Goal: Task Accomplishment & Management: Manage account settings

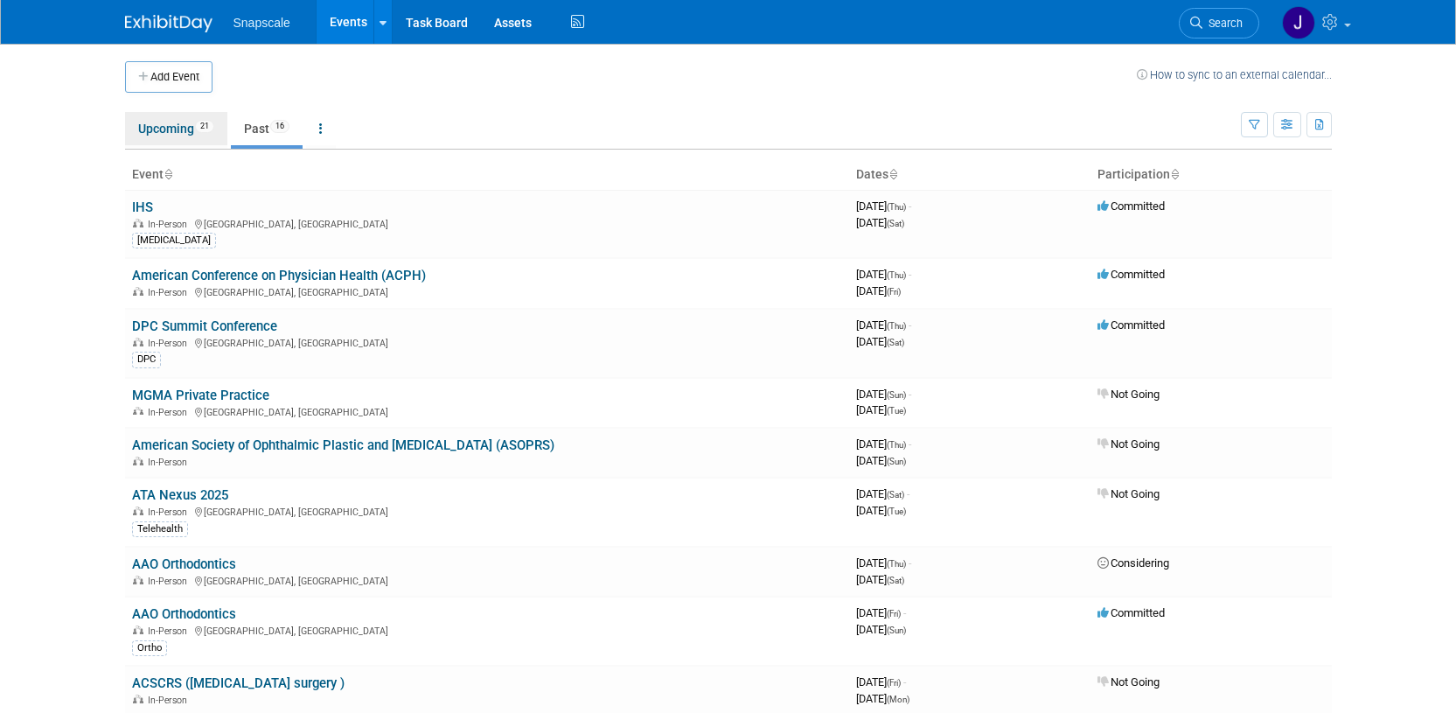
click at [147, 132] on link "Upcoming 21" at bounding box center [176, 128] width 102 height 33
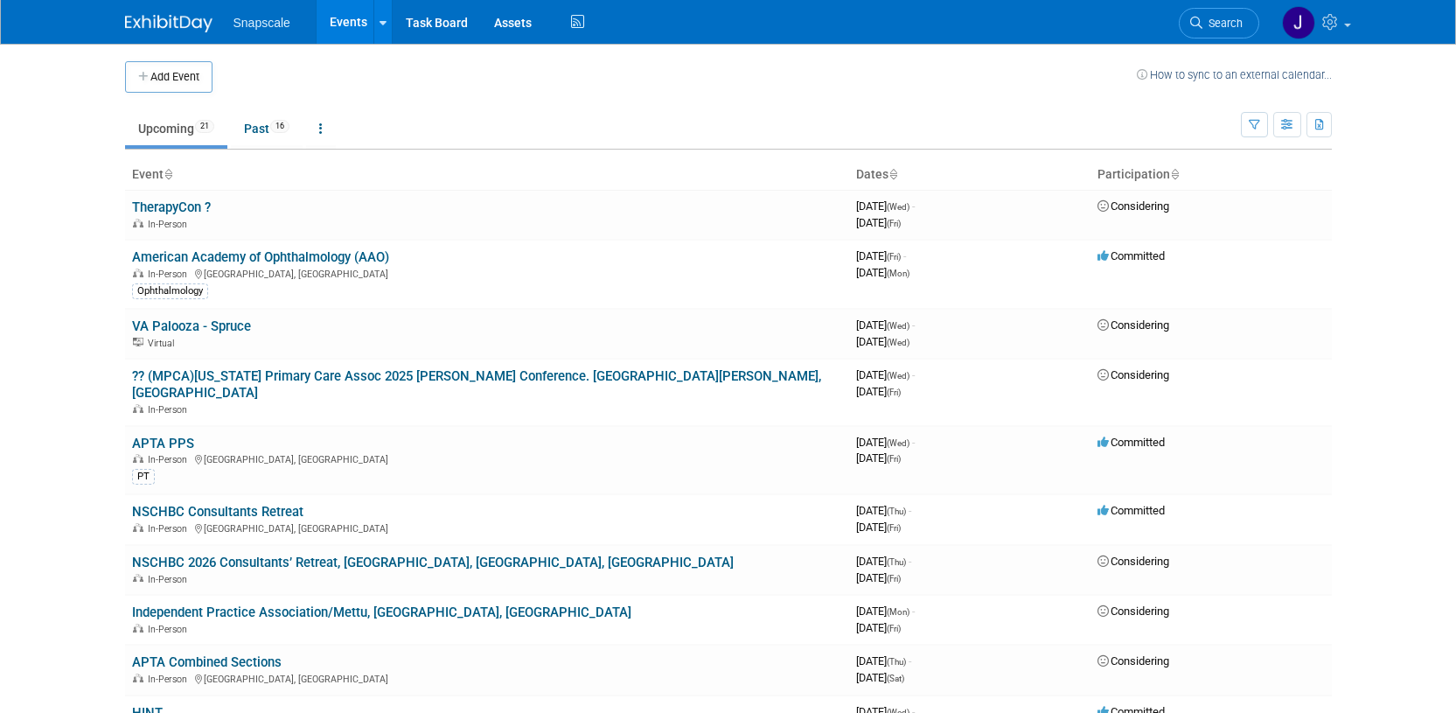
click at [261, 380] on link "?? (MPCA)Missouri Primary Care Assoc 2025 Ann Conference. St. Charles, MO" at bounding box center [476, 384] width 689 height 32
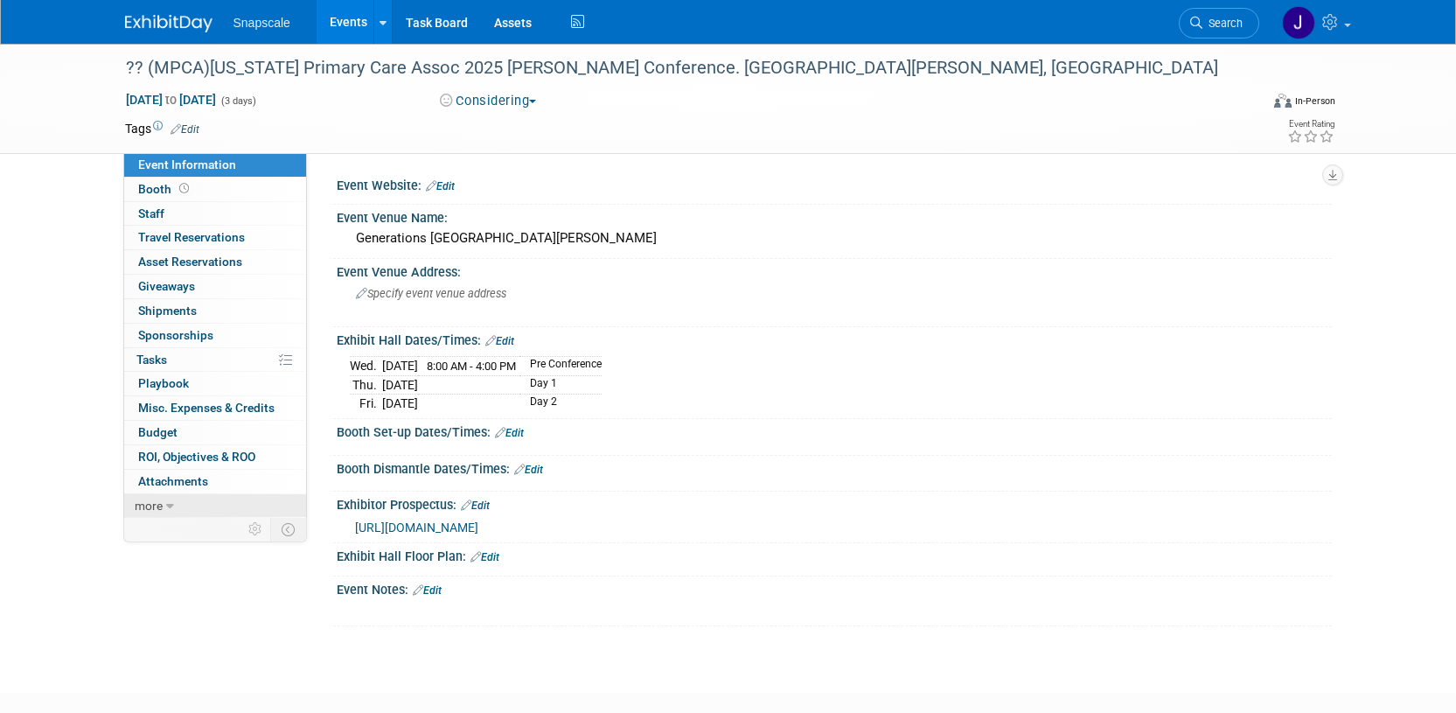
click at [142, 503] on span "more" at bounding box center [149, 505] width 28 height 14
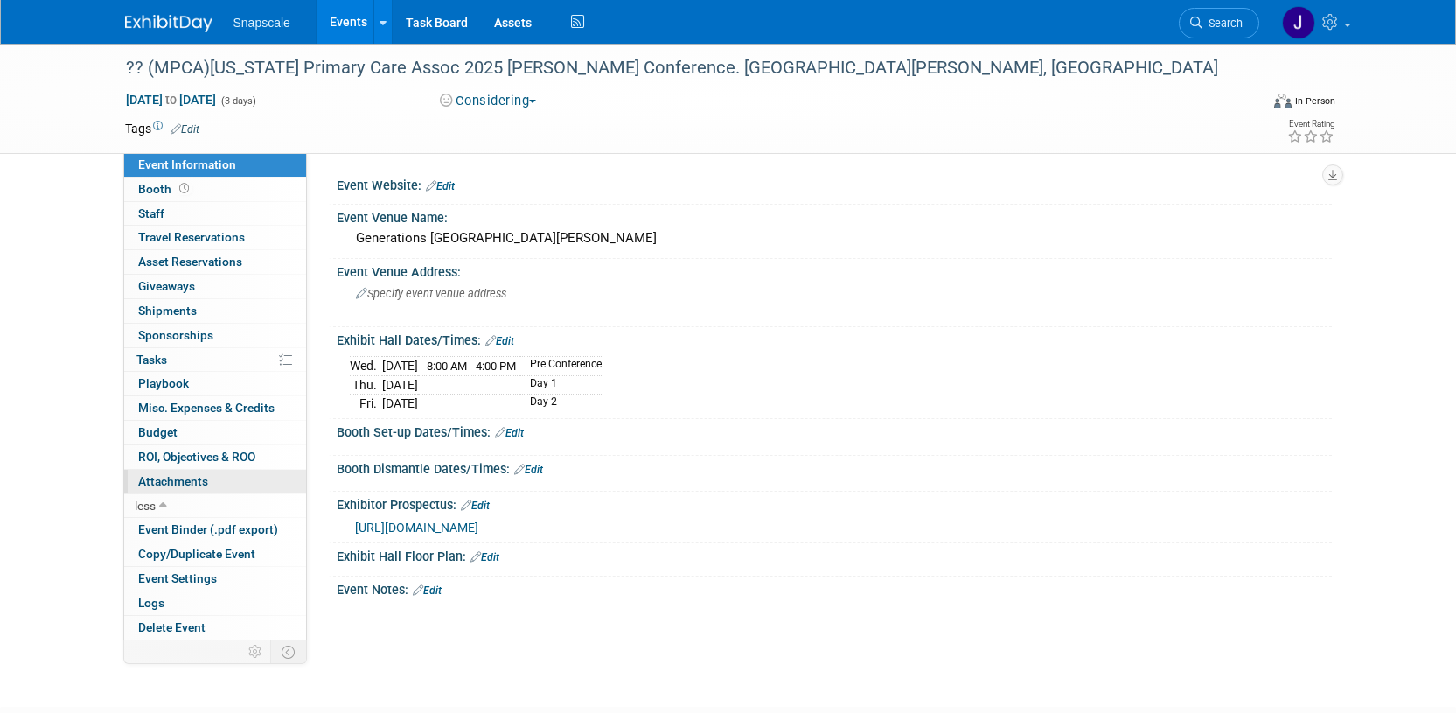
click at [170, 474] on span "Attachments 0" at bounding box center [173, 481] width 70 height 14
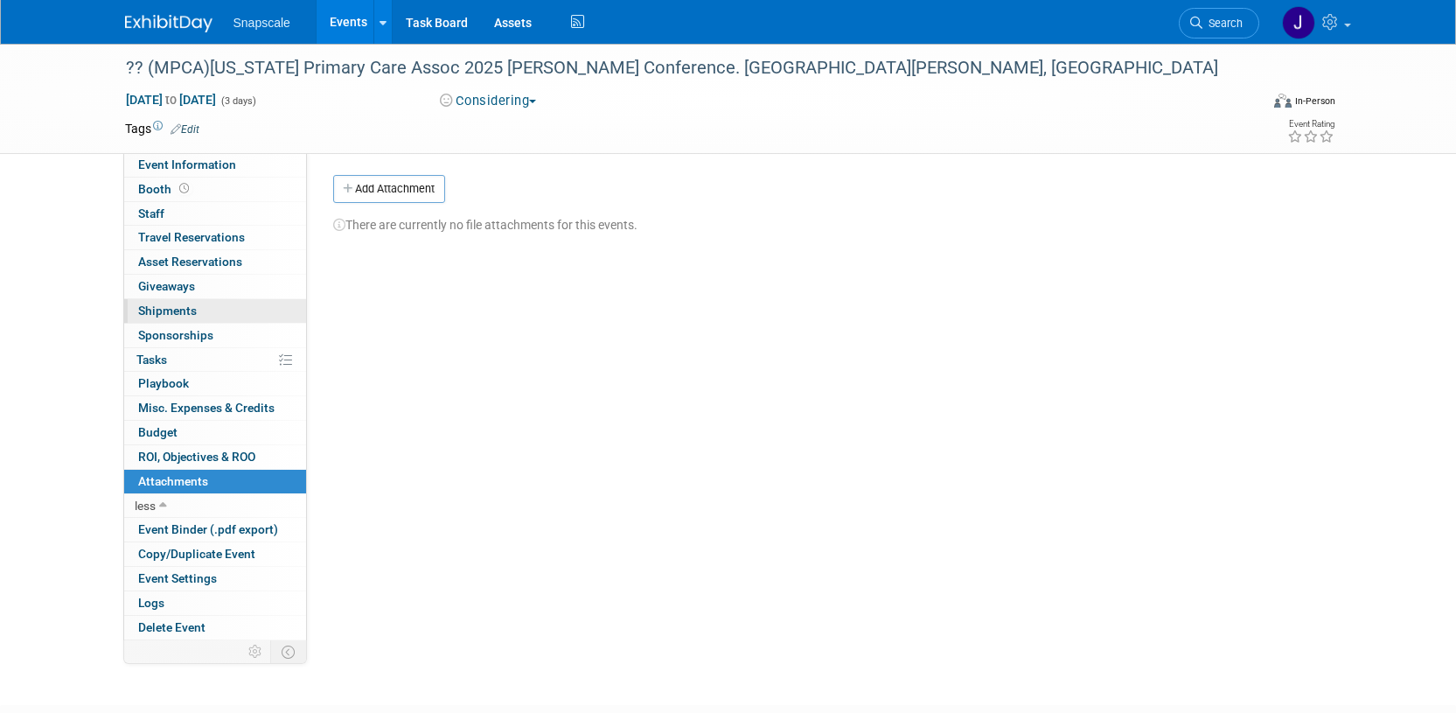
scroll to position [7, 0]
click at [177, 162] on span "Event Information" at bounding box center [187, 164] width 98 height 14
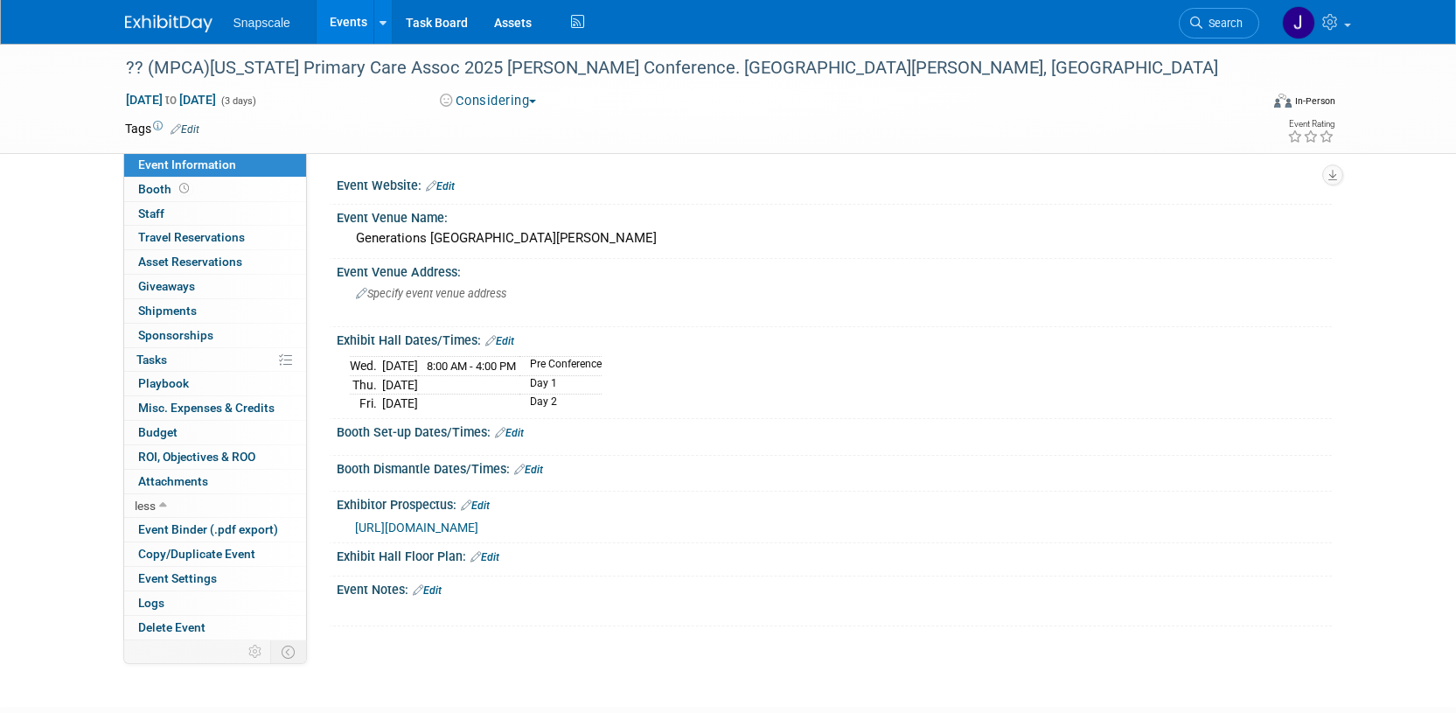
click at [478, 528] on span "https://mo-pca.org/wp-content/uploads/2025/07/2025-Exhibitor-Packet-Final.pdf" at bounding box center [416, 527] width 123 height 14
click at [431, 588] on link "Edit" at bounding box center [427, 590] width 29 height 12
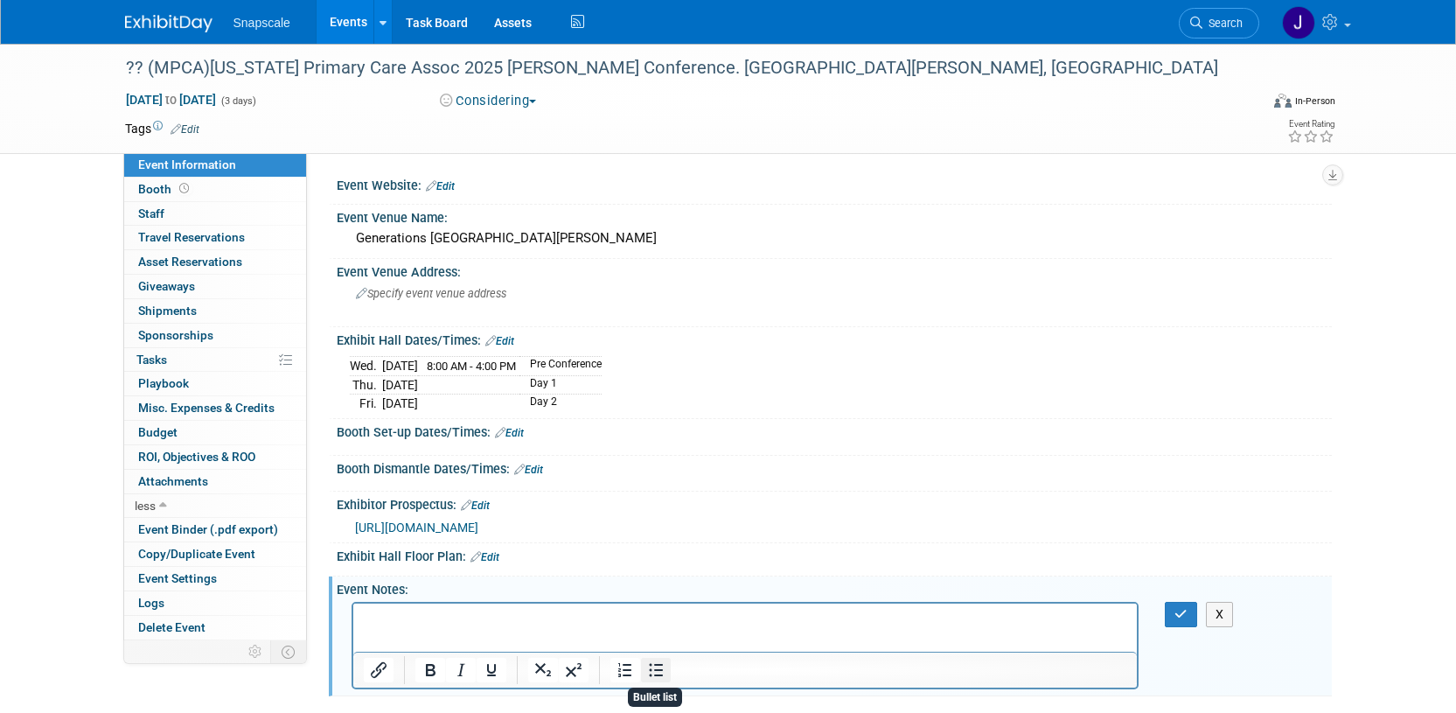
click at [656, 671] on icon "Bullet list" at bounding box center [655, 669] width 21 height 21
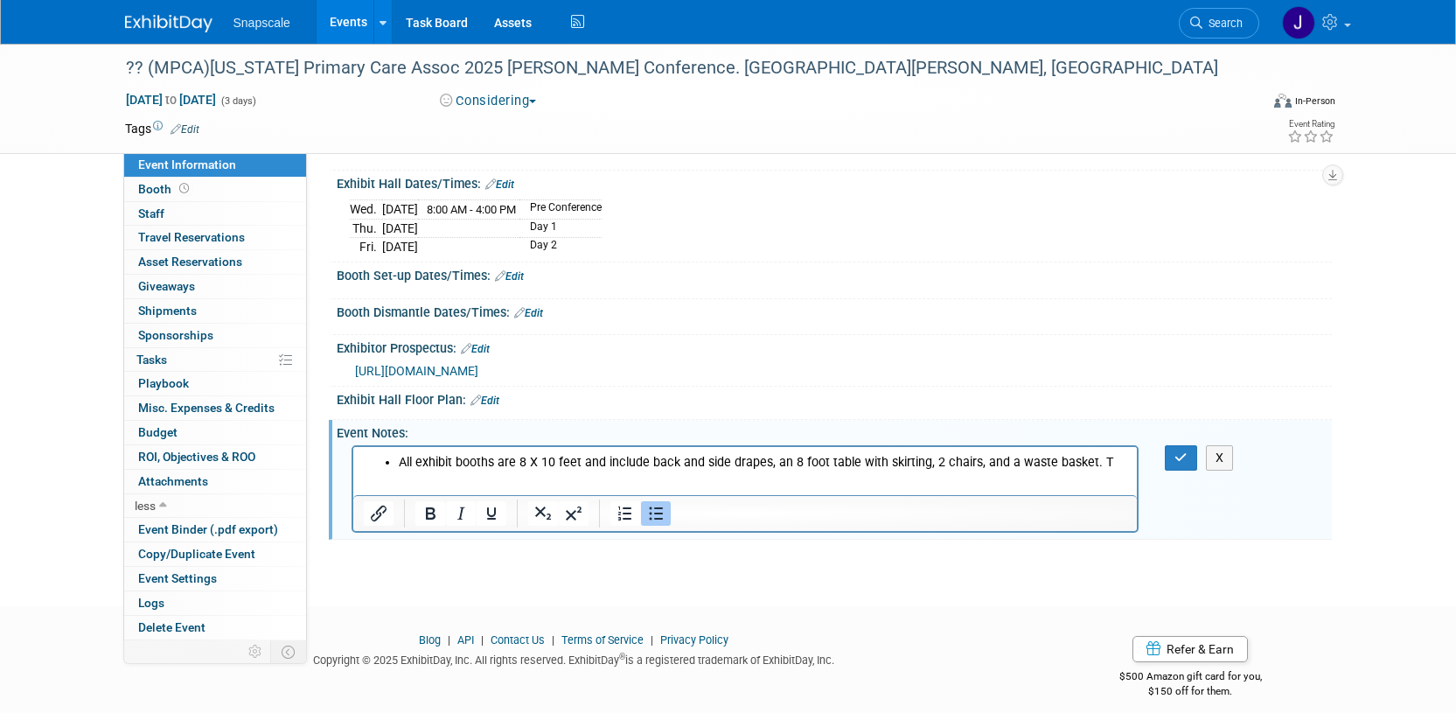
scroll to position [161, 0]
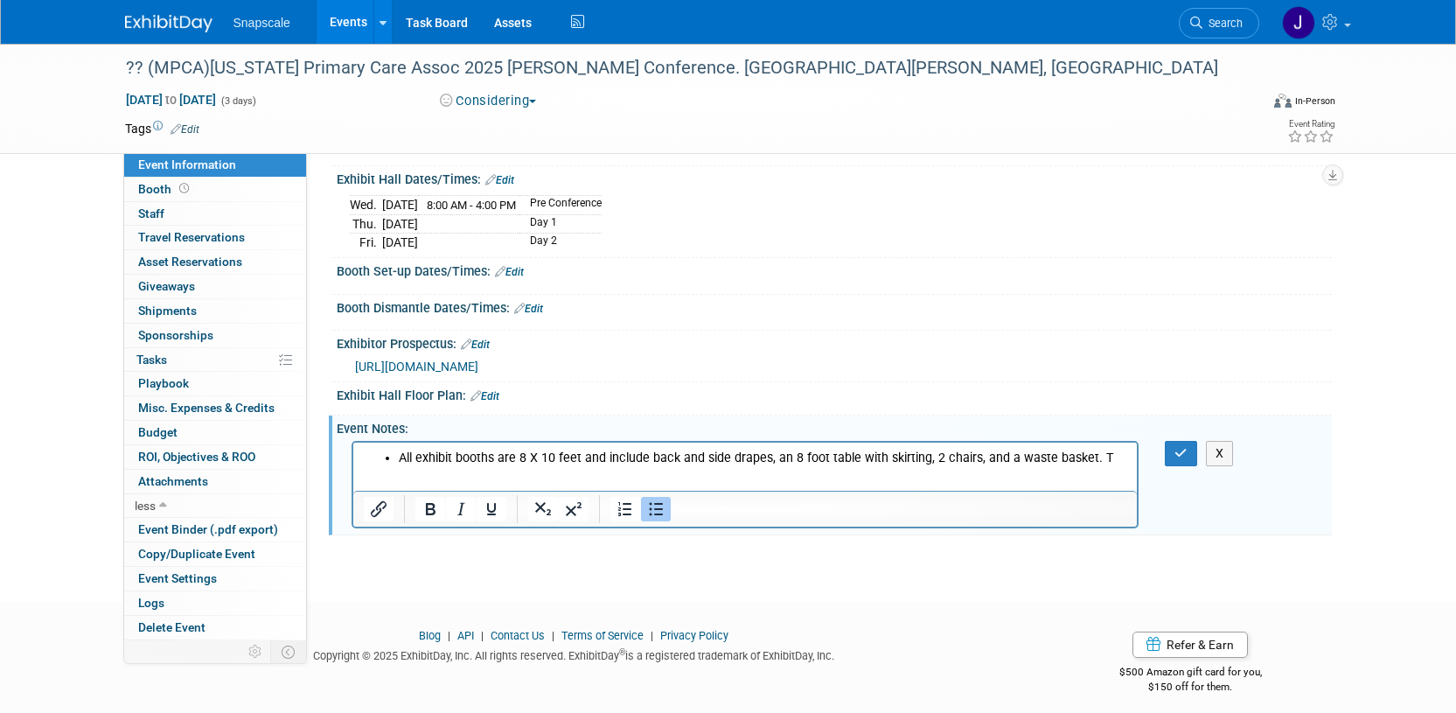
click at [1100, 458] on li "All exhibit booths are 8 X 10 feet and include back and side drapes, an 8 foot …" at bounding box center [762, 457] width 729 height 17
click at [500, 475] on li "$1500 per booth" at bounding box center [762, 475] width 729 height 17
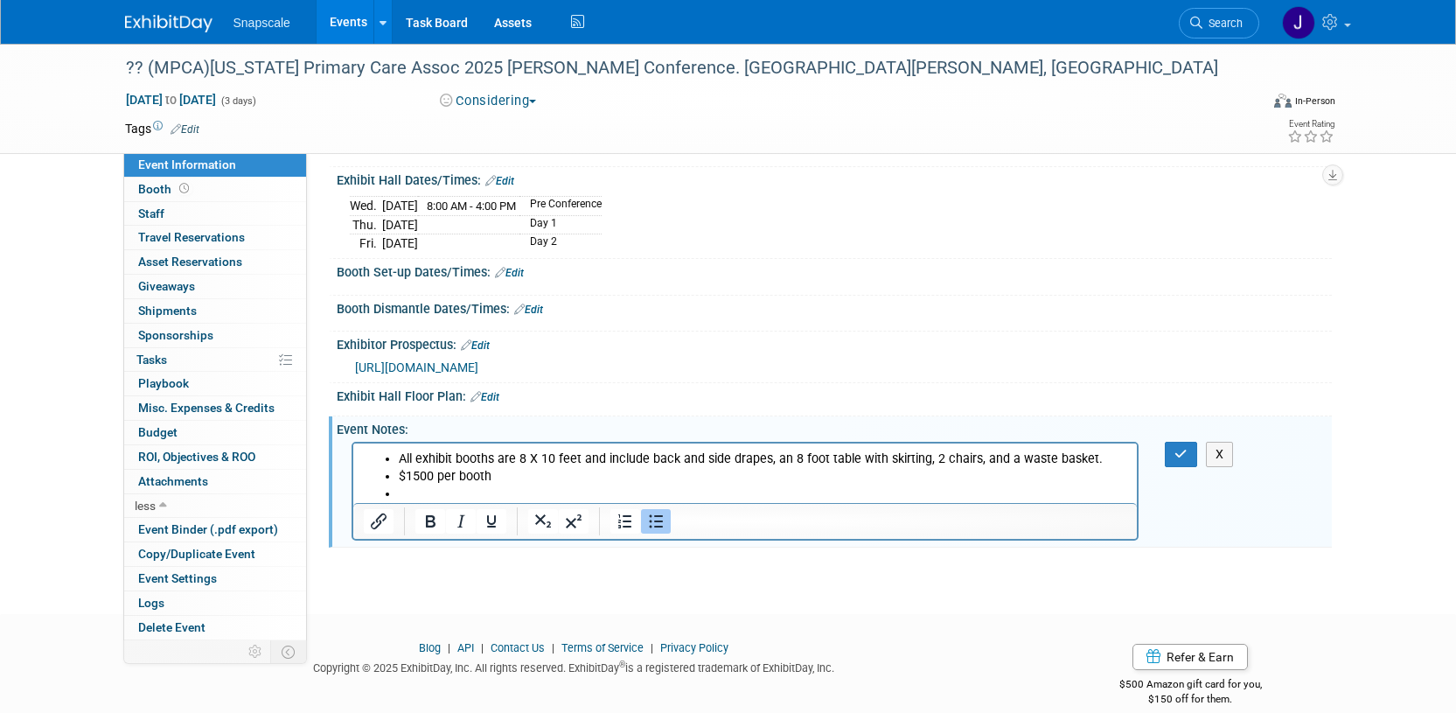
scroll to position [0, 0]
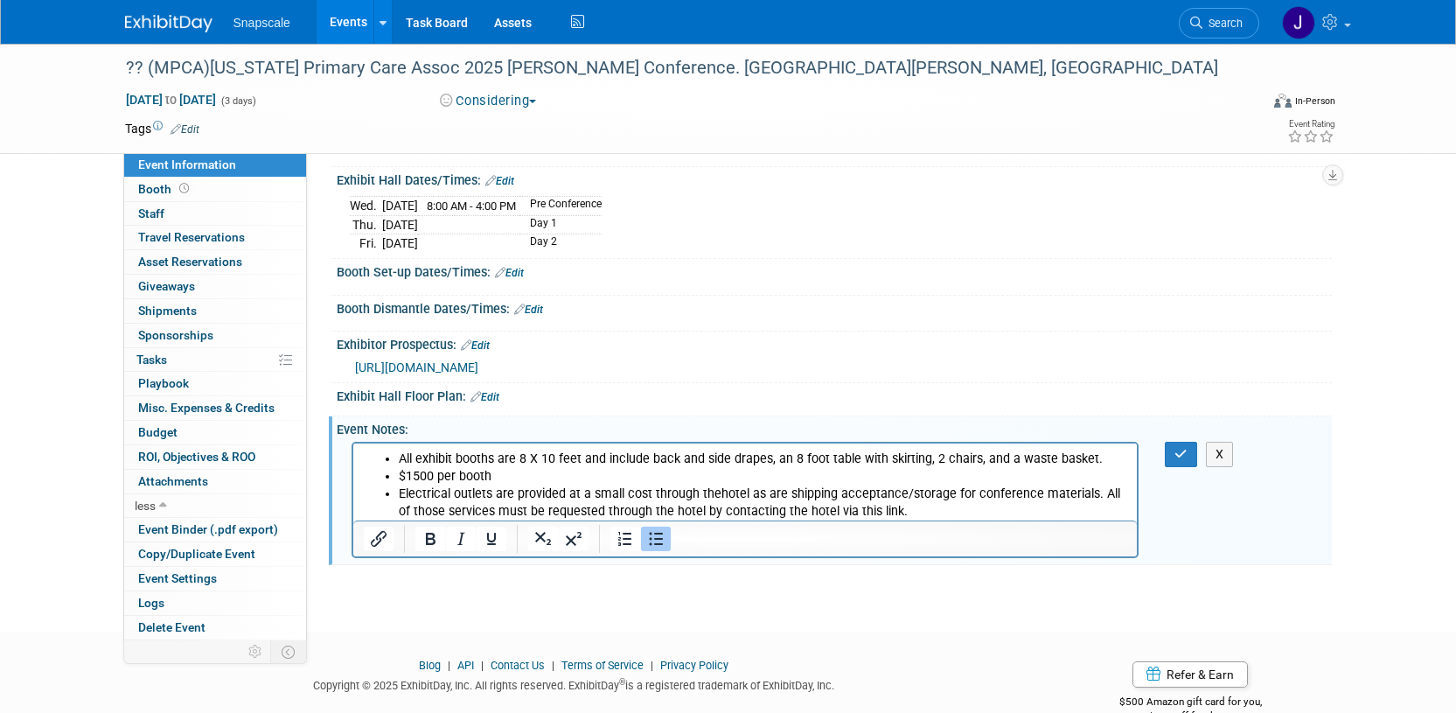
click at [715, 498] on li "Electrical outlets are provided at a small cost through thehotel as are shippin…" at bounding box center [762, 501] width 729 height 35
click at [1095, 493] on li "Electrical outlets are provided at a small cost through the hotel as are shippi…" at bounding box center [762, 501] width 729 height 35
click at [750, 495] on li "Electrical outlets are provided at a small cost through the hotel as are shippi…" at bounding box center [762, 492] width 729 height 17
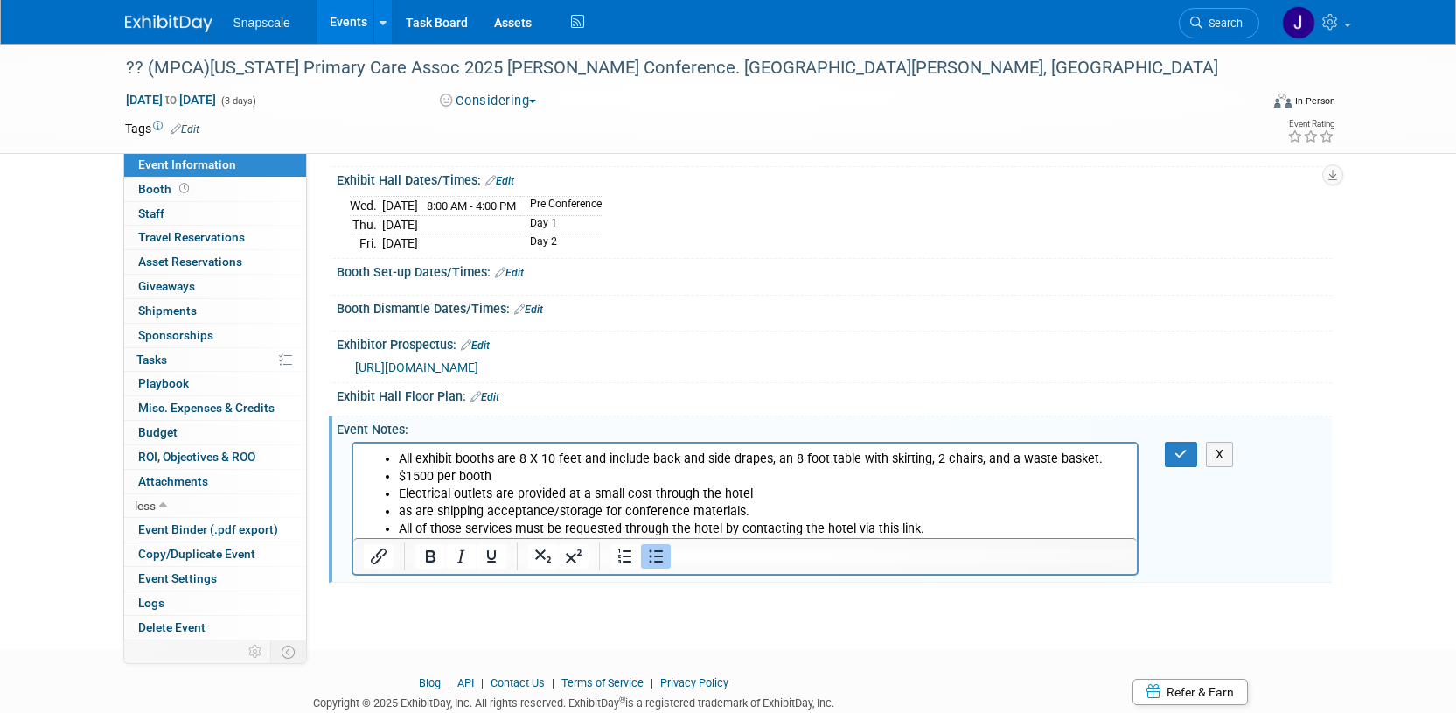
click at [916, 532] on li "All of those services must be requested through the hotel by contacting the hot…" at bounding box center [762, 527] width 729 height 17
click at [893, 531] on li "All of those services must be requested through the hotel by contacting the hot…" at bounding box center [762, 527] width 729 height 17
drag, startPoint x: 926, startPoint y: 529, endPoint x: 936, endPoint y: 508, distance: 23.1
click at [926, 529] on li "All of those services must be requested through the hotel by contacting the hot…" at bounding box center [762, 527] width 729 height 17
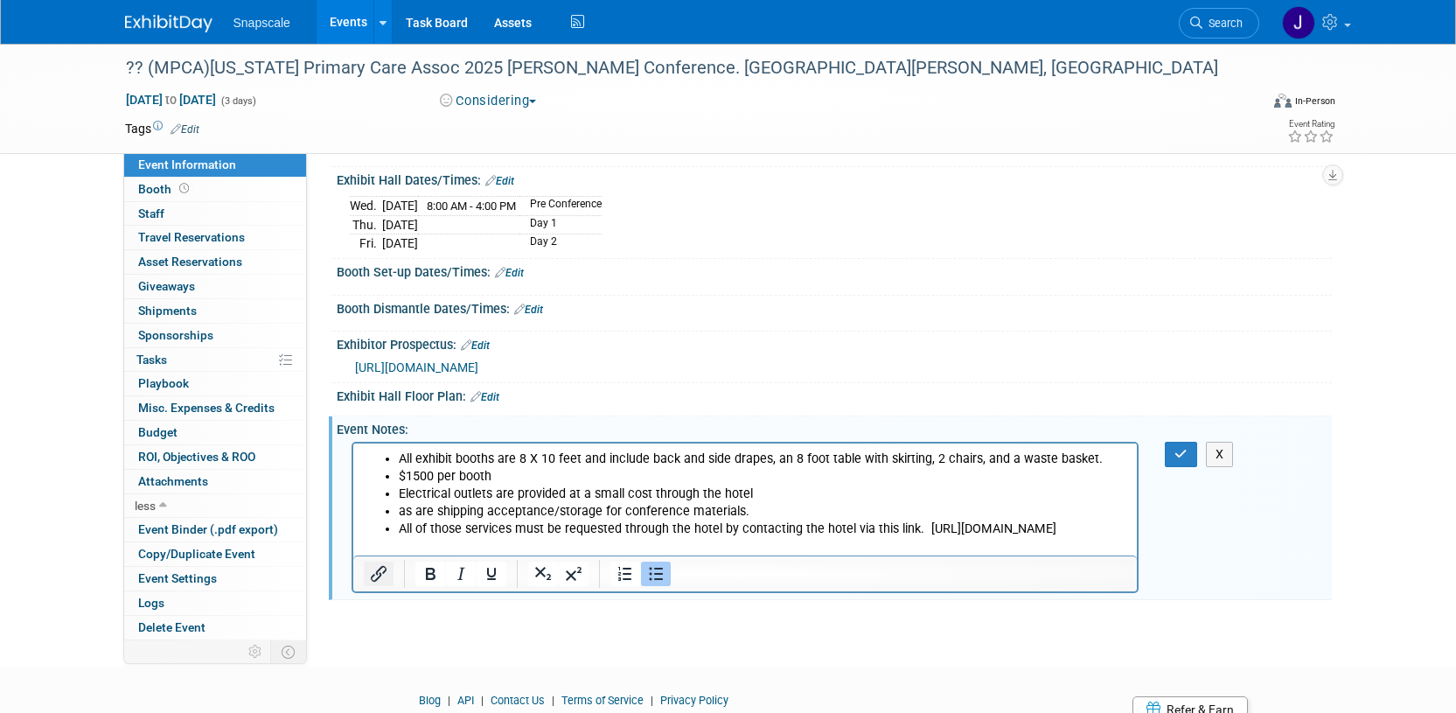
click at [375, 565] on icon "Insert/edit link" at bounding box center [378, 573] width 21 height 21
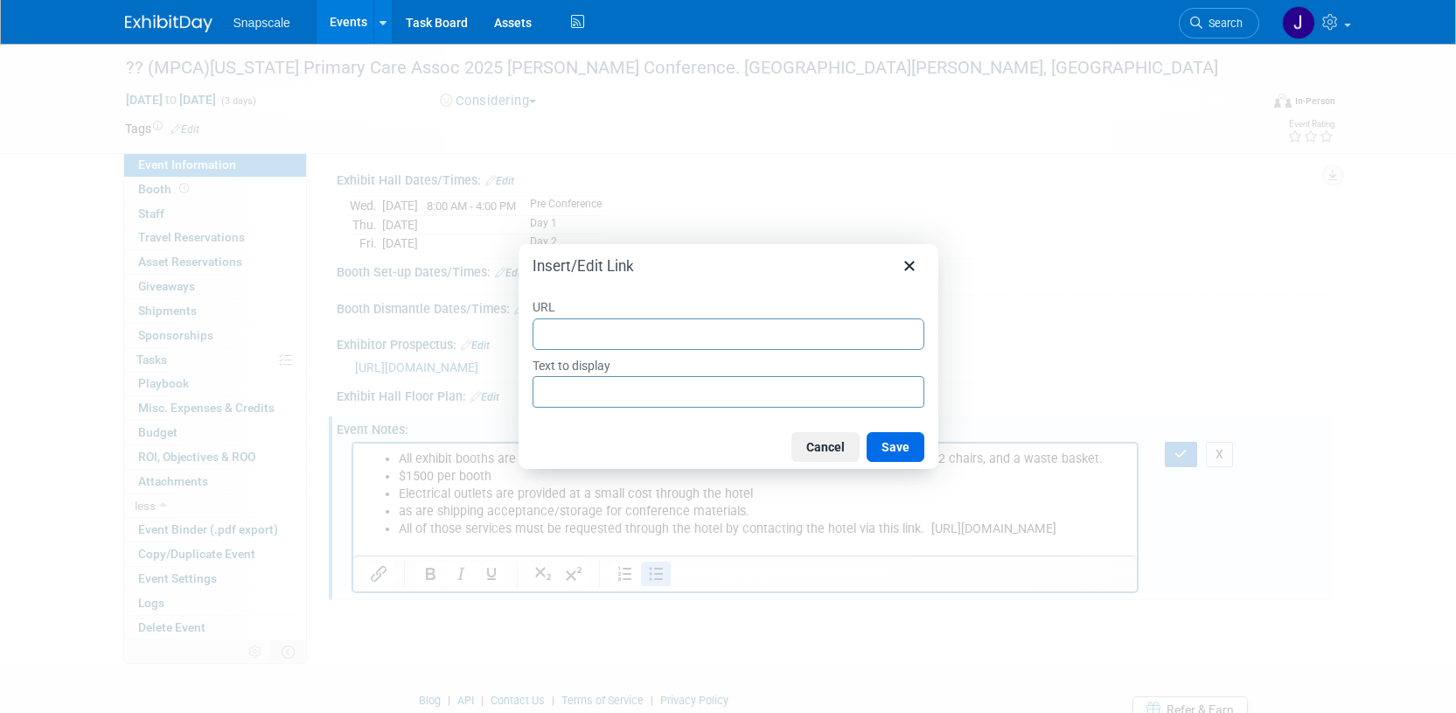
type input "https://stcharlesconventioncenter.com/best-venue-in-st-louis/"
click at [650, 435] on div "Cancel Save" at bounding box center [728, 447] width 420 height 44
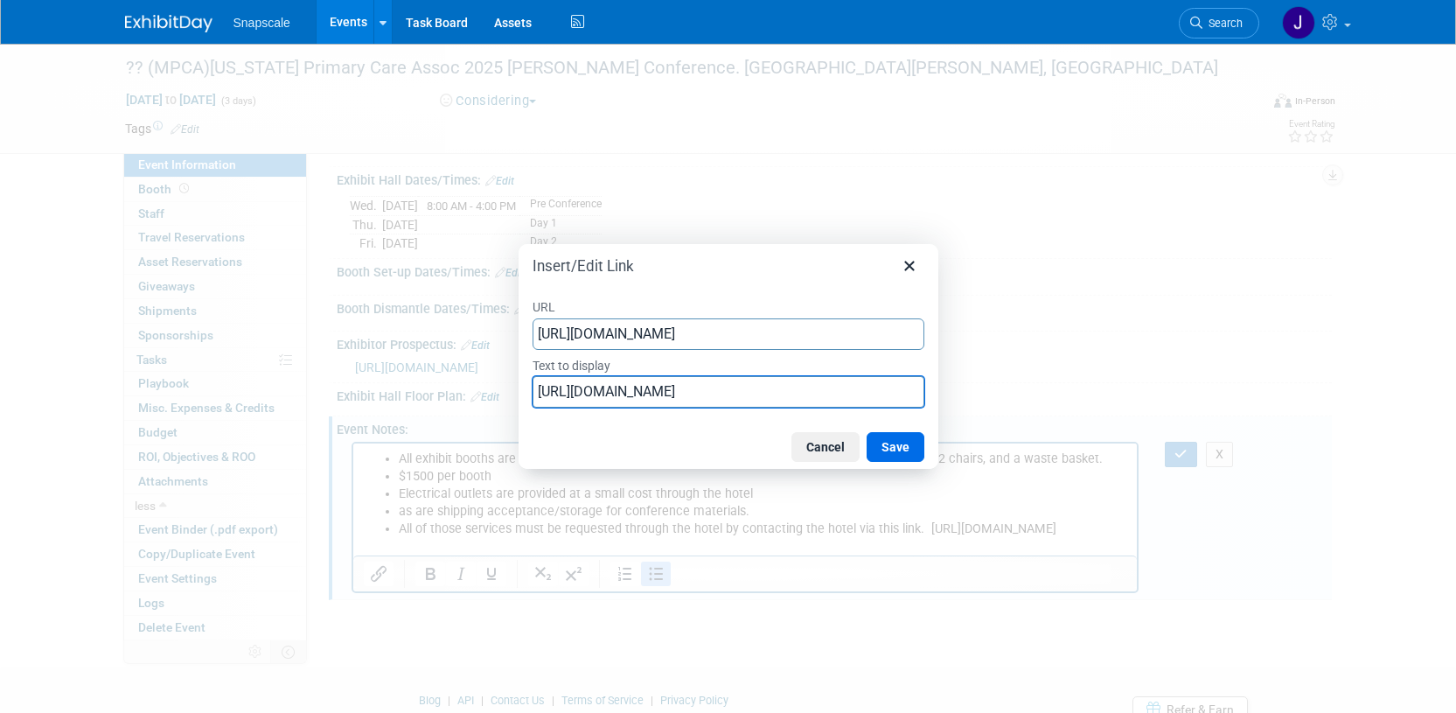
drag, startPoint x: 544, startPoint y: 391, endPoint x: 897, endPoint y: 395, distance: 353.2
click at [895, 397] on input "https://stcharlesconventioncenter.com/best-venue-in-st-louis/" at bounding box center [728, 391] width 392 height 31
type input "uis/"
drag, startPoint x: 574, startPoint y: 397, endPoint x: 481, endPoint y: 380, distance: 95.0
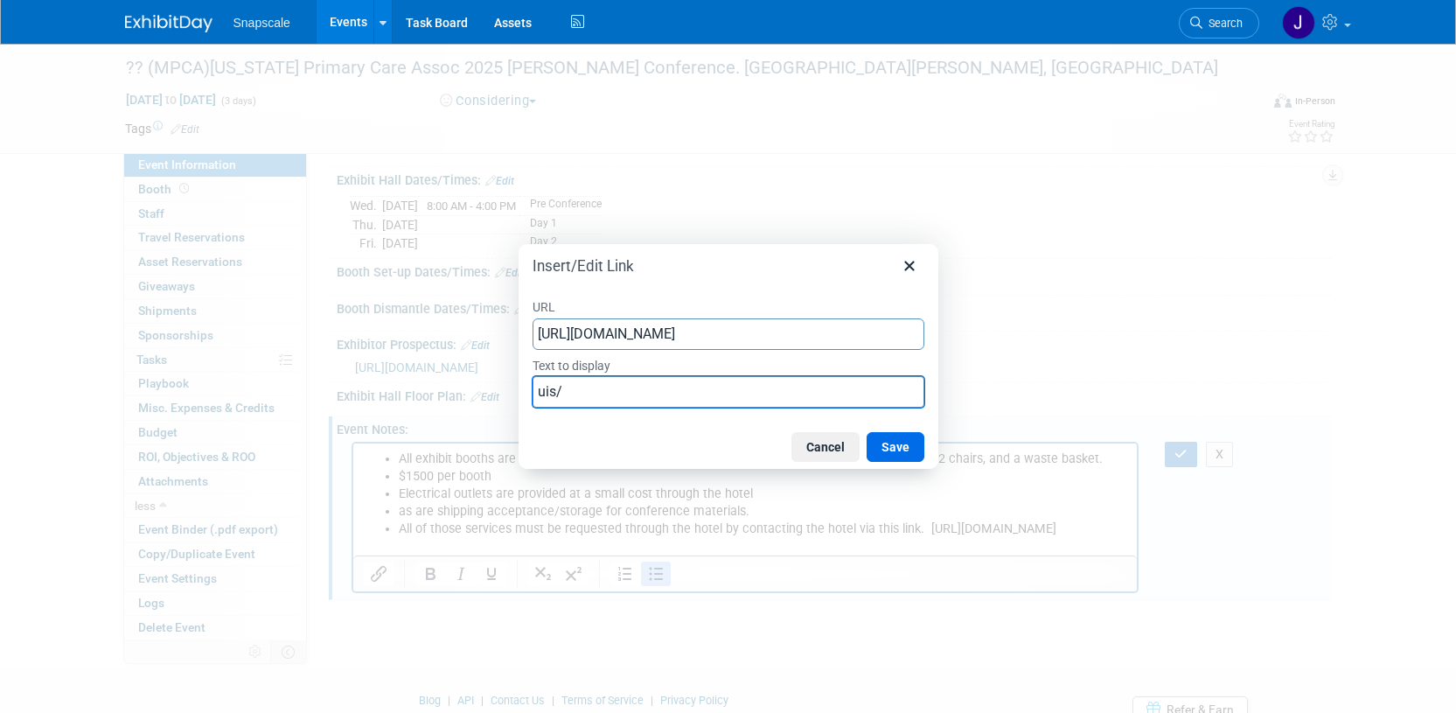
click at [474, 387] on div "Insert/Edit Link URL https://stcharlesconventioncenter.com/best-venue-in-st-lou…" at bounding box center [728, 356] width 1456 height 713
type input "link"
click at [881, 442] on button "Save" at bounding box center [895, 447] width 58 height 30
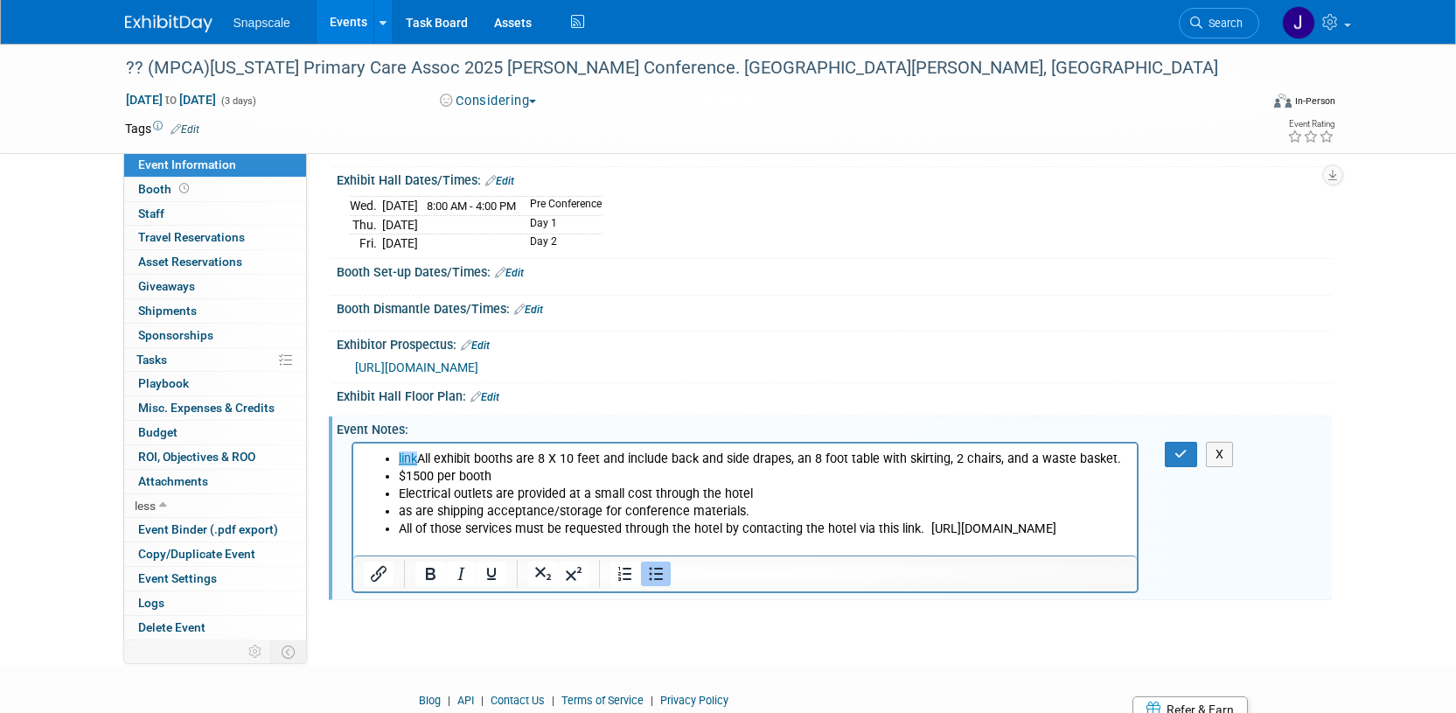
click at [921, 525] on li "All of those services must be requested through the hotel by contacting the hot…" at bounding box center [762, 527] width 729 height 17
drag, startPoint x: 418, startPoint y: 457, endPoint x: 379, endPoint y: 457, distance: 39.3
click at [379, 458] on ul "link﻿ All exhibit booths are 8 X 10 feet and include back and side drapes, an 8…" at bounding box center [745, 492] width 764 height 87
click at [937, 526] on li "All of those services must be requested through the hotel by contacting the hot…" at bounding box center [762, 527] width 729 height 17
click at [1005, 520] on li "All of those services must be requested through the hotel by contacting the hot…" at bounding box center [762, 527] width 729 height 17
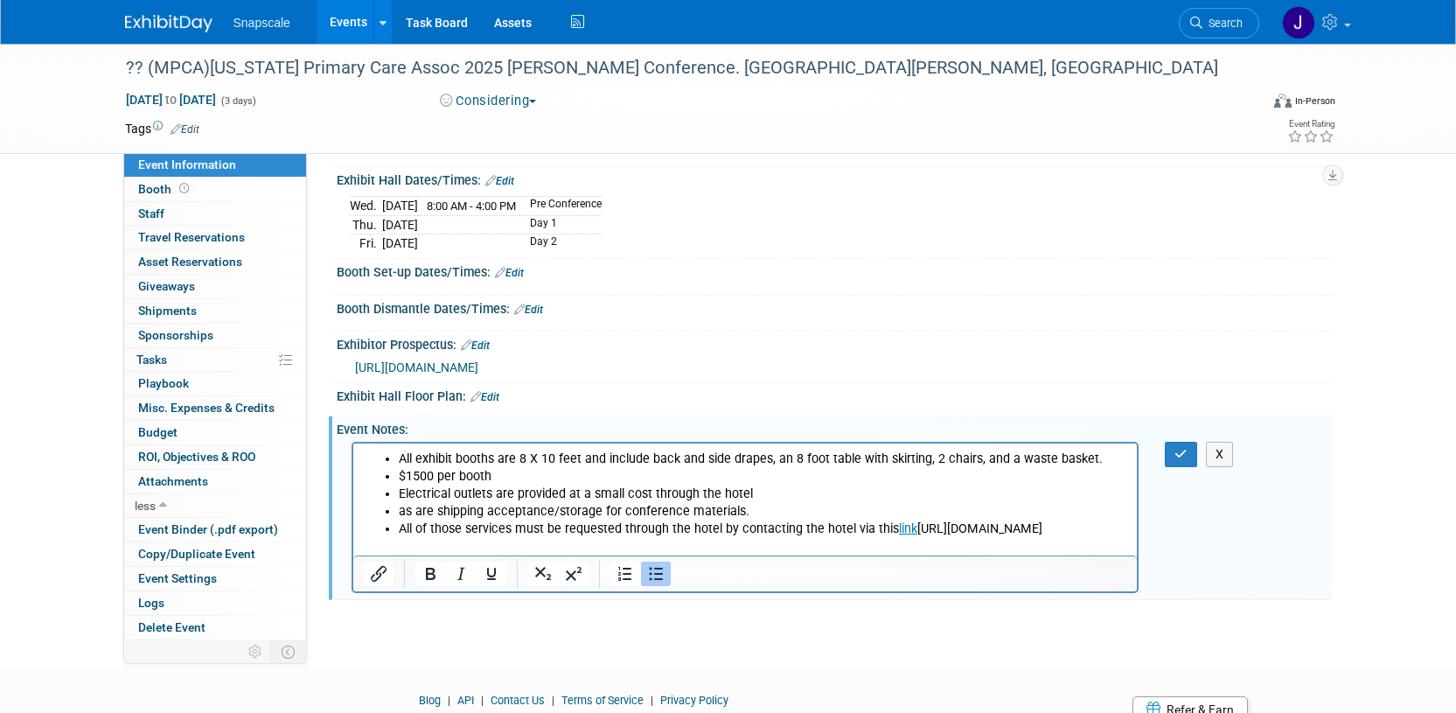
drag, startPoint x: 760, startPoint y: 544, endPoint x: 370, endPoint y: 533, distance: 390.1
click at [361, 537] on html "All exhibit booths are 8 X 10 feet and include back and side drapes, an 8 foot …" at bounding box center [744, 489] width 784 height 94
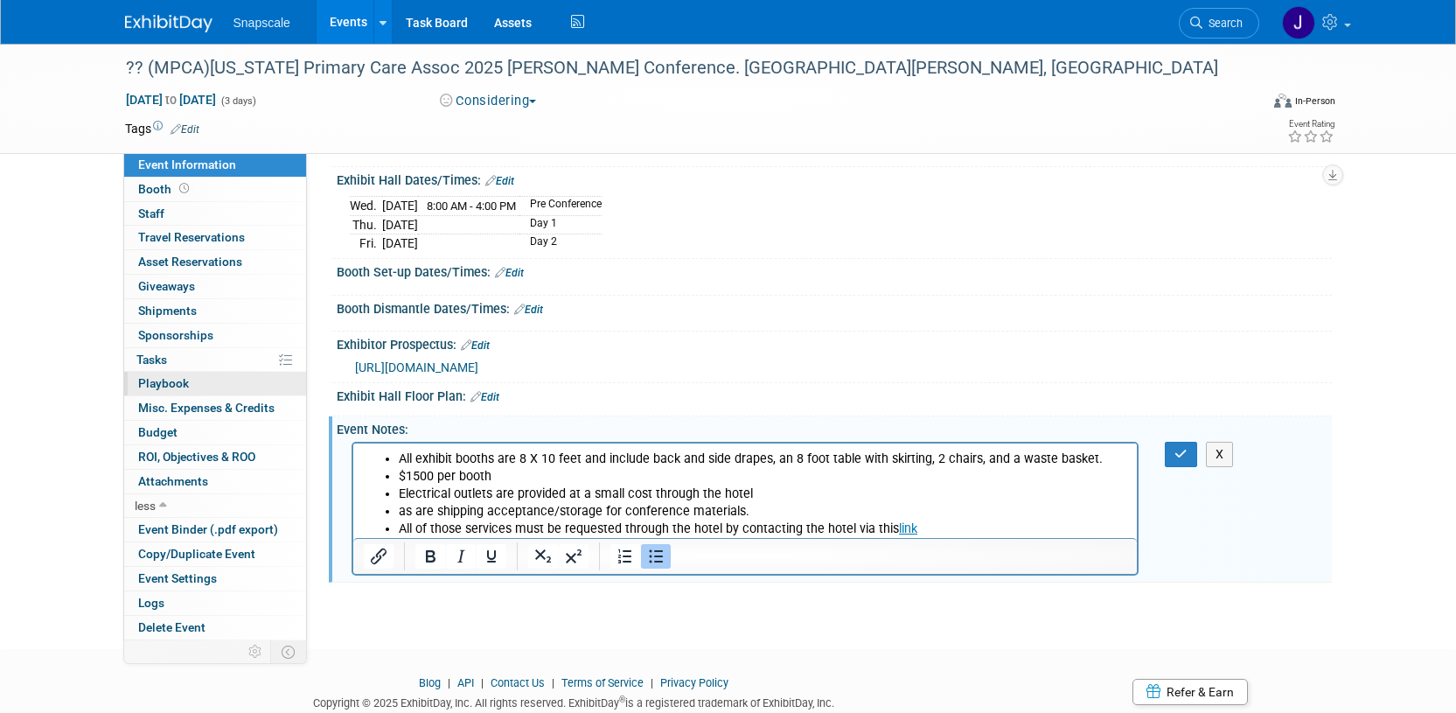
click at [163, 379] on span "Playbook 0" at bounding box center [163, 383] width 51 height 14
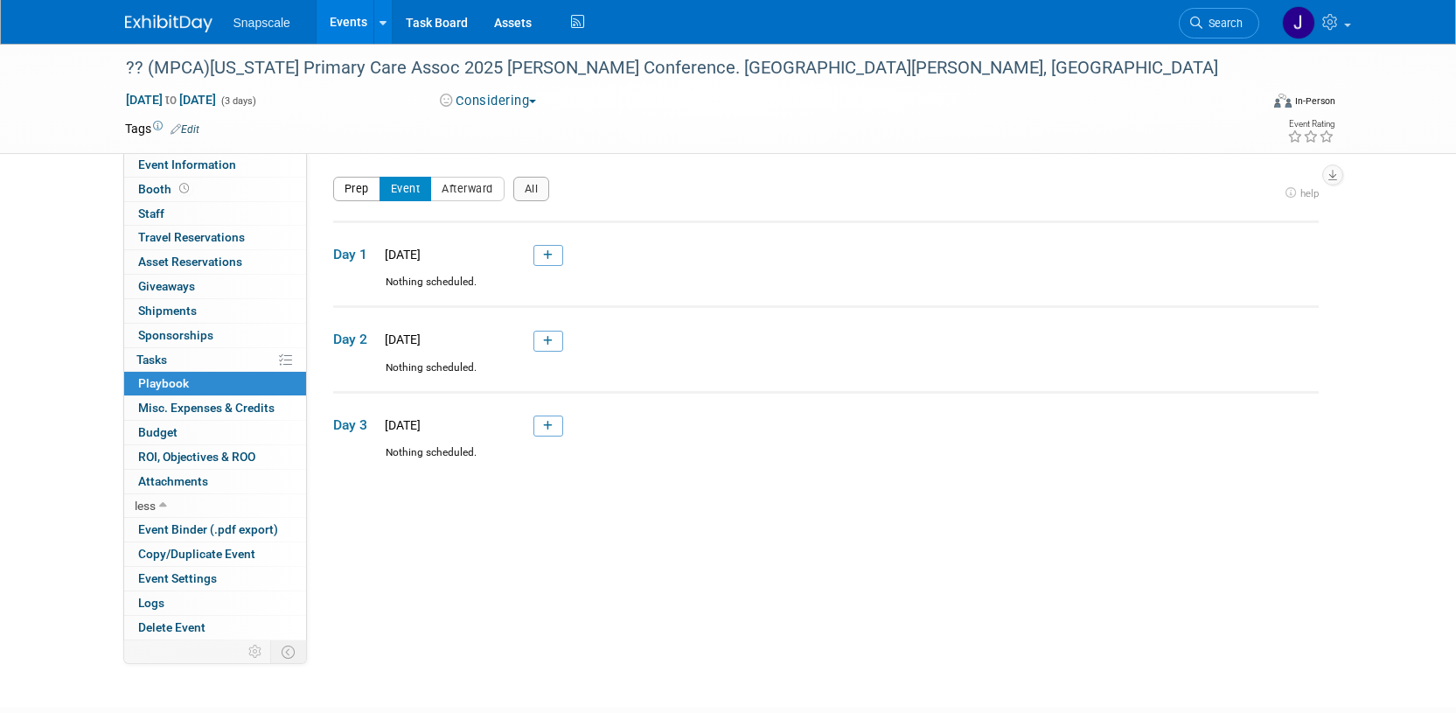
click at [358, 186] on button "Prep" at bounding box center [356, 189] width 47 height 24
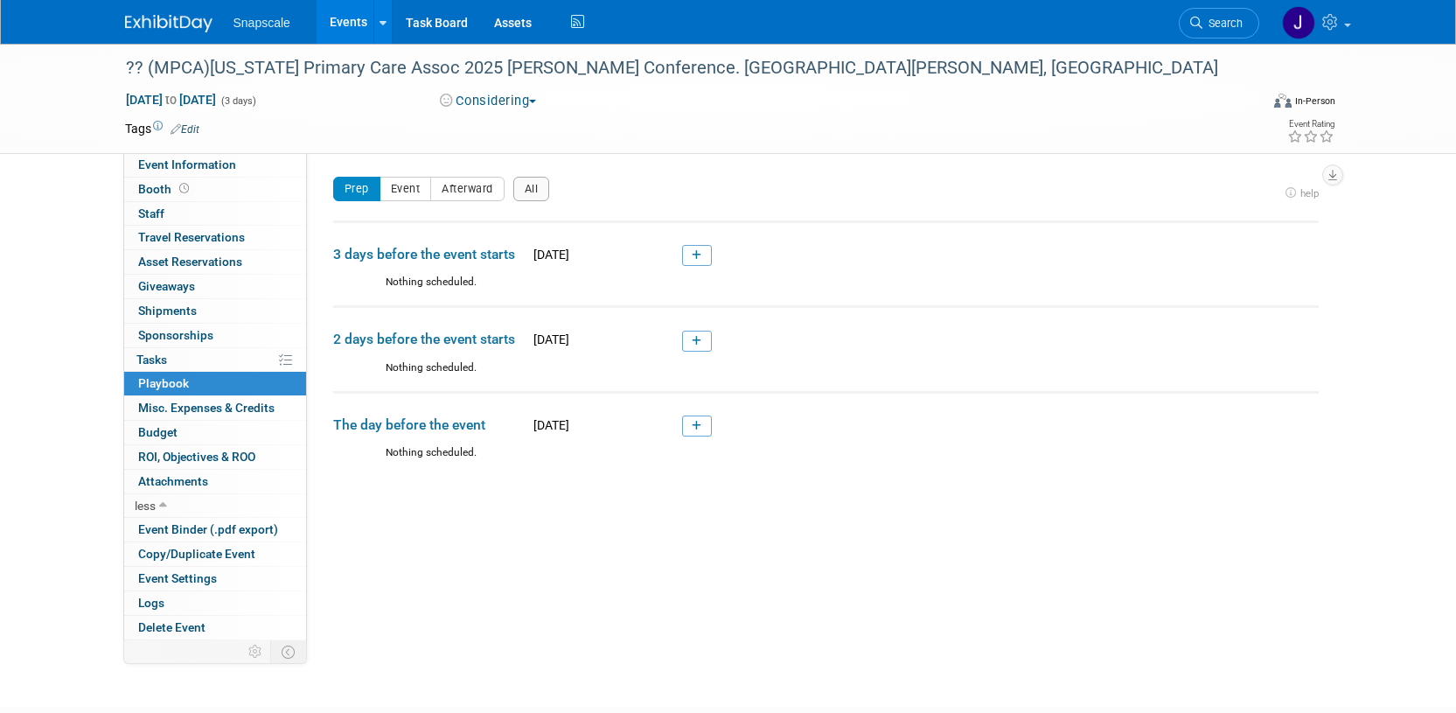
click at [689, 252] on link at bounding box center [697, 255] width 30 height 21
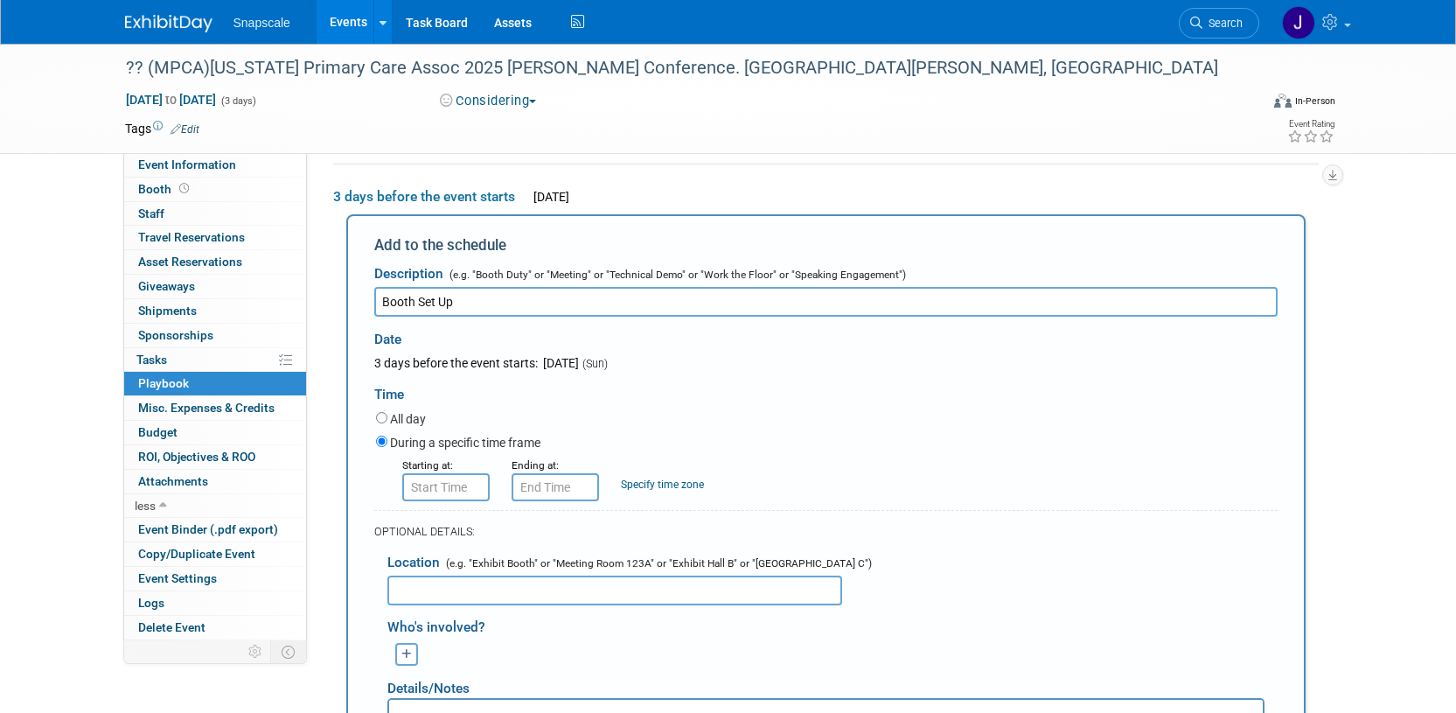
scroll to position [54, 0]
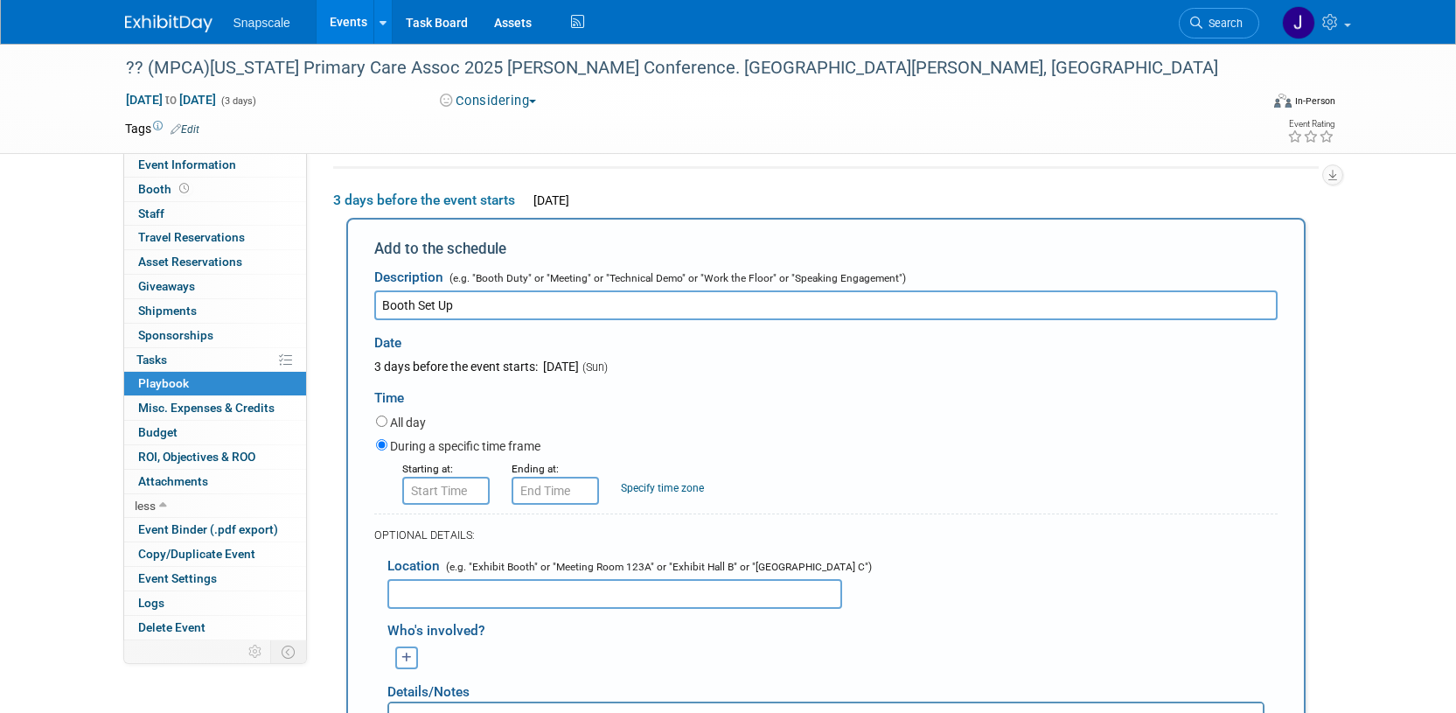
type input "Booth Set Up"
click at [579, 366] on span "October 19, 2025" at bounding box center [559, 366] width 38 height 14
type input "8:00 AM"
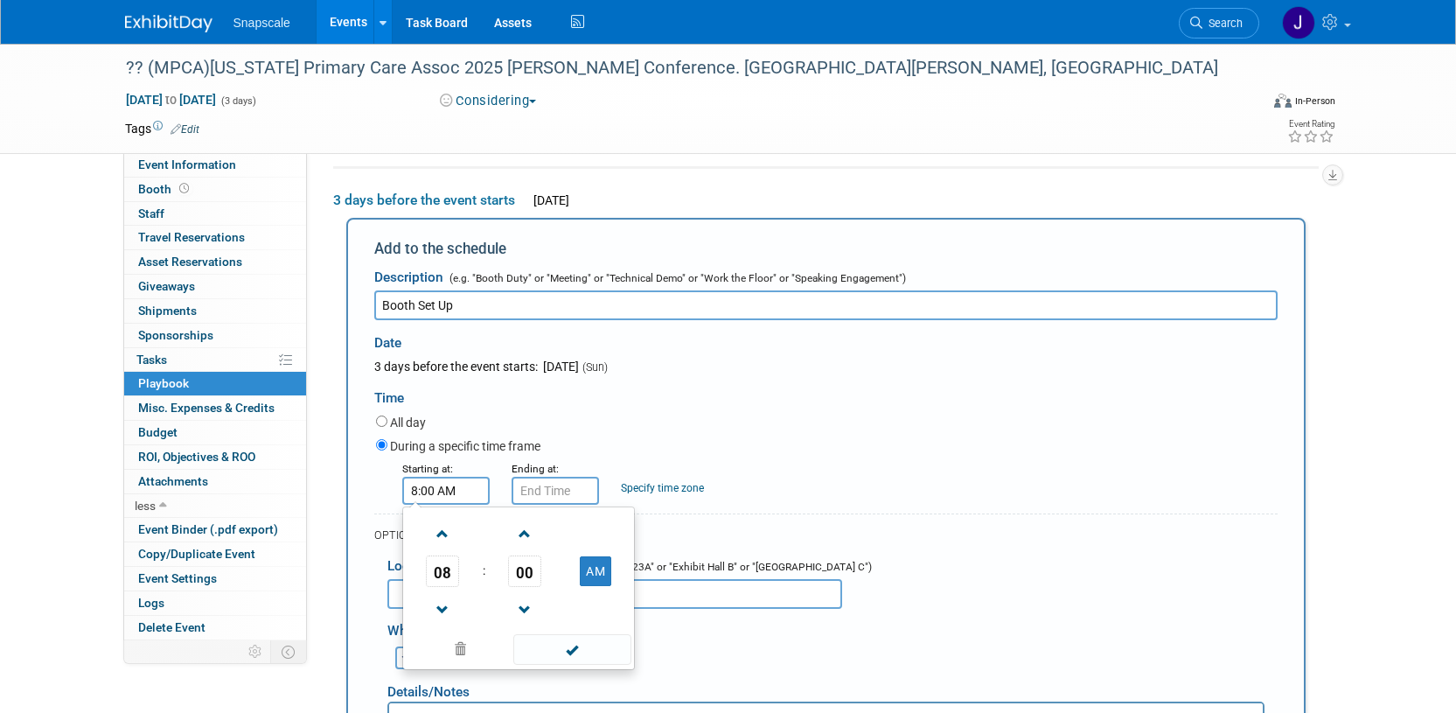
click at [434, 489] on input "8:00 AM" at bounding box center [445, 490] width 87 height 28
click at [561, 496] on input "8:00 AM" at bounding box center [554, 490] width 87 height 28
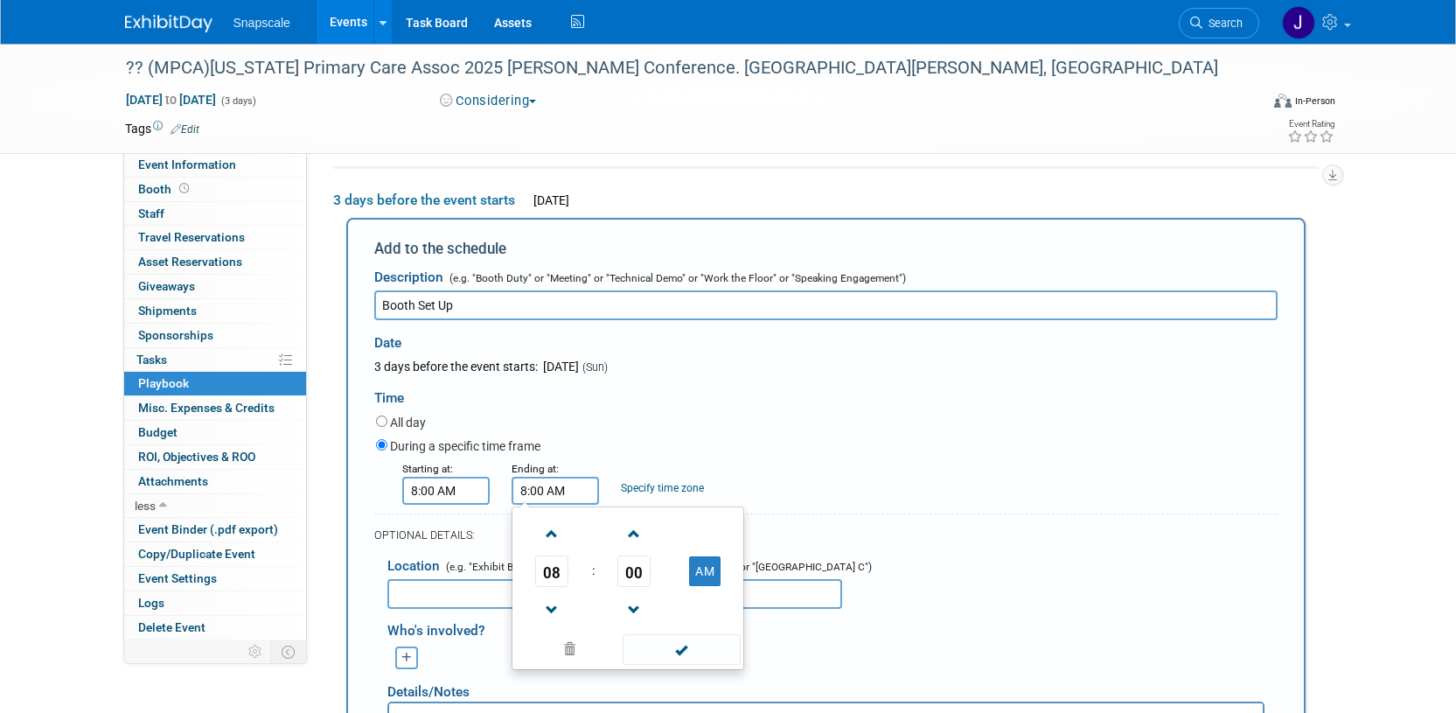
drag, startPoint x: 567, startPoint y: 490, endPoint x: 522, endPoint y: 512, distance: 50.8
click at [515, 491] on input "8:00 AM" at bounding box center [554, 490] width 87 height 28
click at [546, 603] on span at bounding box center [552, 610] width 31 height 31
click at [547, 602] on span at bounding box center [552, 610] width 31 height 31
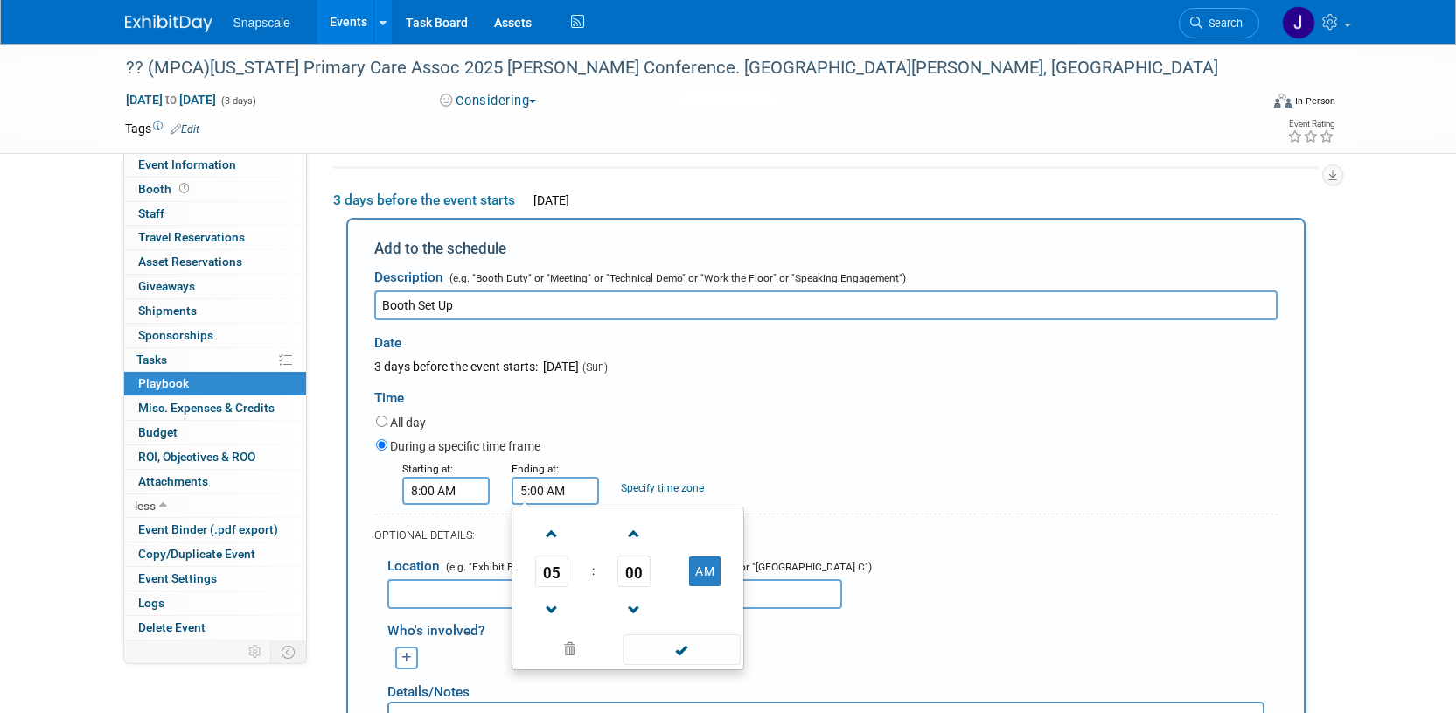
click at [700, 549] on td at bounding box center [705, 533] width 69 height 45
click at [551, 602] on span at bounding box center [552, 610] width 31 height 31
click at [713, 574] on button "AM" at bounding box center [704, 571] width 31 height 30
type input "4:00 PM"
click at [698, 650] on span at bounding box center [682, 649] width 118 height 31
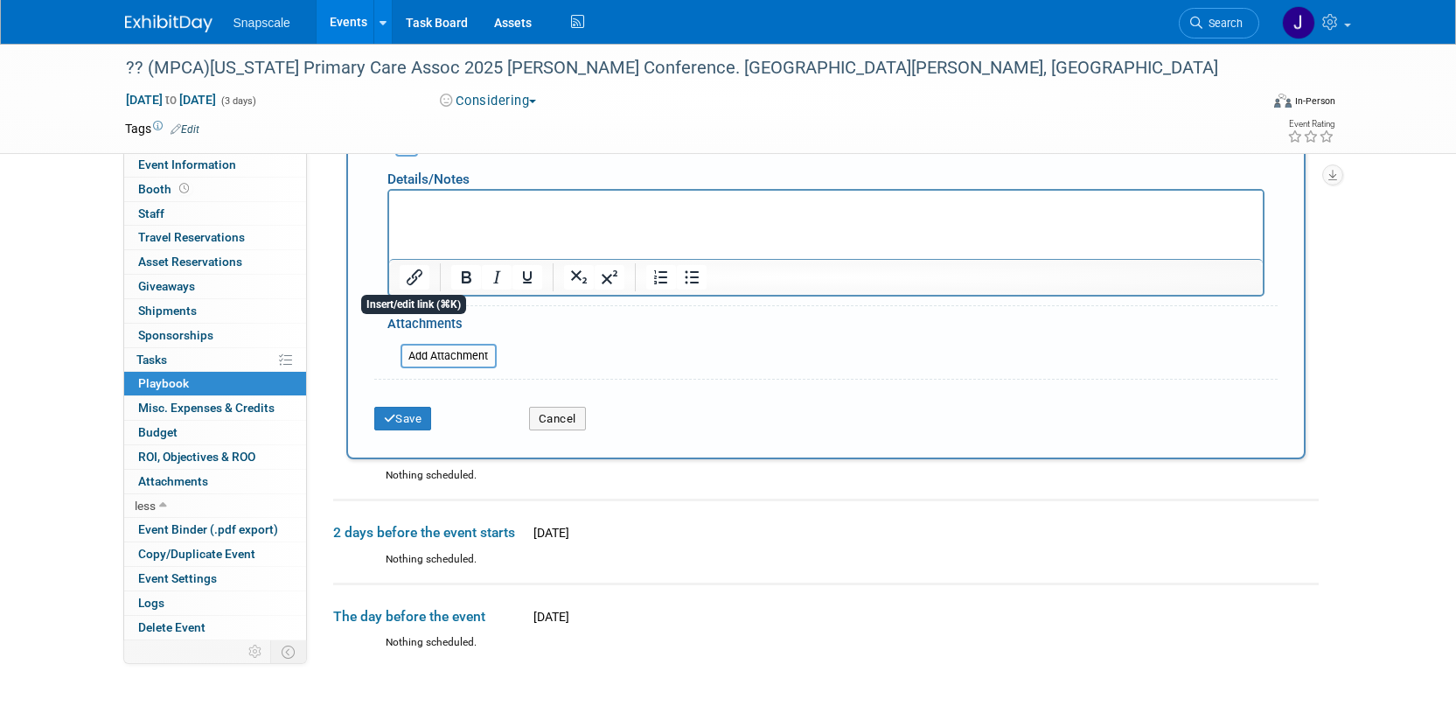
scroll to position [577, 0]
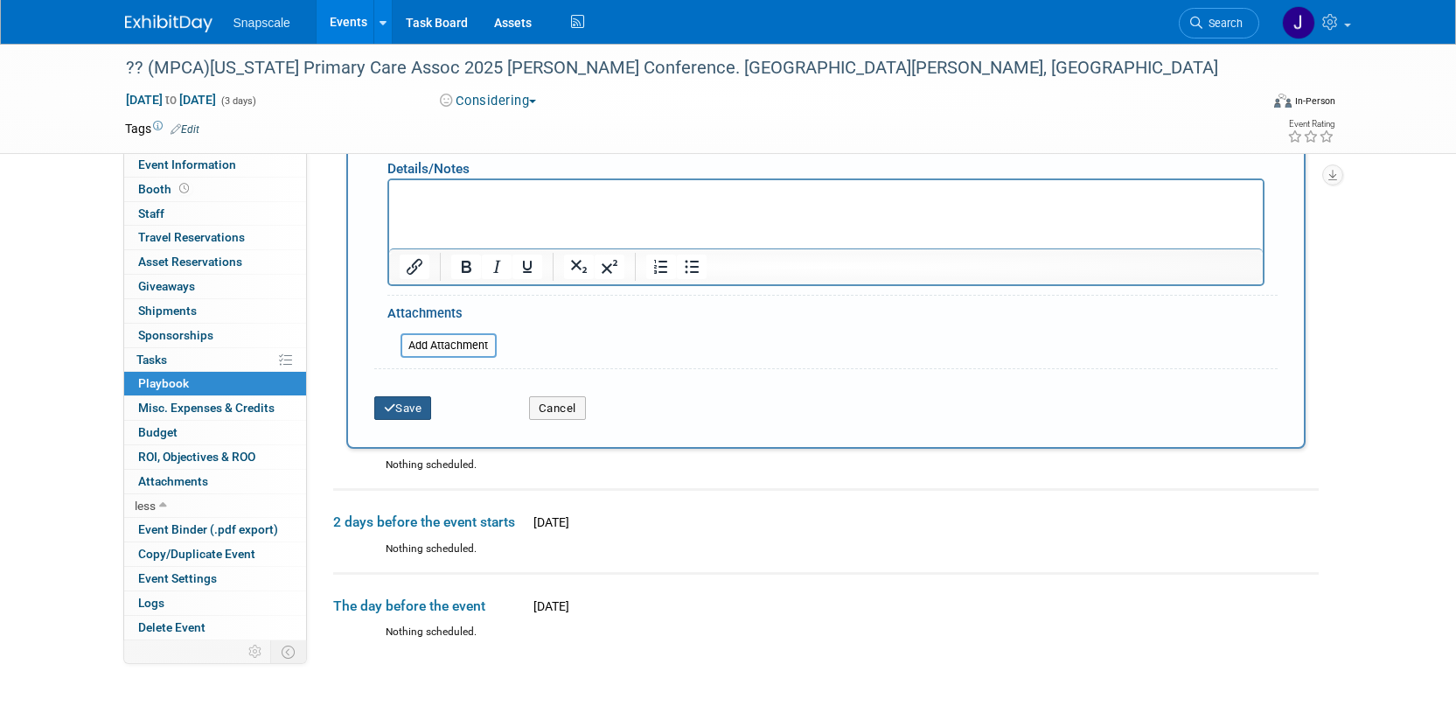
click at [408, 414] on button "Save" at bounding box center [403, 408] width 58 height 24
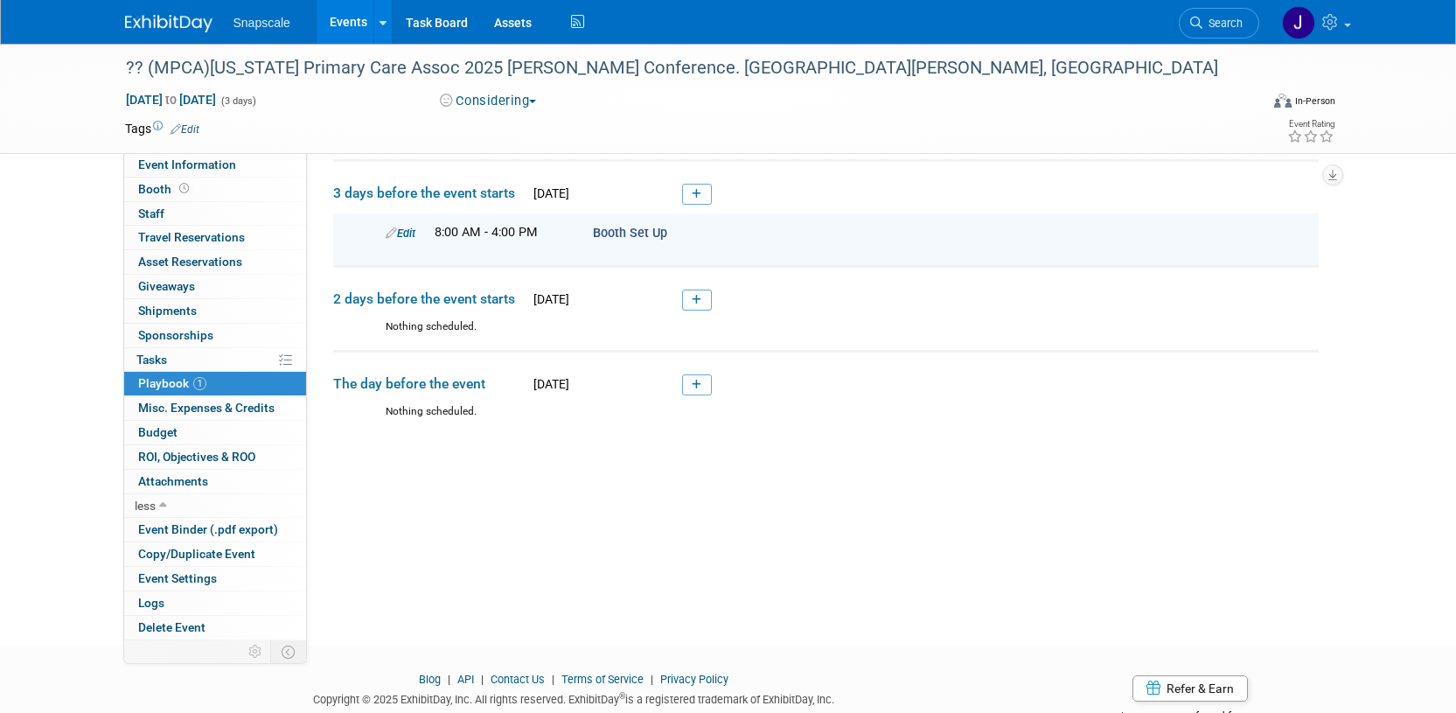
scroll to position [56, 0]
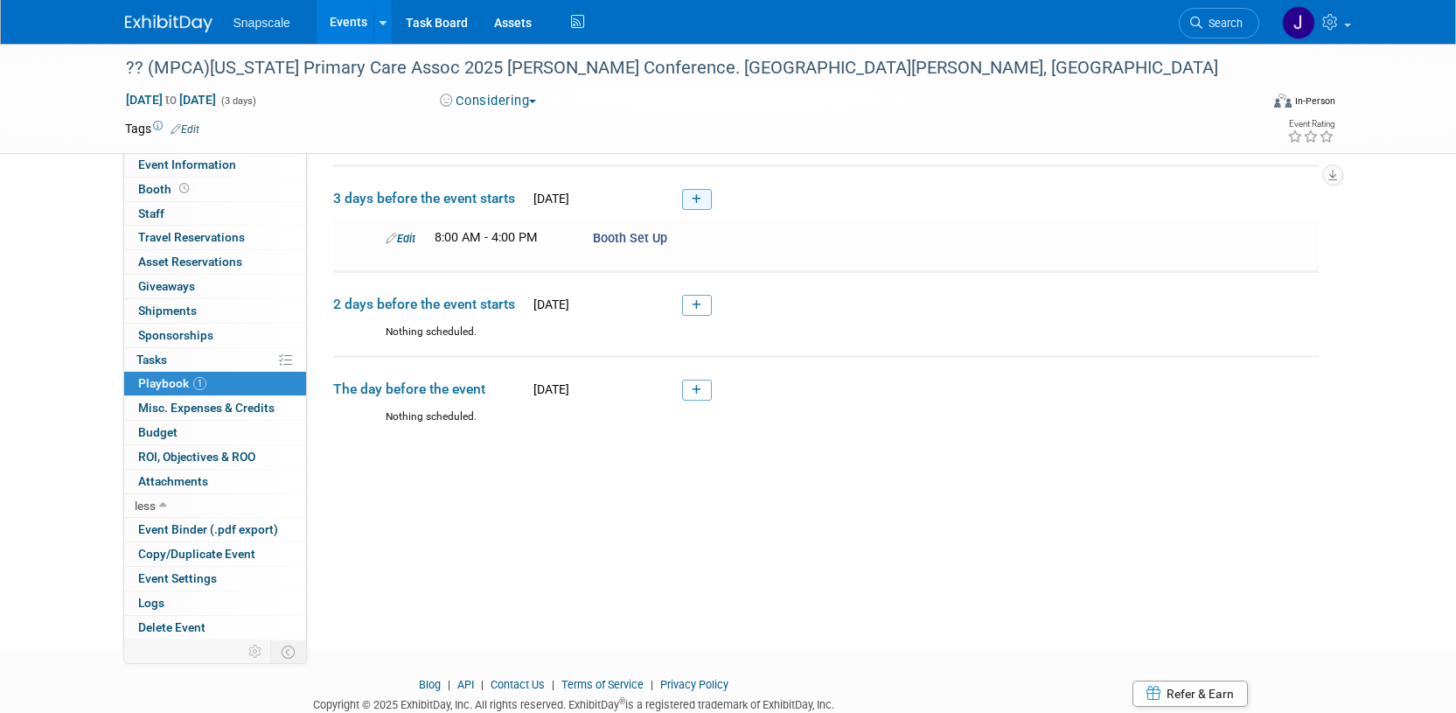
click at [694, 203] on icon at bounding box center [697, 199] width 10 height 10
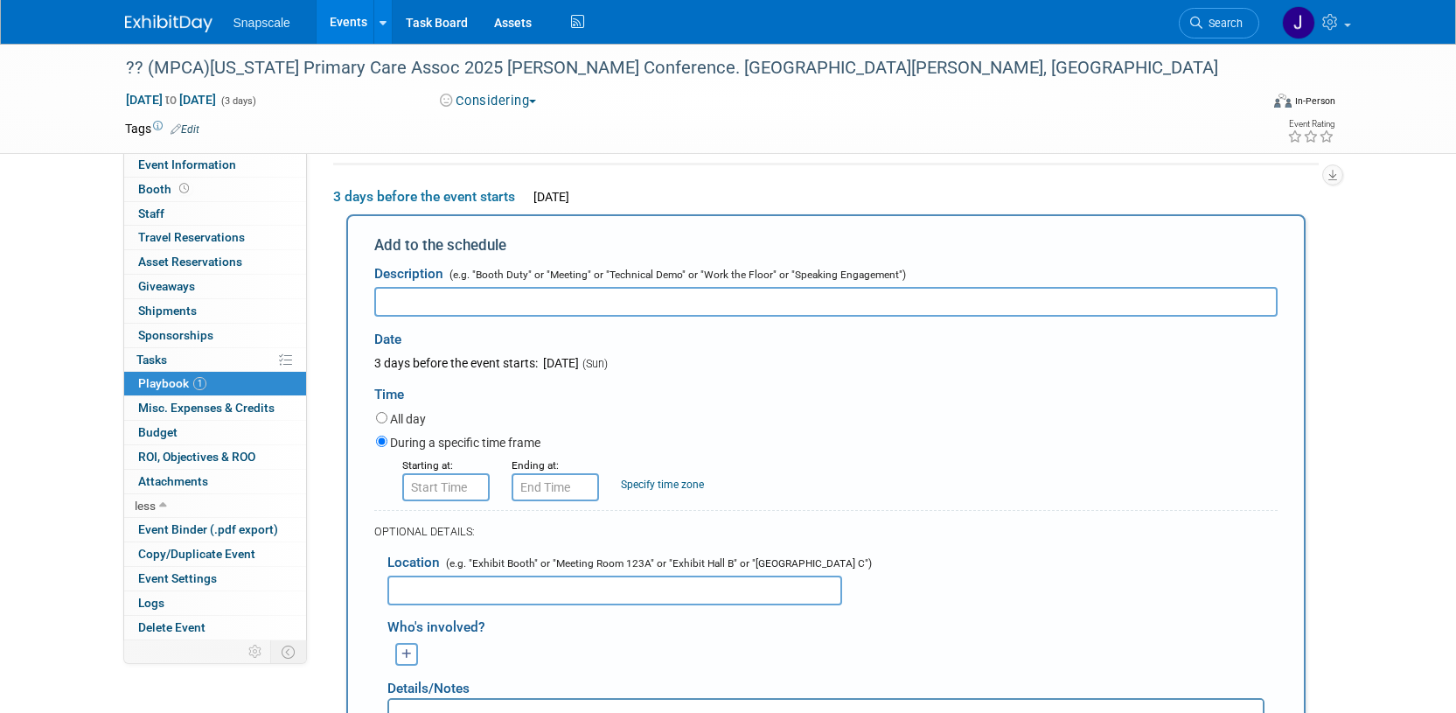
scroll to position [0, 0]
click at [518, 197] on span "3 days before the event starts" at bounding box center [429, 196] width 192 height 19
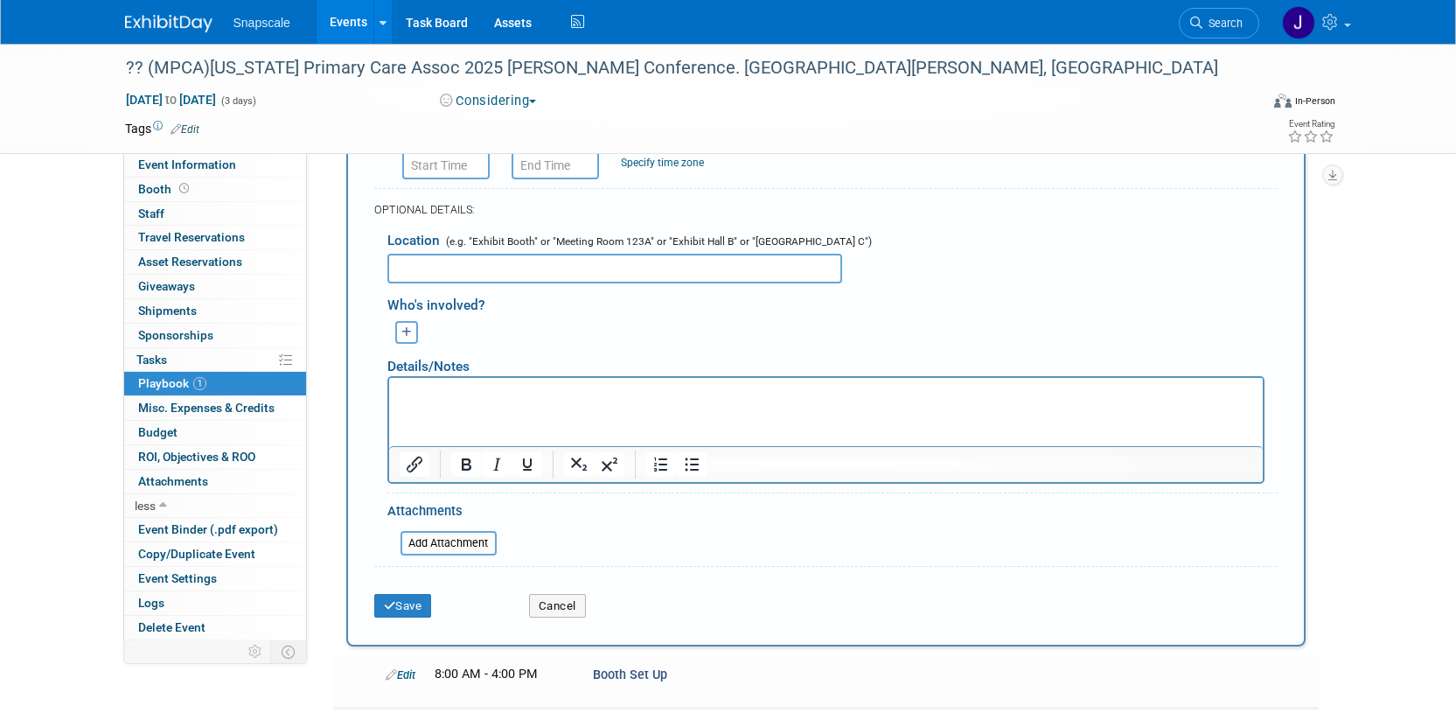
scroll to position [408, 0]
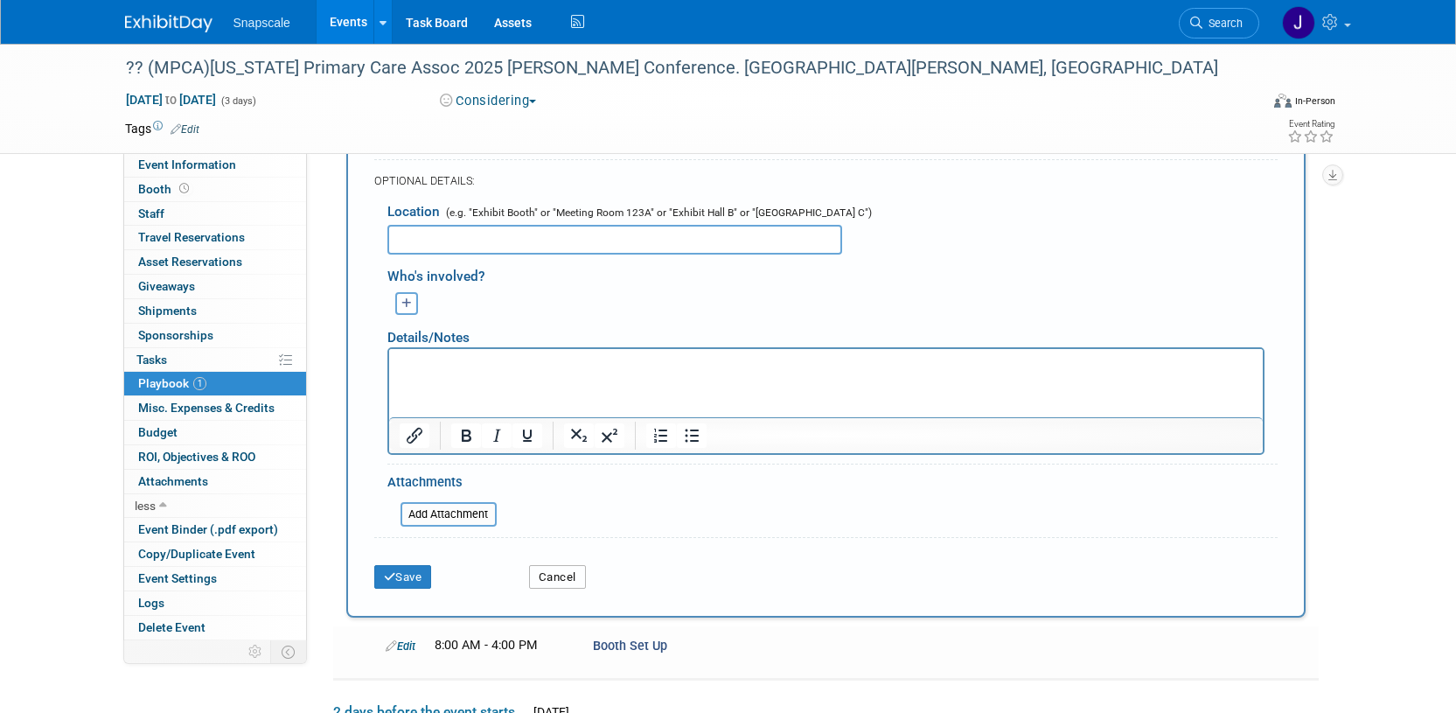
click at [539, 580] on button "Cancel" at bounding box center [557, 577] width 57 height 24
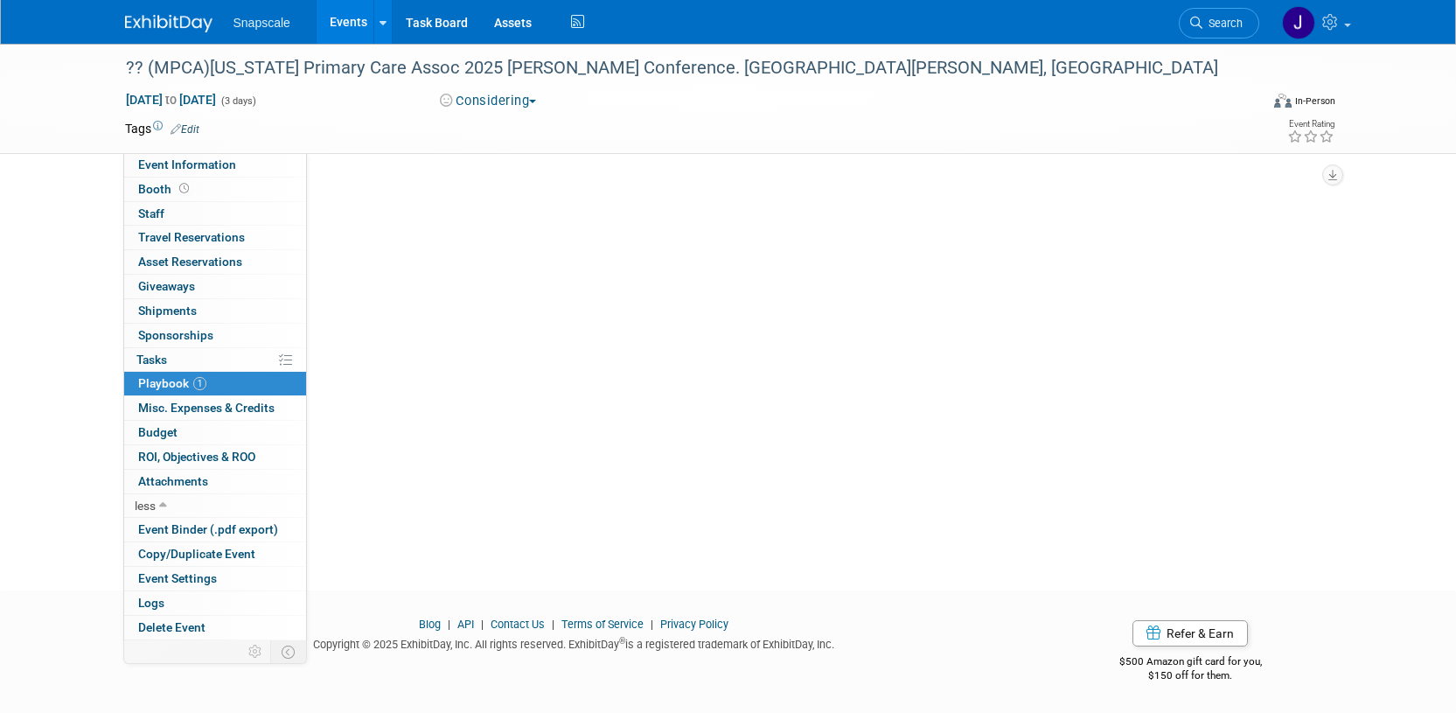
scroll to position [116, 0]
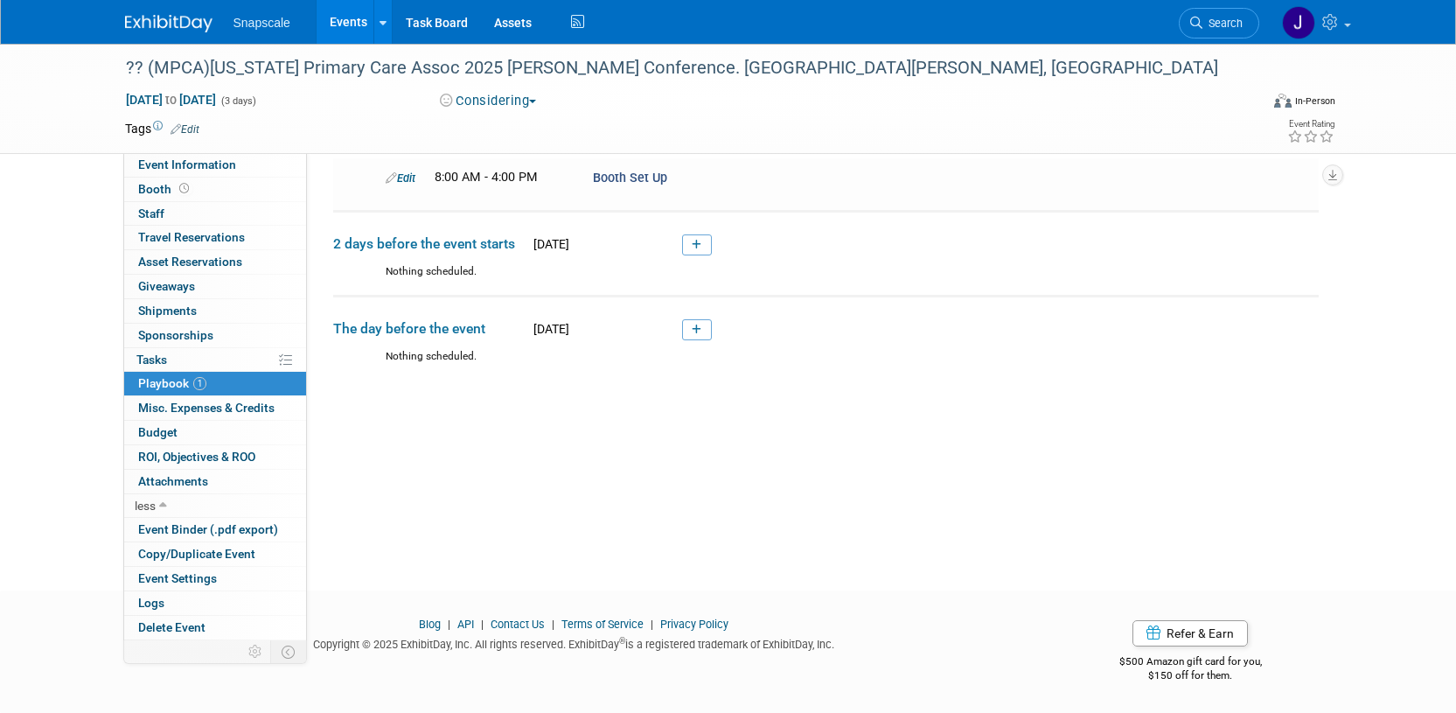
click at [511, 97] on button "Considering" at bounding box center [488, 101] width 109 height 18
click at [629, 96] on div "Considering Committed Considering Not Going" at bounding box center [627, 101] width 386 height 19
click at [148, 71] on div "?? (MPCA)Missouri Primary Care Assoc 2025 Ann Conference. St. Charles, MO" at bounding box center [676, 67] width 1113 height 31
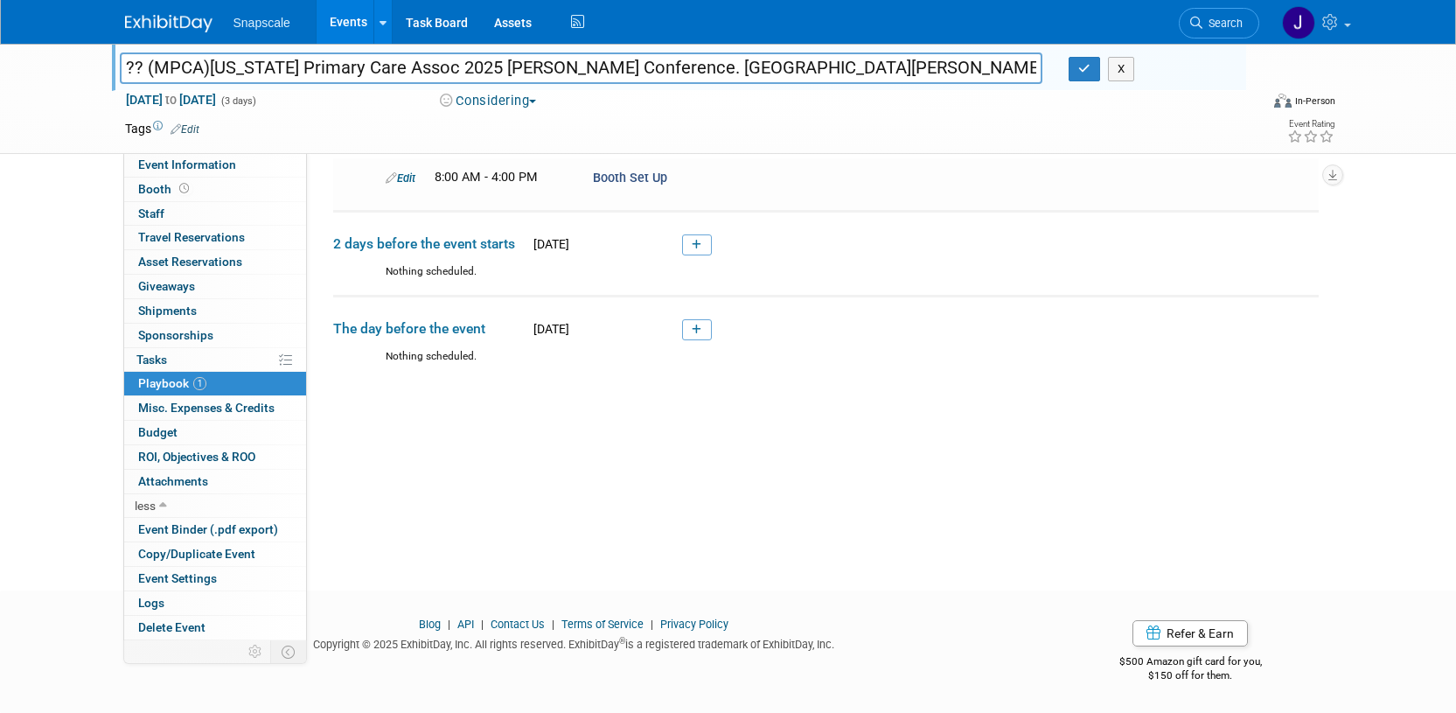
click at [144, 70] on input "?? (MPCA)Missouri Primary Care Assoc 2025 Ann Conference. St. Charles, MO" at bounding box center [581, 67] width 923 height 31
type input "(MPCA)[US_STATE] Primary Care Assoc 2025 [PERSON_NAME] Conference. [GEOGRAPHIC_…"
click at [1079, 77] on button "button" at bounding box center [1083, 69] width 31 height 24
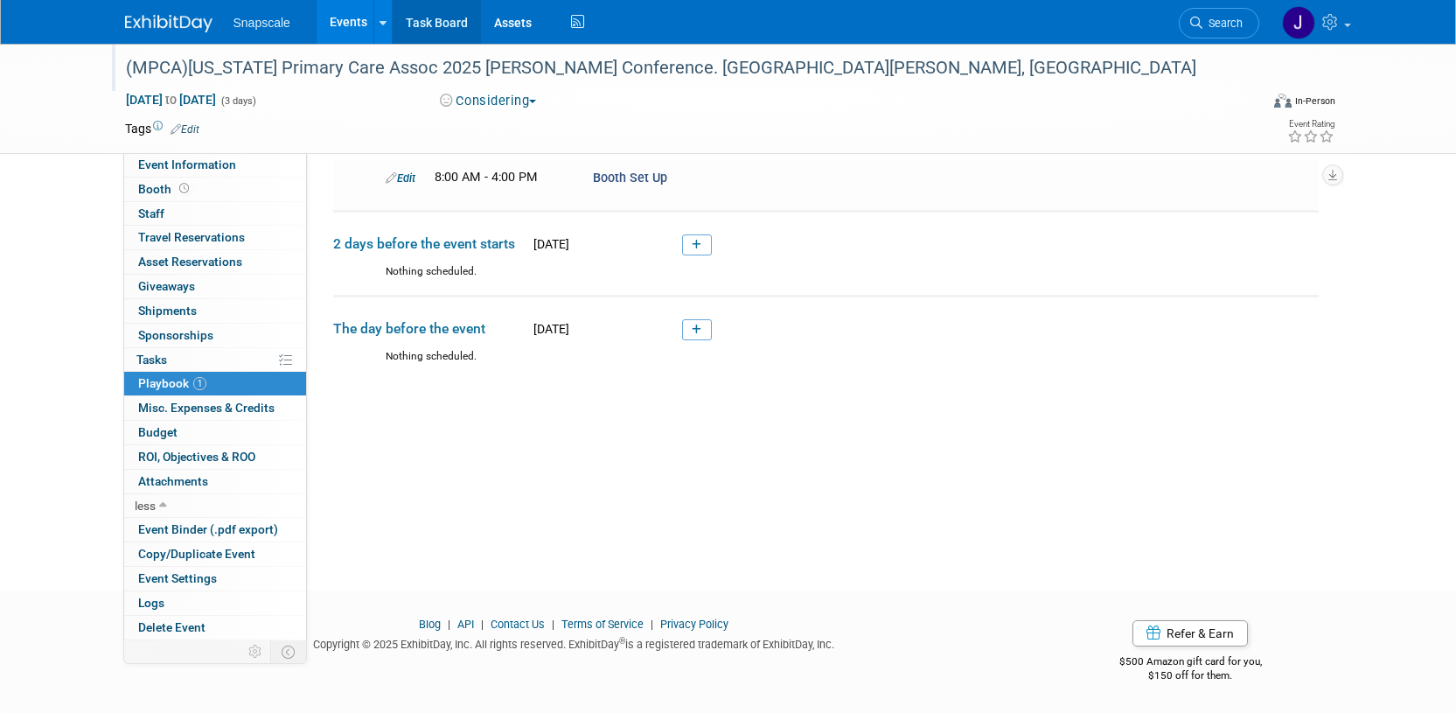
click at [442, 23] on link "Task Board" at bounding box center [437, 22] width 88 height 44
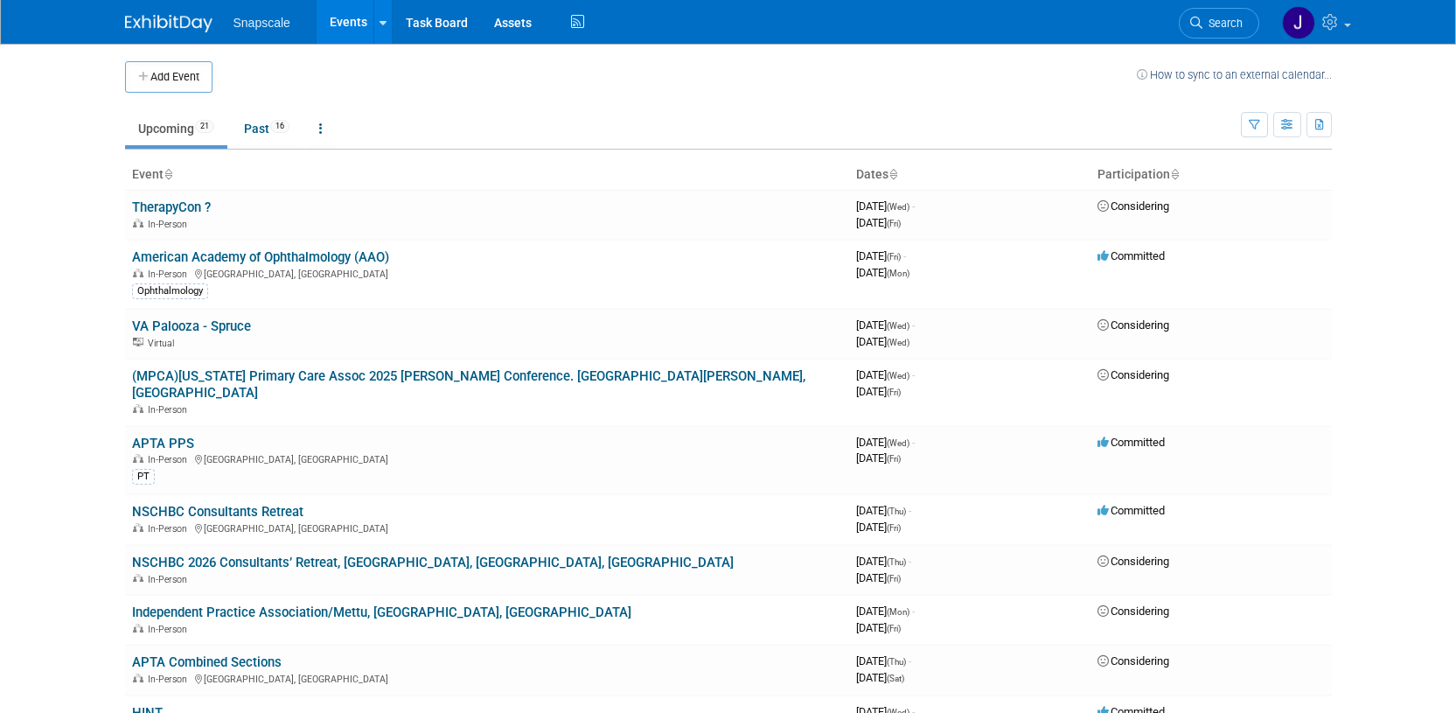
click at [177, 29] on img at bounding box center [168, 23] width 87 height 17
click at [1335, 25] on icon at bounding box center [1332, 22] width 20 height 16
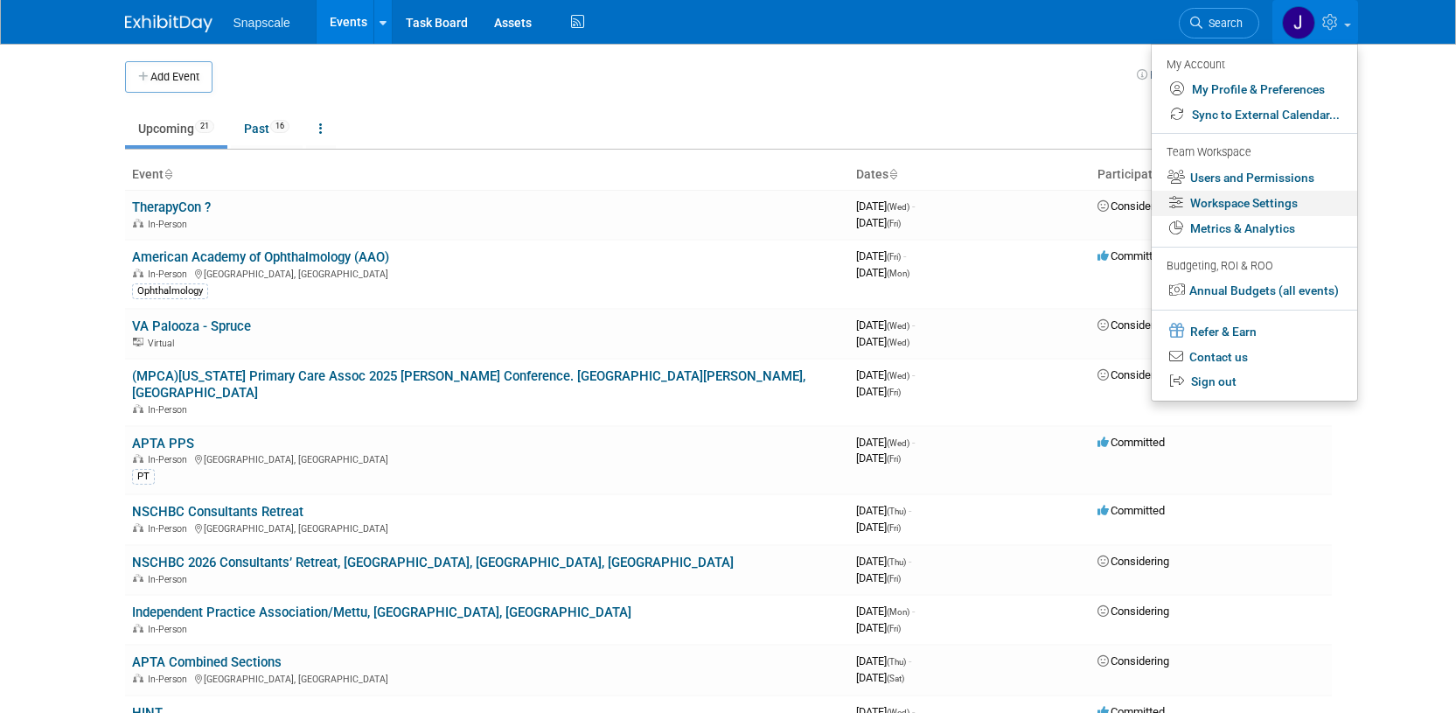
click at [1228, 206] on link "Workspace Settings" at bounding box center [1253, 203] width 205 height 25
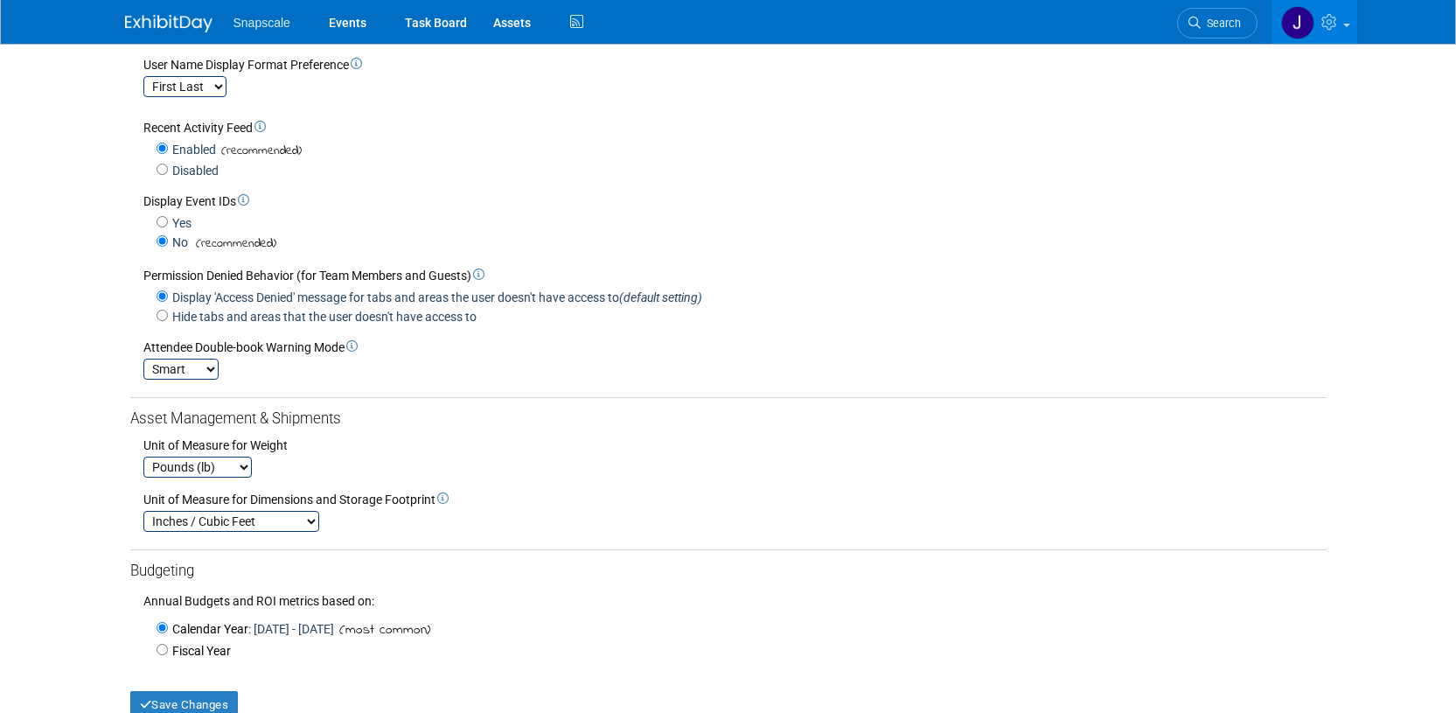
scroll to position [296, 0]
click at [212, 367] on select "Smart Strict Disabled" at bounding box center [180, 367] width 75 height 21
click at [143, 358] on select "Smart Strict Disabled" at bounding box center [180, 367] width 75 height 21
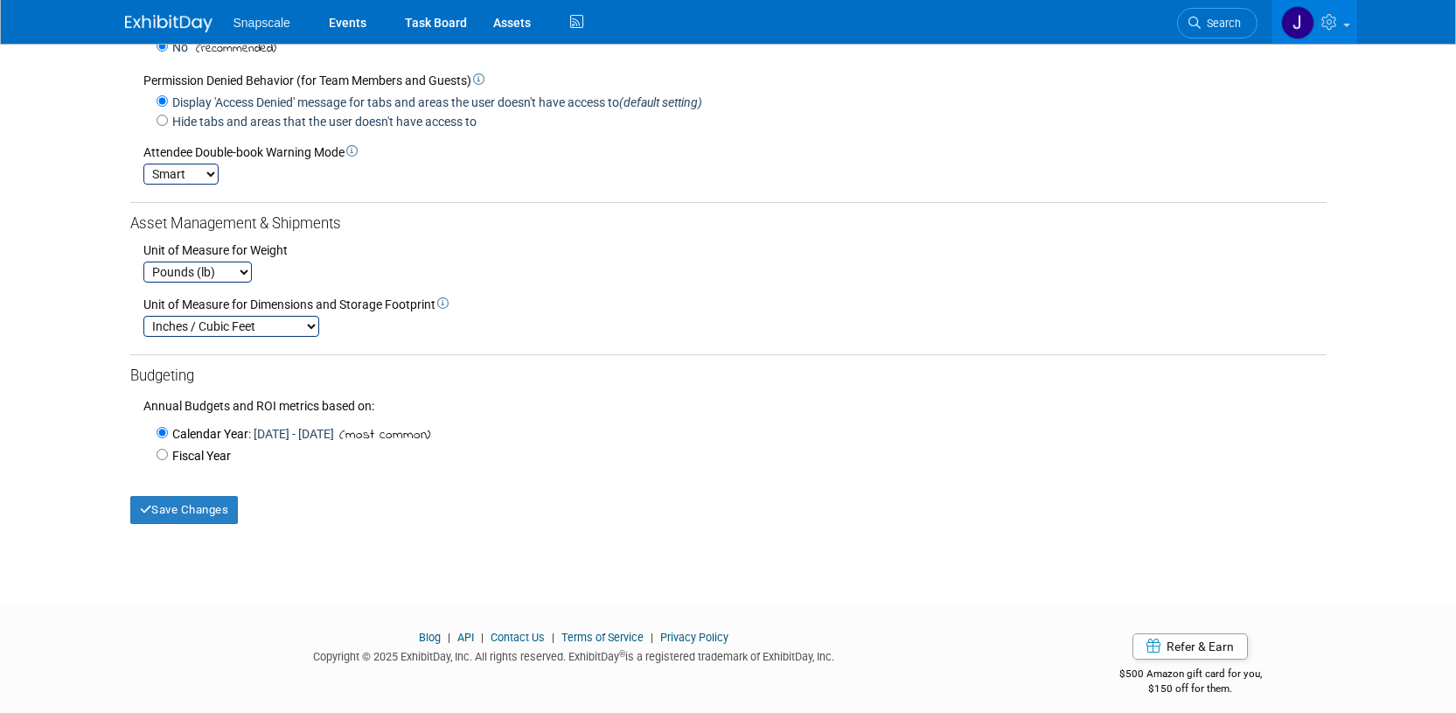
scroll to position [505, 0]
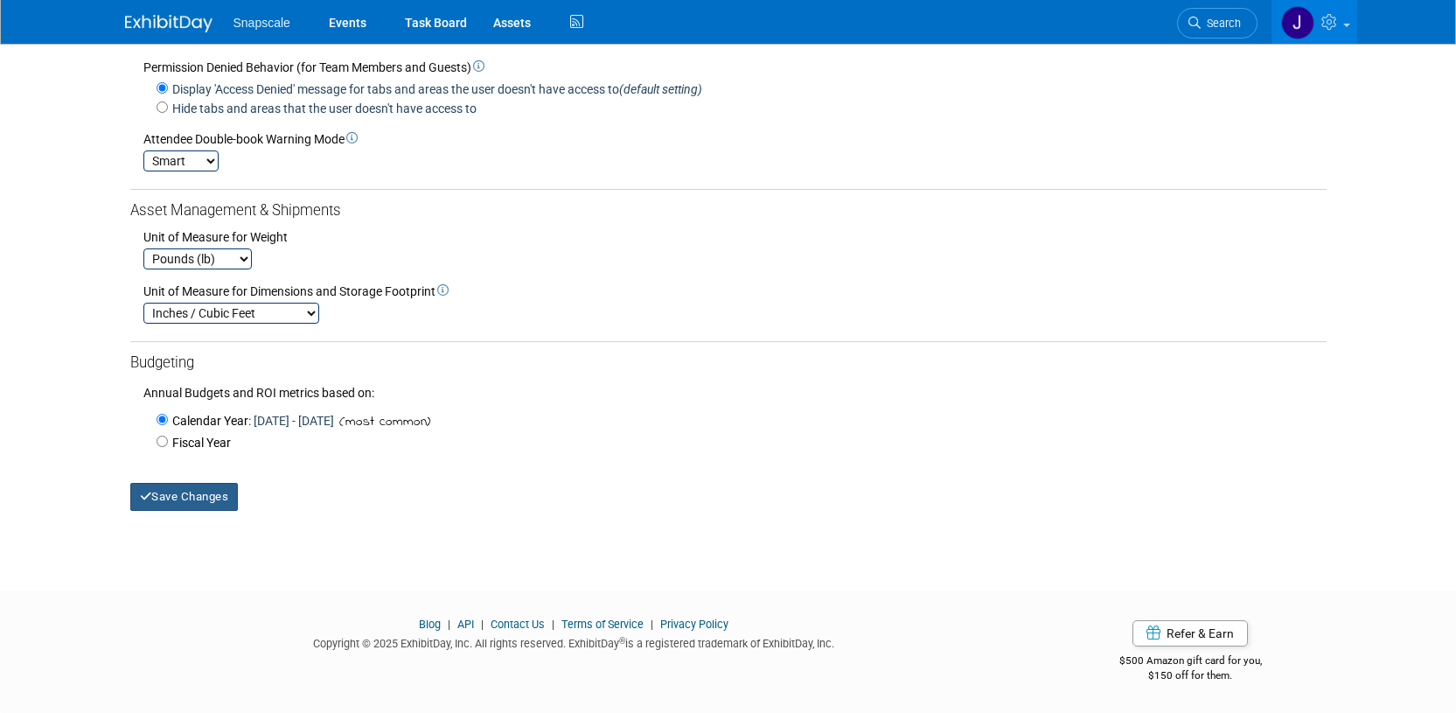
click at [171, 495] on button "Save Changes" at bounding box center [184, 497] width 108 height 28
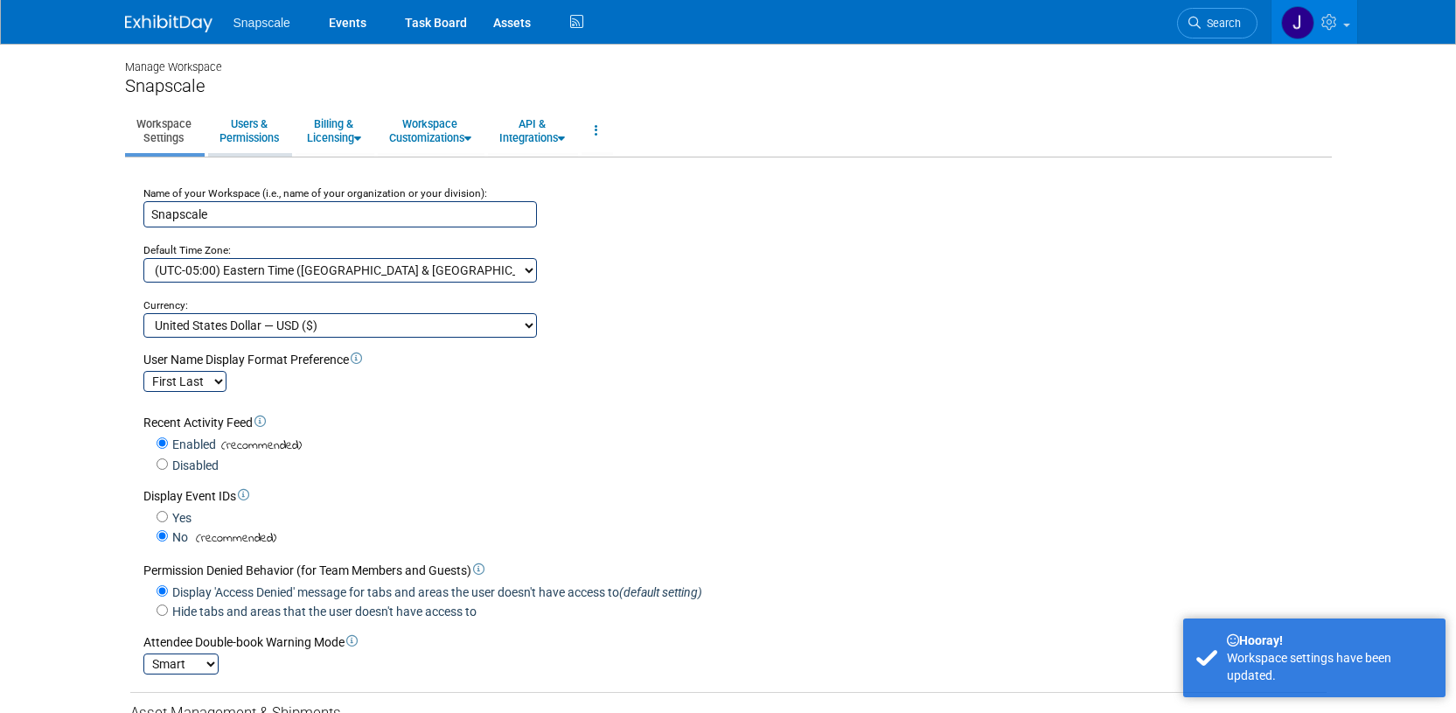
click at [237, 134] on link "Users & Permissions" at bounding box center [249, 130] width 82 height 43
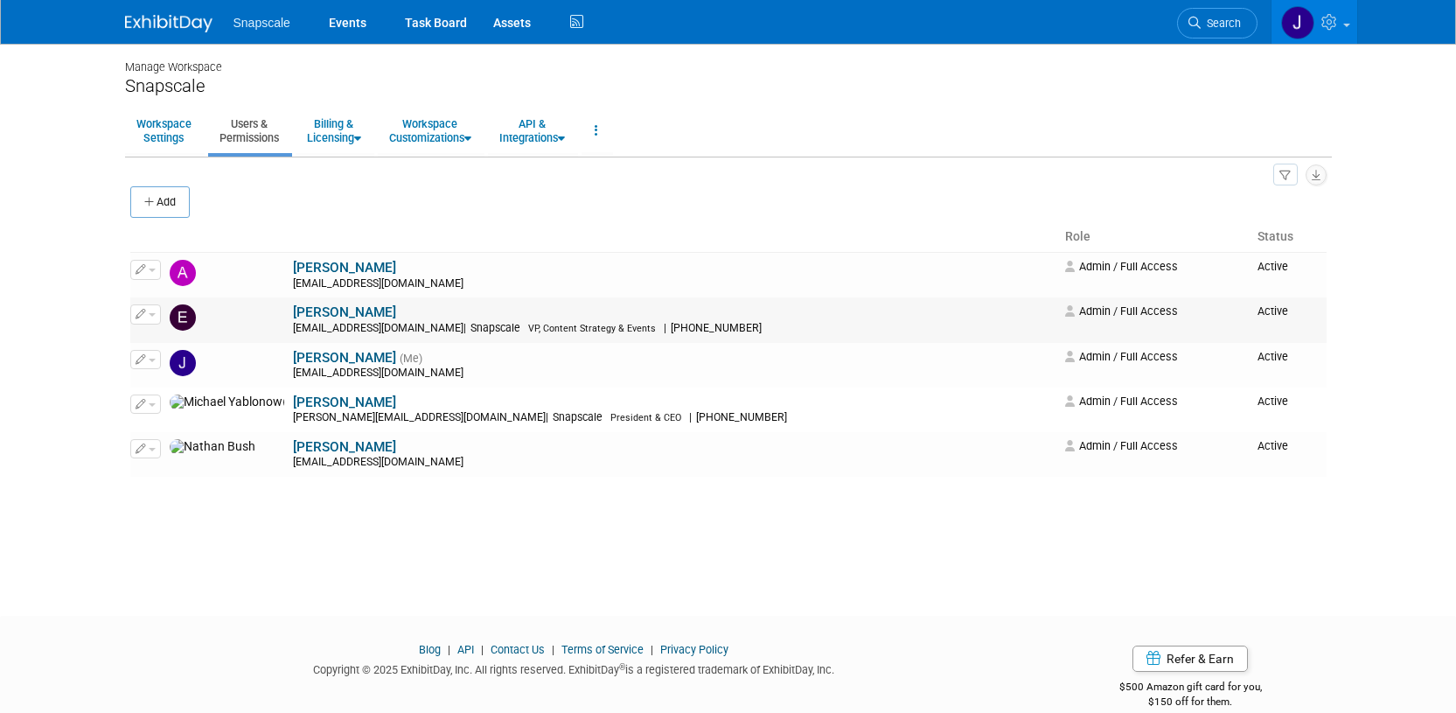
click at [154, 313] on span "button" at bounding box center [152, 314] width 7 height 3
click at [672, 327] on div "edenk@snapscale.com | Snapscale VP, Content Strategy & Events | 888-944-6618" at bounding box center [674, 329] width 762 height 14
click at [153, 314] on span "button" at bounding box center [152, 312] width 7 height 3
click at [167, 338] on link "Edit" at bounding box center [200, 341] width 138 height 24
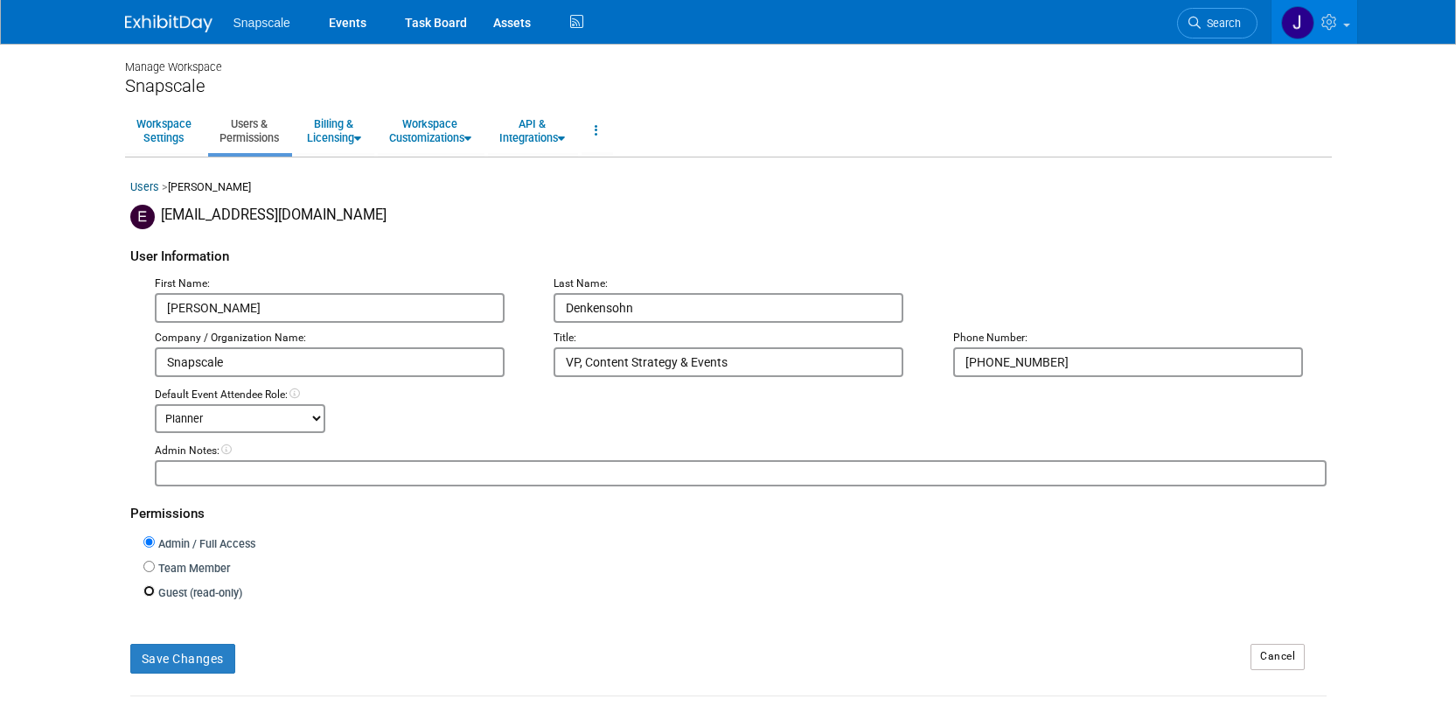
click at [150, 588] on input "Guest (read-only)" at bounding box center [148, 590] width 11 height 11
radio input "true"
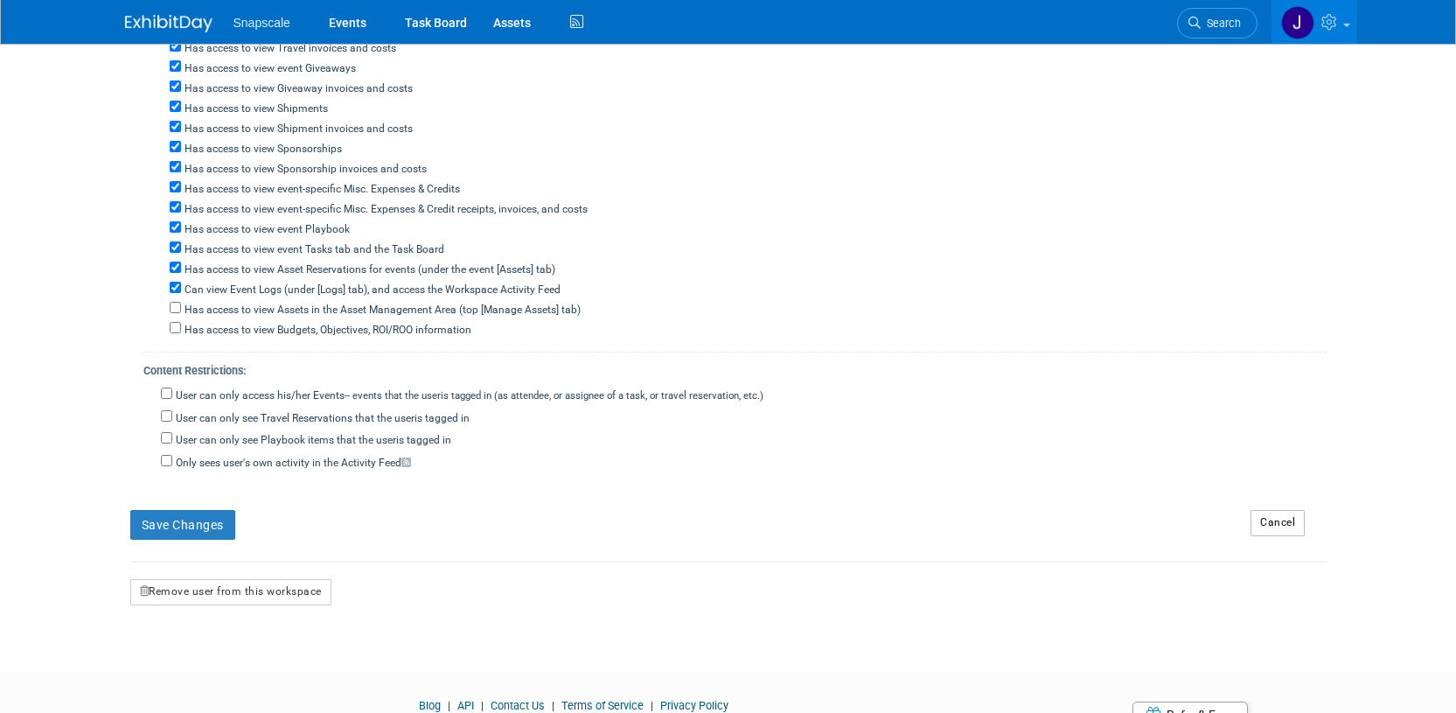
scroll to position [651, 0]
click at [181, 576] on button "Remove user from this workspace" at bounding box center [230, 589] width 201 height 26
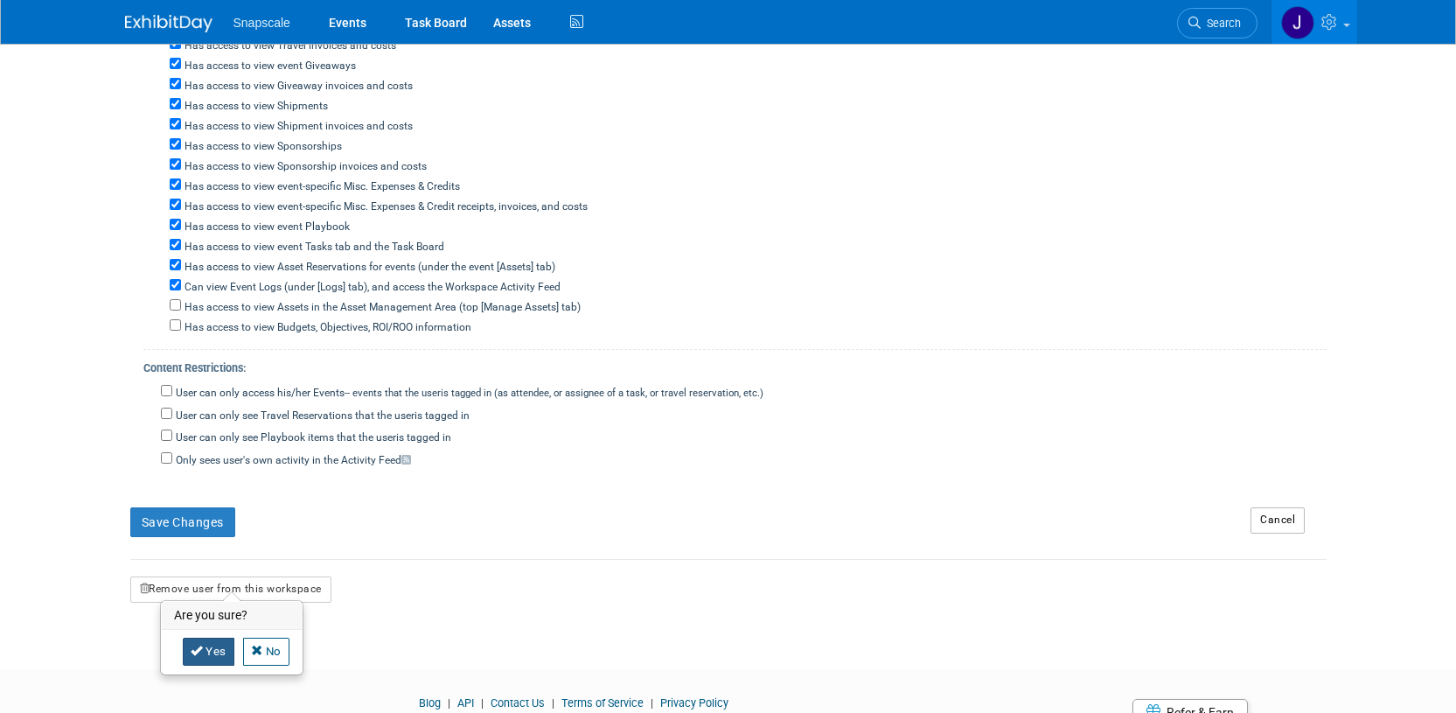
click at [212, 654] on link "Yes" at bounding box center [209, 651] width 52 height 28
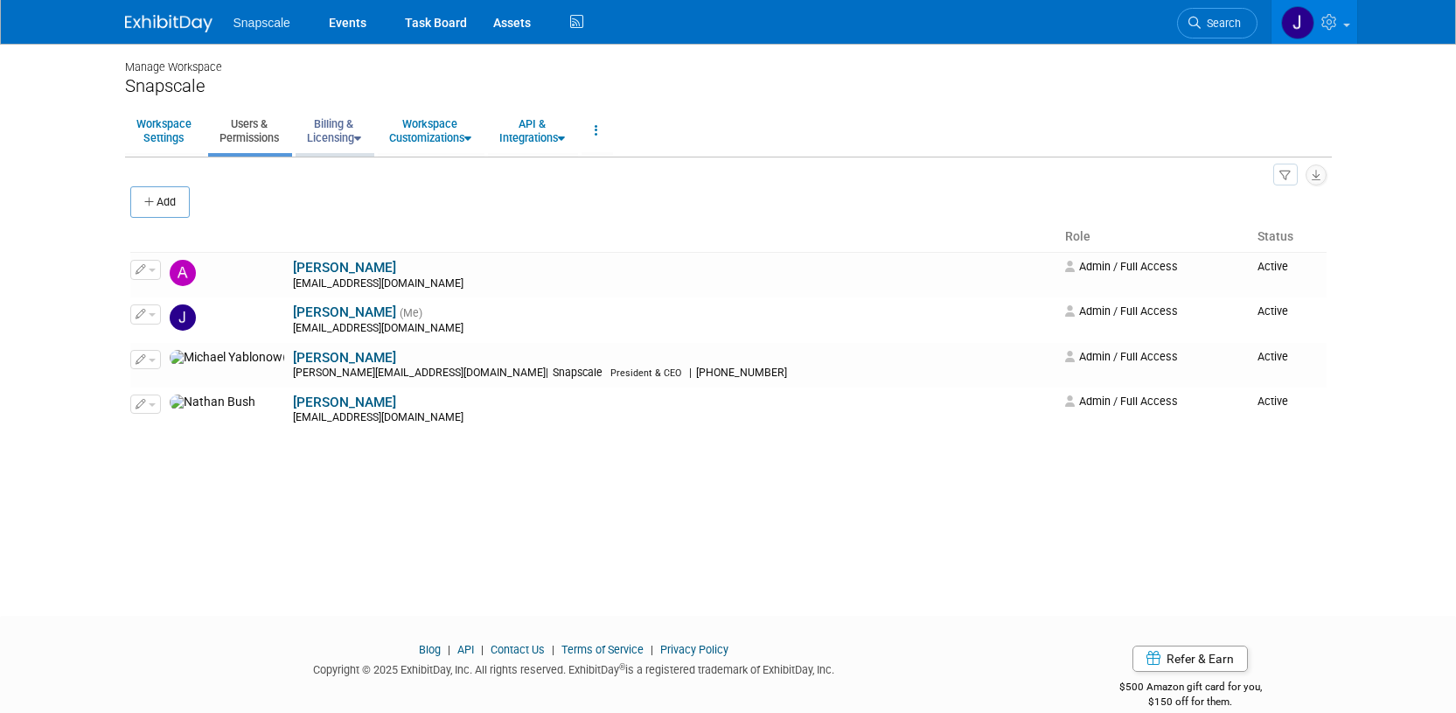
click at [323, 138] on link "Billing & Licensing" at bounding box center [334, 130] width 77 height 43
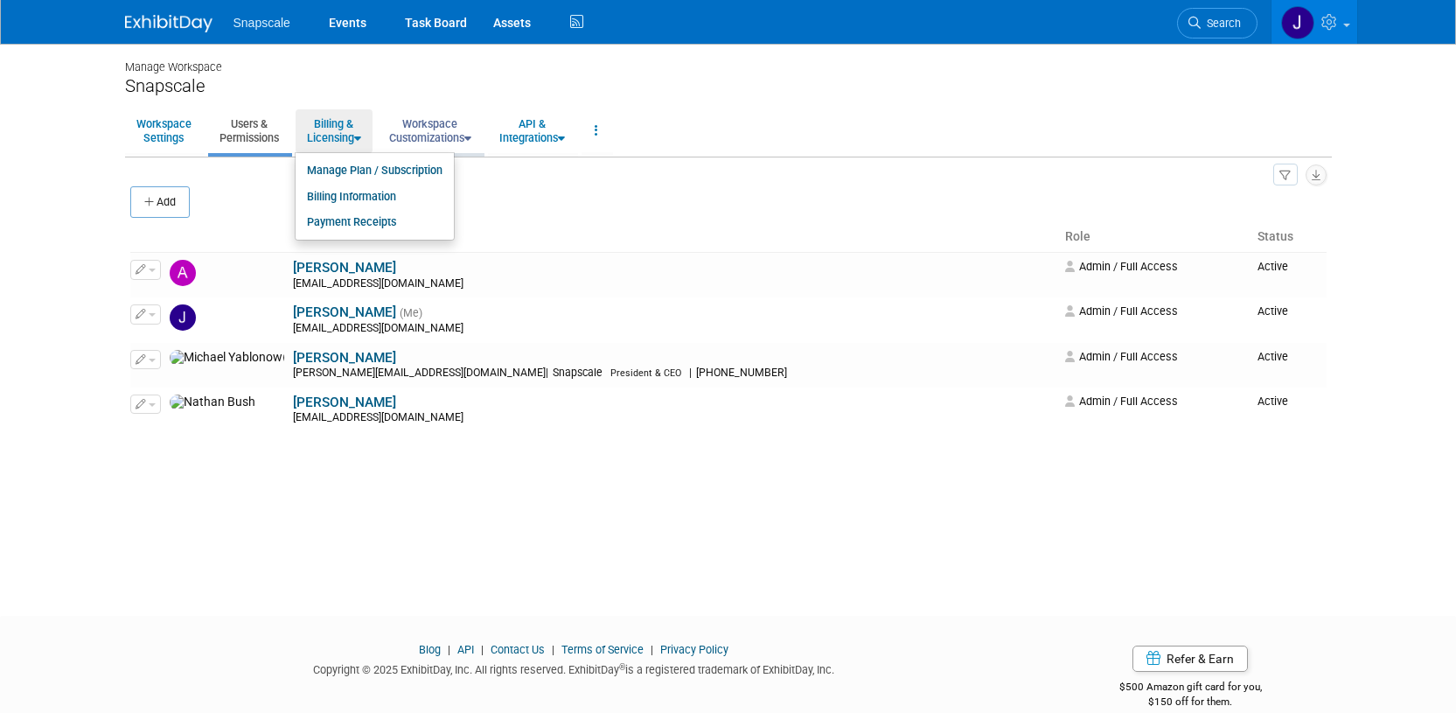
click at [421, 135] on link "Workspace Customizations" at bounding box center [430, 130] width 105 height 43
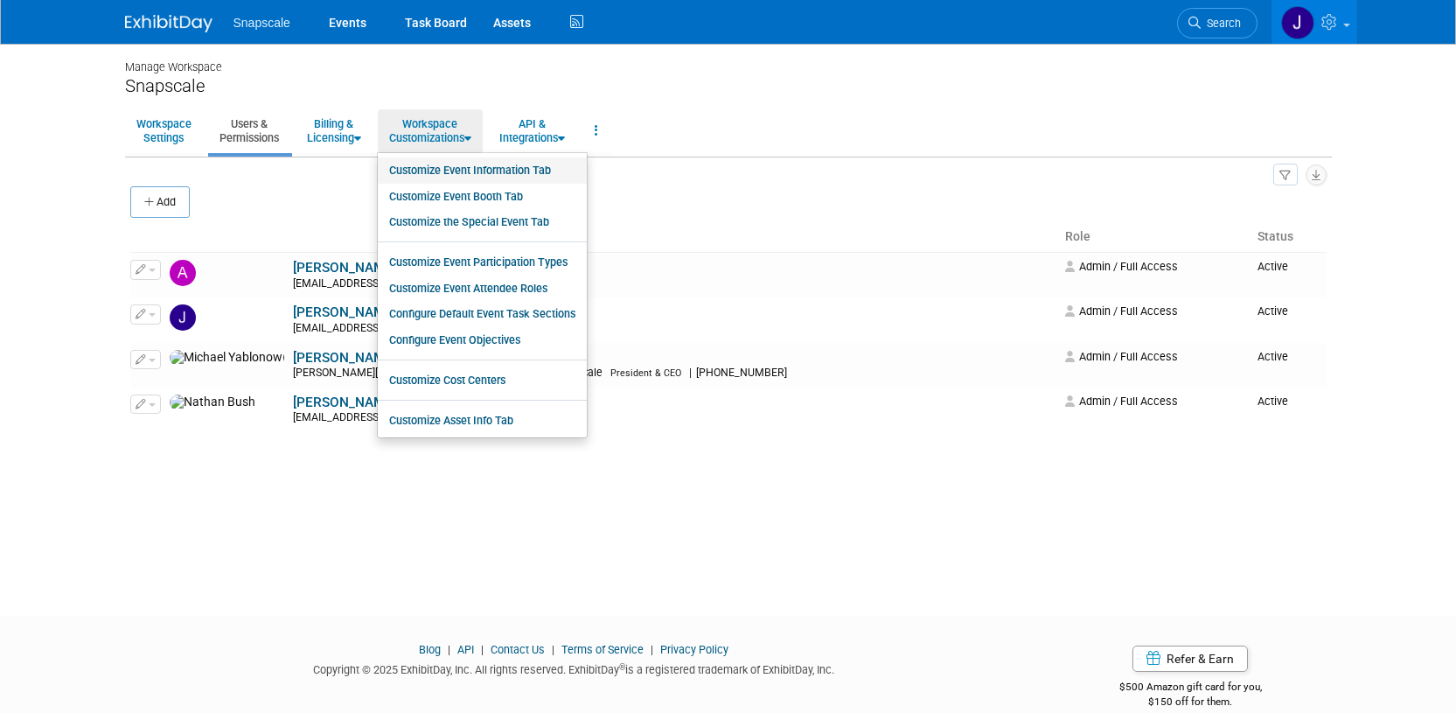
click at [428, 173] on link "Customize Event Information Tab" at bounding box center [482, 170] width 209 height 26
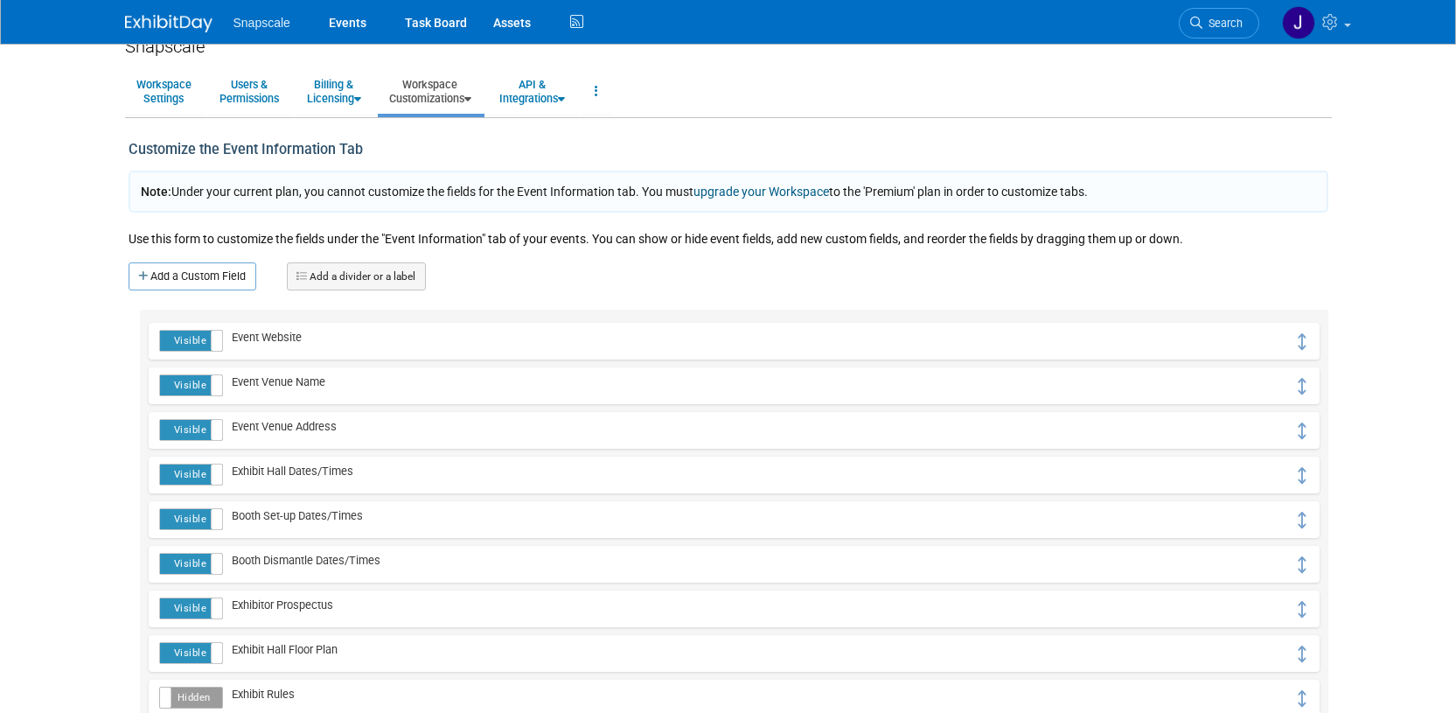
scroll to position [37, 0]
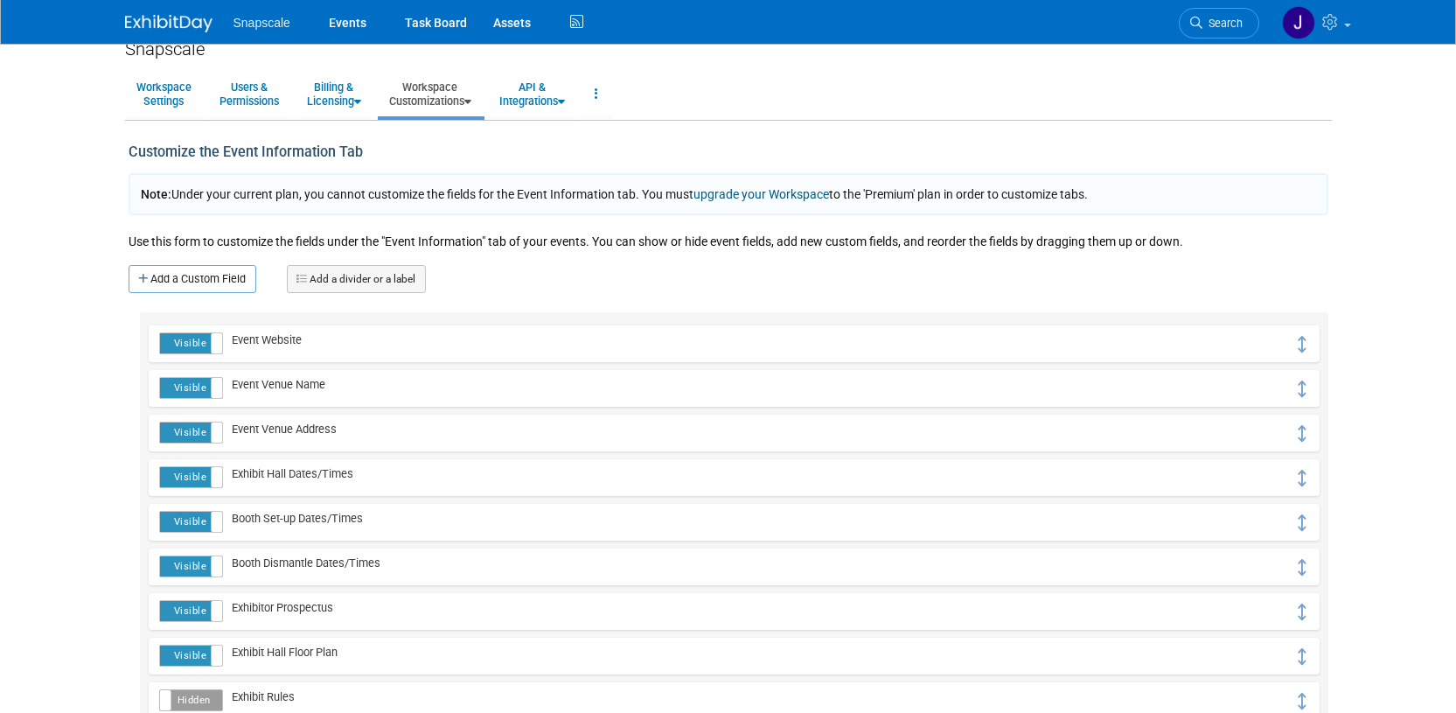
click at [369, 281] on link "Add a divider or a label" at bounding box center [356, 279] width 139 height 28
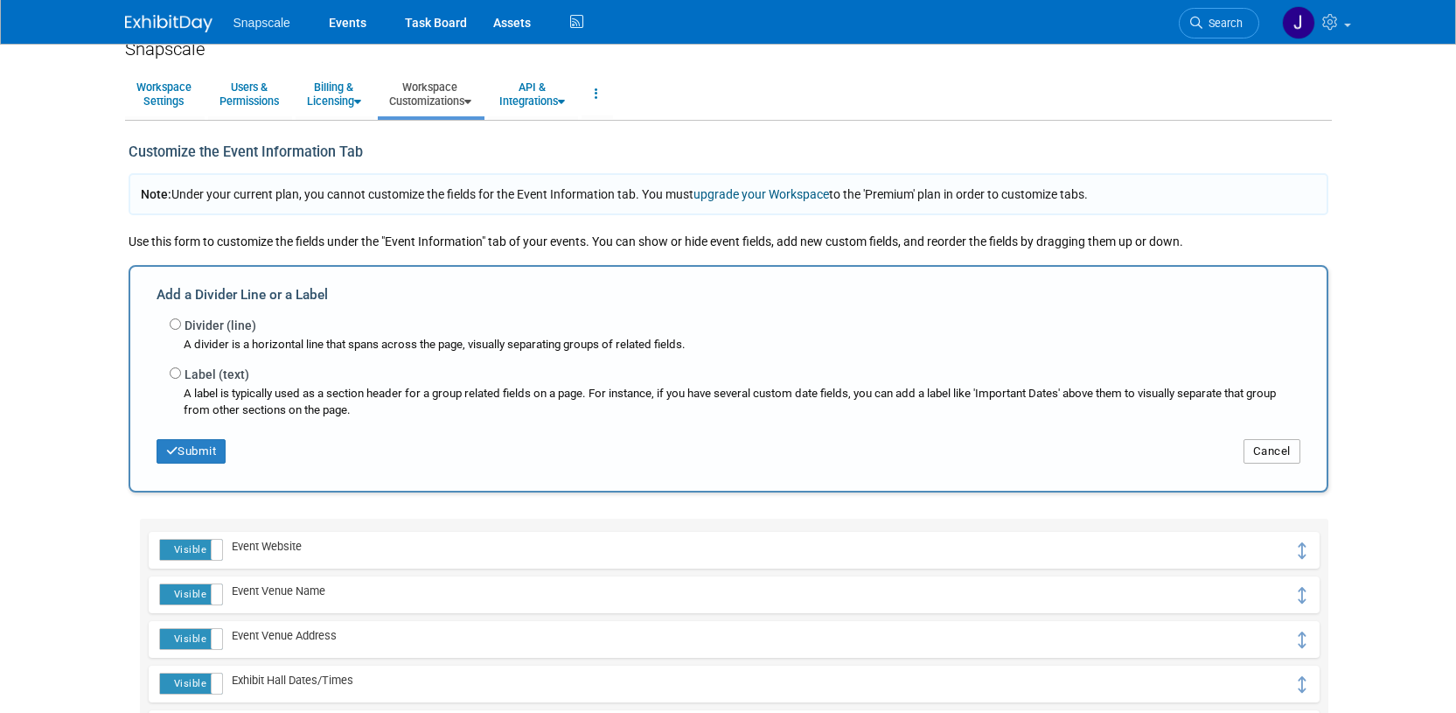
click at [1274, 446] on button "Cancel" at bounding box center [1271, 451] width 57 height 24
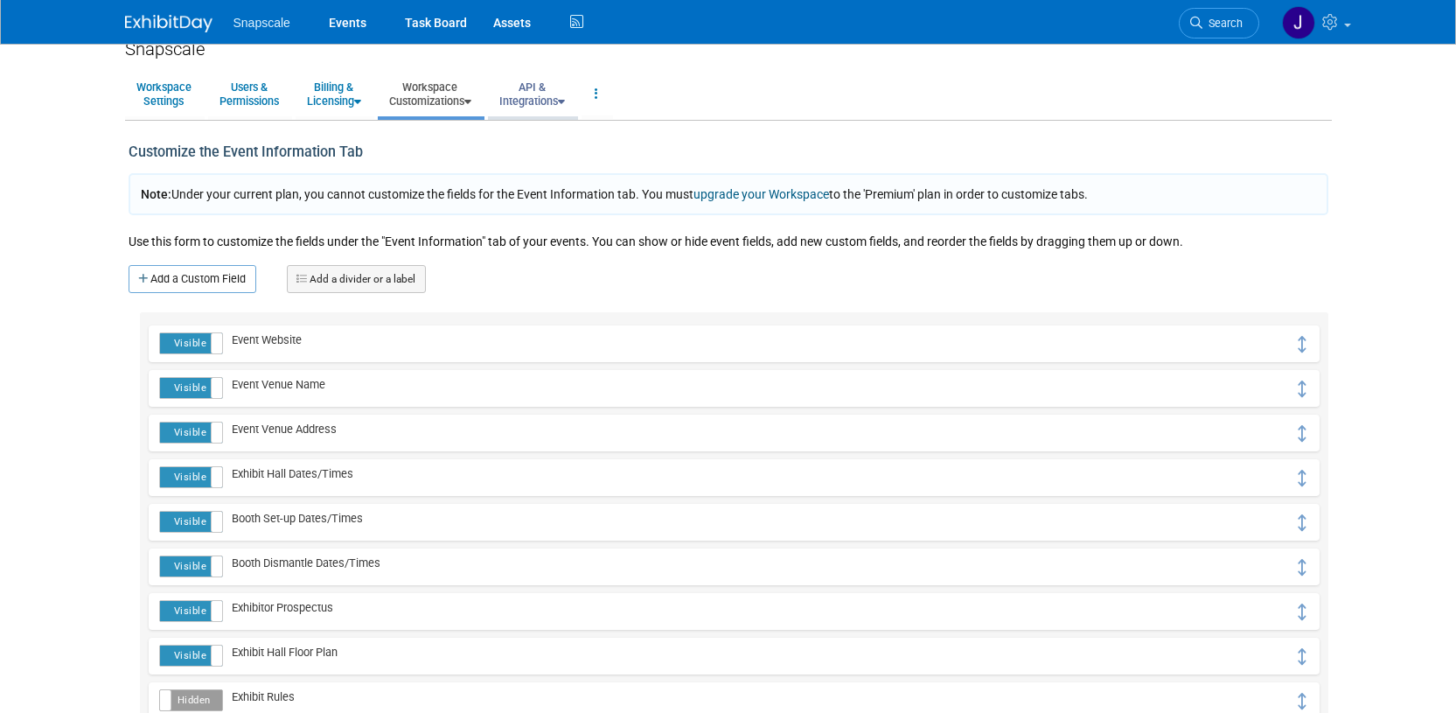
click at [567, 103] on link "API & Integrations" at bounding box center [532, 94] width 88 height 43
click at [606, 93] on link at bounding box center [596, 94] width 30 height 43
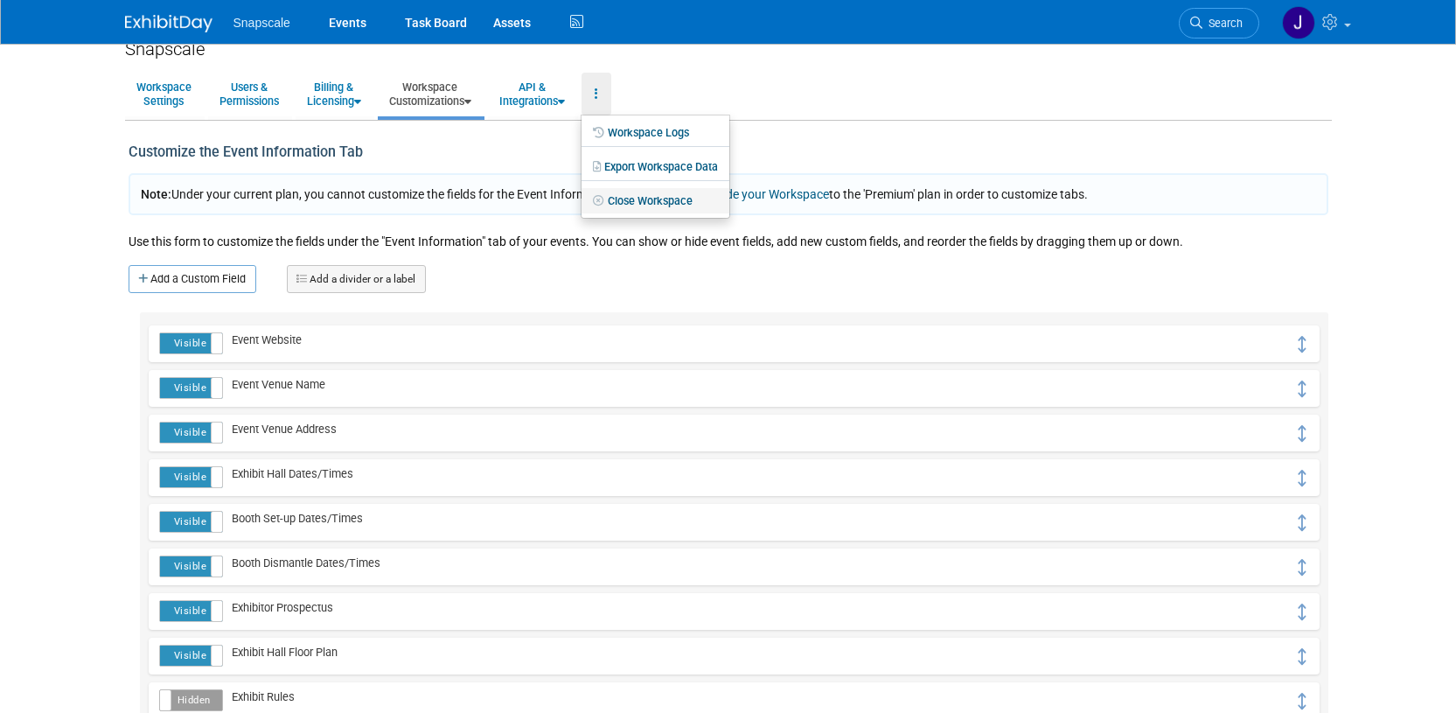
click at [685, 205] on link "Close Workspace" at bounding box center [655, 201] width 148 height 26
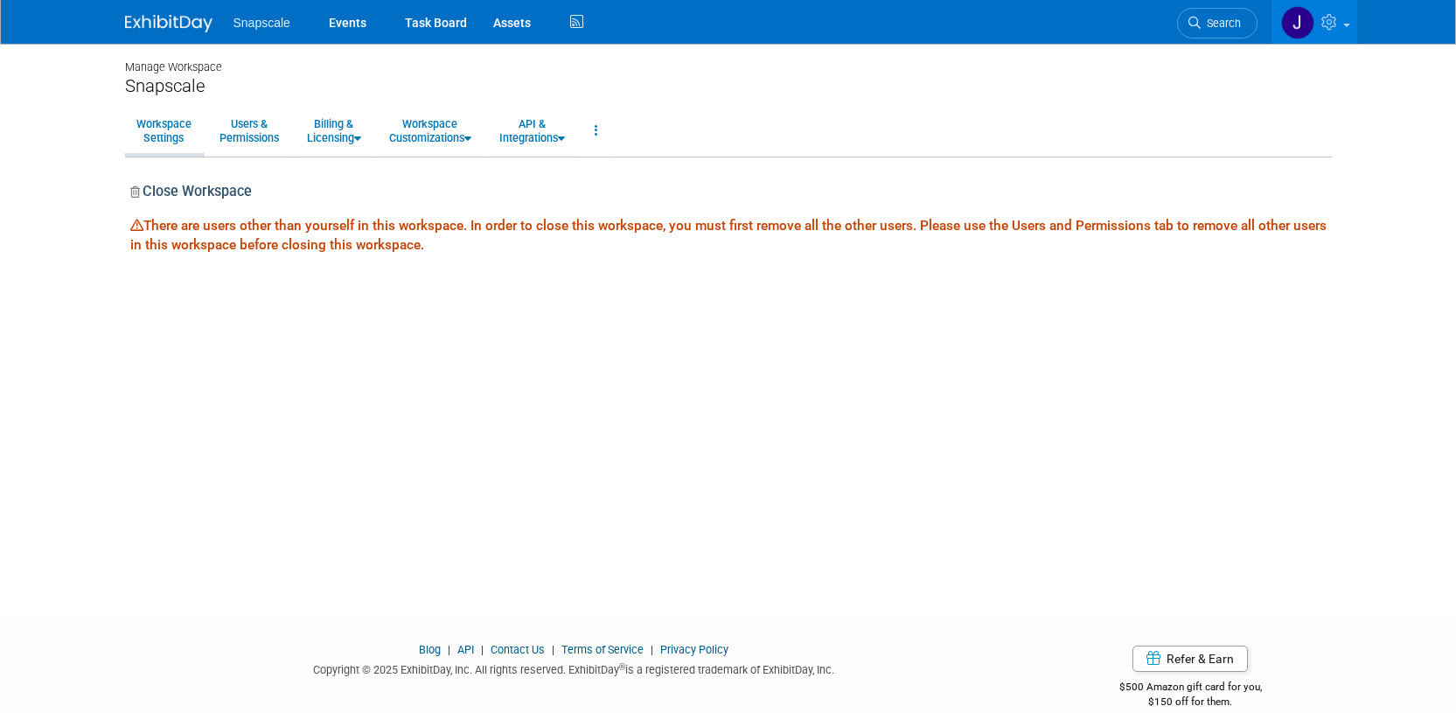
click at [177, 136] on link "Workspace Settings" at bounding box center [164, 130] width 78 height 43
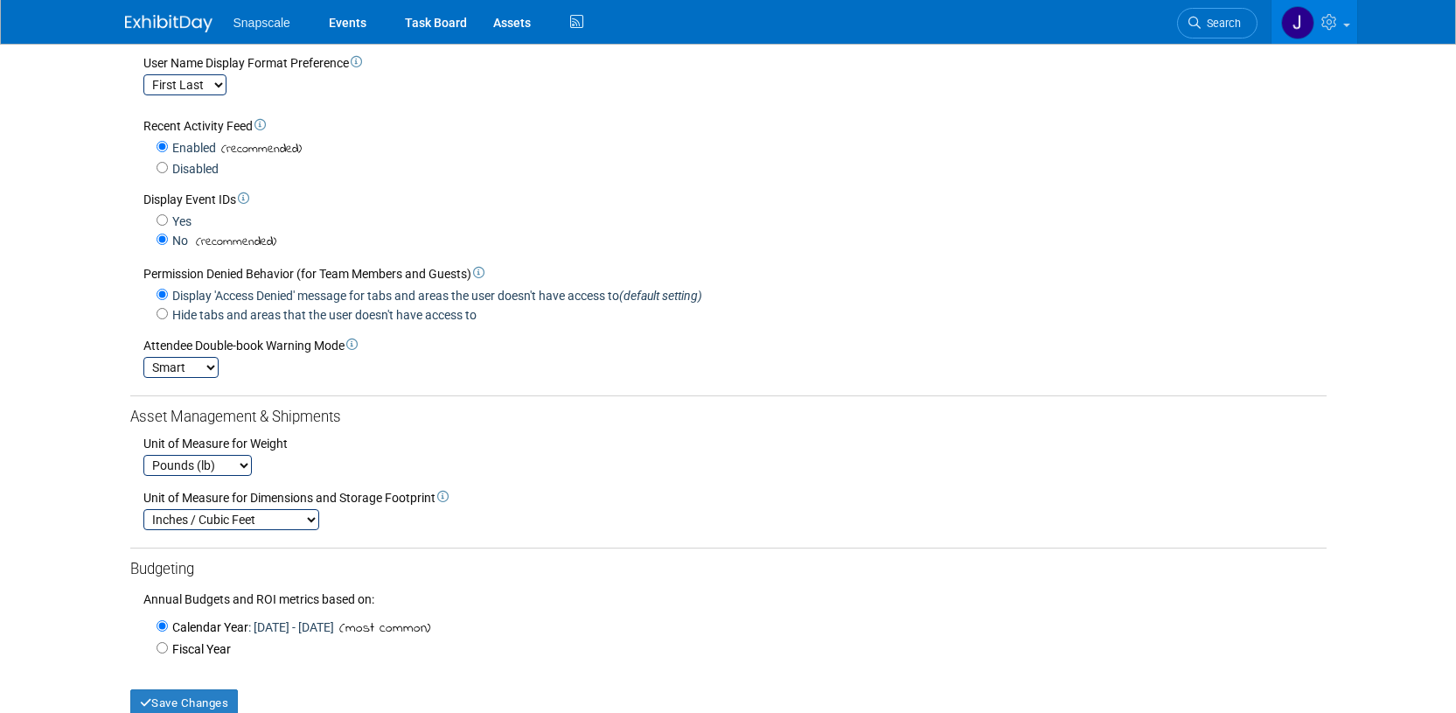
scroll to position [296, 0]
click at [161, 319] on input "Hide tabs and areas that the user doesn't have access to" at bounding box center [161, 314] width 11 height 11
radio input "true"
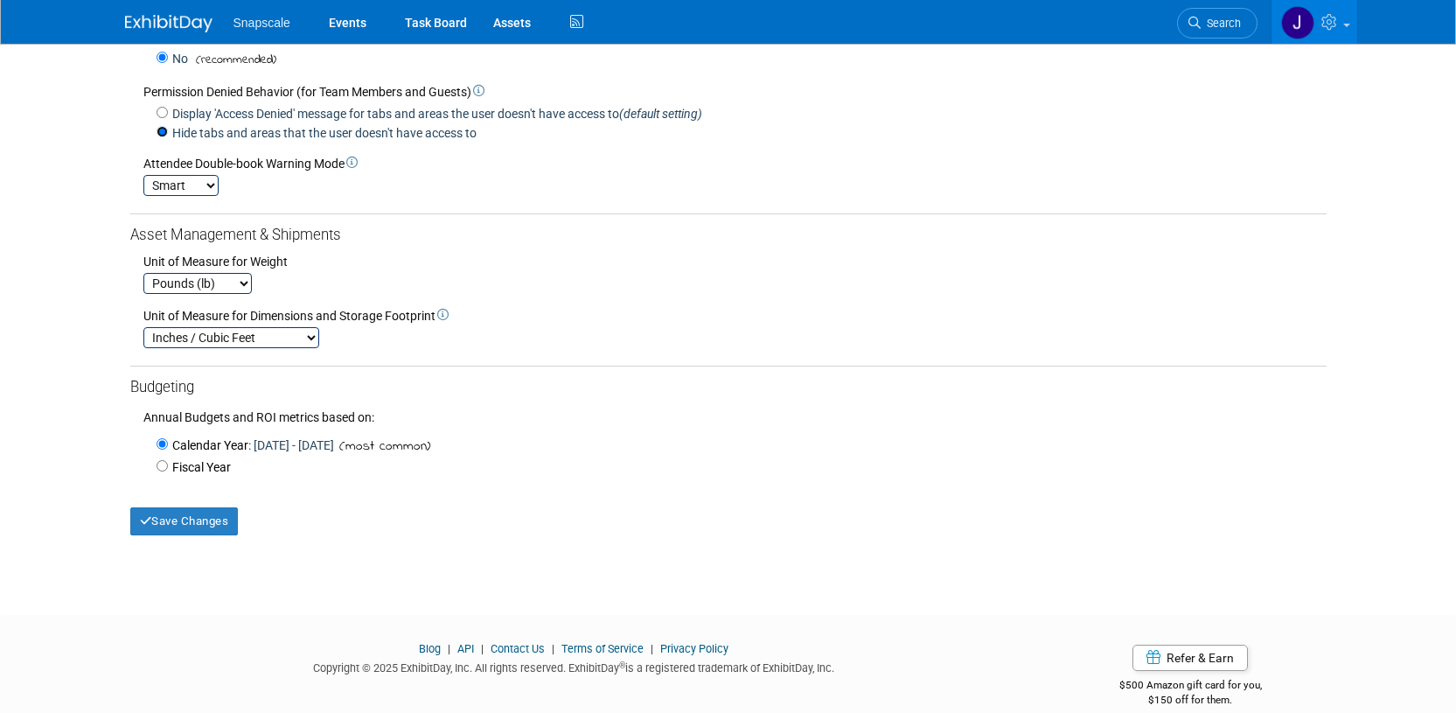
scroll to position [505, 0]
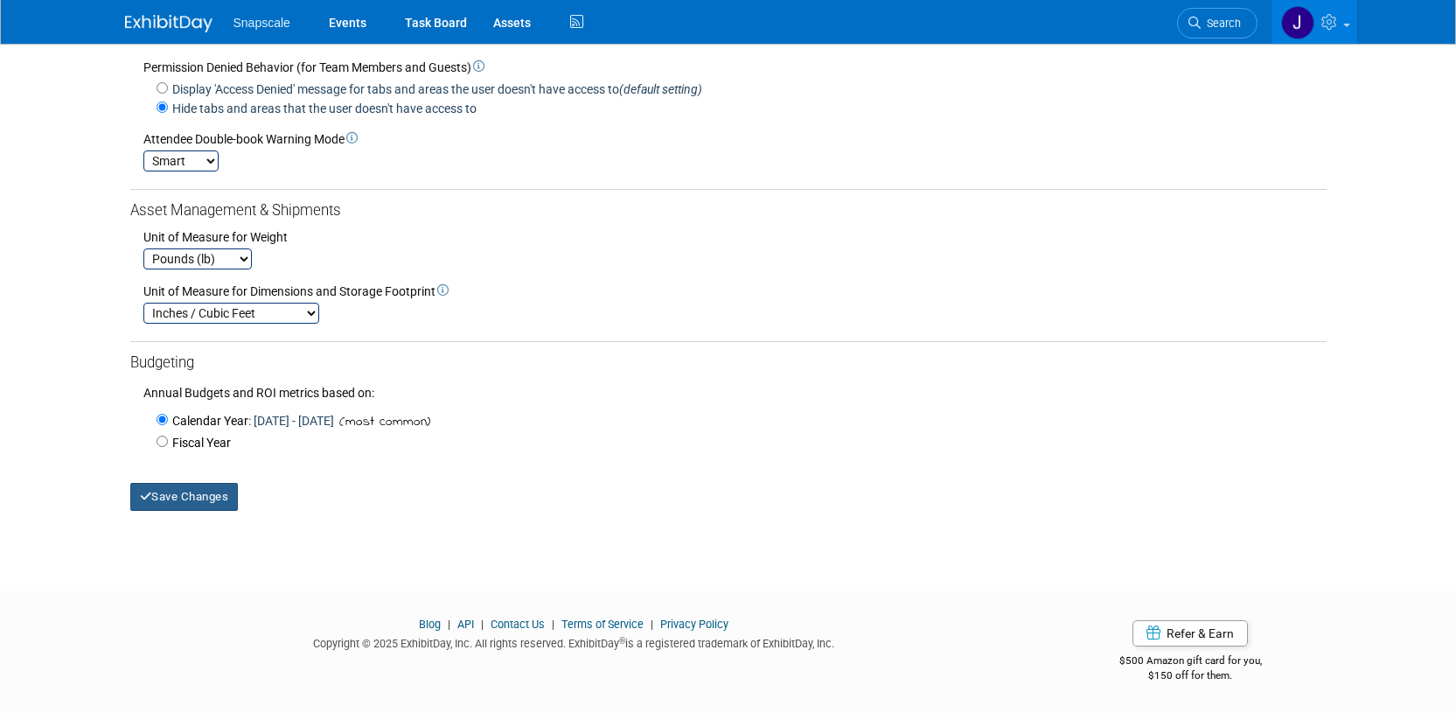
click at [232, 500] on button "Save Changes" at bounding box center [184, 497] width 108 height 28
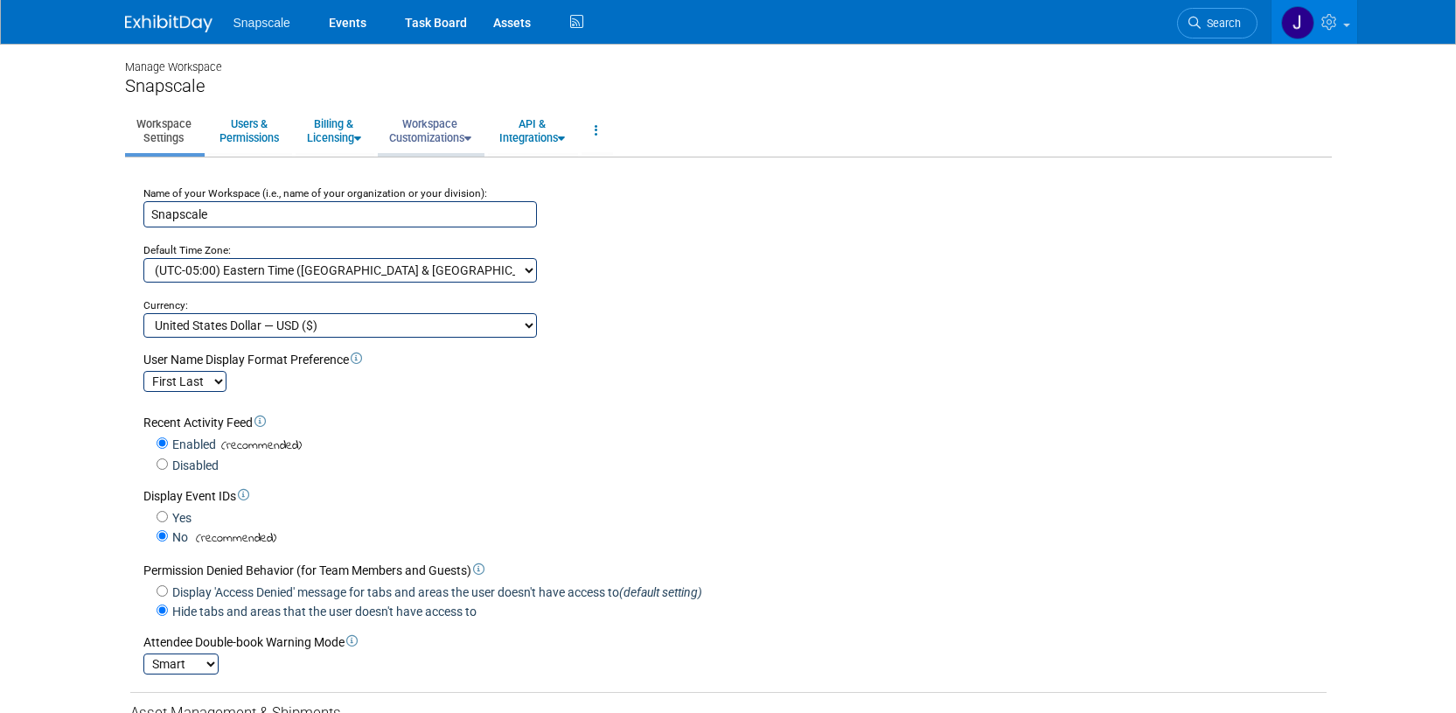
click at [471, 140] on icon at bounding box center [467, 138] width 7 height 11
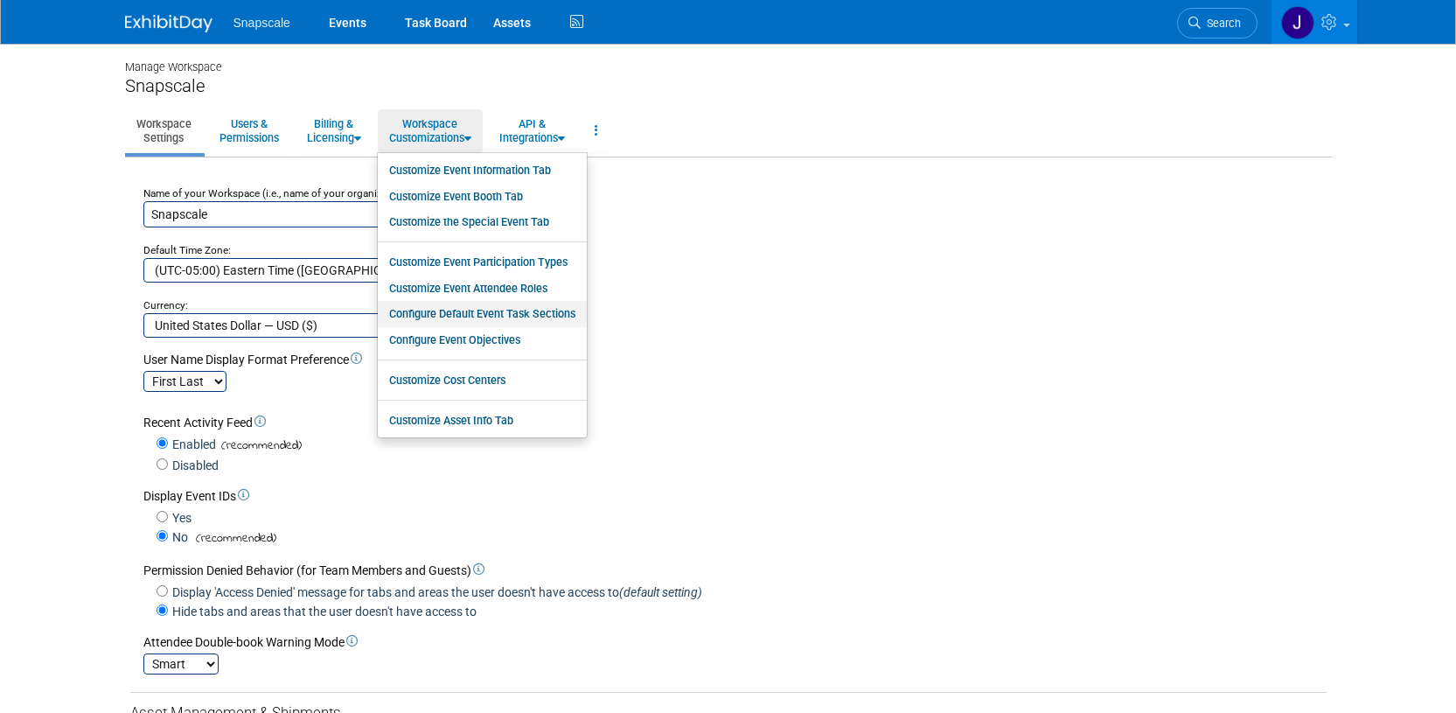
click at [470, 313] on link "Configure Default Event Task Sections" at bounding box center [482, 314] width 209 height 26
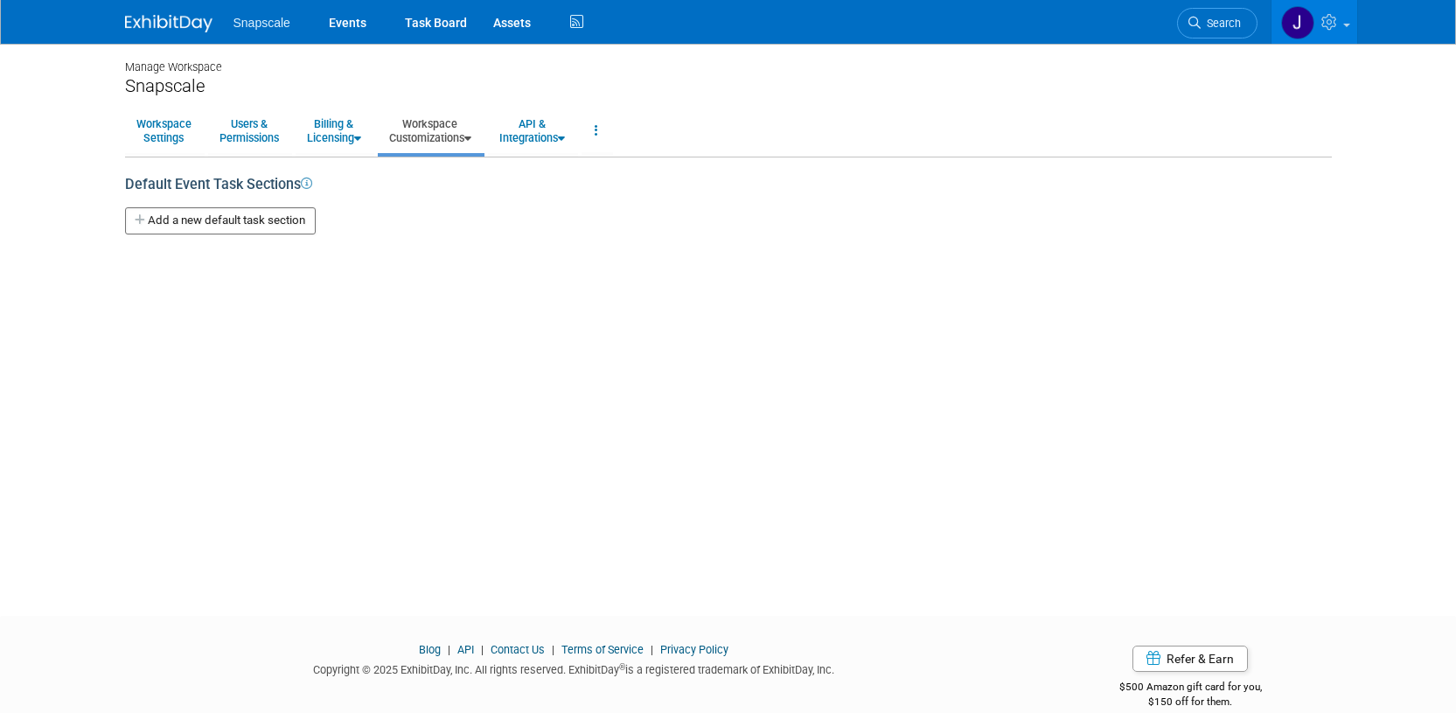
click at [466, 140] on link "Workspace Customizations" at bounding box center [430, 130] width 105 height 43
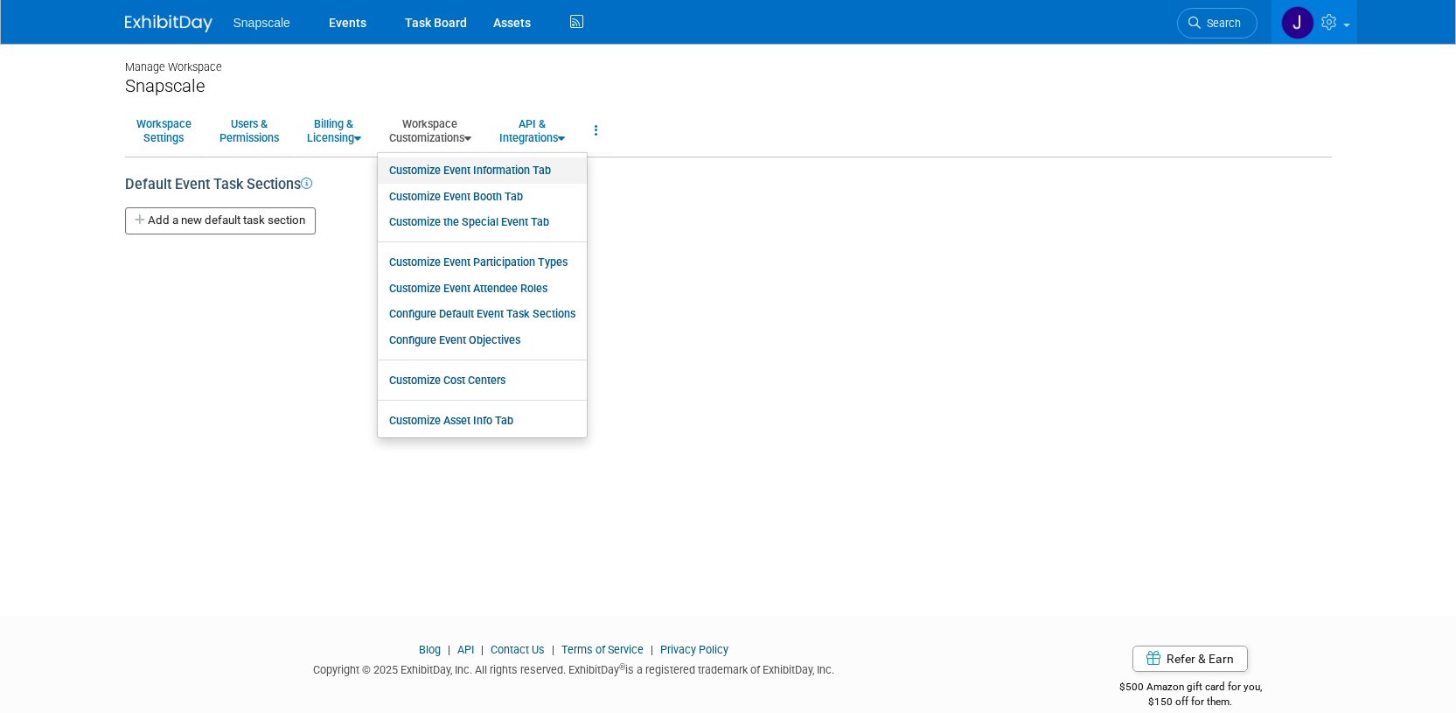
click at [467, 171] on link "Customize Event Information Tab" at bounding box center [482, 170] width 209 height 26
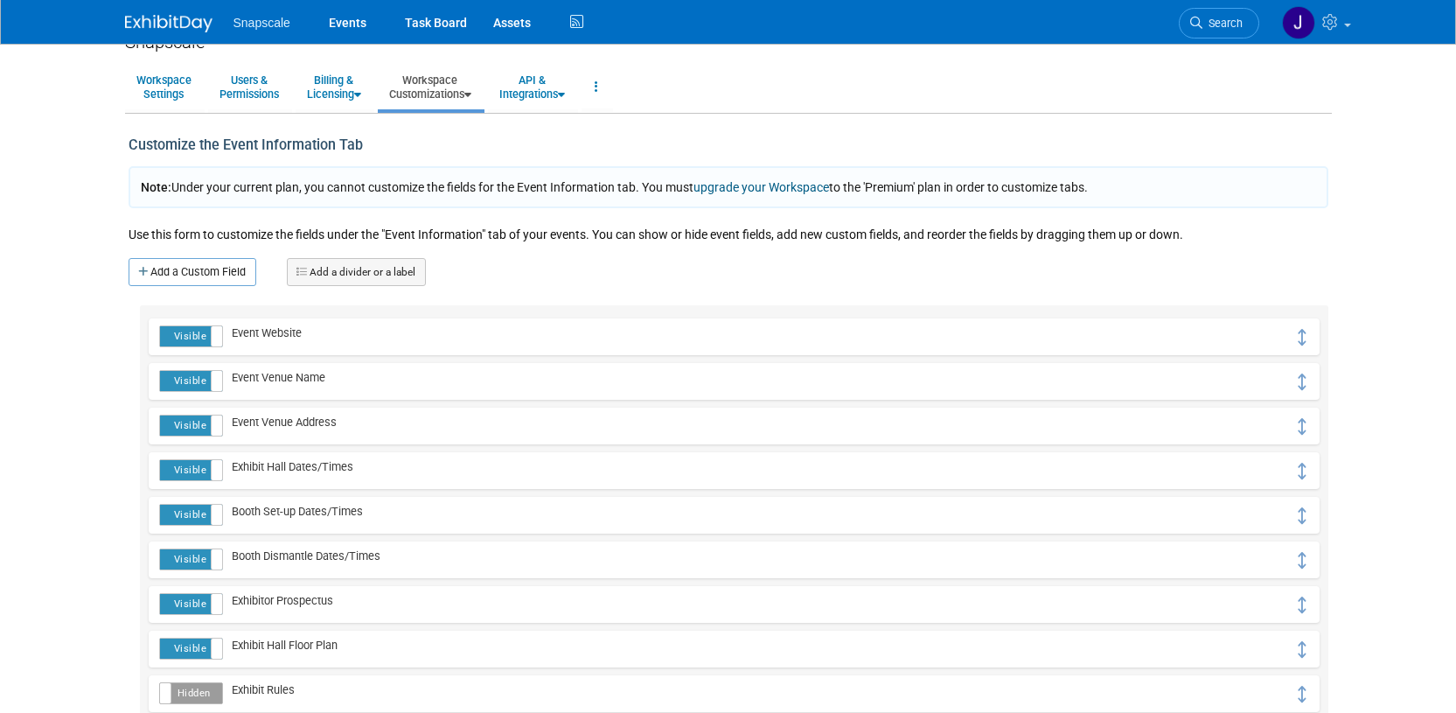
scroll to position [45, 0]
click at [283, 468] on span "Exhibit Hall Dates/Times" at bounding box center [288, 464] width 130 height 13
click at [284, 463] on span "Exhibit Hall Dates/Times" at bounding box center [288, 464] width 130 height 13
click at [282, 464] on span "Exhibit Hall Dates/Times" at bounding box center [288, 464] width 130 height 13
click at [196, 465] on label "Visible" at bounding box center [190, 468] width 61 height 20
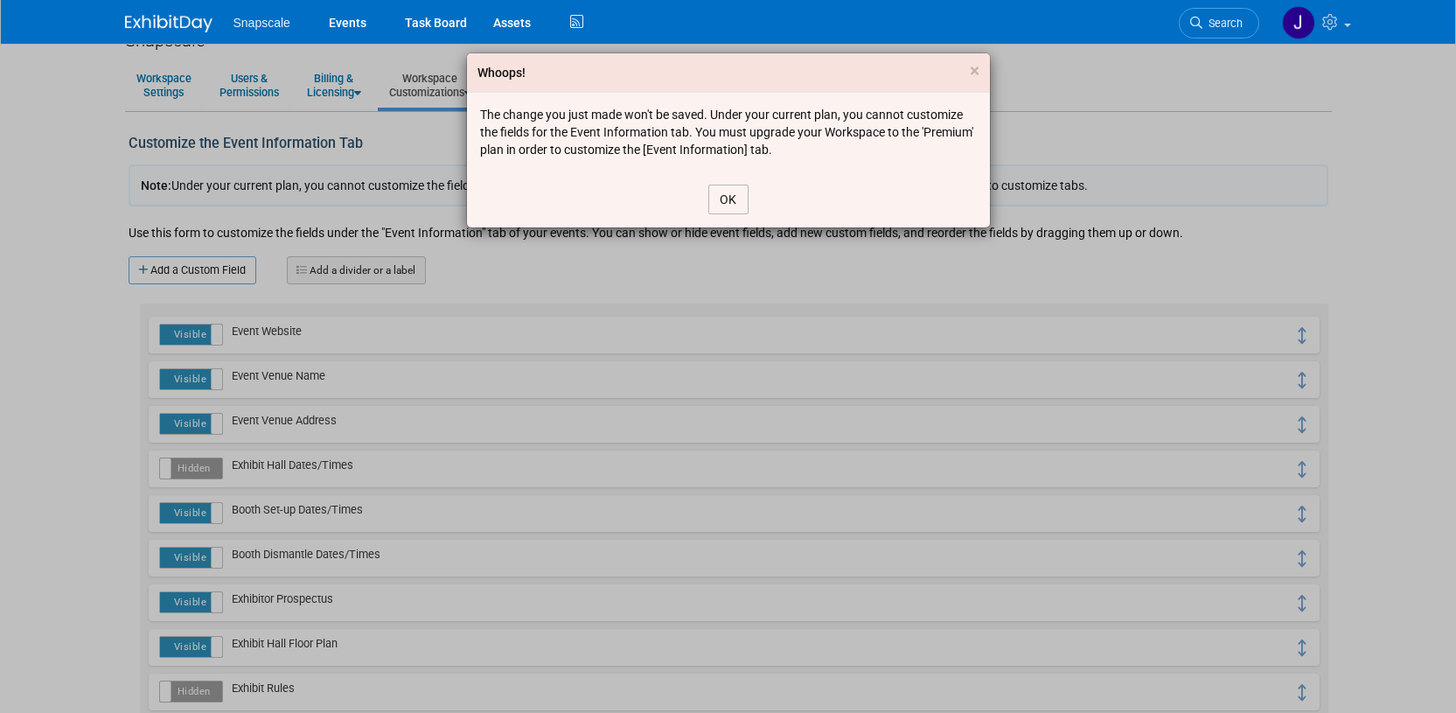
click at [725, 194] on button "OK" at bounding box center [728, 199] width 40 height 30
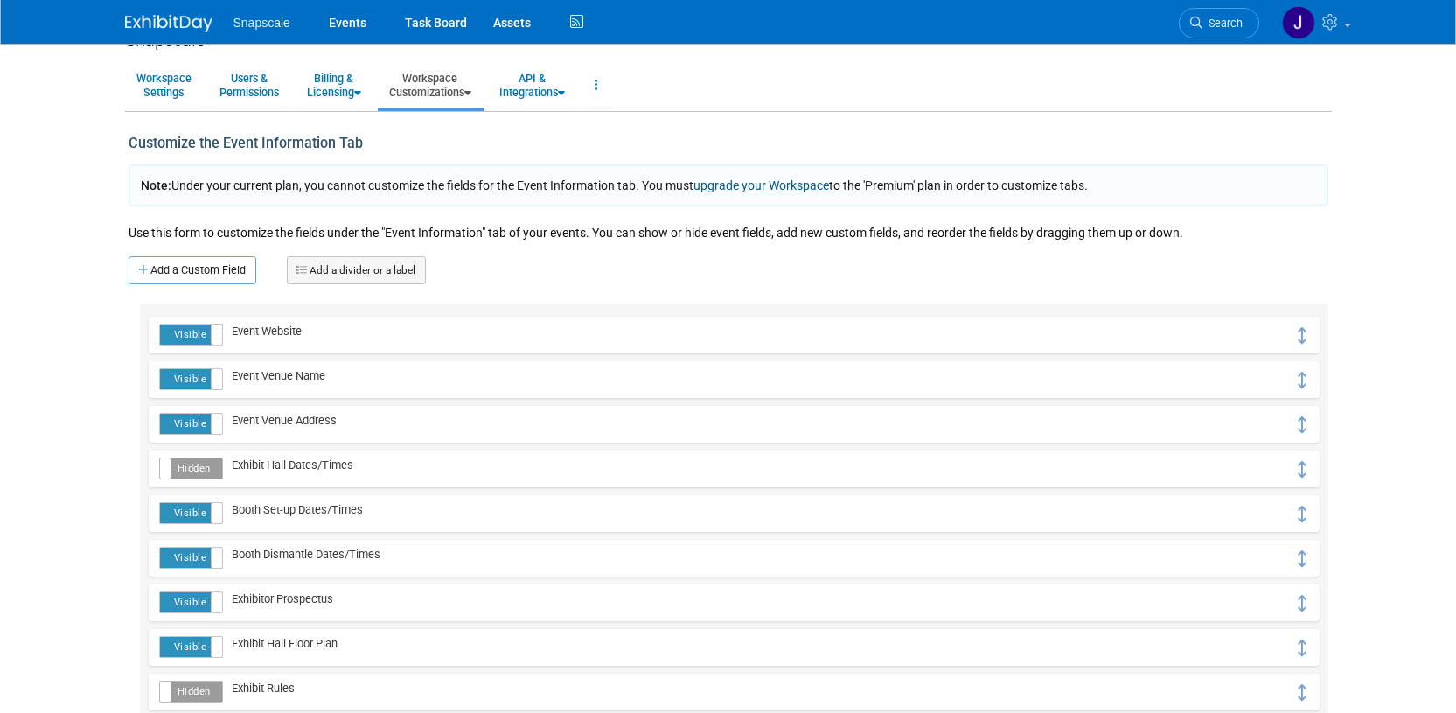
click at [213, 462] on label "Hidden" at bounding box center [190, 468] width 61 height 20
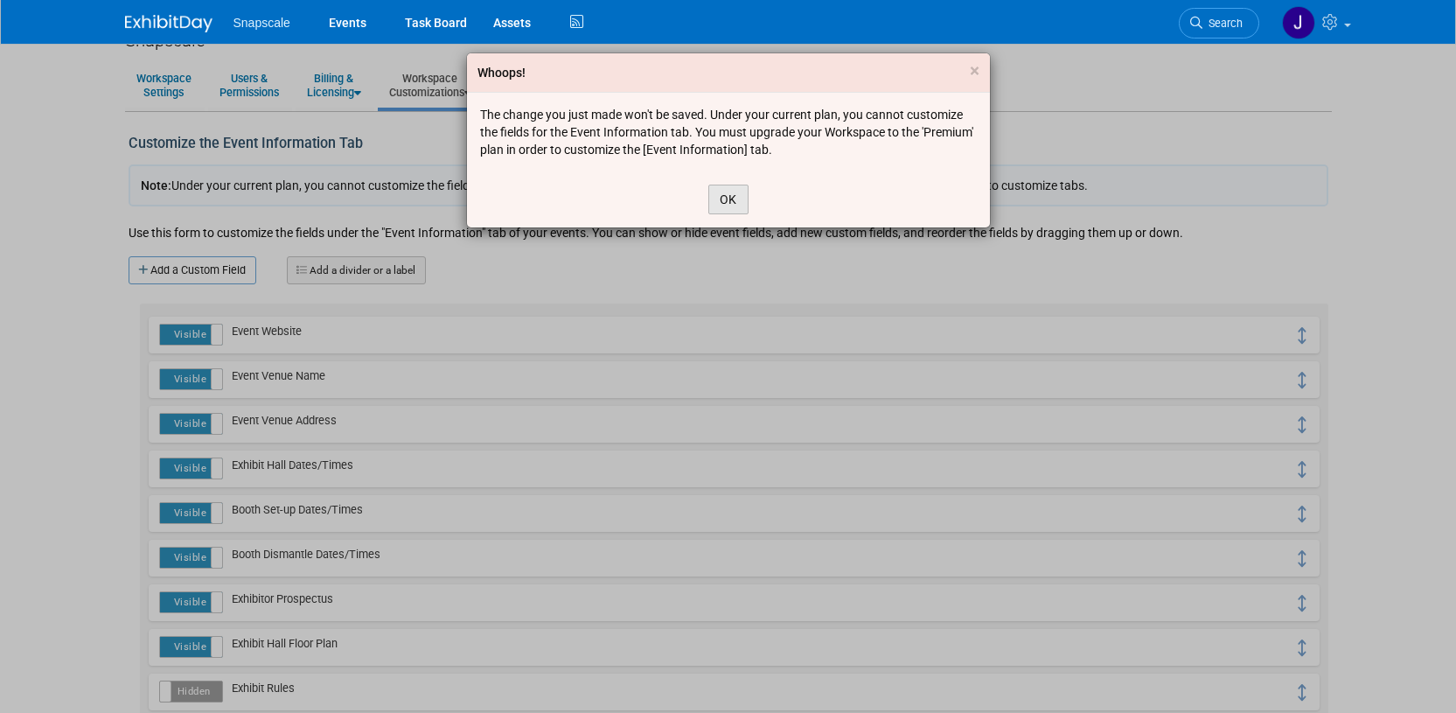
click at [739, 203] on button "OK" at bounding box center [728, 199] width 40 height 30
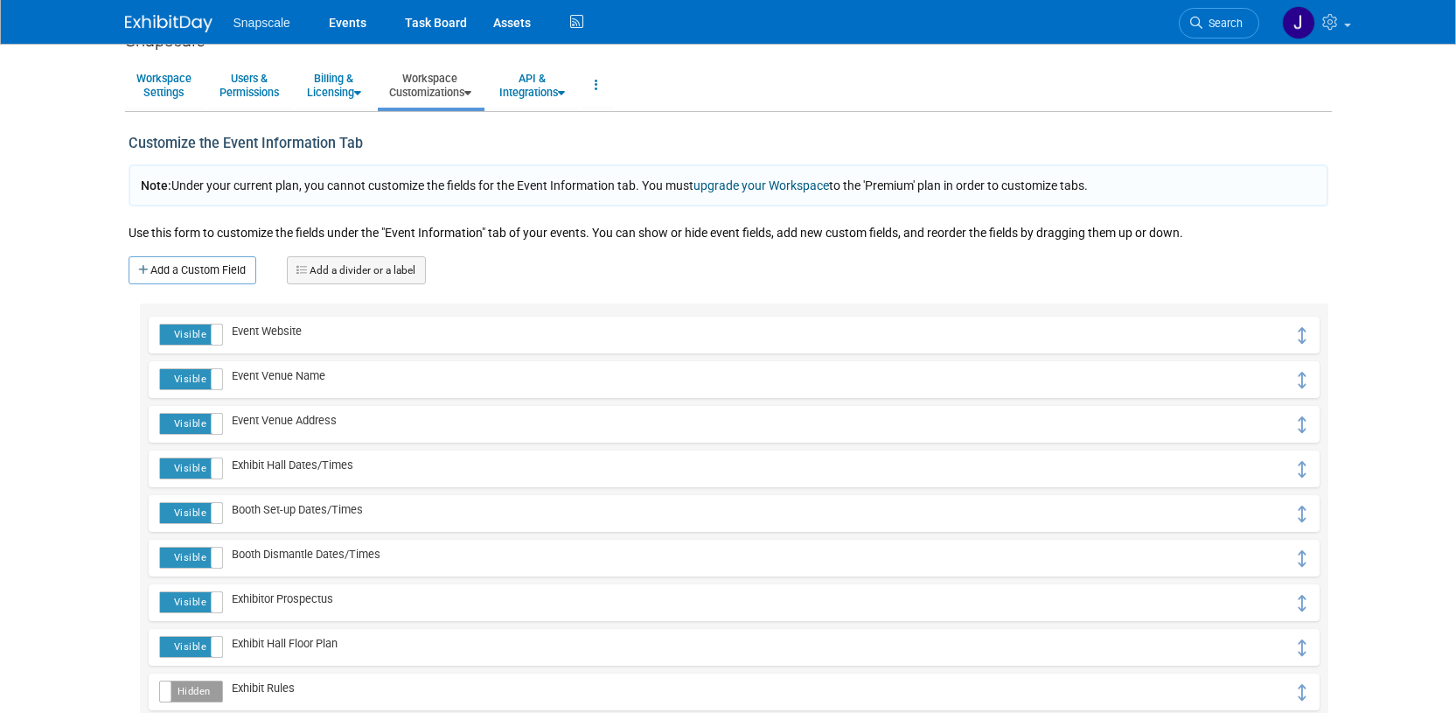
click at [140, 14] on link at bounding box center [179, 15] width 108 height 14
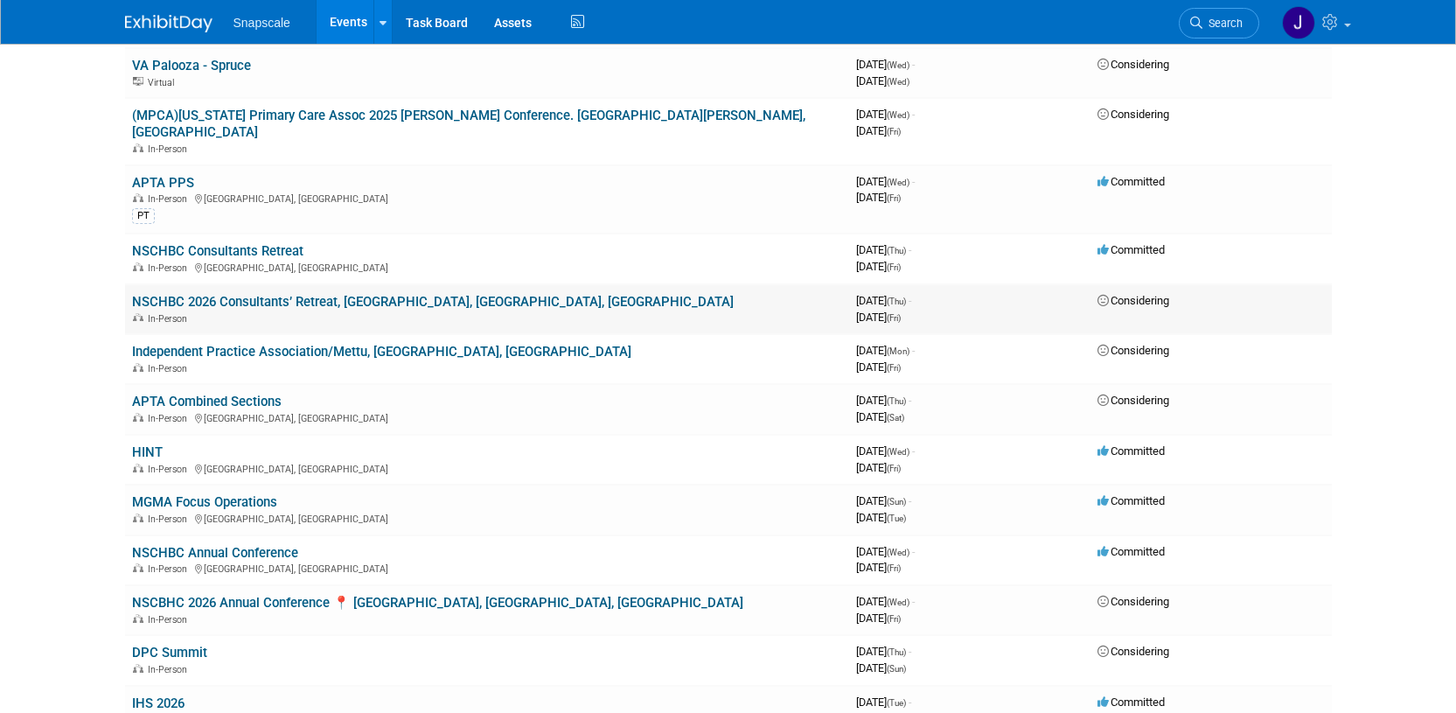
scroll to position [264, 0]
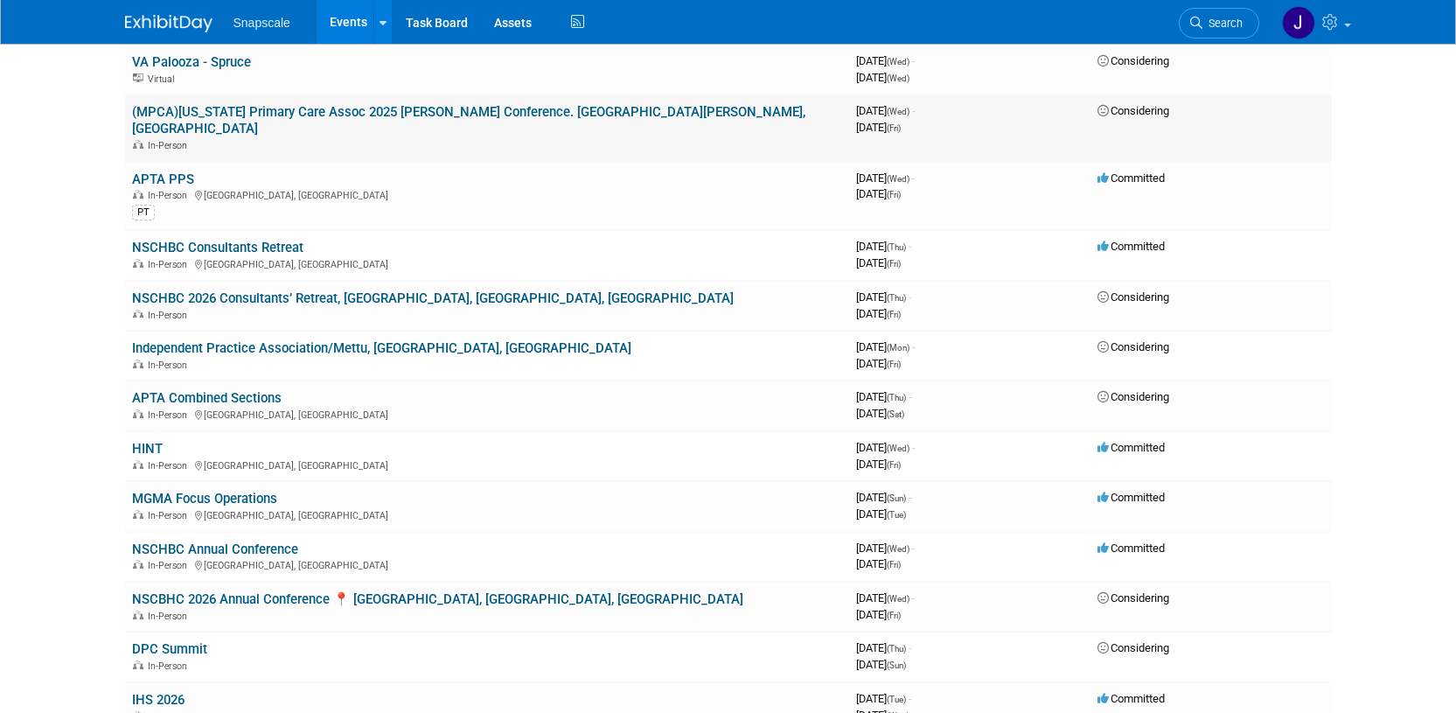
click at [332, 116] on link "(MPCA)[US_STATE] Primary Care Assoc 2025 [PERSON_NAME] Conference. [GEOGRAPHIC_…" at bounding box center [468, 120] width 673 height 32
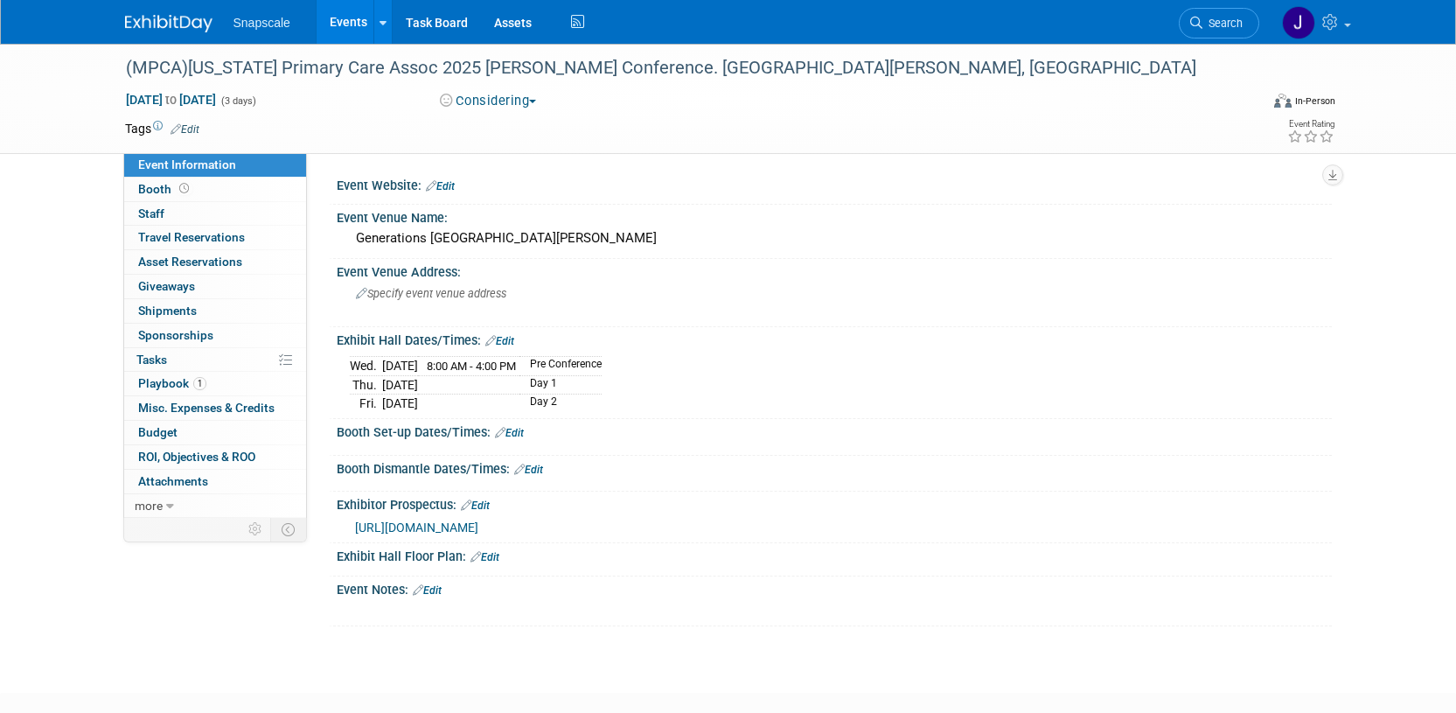
click at [499, 339] on link "Edit" at bounding box center [499, 341] width 29 height 12
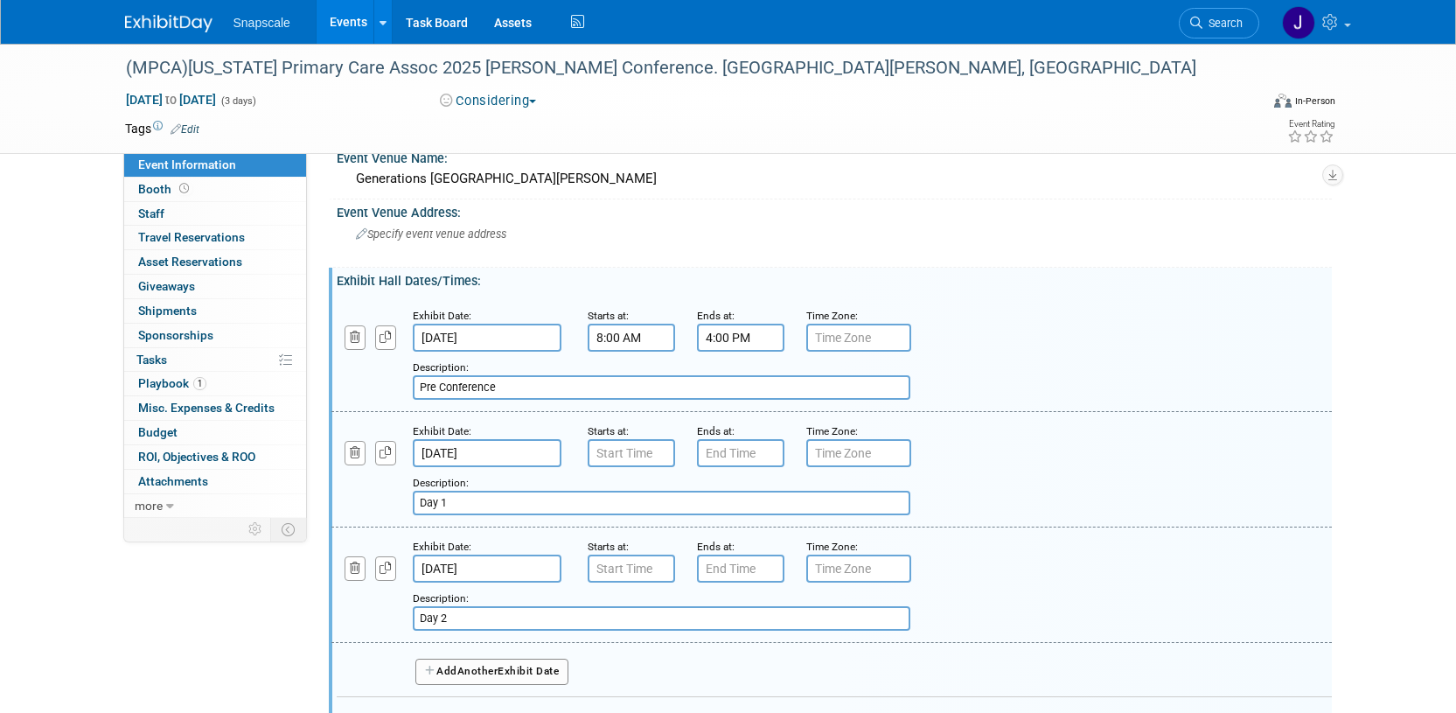
scroll to position [61, 0]
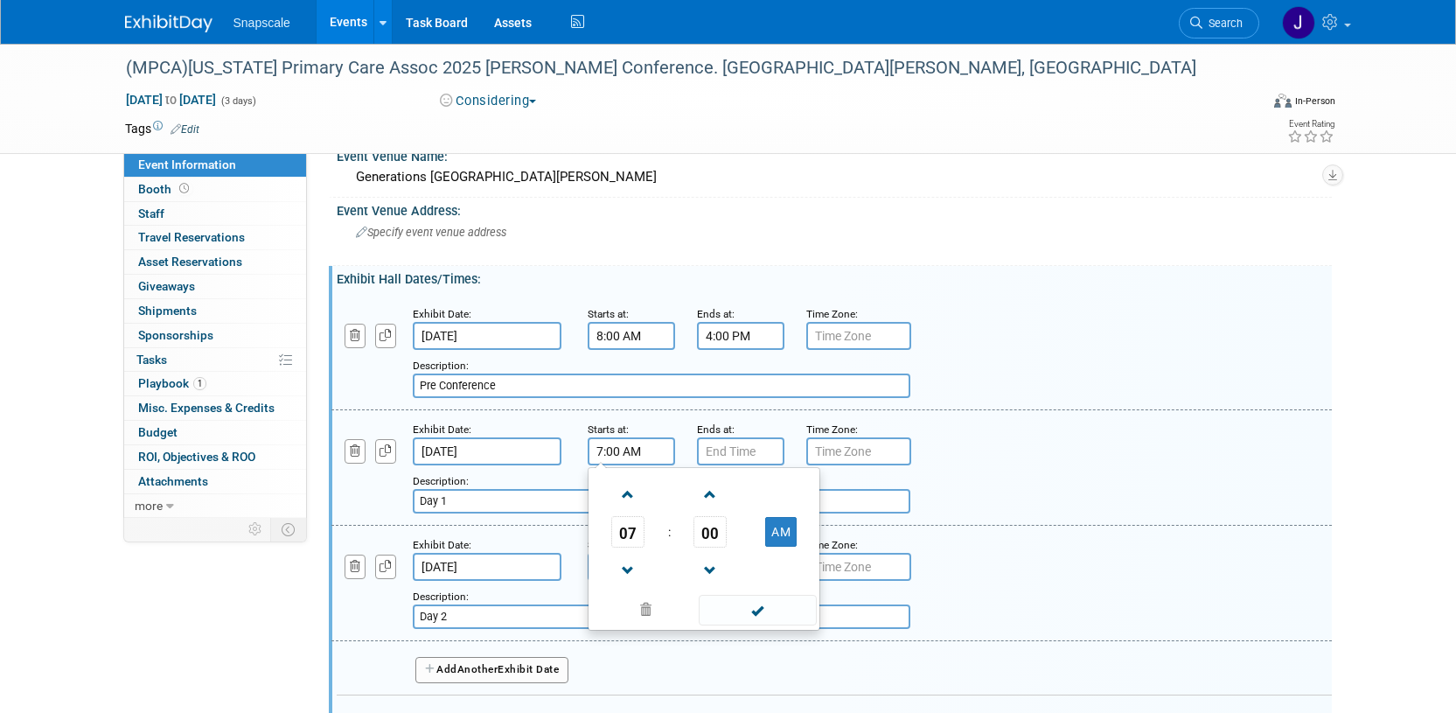
click at [620, 449] on input "7:00 AM" at bounding box center [631, 451] width 87 height 28
type input "7:00 AM"
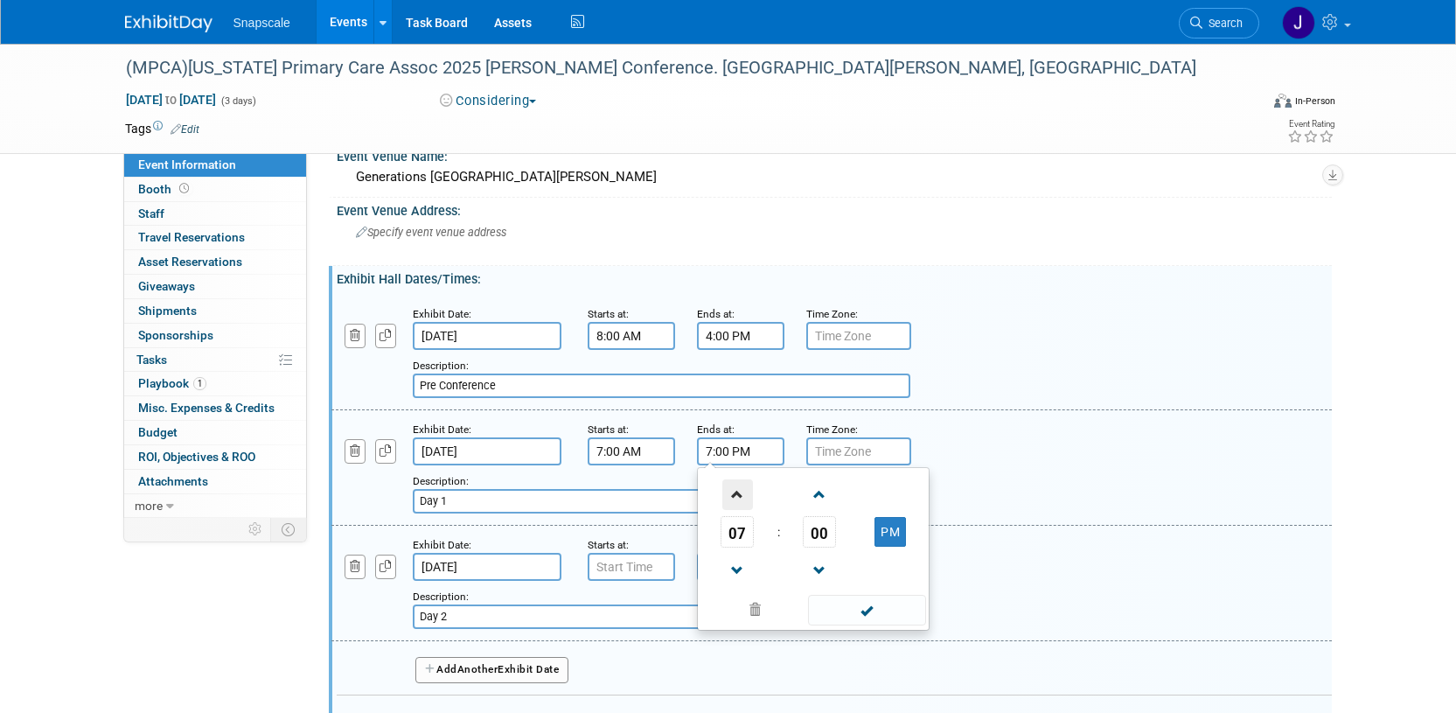
click at [730, 488] on span at bounding box center [737, 494] width 31 height 31
type input "8:00 PM"
click at [635, 457] on input "7:00 AM" at bounding box center [631, 451] width 87 height 28
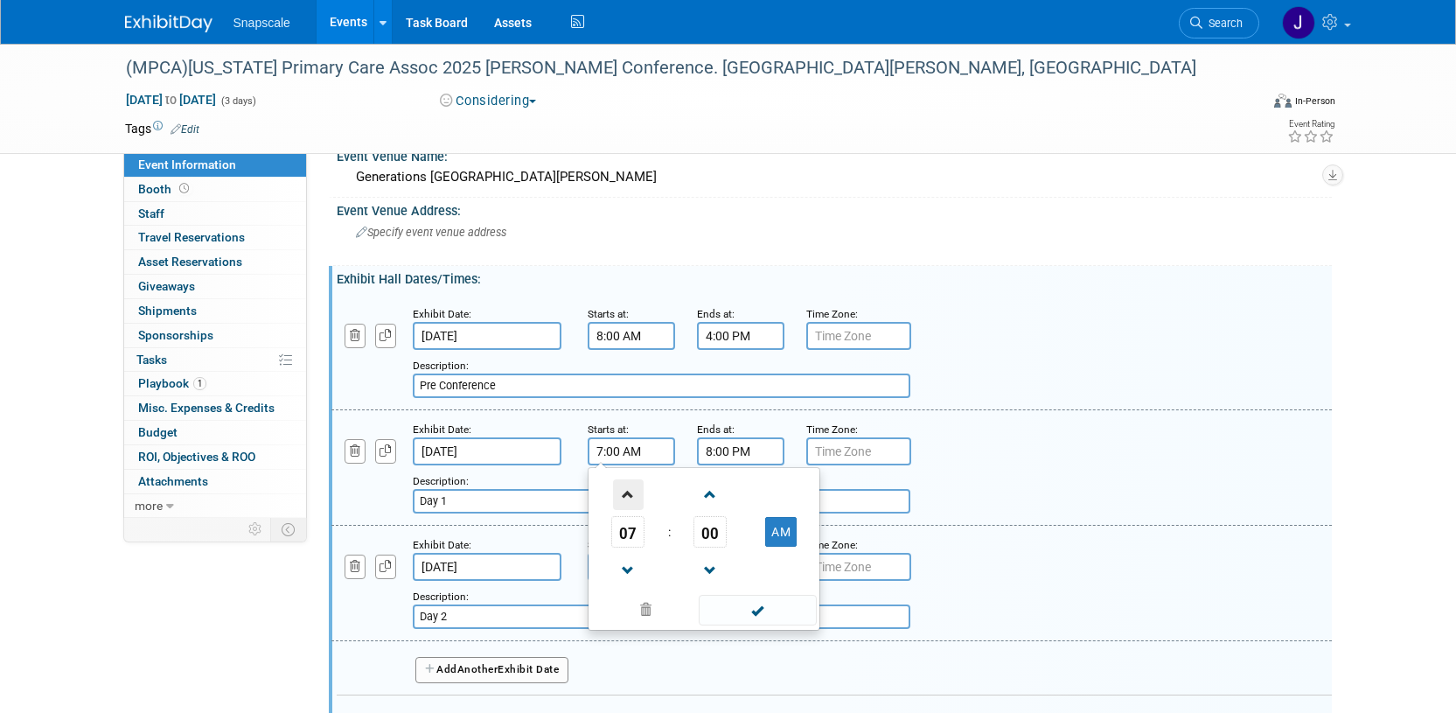
click at [626, 490] on span at bounding box center [628, 494] width 31 height 31
type input "8:00 AM"
click at [757, 452] on input "8:00 PM" at bounding box center [740, 451] width 87 height 28
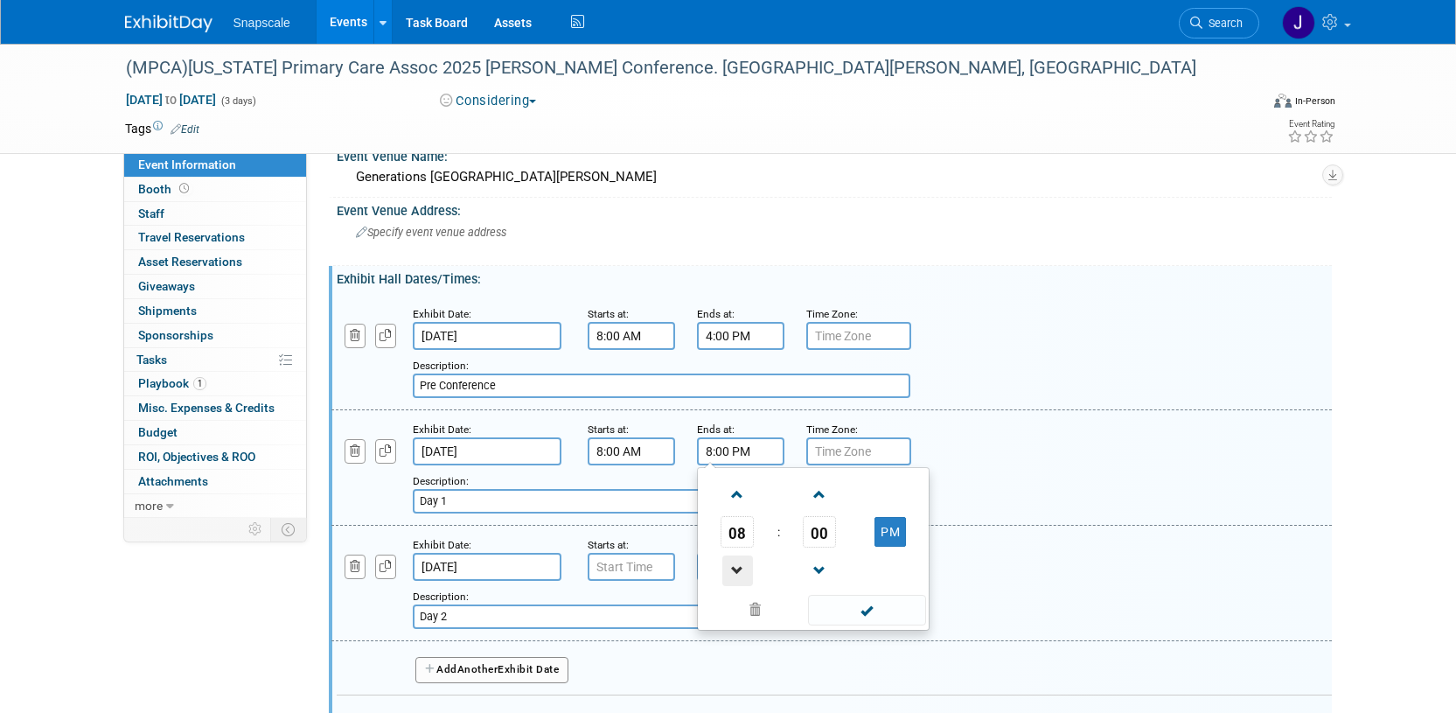
click at [739, 567] on span at bounding box center [737, 570] width 31 height 31
type input "6:00 PM"
drag, startPoint x: 876, startPoint y: 614, endPoint x: 560, endPoint y: 521, distance: 328.9
click at [876, 614] on span at bounding box center [867, 610] width 118 height 31
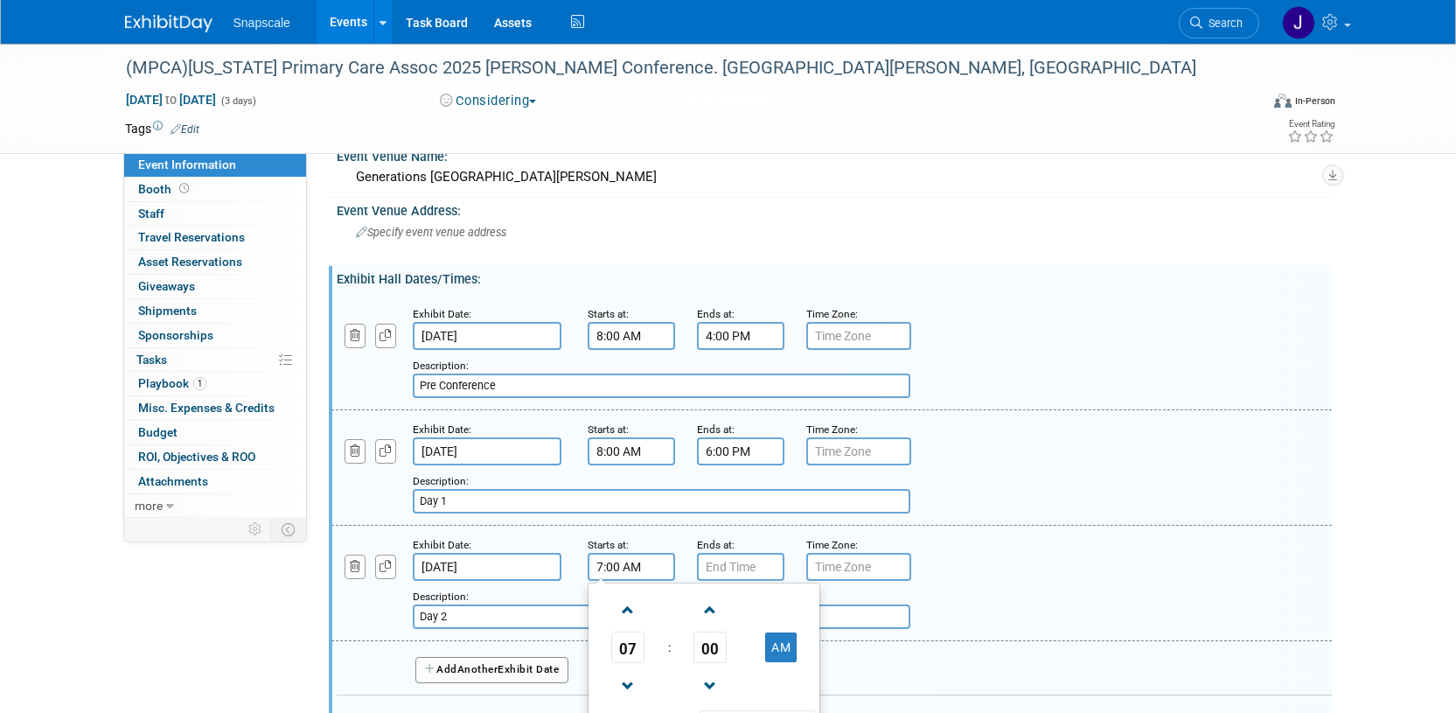
click at [635, 565] on input "7:00 AM" at bounding box center [631, 567] width 87 height 28
click at [626, 620] on span at bounding box center [628, 610] width 31 height 31
type input "8:00 AM"
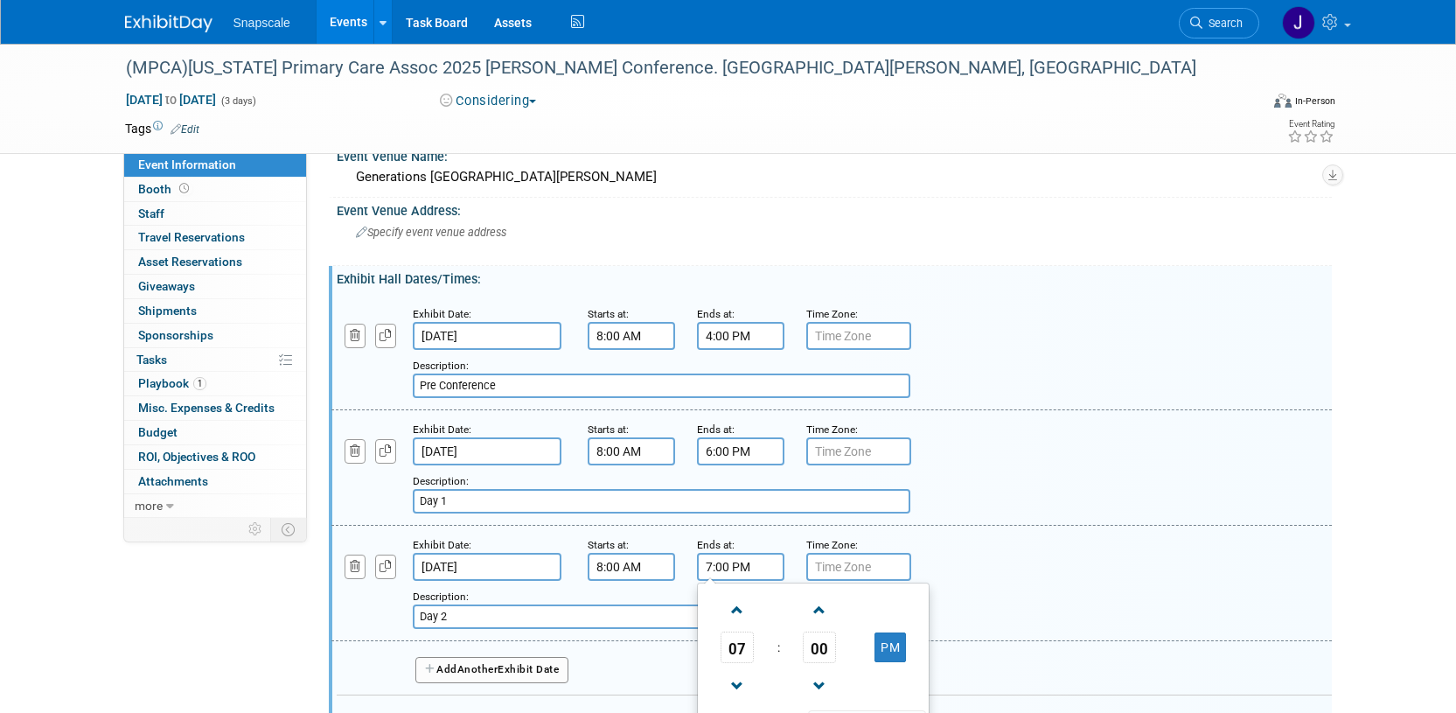
click at [714, 571] on input "7:00 PM" at bounding box center [740, 567] width 87 height 28
click at [740, 689] on span at bounding box center [737, 686] width 31 height 31
click at [740, 686] on span at bounding box center [737, 686] width 31 height 31
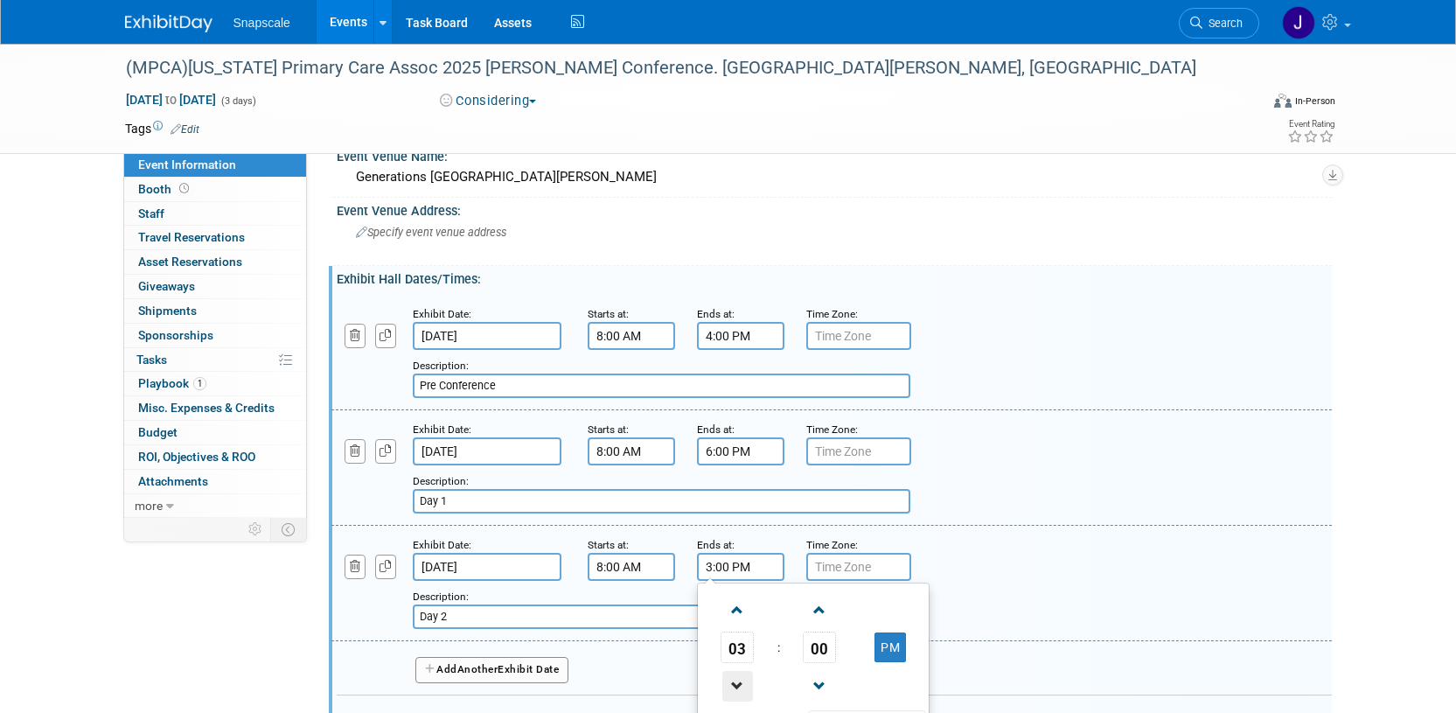
click at [740, 686] on span at bounding box center [737, 686] width 31 height 31
click at [740, 685] on span at bounding box center [737, 686] width 31 height 31
click at [824, 649] on span "00" at bounding box center [819, 646] width 33 height 31
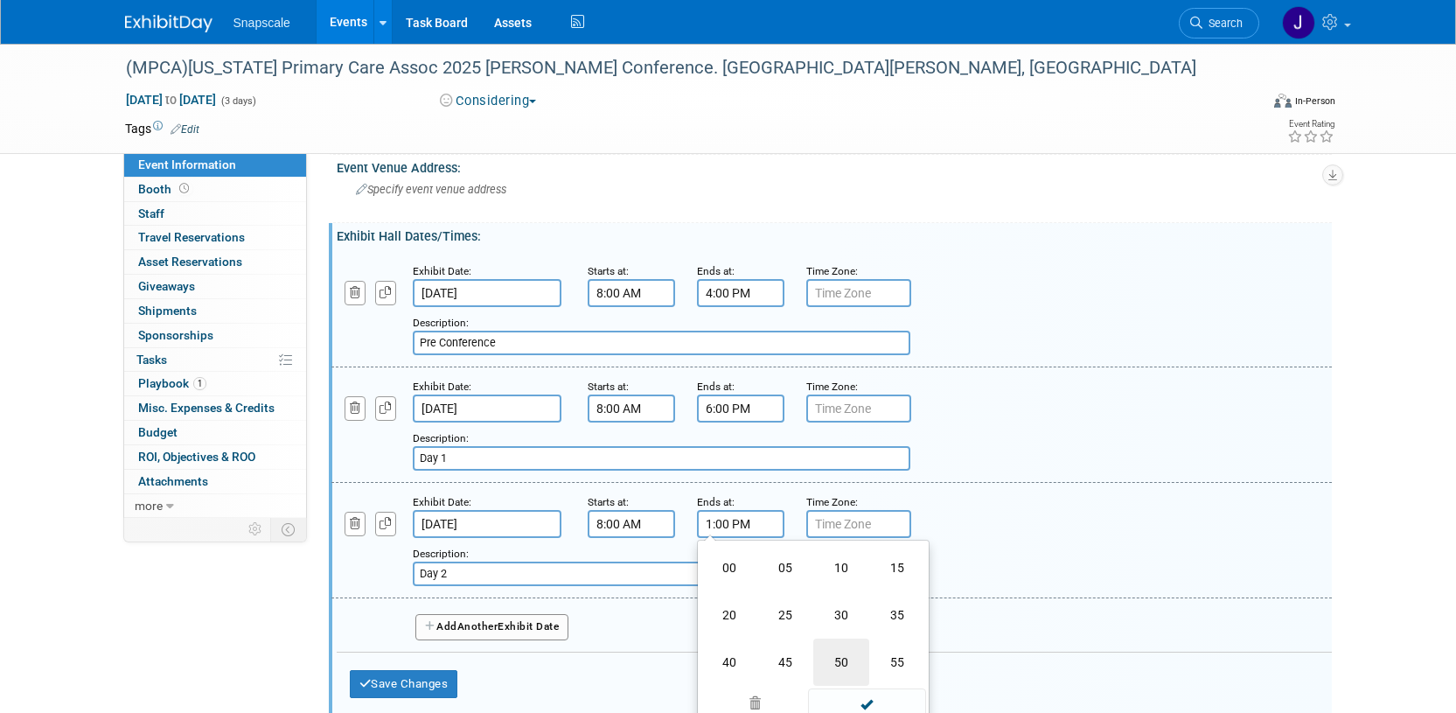
scroll to position [110, 0]
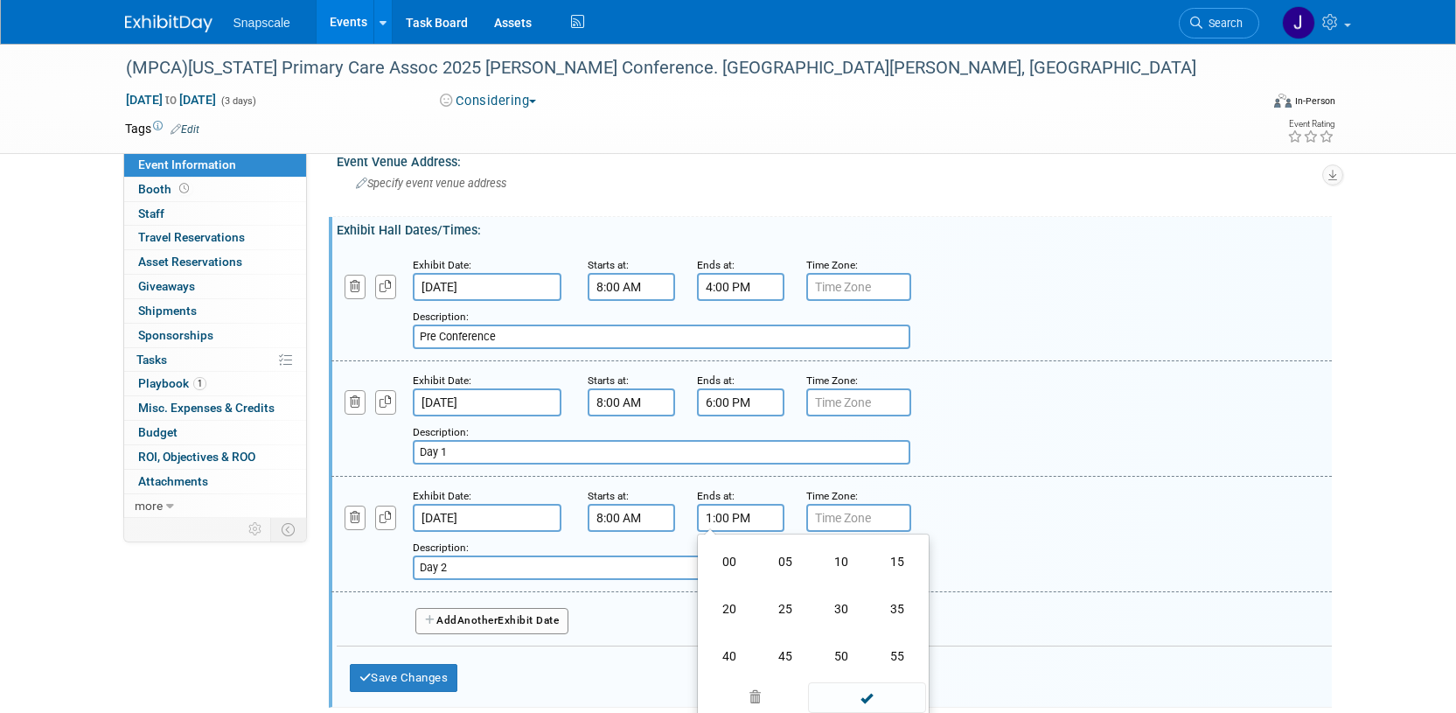
click at [789, 649] on td "45" at bounding box center [785, 655] width 56 height 47
click at [881, 592] on button "PM" at bounding box center [889, 598] width 31 height 30
type input "1:45 AM"
click at [845, 674] on span at bounding box center [867, 676] width 118 height 31
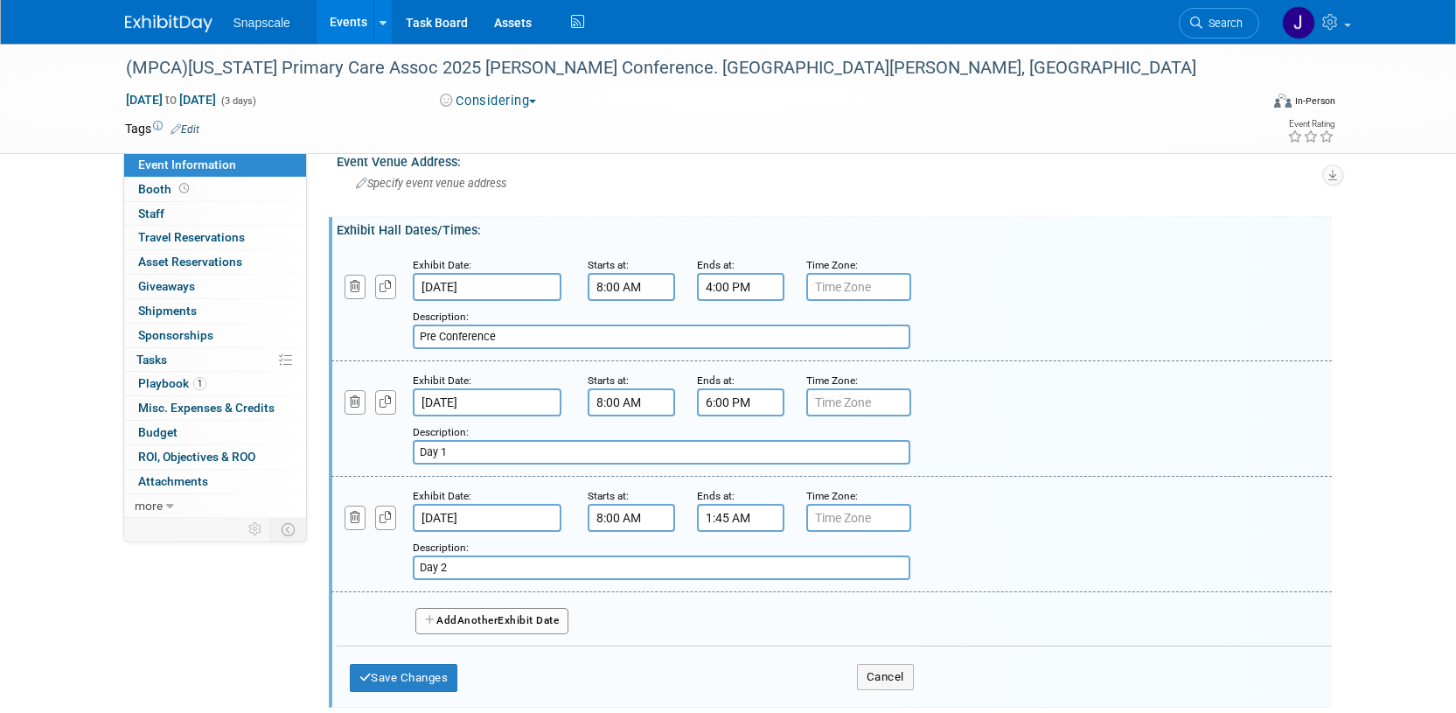
click at [479, 622] on span "Another" at bounding box center [477, 620] width 41 height 12
select select "9"
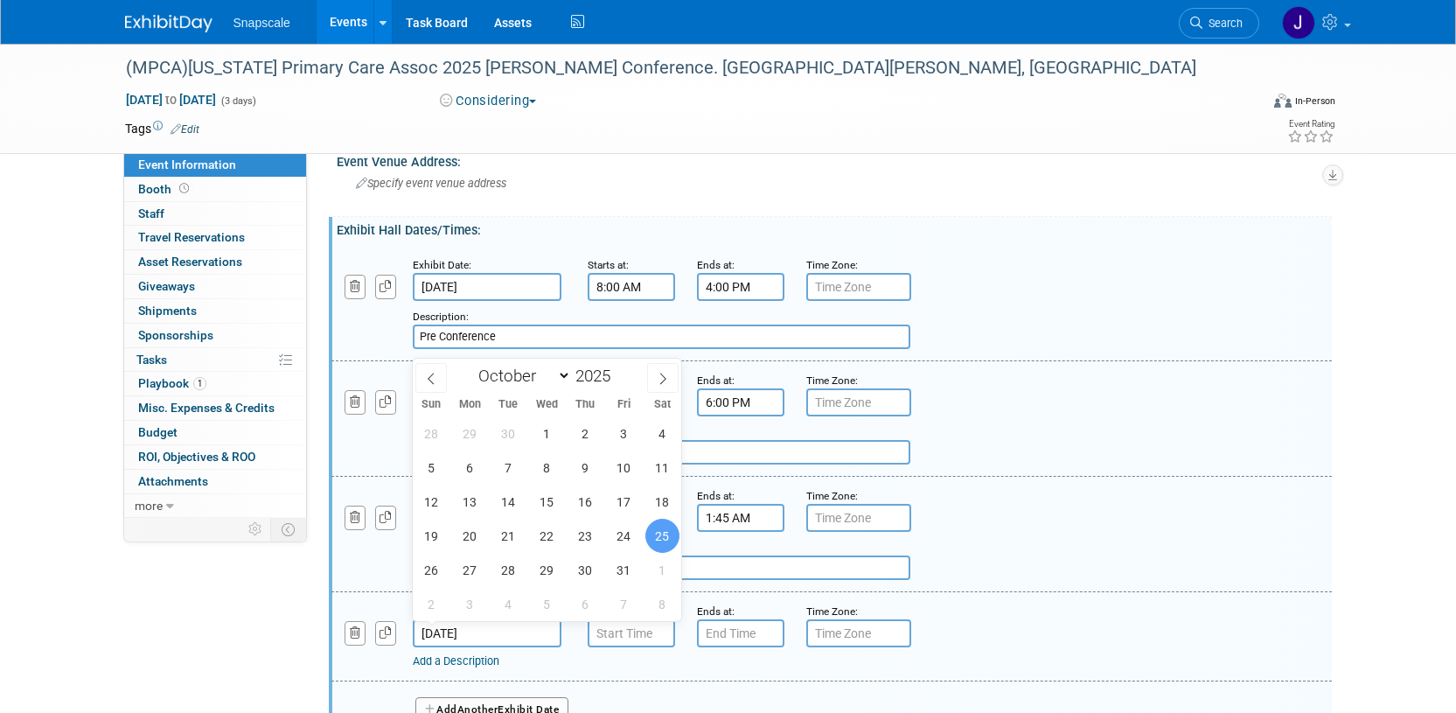
click at [497, 628] on input "Oct 25, 2025" at bounding box center [487, 633] width 149 height 28
click at [550, 533] on span "22" at bounding box center [547, 535] width 34 height 34
type input "Oct 22, 2025"
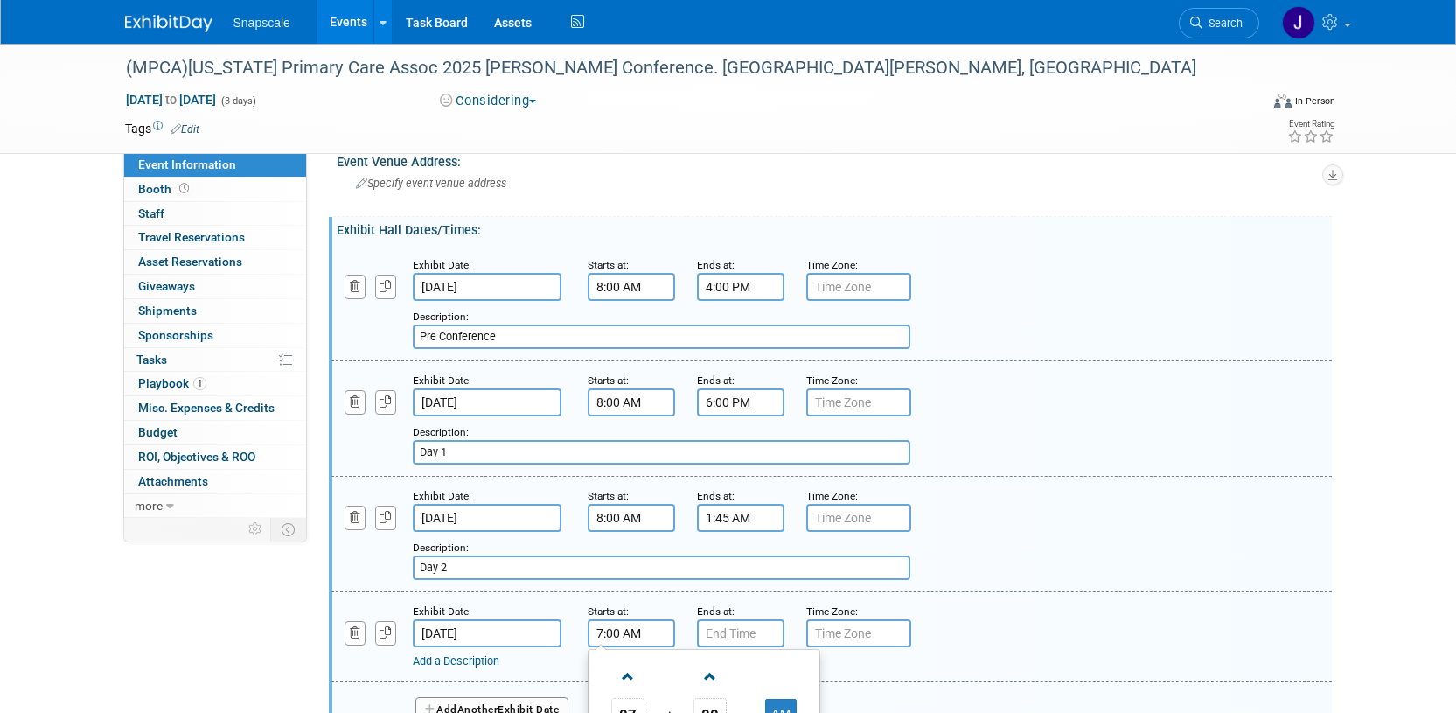
click at [623, 636] on input "7:00 AM" at bounding box center [631, 633] width 87 height 28
click at [629, 667] on span at bounding box center [628, 676] width 31 height 31
type input "8:00 AM"
click at [723, 629] on input "7:00 PM" at bounding box center [740, 633] width 87 height 28
drag, startPoint x: 688, startPoint y: 422, endPoint x: 672, endPoint y: 144, distance: 278.5
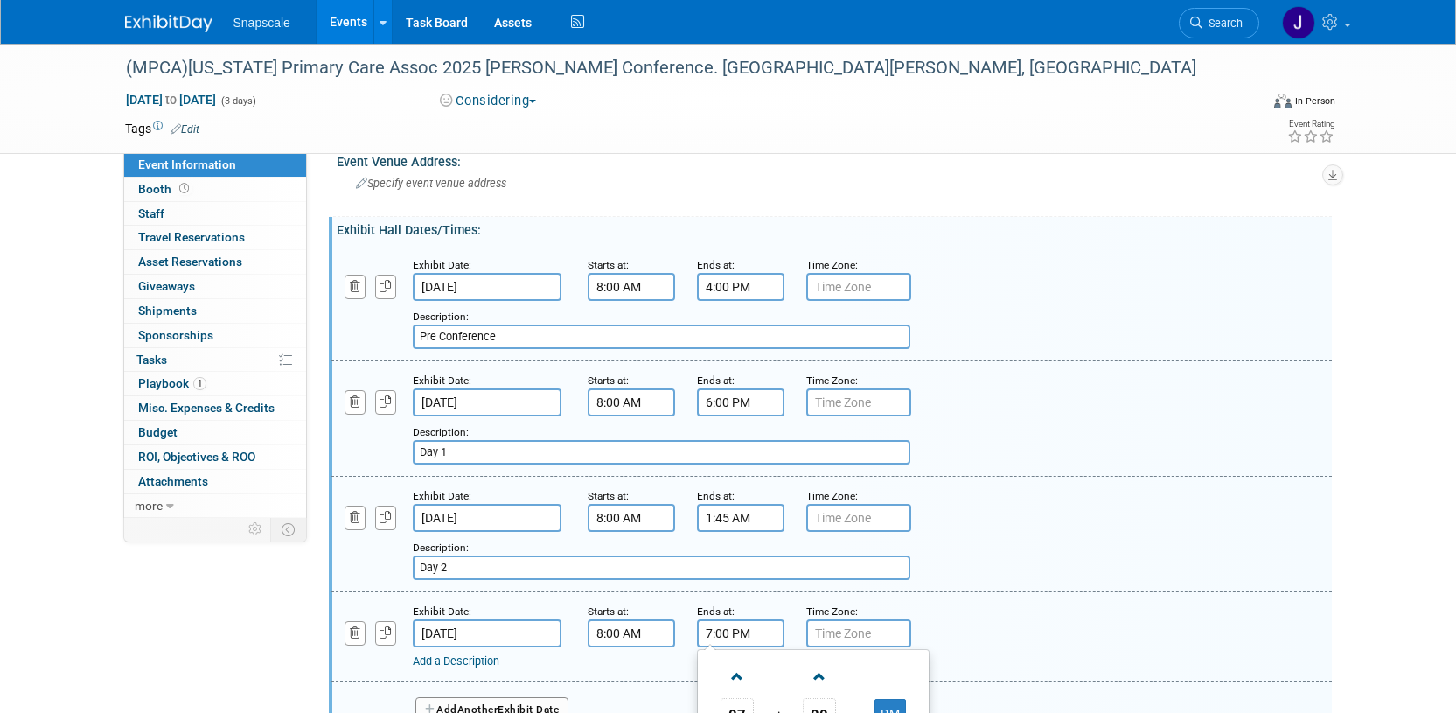
click at [681, 337] on div "Exhibit Date: Oct 22, 2025 Starts at: 8:00 AM Ends at: 4:00 PM Time Zone: Apply…" at bounding box center [834, 463] width 969 height 435
click at [753, 627] on input "7:00 PM" at bounding box center [740, 633] width 87 height 28
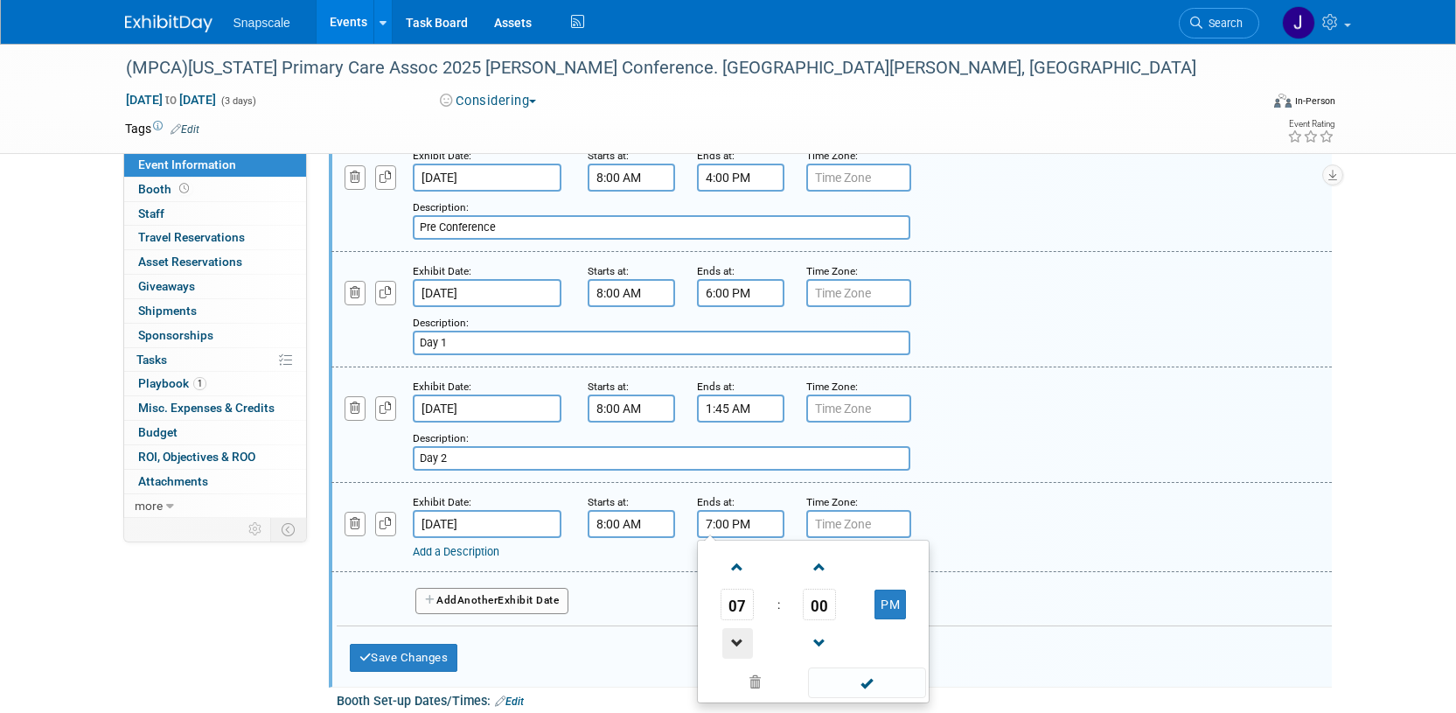
scroll to position [222, 0]
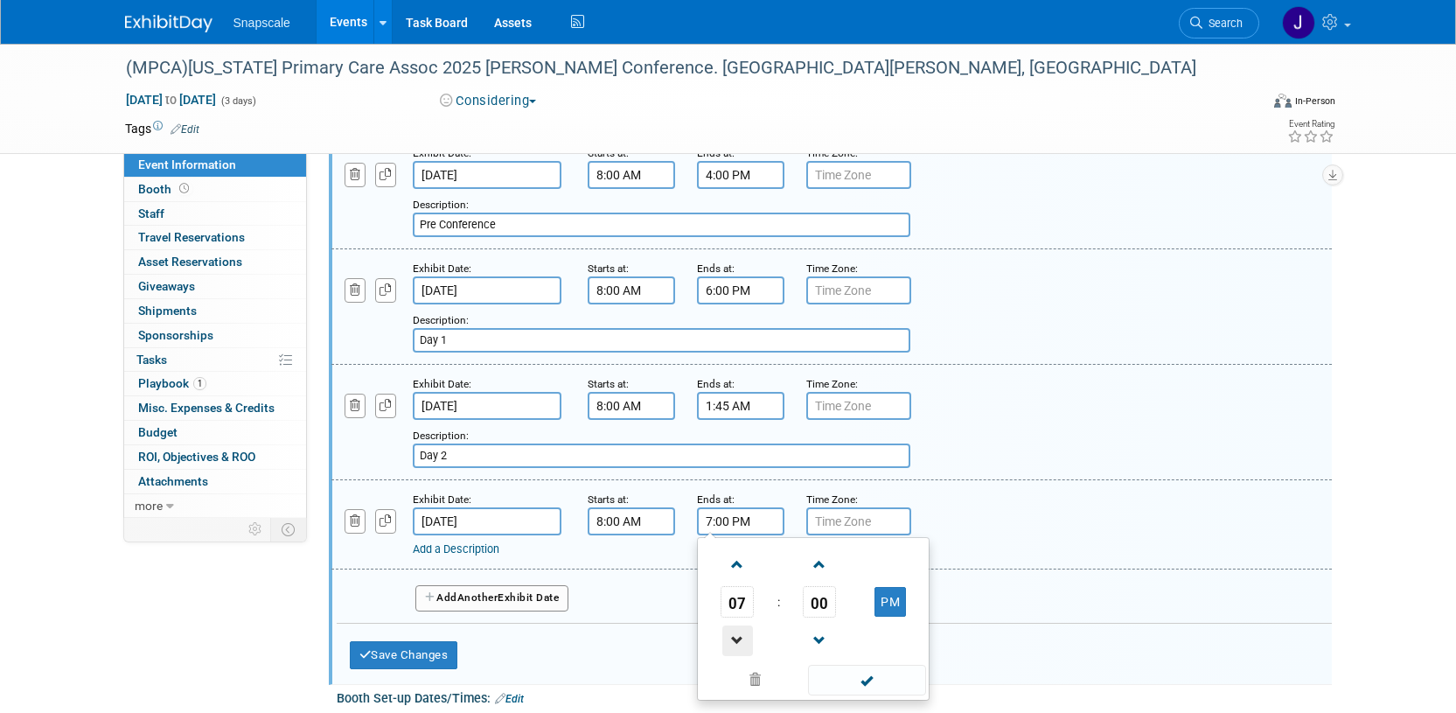
click at [733, 643] on span at bounding box center [737, 640] width 31 height 31
click at [734, 643] on span at bounding box center [737, 640] width 31 height 31
click at [736, 569] on span at bounding box center [737, 564] width 31 height 31
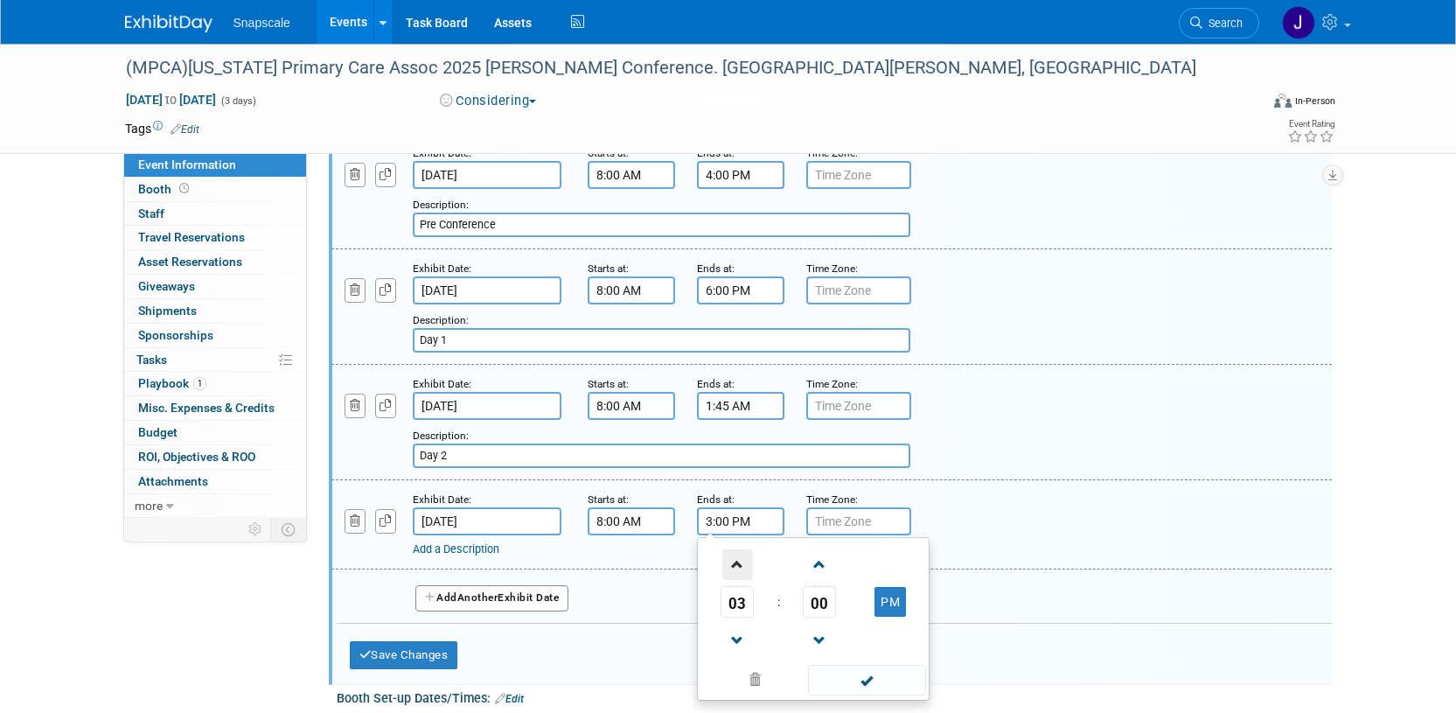
type input "4:00 PM"
click at [880, 676] on span at bounding box center [867, 679] width 118 height 31
click at [456, 548] on link "Add a Description" at bounding box center [456, 548] width 87 height 13
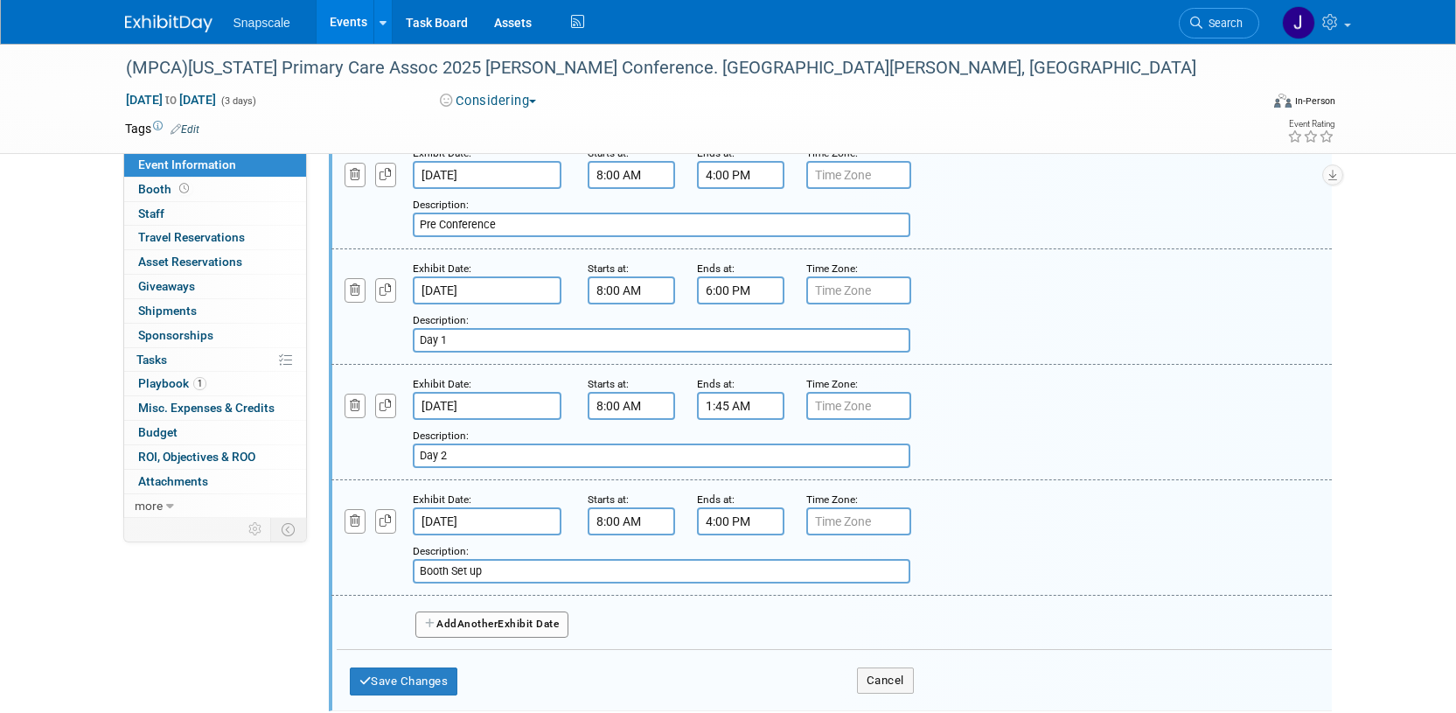
type input "Booth Set up"
click at [652, 609] on div "Add Another Exhibit Date" at bounding box center [834, 618] width 995 height 46
click at [1040, 524] on div "Add a Description Description: Booth Set up" at bounding box center [831, 537] width 1026 height 94
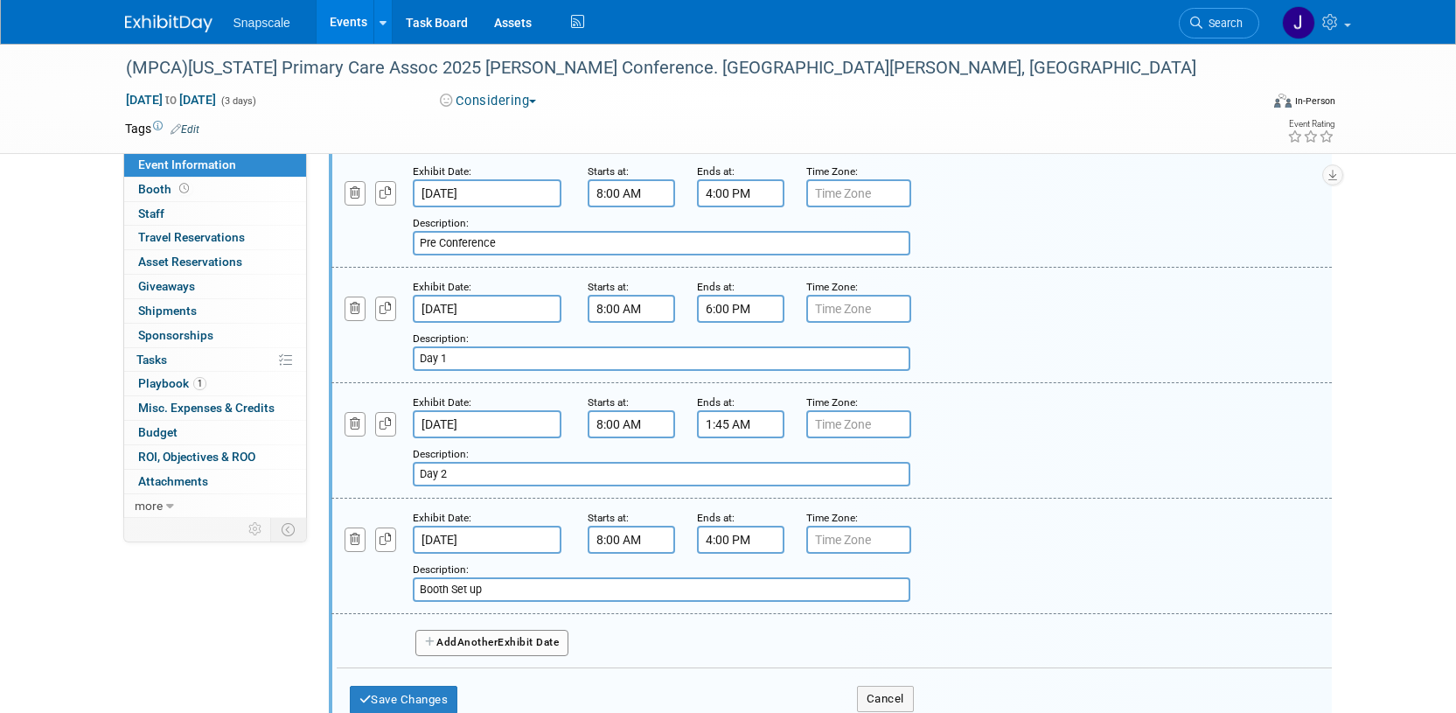
scroll to position [231, 0]
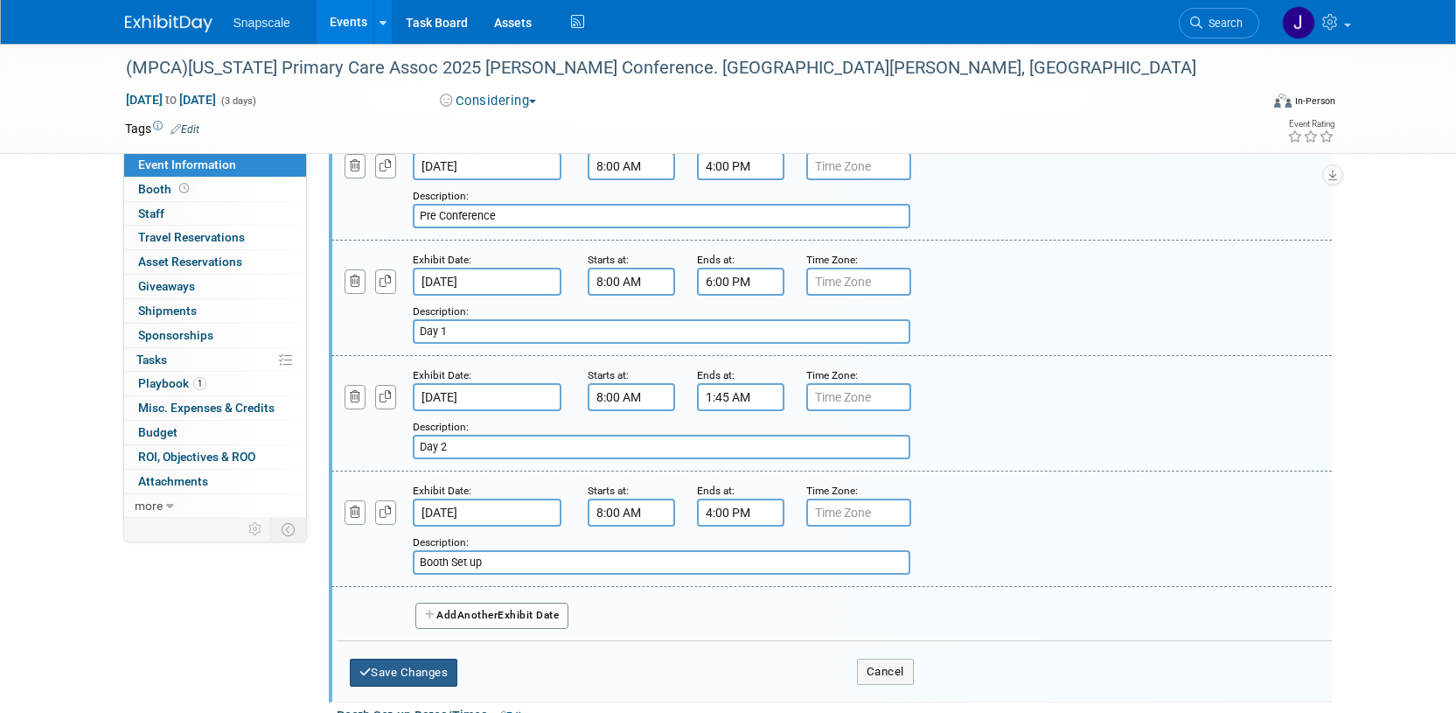
click at [435, 670] on button "Save Changes" at bounding box center [404, 672] width 108 height 28
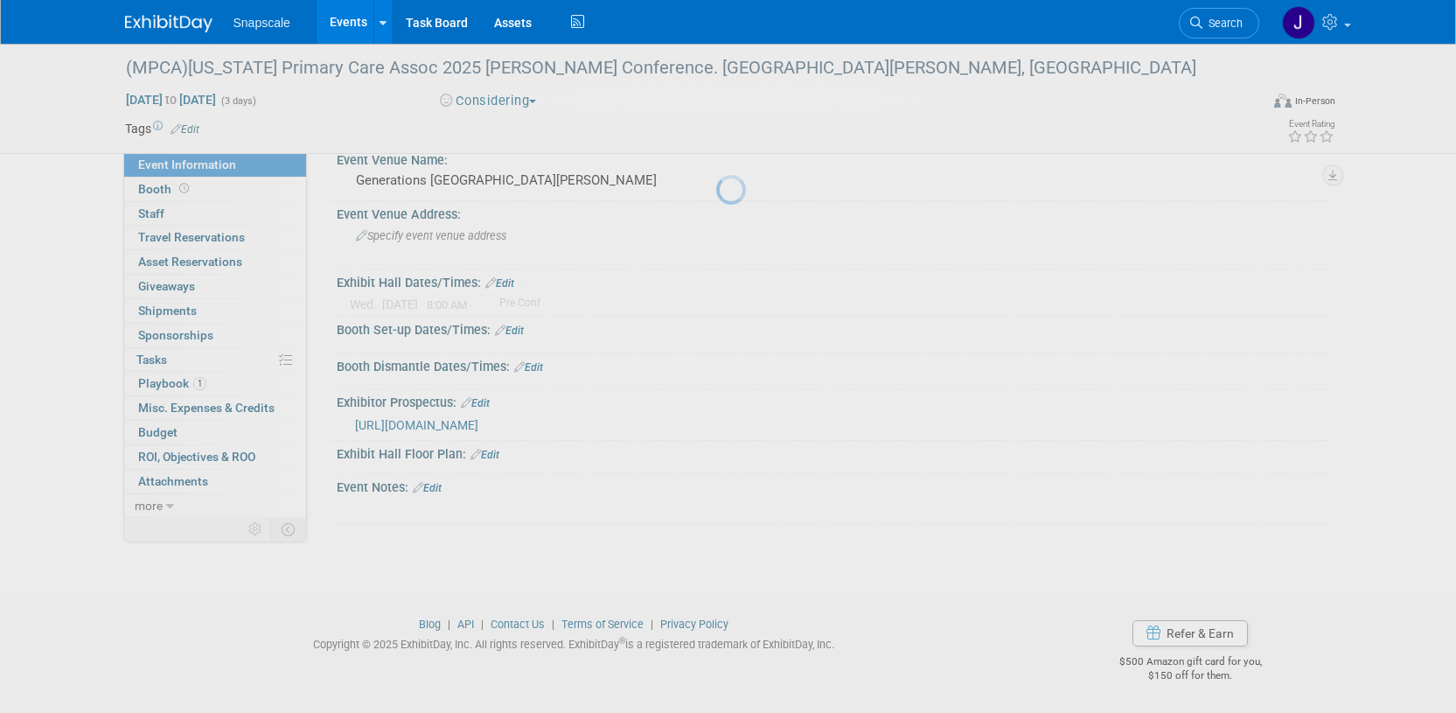
scroll to position [41, 0]
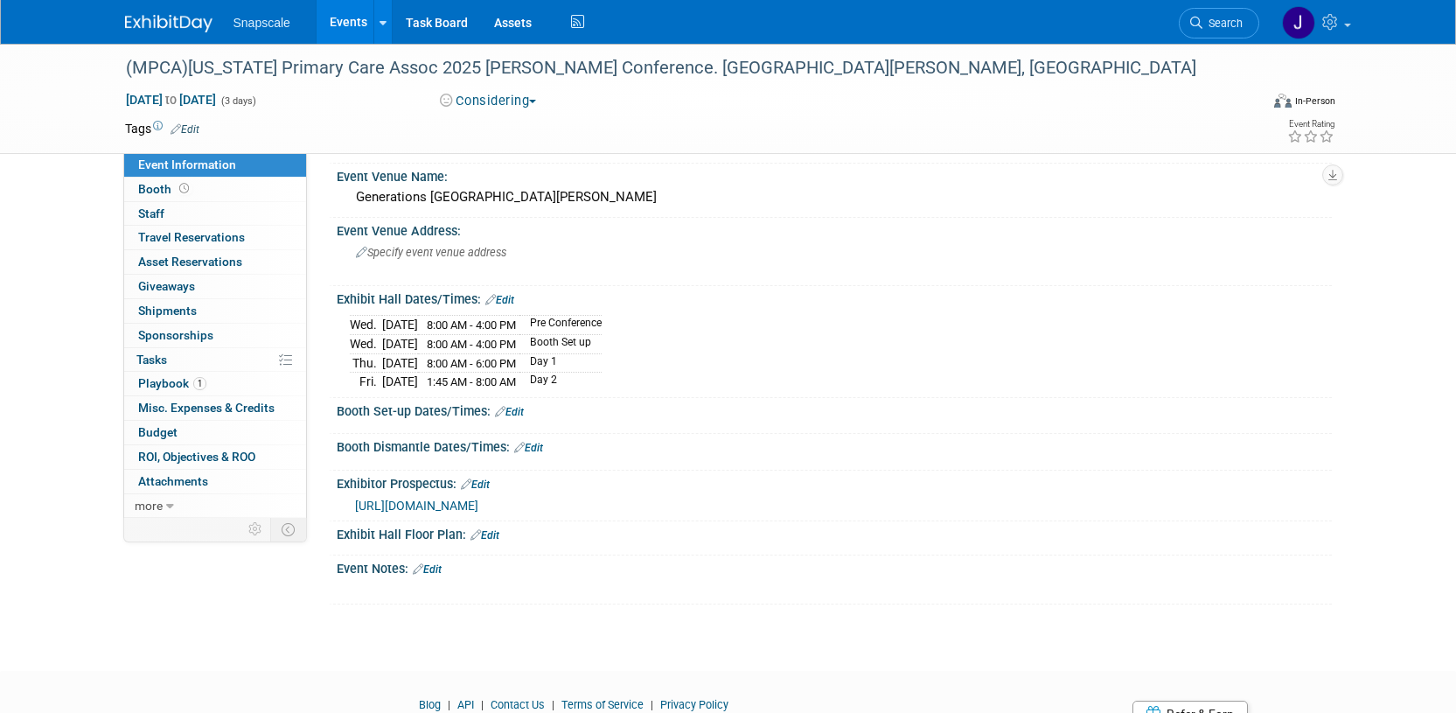
click at [514, 300] on link "Edit" at bounding box center [499, 300] width 29 height 12
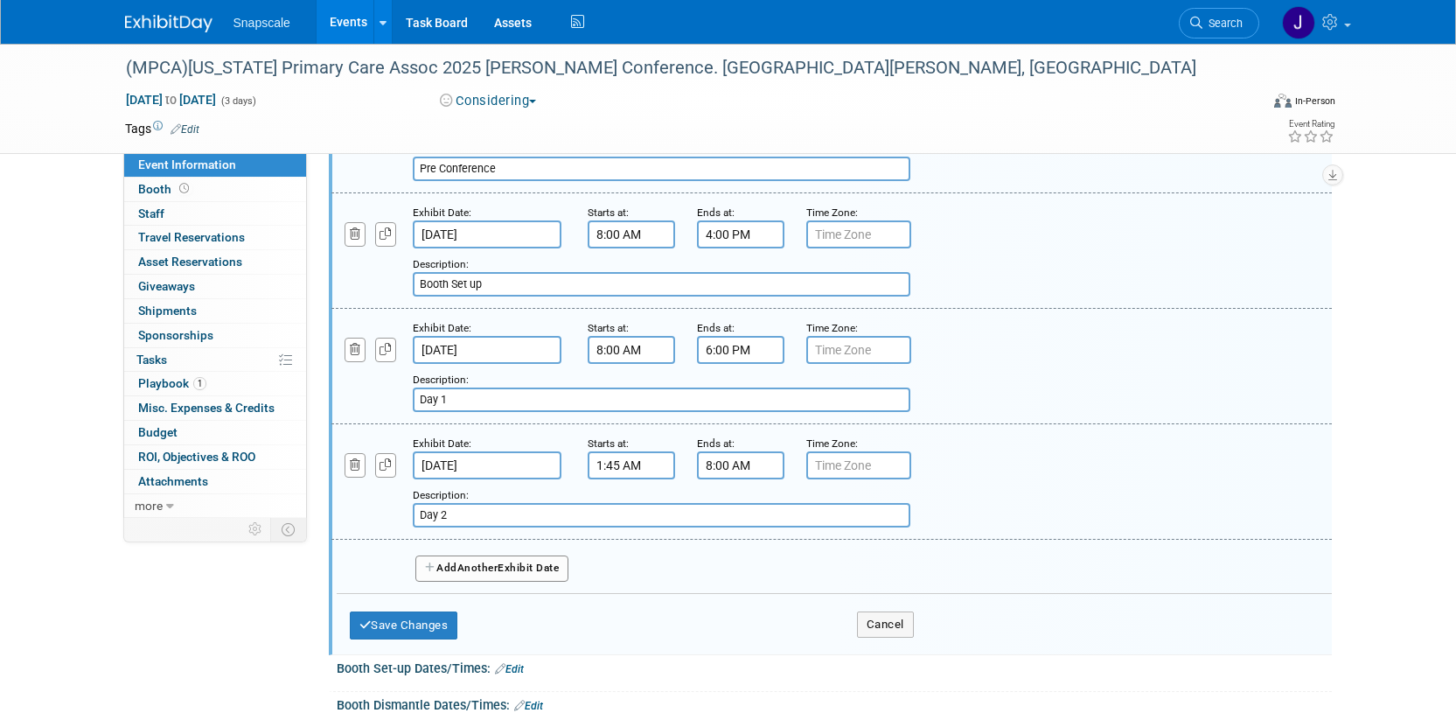
scroll to position [433, 0]
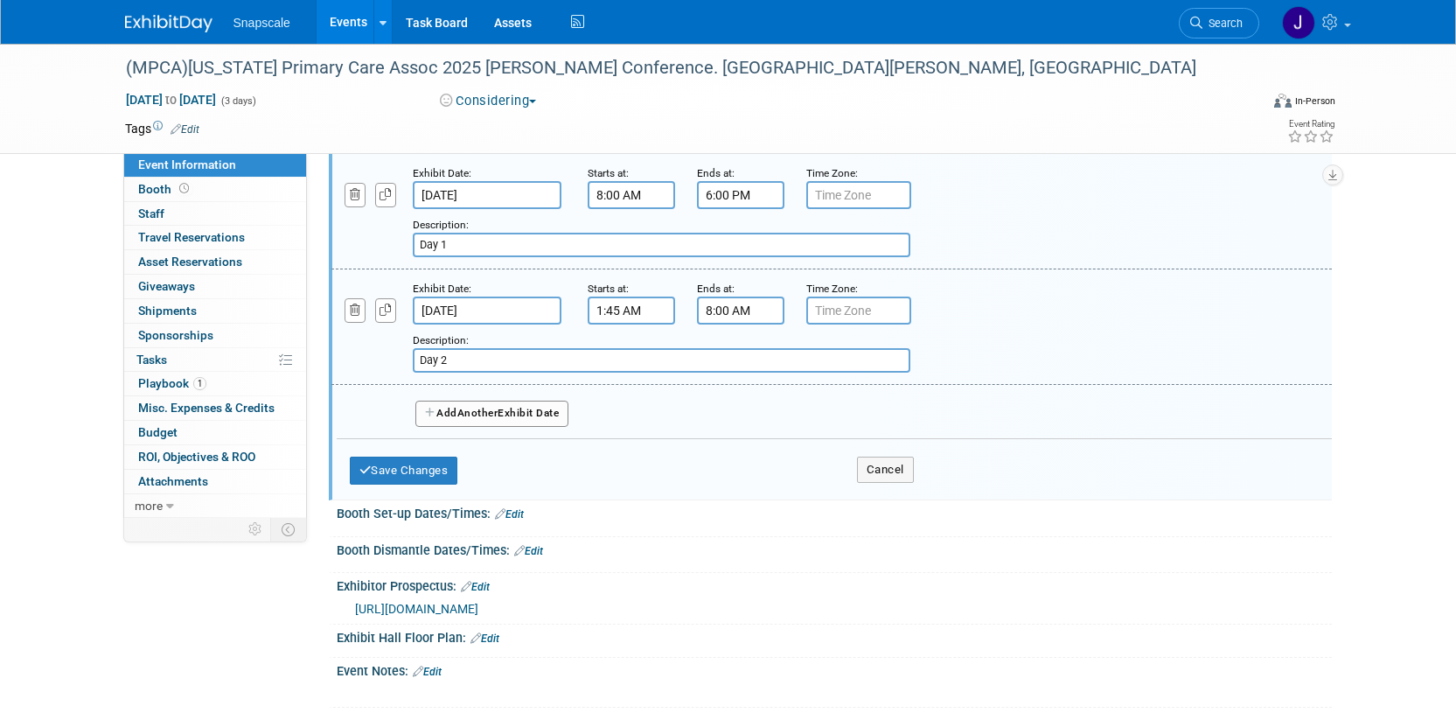
click at [523, 366] on input "Day 2" at bounding box center [661, 360] width 497 height 24
paste input "disassembled and removed no later than 1:45 p.m. on Friday, October"
type input "Day 2 - disassembled and removed no later than 1:45 p.m. on Friday, October"
click at [444, 474] on button "Save Changes" at bounding box center [404, 470] width 108 height 28
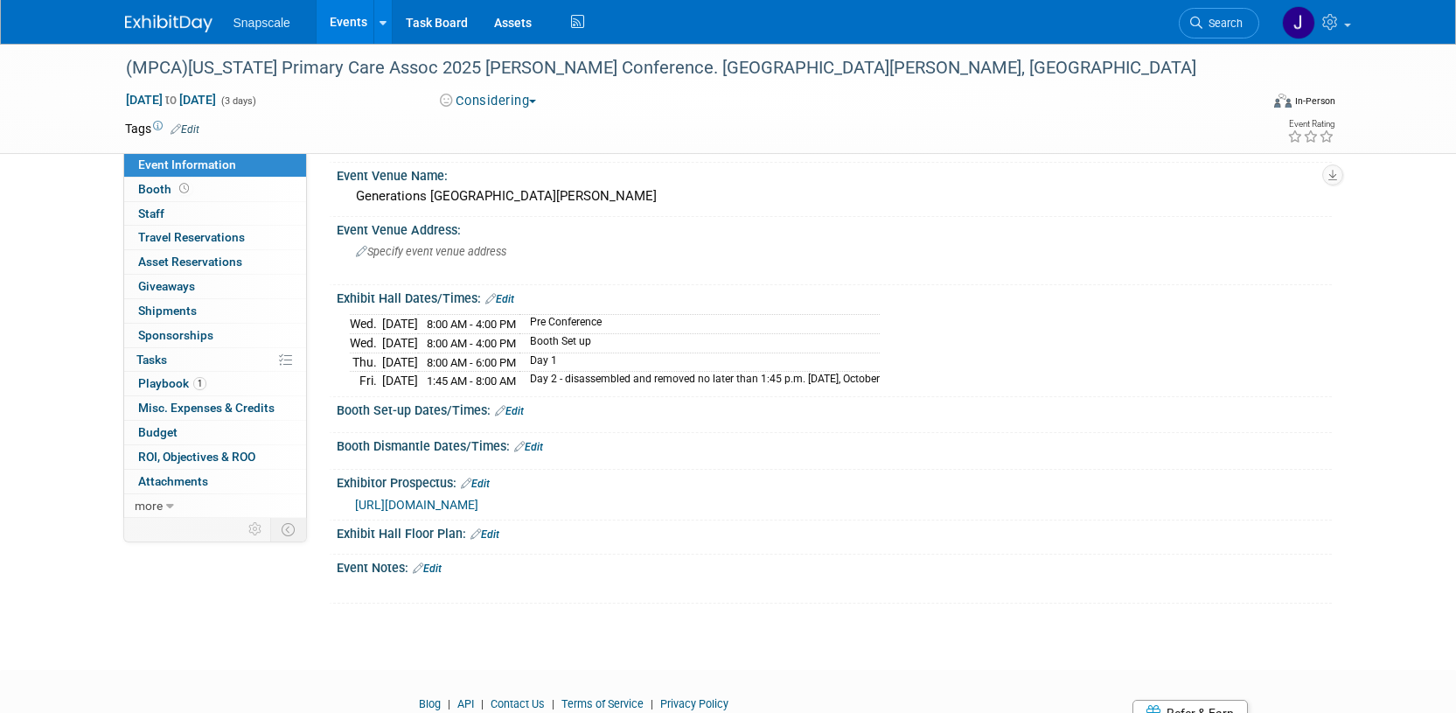
click at [627, 341] on td "Booth Set up" at bounding box center [699, 343] width 360 height 19
click at [504, 298] on link "Edit" at bounding box center [499, 299] width 29 height 12
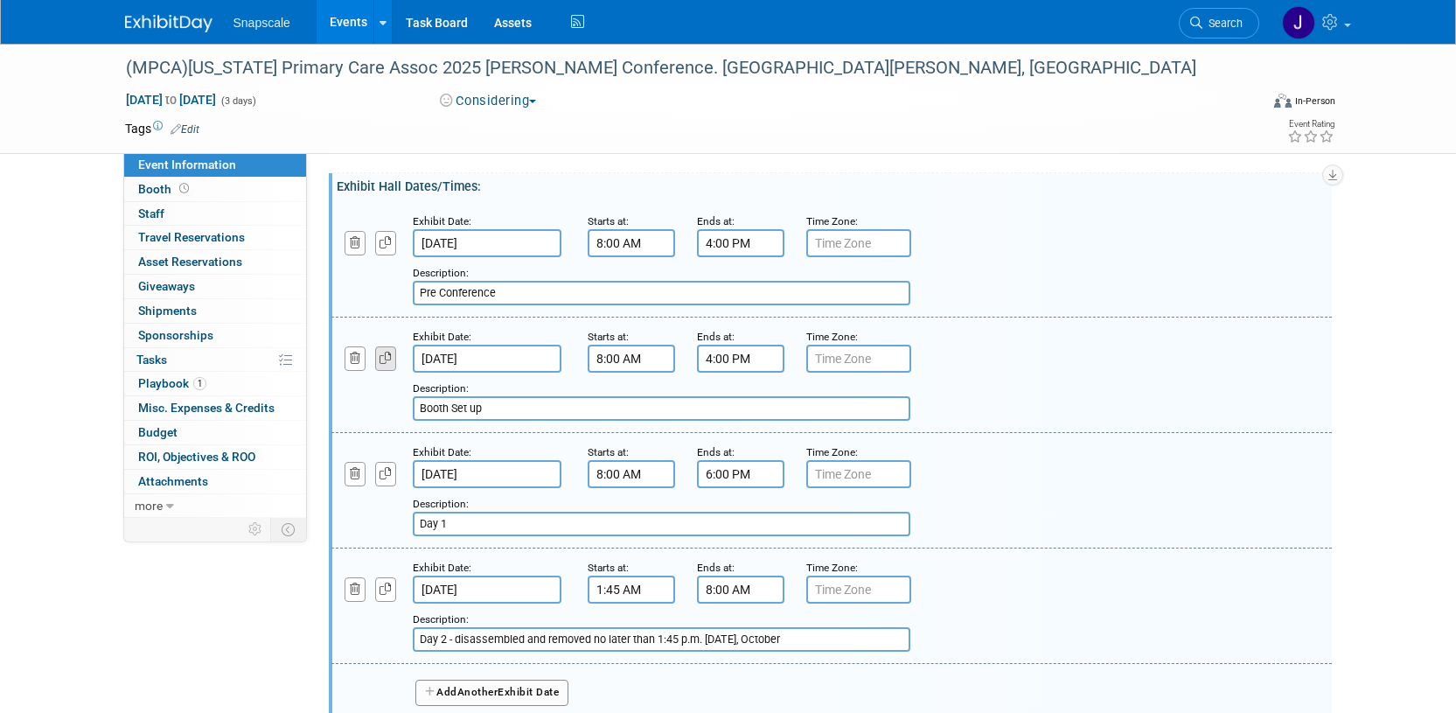
scroll to position [144, 0]
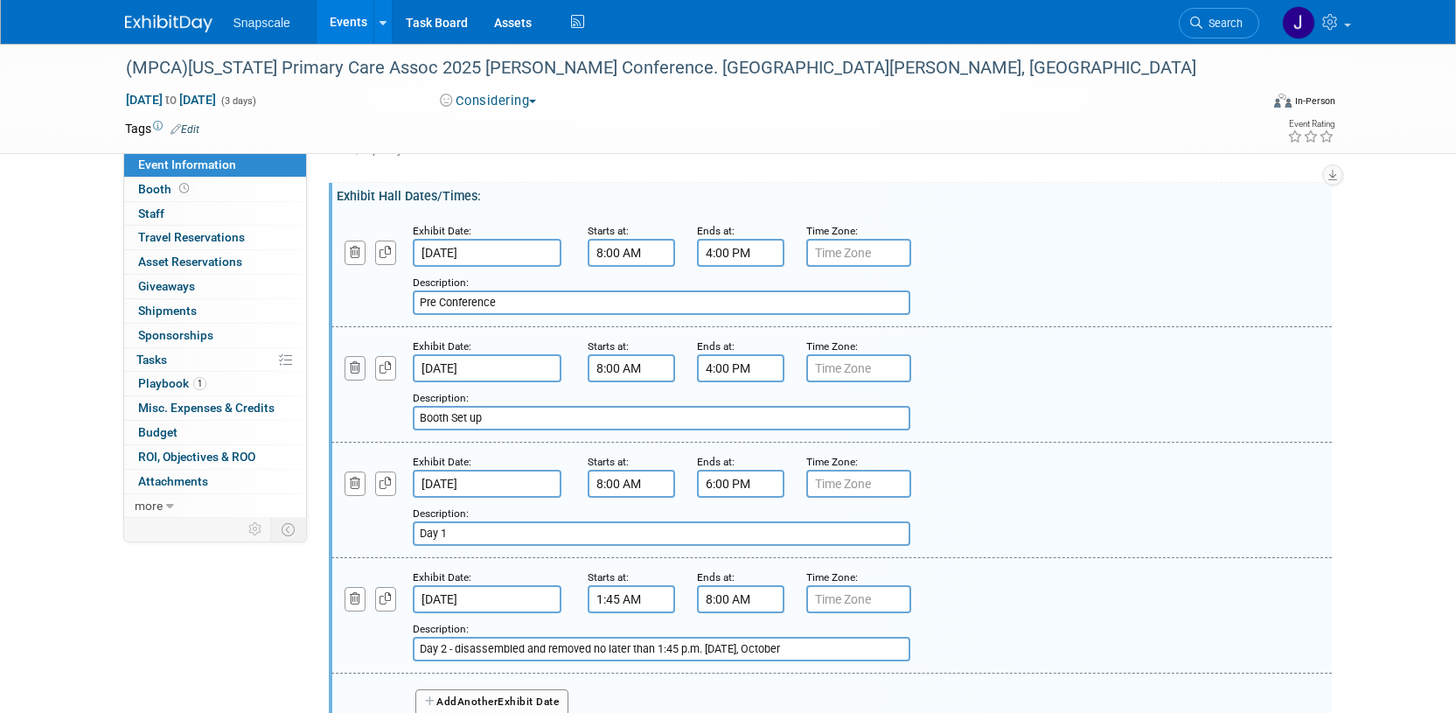
click at [351, 370] on icon "button" at bounding box center [355, 367] width 11 height 11
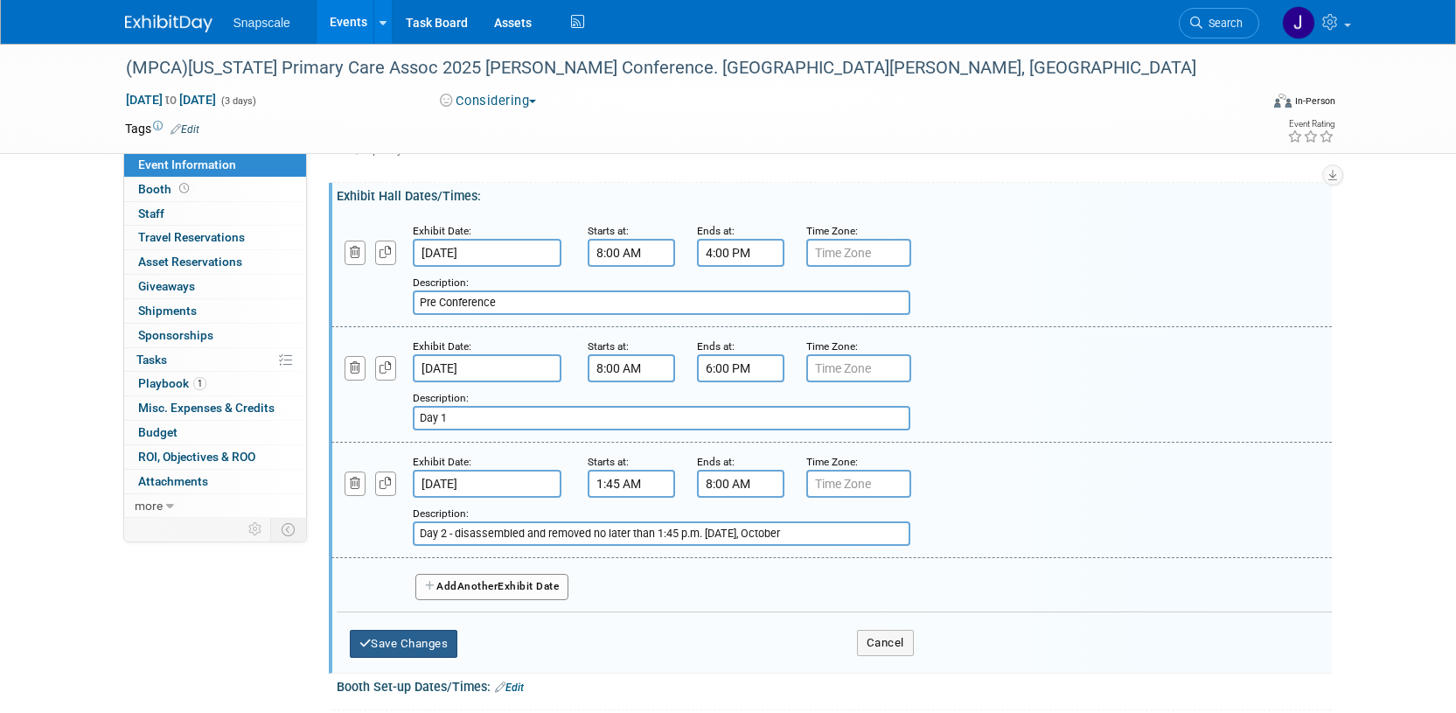
click at [425, 644] on button "Save Changes" at bounding box center [404, 643] width 108 height 28
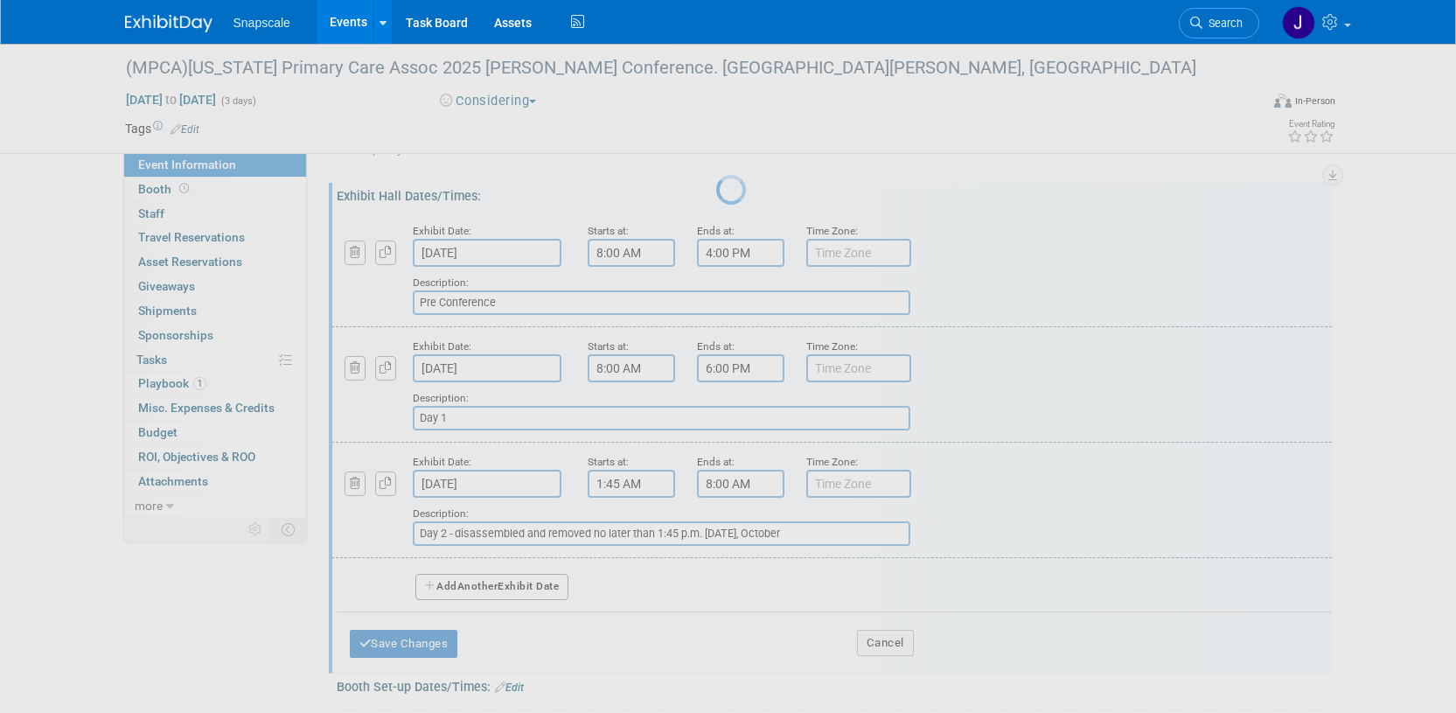
scroll to position [42, 0]
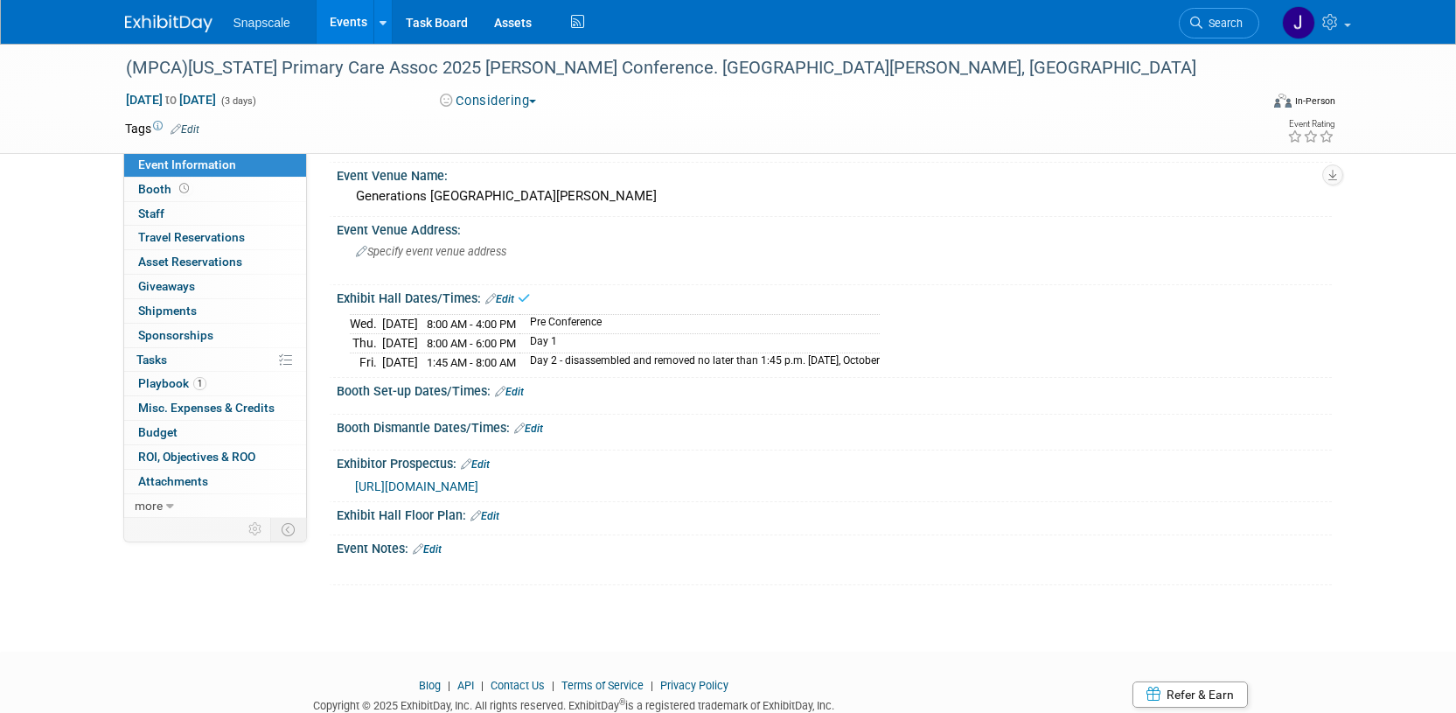
click at [407, 393] on div "Booth Set-up Dates/Times: Edit" at bounding box center [834, 389] width 995 height 23
click at [518, 386] on link "Edit" at bounding box center [509, 392] width 29 height 12
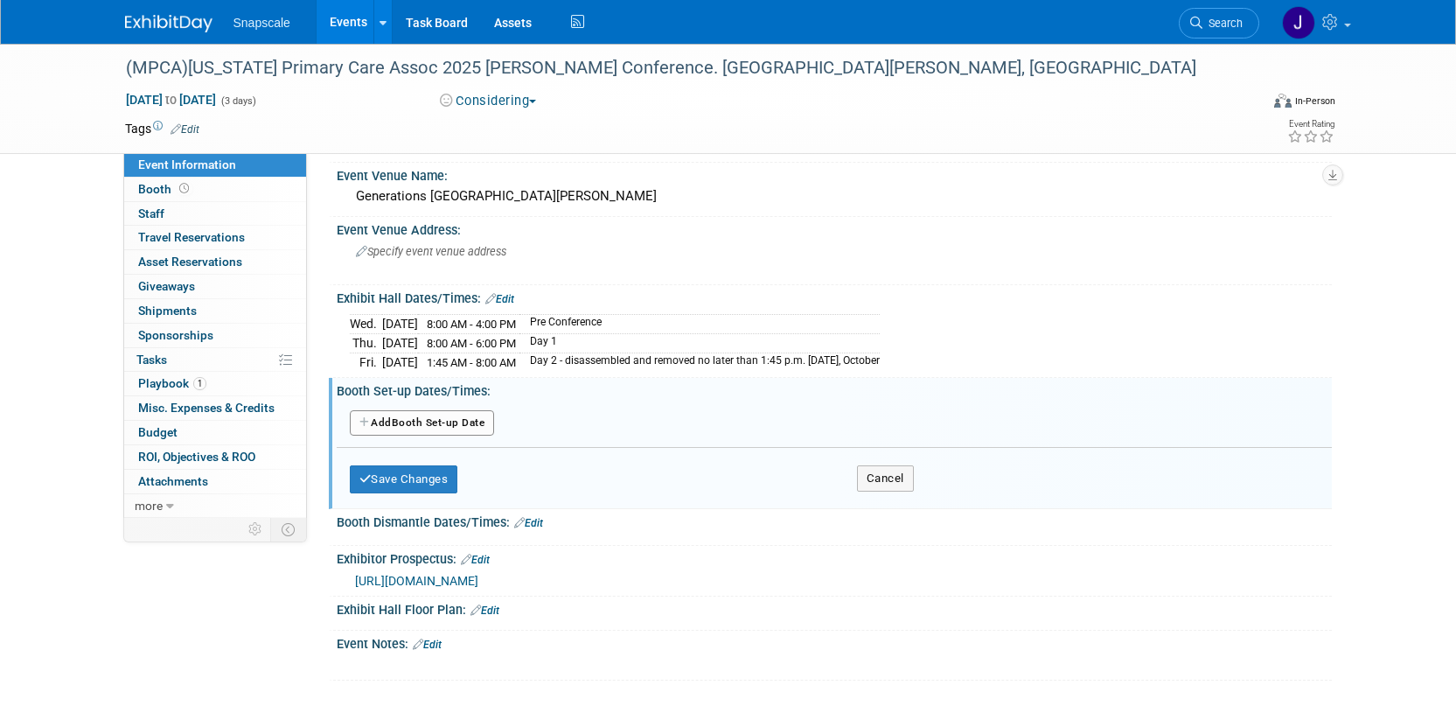
click at [435, 430] on button "Add Another Booth Set-up Date" at bounding box center [422, 423] width 145 height 26
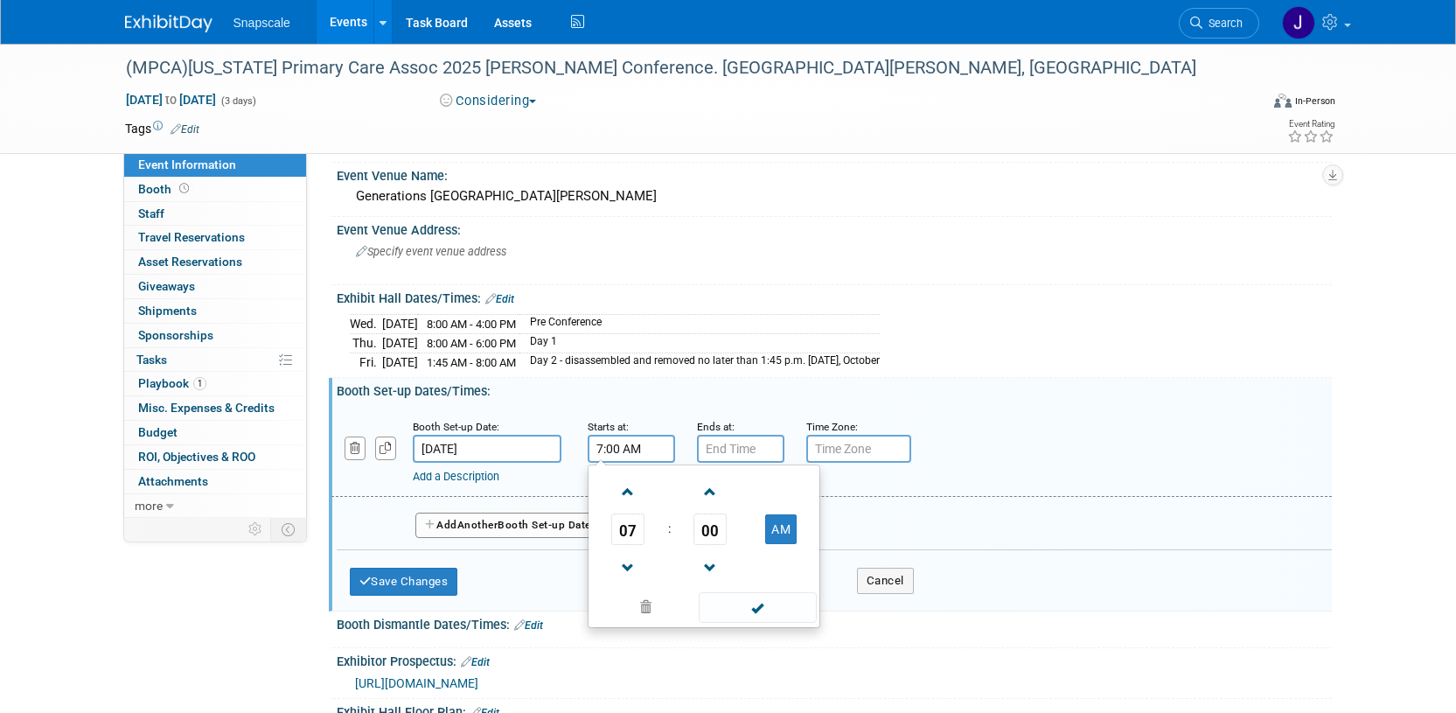
click at [602, 453] on input "7:00 AM" at bounding box center [631, 449] width 87 height 28
click at [625, 497] on span at bounding box center [628, 491] width 31 height 31
type input "8:00 AM"
click at [726, 447] on input "7:00 PM" at bounding box center [740, 449] width 87 height 28
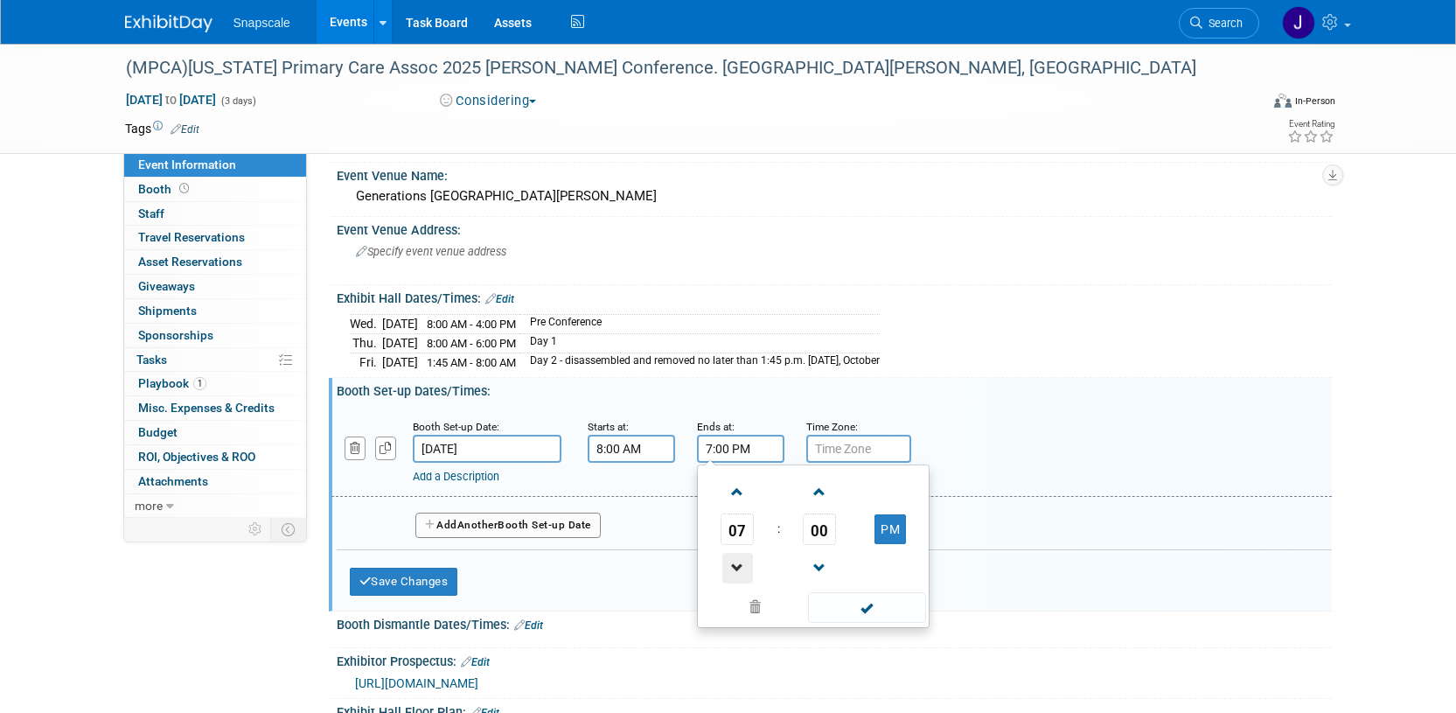
click at [741, 564] on span at bounding box center [737, 568] width 31 height 31
click at [740, 564] on span at bounding box center [737, 568] width 31 height 31
click at [739, 564] on span at bounding box center [737, 568] width 31 height 31
click at [889, 525] on button "PM" at bounding box center [889, 529] width 31 height 30
click at [891, 533] on button "AM" at bounding box center [889, 529] width 31 height 30
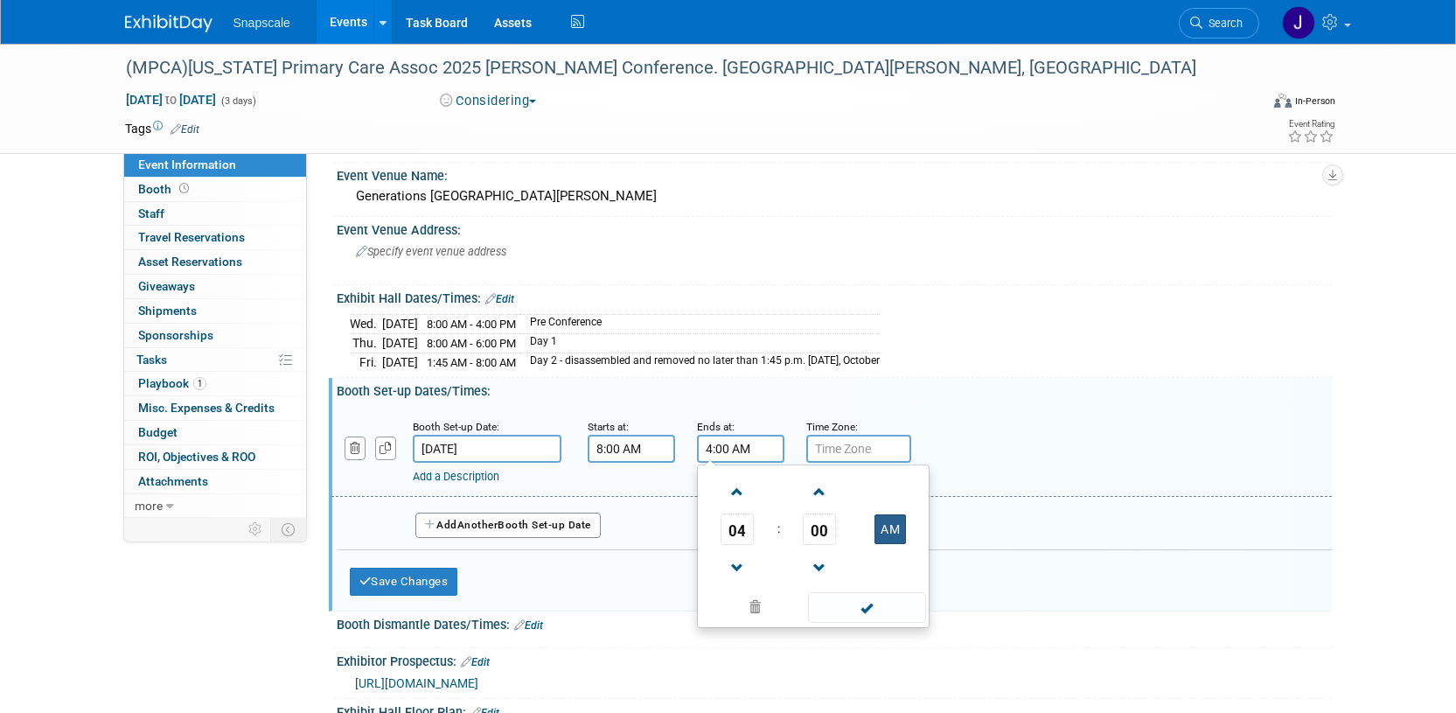
type input "4:00 PM"
click at [866, 601] on span at bounding box center [867, 607] width 118 height 31
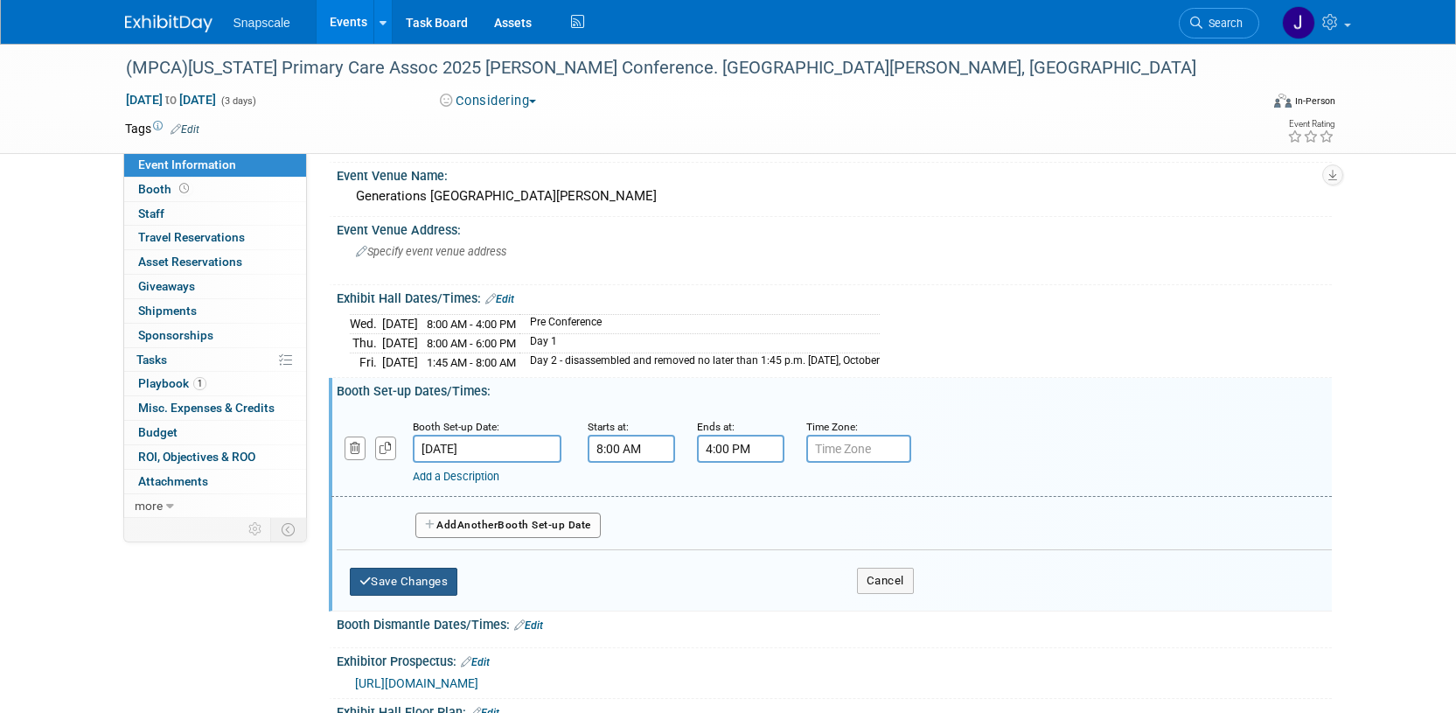
click at [434, 576] on button "Save Changes" at bounding box center [404, 581] width 108 height 28
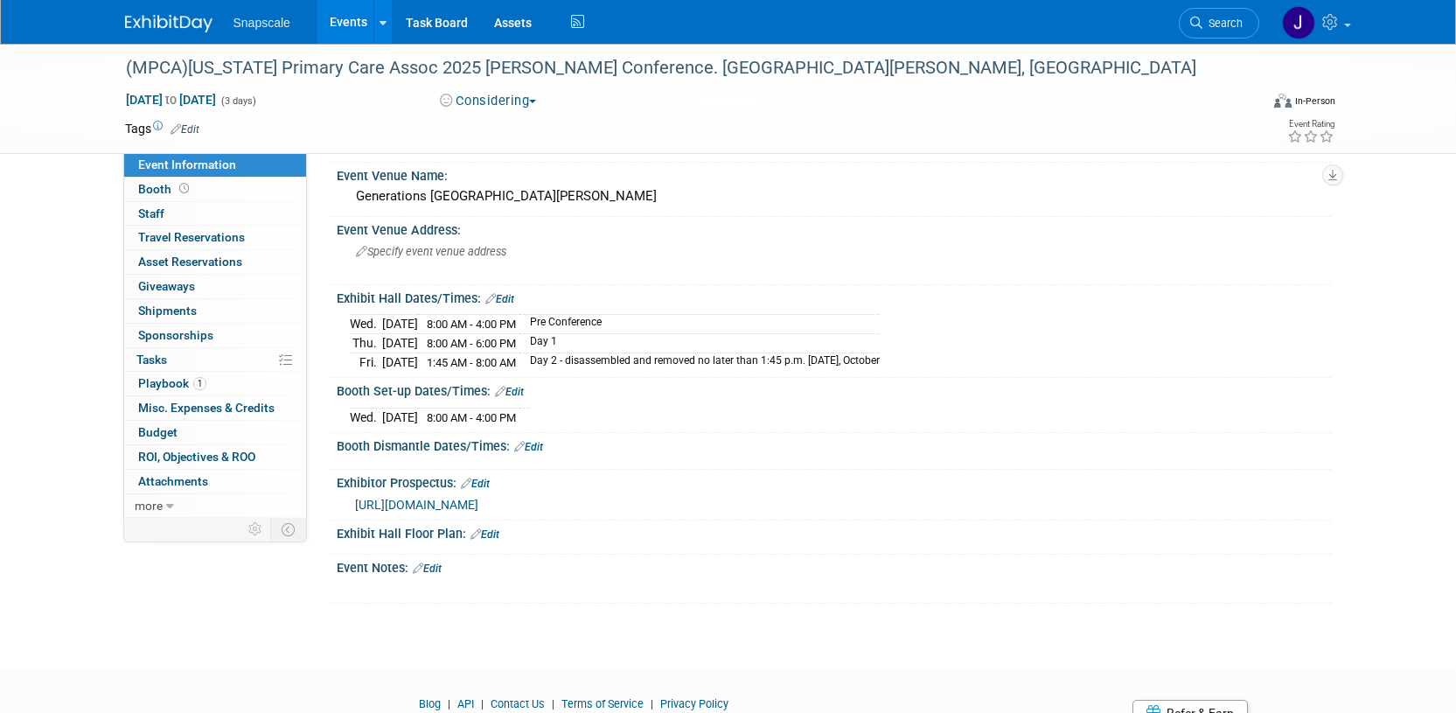
click at [534, 444] on link "Edit" at bounding box center [528, 447] width 29 height 12
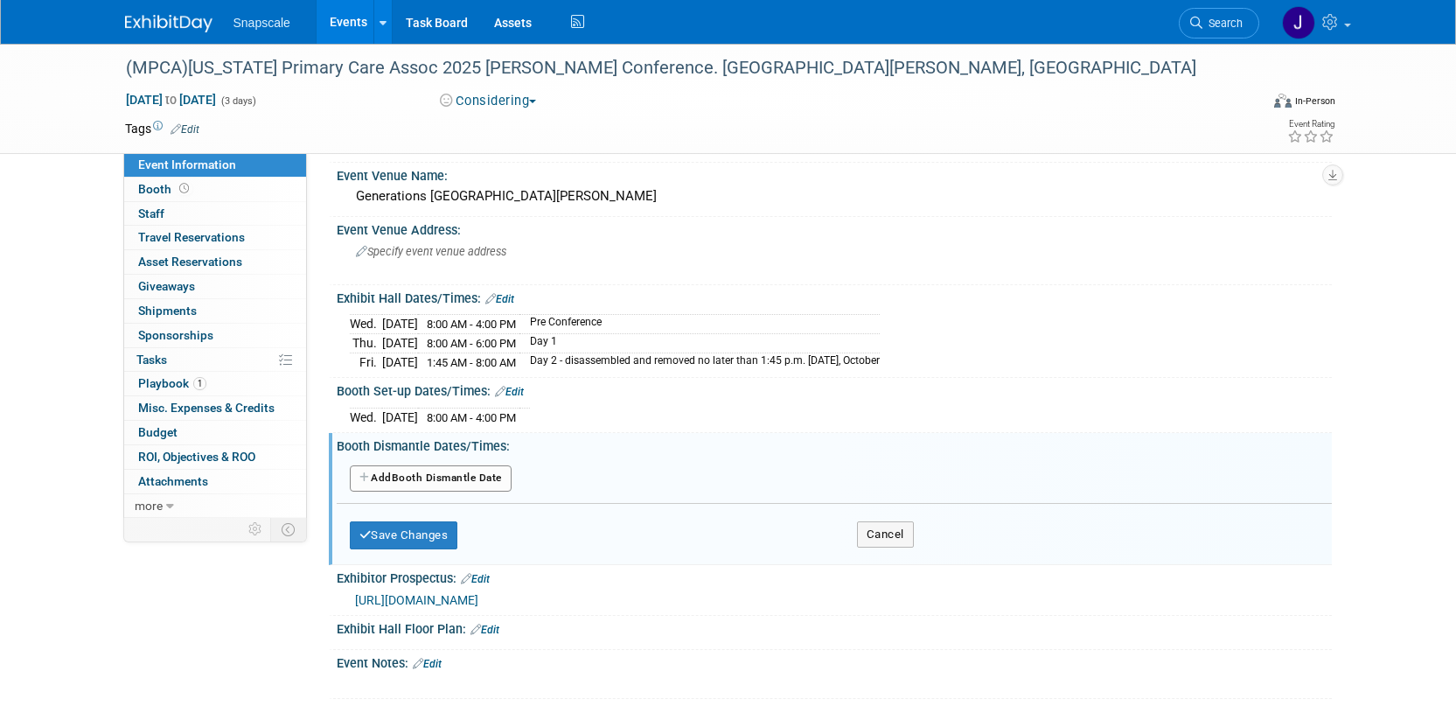
click at [507, 362] on span "1:45 AM - 8:00 AM" at bounding box center [471, 362] width 89 height 13
click at [445, 473] on button "Add Another Booth Dismantle Date" at bounding box center [431, 478] width 162 height 26
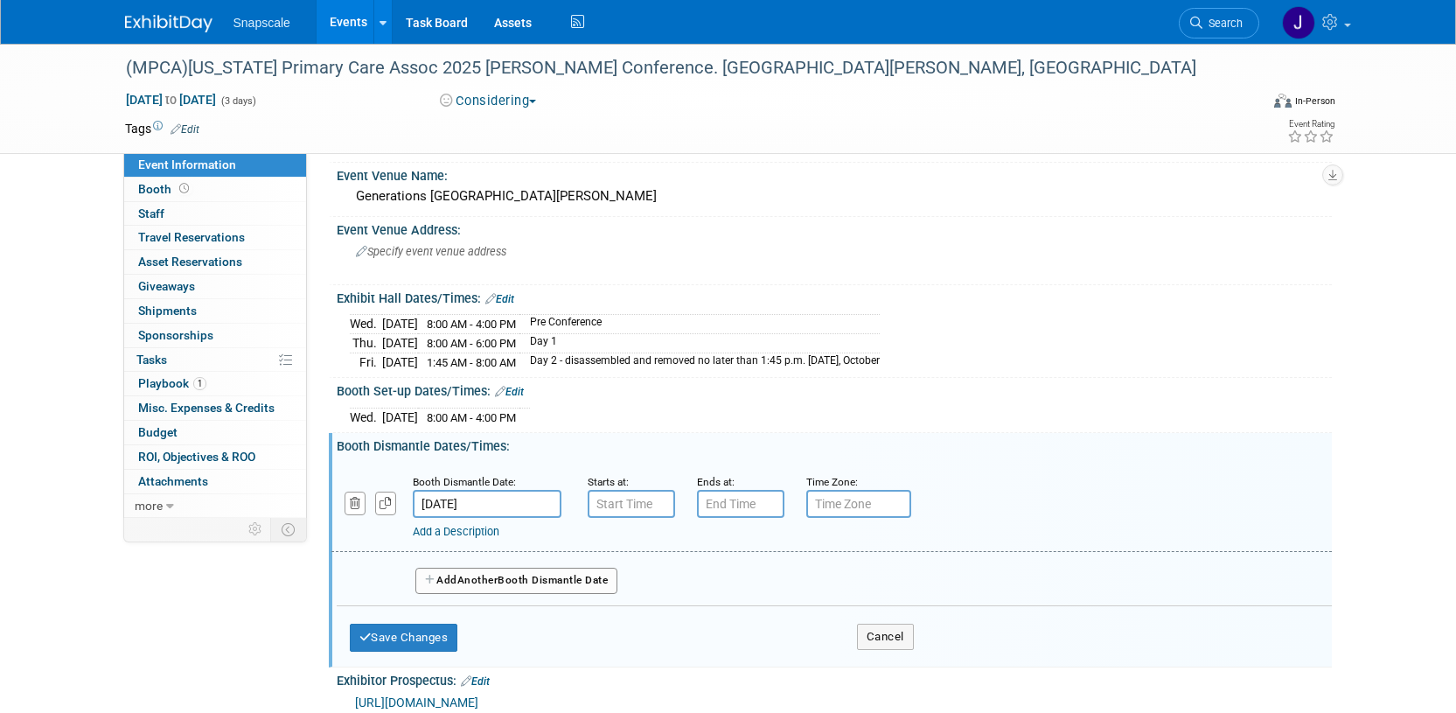
type input "7:00 AM"
click at [627, 497] on input "7:00 AM" at bounding box center [631, 504] width 87 height 28
click at [707, 499] on input "7:00 PM" at bounding box center [740, 504] width 87 height 28
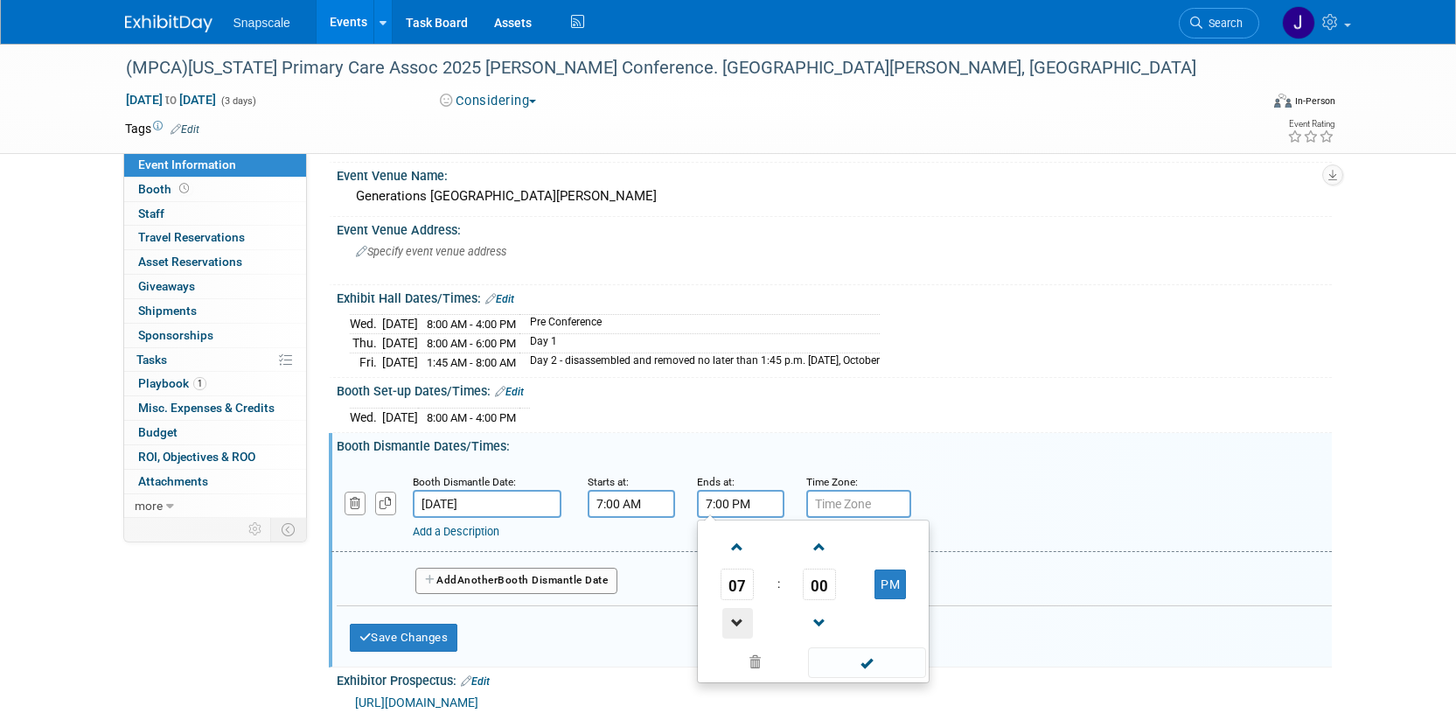
click at [741, 619] on span at bounding box center [737, 623] width 31 height 31
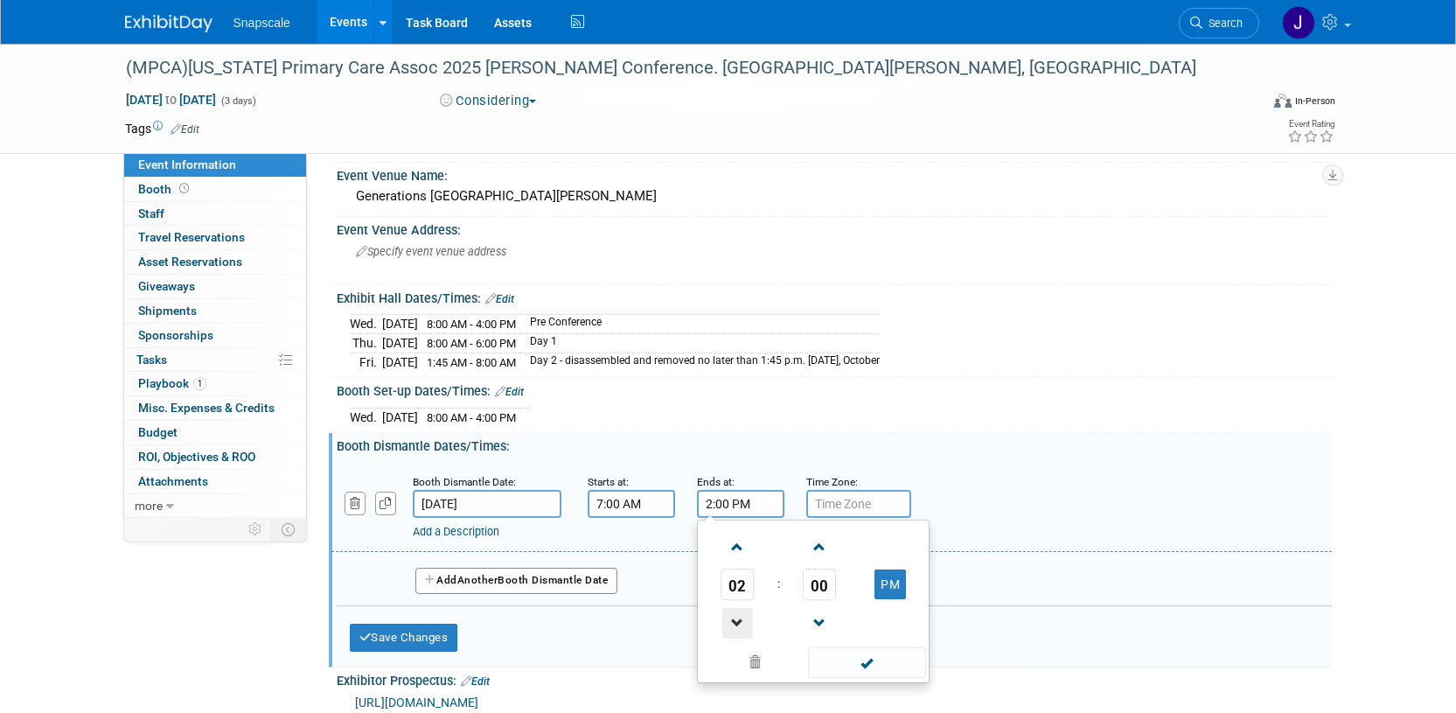
click at [741, 620] on span at bounding box center [737, 623] width 31 height 31
click at [813, 540] on span at bounding box center [819, 547] width 31 height 31
click at [813, 541] on span at bounding box center [819, 547] width 31 height 31
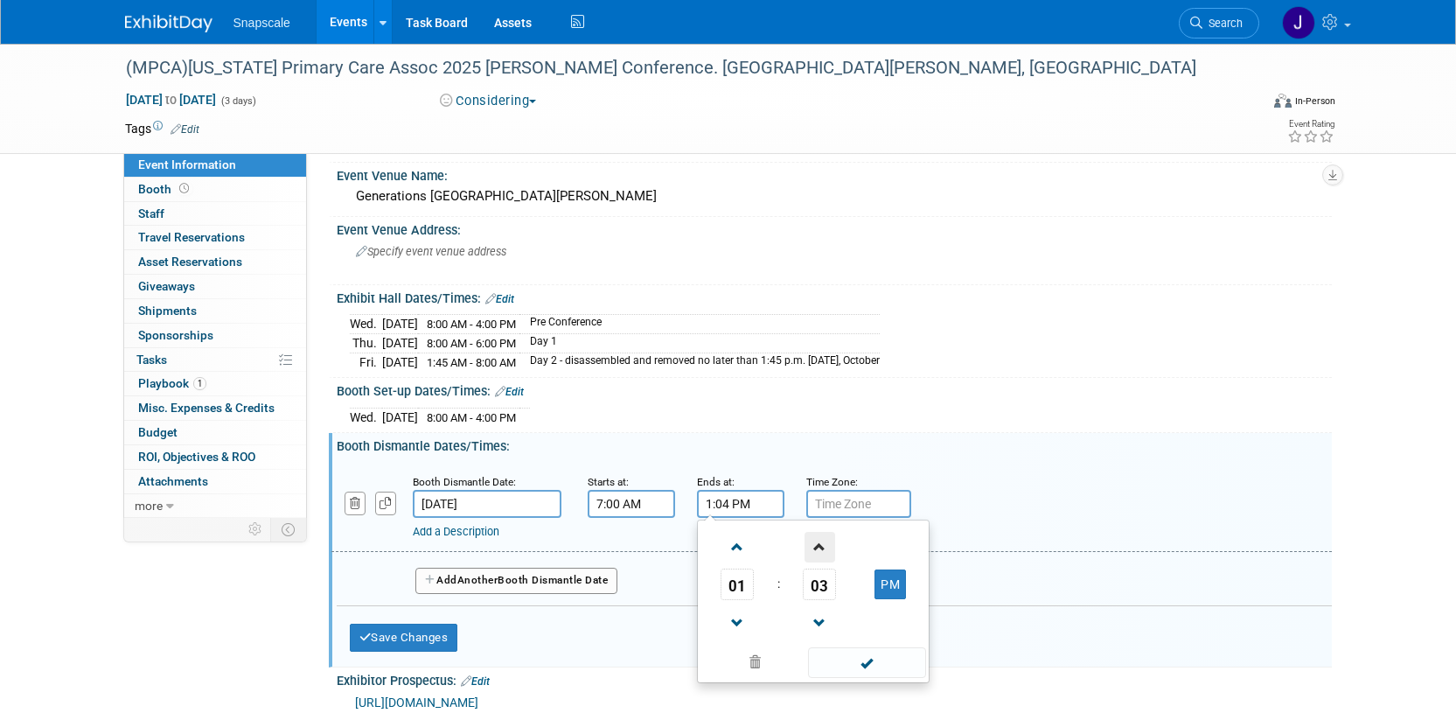
click at [813, 541] on span at bounding box center [819, 547] width 31 height 31
click at [814, 542] on span at bounding box center [819, 547] width 31 height 31
click at [820, 576] on span "07" at bounding box center [819, 583] width 33 height 31
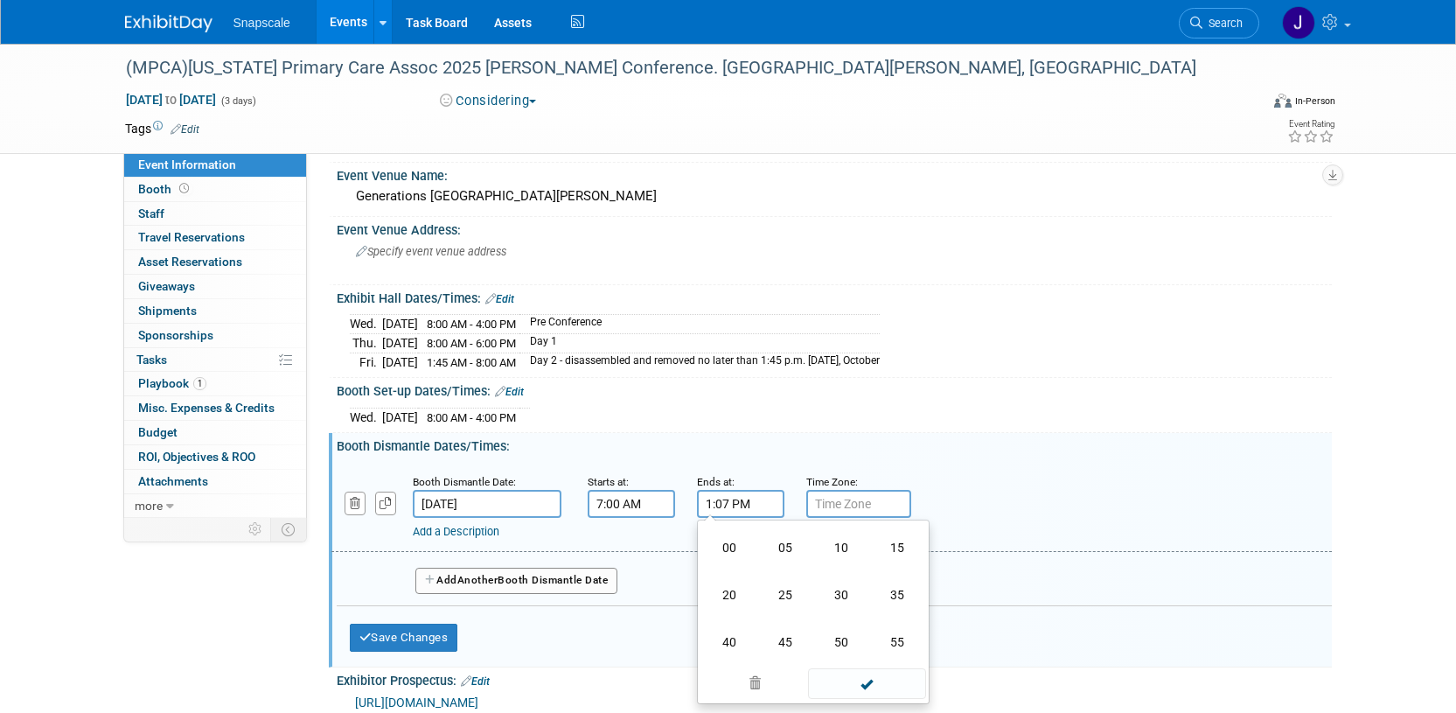
click at [775, 644] on td "45" at bounding box center [785, 641] width 56 height 47
type input "1:45 PM"
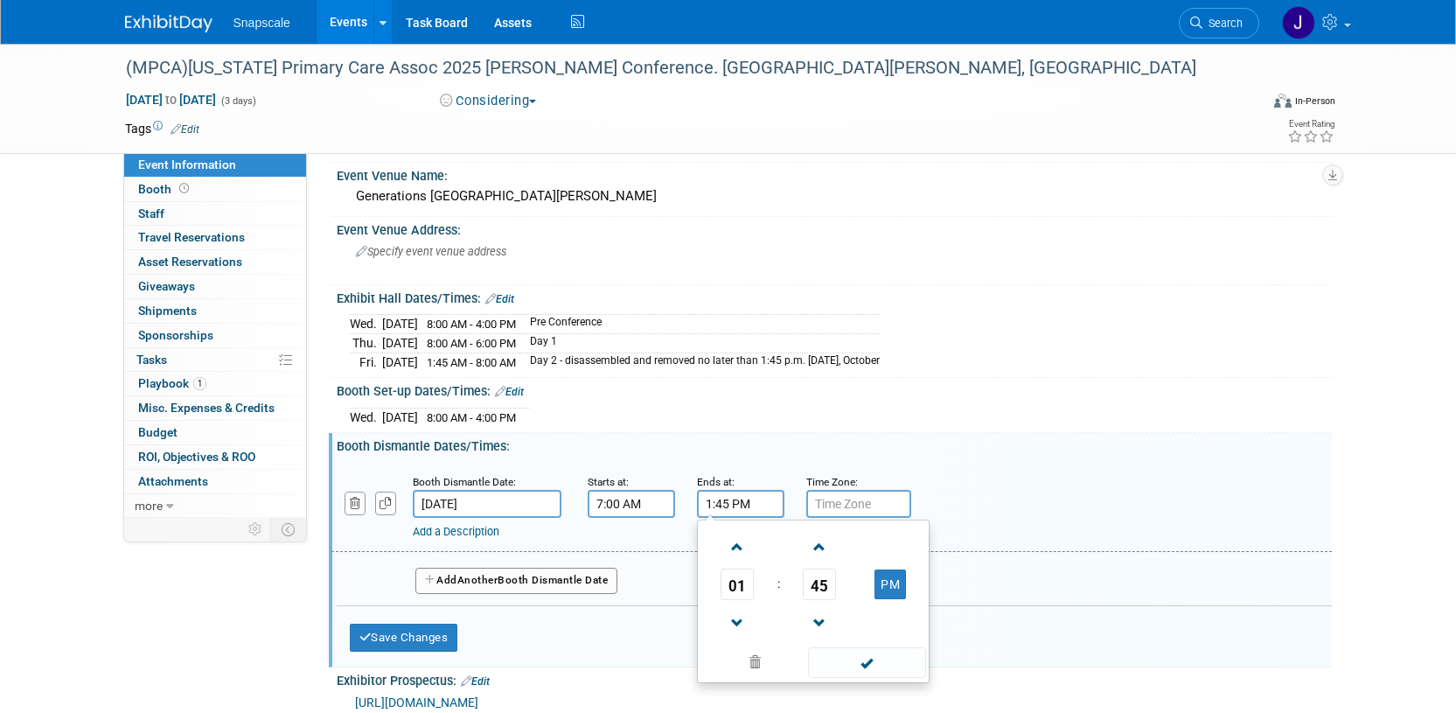
click at [876, 670] on span at bounding box center [867, 662] width 118 height 31
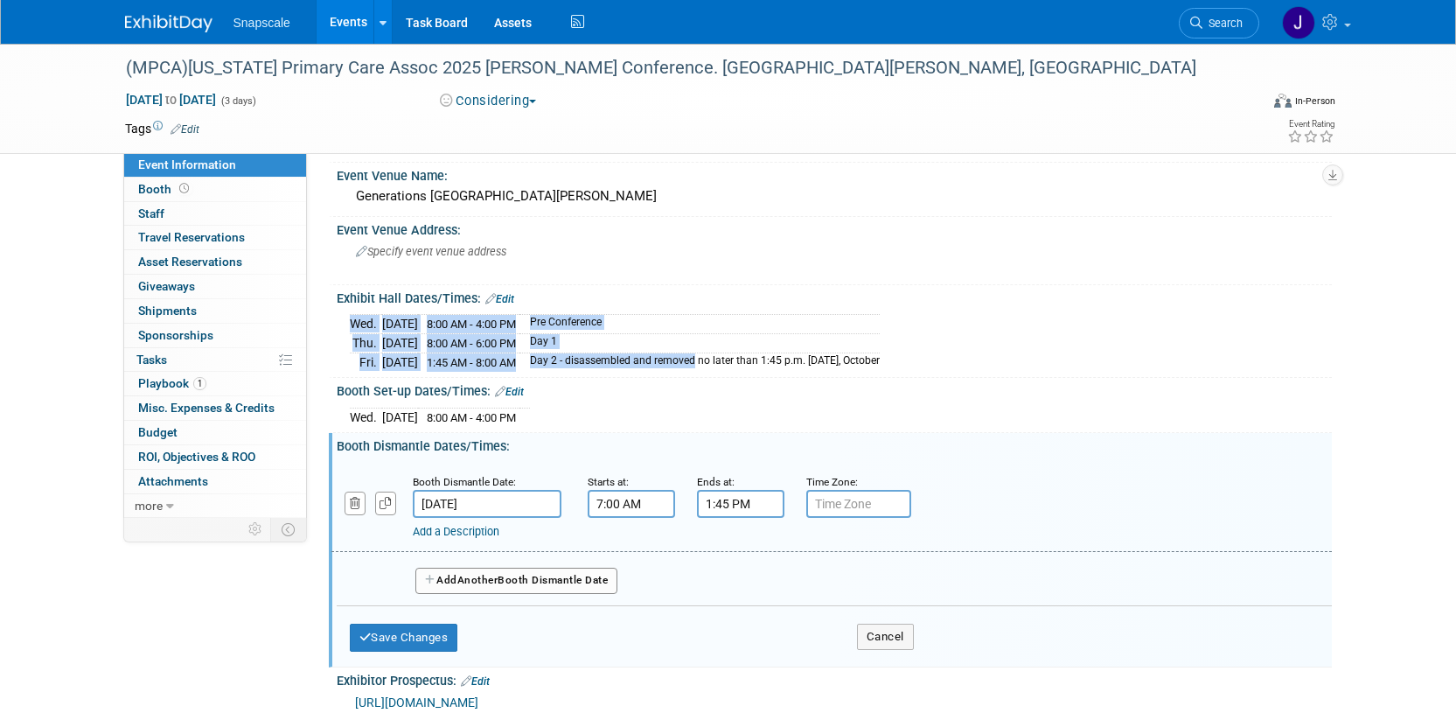
drag, startPoint x: 597, startPoint y: 360, endPoint x: 956, endPoint y: 364, distance: 358.5
click at [956, 361] on div "Wed. Oct 22, 2025 8:00 AM - 4:00 PM Pre Conference Thu. Oct 23, 2025 8:00 AM - …" at bounding box center [834, 340] width 969 height 61
copy table "Wed. Oct 22, 2025 8:00 AM - 4:00 PM Pre Conference Thu. Oct 23, 2025 8:00 AM - …"
click at [478, 527] on link "Add a Description" at bounding box center [456, 531] width 87 height 13
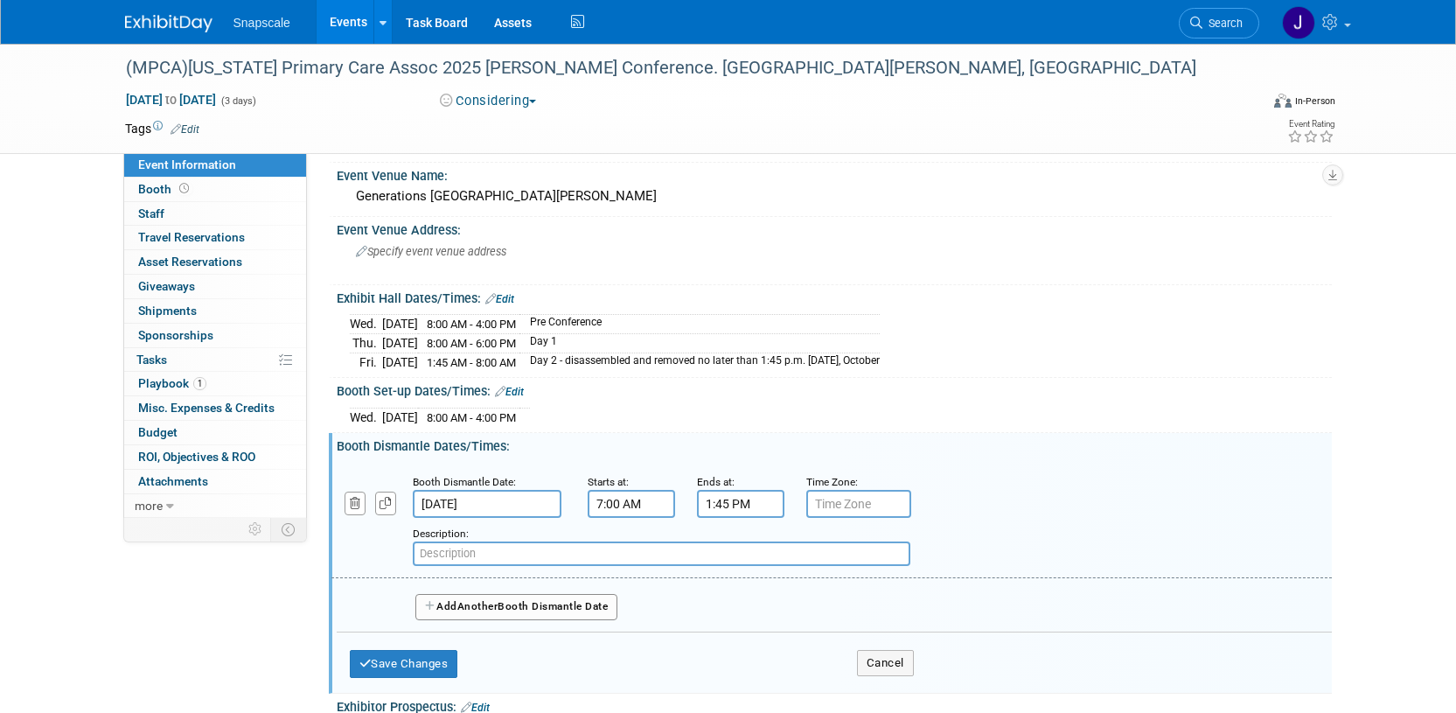
paste input "disassembled and removed no later than 1:45 p.m. on Friday, October"
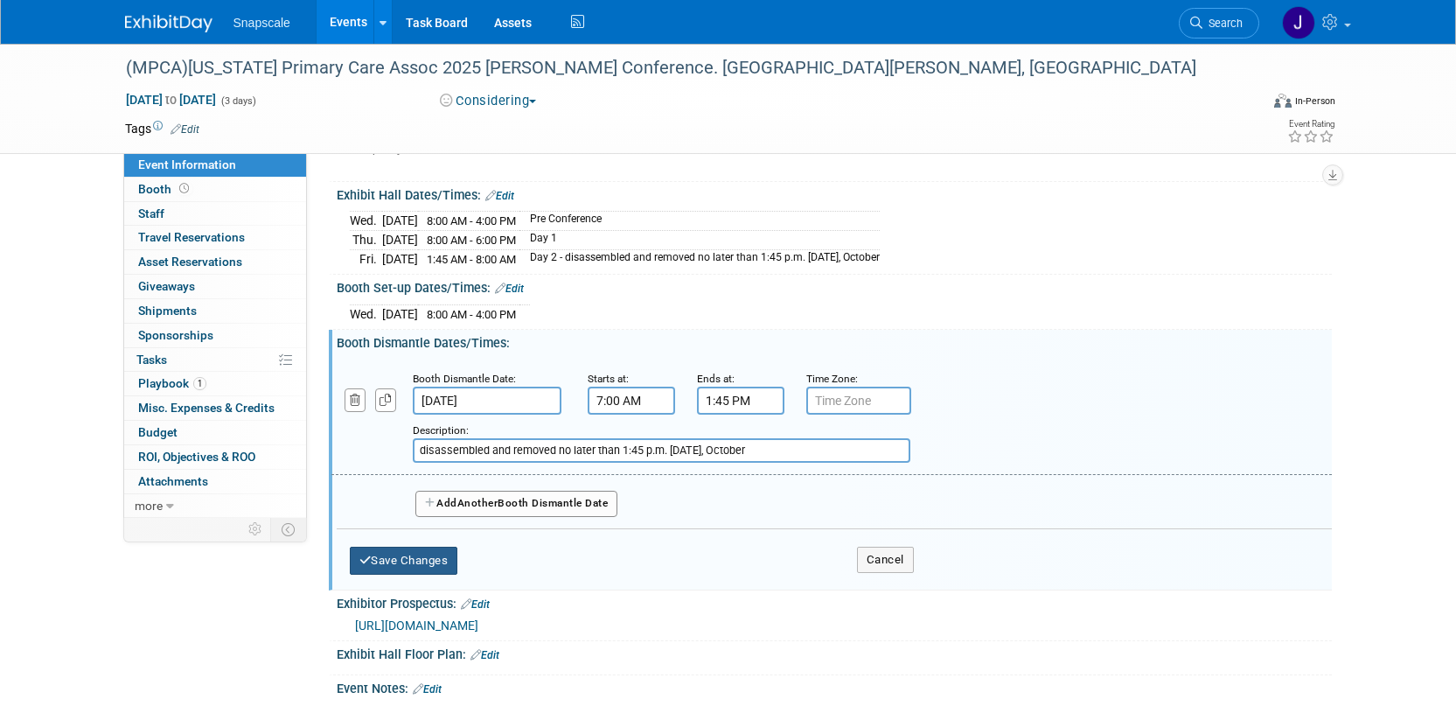
type input "disassembled and removed no later than 1:45 p.m. on Friday, October"
drag, startPoint x: 423, startPoint y: 562, endPoint x: 434, endPoint y: 553, distance: 14.2
click at [423, 562] on button "Save Changes" at bounding box center [404, 560] width 108 height 28
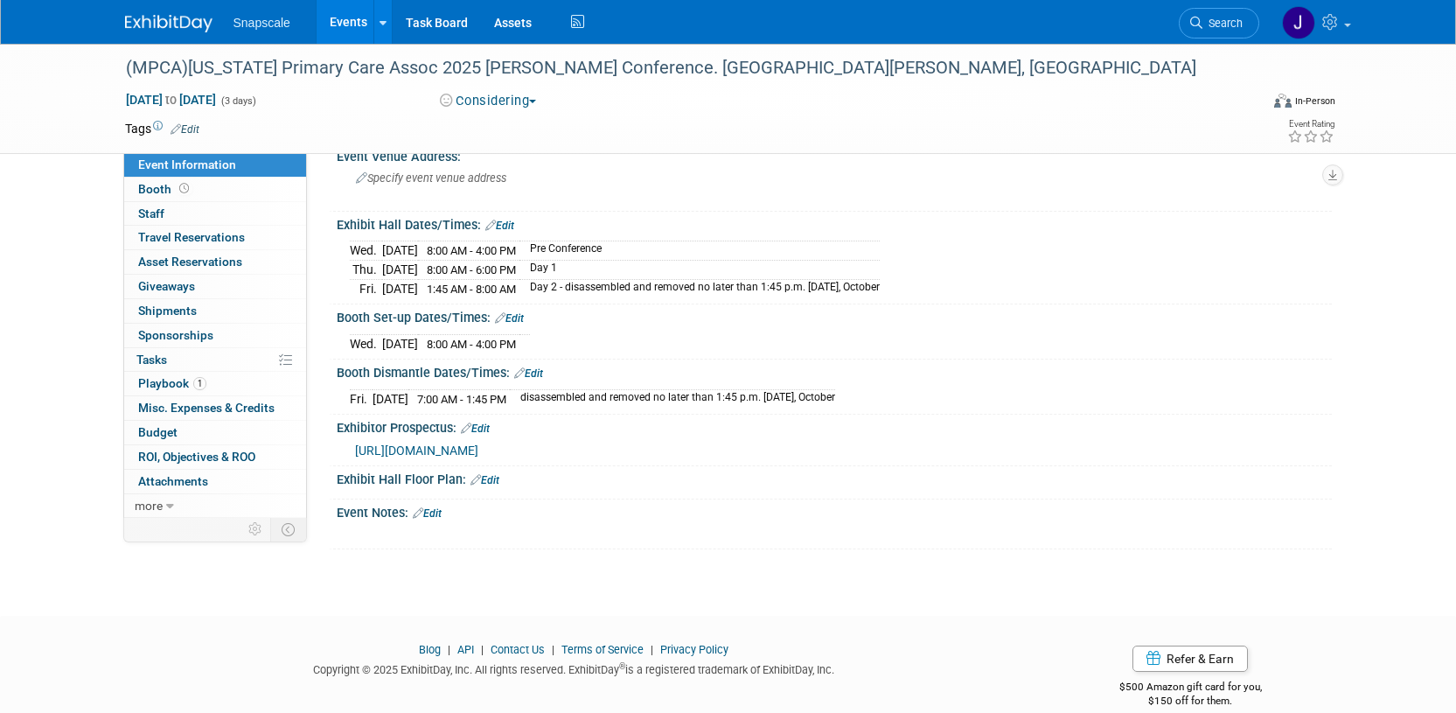
click at [497, 225] on link "Edit" at bounding box center [499, 225] width 29 height 12
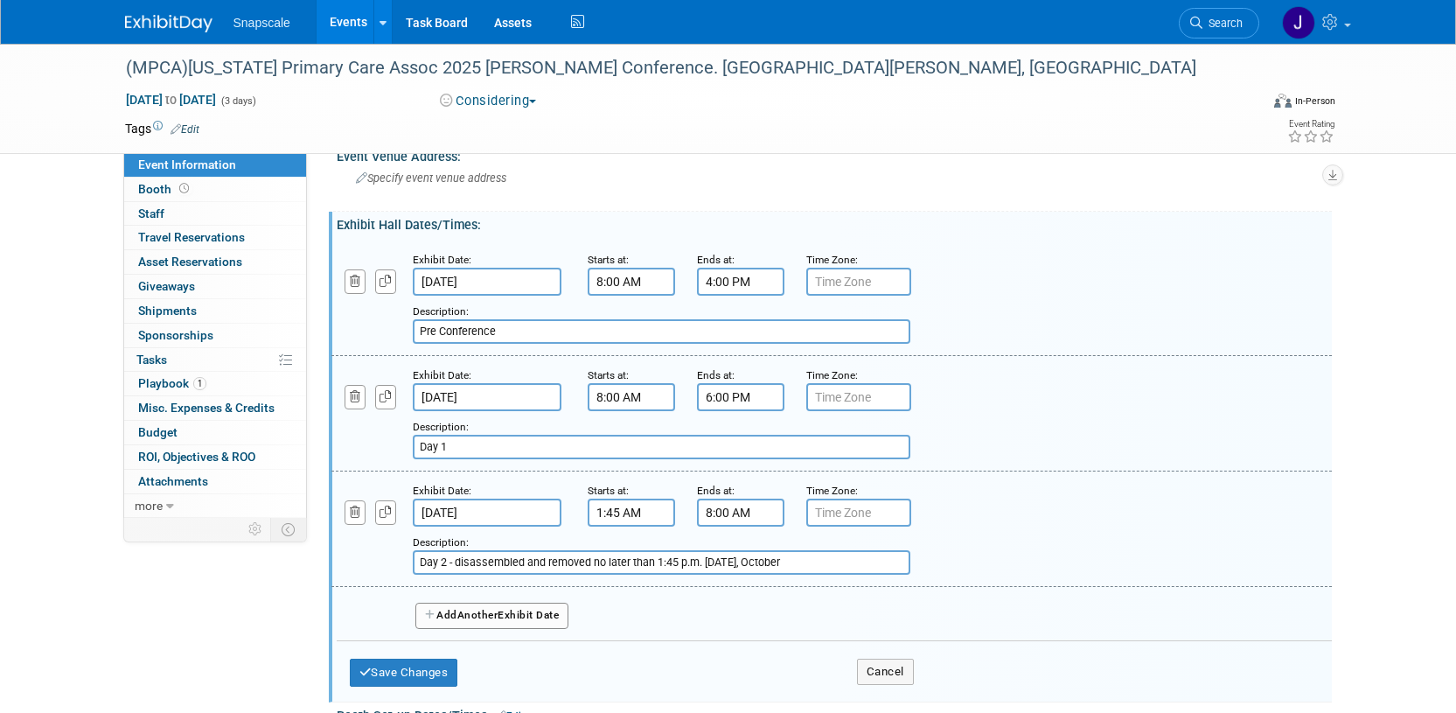
drag, startPoint x: 801, startPoint y: 560, endPoint x: 448, endPoint y: 558, distance: 353.2
click at [449, 560] on input "Day 2 - disassembled and removed no later than 1:45 p.m. on Friday, October" at bounding box center [661, 562] width 497 height 24
type input "Day 2"
click at [653, 512] on input "1:45 AM" at bounding box center [631, 512] width 87 height 28
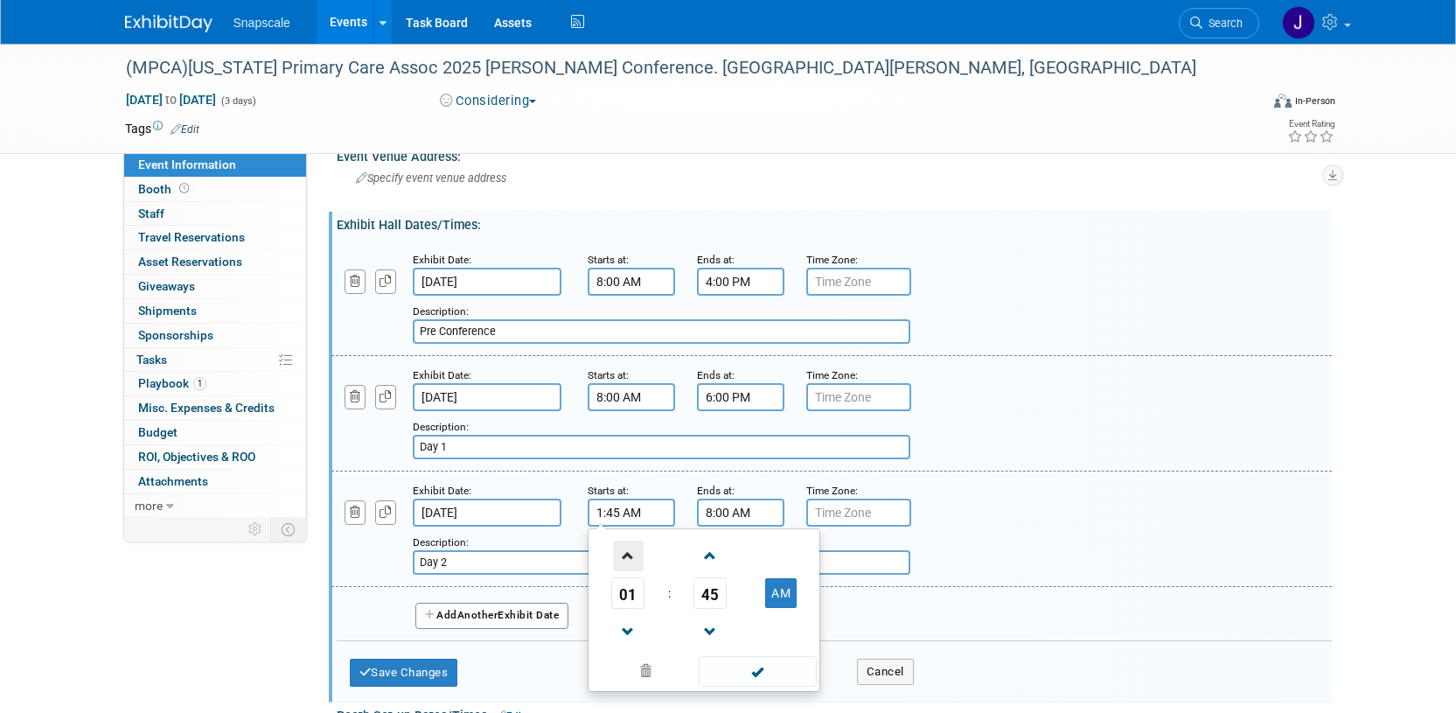
click at [630, 553] on span at bounding box center [628, 555] width 31 height 31
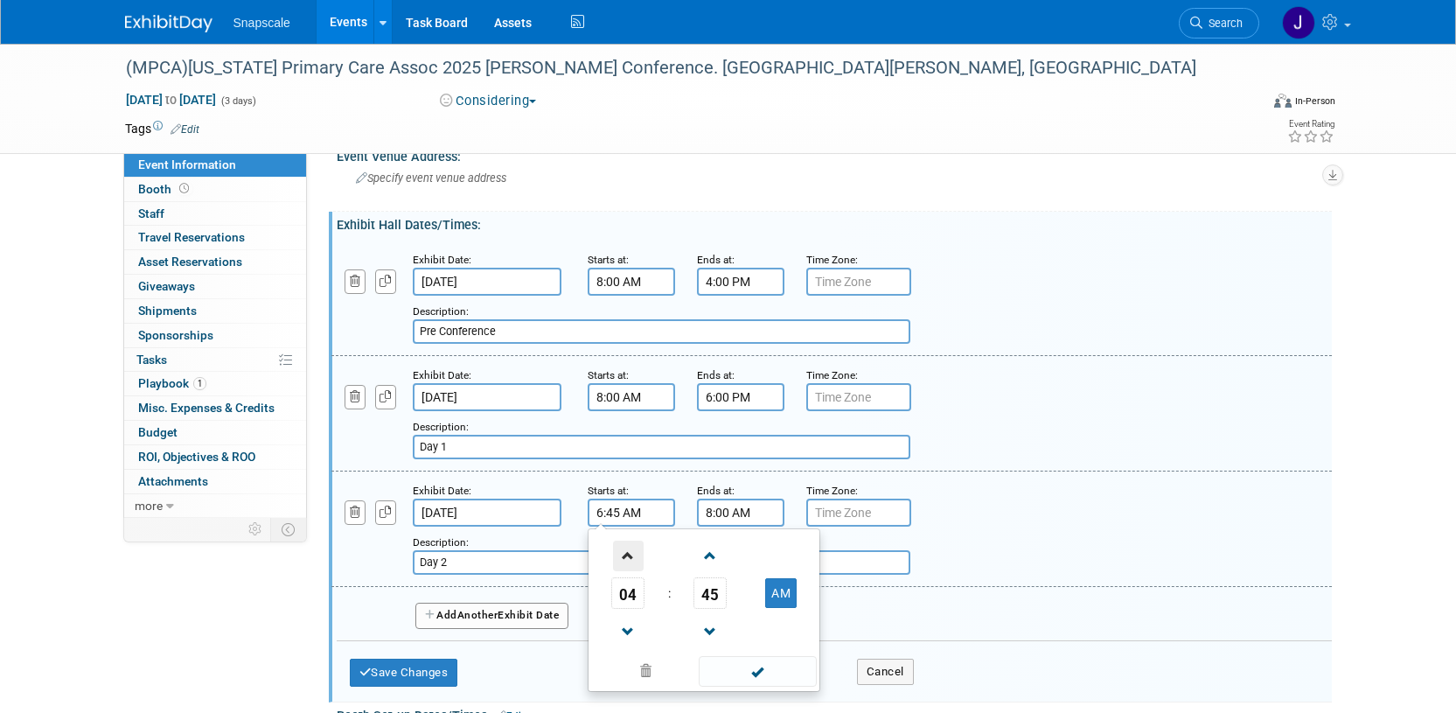
click at [630, 553] on span at bounding box center [628, 555] width 31 height 31
click at [627, 626] on span at bounding box center [628, 631] width 31 height 31
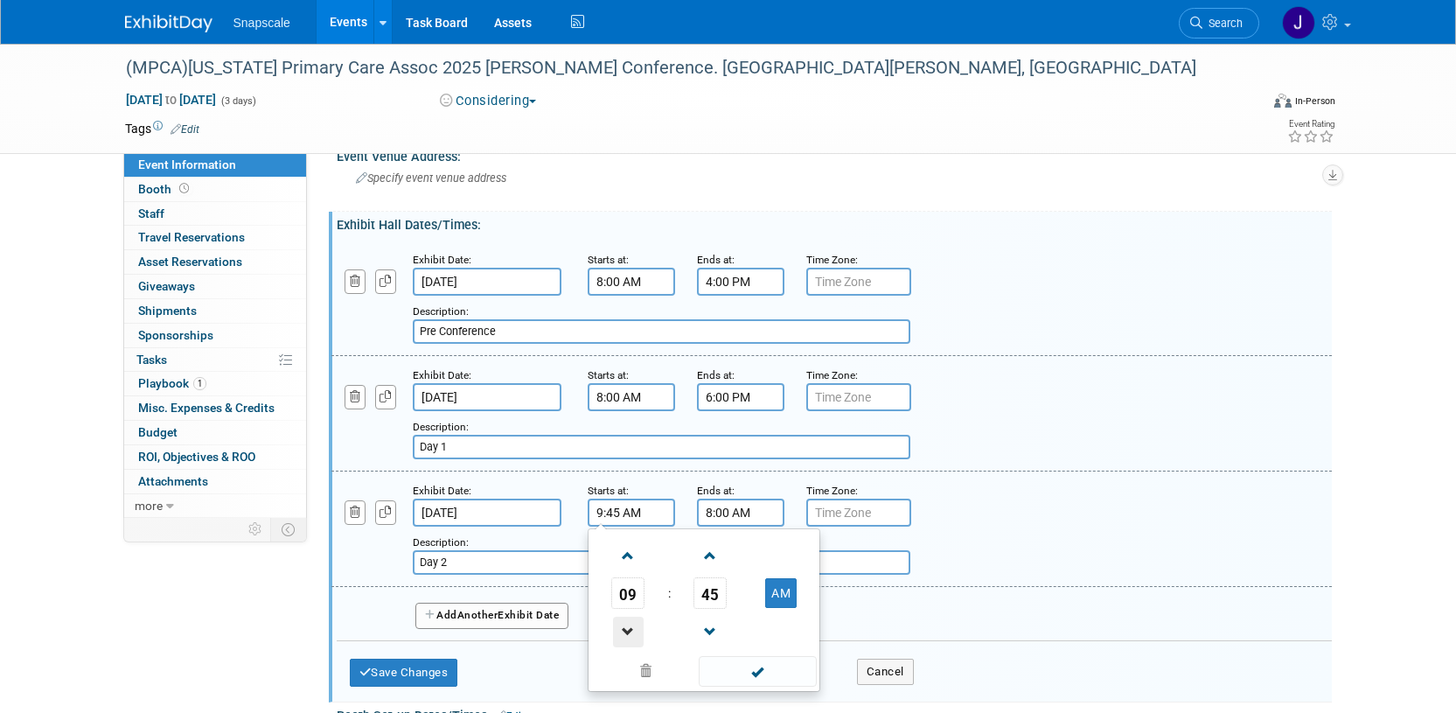
click at [627, 626] on span at bounding box center [628, 631] width 31 height 31
click at [709, 596] on span "45" at bounding box center [709, 592] width 33 height 31
click at [615, 559] on td "00" at bounding box center [620, 555] width 56 height 47
type input "8:00 AM"
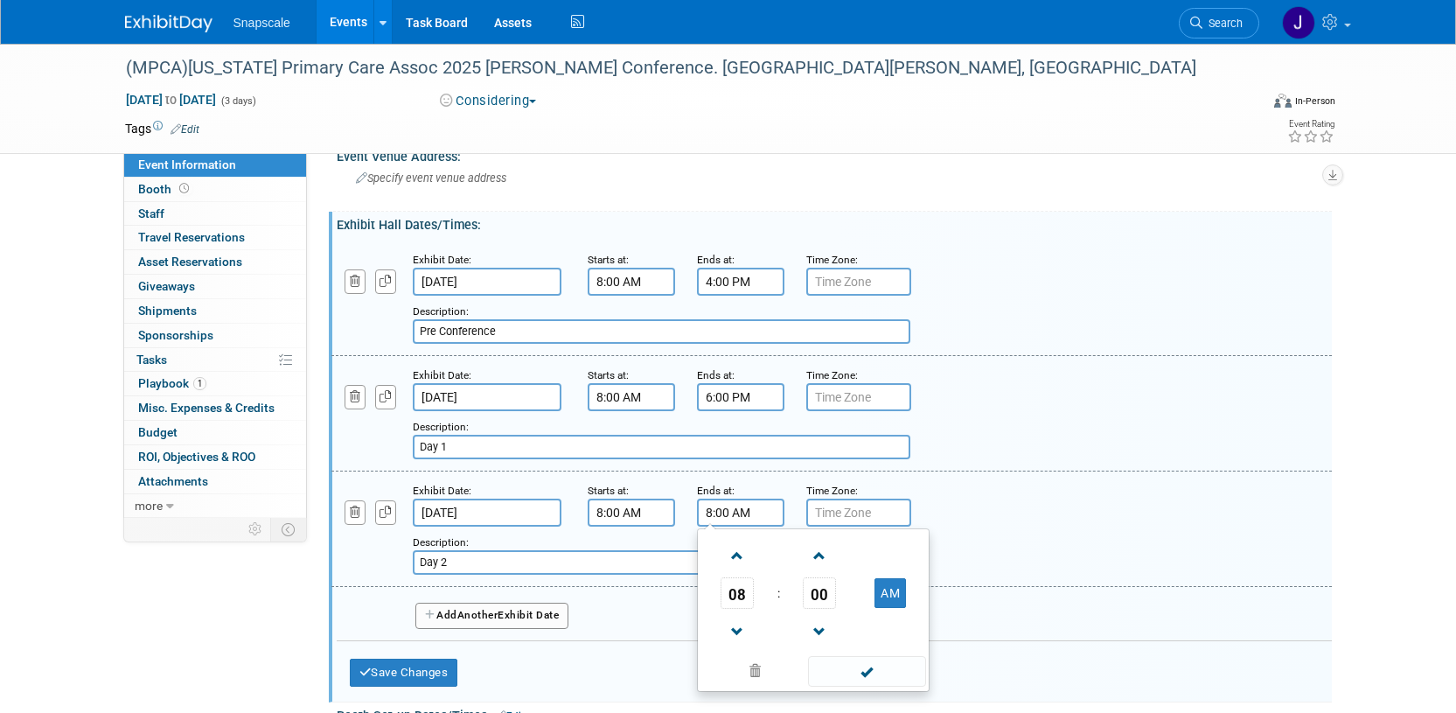
click at [758, 514] on input "8:00 AM" at bounding box center [740, 512] width 87 height 28
click at [727, 636] on span at bounding box center [737, 631] width 31 height 31
click at [728, 636] on span at bounding box center [737, 631] width 31 height 31
click at [729, 636] on span at bounding box center [737, 631] width 31 height 31
click at [730, 636] on span at bounding box center [737, 631] width 31 height 31
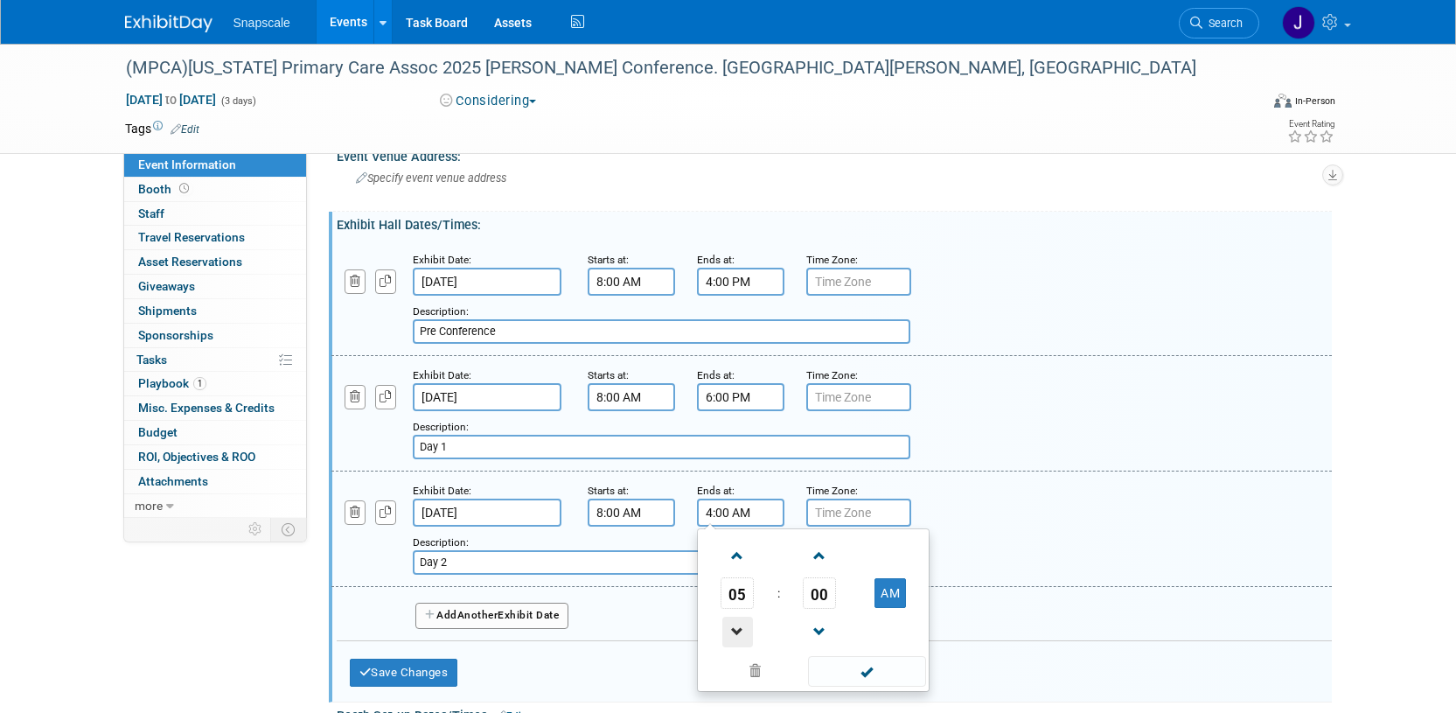
click at [730, 636] on span at bounding box center [737, 631] width 31 height 31
click at [731, 636] on span at bounding box center [737, 631] width 31 height 31
click at [812, 593] on span "00" at bounding box center [819, 592] width 33 height 31
click at [775, 637] on td "45" at bounding box center [785, 650] width 56 height 47
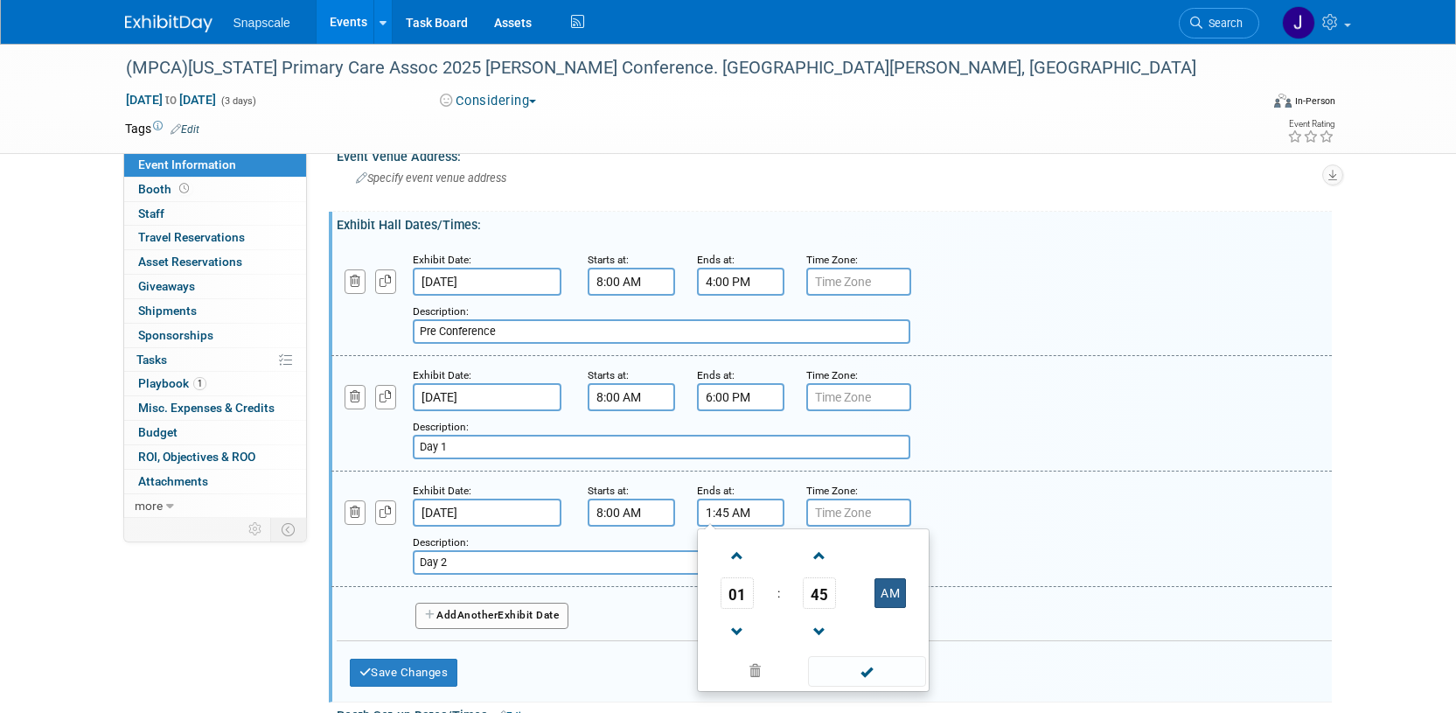
click at [888, 596] on button "AM" at bounding box center [889, 593] width 31 height 30
type input "1:45 PM"
click at [866, 675] on span at bounding box center [867, 671] width 118 height 31
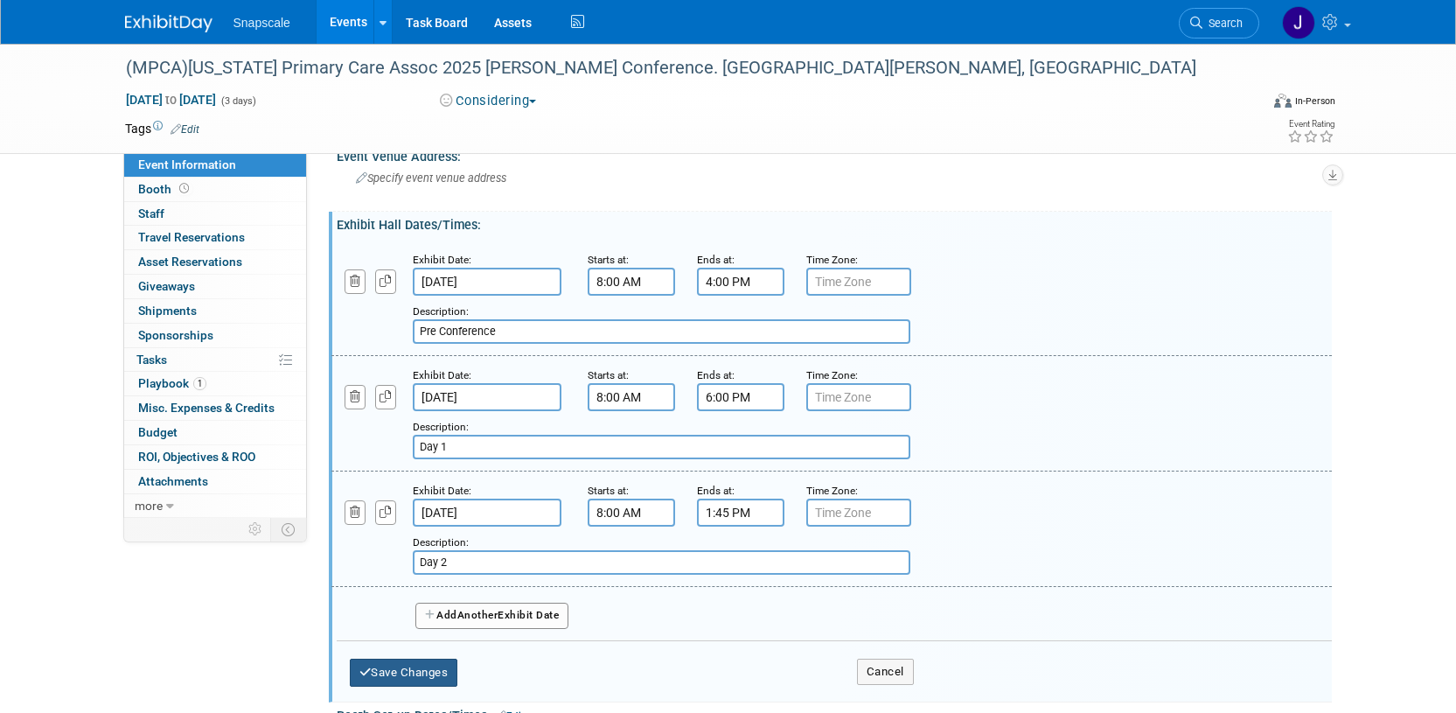
click at [440, 665] on button "Save Changes" at bounding box center [404, 672] width 108 height 28
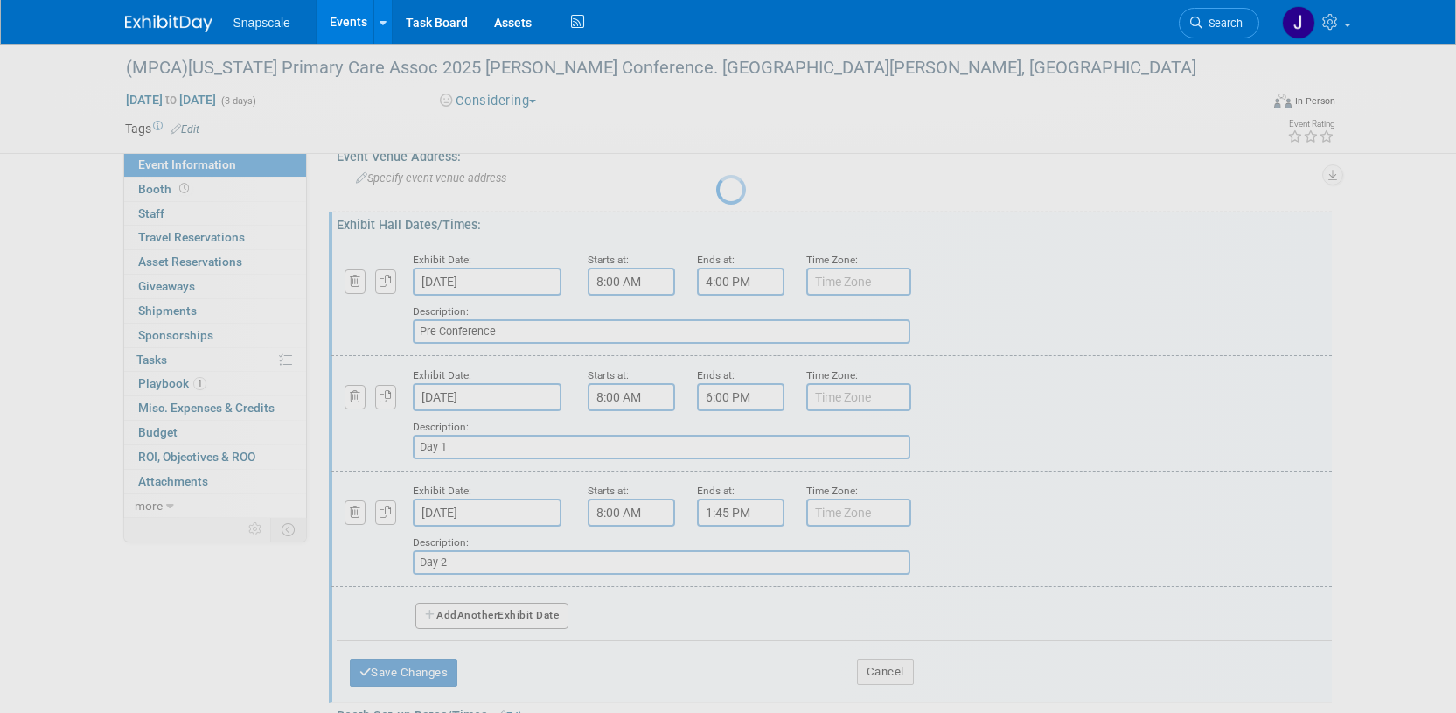
scroll to position [79, 0]
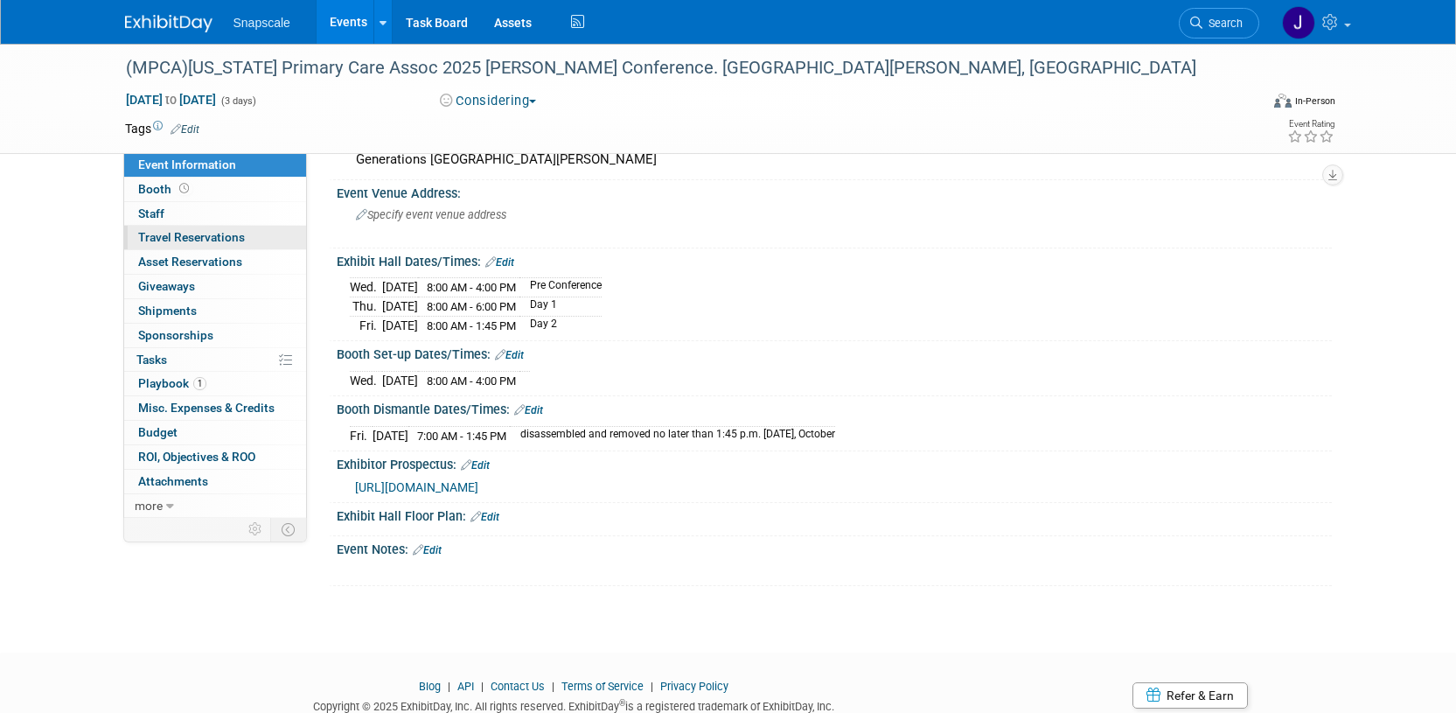
click at [174, 240] on span "Travel Reservations 0" at bounding box center [191, 237] width 107 height 14
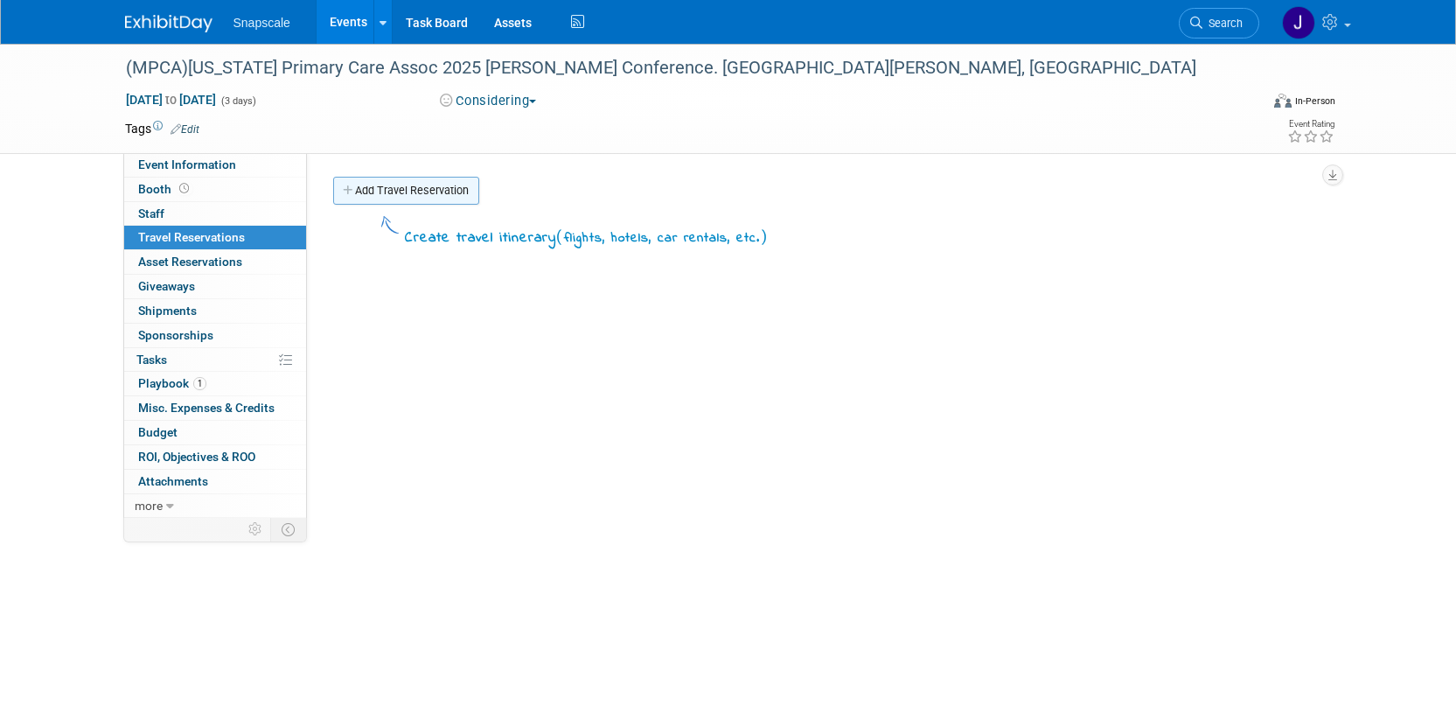
click at [382, 188] on link "Add Travel Reservation" at bounding box center [406, 191] width 146 height 28
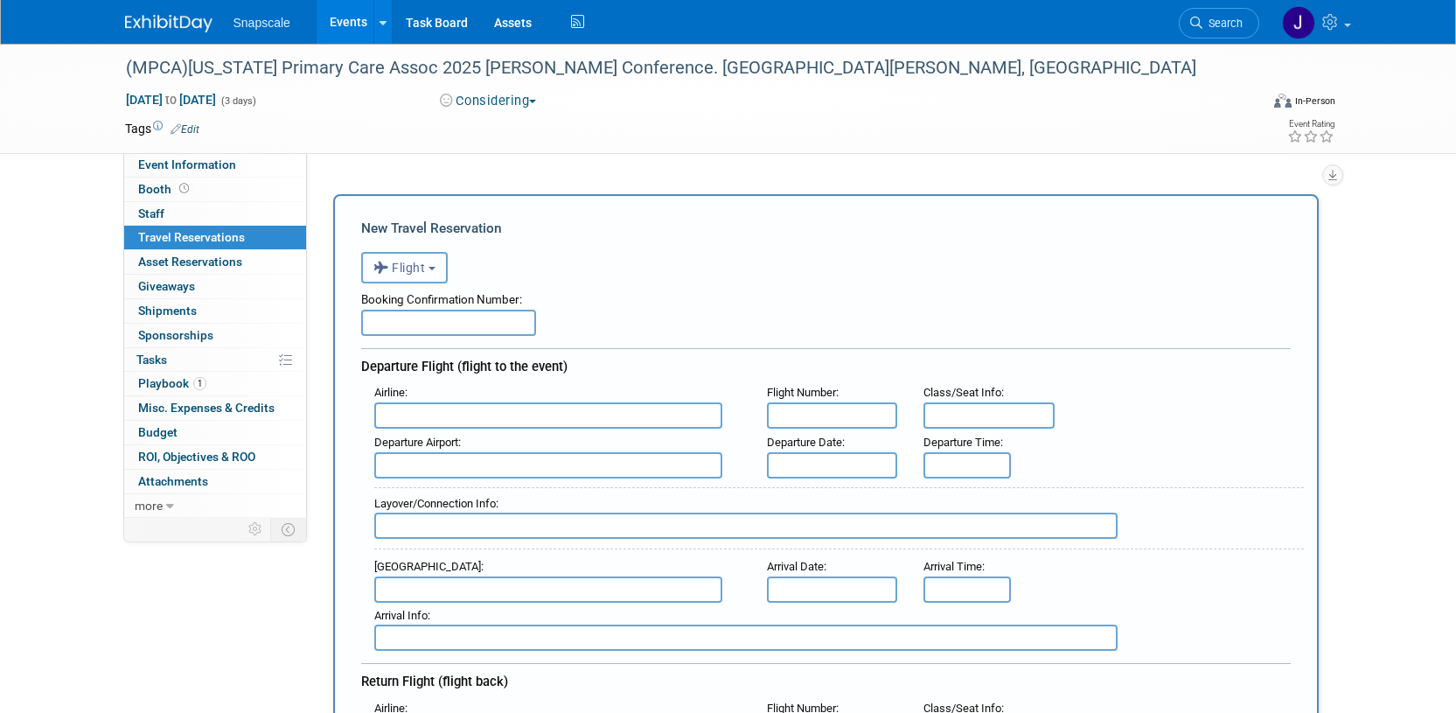
click at [429, 262] on button "Flight" at bounding box center [404, 267] width 87 height 31
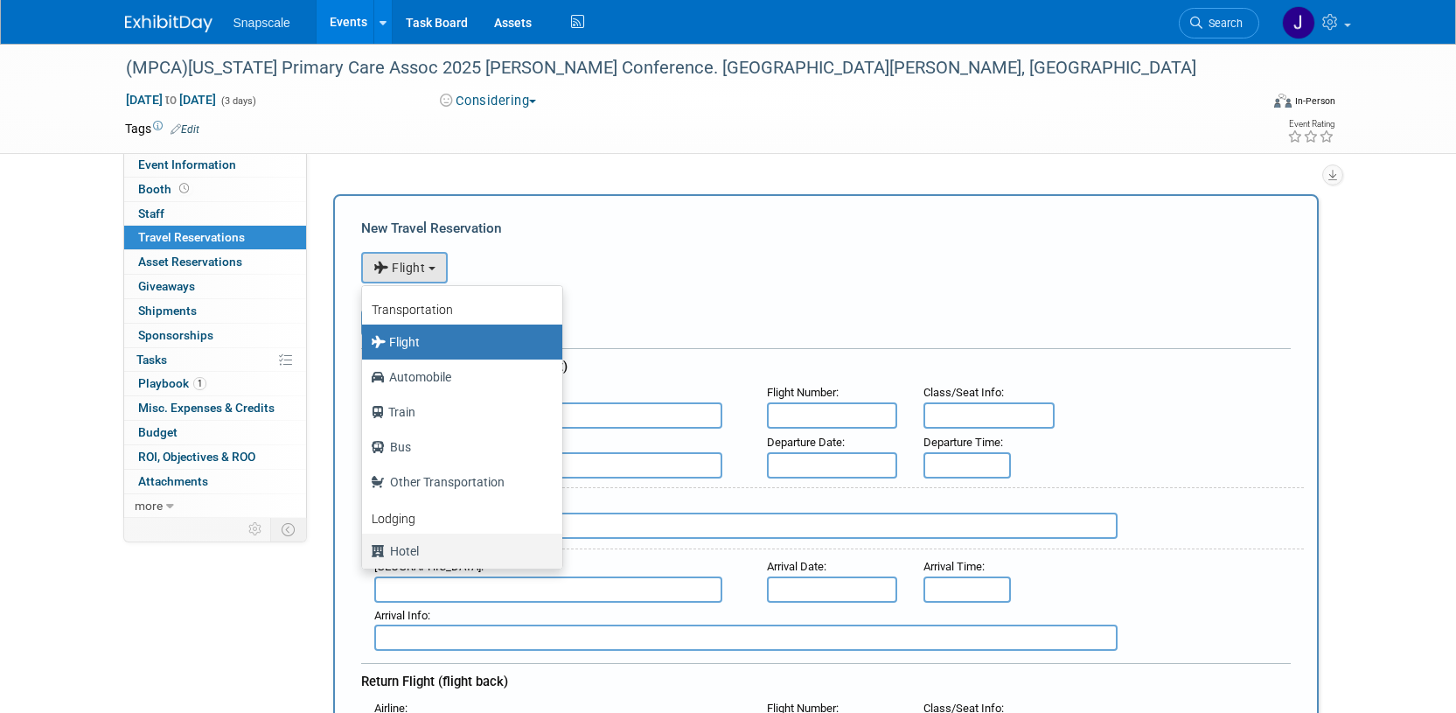
click at [396, 549] on label "Hotel" at bounding box center [458, 551] width 174 height 28
click at [365, 549] on input "Hotel" at bounding box center [358, 548] width 11 height 11
select select "6"
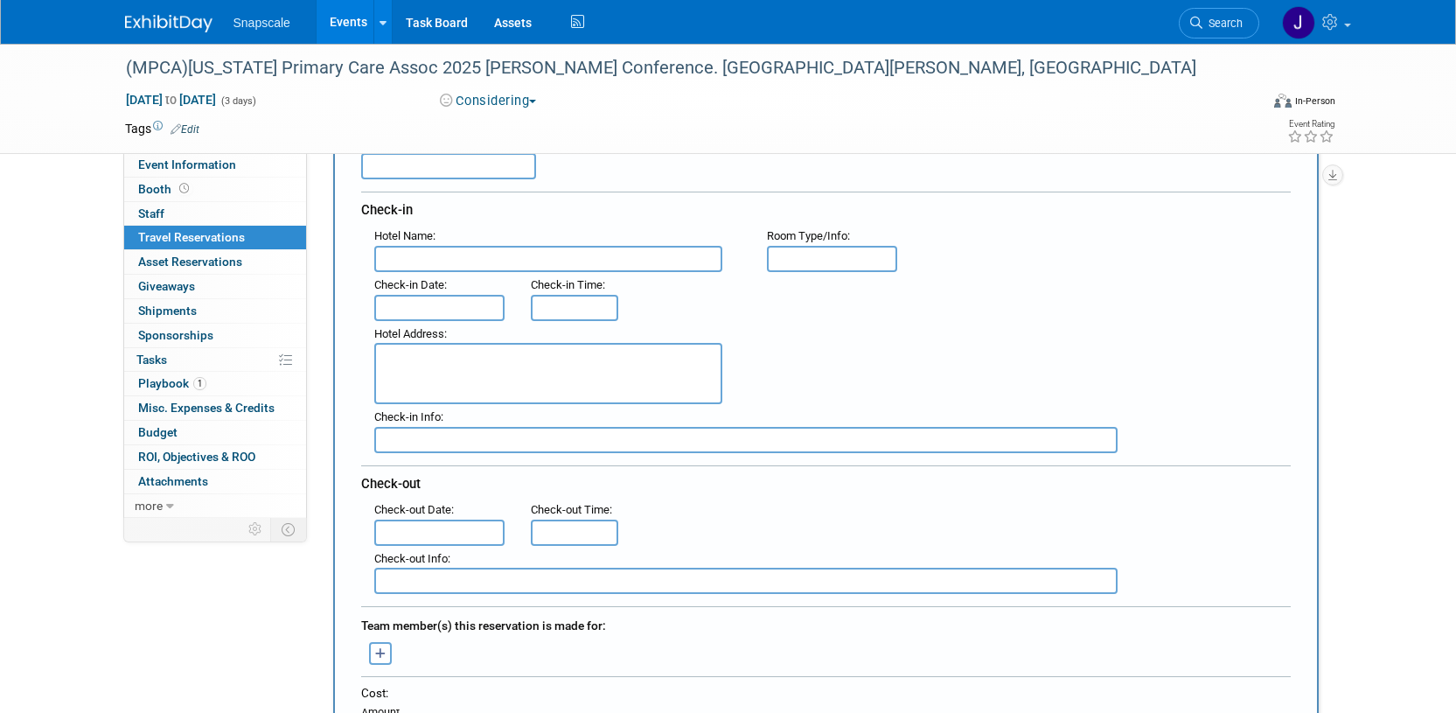
scroll to position [183, 0]
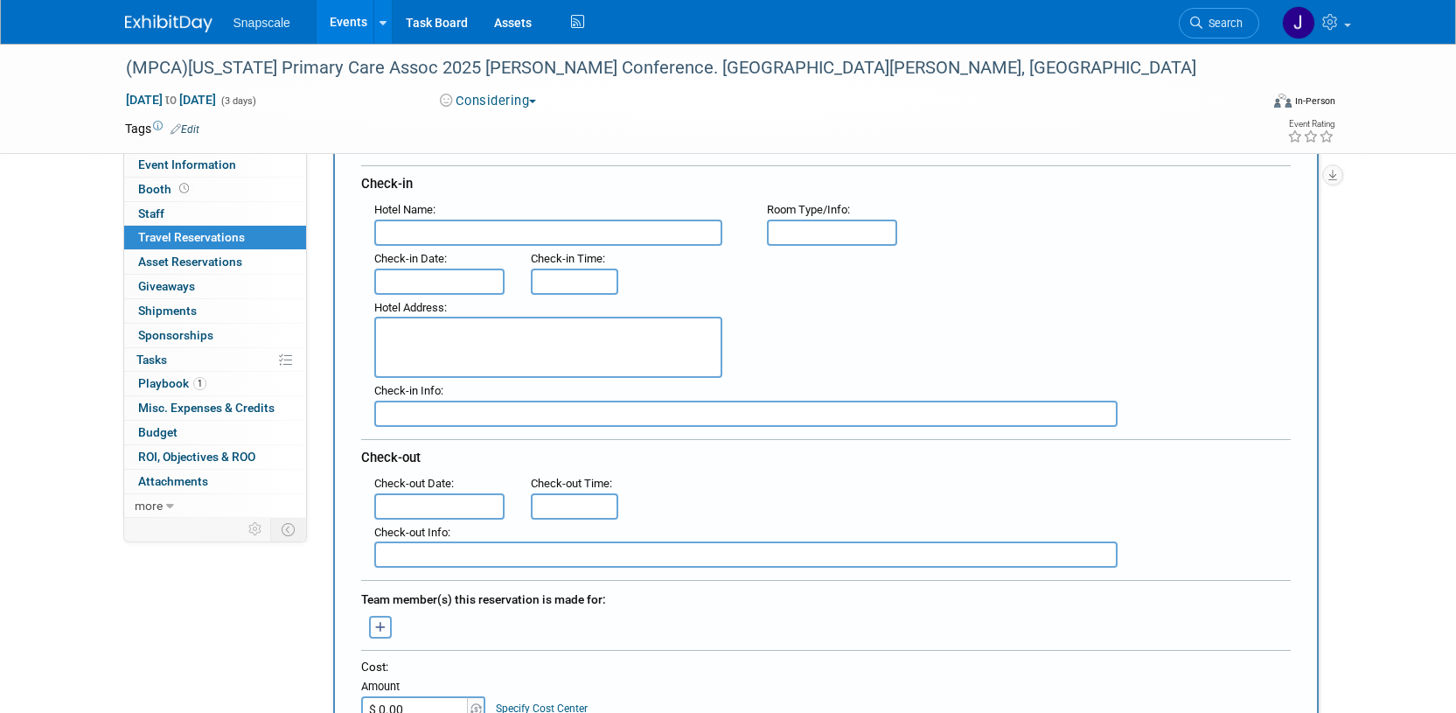
click at [409, 342] on textarea at bounding box center [548, 346] width 348 height 61
paste textarea "e Embassy Suites by Hilton St. Louis, St. Charles, Two Convention Plaza,"
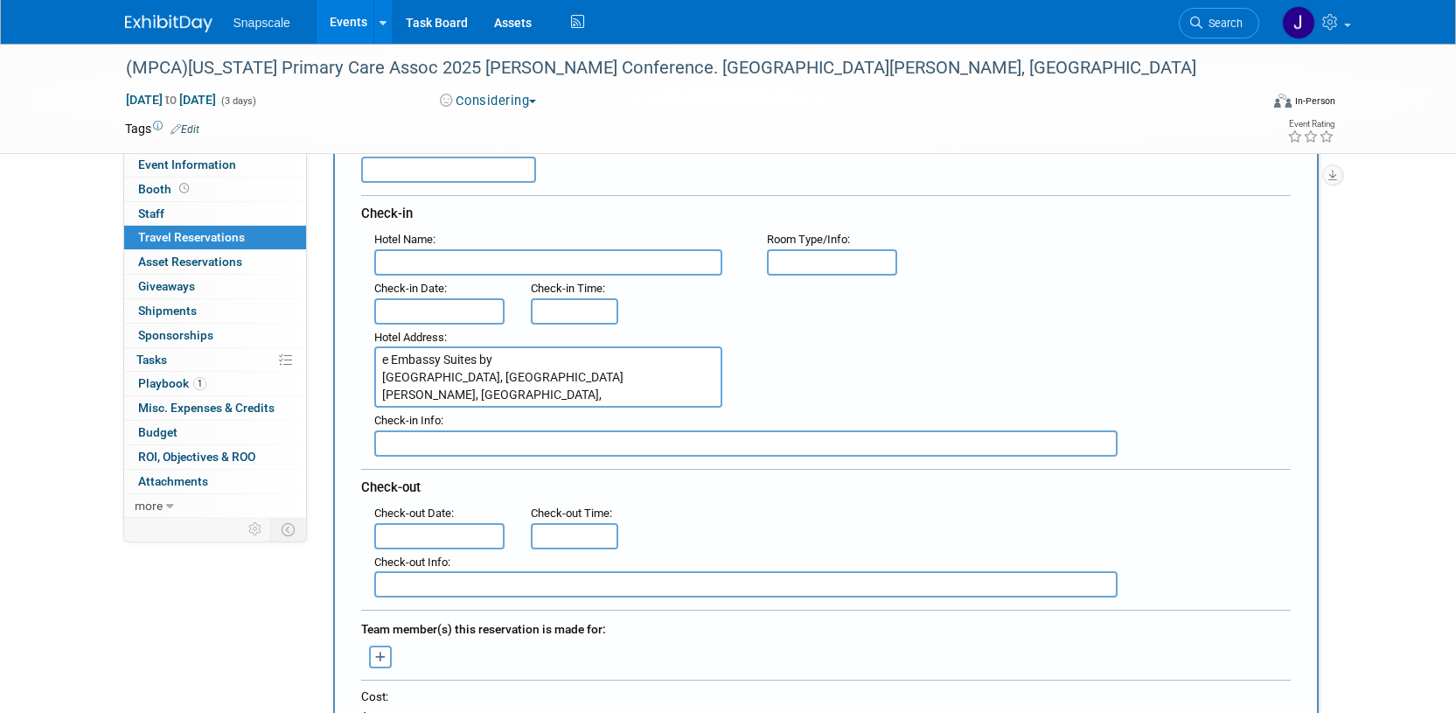
drag, startPoint x: 389, startPoint y: 360, endPoint x: 407, endPoint y: 362, distance: 18.4
click at [390, 360] on textarea "e Embassy Suites by Hilton St. Louis, St. Charles, Two Convention Plaza," at bounding box center [548, 376] width 348 height 61
drag, startPoint x: 378, startPoint y: 374, endPoint x: 390, endPoint y: 376, distance: 12.4
click at [378, 374] on textarea "Embassy Suites by Hilton St. Louis, St. Charles, Two Convention Plaza," at bounding box center [548, 376] width 348 height 61
click at [639, 358] on textarea "Embassy Suites by Hilton St. Louis, St. Charles, Two Convention Plaza," at bounding box center [548, 376] width 348 height 61
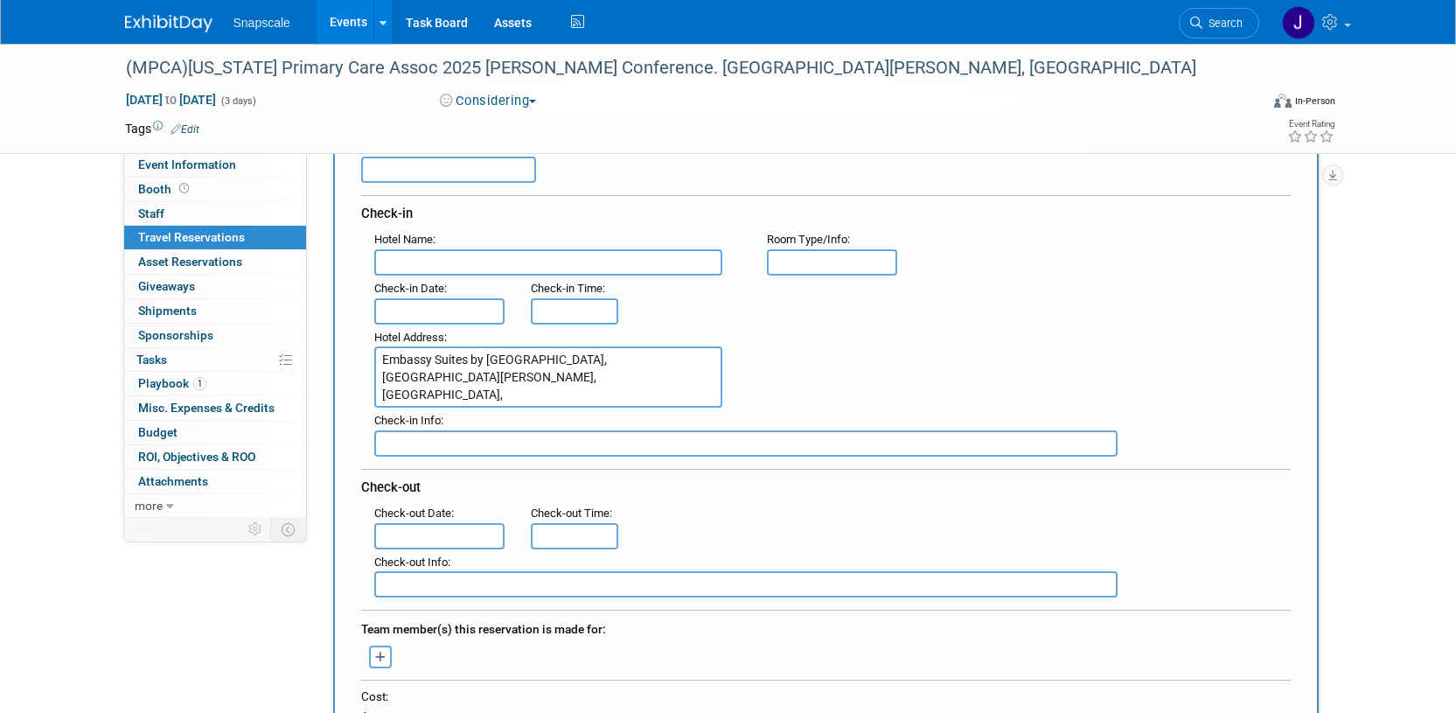
click at [377, 395] on textarea "Embassy Suites by Hilton St. Louis, St. Charles, Two Convention Plaza," at bounding box center [548, 376] width 348 height 61
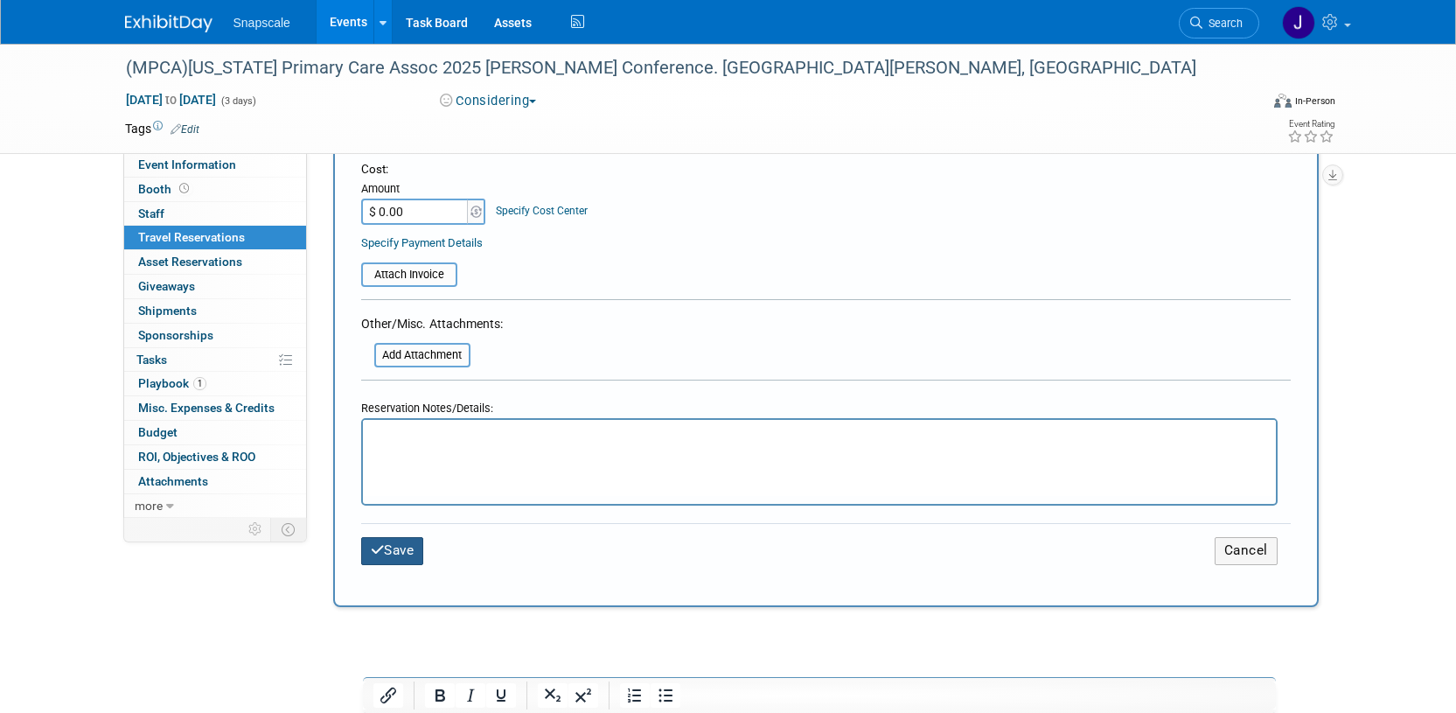
type textarea "Embassy Suites by Hilton St. Louis, St. Charles, Two Convention Plaza,"
click at [410, 554] on button "Save" at bounding box center [392, 550] width 63 height 27
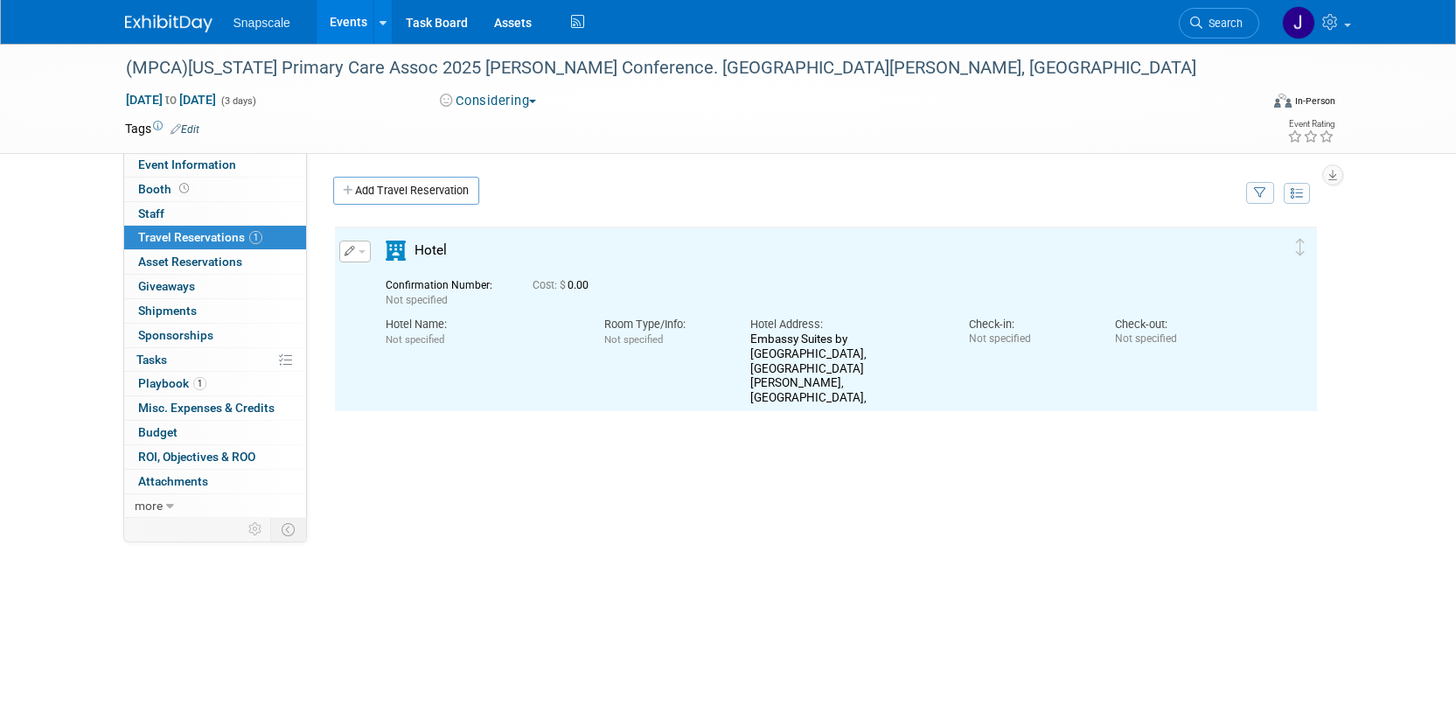
scroll to position [0, 0]
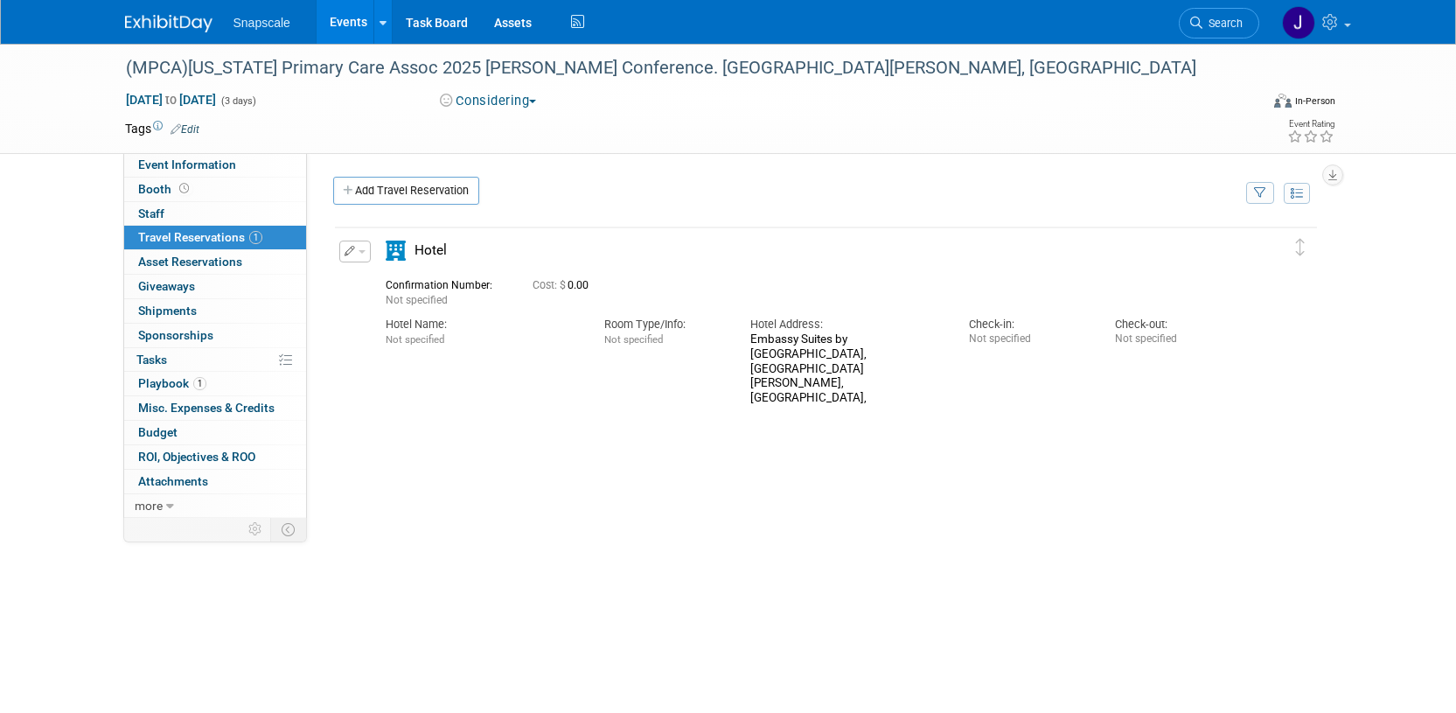
click at [352, 248] on icon "button" at bounding box center [349, 251] width 11 height 10
drag, startPoint x: 399, startPoint y: 286, endPoint x: 398, endPoint y: 272, distance: 14.0
click at [399, 286] on button "Edit Reservation" at bounding box center [414, 281] width 148 height 25
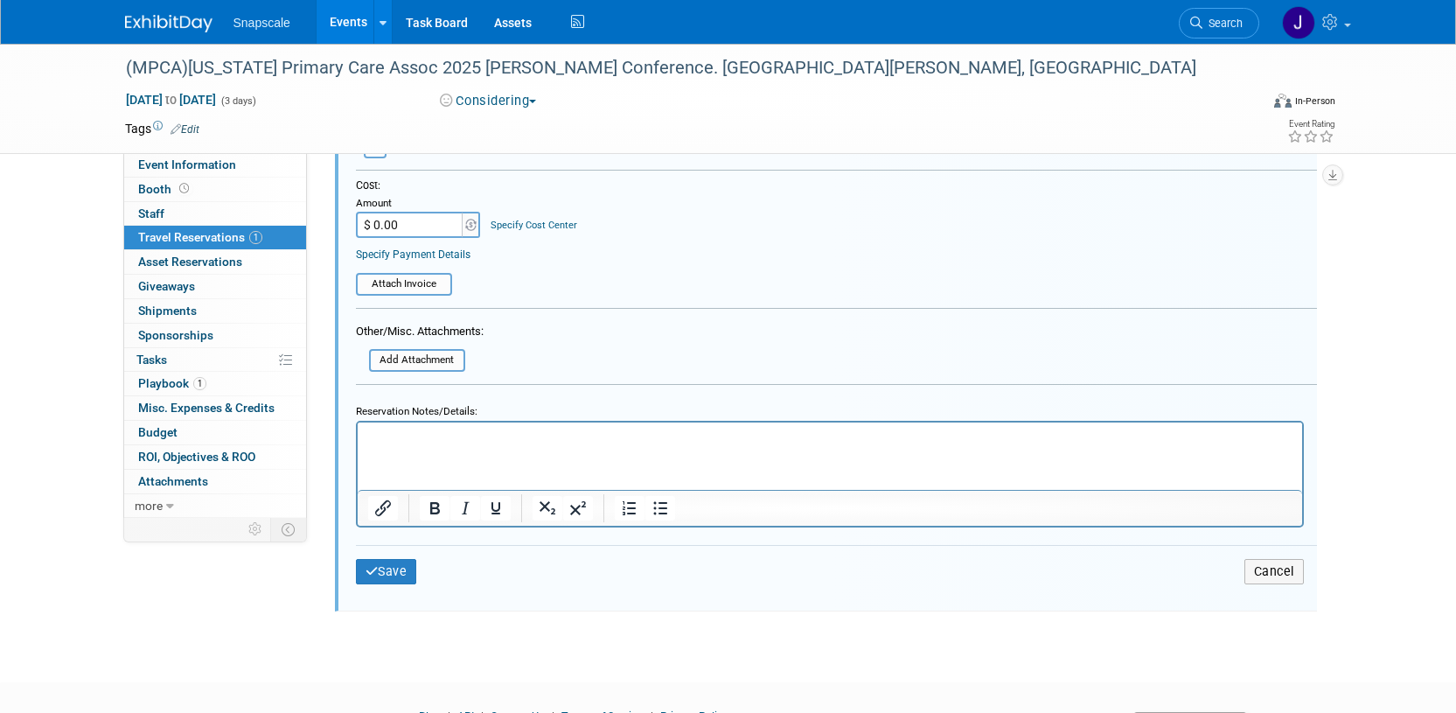
scroll to position [649, 0]
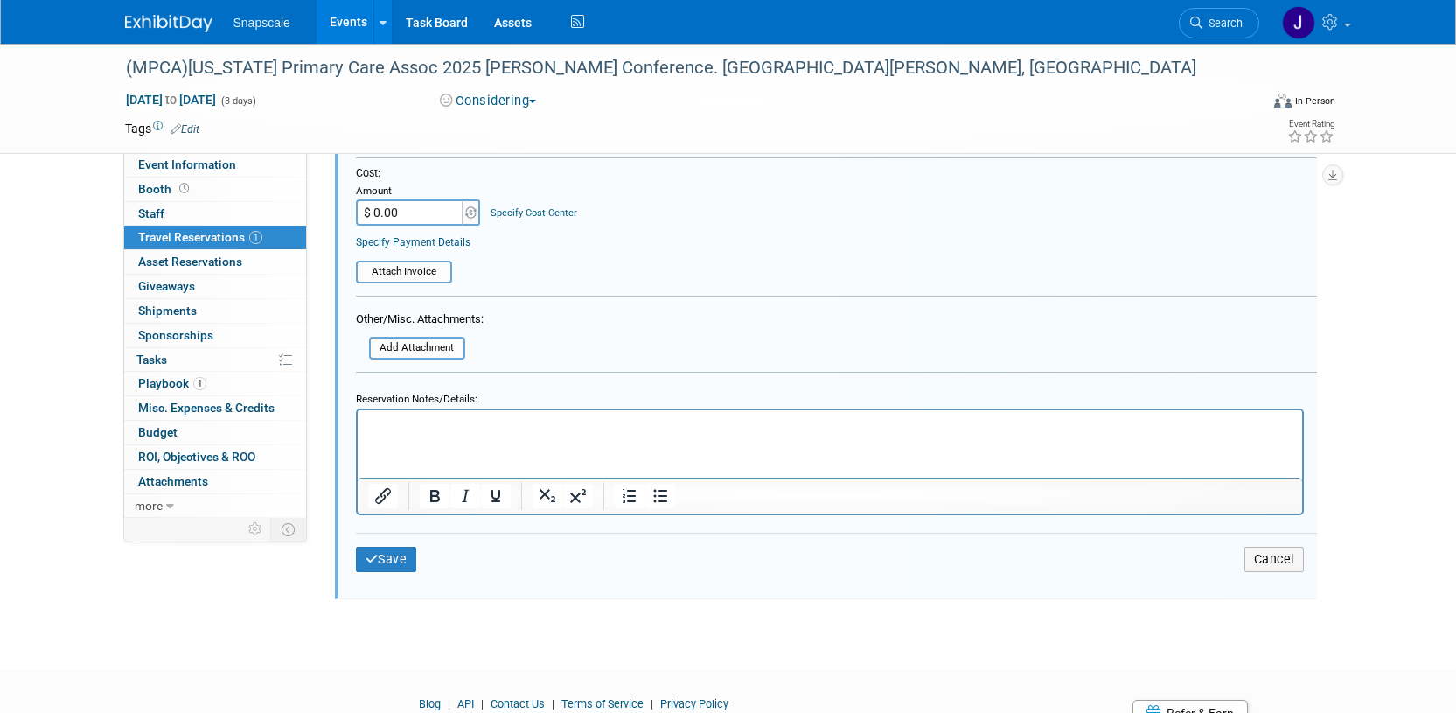
click at [389, 433] on html at bounding box center [829, 421] width 944 height 24
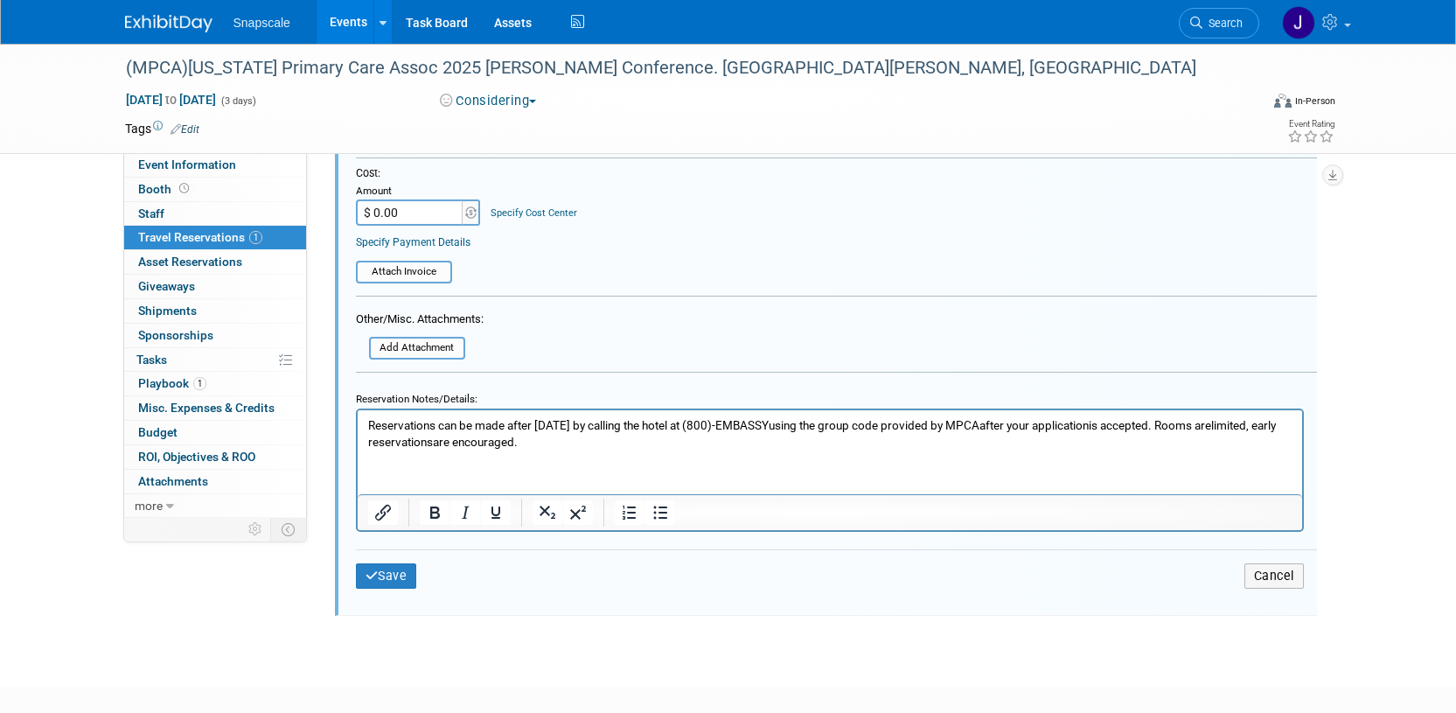
click at [573, 427] on p "Reservations can be made after June 1,2025 by calling the hotel at (800)-EMBASS…" at bounding box center [829, 432] width 924 height 33
click at [392, 574] on button "Save" at bounding box center [386, 575] width 61 height 25
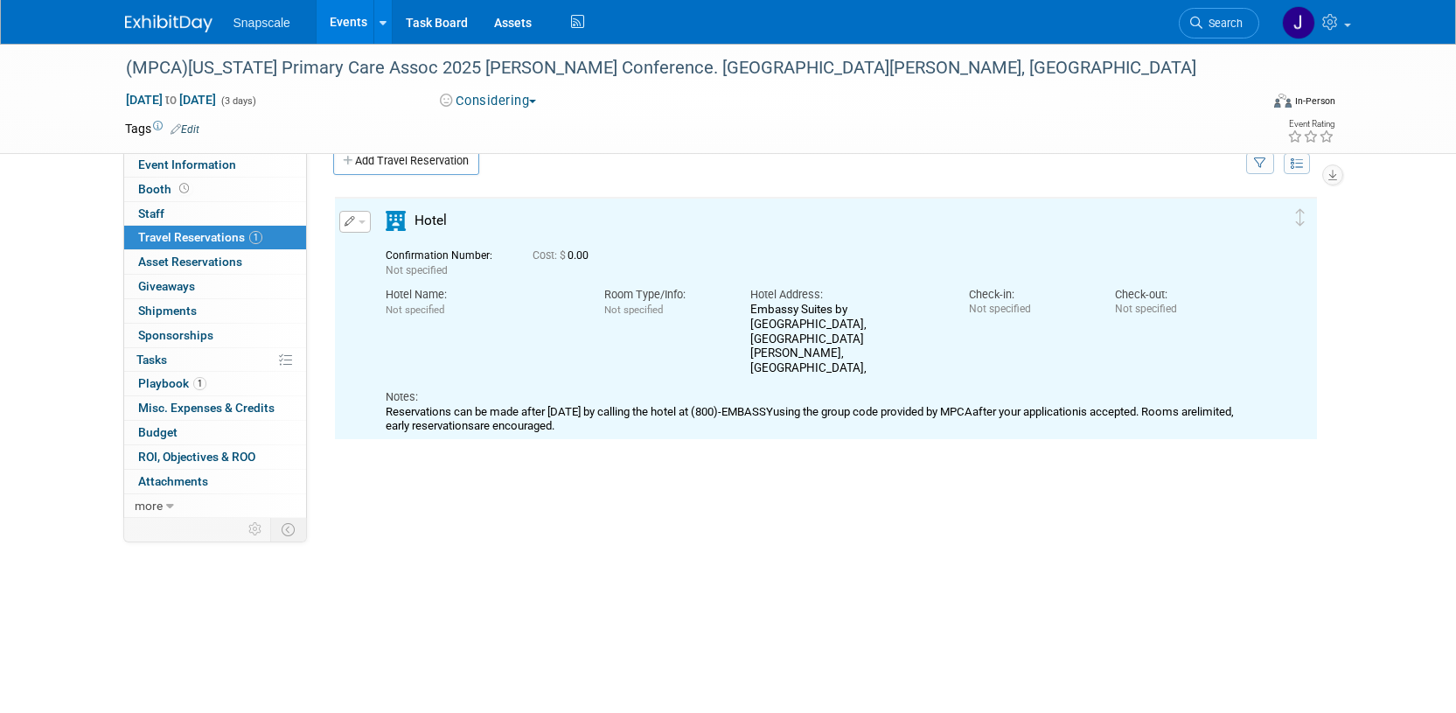
scroll to position [0, 0]
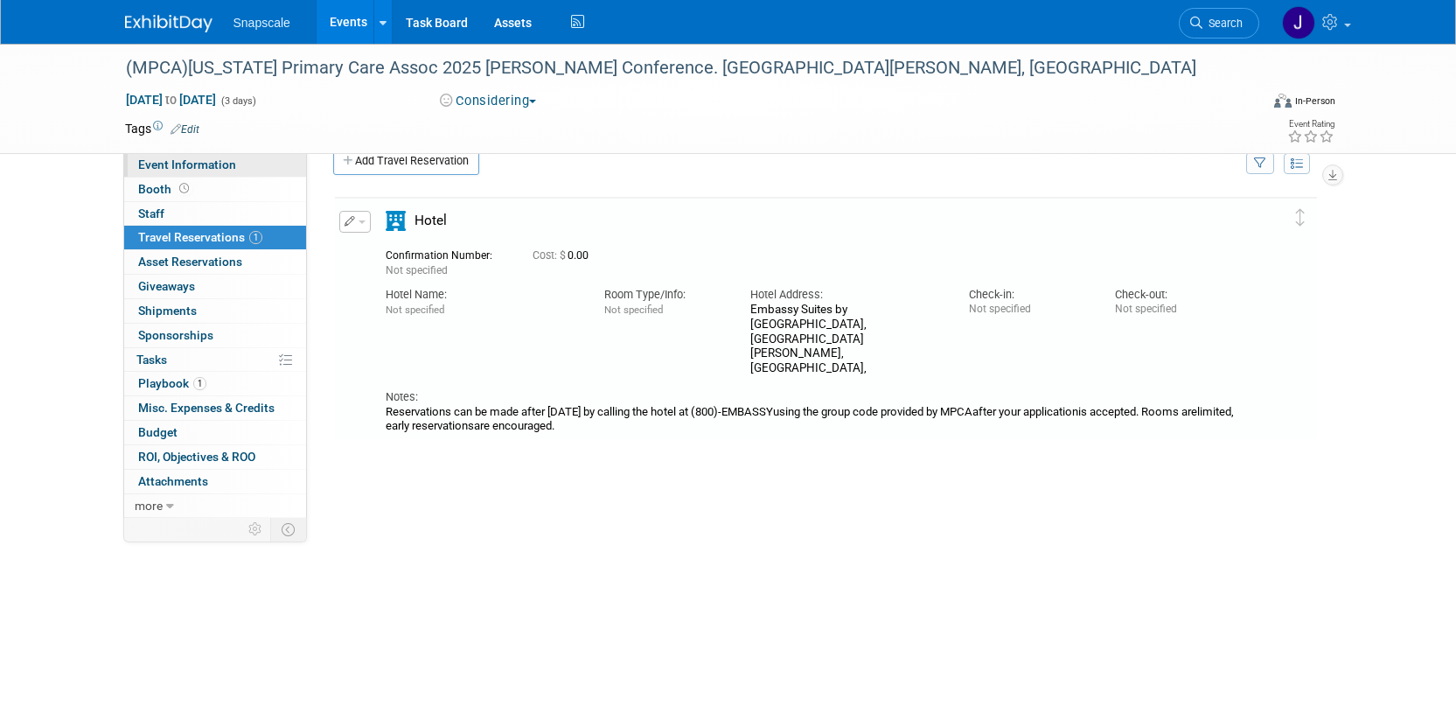
drag, startPoint x: 199, startPoint y: 161, endPoint x: 219, endPoint y: 160, distance: 20.1
click at [199, 161] on span "Event Information" at bounding box center [187, 164] width 98 height 14
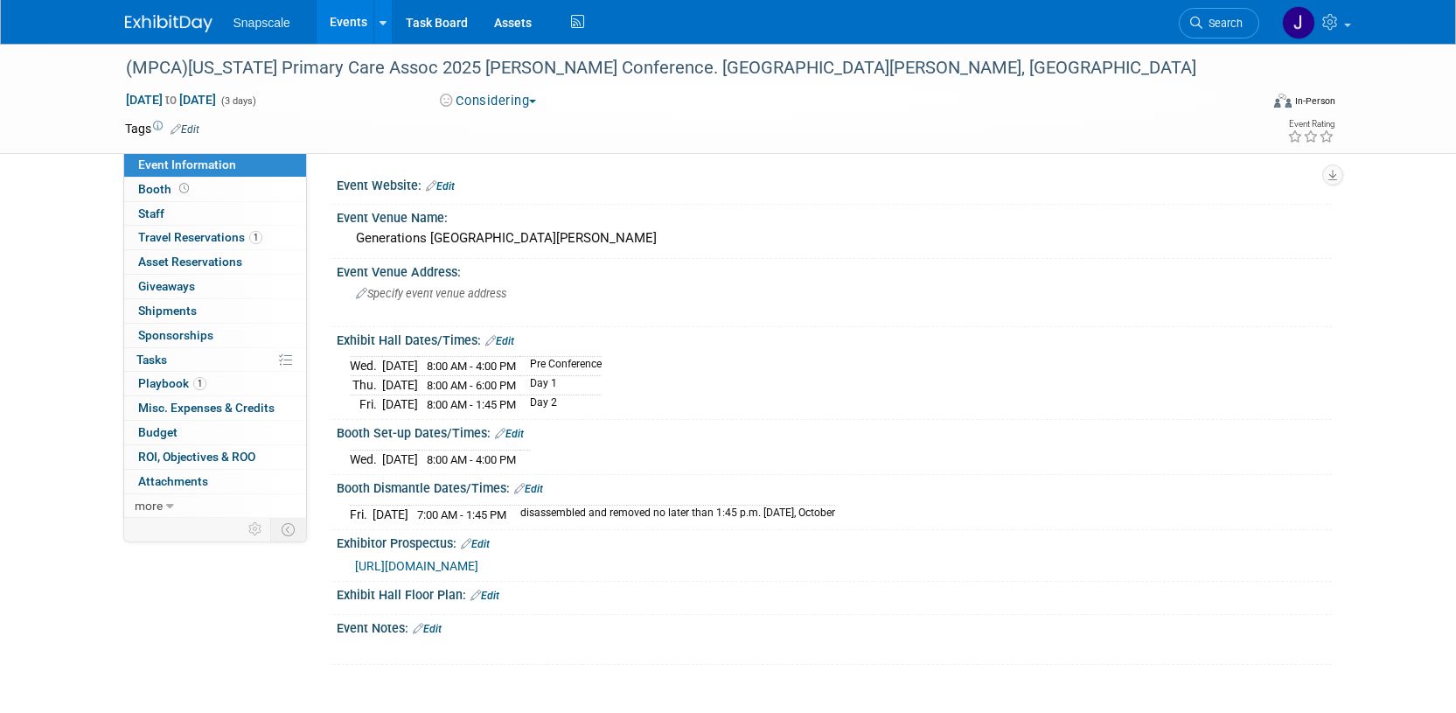
click at [242, 164] on link "Event Information" at bounding box center [215, 165] width 182 height 24
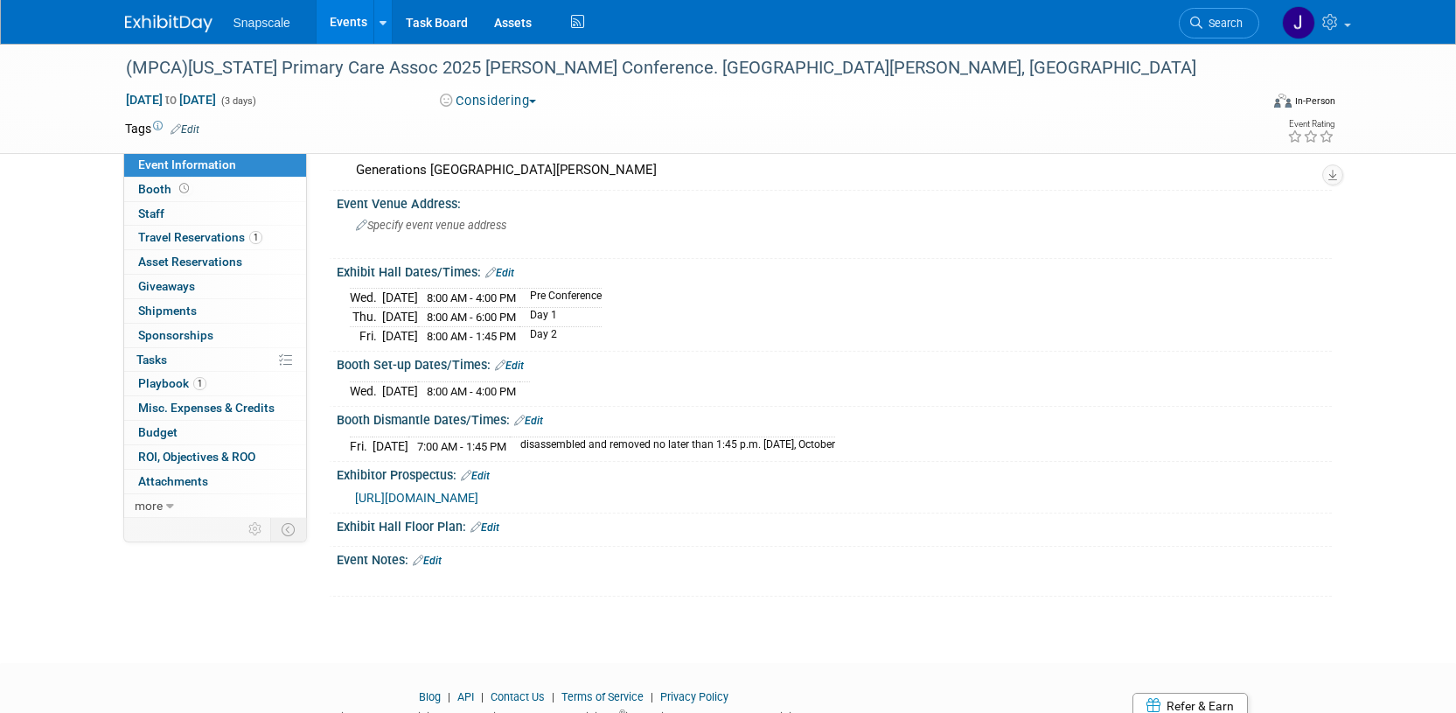
scroll to position [137, 0]
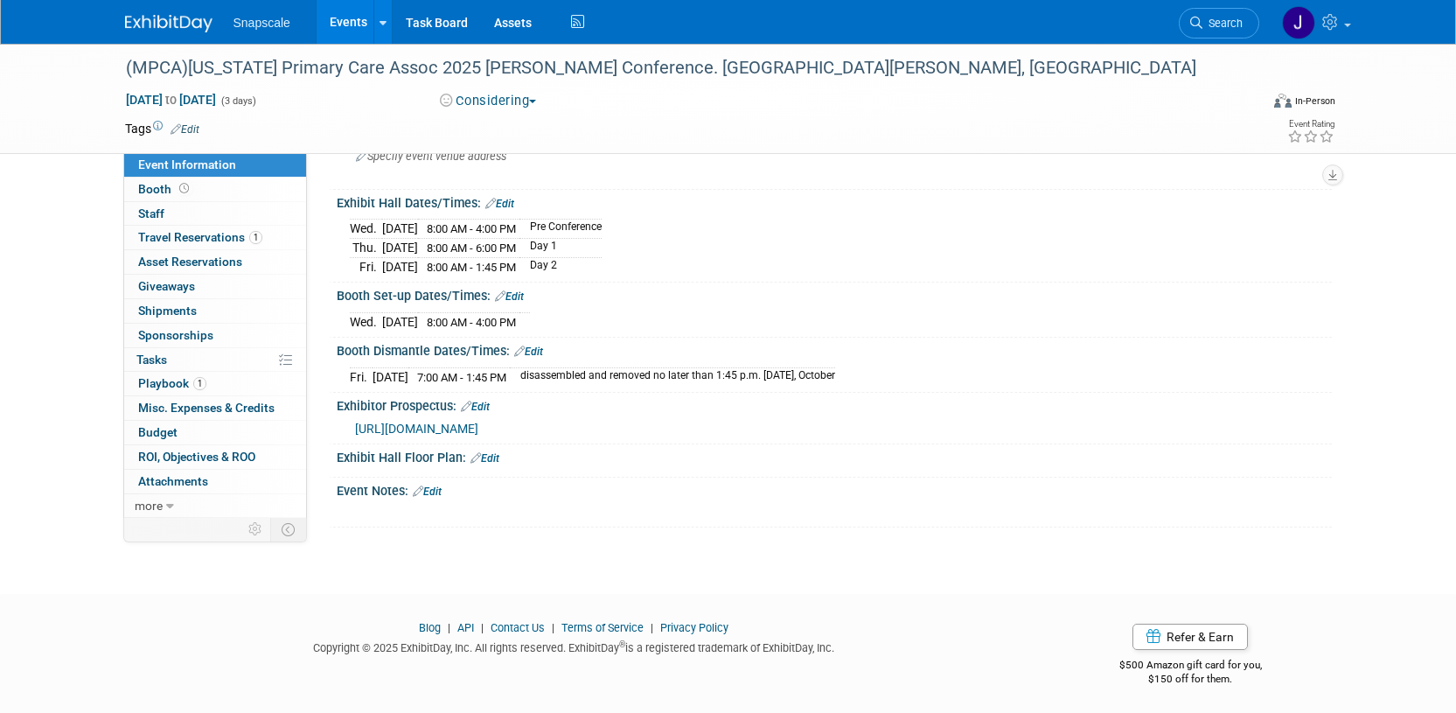
click at [441, 489] on link "Edit" at bounding box center [427, 491] width 29 height 12
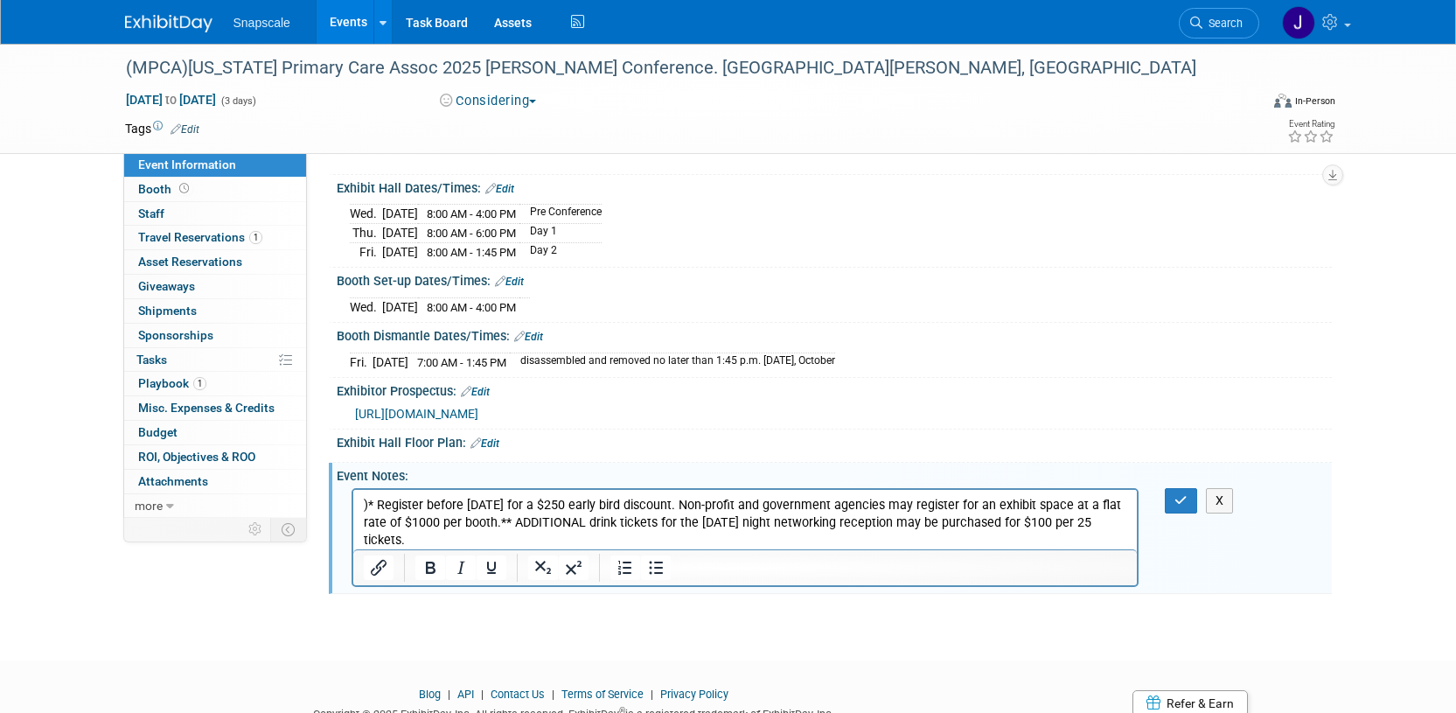
scroll to position [154, 0]
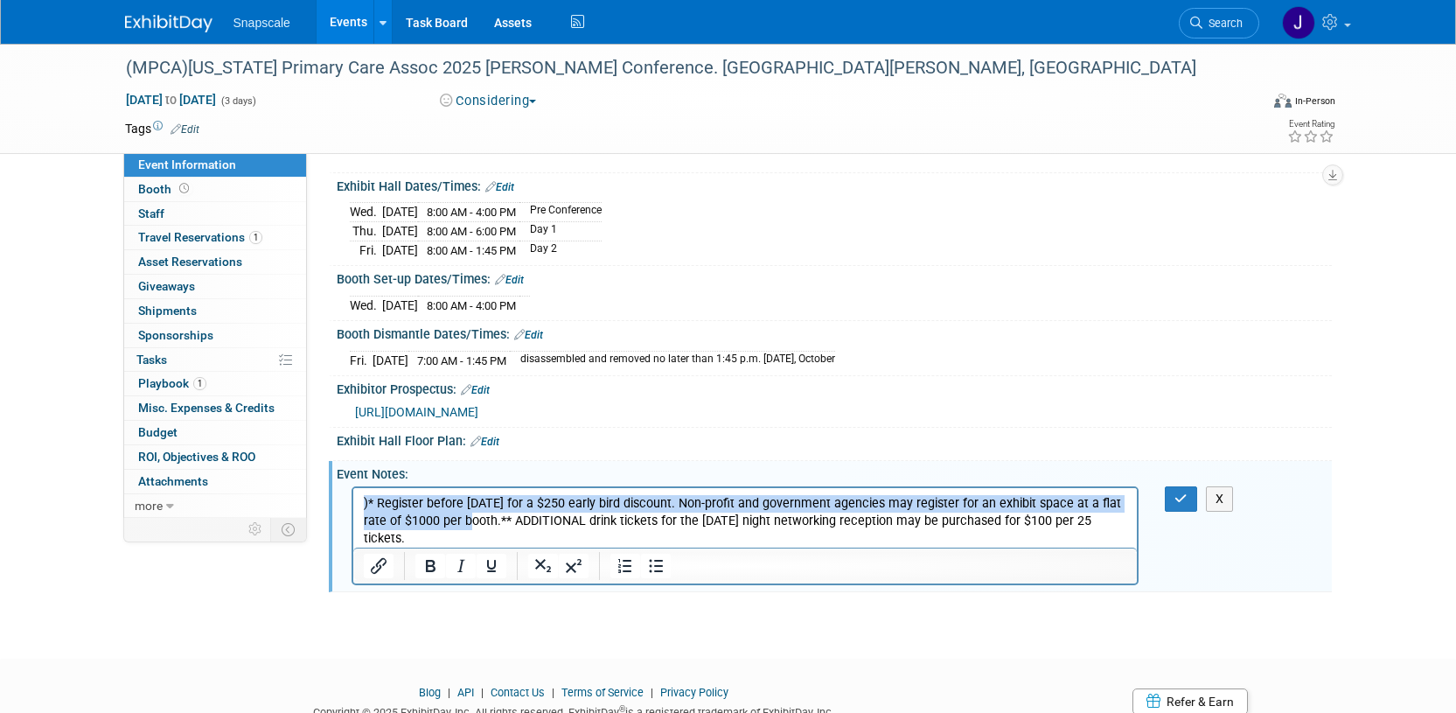
drag, startPoint x: 448, startPoint y: 527, endPoint x: 348, endPoint y: 503, distance: 102.6
click at [352, 503] on html ")* Register before June 1, 2025 for a $250 early bird discount. Non-profit and …" at bounding box center [744, 516] width 784 height 59
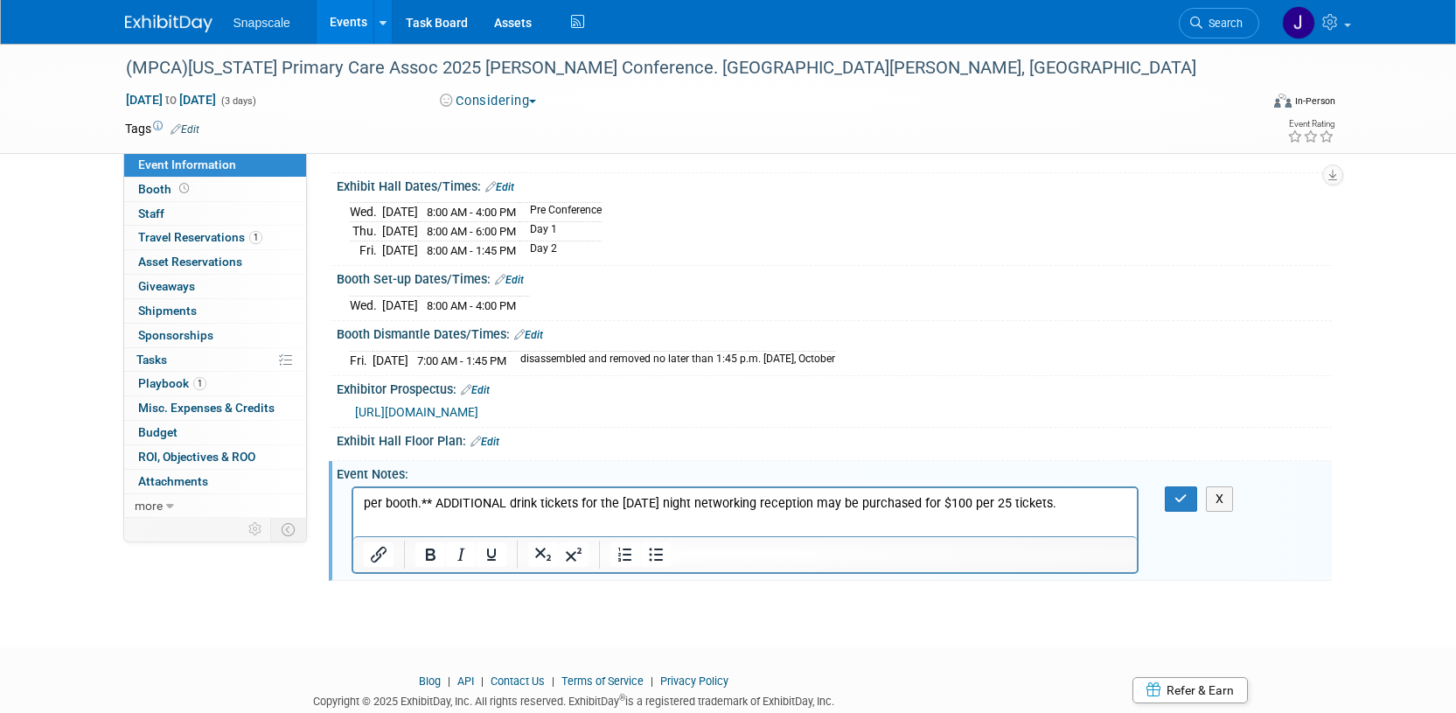
drag, startPoint x: 365, startPoint y: 506, endPoint x: 911, endPoint y: 527, distance: 546.0
click at [912, 511] on html "per booth.** ADDITIONAL drink tickets for the Thursday night networking recepti…" at bounding box center [744, 499] width 784 height 24
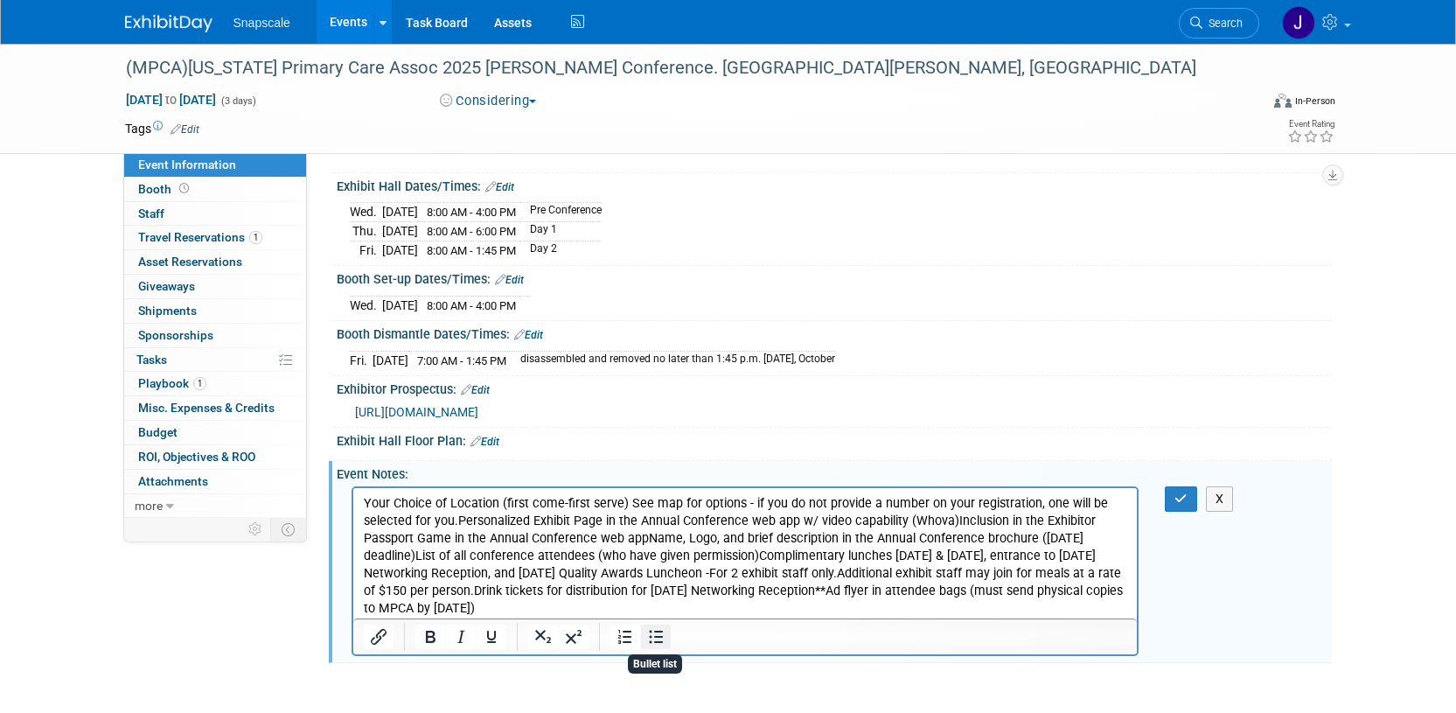
click at [658, 631] on icon "Bullet list" at bounding box center [655, 636] width 21 height 21
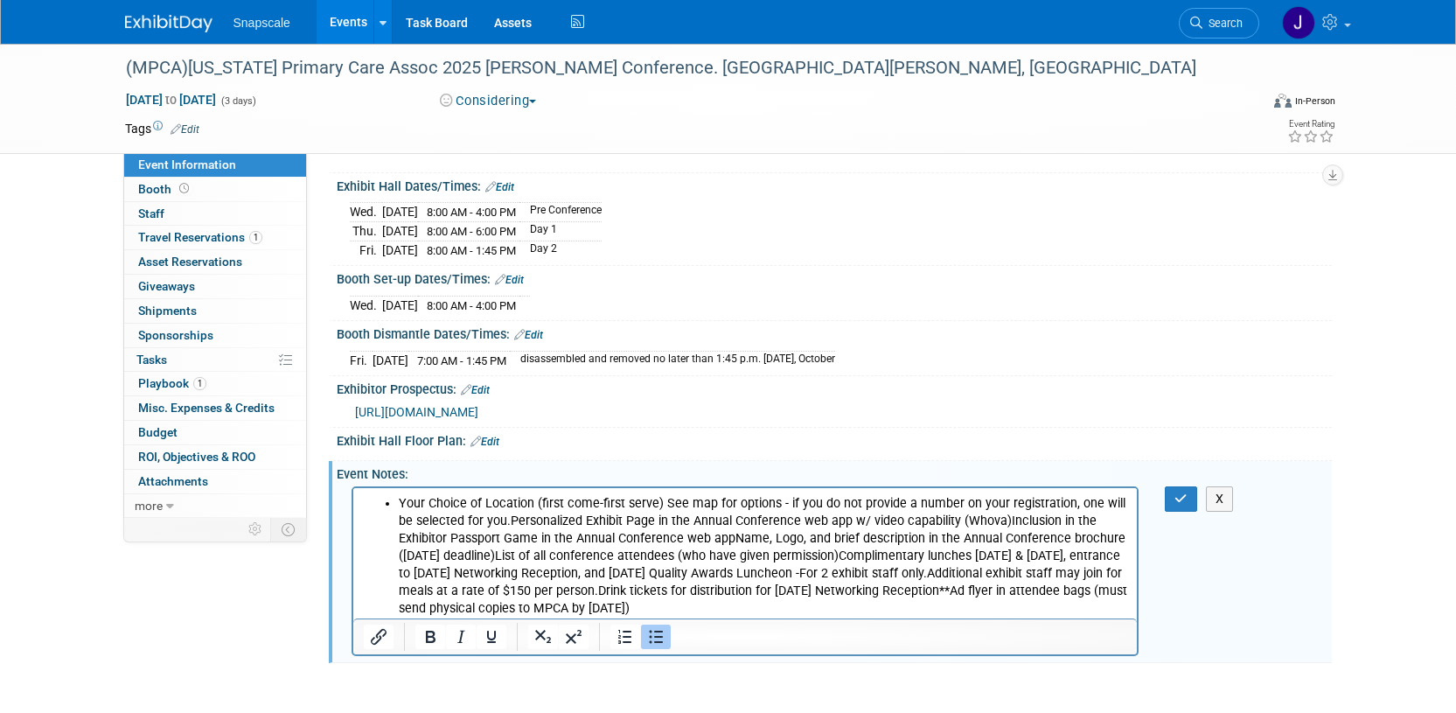
click at [507, 519] on li "Your Choice of Location (first come-first serve) See map for options - if you d…" at bounding box center [762, 555] width 729 height 123
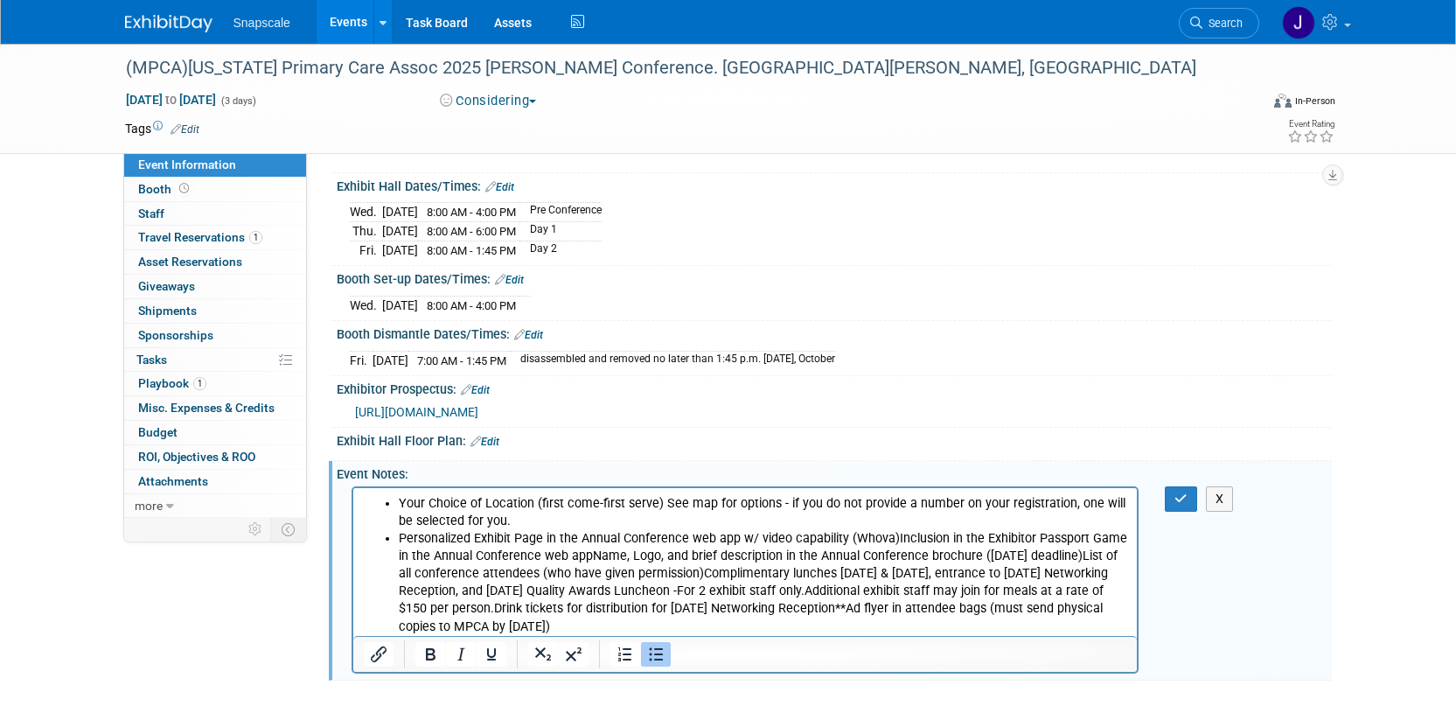
click at [891, 539] on li "Personalized Exhibit Page in the Annual Conference web app w/ video capability …" at bounding box center [762, 581] width 729 height 105
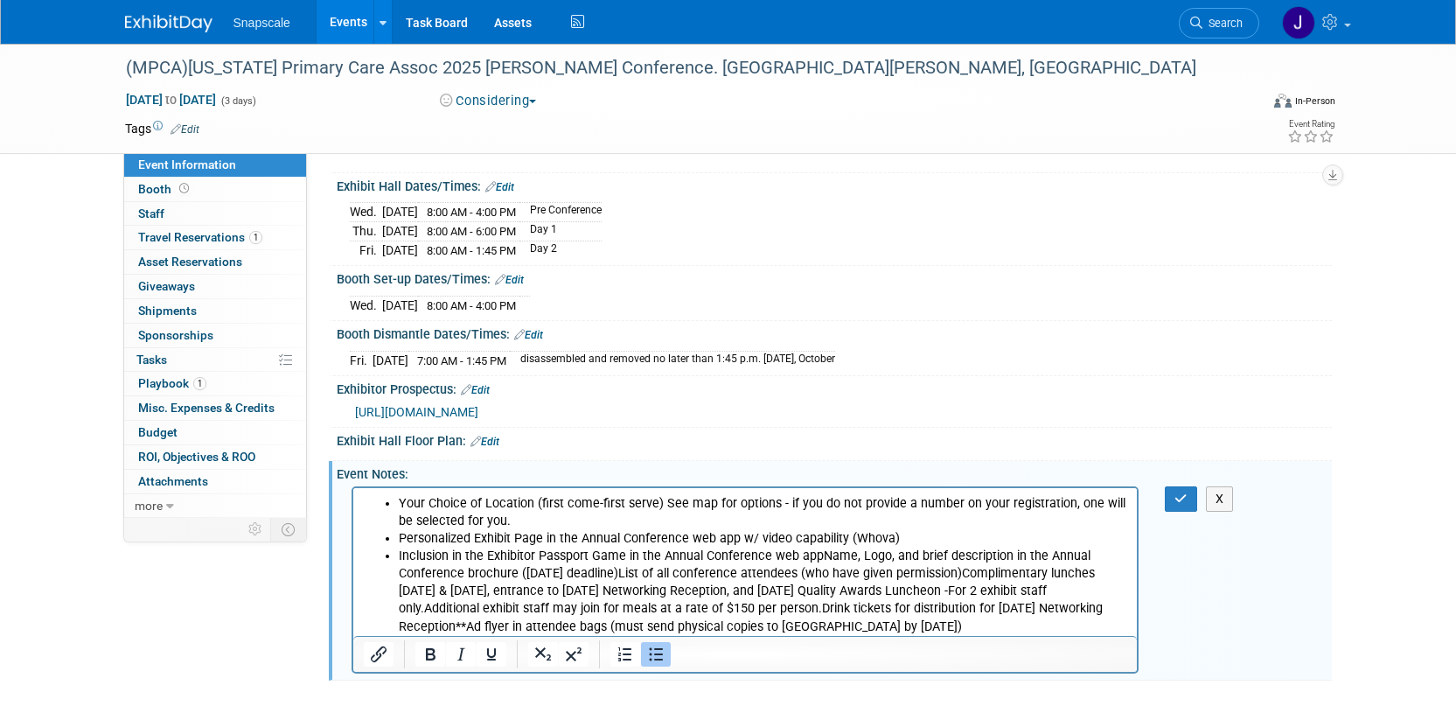
click at [819, 555] on li "Inclusion in the Exhibitor Passport Game in the Annual Conference web appName, …" at bounding box center [762, 589] width 729 height 87
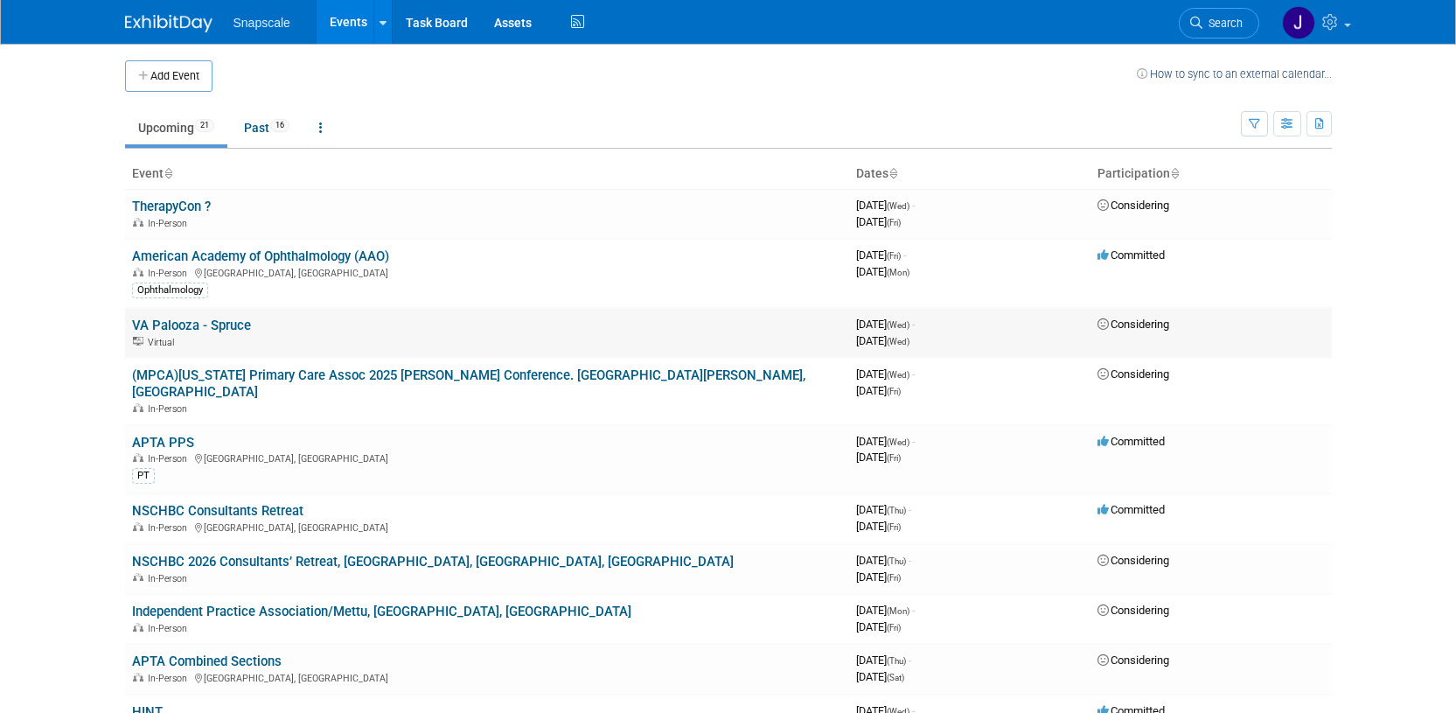
scroll to position [37, 0]
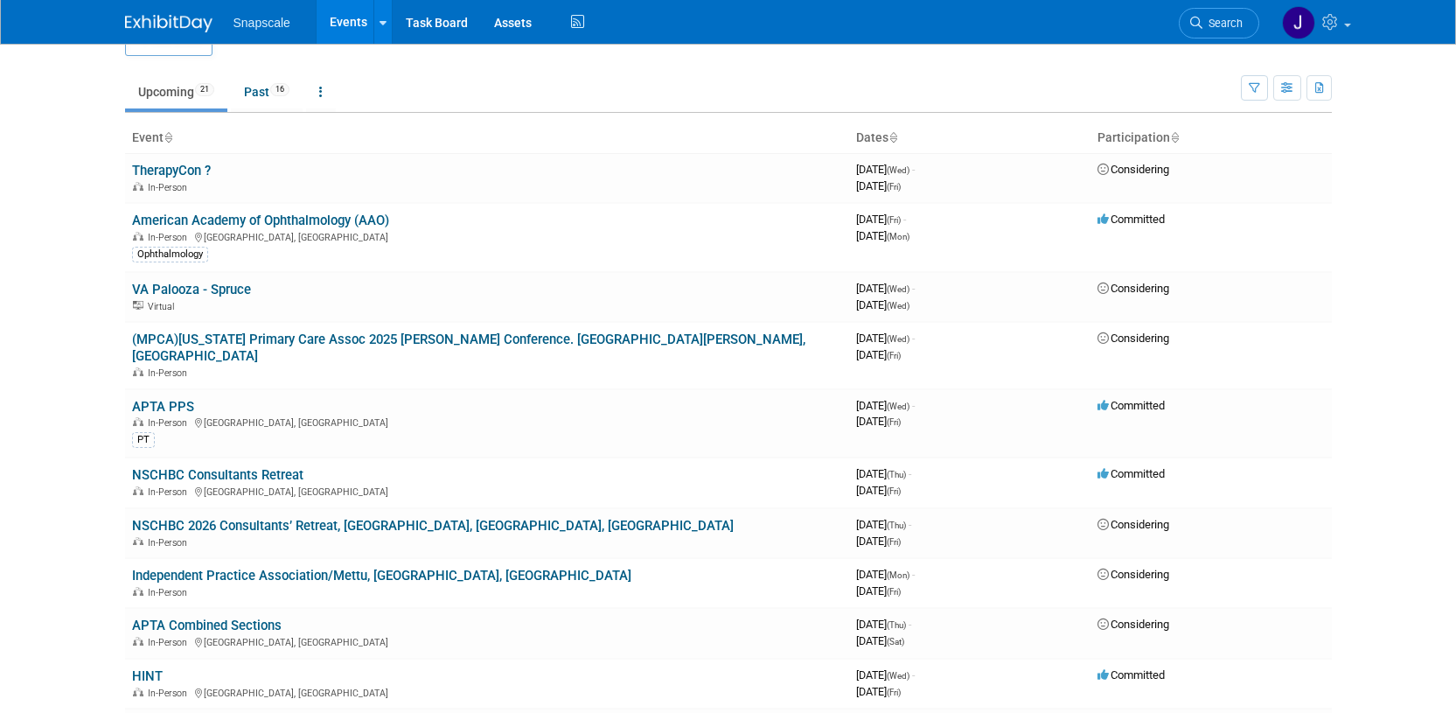
click at [225, 336] on link "(MPCA)[US_STATE] Primary Care Assoc 2025 [PERSON_NAME] Conference. [GEOGRAPHIC_…" at bounding box center [468, 347] width 673 height 32
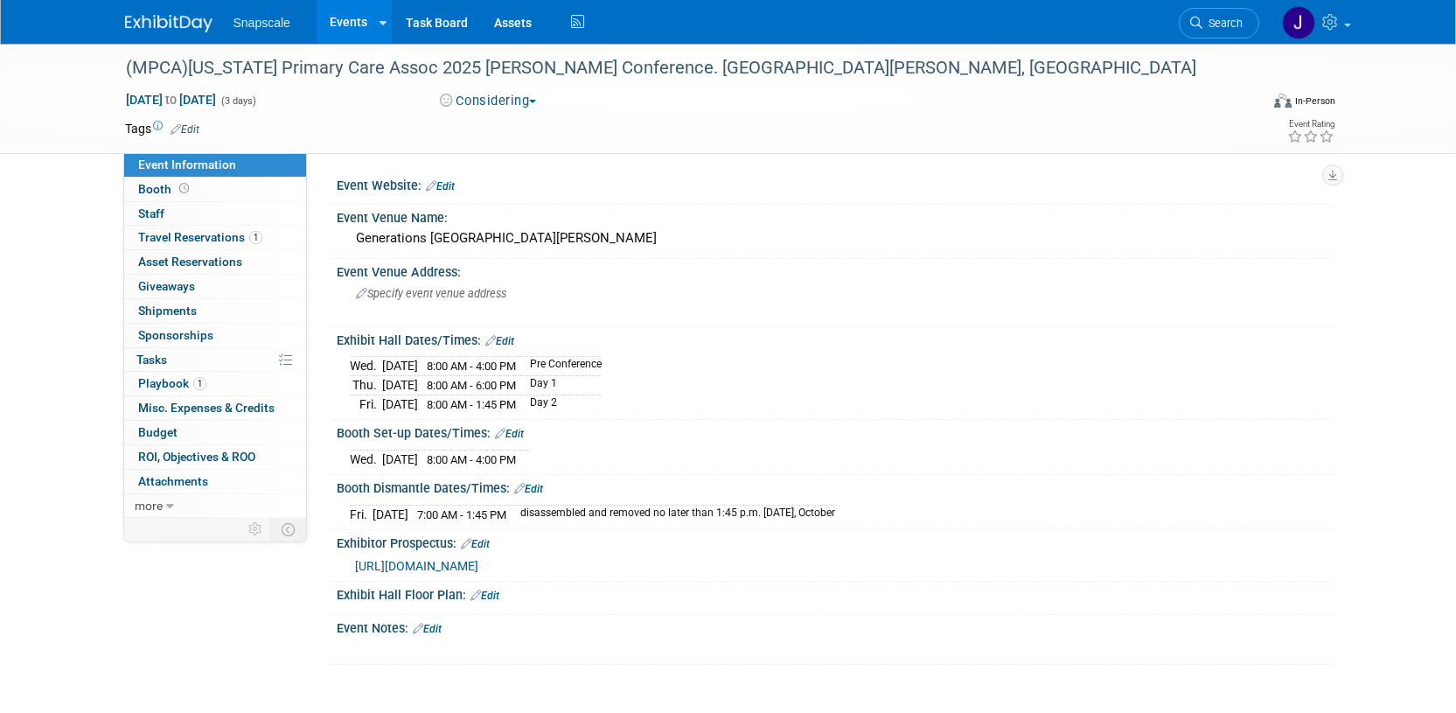
click at [215, 162] on span "Event Information" at bounding box center [187, 164] width 98 height 14
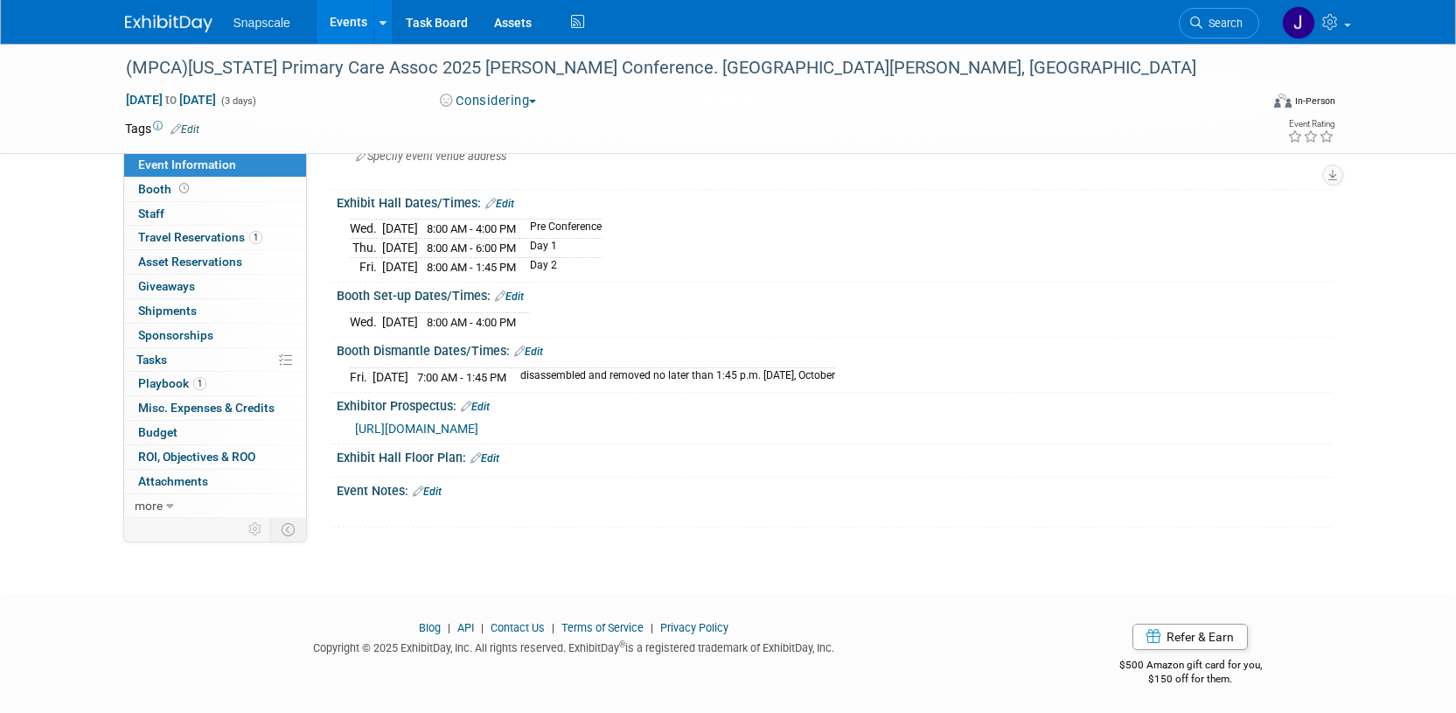
scroll to position [137, 0]
click at [440, 490] on link "Edit" at bounding box center [427, 491] width 29 height 12
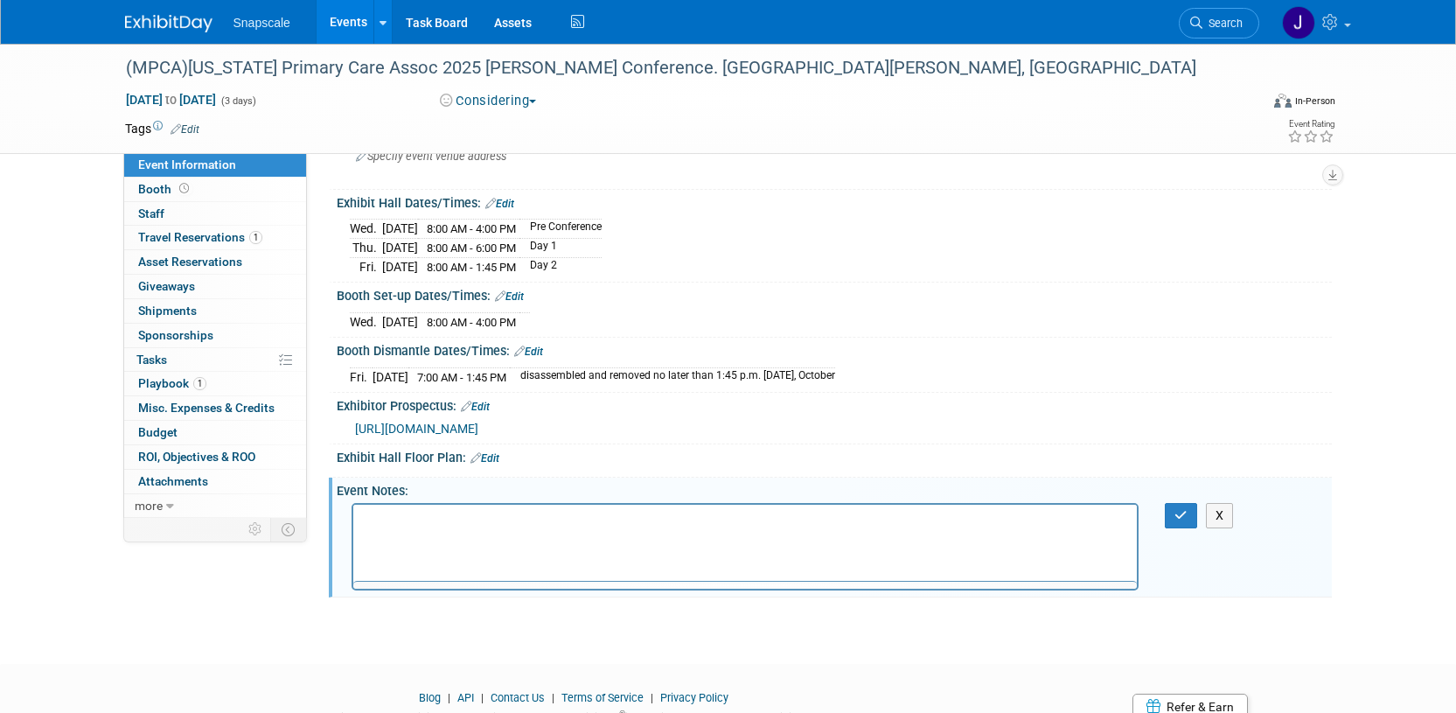
scroll to position [0, 0]
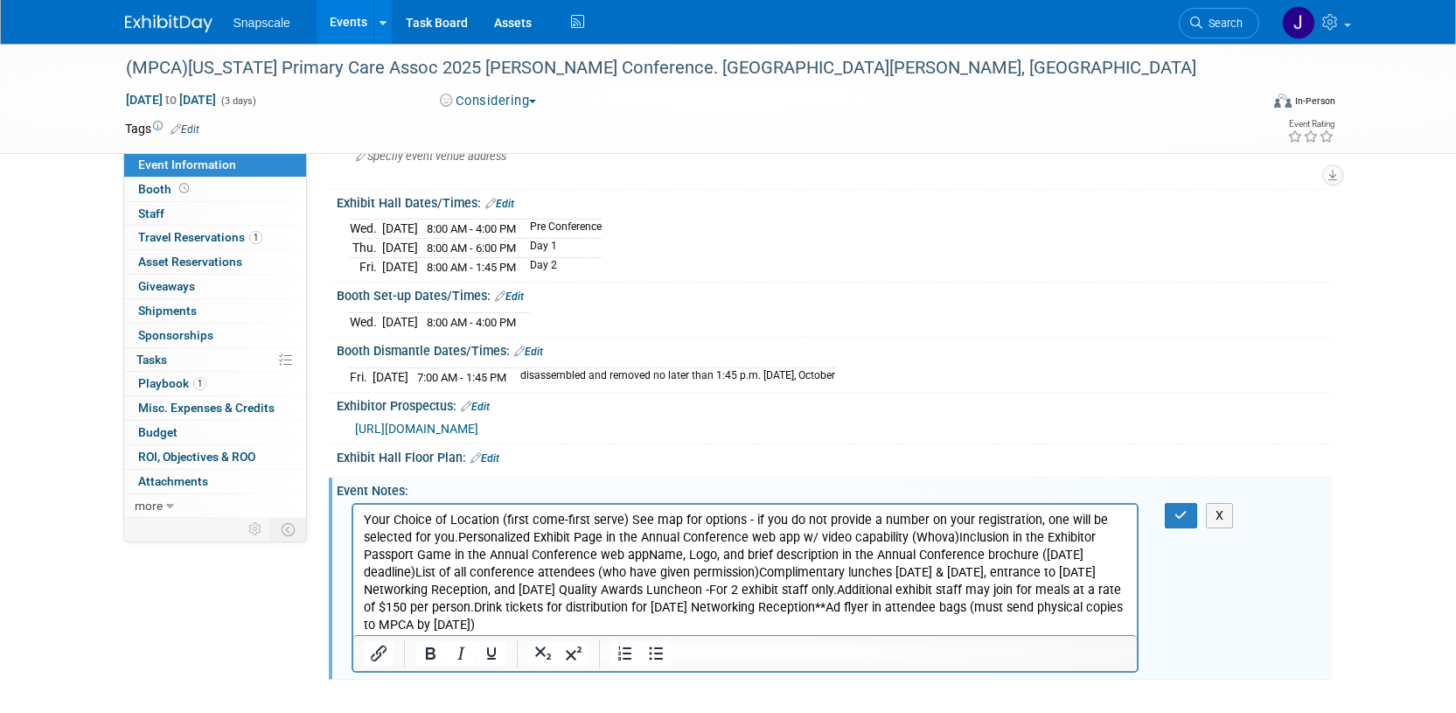
click at [456, 529] on p "Your Choice of Location (first come-first serve) See map for options - if you d…" at bounding box center [745, 572] width 764 height 123
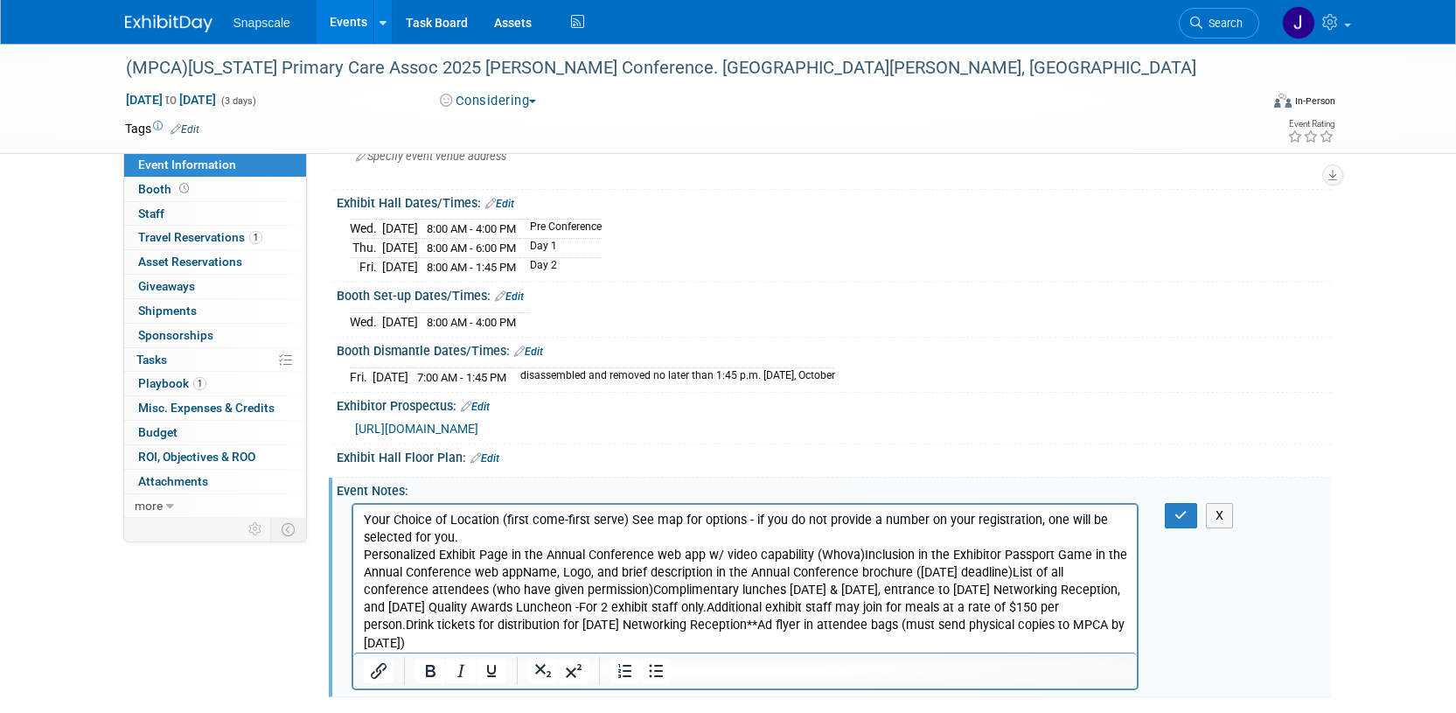
click at [365, 518] on p "Your Choice of Location (first come-first serve) See map for options - if you d…" at bounding box center [745, 528] width 764 height 35
drag, startPoint x: 648, startPoint y: 664, endPoint x: 643, endPoint y: 656, distance: 10.2
click at [648, 664] on icon "Bullet list" at bounding box center [655, 670] width 21 height 21
click at [362, 553] on body "Your Choice of Location (first come-first serve) See map for options - if you d…" at bounding box center [745, 581] width 766 height 141
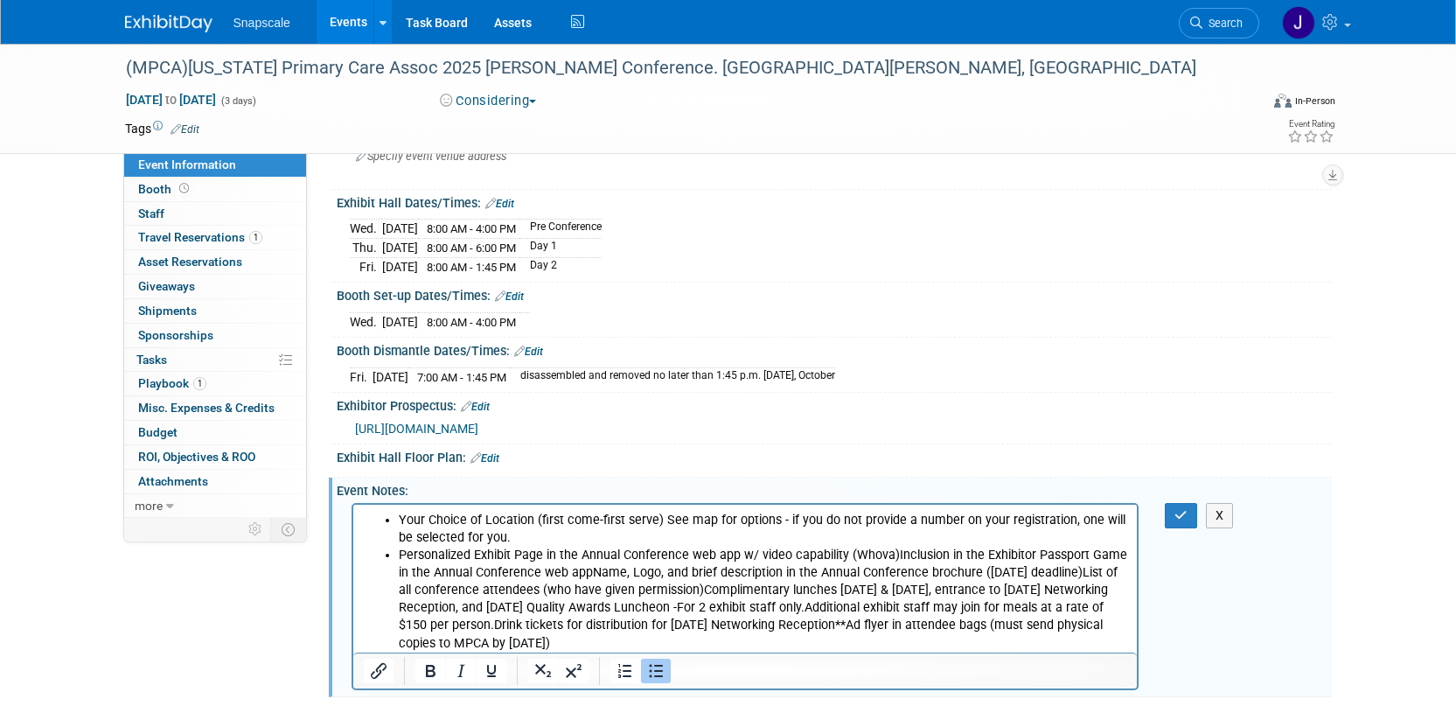
drag, startPoint x: 889, startPoint y: 555, endPoint x: 944, endPoint y: 555, distance: 55.1
click at [889, 555] on li "Personalized Exhibit Page in the Annual Conference web app w/ video capability …" at bounding box center [762, 598] width 729 height 105
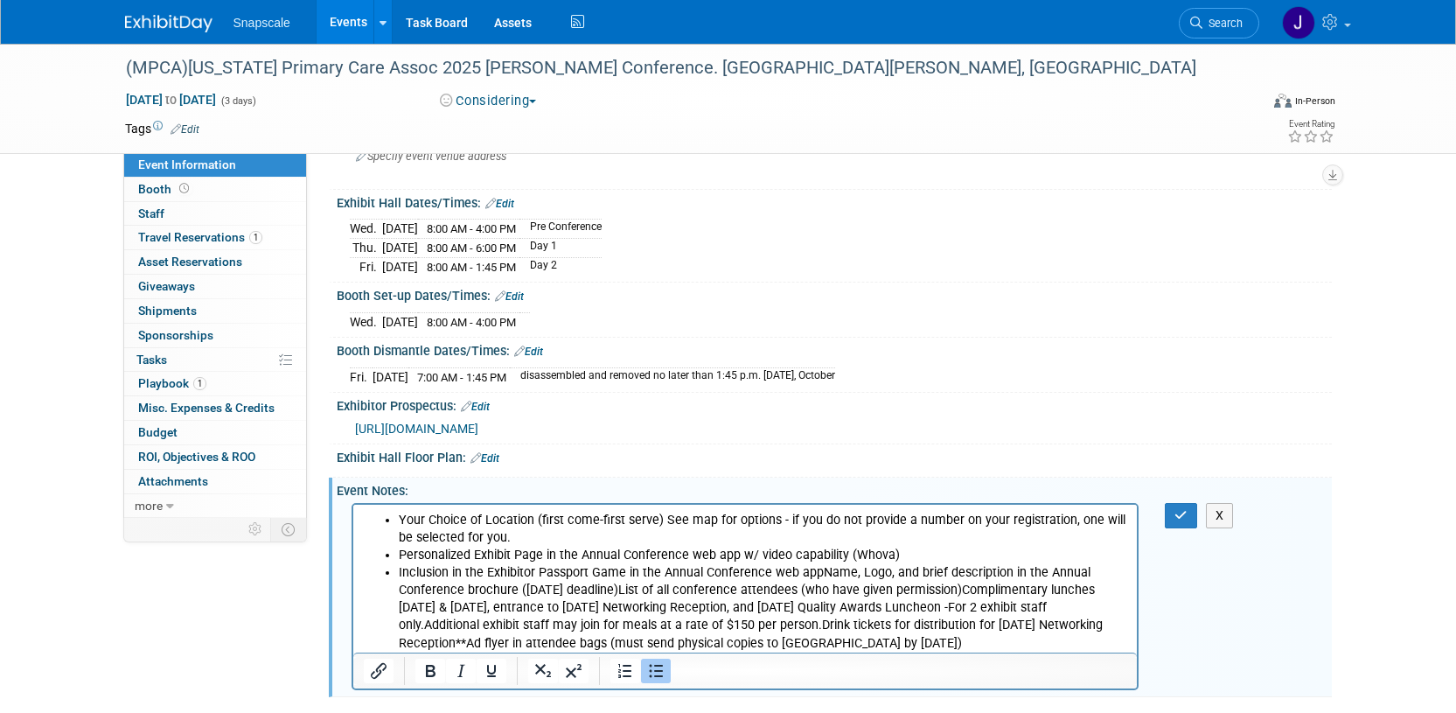
click at [817, 570] on li "Inclusion in the Exhibitor Passport Game in the Annual Conference web appName, …" at bounding box center [762, 606] width 729 height 87
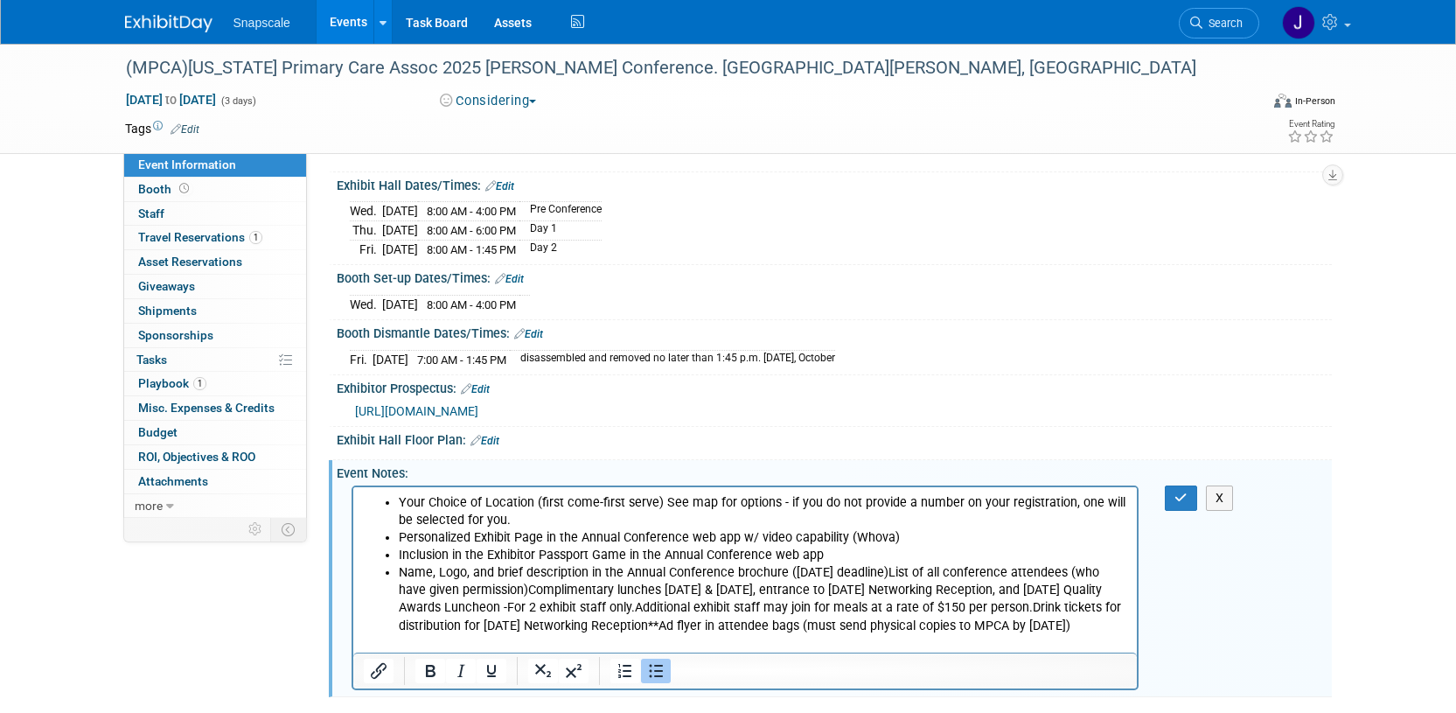
scroll to position [162, 0]
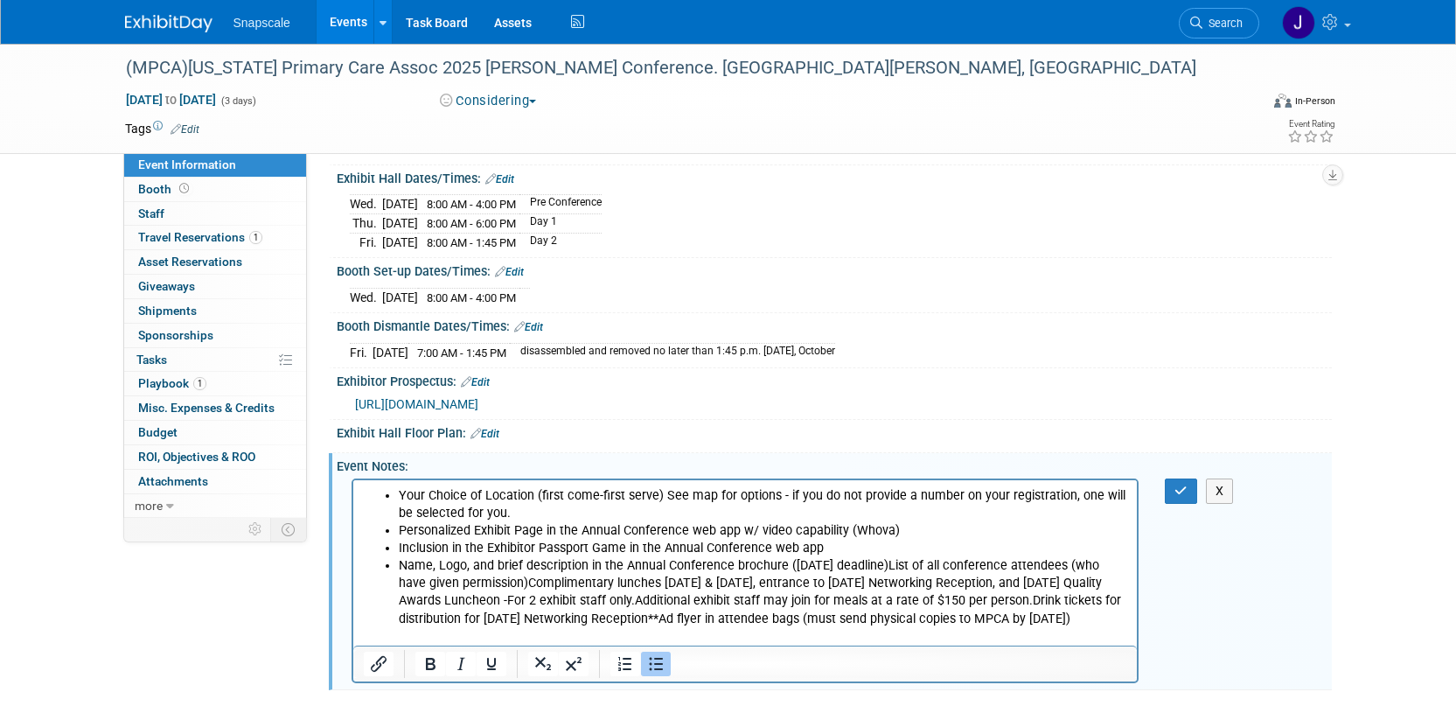
drag, startPoint x: 887, startPoint y: 567, endPoint x: 901, endPoint y: 569, distance: 14.2
click at [887, 567] on li "Name, Logo, and brief description in the Annual Conference brochure (8/15/25 de…" at bounding box center [762, 591] width 729 height 70
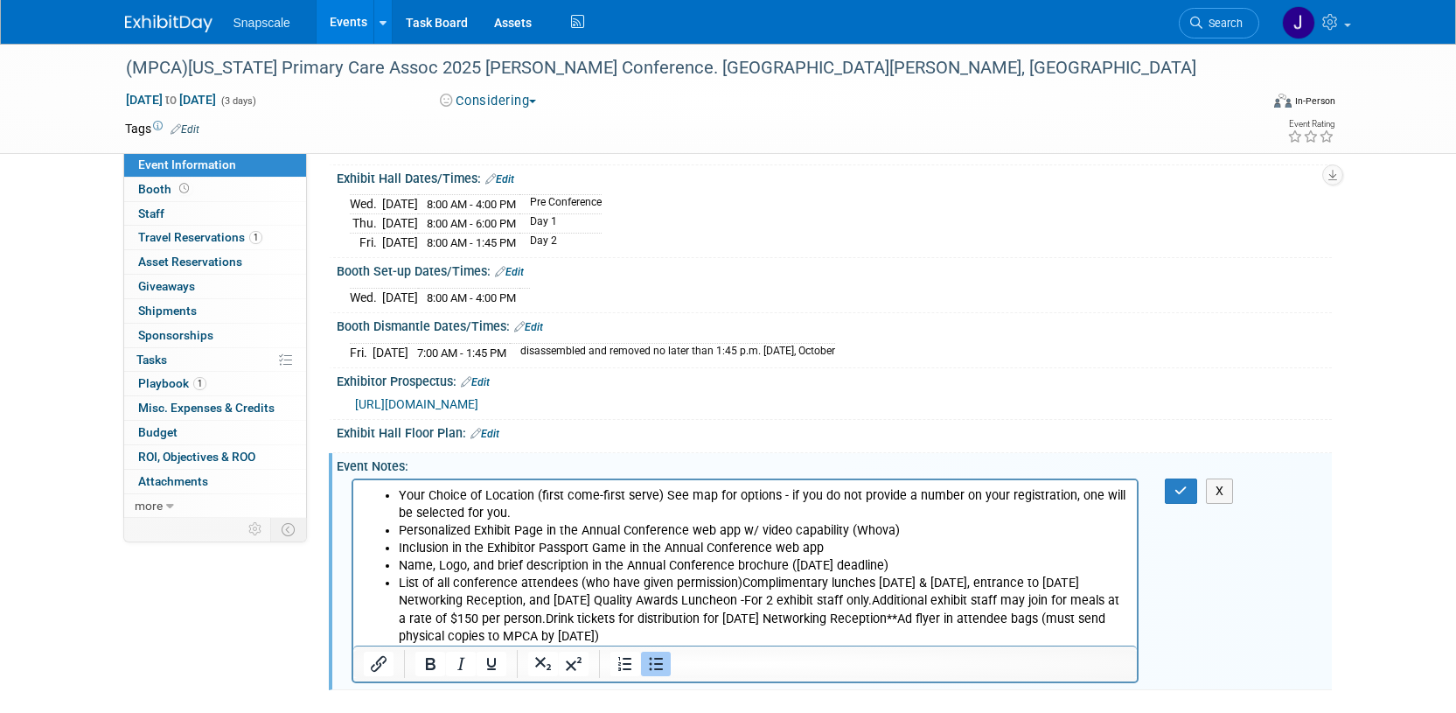
click at [736, 583] on li "List of all conference attendees (who have given permission)Complimentary lunch…" at bounding box center [762, 609] width 729 height 70
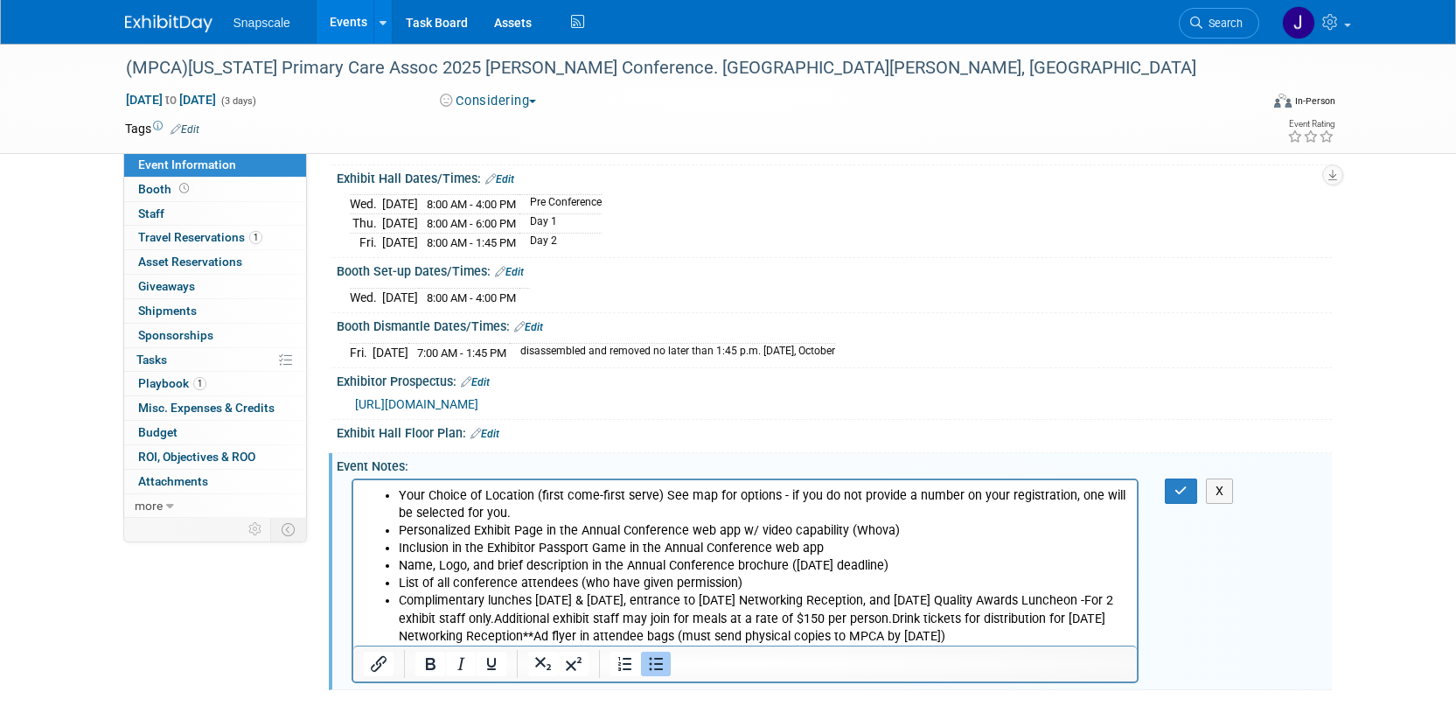
click at [584, 616] on li "Complimentary lunches Wednesday & Thursday, entrance to Thursday’s Networking R…" at bounding box center [762, 617] width 729 height 52
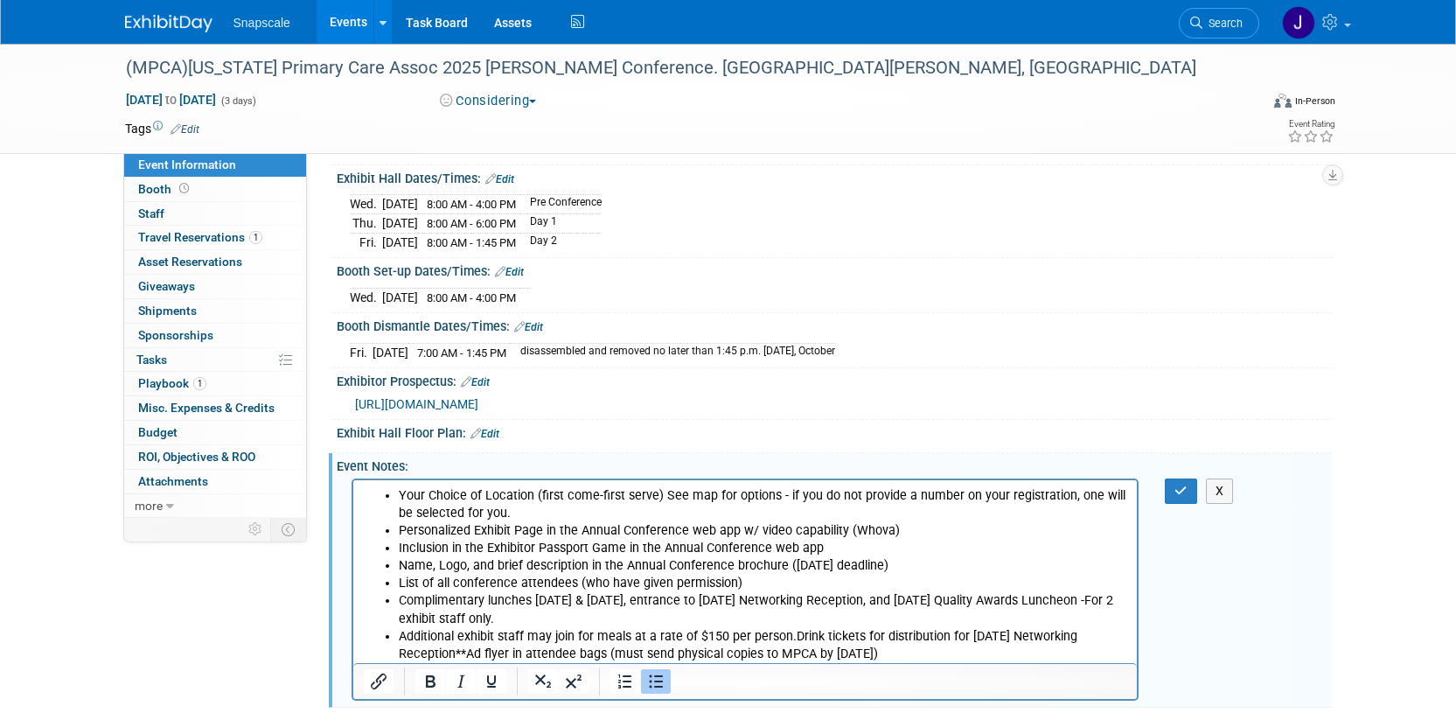
click at [790, 639] on li "Additional exhibit staff may join for meals at a rate of $150 per person.Drink …" at bounding box center [762, 644] width 729 height 35
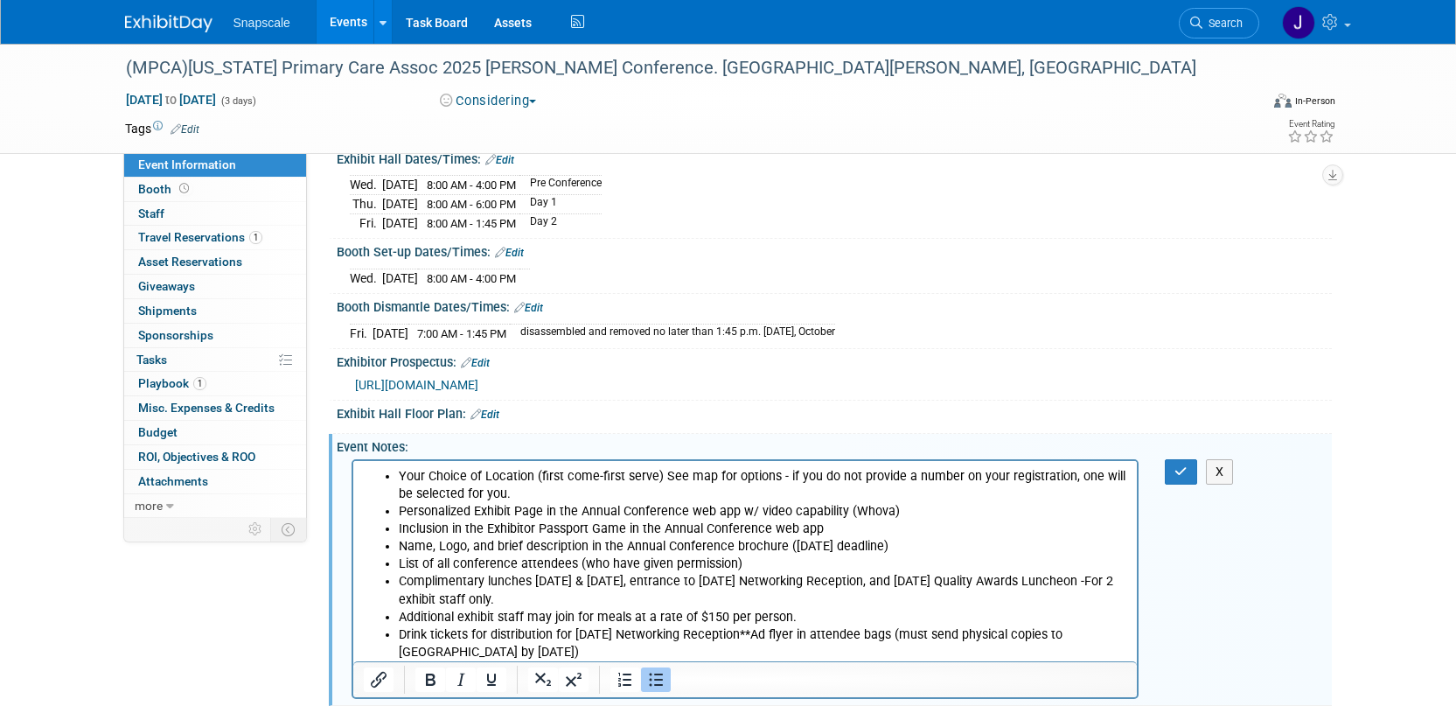
scroll to position [184, 0]
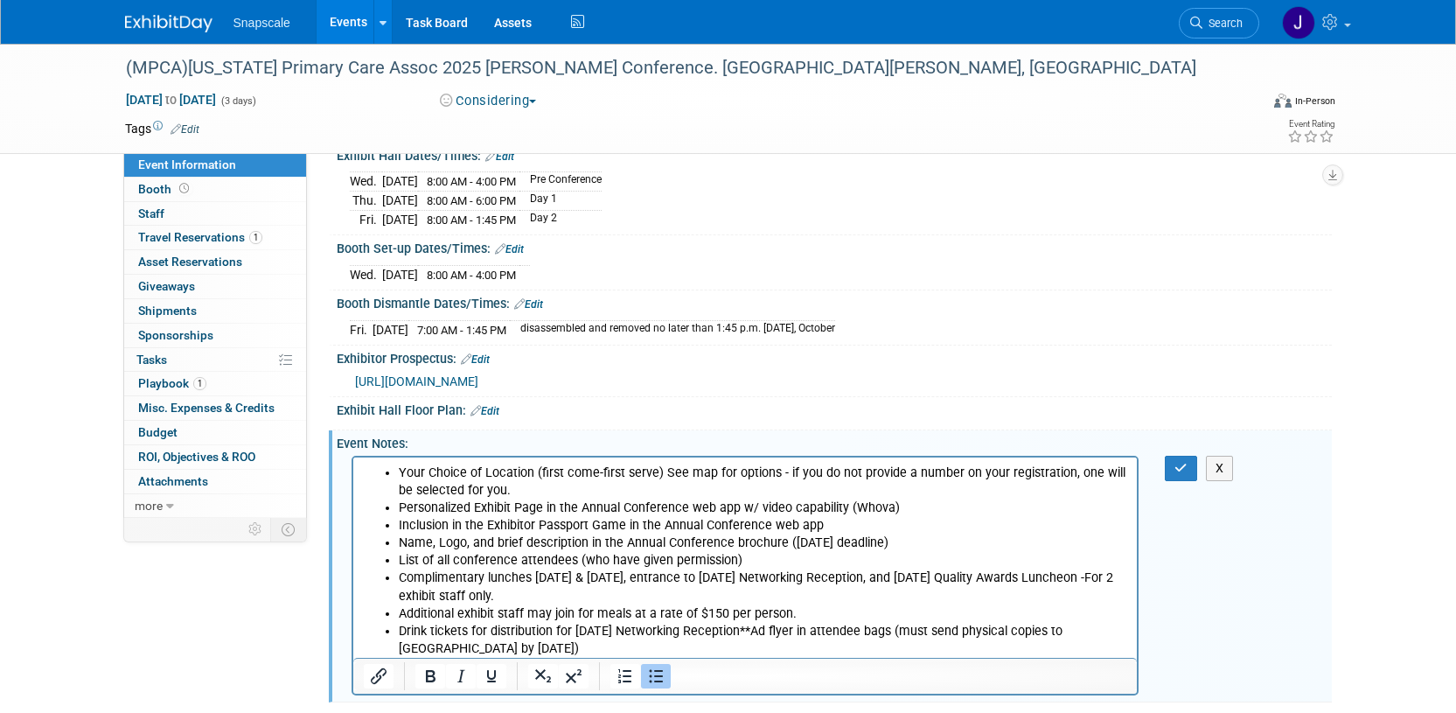
drag, startPoint x: 769, startPoint y: 626, endPoint x: 860, endPoint y: 640, distance: 92.0
click at [769, 627] on li "Drink tickets for distribution for Thursday’s Networking Reception**Ad flyer in…" at bounding box center [762, 639] width 729 height 35
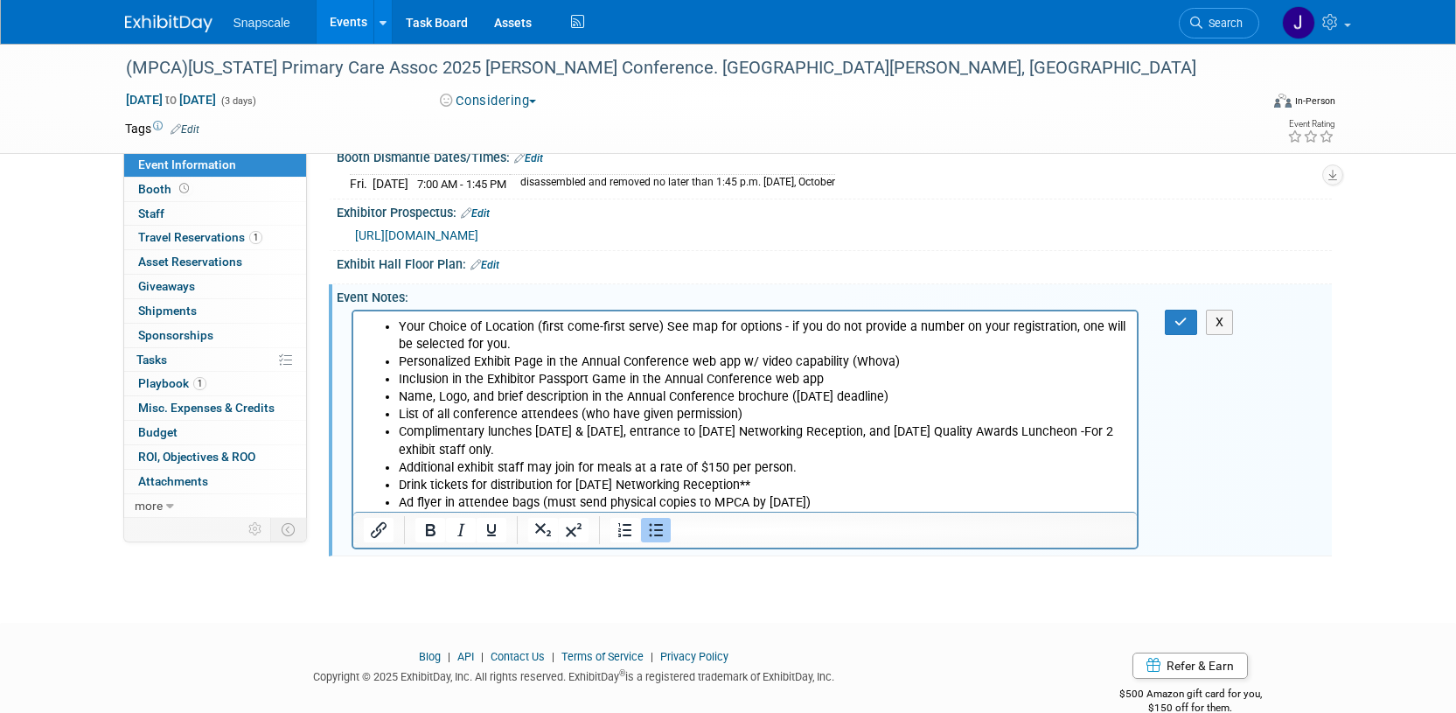
scroll to position [331, 0]
click at [824, 497] on li "Ad flyer in attendee bags (must send physical copies to MPCA by 9/30/25)" at bounding box center [762, 500] width 729 height 17
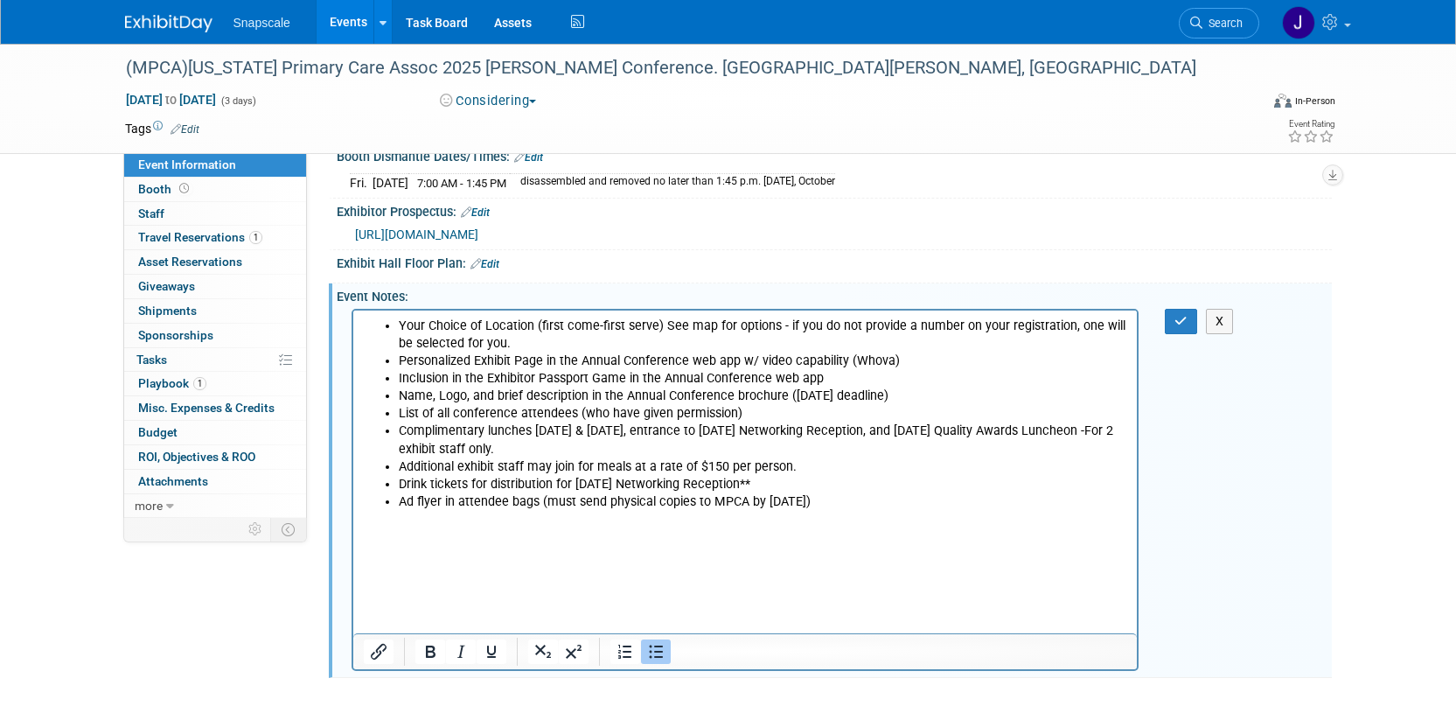
scroll to position [0, 0]
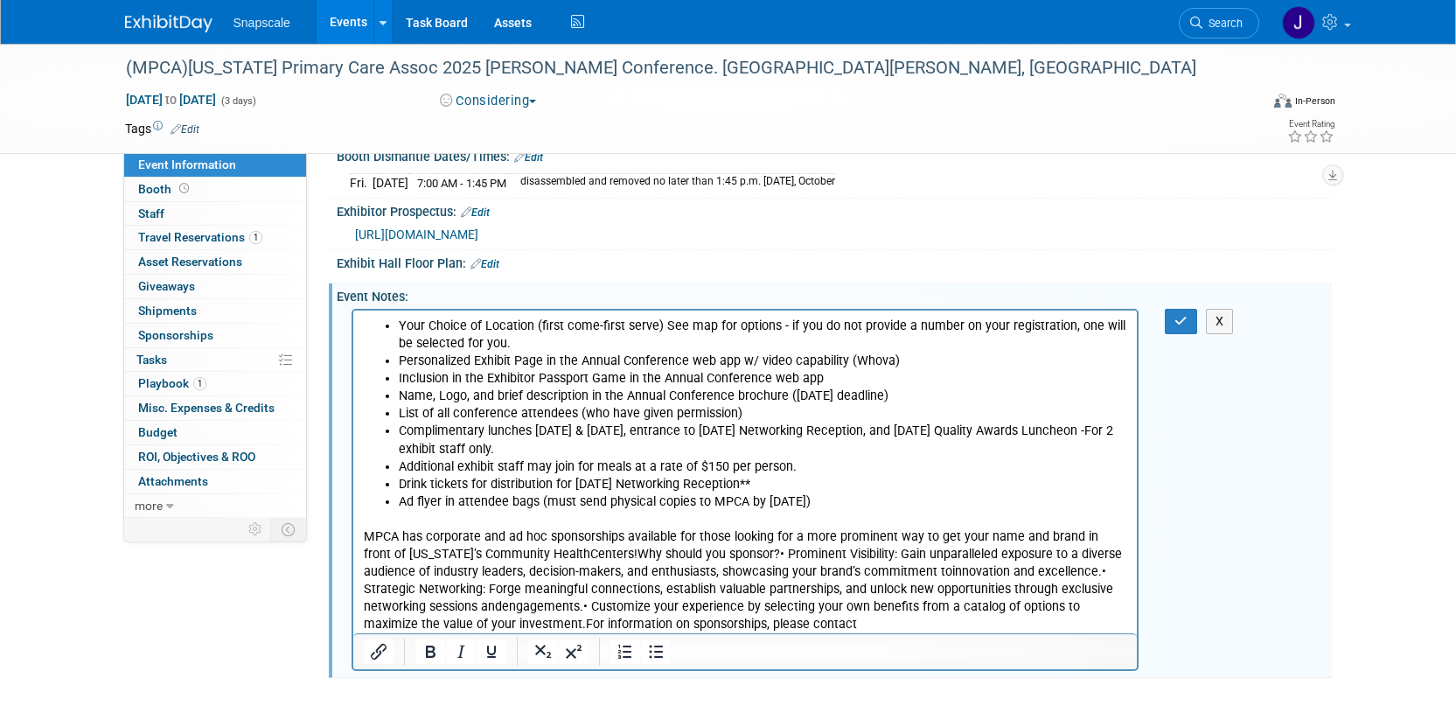
click at [589, 553] on p "MPCA has corporate and ad hoc sponsorships available for those looking for a mo…" at bounding box center [745, 579] width 764 height 105
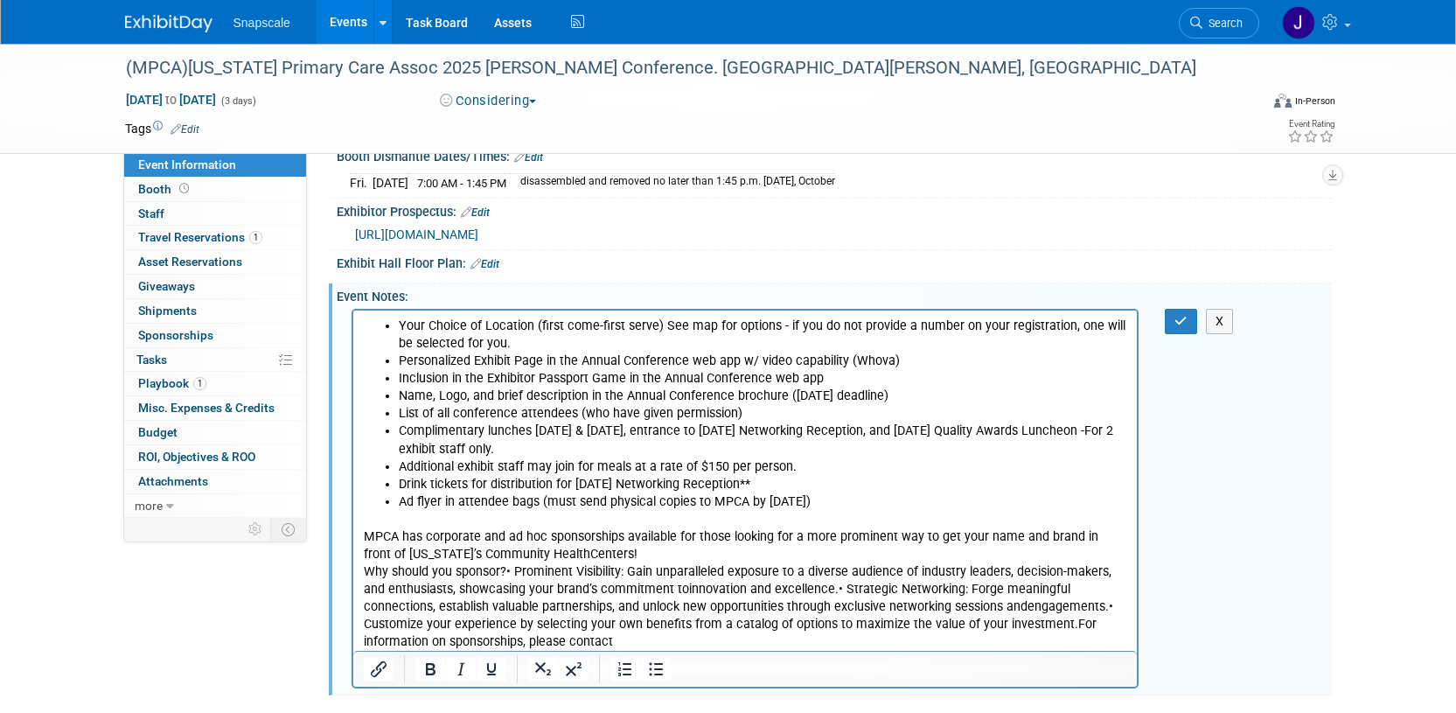
drag, startPoint x: 504, startPoint y: 569, endPoint x: 571, endPoint y: 577, distance: 67.8
click at [504, 569] on p "Why should you sponsor?• Prominent Visibility: Gain unparalleled exposure to a …" at bounding box center [745, 605] width 764 height 87
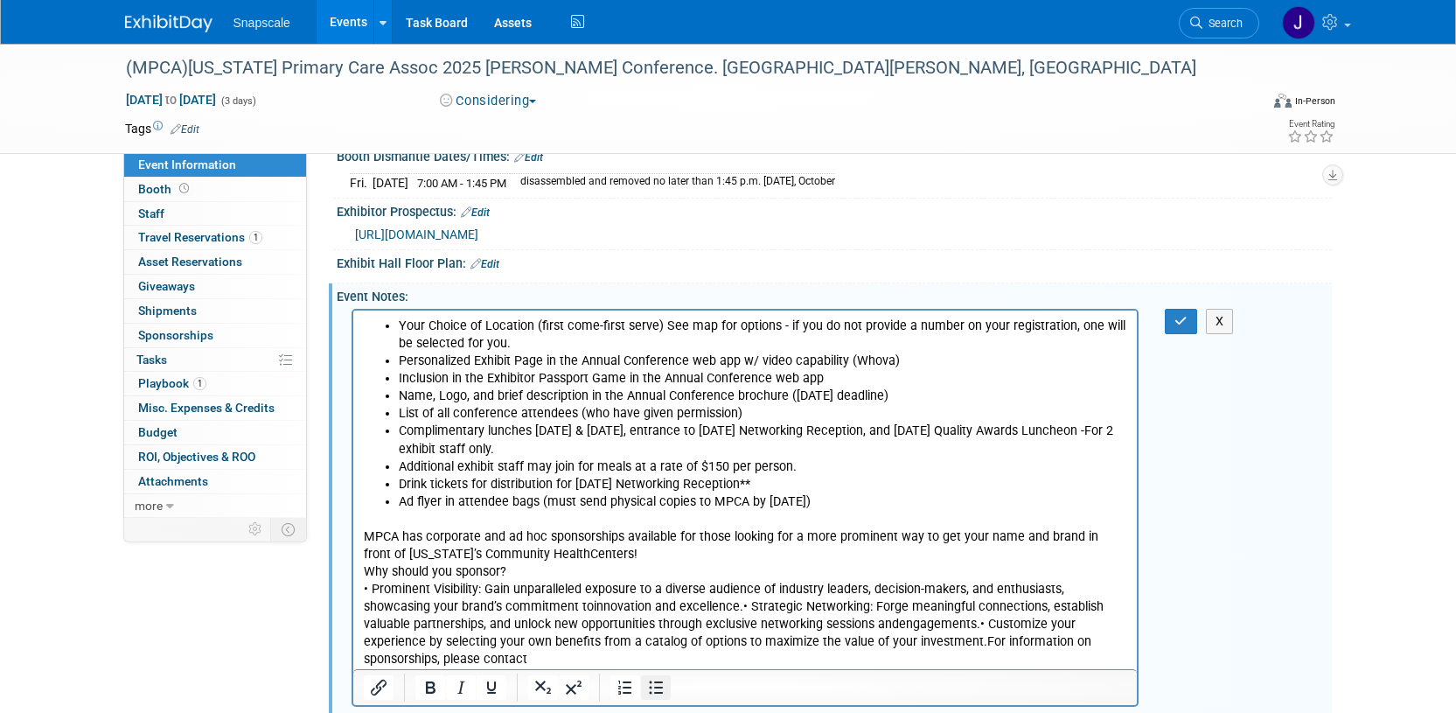
click at [657, 683] on icon "Bullet list" at bounding box center [656, 686] width 14 height 13
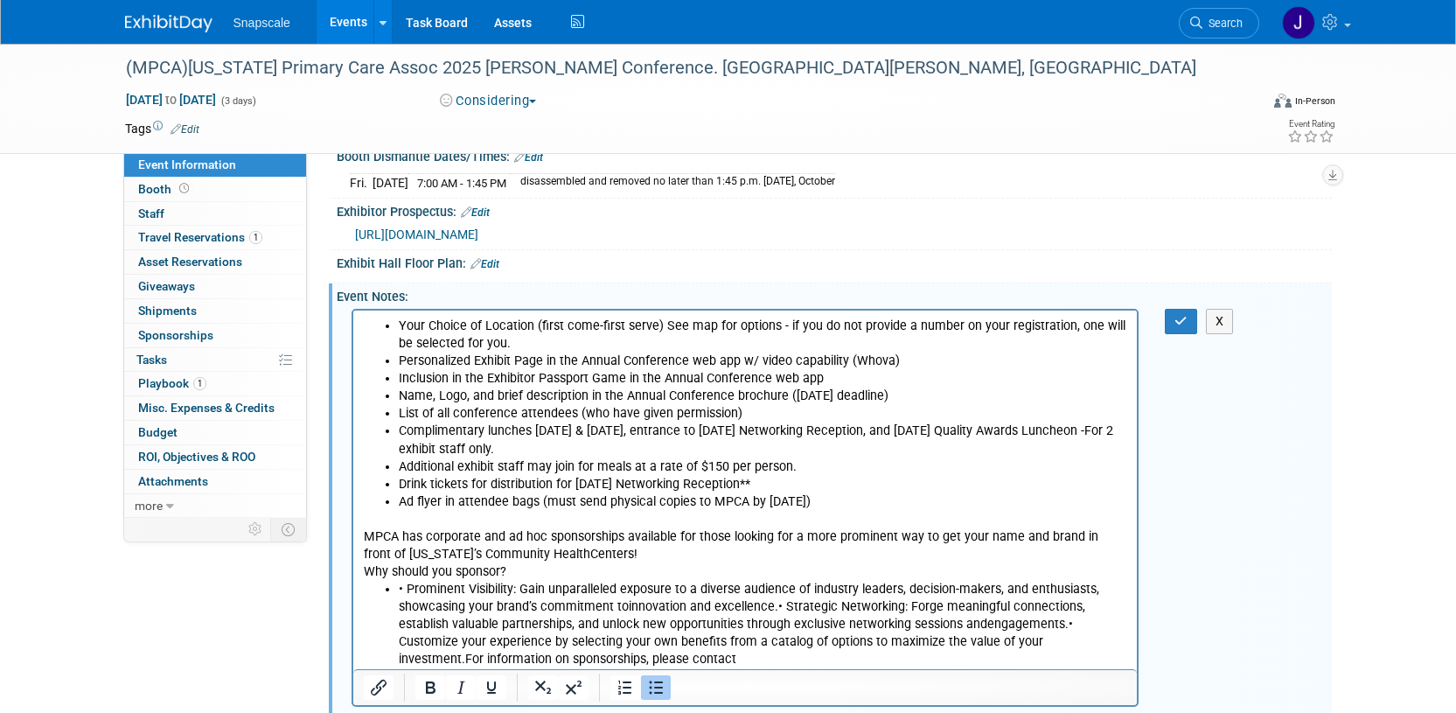
click at [770, 605] on li "• Prominent Visibility: Gain unparalleled exposure to a diverse audience of ind…" at bounding box center [762, 623] width 729 height 87
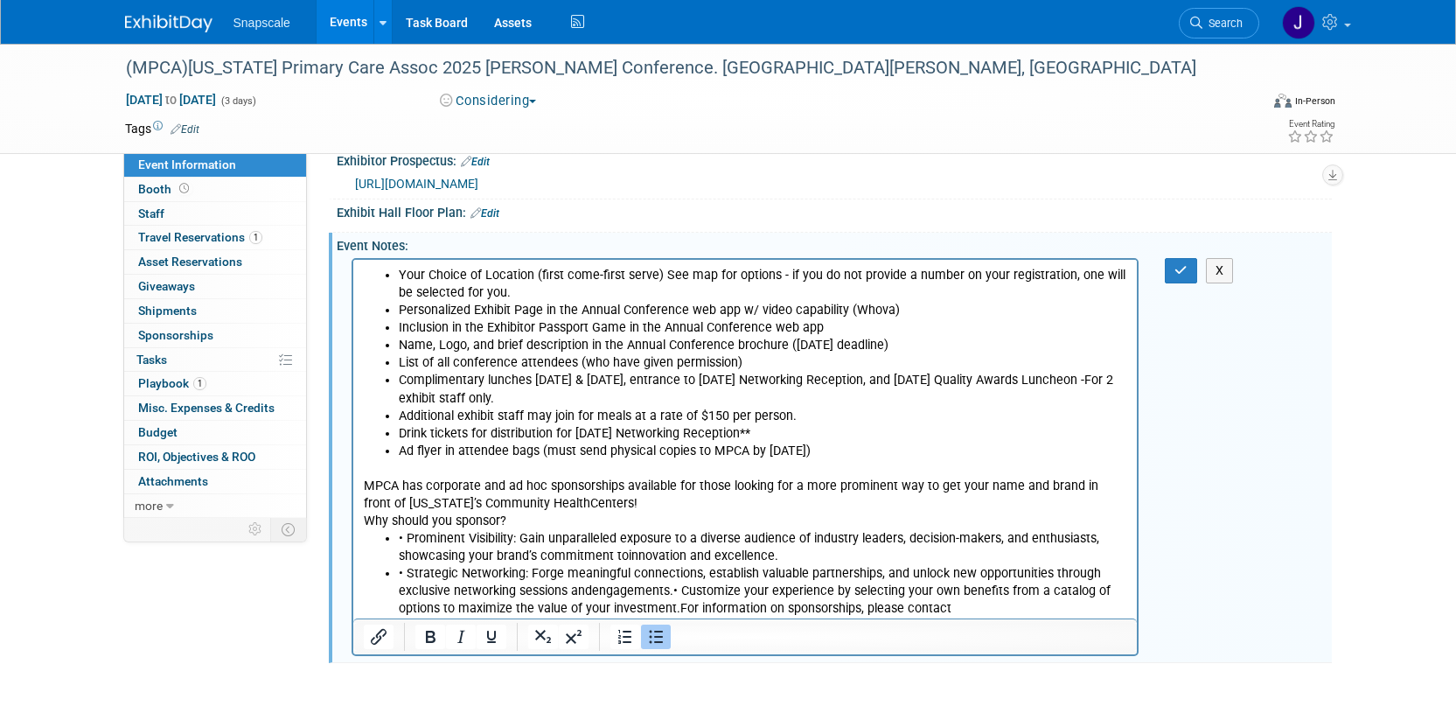
scroll to position [390, 0]
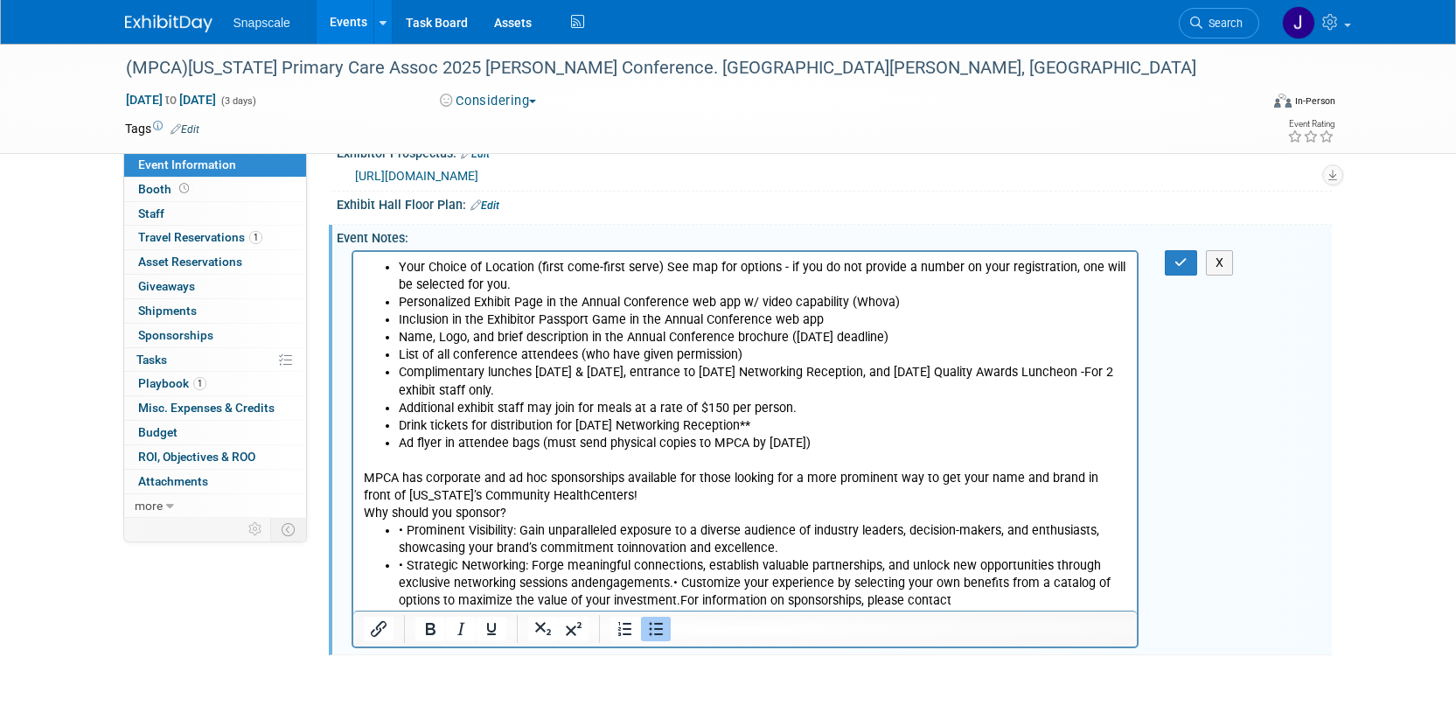
click at [668, 586] on li "• Strategic Networking: Forge meaningful connections, establish valuable partne…" at bounding box center [762, 582] width 729 height 52
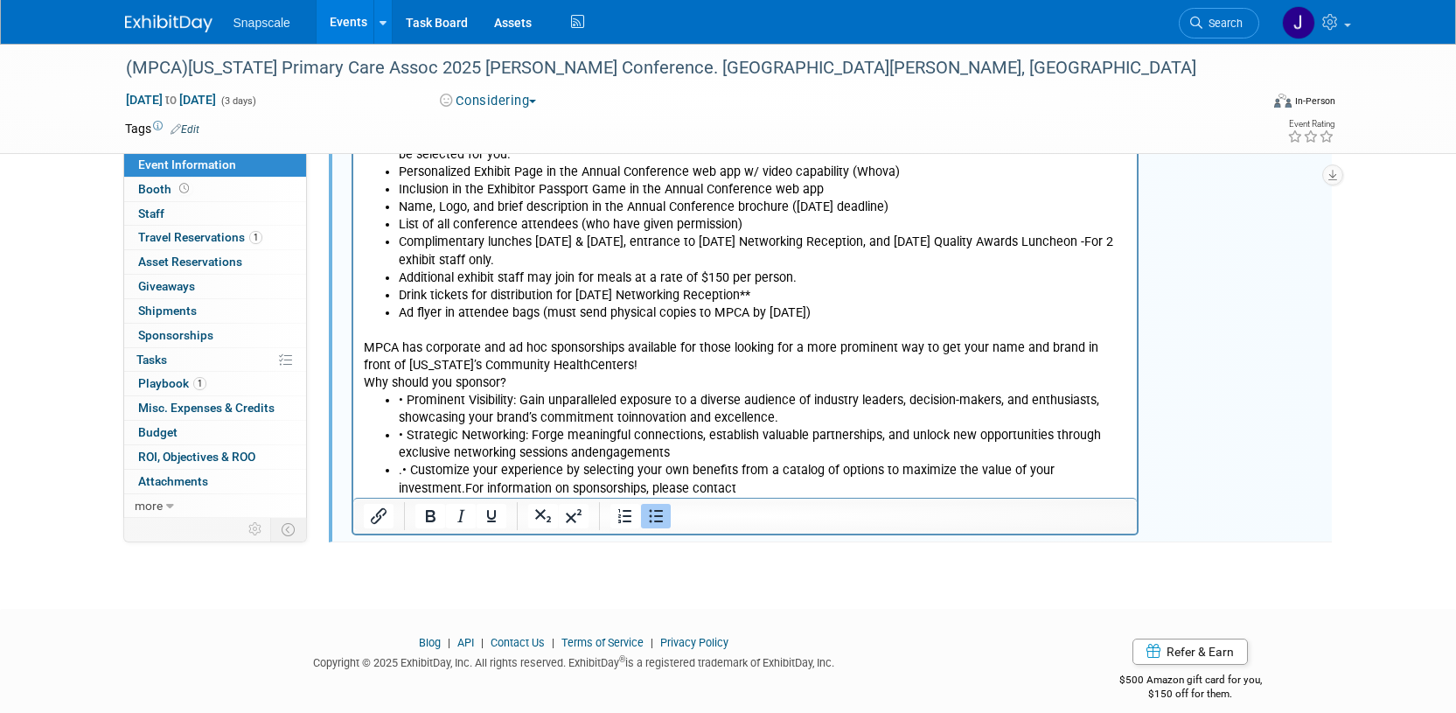
scroll to position [533, 0]
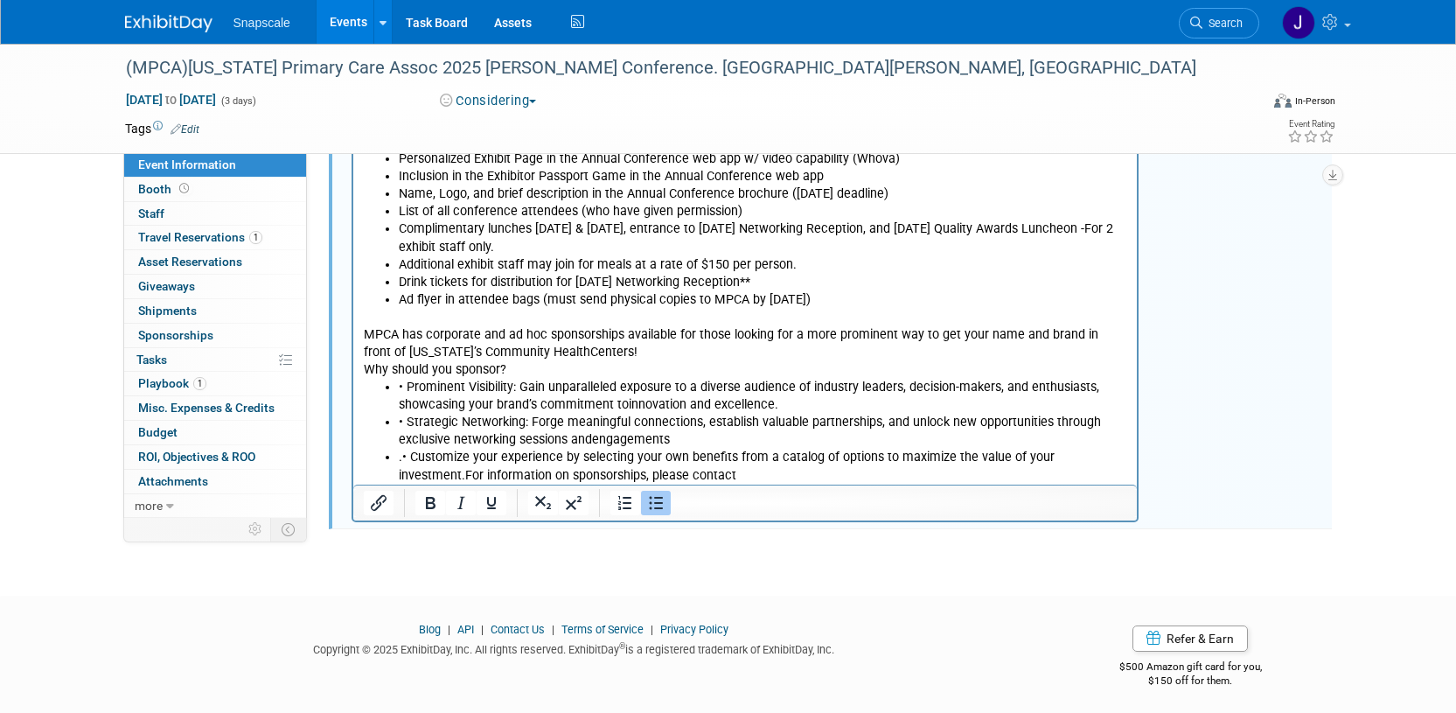
click at [464, 475] on li ".• Customize your experience by selecting your own benefits from a catalog of o…" at bounding box center [762, 465] width 729 height 35
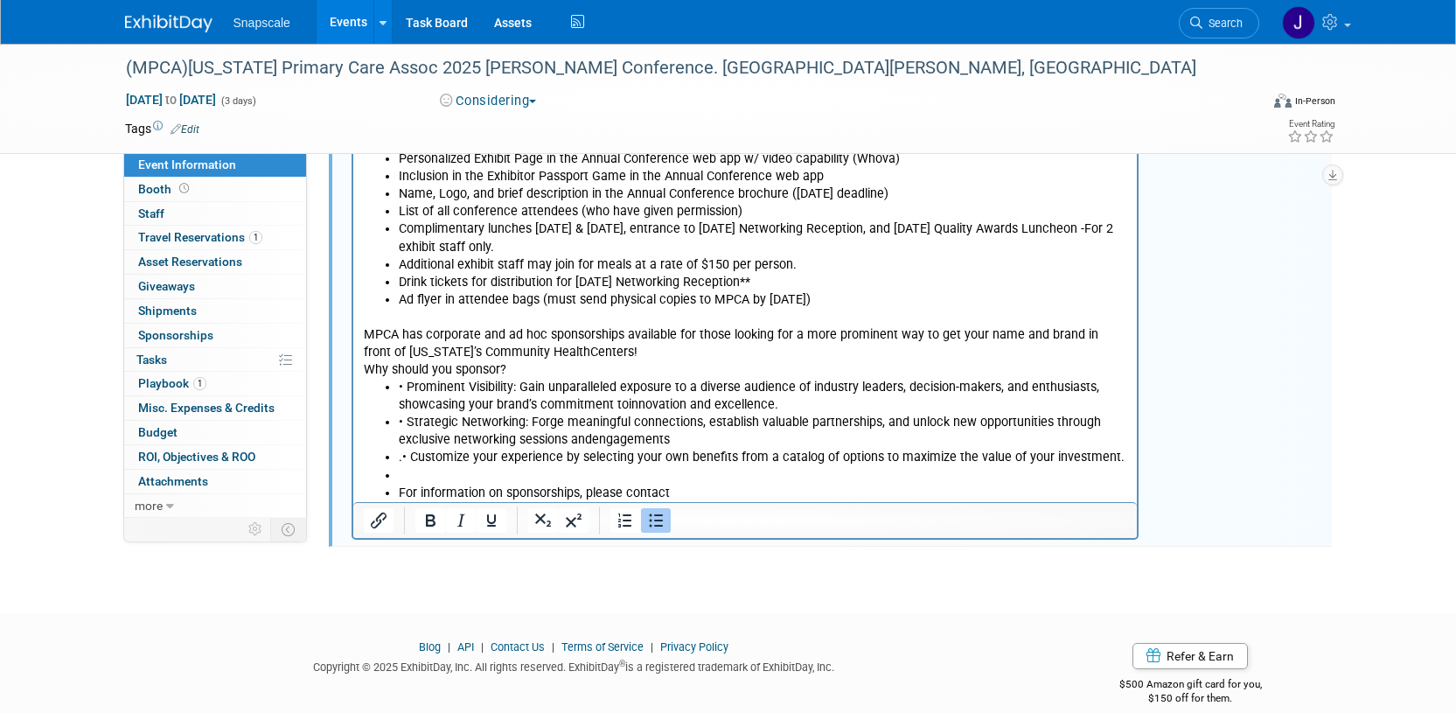
click at [646, 518] on icon "Bullet list" at bounding box center [655, 520] width 21 height 21
click at [398, 480] on li "Rich Text Area. Press ALT-0 for help." at bounding box center [762, 474] width 729 height 17
click at [643, 508] on button "Bullet list" at bounding box center [656, 520] width 30 height 24
click at [654, 482] on p "Rich Text Area. Press ALT-0 for help." at bounding box center [745, 474] width 764 height 17
click at [650, 493] on p "For information on sponsorships, please contact" at bounding box center [745, 491] width 764 height 17
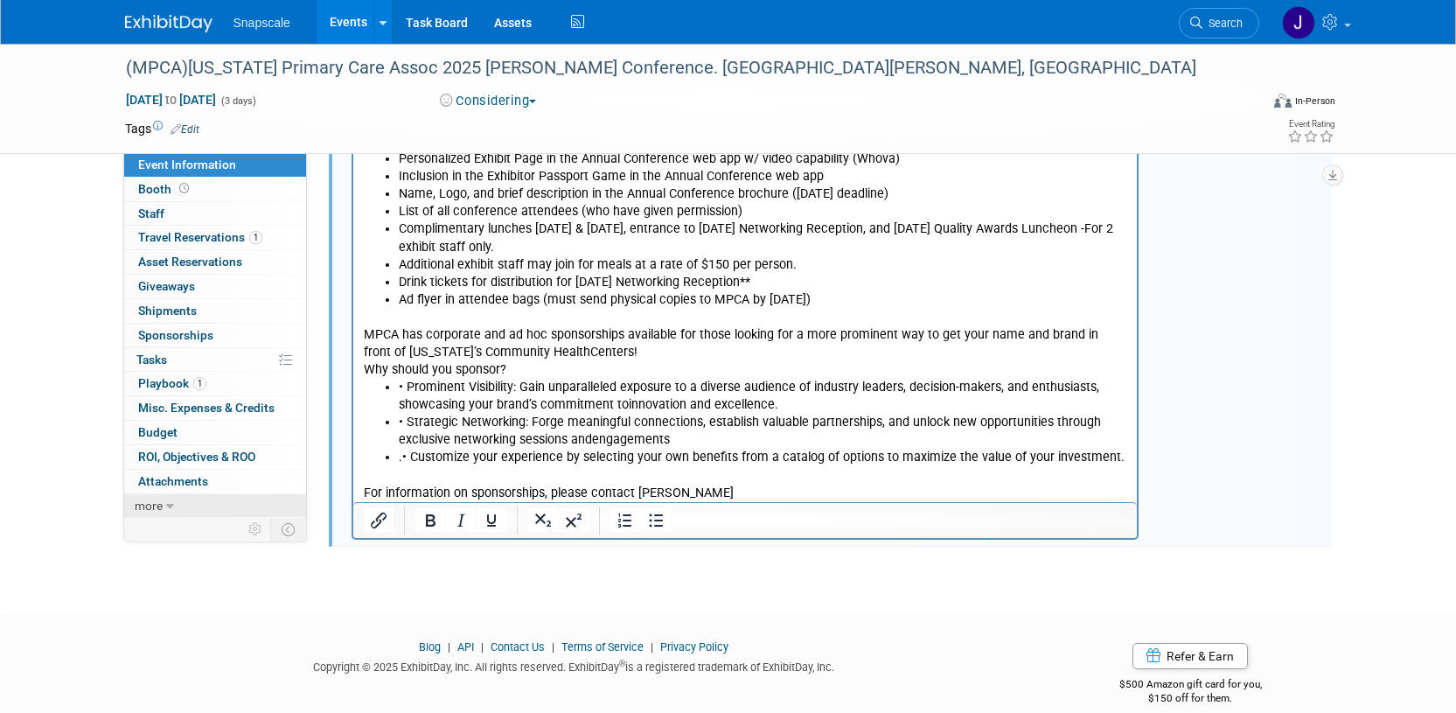
click at [154, 505] on span "more" at bounding box center [149, 505] width 28 height 14
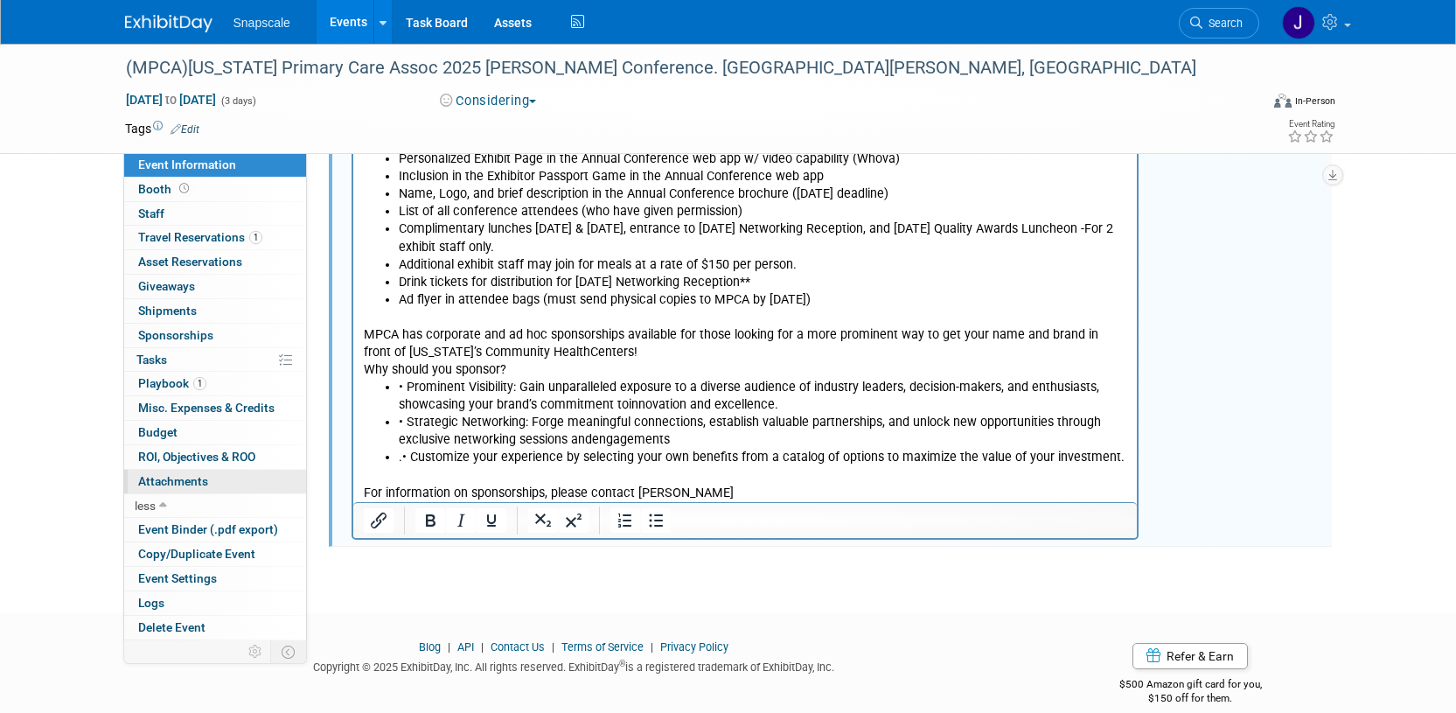
click at [171, 480] on span "Attachments 0" at bounding box center [173, 481] width 70 height 14
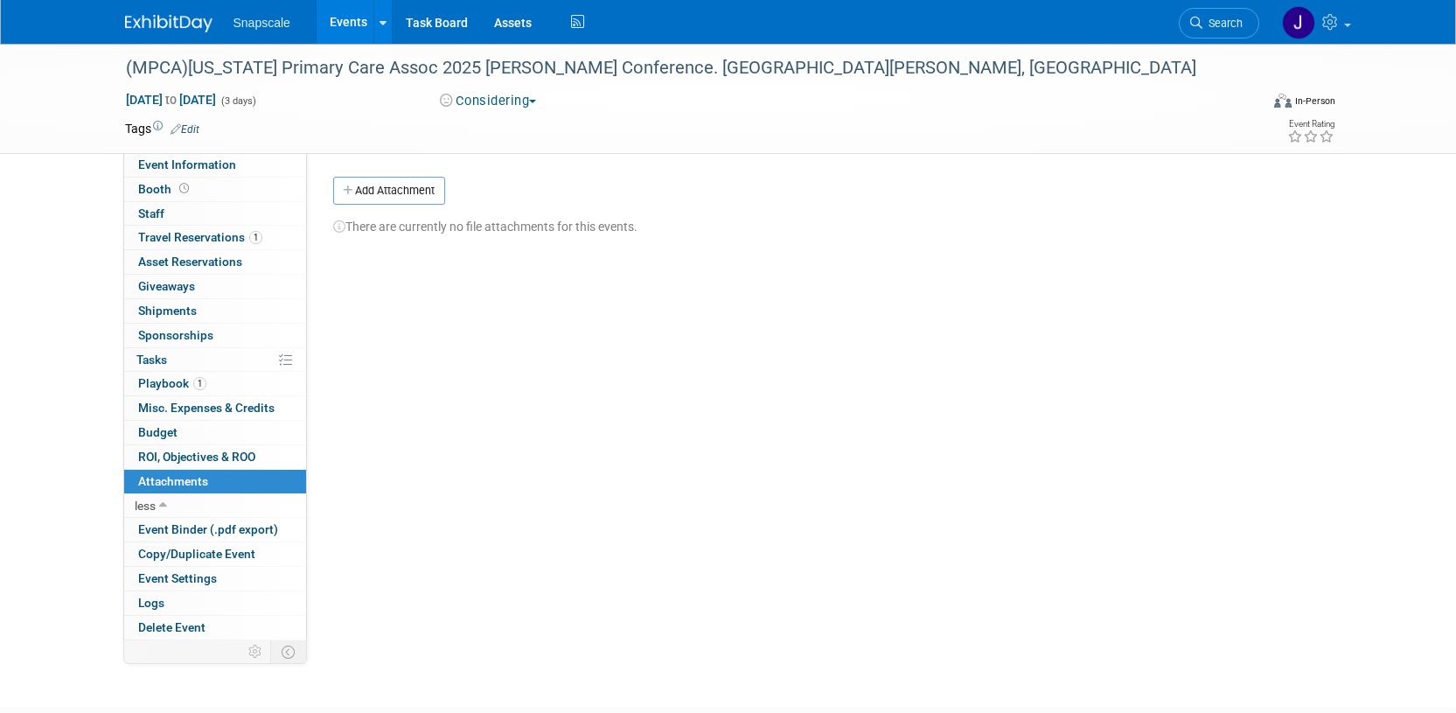
click at [380, 191] on button "Add Attachment" at bounding box center [389, 191] width 112 height 28
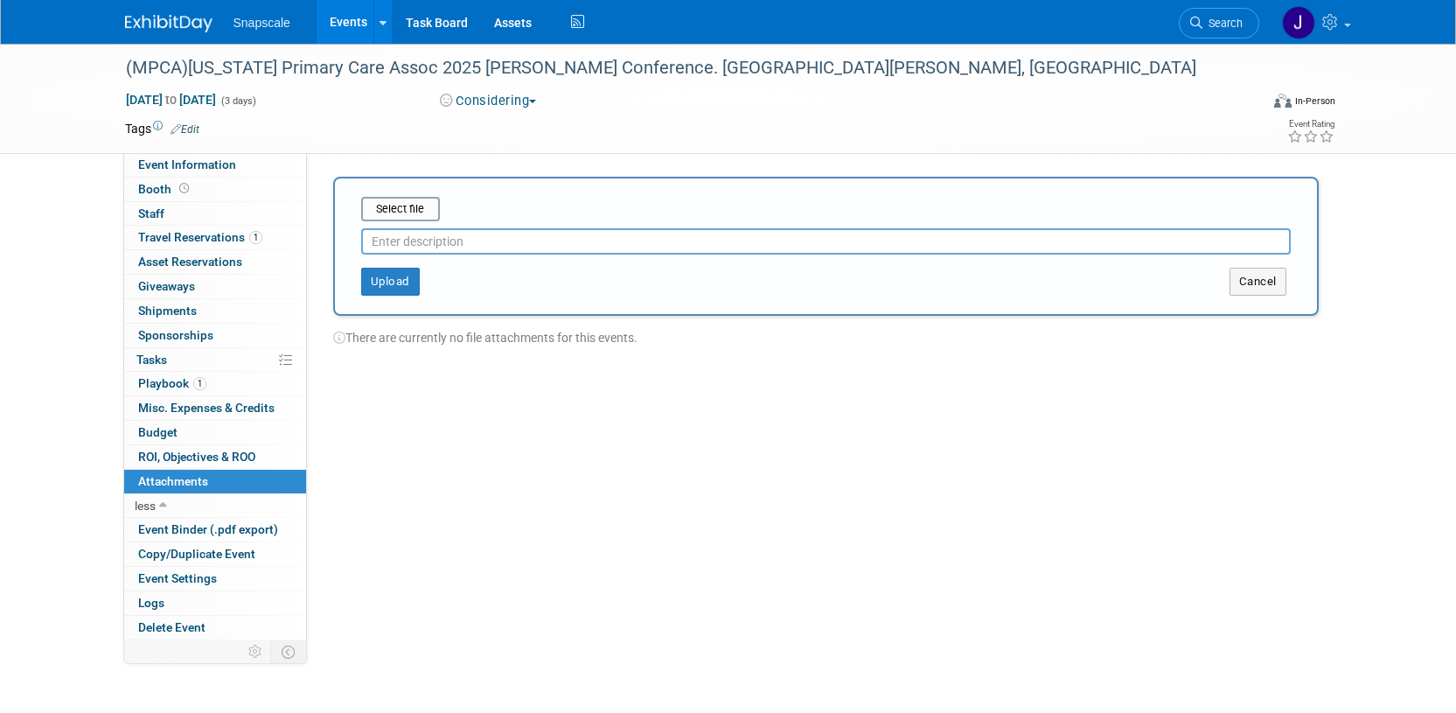
click at [392, 240] on input "text" at bounding box center [825, 241] width 929 height 26
type input "Exhibitor Maps"
click at [379, 274] on button "Upload" at bounding box center [390, 277] width 59 height 28
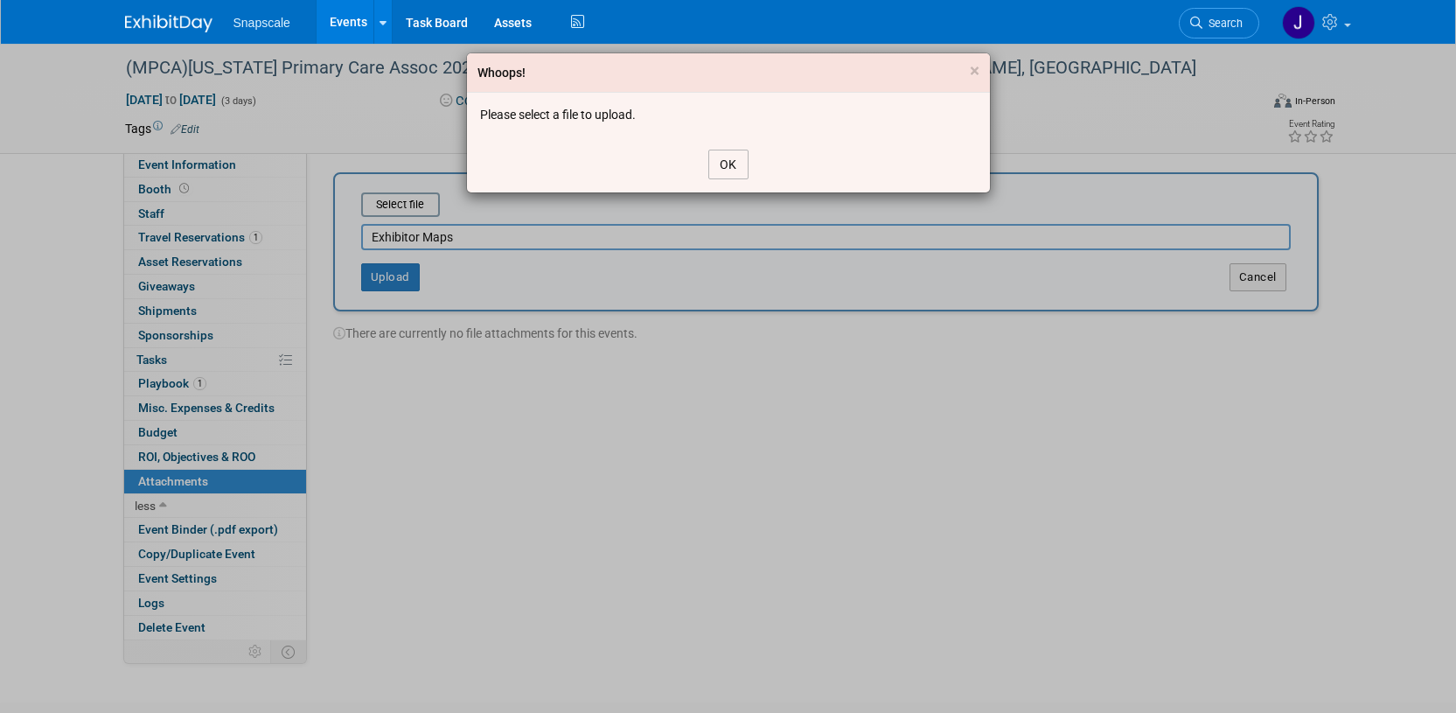
click at [726, 166] on button "OK" at bounding box center [728, 165] width 40 height 30
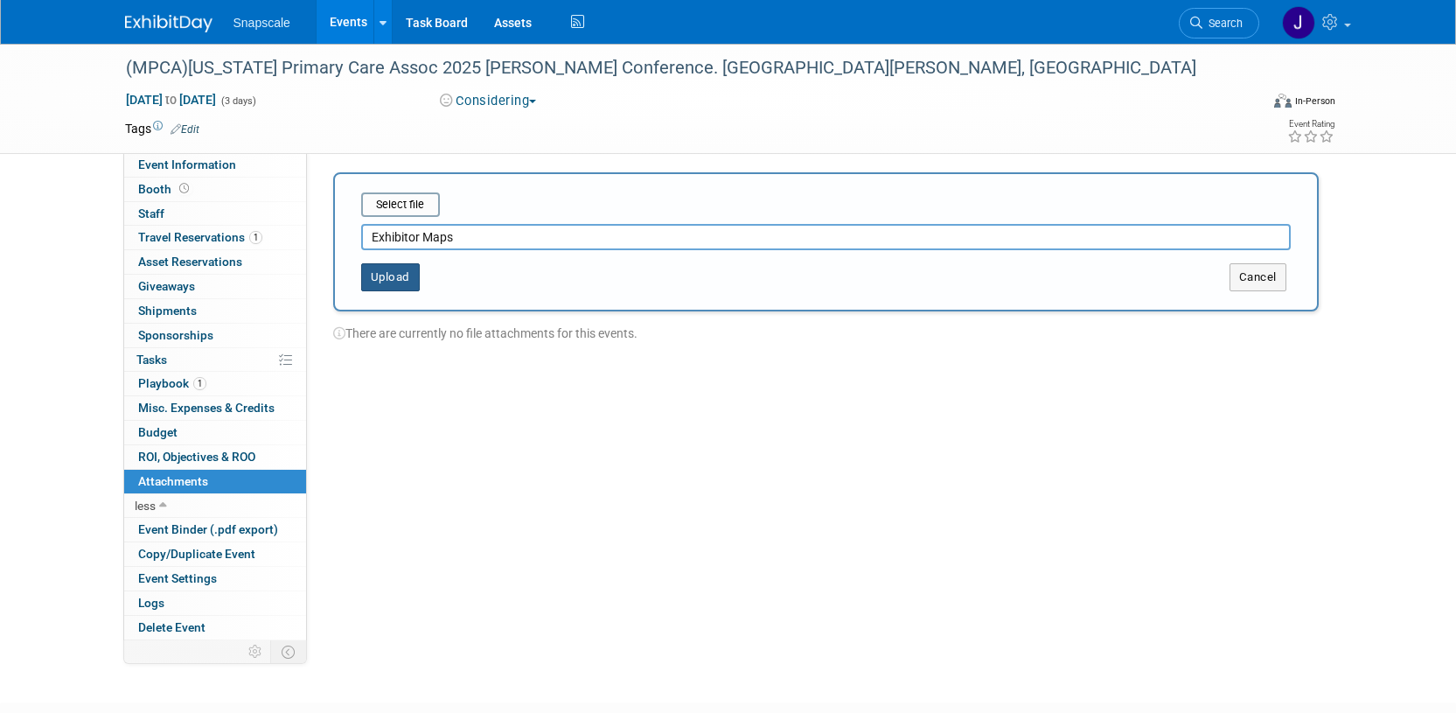
click at [386, 280] on button "Upload" at bounding box center [390, 277] width 59 height 28
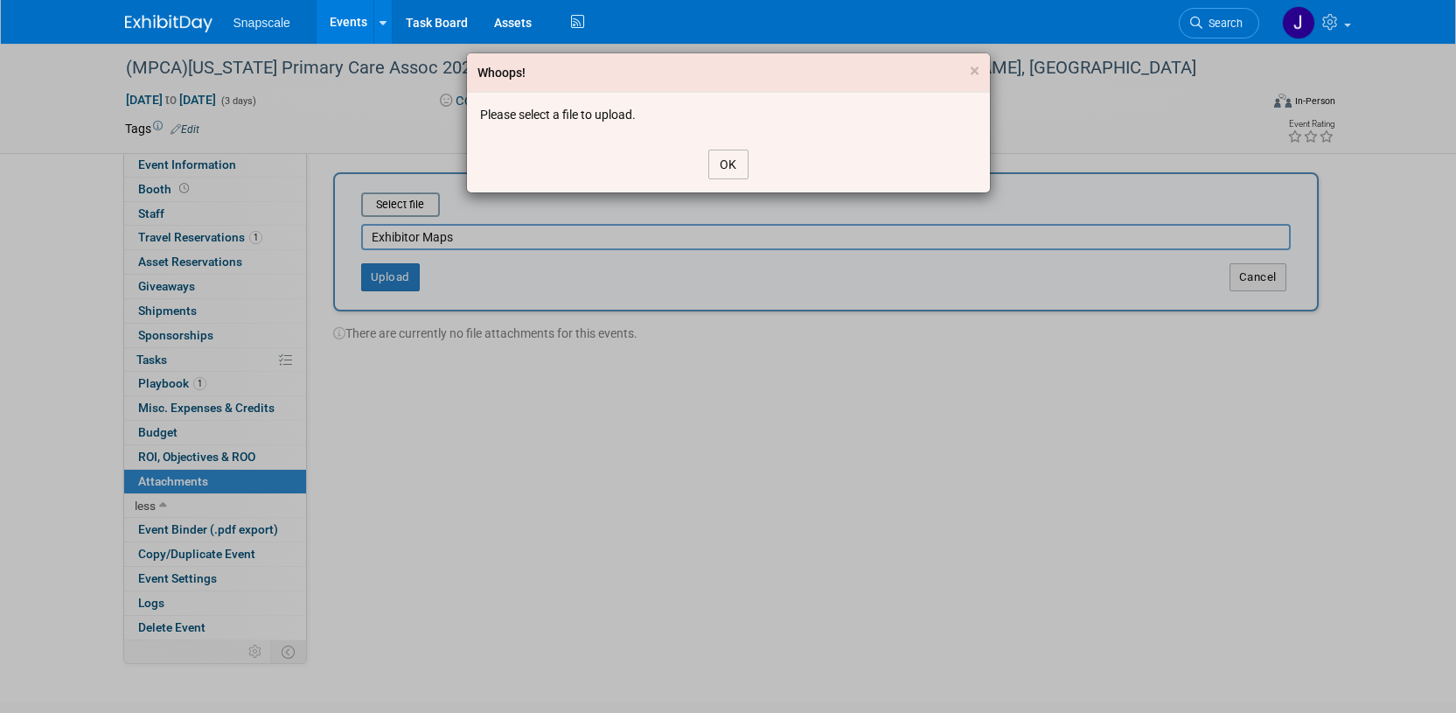
click at [731, 158] on button "OK" at bounding box center [728, 165] width 40 height 30
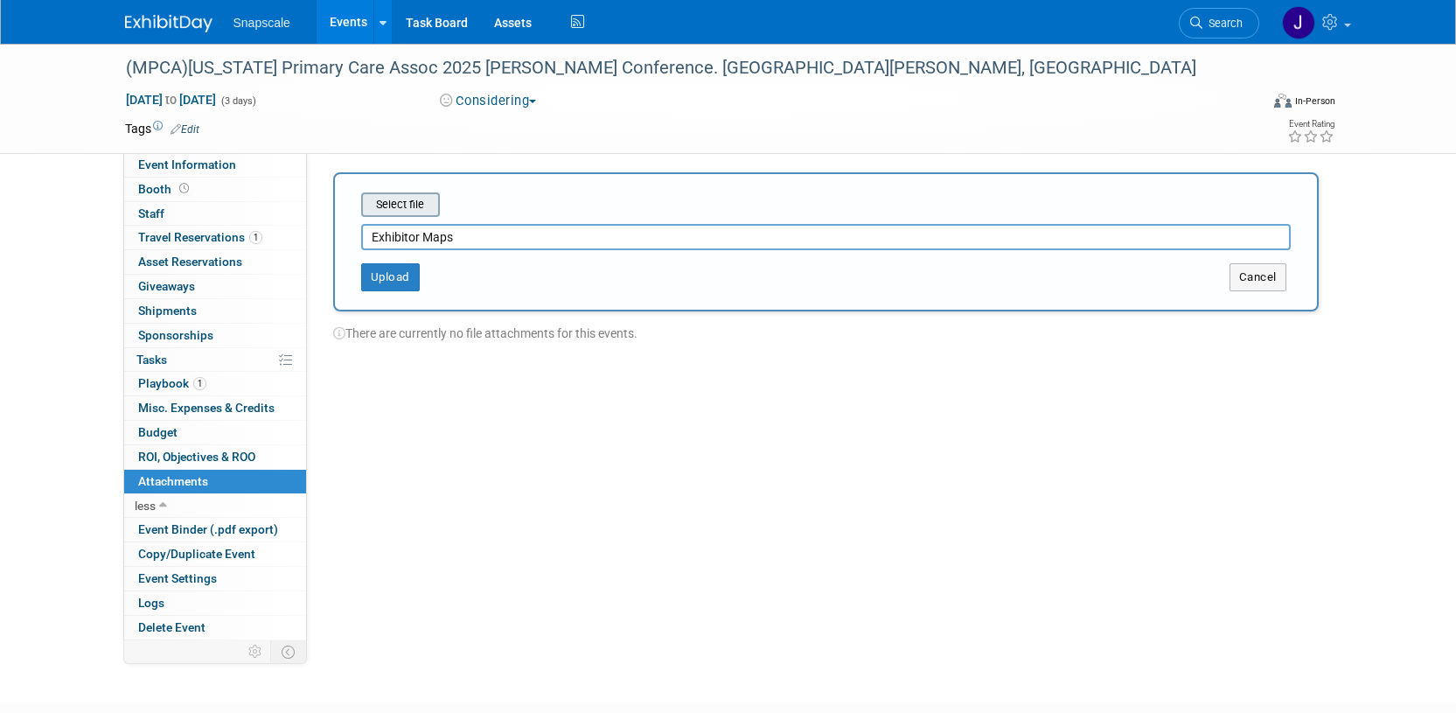
click at [430, 198] on input "file" at bounding box center [334, 204] width 208 height 21
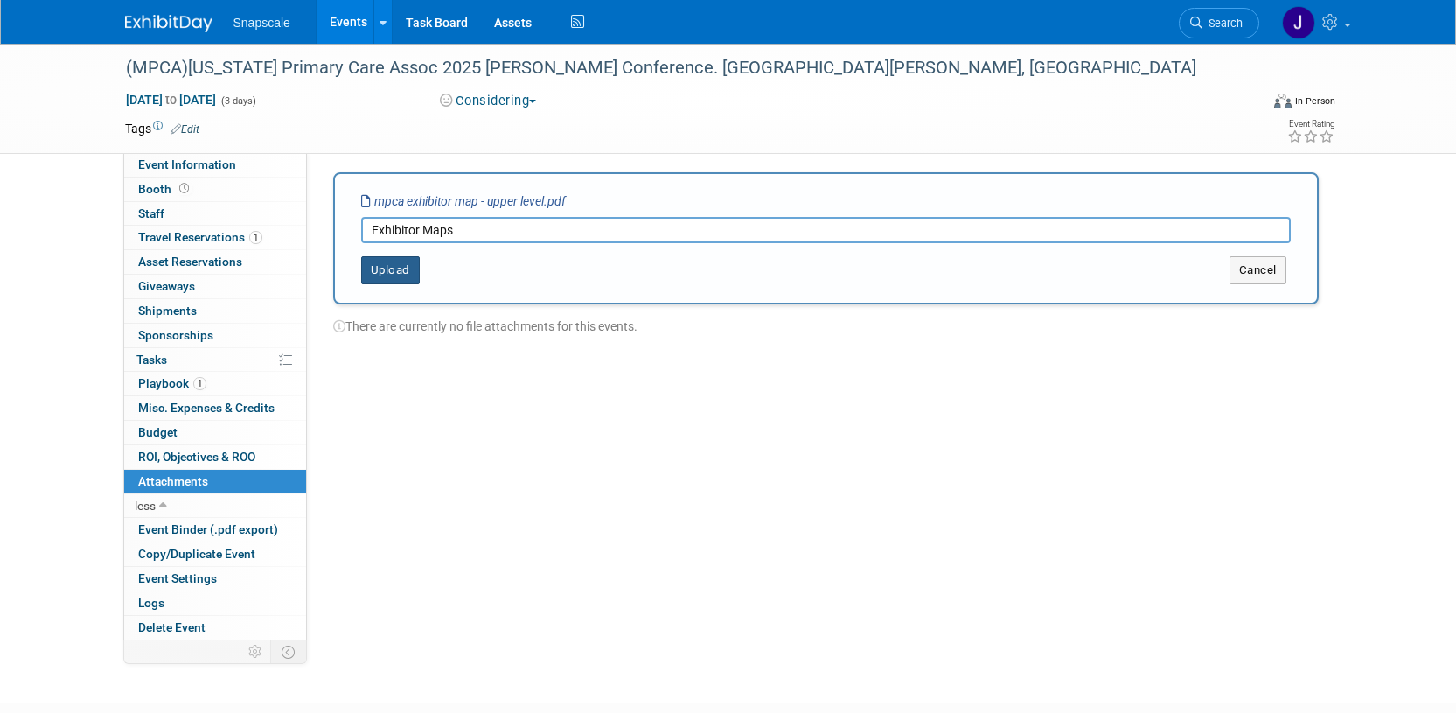
click at [373, 269] on button "Upload" at bounding box center [390, 270] width 59 height 28
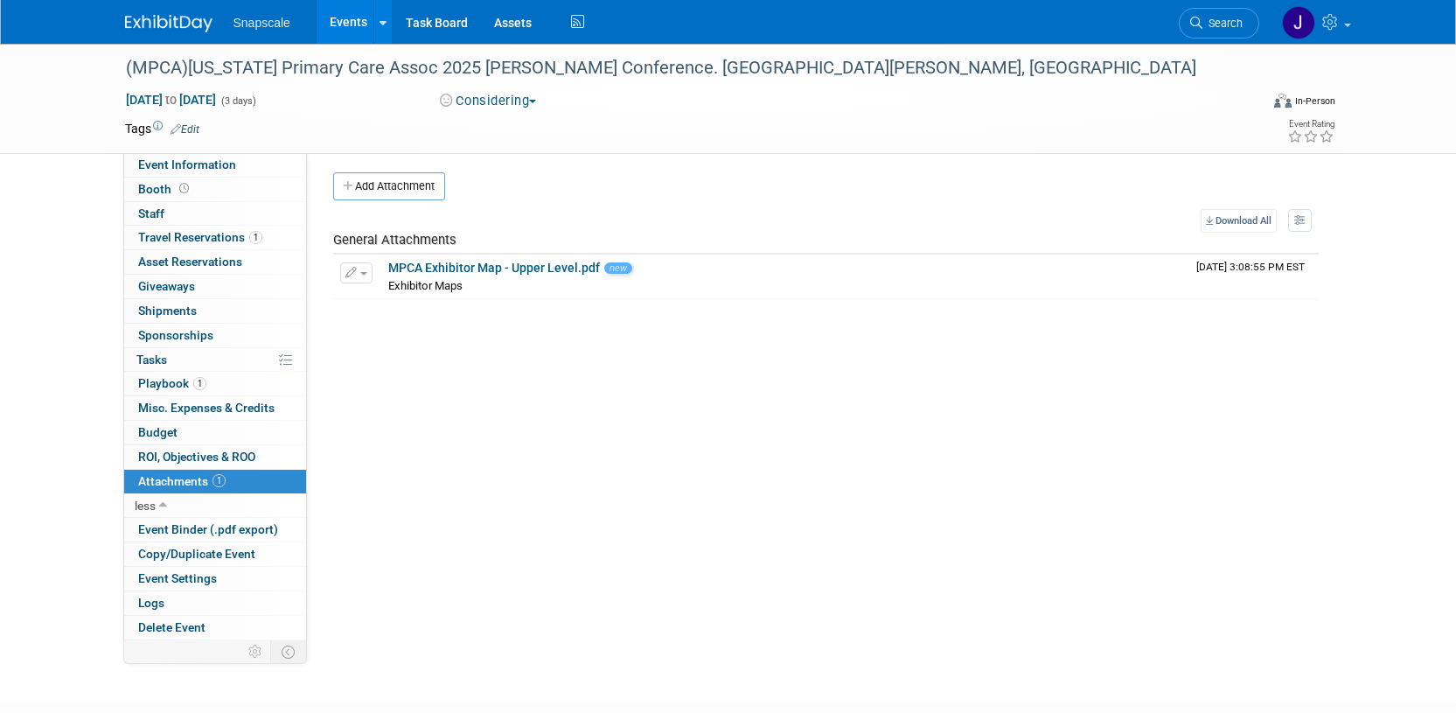
click at [407, 186] on button "Add Attachment" at bounding box center [389, 186] width 112 height 28
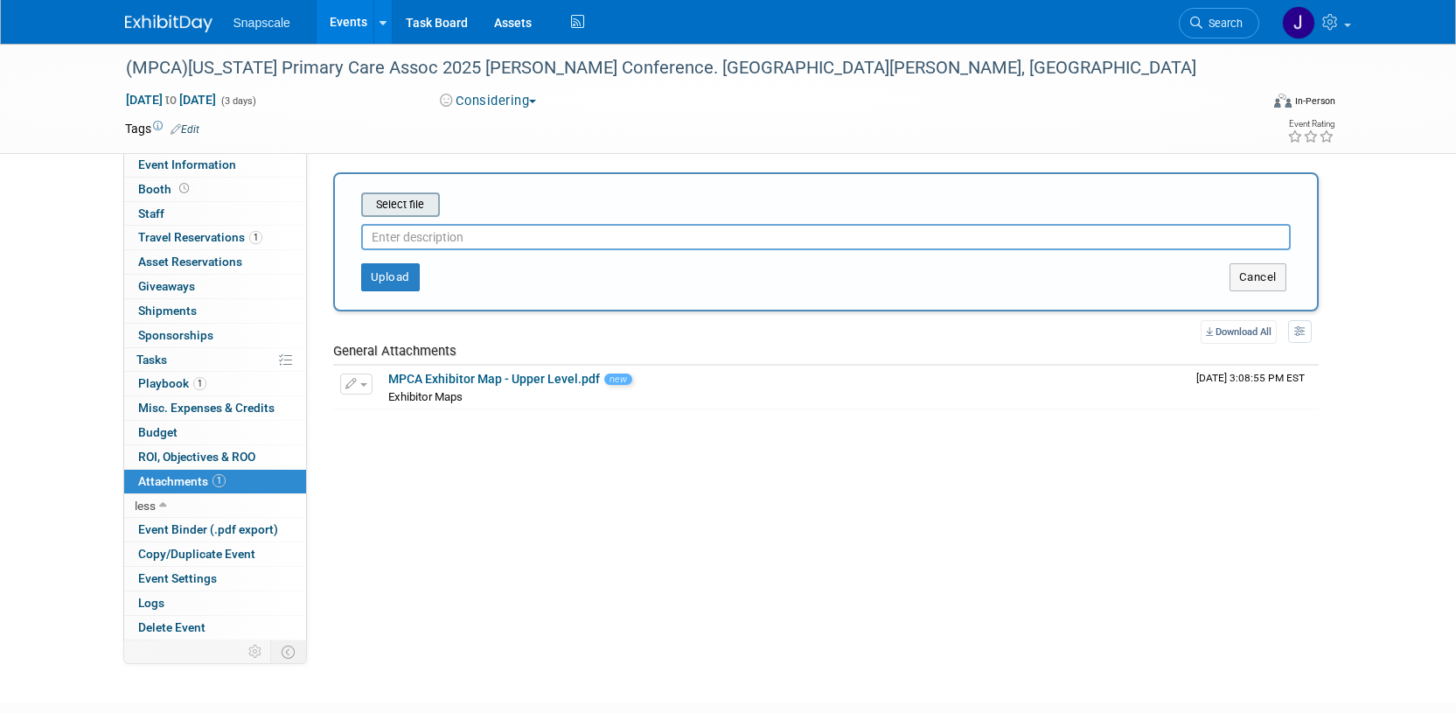
click at [407, 205] on input "file" at bounding box center [334, 204] width 208 height 21
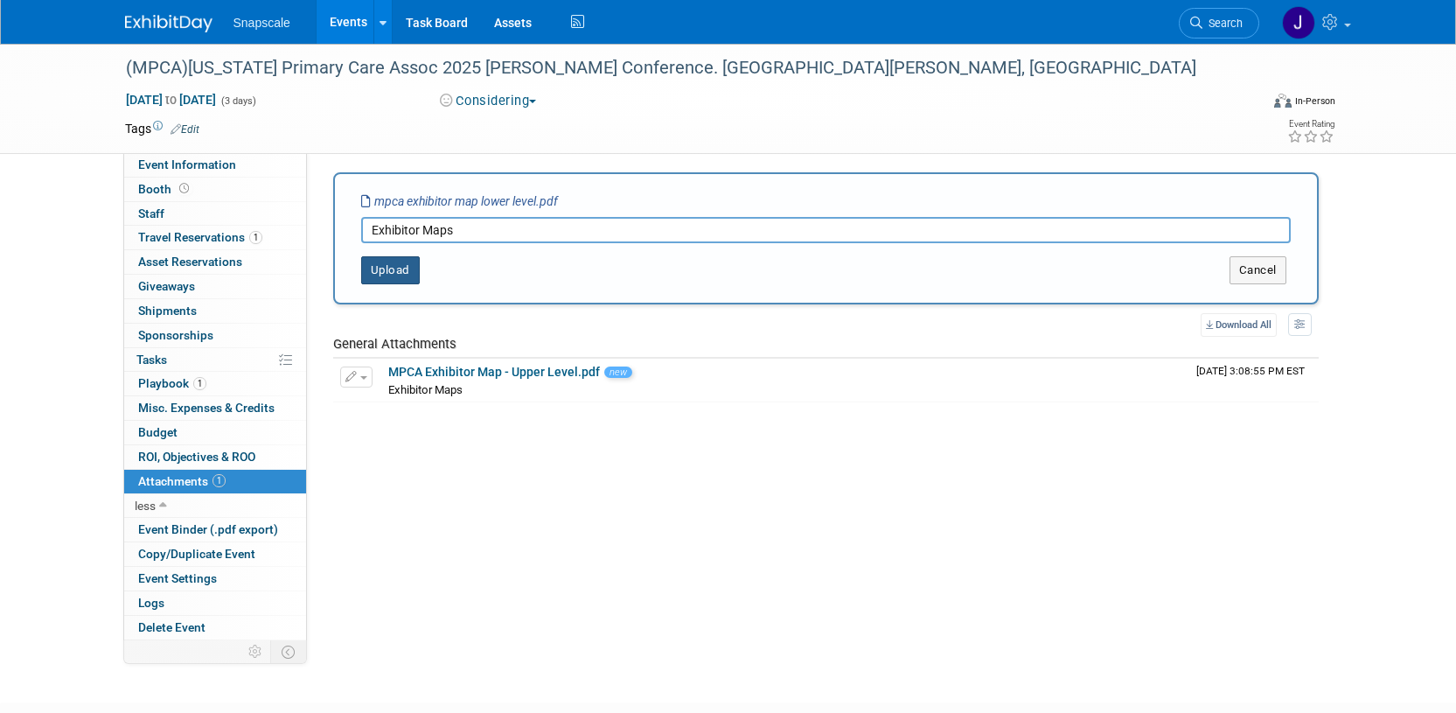
type input "Exhibitor Maps"
click at [373, 274] on button "Upload" at bounding box center [390, 270] width 59 height 28
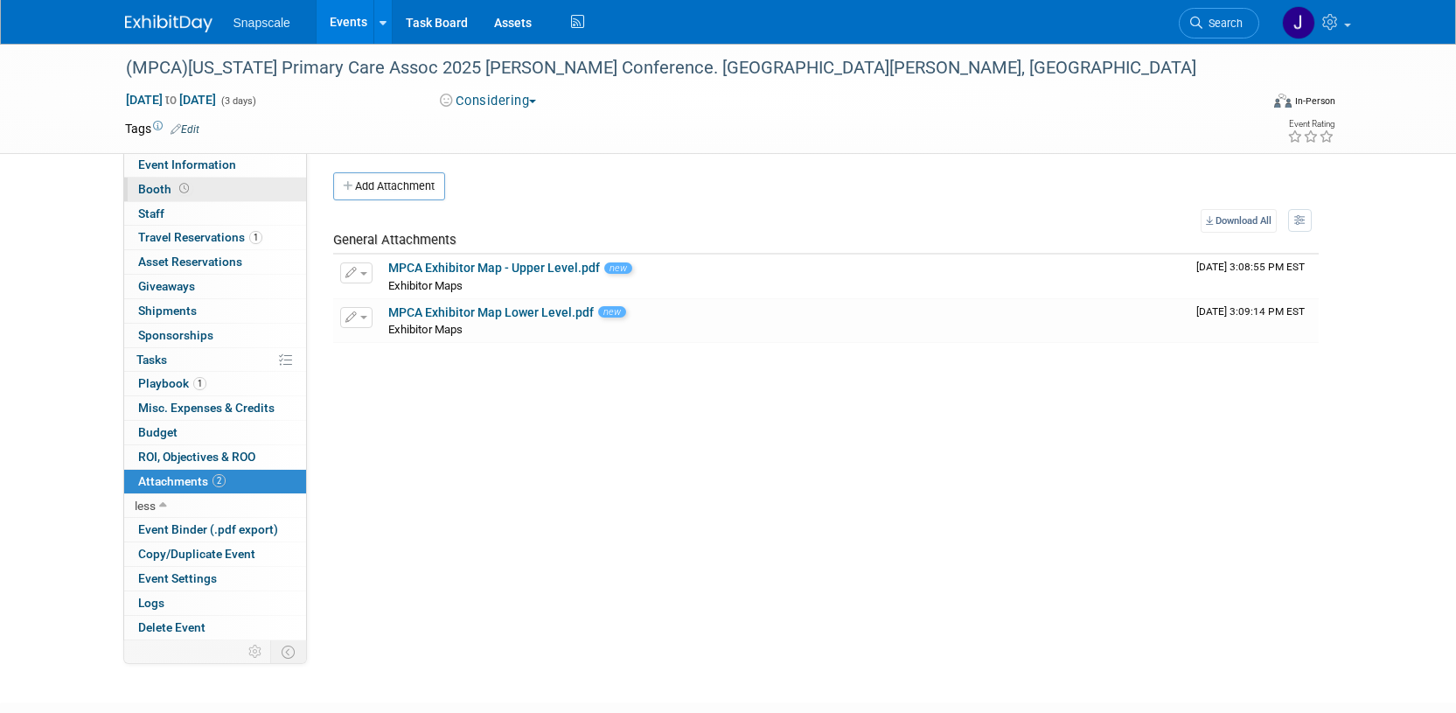
click at [156, 192] on span "Booth" at bounding box center [165, 189] width 54 height 14
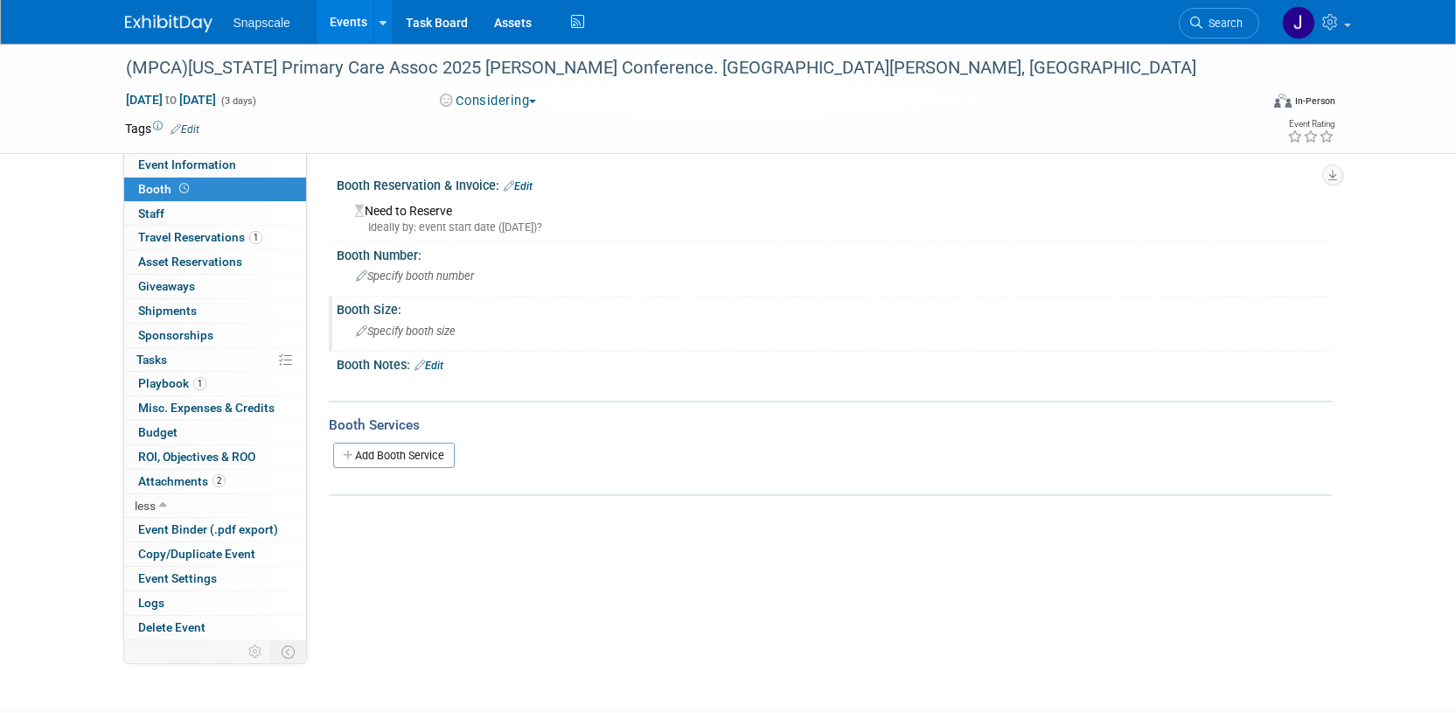
click at [358, 330] on icon at bounding box center [361, 331] width 11 height 11
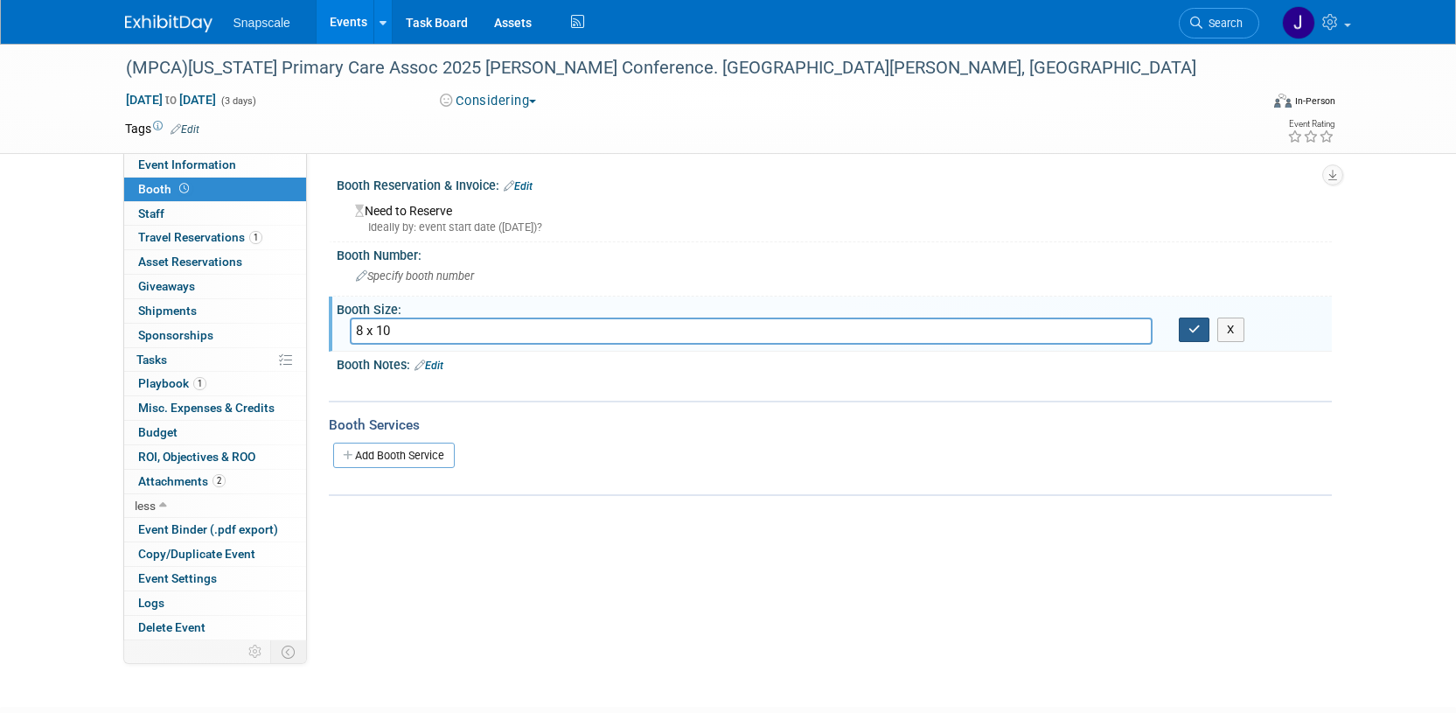
type input "8 x 10"
click at [1191, 334] on icon "button" at bounding box center [1194, 328] width 12 height 11
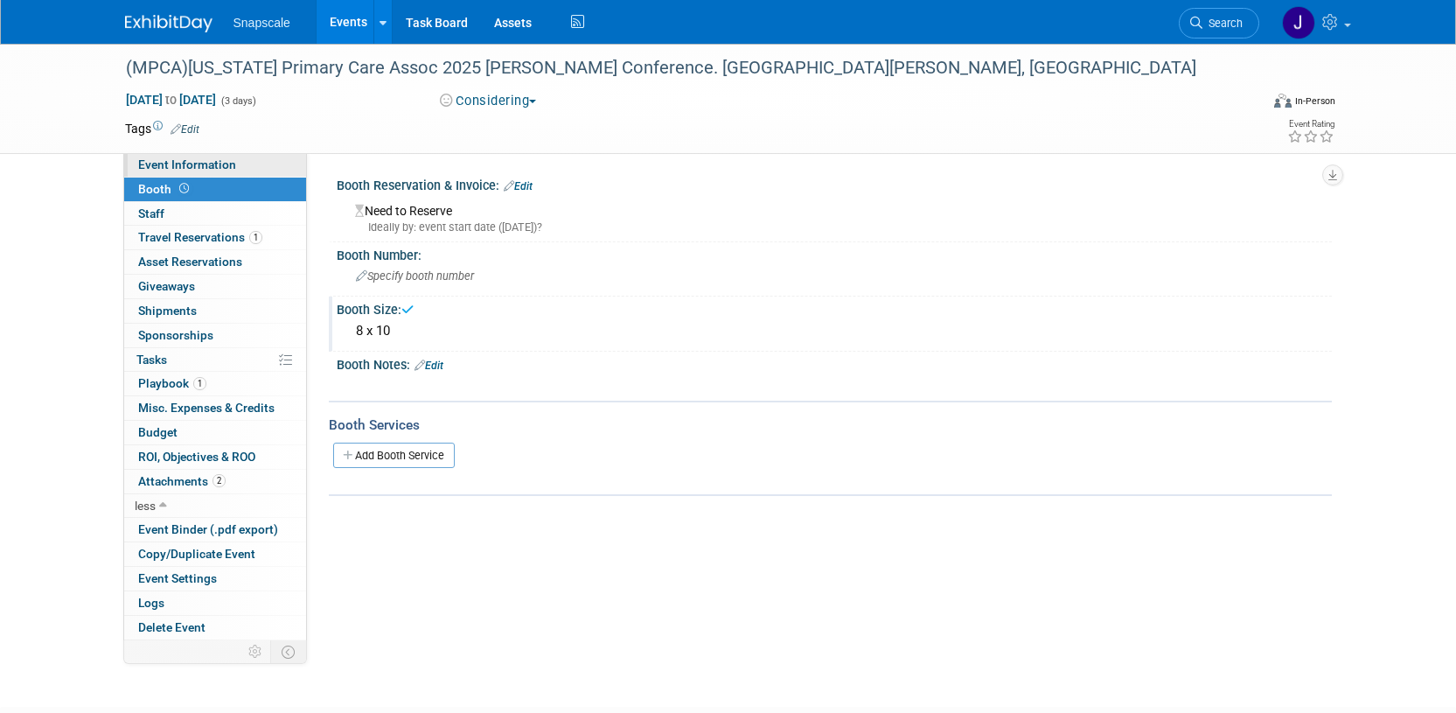
click at [221, 163] on span "Event Information" at bounding box center [187, 164] width 98 height 14
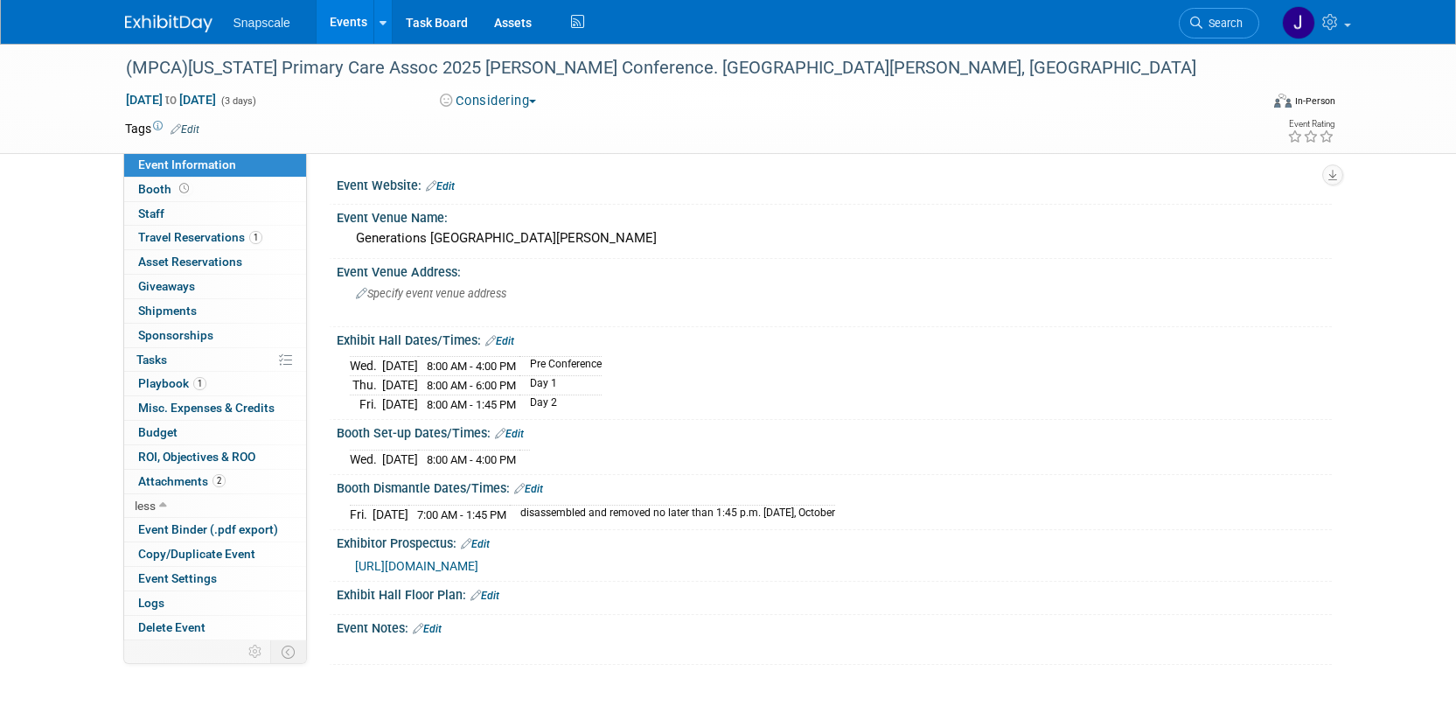
click at [375, 623] on div "Event Notes: Edit" at bounding box center [834, 626] width 995 height 23
click at [435, 623] on link "Edit" at bounding box center [427, 629] width 29 height 12
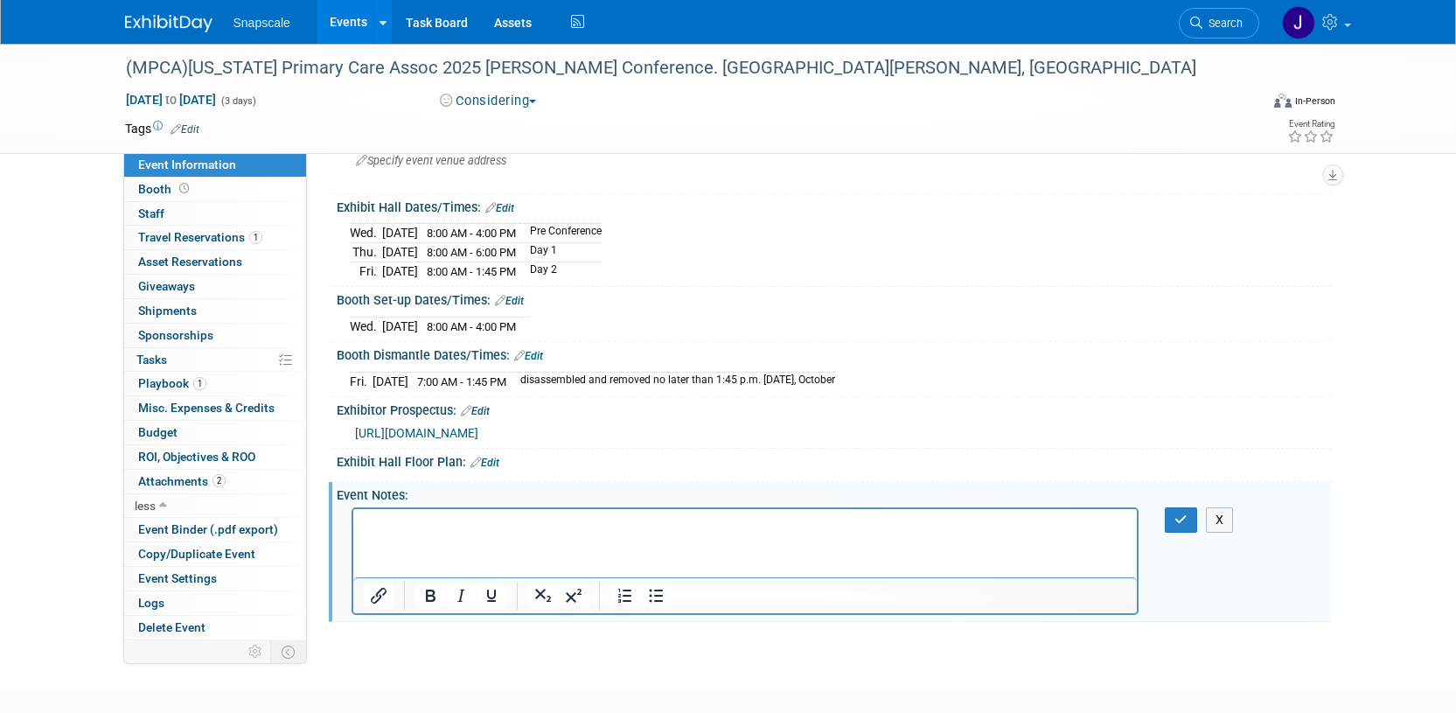
scroll to position [157, 0]
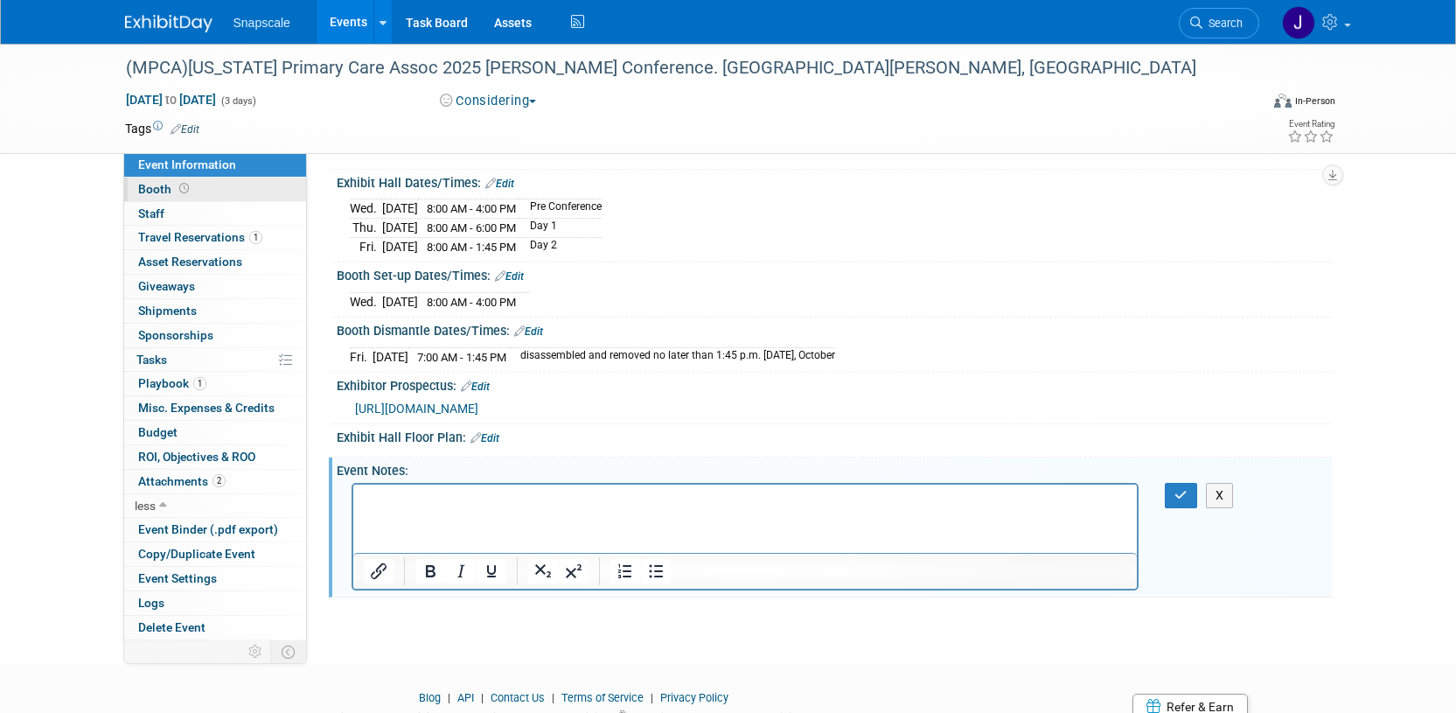
click at [150, 185] on span "Booth" at bounding box center [165, 189] width 54 height 14
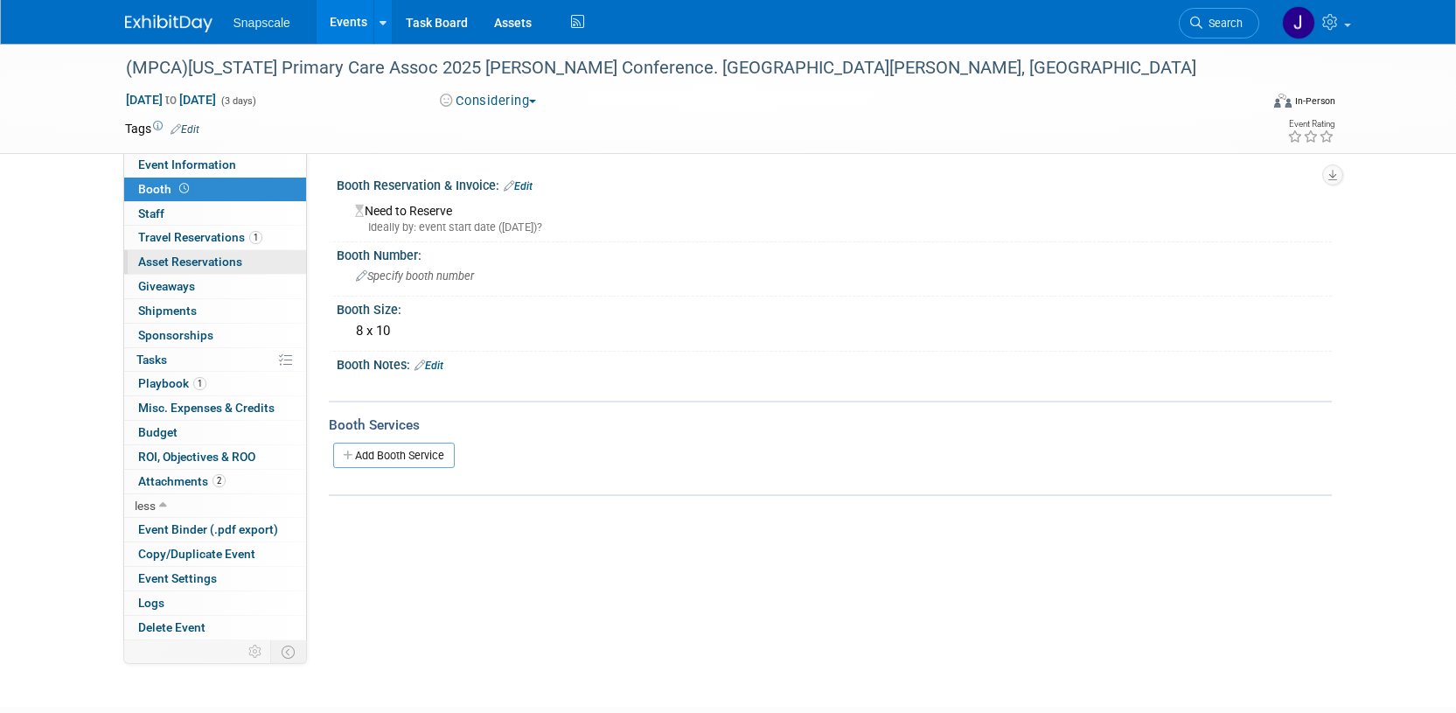
click at [154, 265] on span "Asset Reservations 0" at bounding box center [190, 261] width 104 height 14
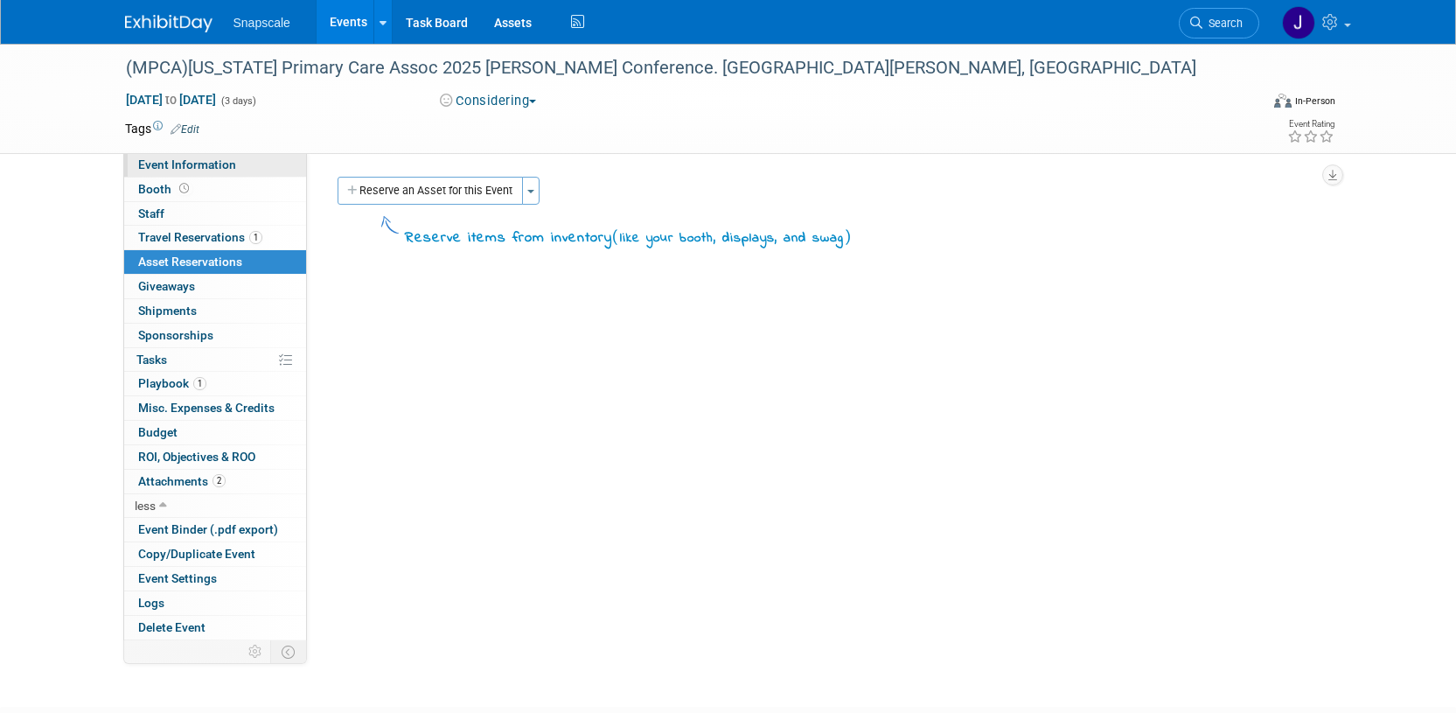
click at [179, 167] on span "Event Information" at bounding box center [187, 164] width 98 height 14
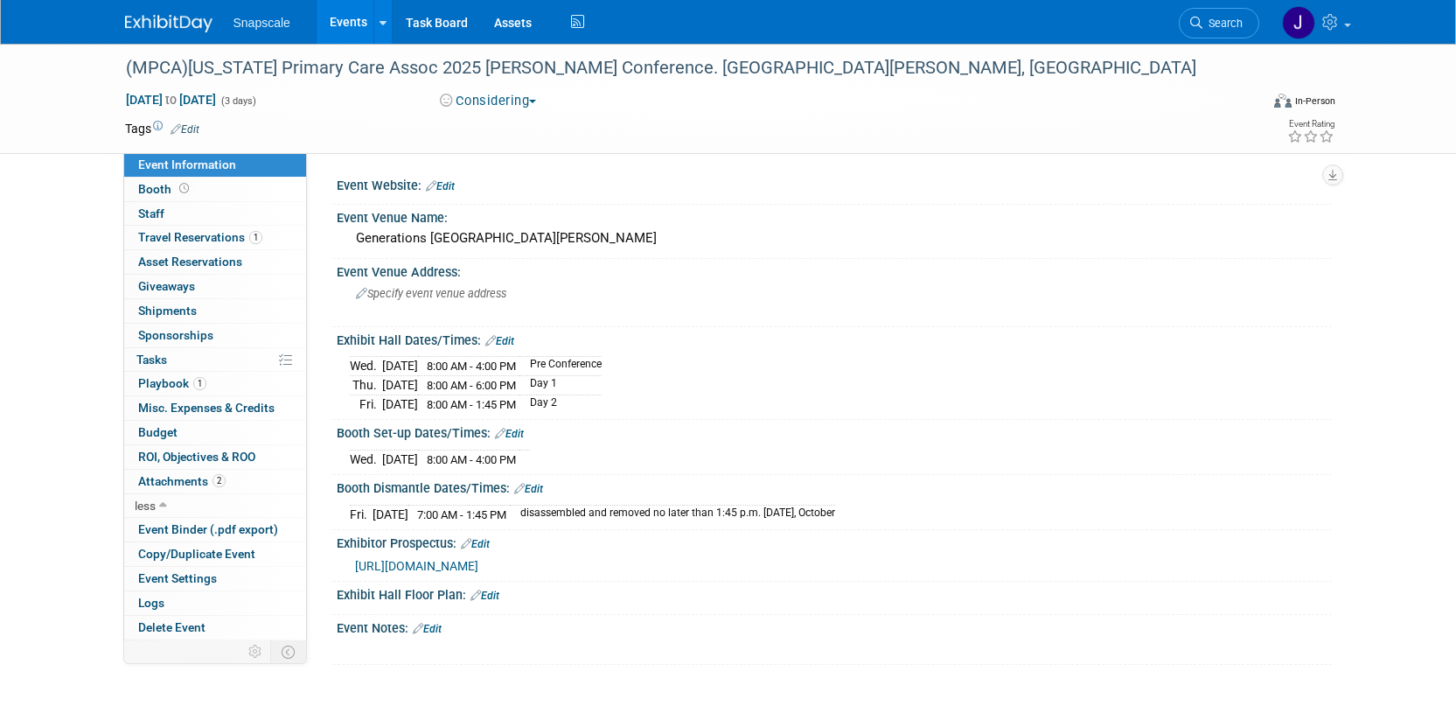
click at [431, 623] on link "Edit" at bounding box center [427, 629] width 29 height 12
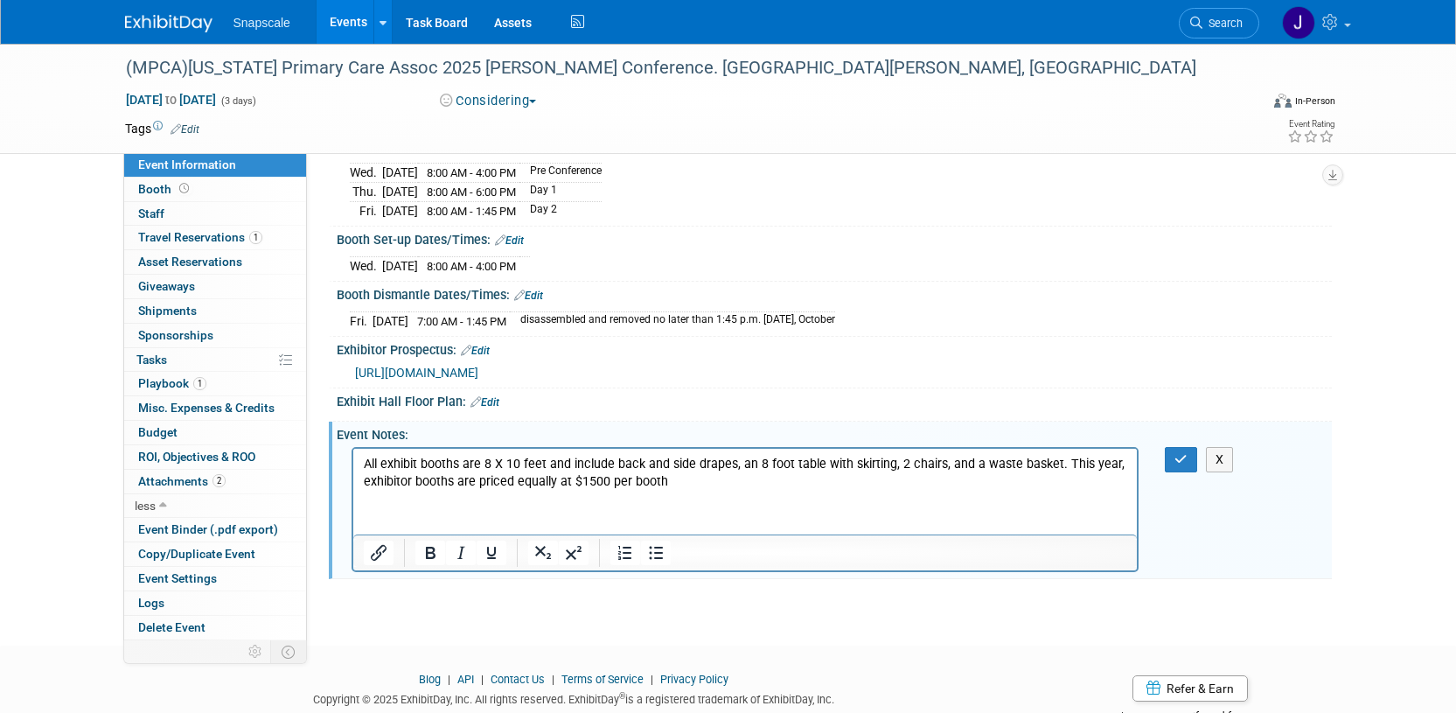
scroll to position [196, 0]
click at [1116, 459] on p "All exhibit booths are 8 X 10 feet and include back and side drapes, an 8 foot …" at bounding box center [745, 469] width 764 height 35
click at [363, 460] on p "All exhibit booths are 8 X 10 feet and include back and side drapes, an 8 foot …" at bounding box center [745, 460] width 764 height 17
drag, startPoint x: 653, startPoint y: 552, endPoint x: 577, endPoint y: 530, distance: 79.1
click at [653, 552] on icon "Bullet list" at bounding box center [655, 549] width 21 height 21
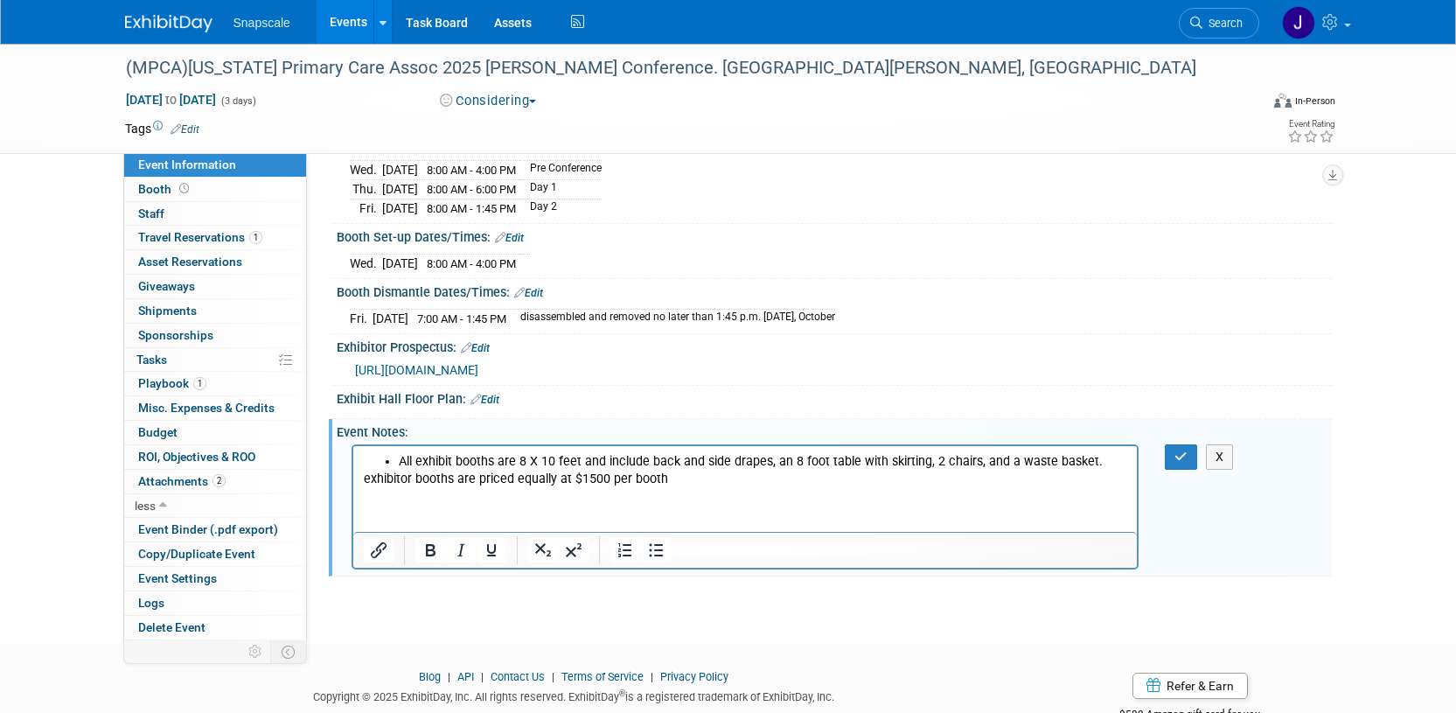
click at [363, 481] on p "exhibitor booths are priced equally at $1500 per booth" at bounding box center [745, 477] width 764 height 17
drag, startPoint x: 663, startPoint y: 546, endPoint x: 668, endPoint y: 536, distance: 11.0
click at [663, 546] on icon "Bullet list" at bounding box center [655, 549] width 21 height 21
click at [711, 477] on li "exhibitor booths are priced equally at $1500 per booth" at bounding box center [762, 477] width 729 height 17
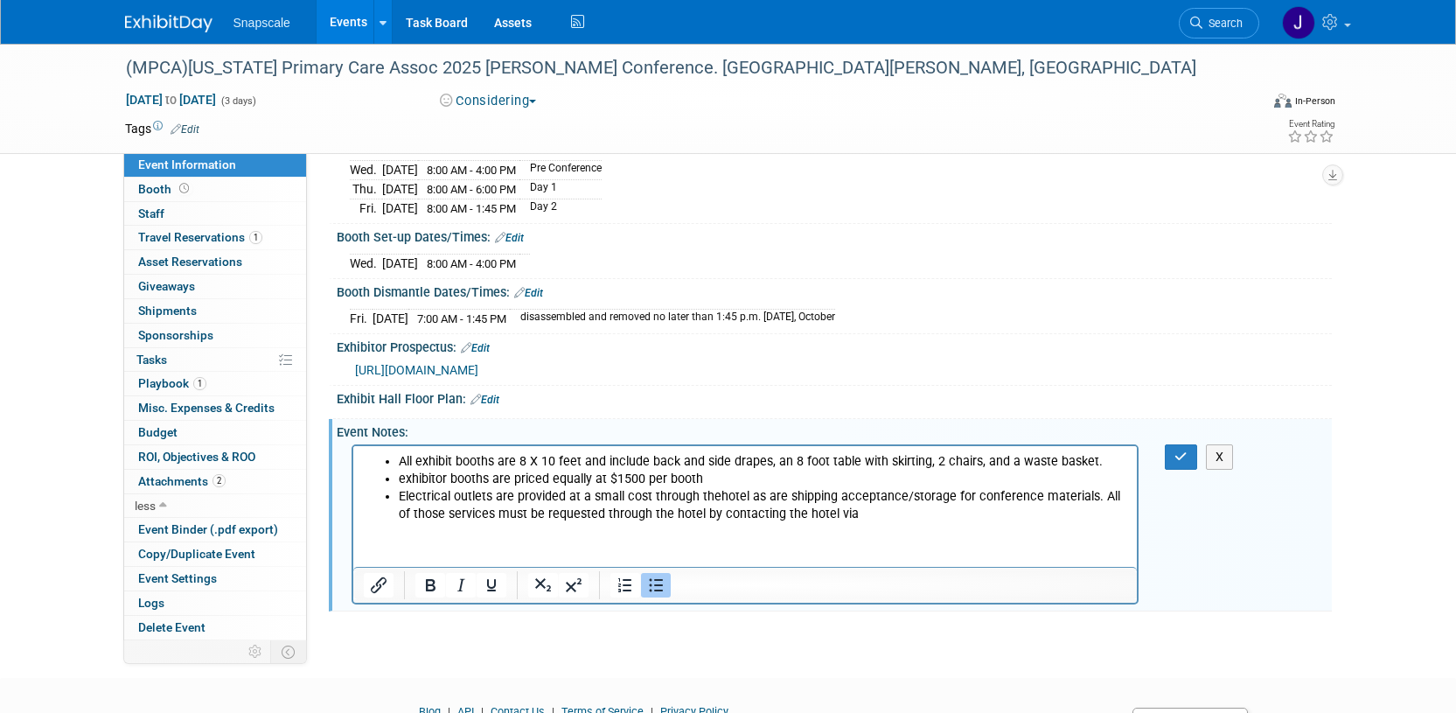
click at [717, 497] on li "Electrical outlets are provided at a small cost through thehotel as are shippin…" at bounding box center [762, 504] width 729 height 35
click at [750, 501] on li "Electrical outlets are provided at a small cost through the hotel as are shippi…" at bounding box center [762, 504] width 729 height 35
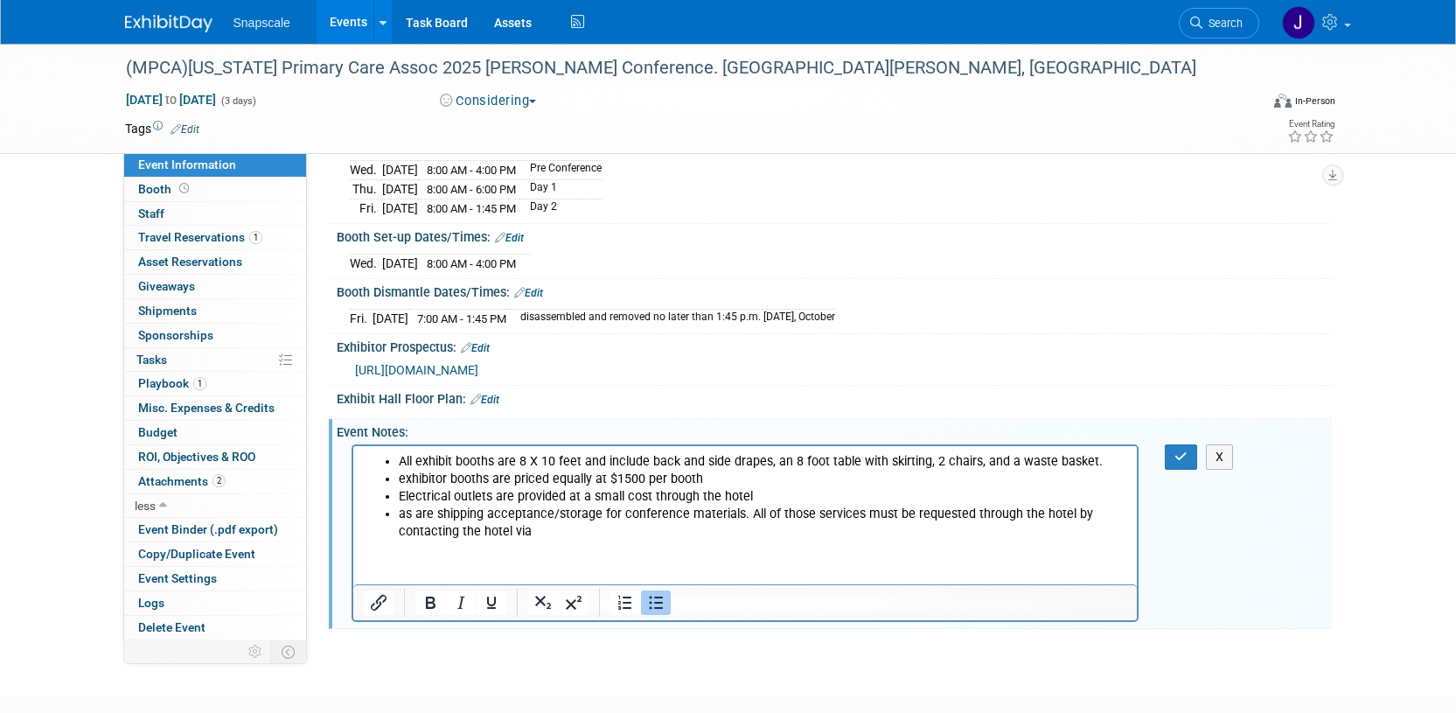
scroll to position [197, 0]
click at [746, 509] on li "as are shipping acceptance/storage for conference materials. All of those servi…" at bounding box center [762, 521] width 729 height 35
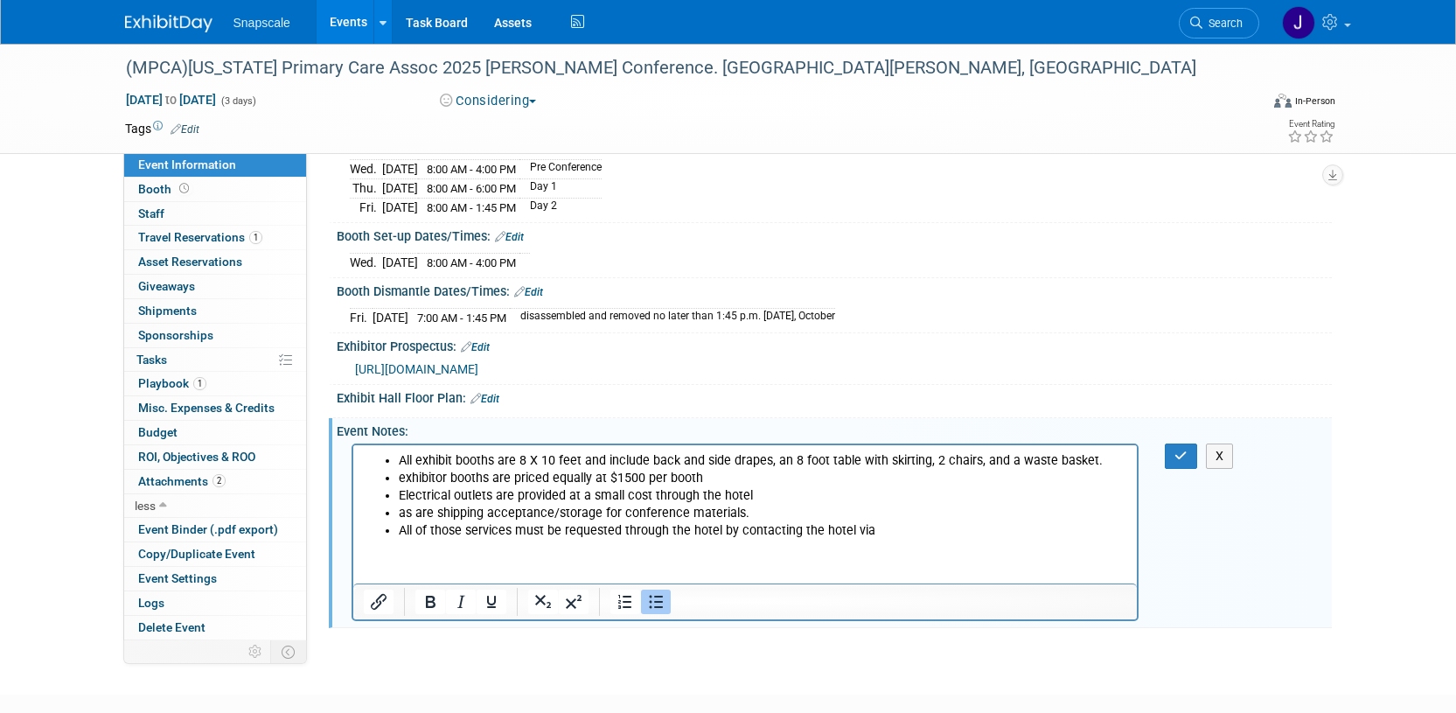
click at [880, 530] on li "All of those services must be requested through the hotel by contacting the hot…" at bounding box center [762, 529] width 729 height 17
click at [383, 599] on icon "Insert/edit link" at bounding box center [378, 601] width 21 height 21
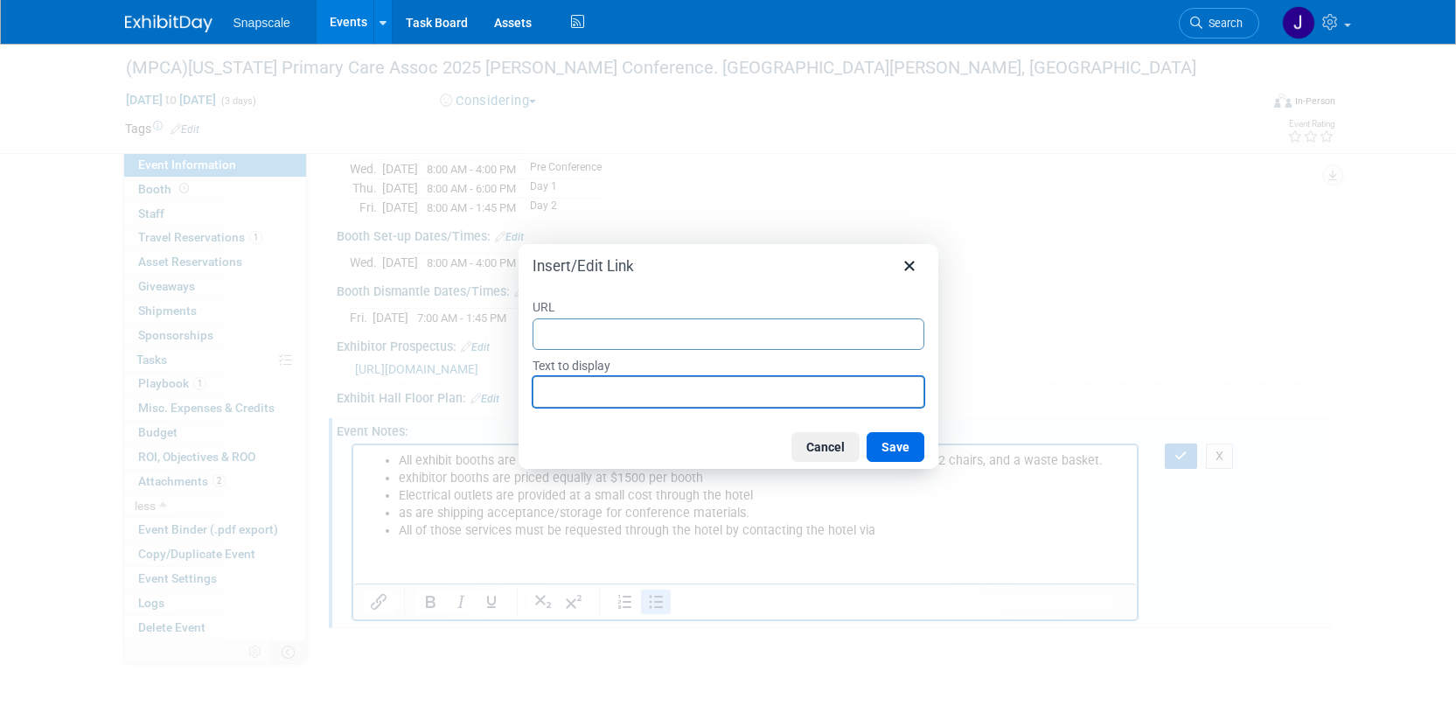
click at [657, 393] on input "Text to display" at bounding box center [728, 391] width 392 height 31
type input "l"
type input "this link"
click at [682, 336] on input "URL" at bounding box center [728, 333] width 392 height 31
paste input "https://stcharlesconventioncenter.com/best-venue-in-st-louis/"
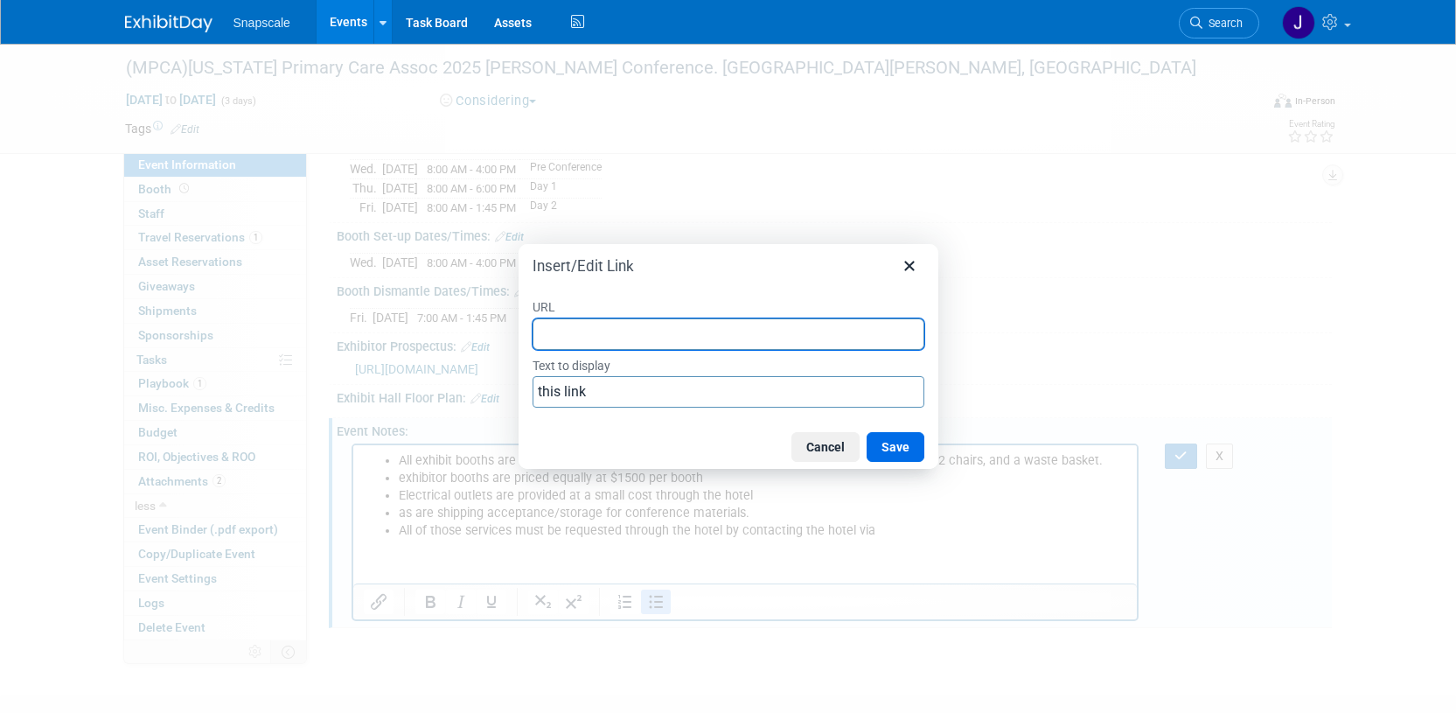
type input "https://stcharlesconventioncenter.com/best-venue-in-st-louis/"
click at [894, 446] on button "Save" at bounding box center [895, 447] width 58 height 30
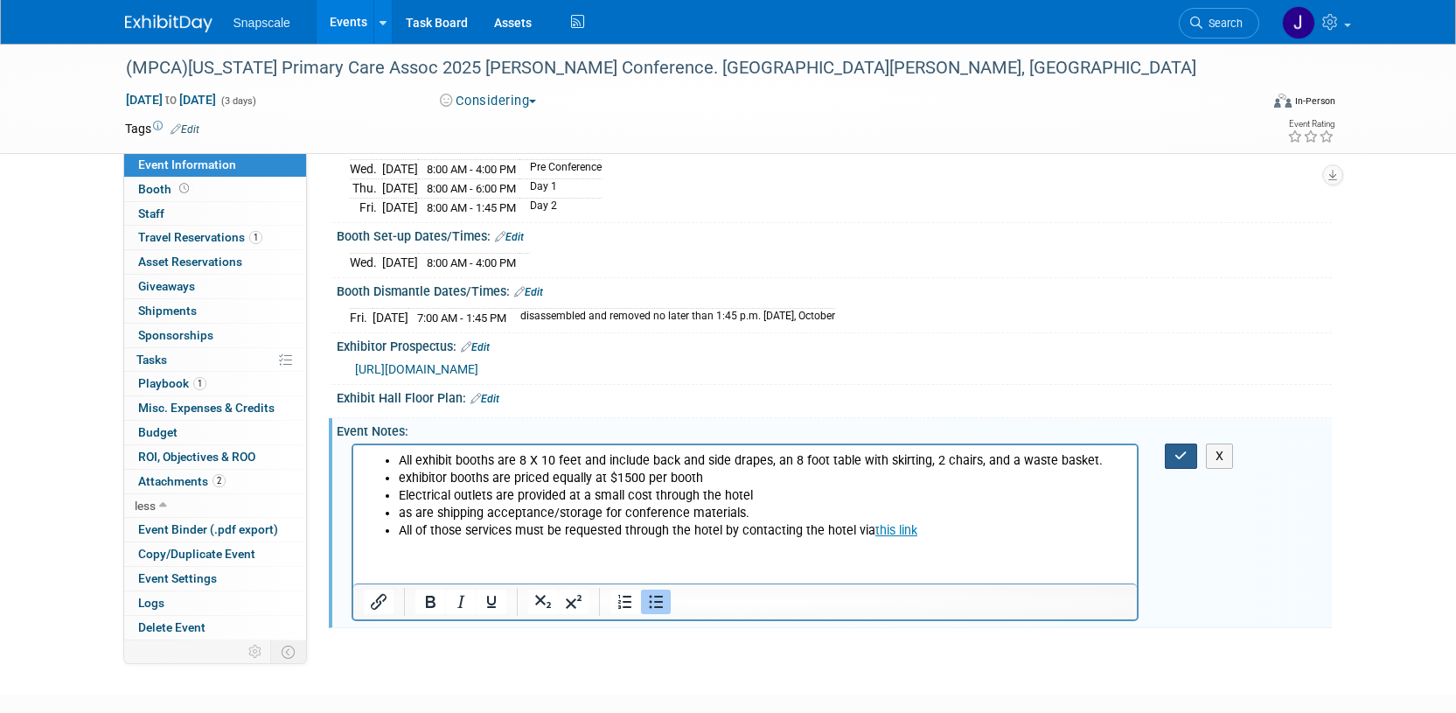
click at [1175, 452] on icon "button" at bounding box center [1180, 455] width 13 height 12
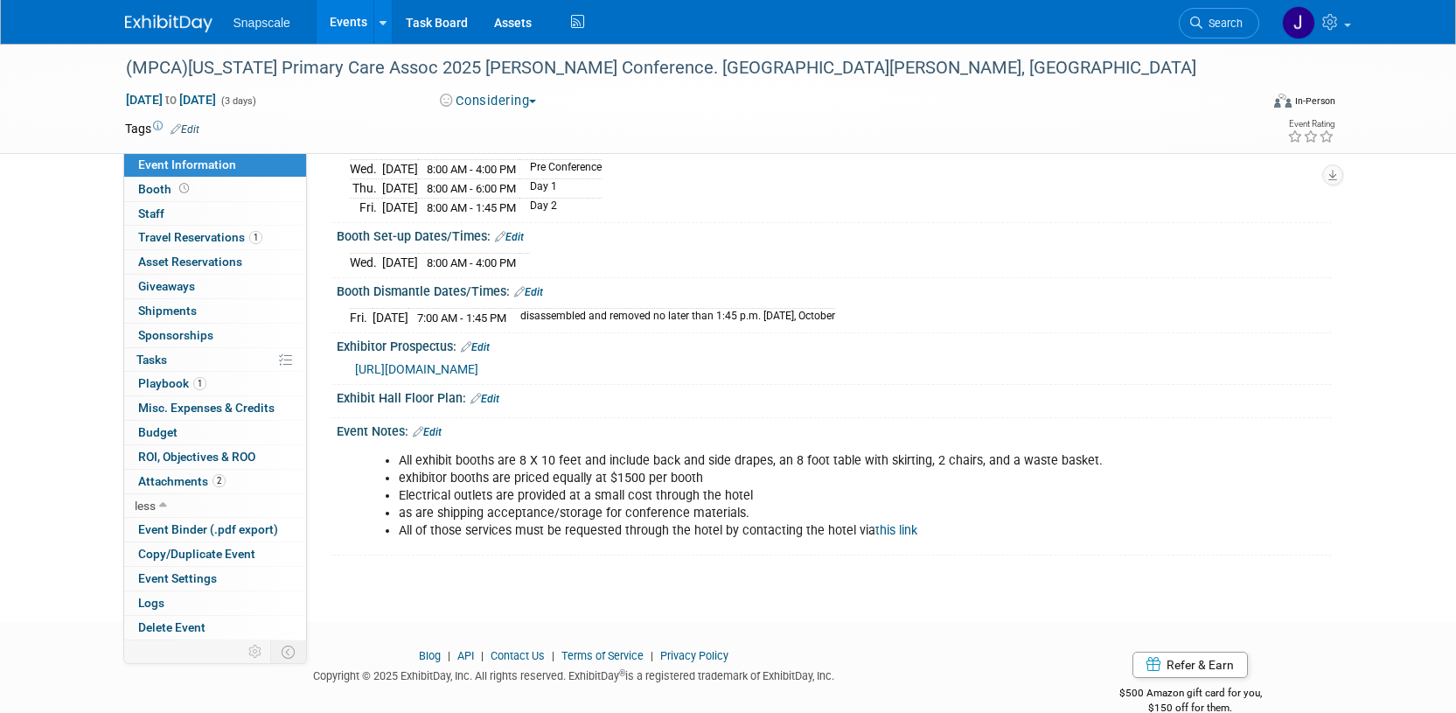
click at [490, 395] on link "Edit" at bounding box center [484, 399] width 29 height 12
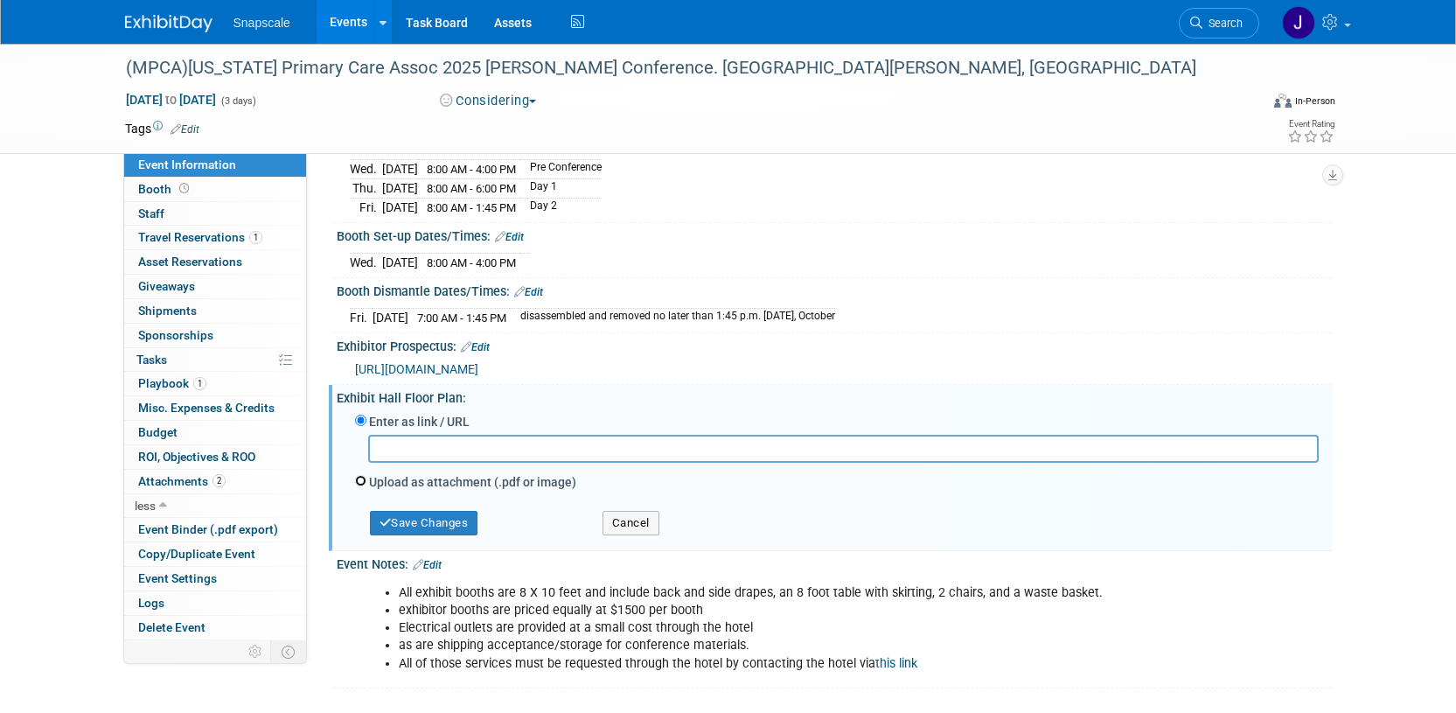
click at [364, 477] on input "Upload as attachment (.pdf or image)" at bounding box center [360, 480] width 11 height 11
radio input "true"
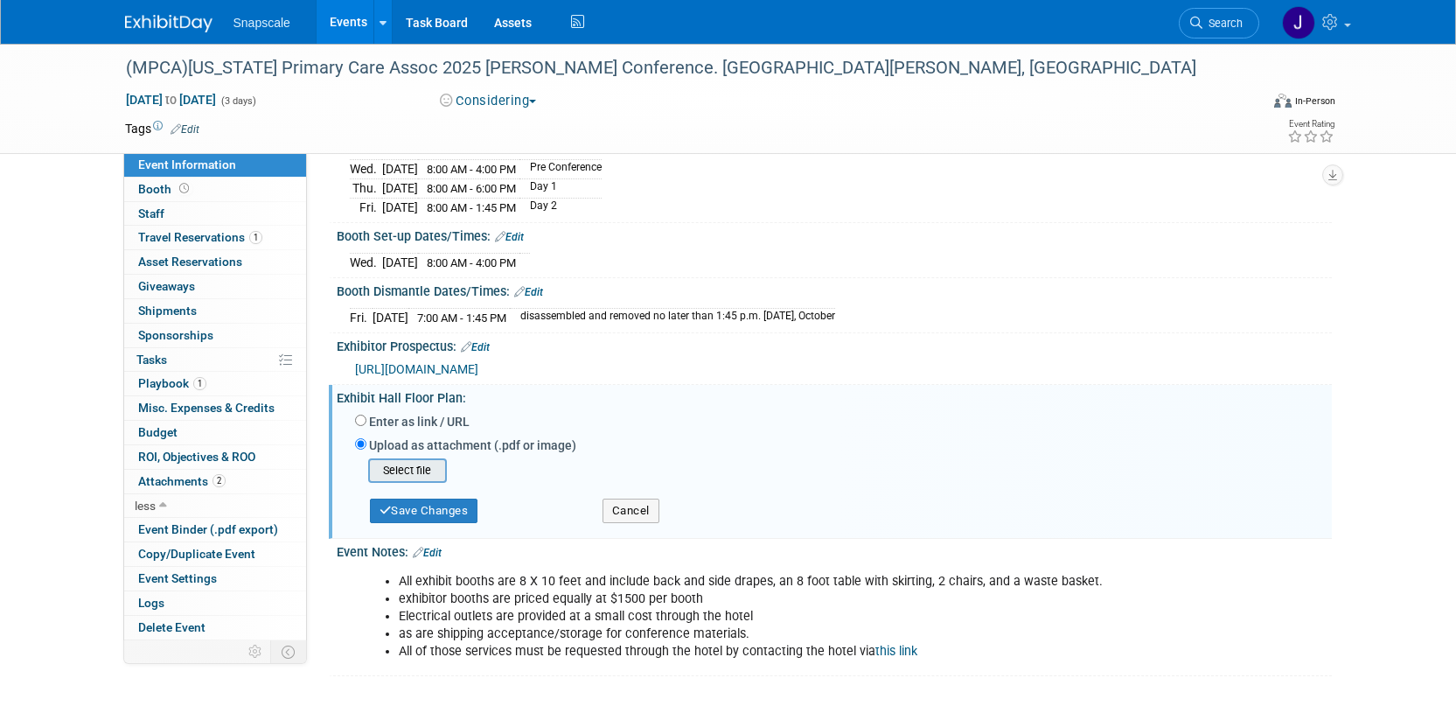
click at [401, 469] on input "file" at bounding box center [341, 470] width 208 height 21
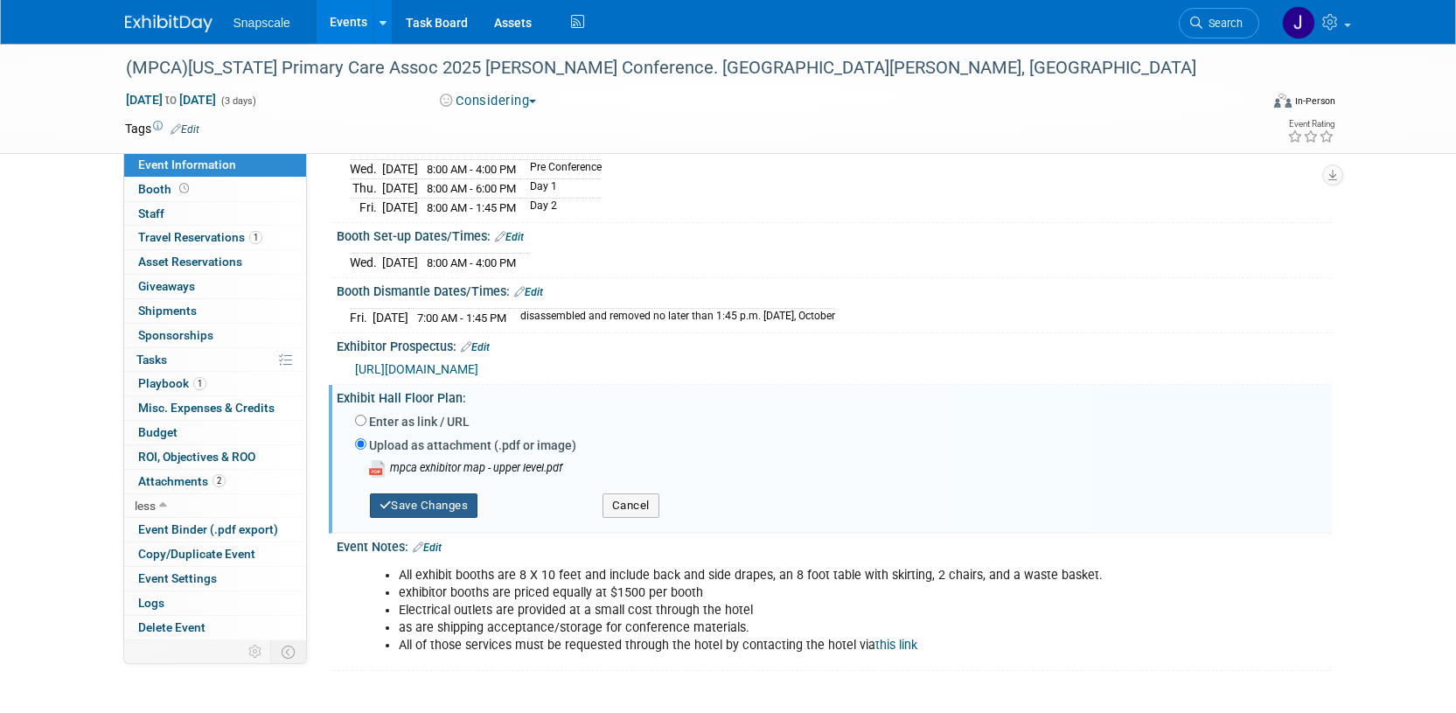
click at [428, 505] on button "Save Changes" at bounding box center [424, 505] width 108 height 24
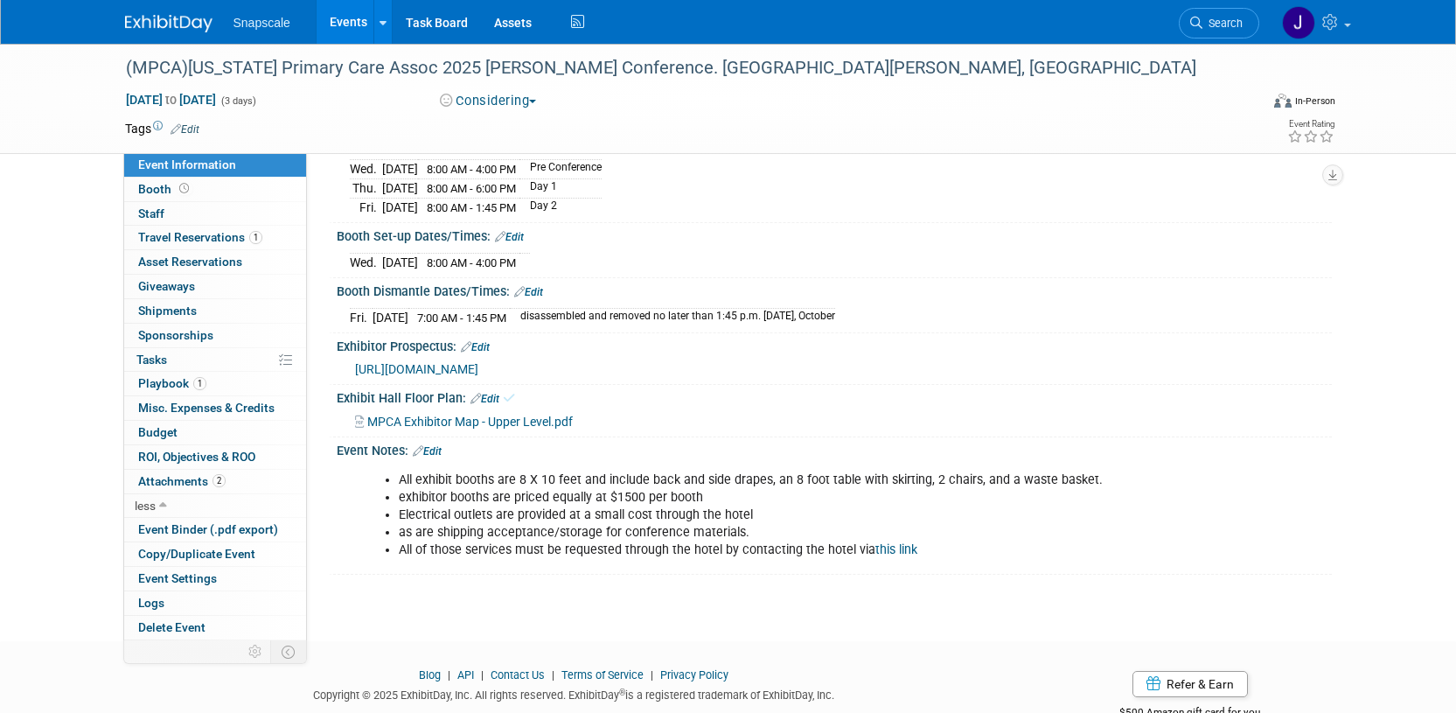
click at [493, 394] on link "Edit" at bounding box center [484, 399] width 29 height 12
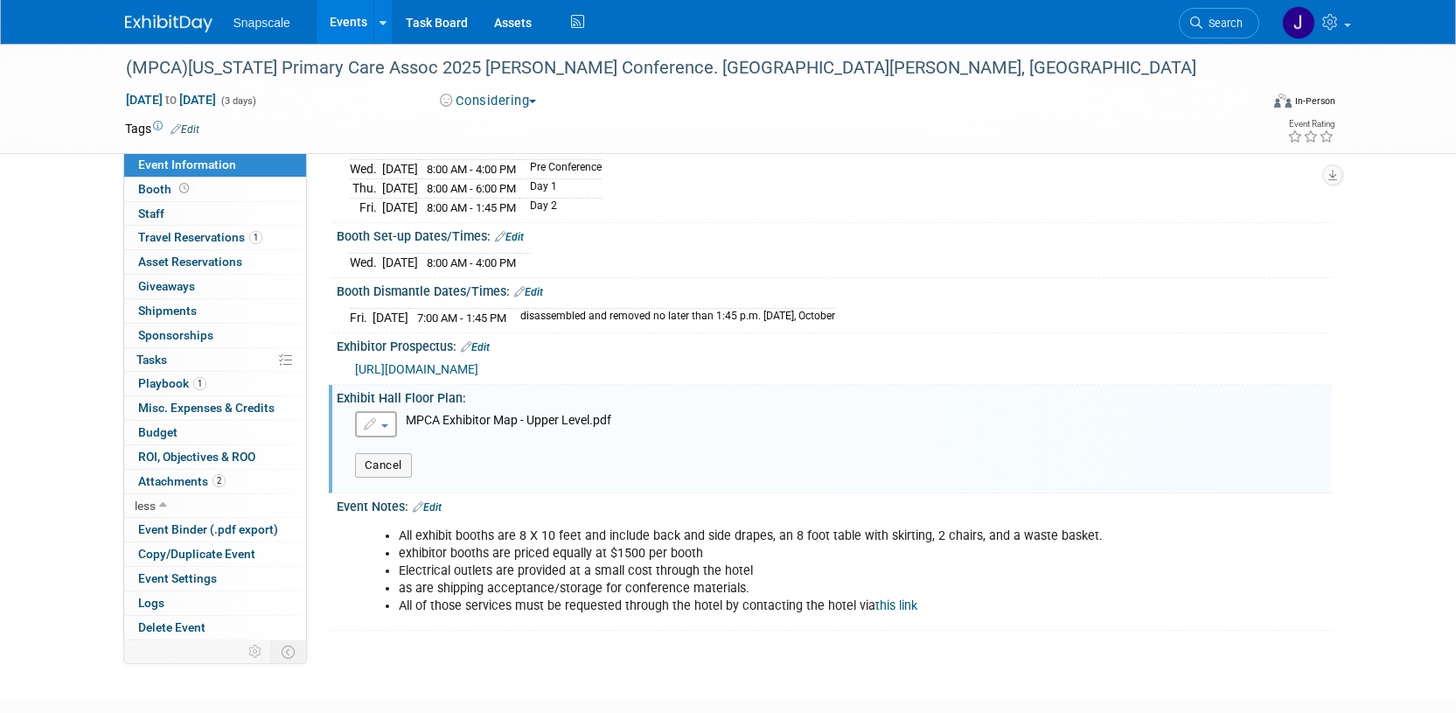
click at [386, 424] on span "button" at bounding box center [384, 425] width 7 height 3
click at [785, 443] on div "Save Changes Cancel" at bounding box center [837, 457] width 990 height 40
click at [164, 233] on span "Travel Reservations 1" at bounding box center [200, 237] width 124 height 14
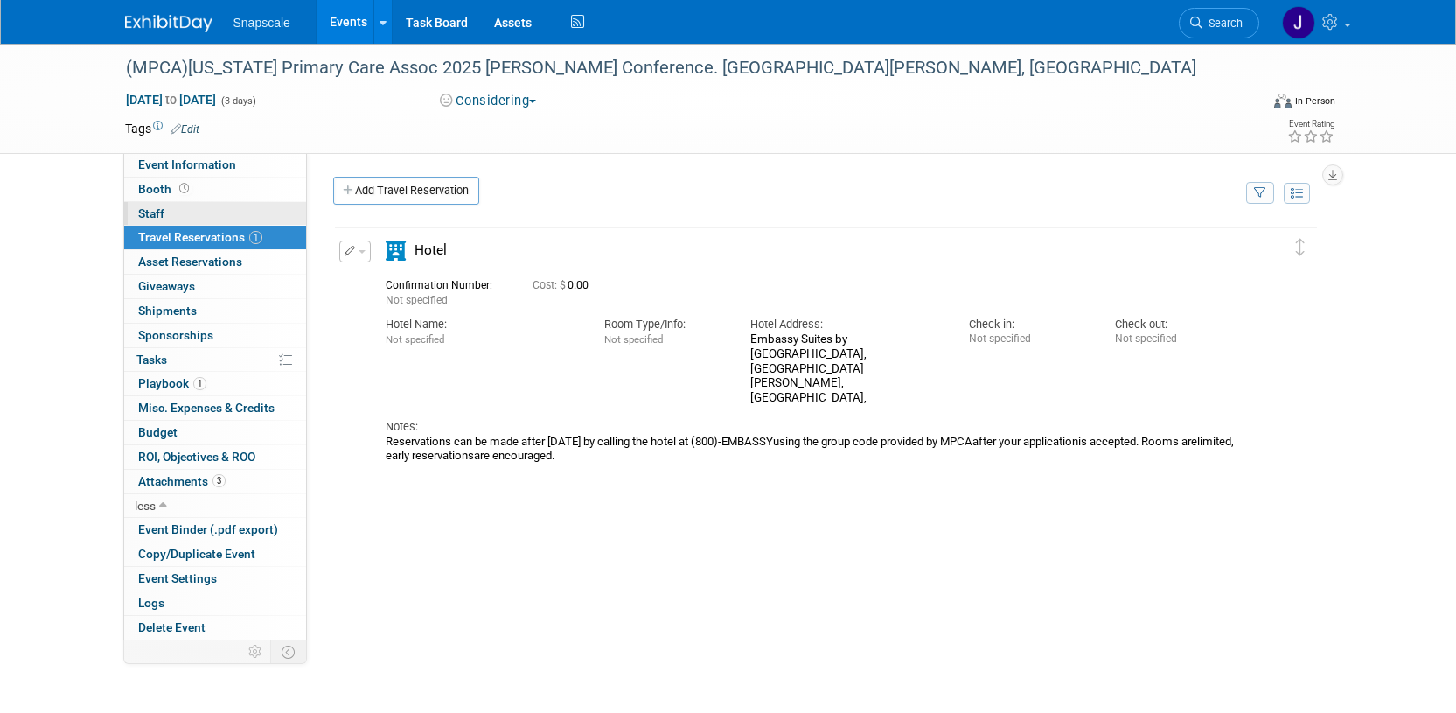
click at [156, 212] on span "Staff 0" at bounding box center [151, 213] width 26 height 14
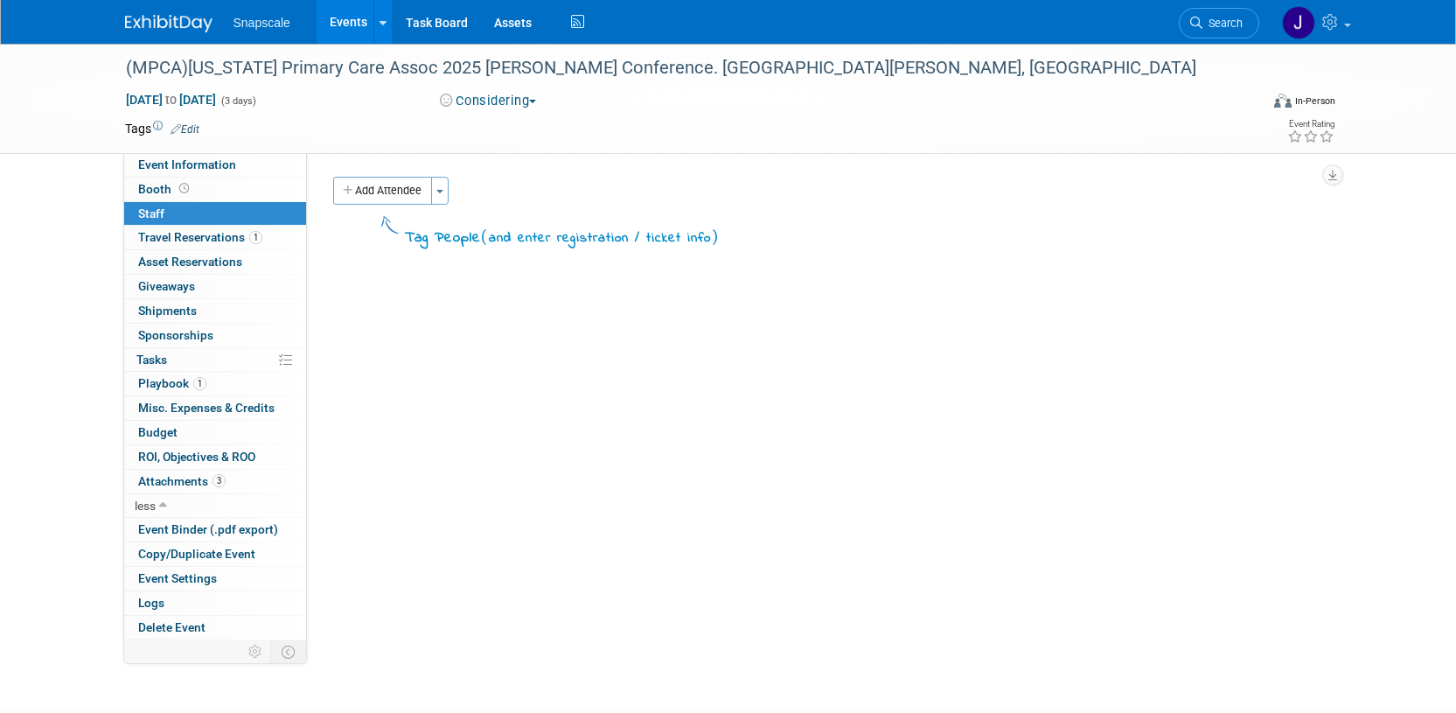
click at [411, 182] on button "Add Attendee" at bounding box center [382, 191] width 99 height 28
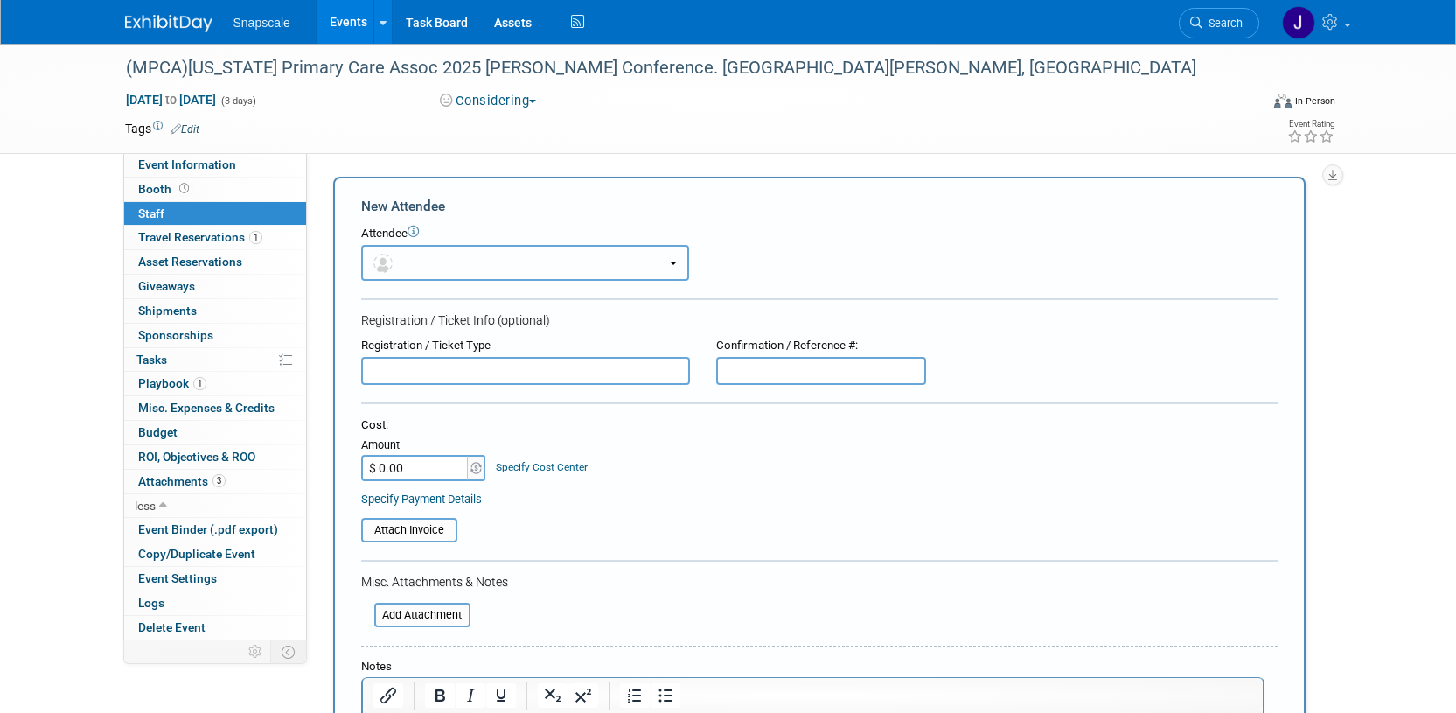
click at [664, 261] on button "button" at bounding box center [525, 263] width 328 height 36
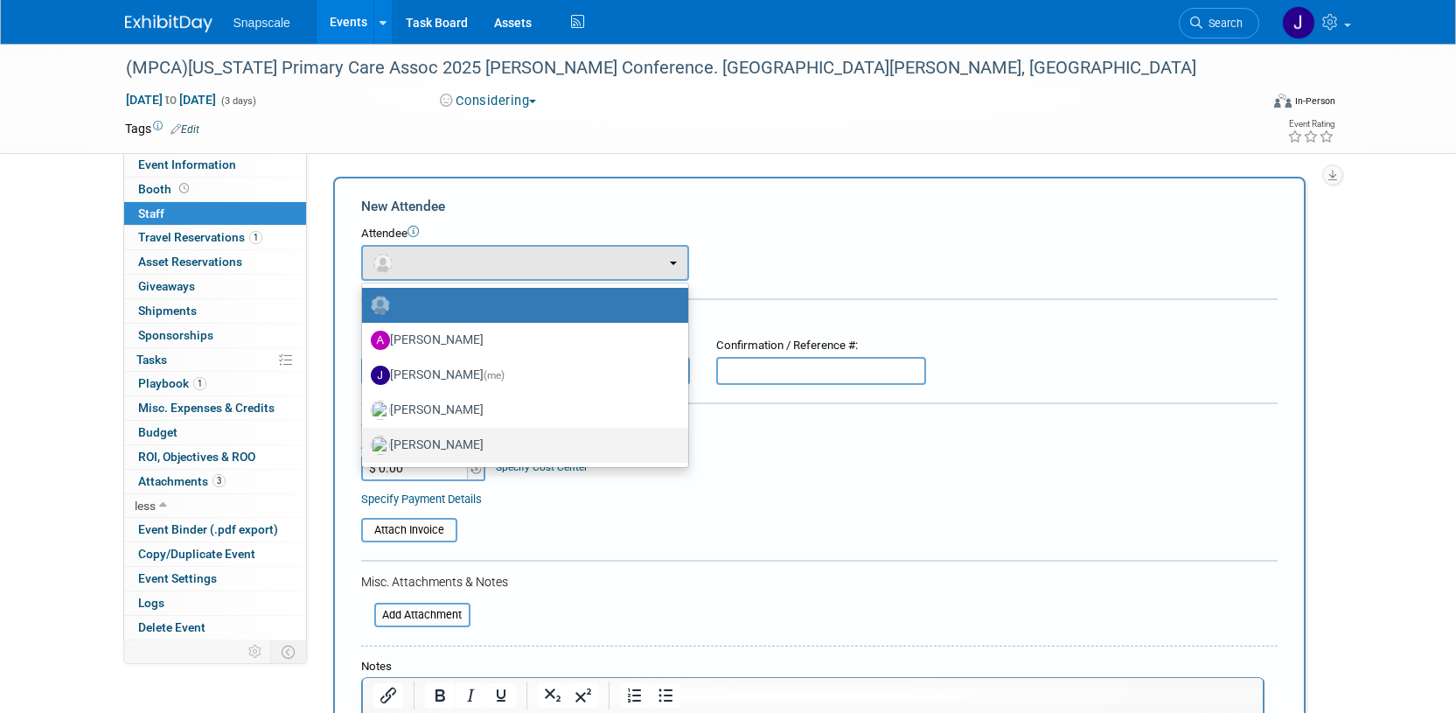
click at [465, 439] on label "Nathan Bush" at bounding box center [521, 445] width 300 height 28
click at [365, 439] on input "Nathan Bush" at bounding box center [358, 442] width 11 height 11
select select "ca7689c0-af1c-45ae-8aa0-ea2bb2b809f0"
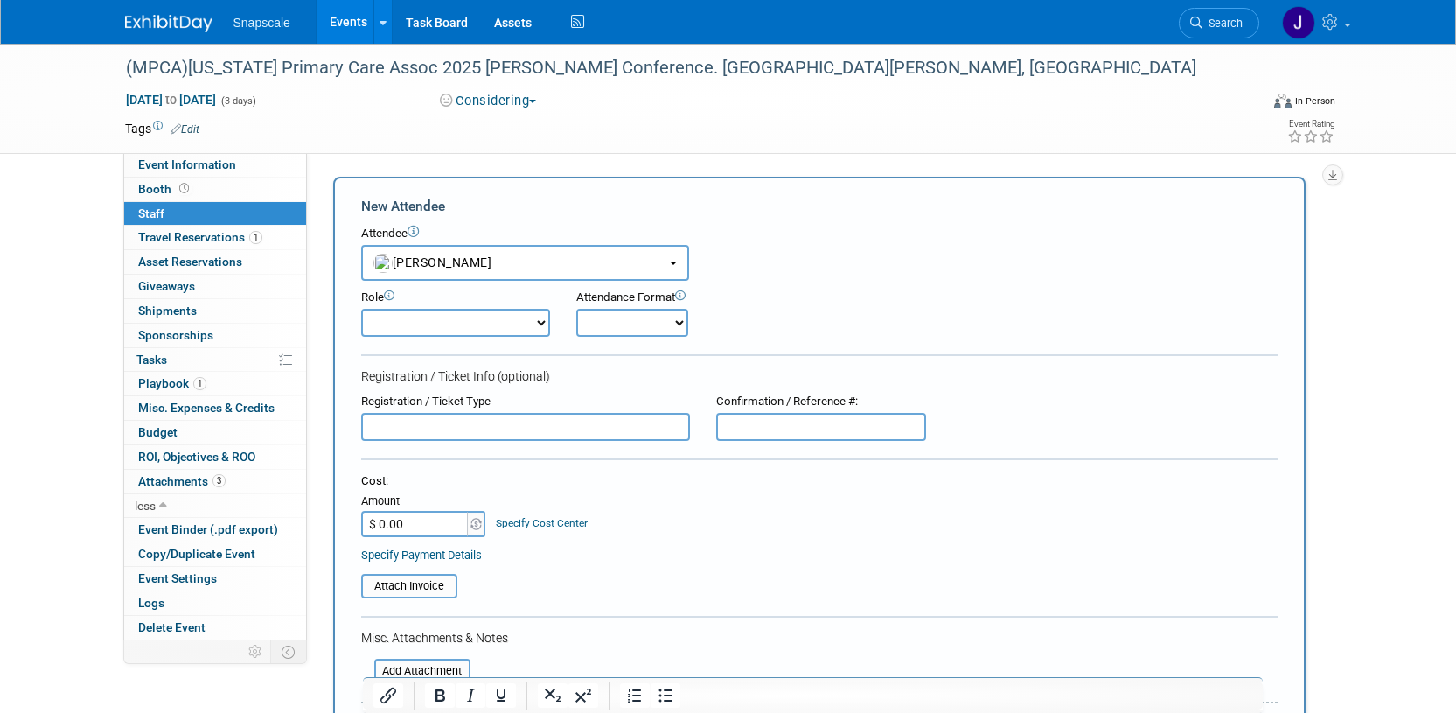
click at [533, 318] on select "Demonstrator Host Planner Presenter Sales Representative Set-up/Dismantle Crew …" at bounding box center [455, 323] width 189 height 28
click at [669, 321] on select "Onsite Remote" at bounding box center [632, 323] width 112 height 28
select select "1"
click at [576, 309] on select "Onsite Remote" at bounding box center [632, 323] width 112 height 28
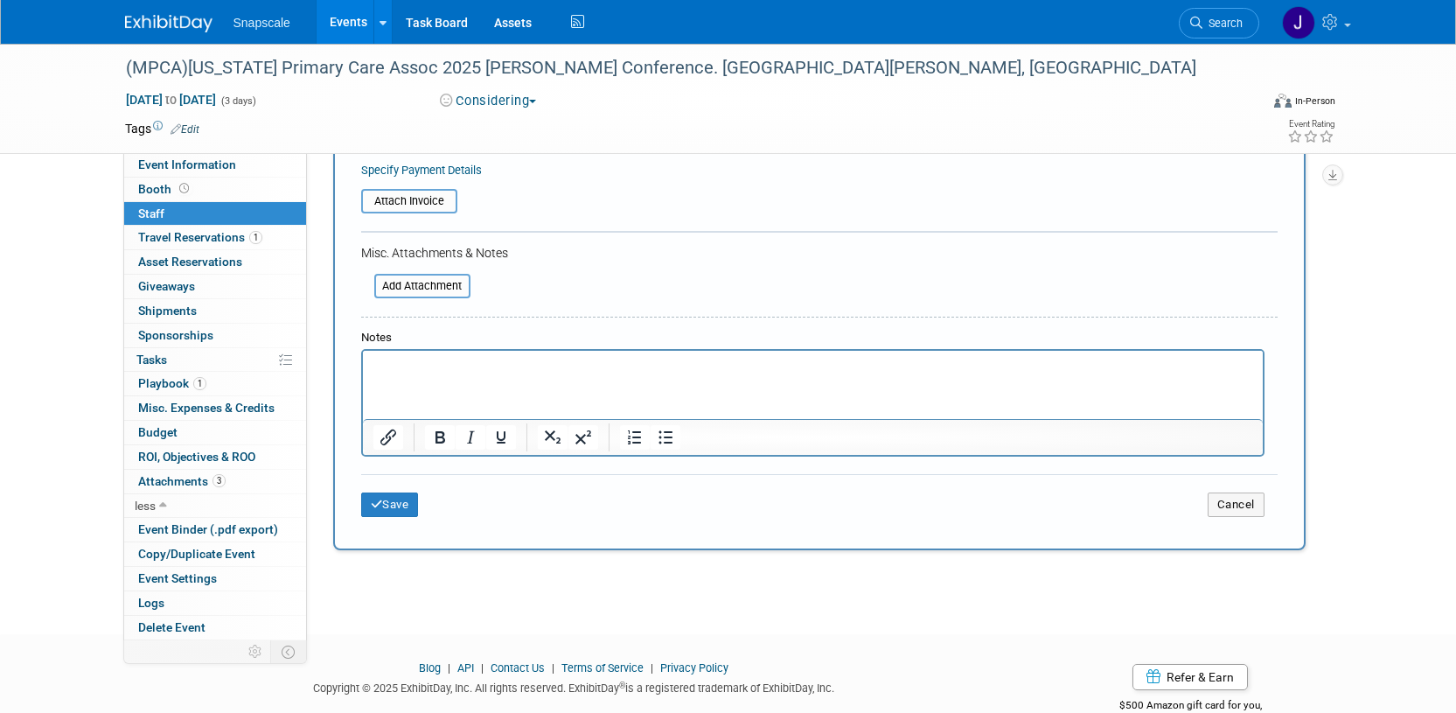
scroll to position [390, 0]
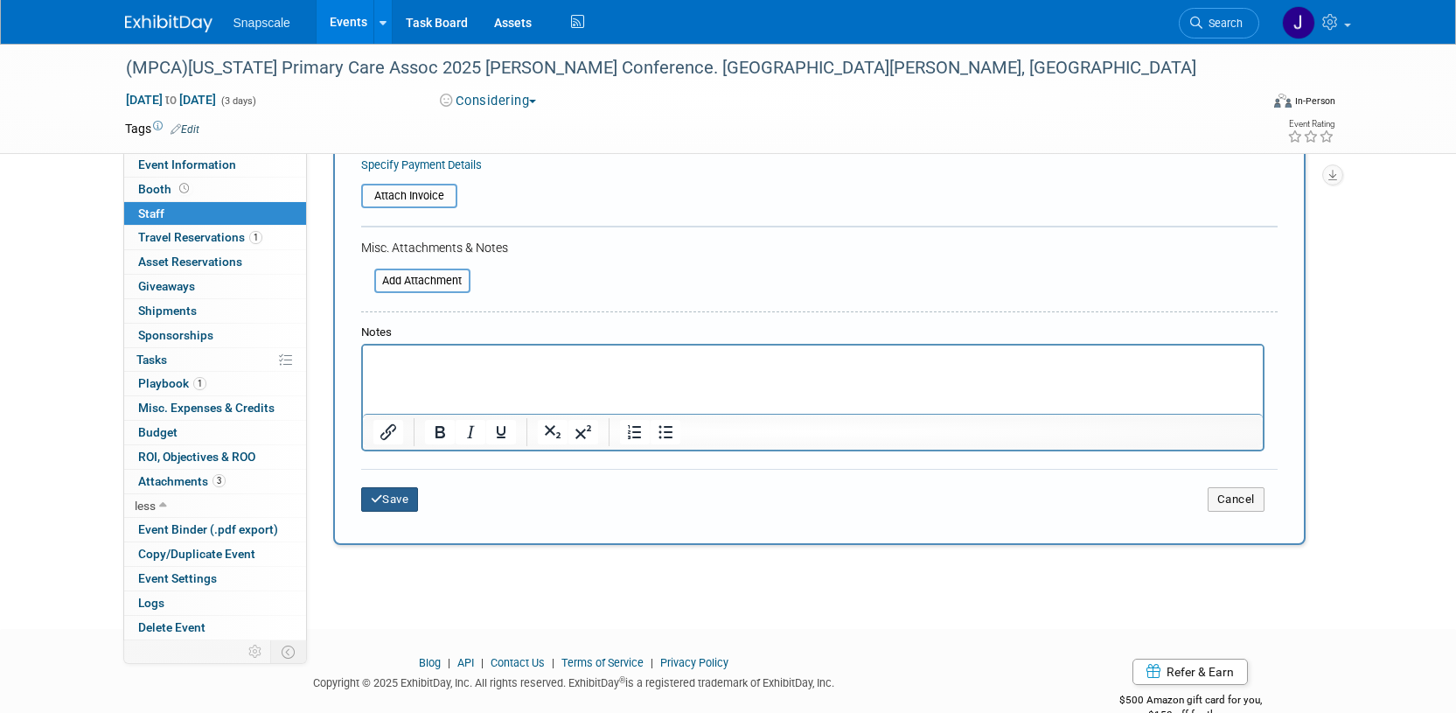
click at [407, 501] on button "Save" at bounding box center [390, 499] width 58 height 24
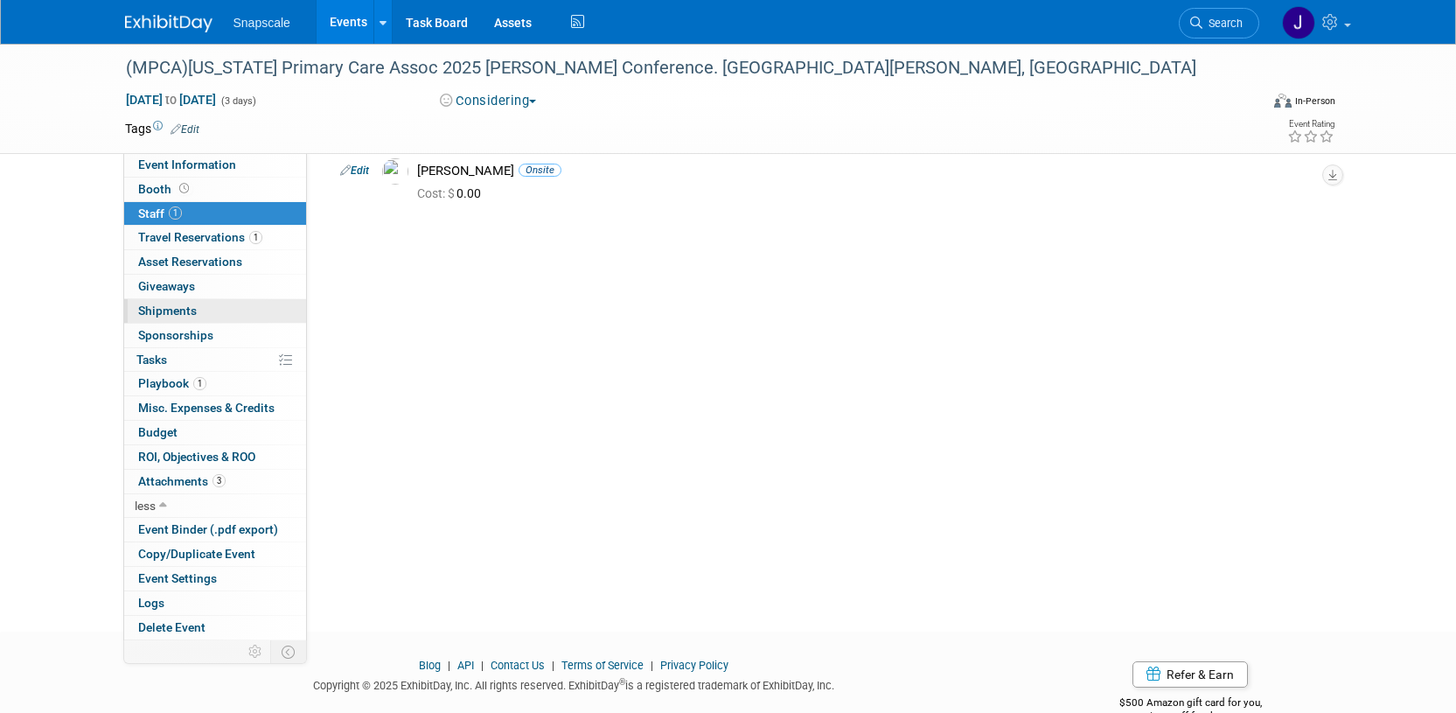
scroll to position [74, 0]
click at [165, 386] on span "Playbook 1" at bounding box center [172, 383] width 68 height 14
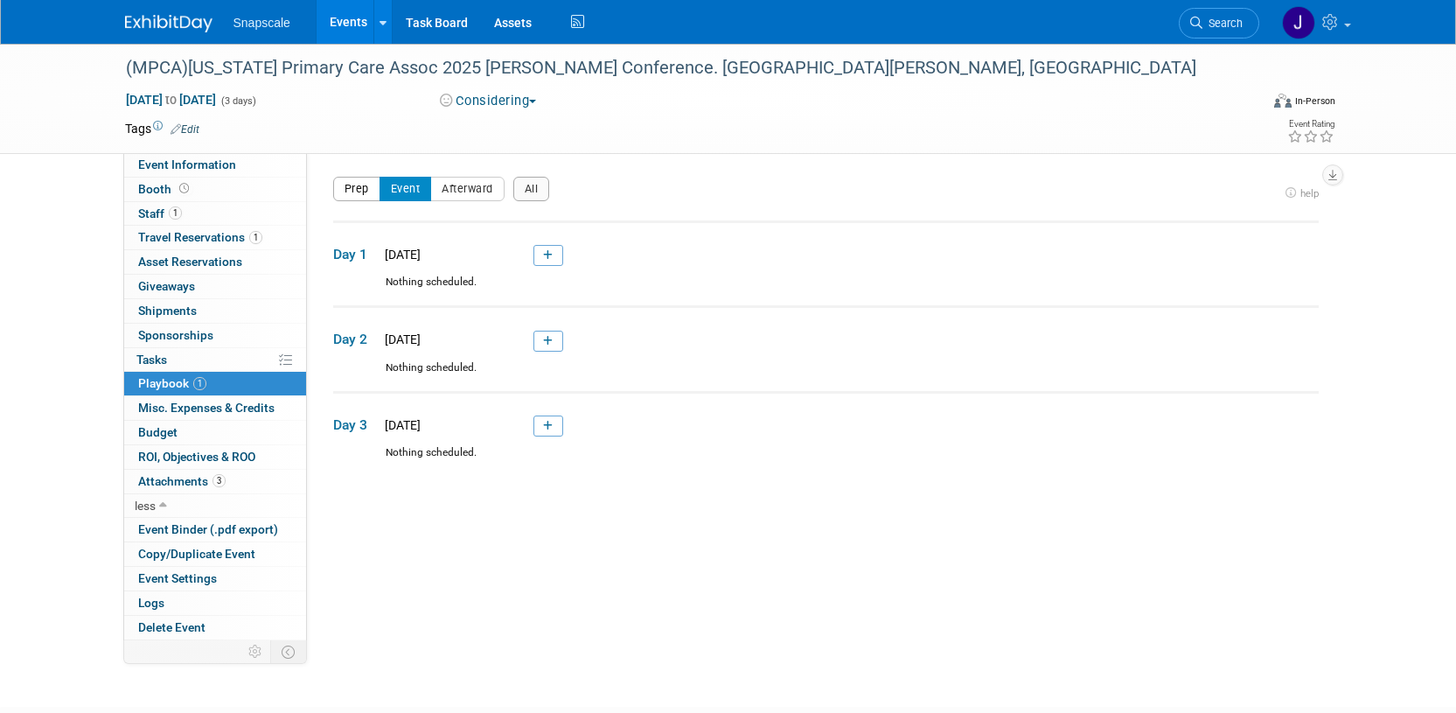
click at [362, 188] on button "Prep" at bounding box center [356, 189] width 47 height 24
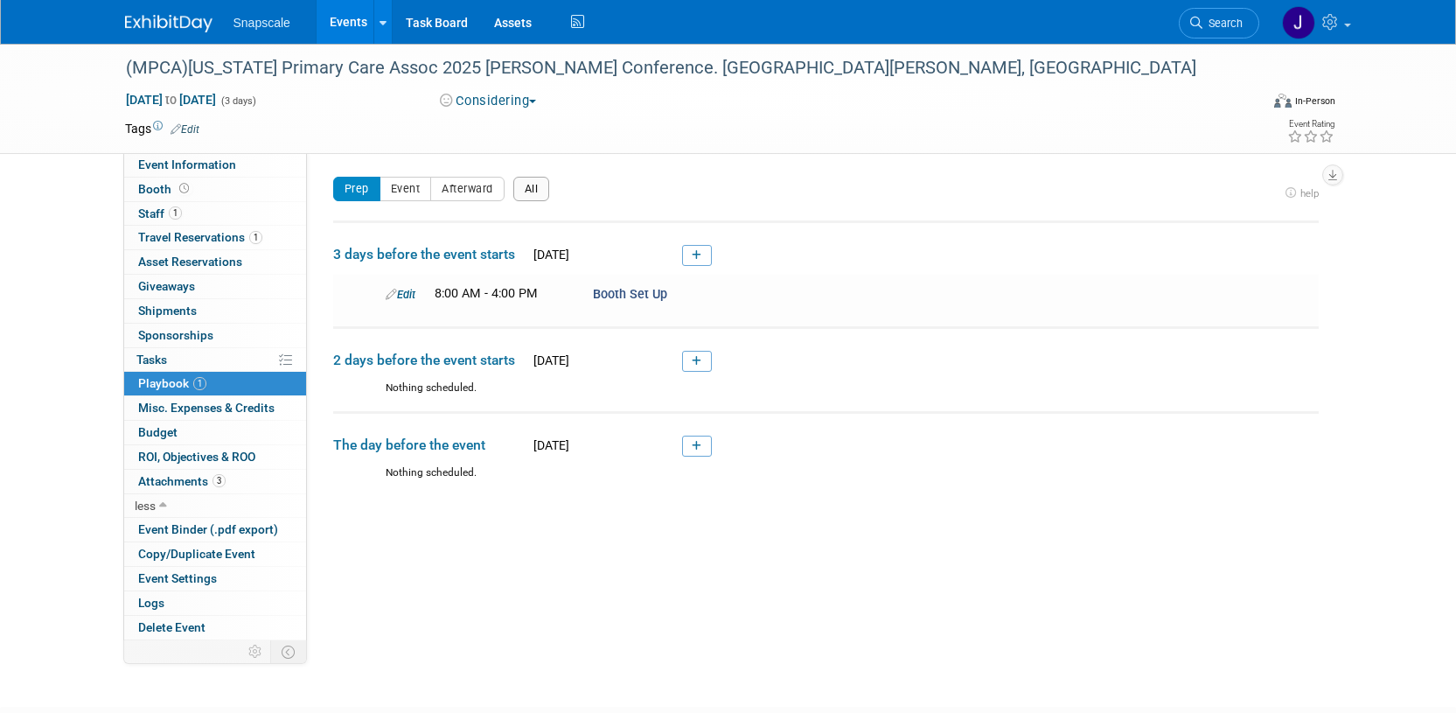
click at [530, 192] on button "All" at bounding box center [531, 189] width 37 height 24
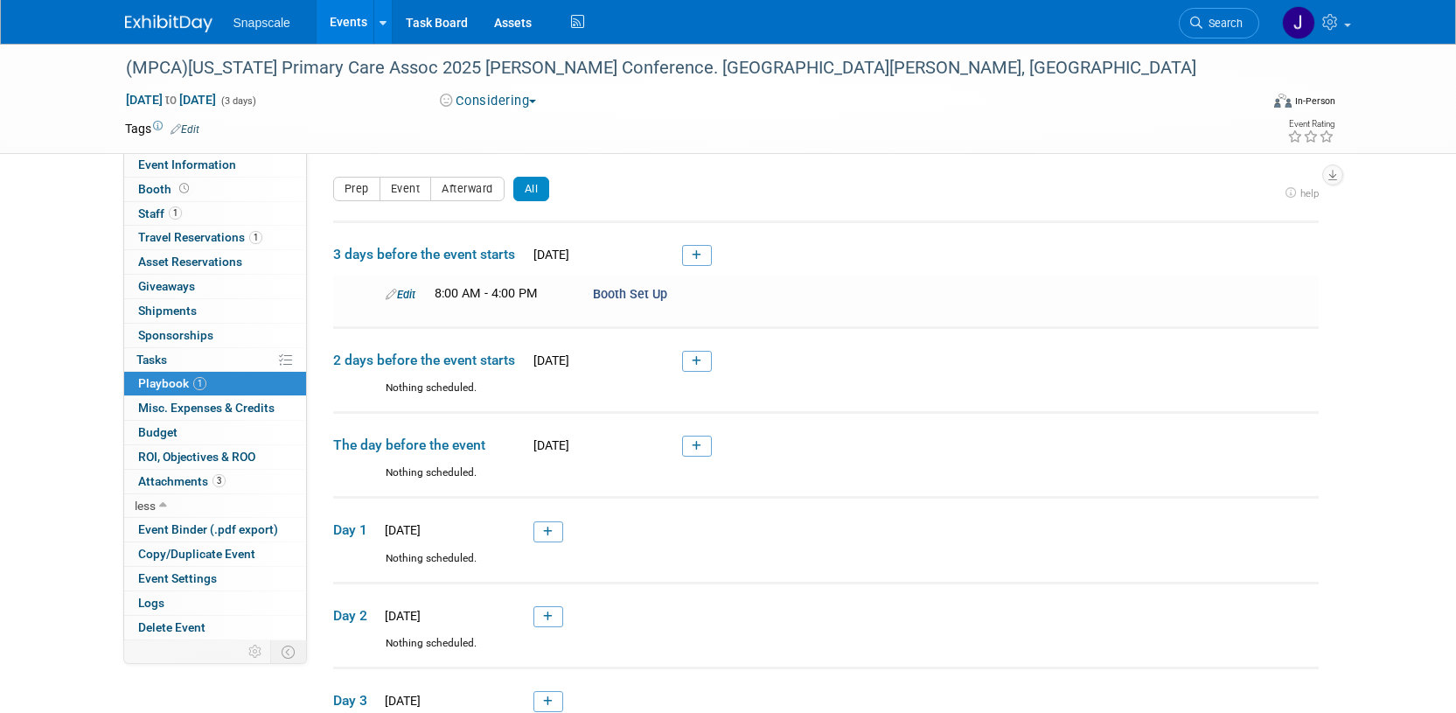
click at [691, 252] on link at bounding box center [697, 255] width 30 height 21
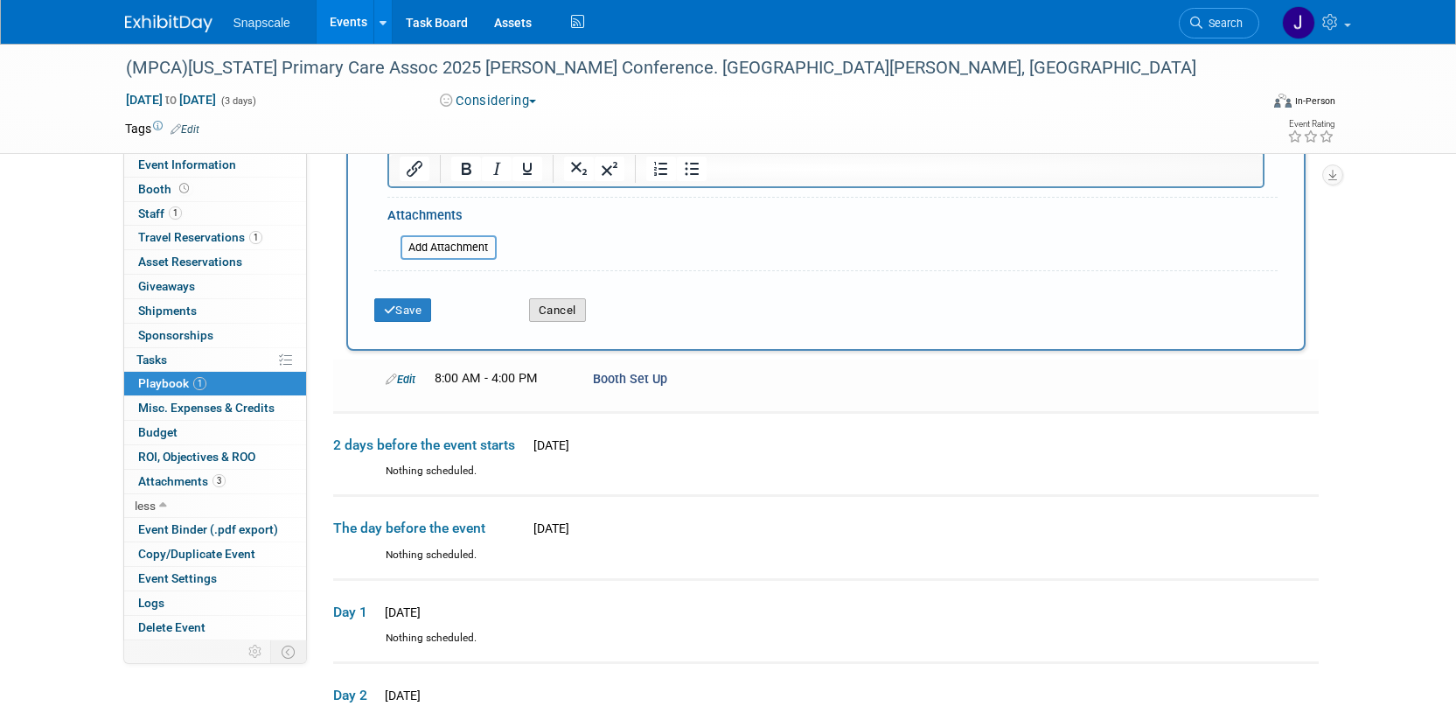
click at [552, 315] on button "Cancel" at bounding box center [557, 310] width 57 height 24
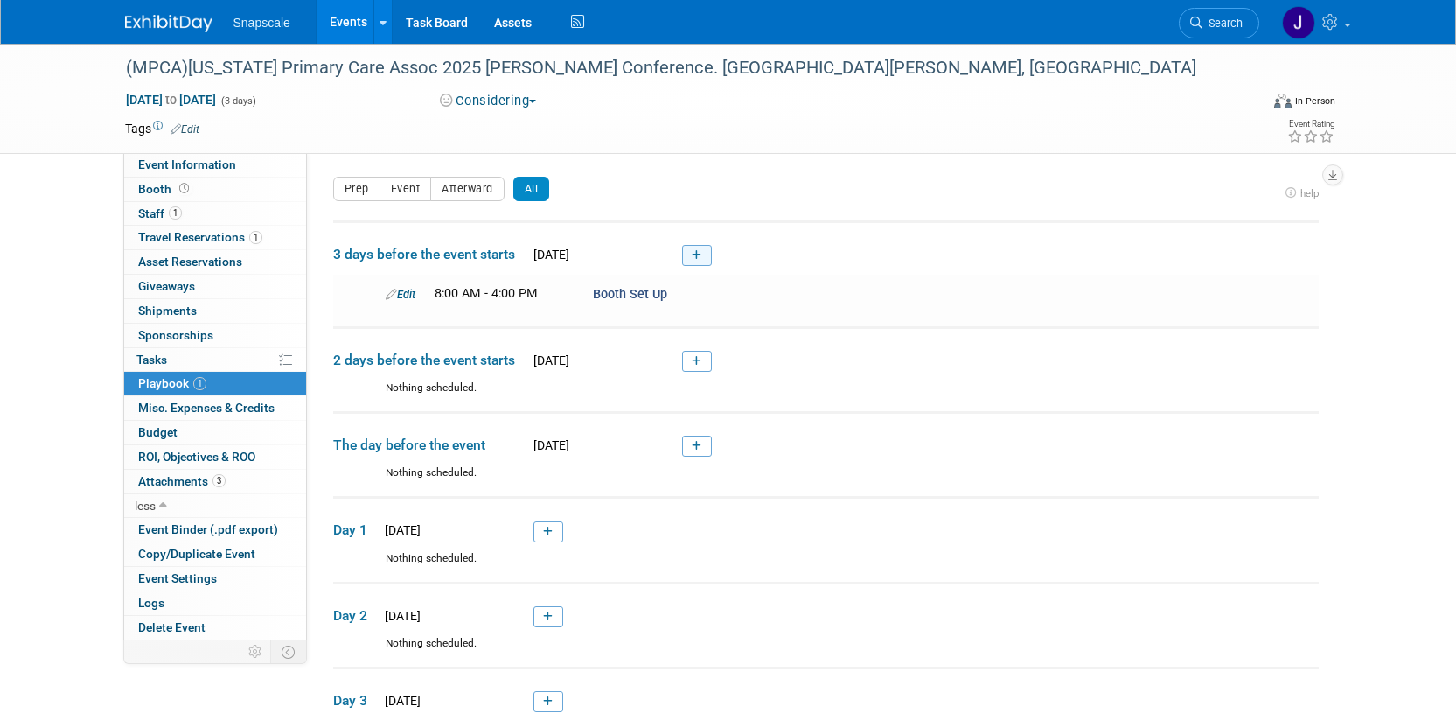
click at [695, 254] on icon at bounding box center [697, 255] width 10 height 10
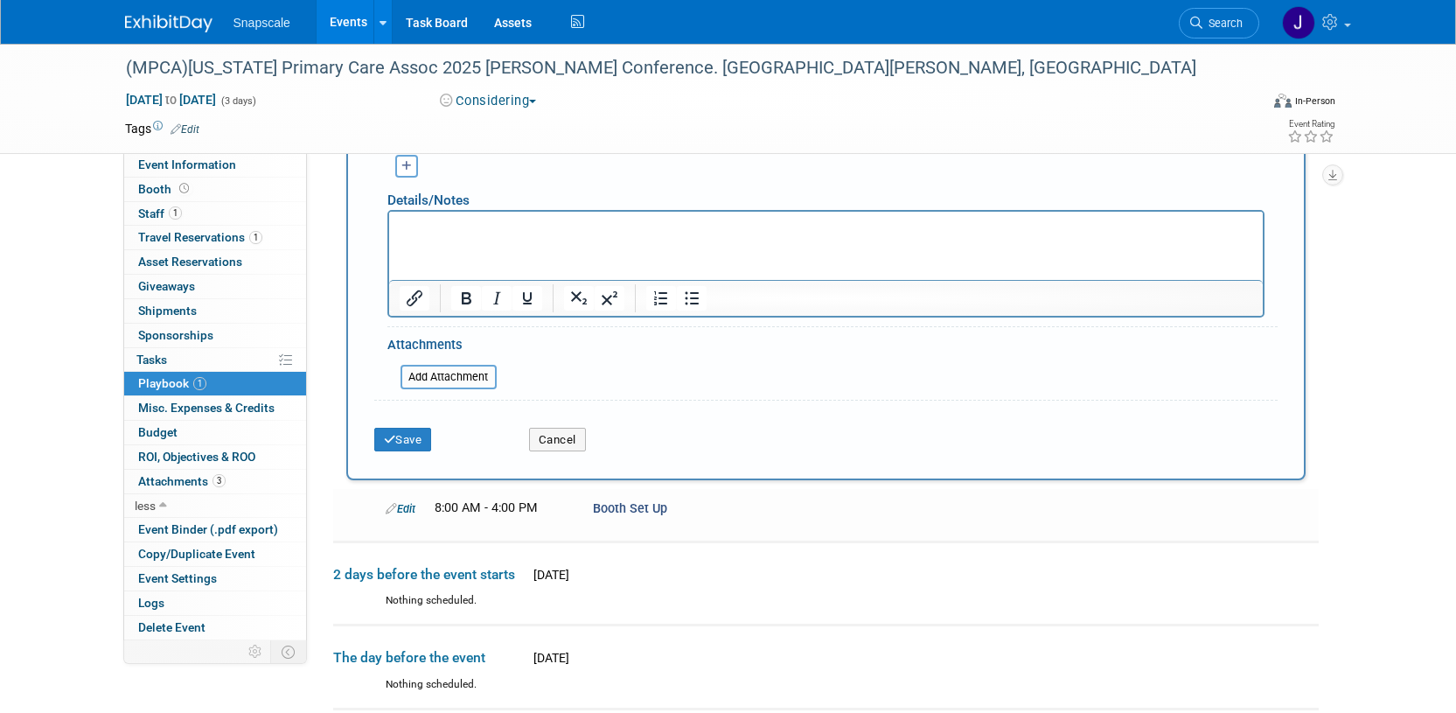
scroll to position [550, 0]
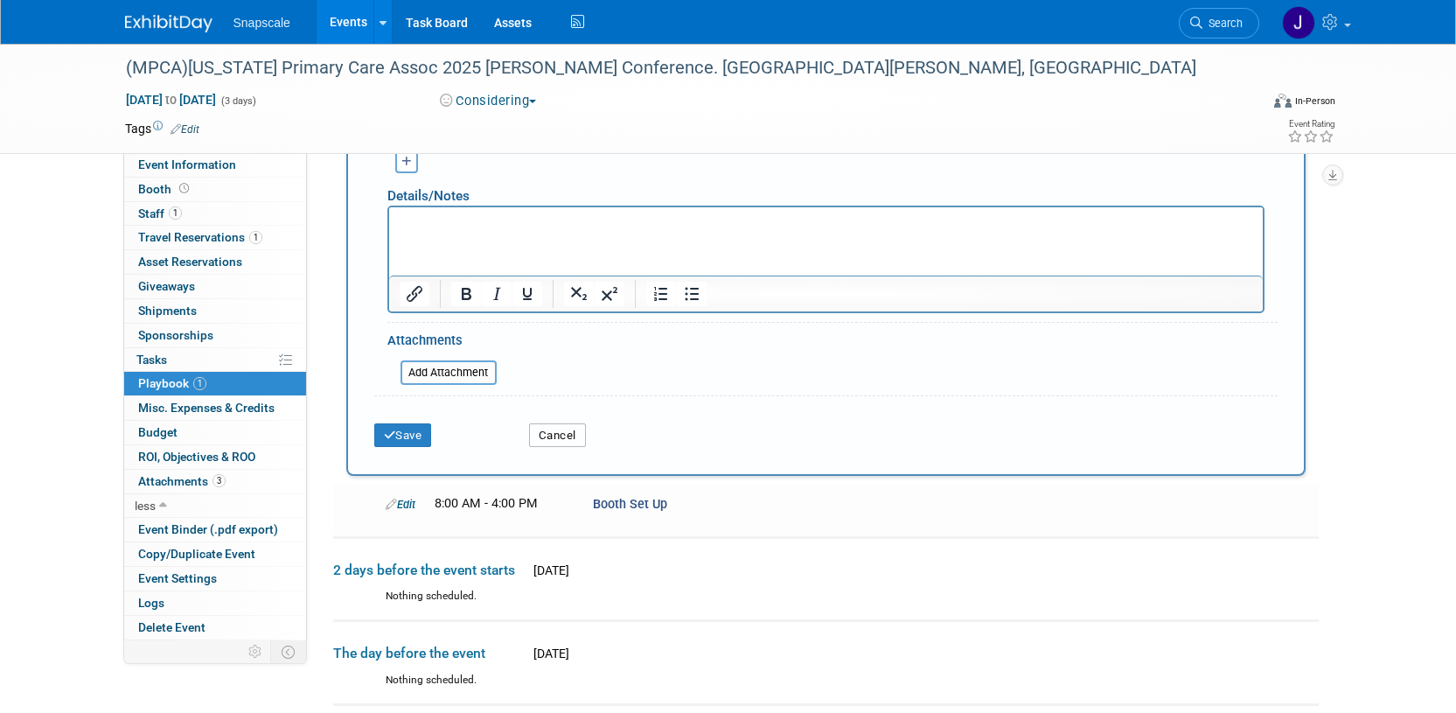
click at [556, 439] on button "Cancel" at bounding box center [557, 435] width 57 height 24
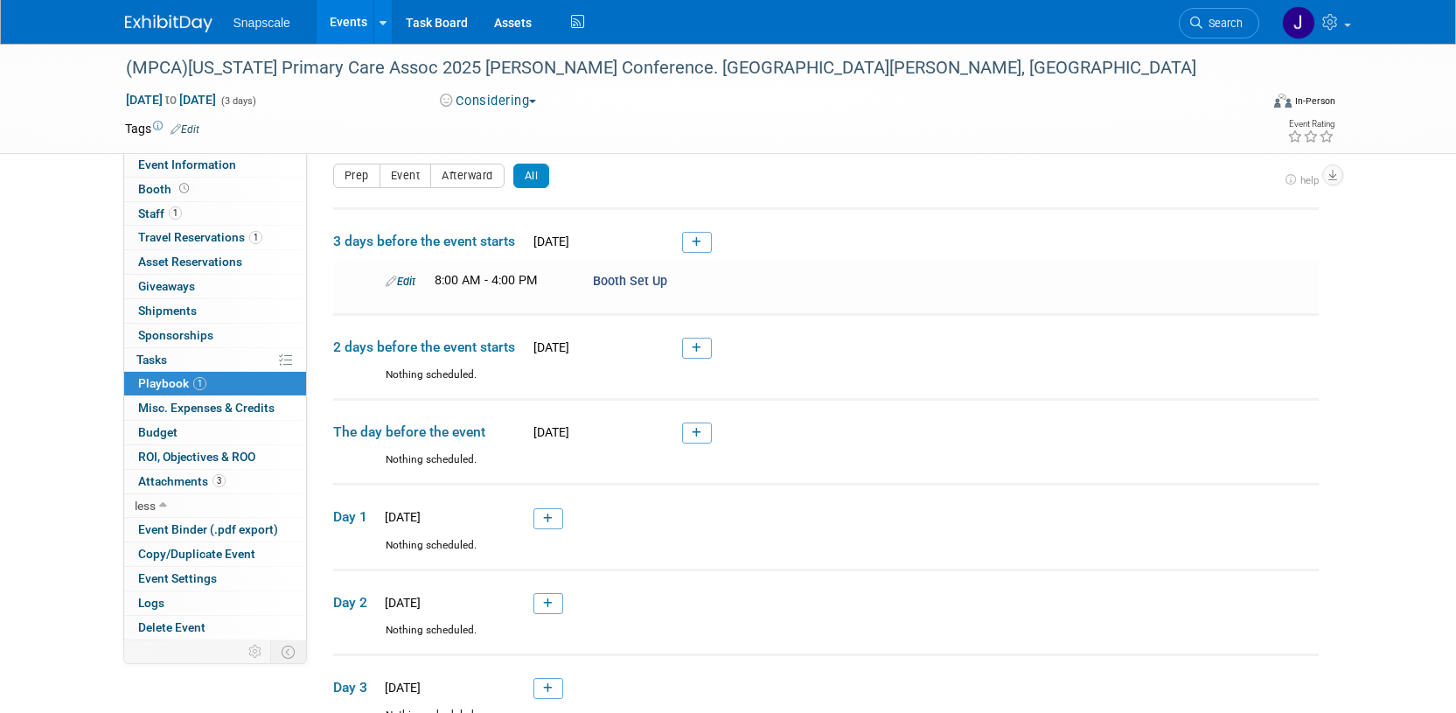
scroll to position [0, 0]
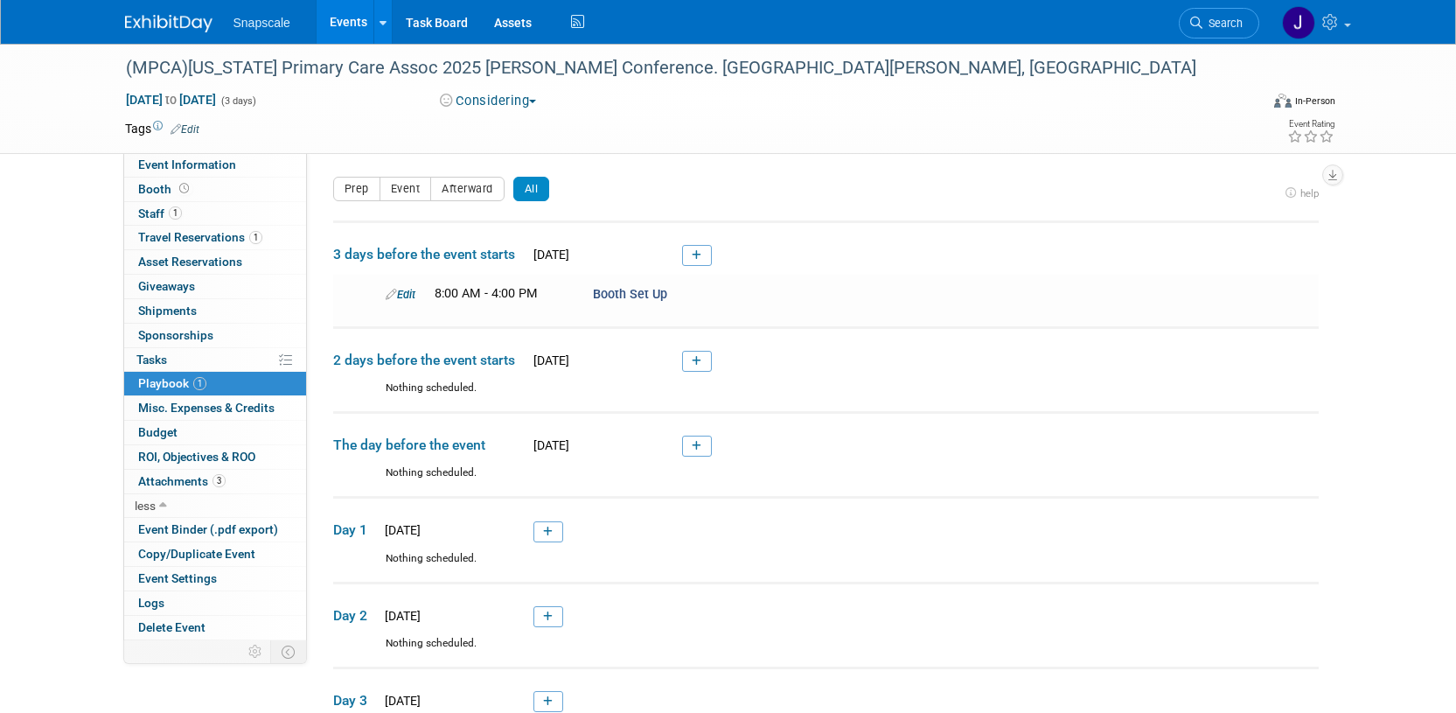
click at [169, 382] on span "Playbook 1" at bounding box center [172, 383] width 68 height 14
click at [695, 254] on icon at bounding box center [697, 255] width 10 height 10
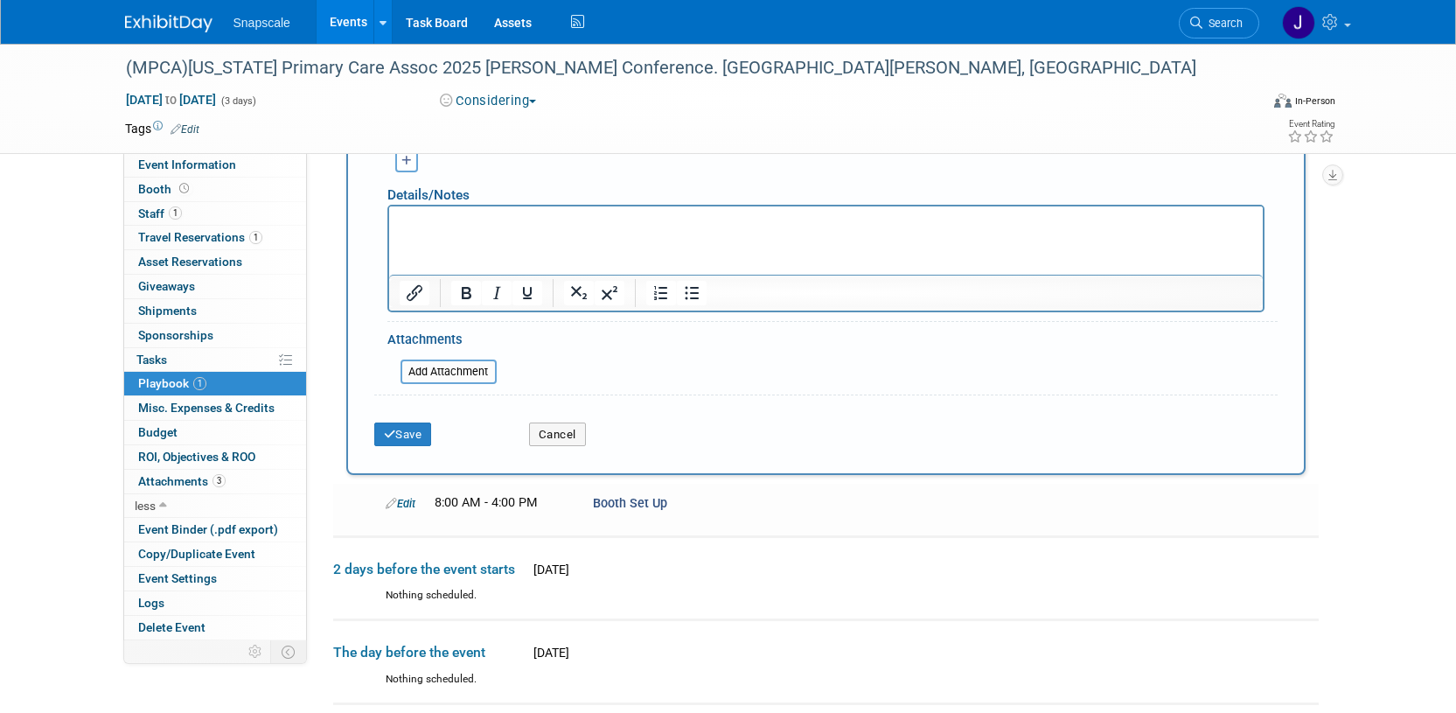
scroll to position [555, 0]
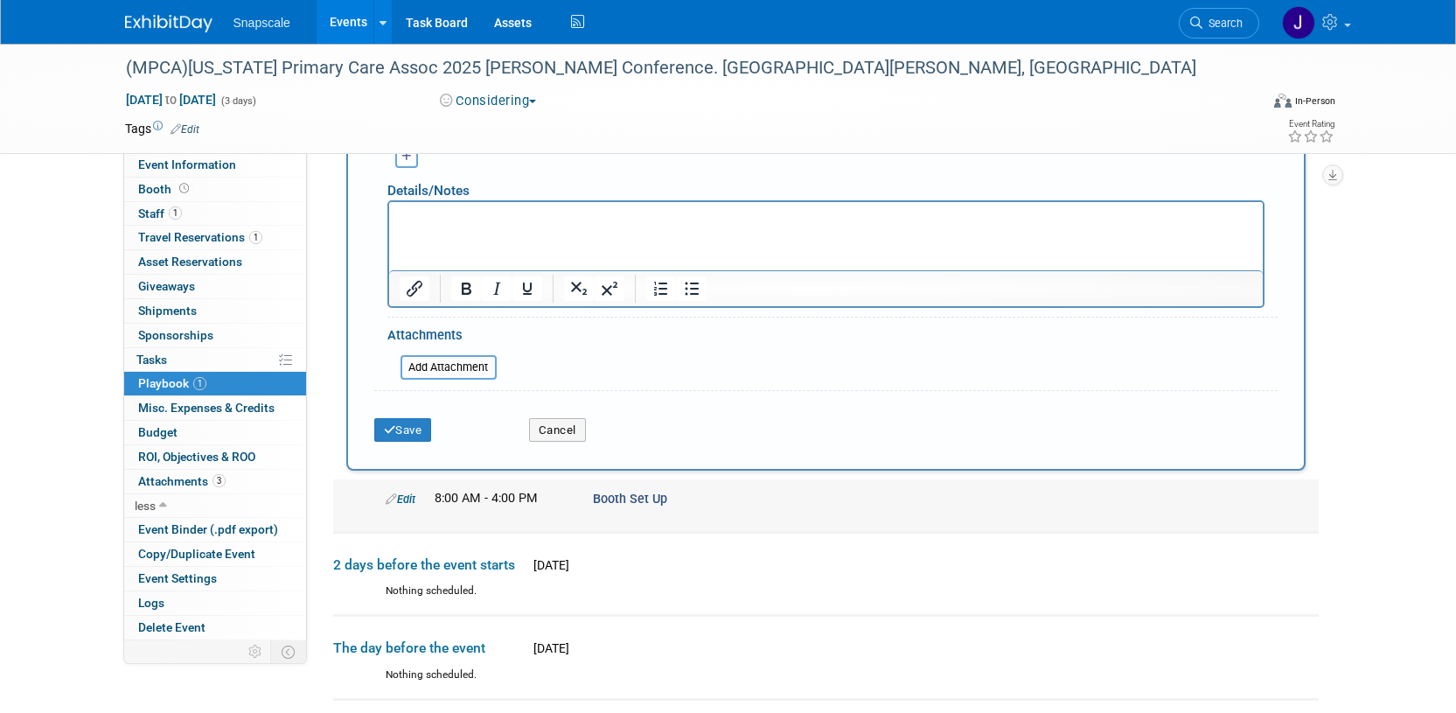
click at [407, 497] on link "Edit" at bounding box center [401, 498] width 30 height 13
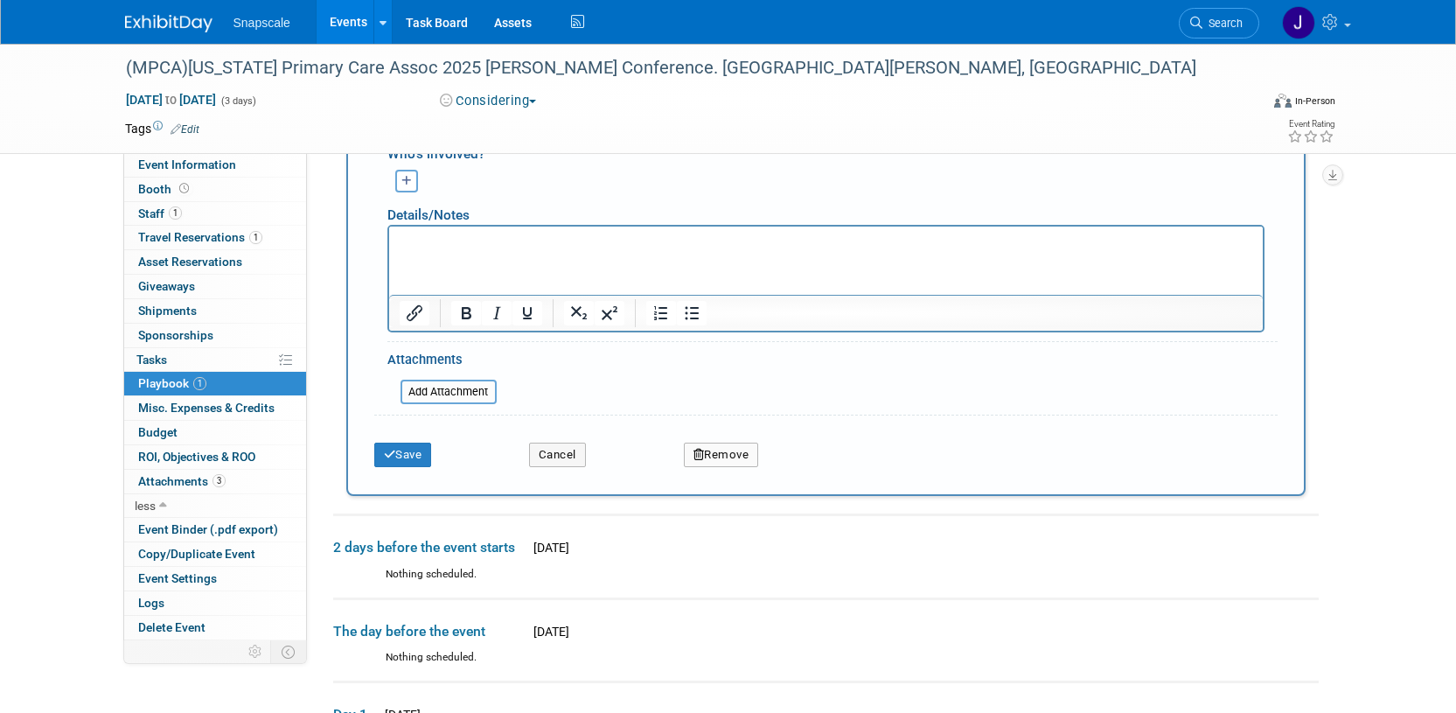
scroll to position [1311, 0]
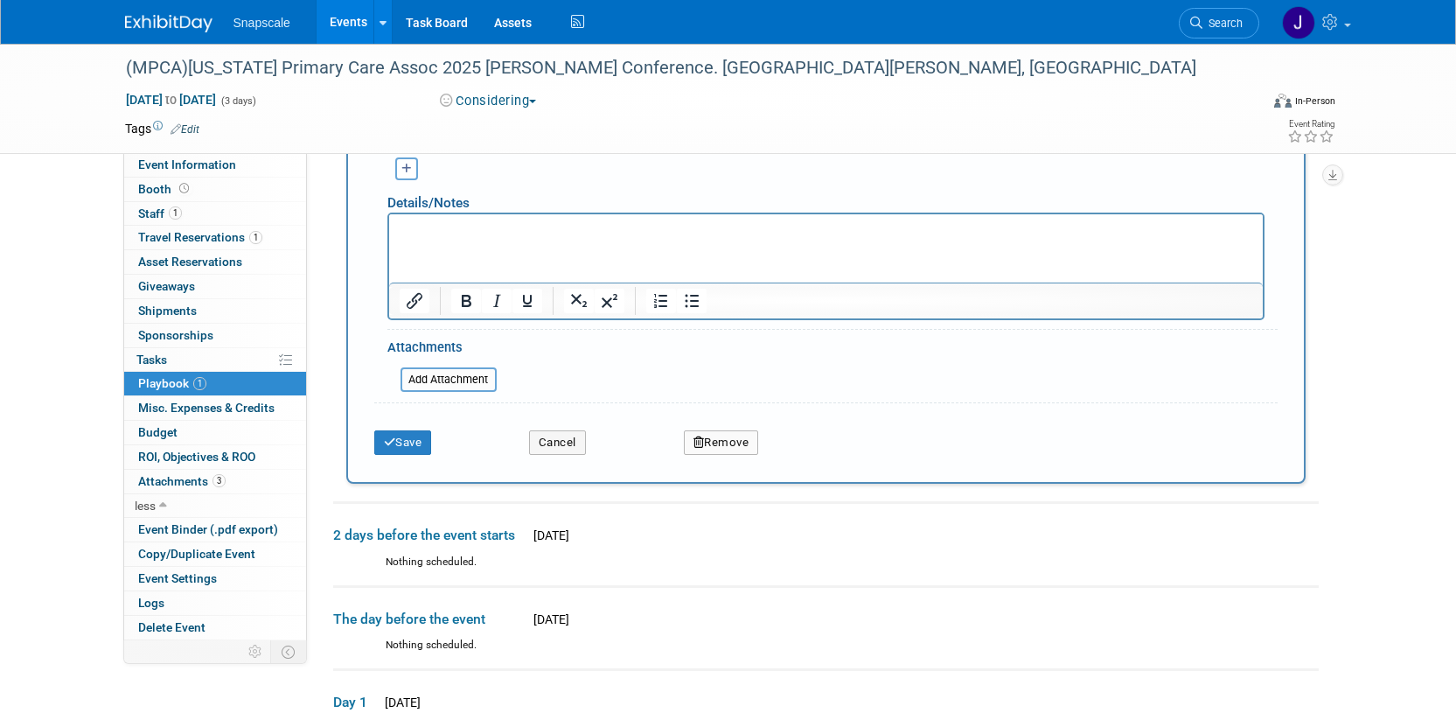
click at [730, 440] on button "Remove" at bounding box center [721, 442] width 75 height 24
click at [815, 456] on link "Yes" at bounding box center [818, 457] width 51 height 28
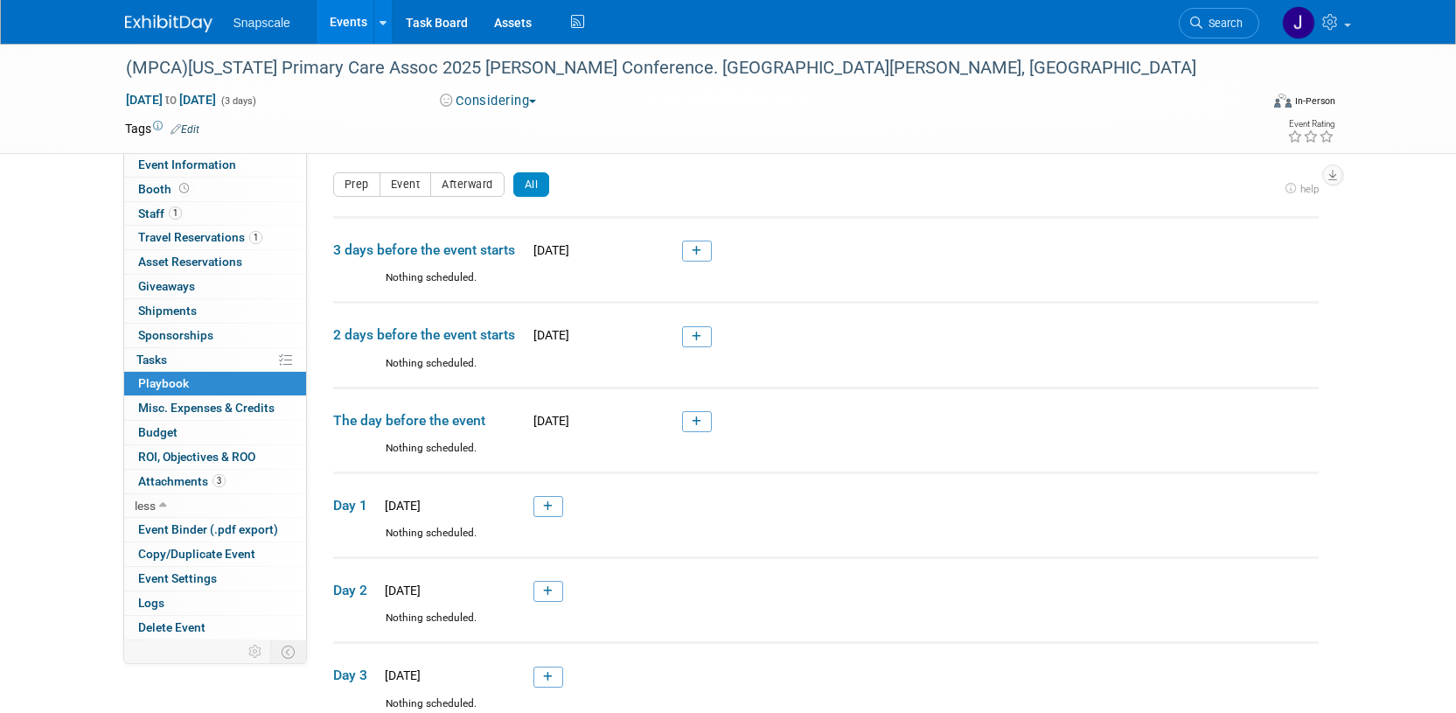
scroll to position [0, 0]
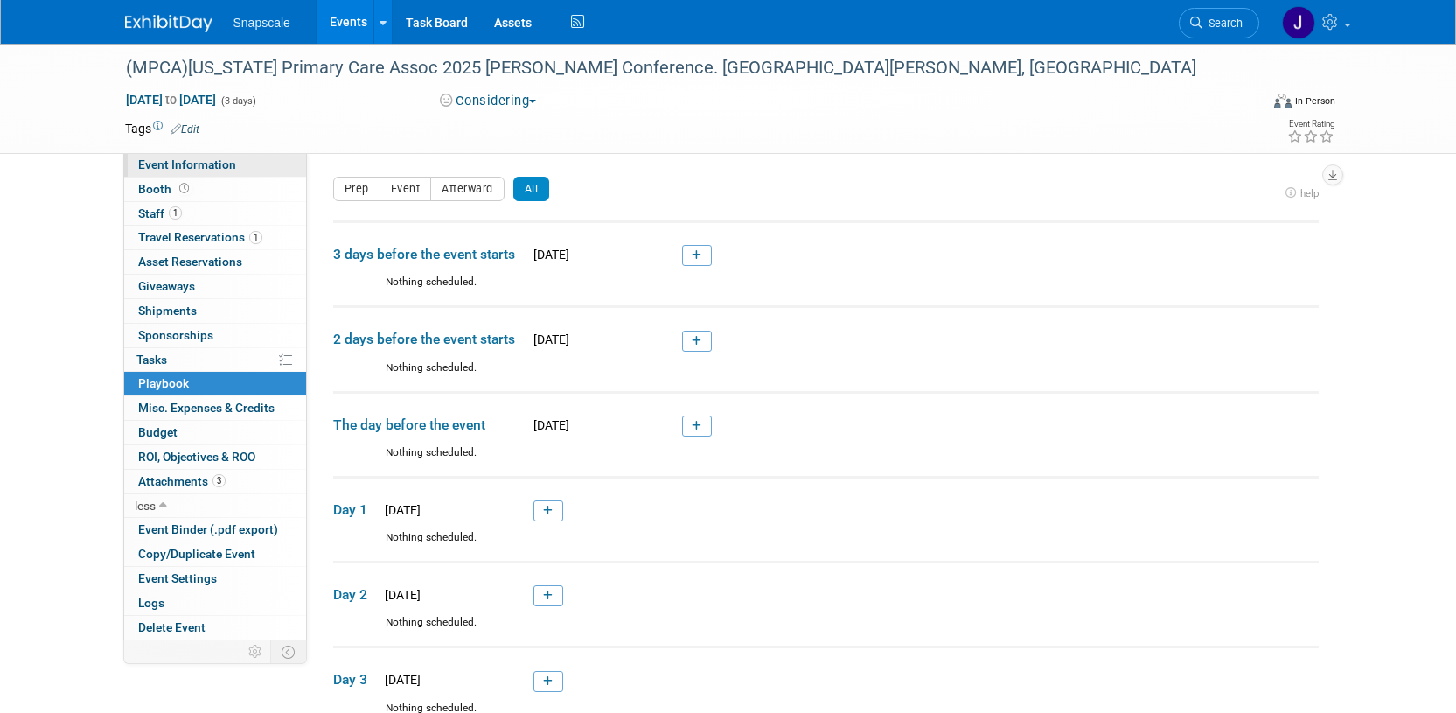
click at [207, 165] on span "Event Information" at bounding box center [187, 164] width 98 height 14
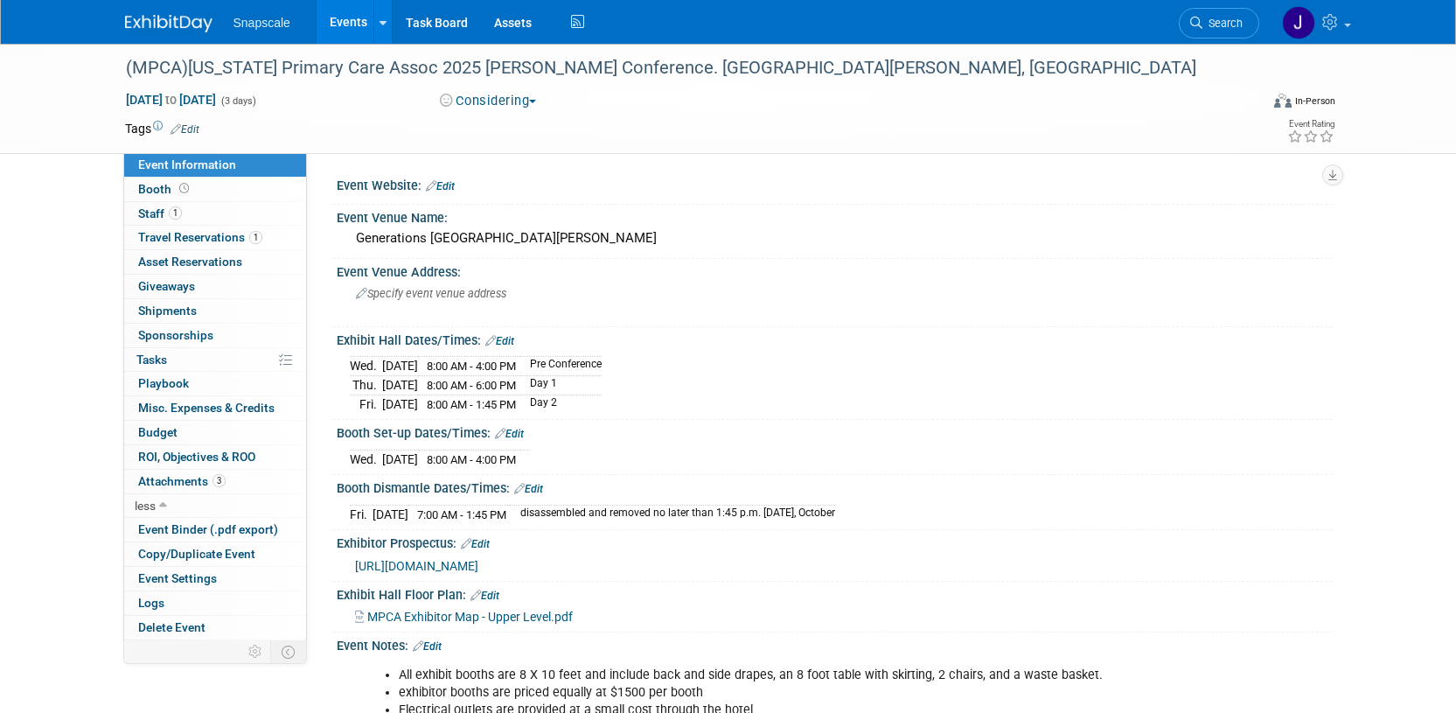
click at [478, 561] on span "https://mo-pca.org/wp-content/uploads/2025/07/2025-Exhibitor-Packet-Final.pdf" at bounding box center [416, 566] width 123 height 14
click at [180, 386] on span "Playbook 1" at bounding box center [163, 383] width 51 height 14
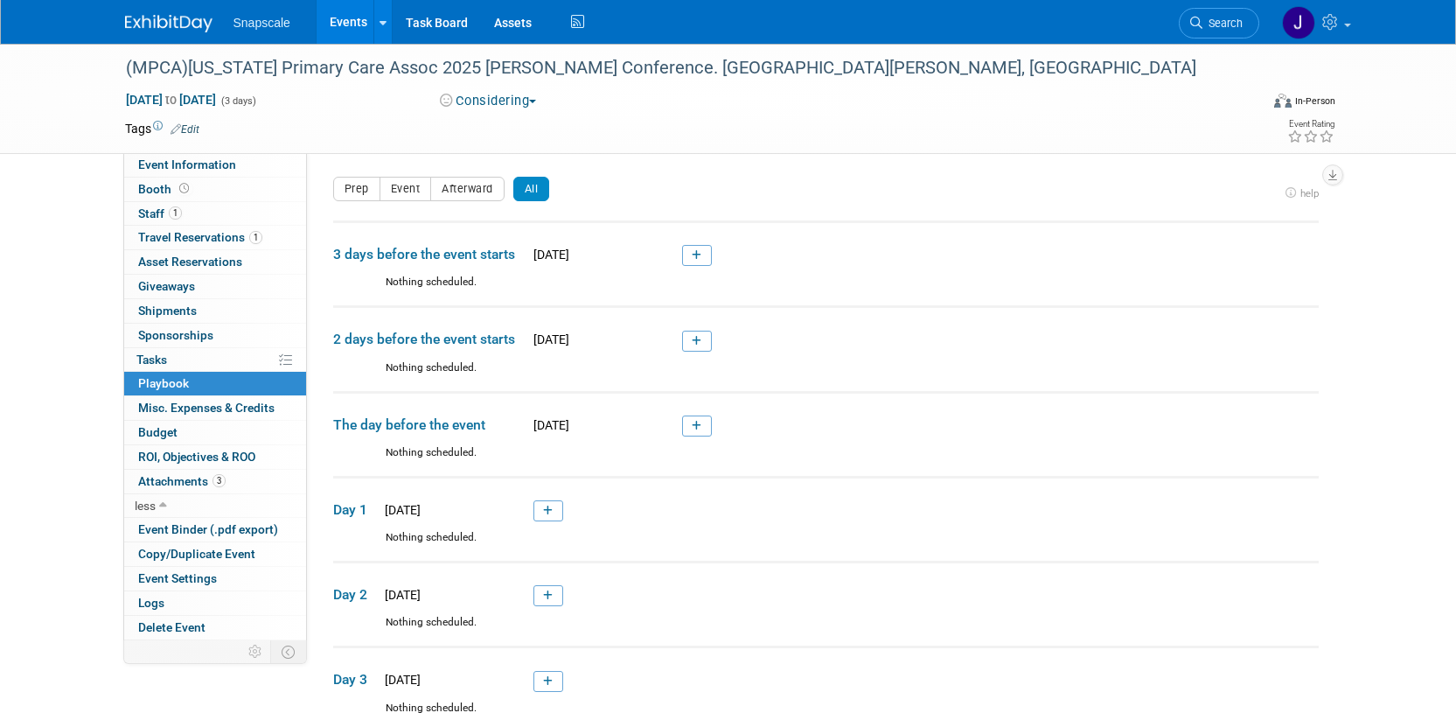
click at [540, 513] on link at bounding box center [548, 510] width 30 height 21
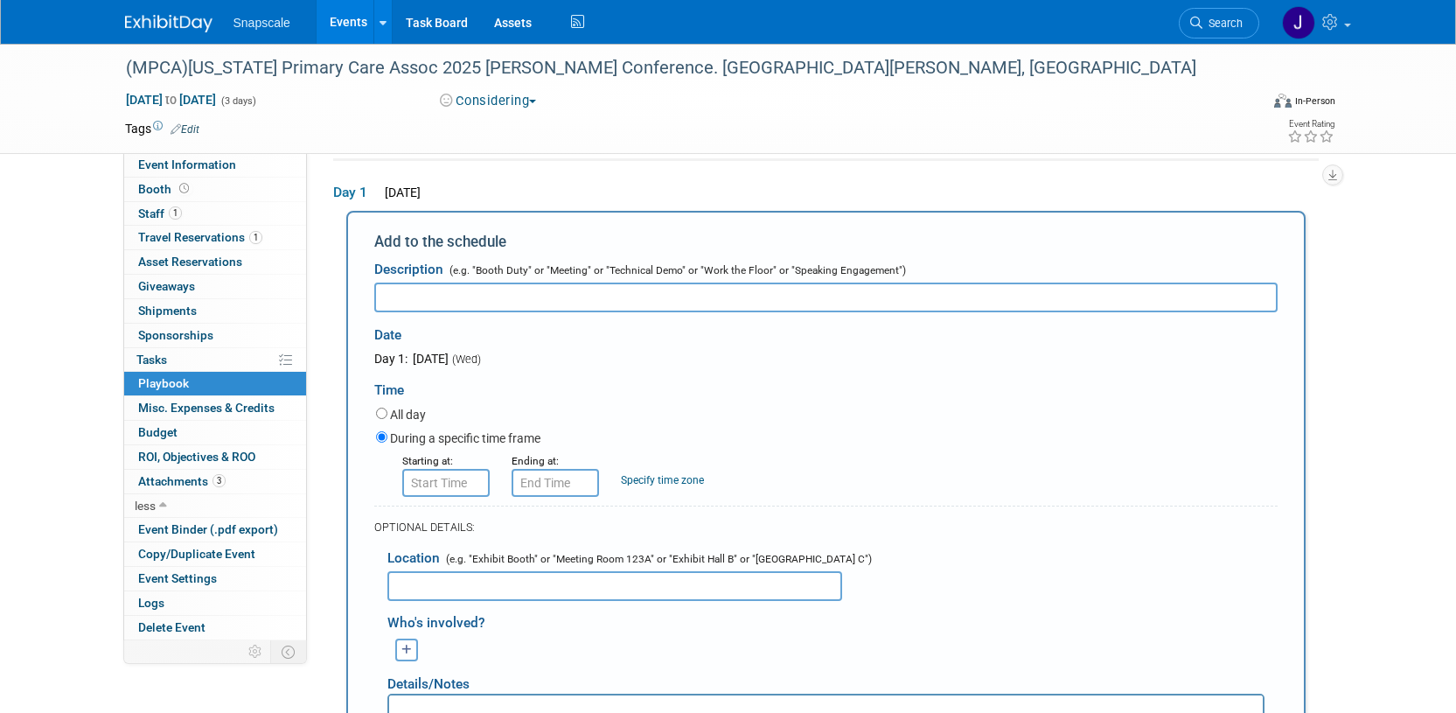
scroll to position [313, 0]
type input "Booth Set UP"
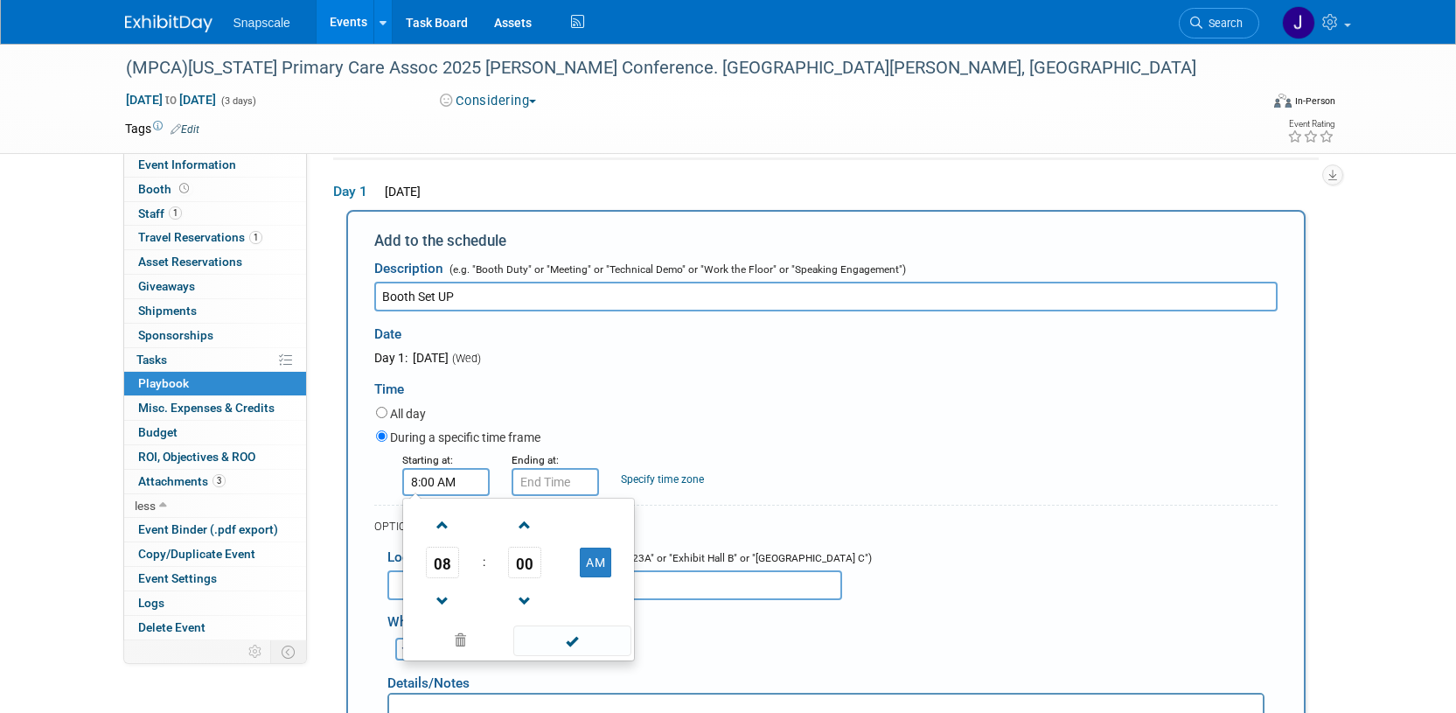
click at [428, 476] on input "8:00 AM" at bounding box center [445, 482] width 87 height 28
click at [595, 560] on button "AM" at bounding box center [595, 562] width 31 height 30
click at [595, 557] on button "PM" at bounding box center [595, 562] width 31 height 30
type input "8:00 AM"
drag, startPoint x: 550, startPoint y: 646, endPoint x: 552, endPoint y: 632, distance: 14.1
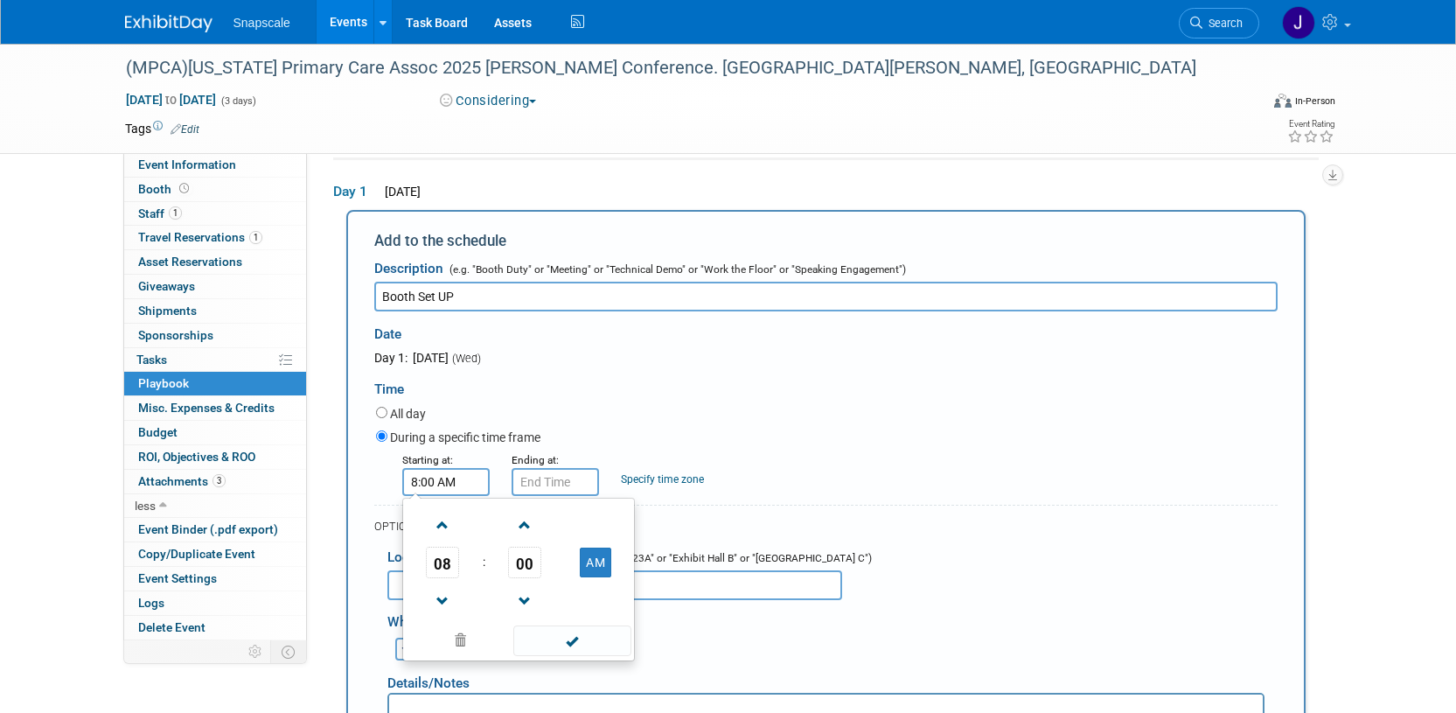
click at [550, 645] on span at bounding box center [572, 640] width 118 height 31
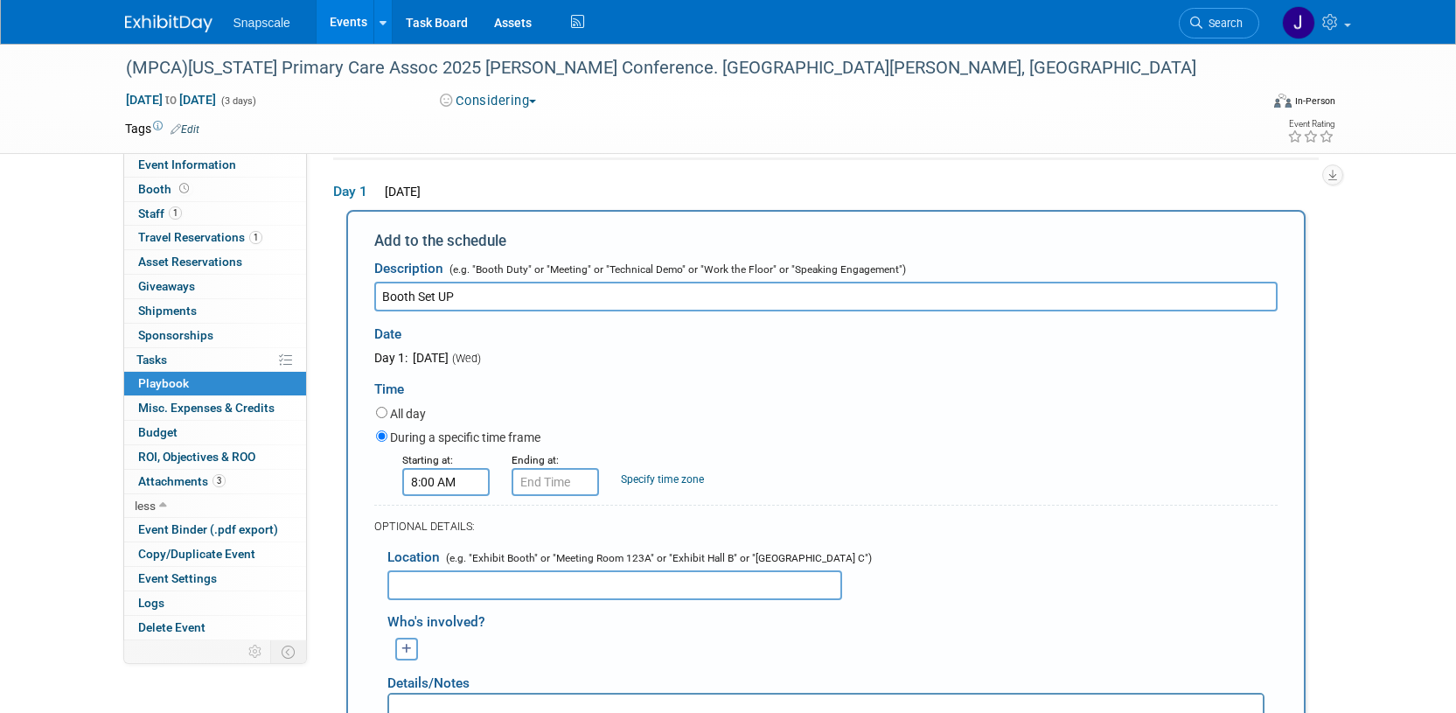
click at [419, 582] on input "text" at bounding box center [614, 585] width 455 height 30
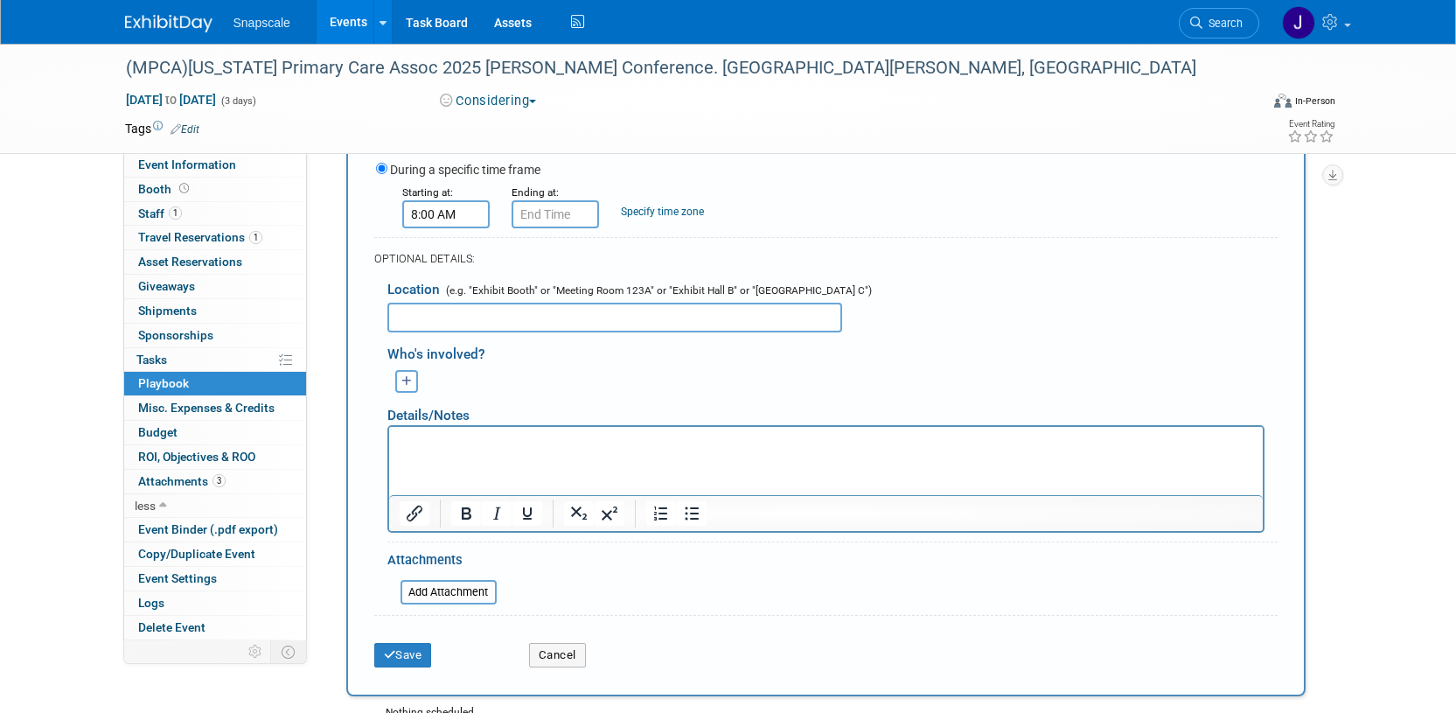
scroll to position [584, 0]
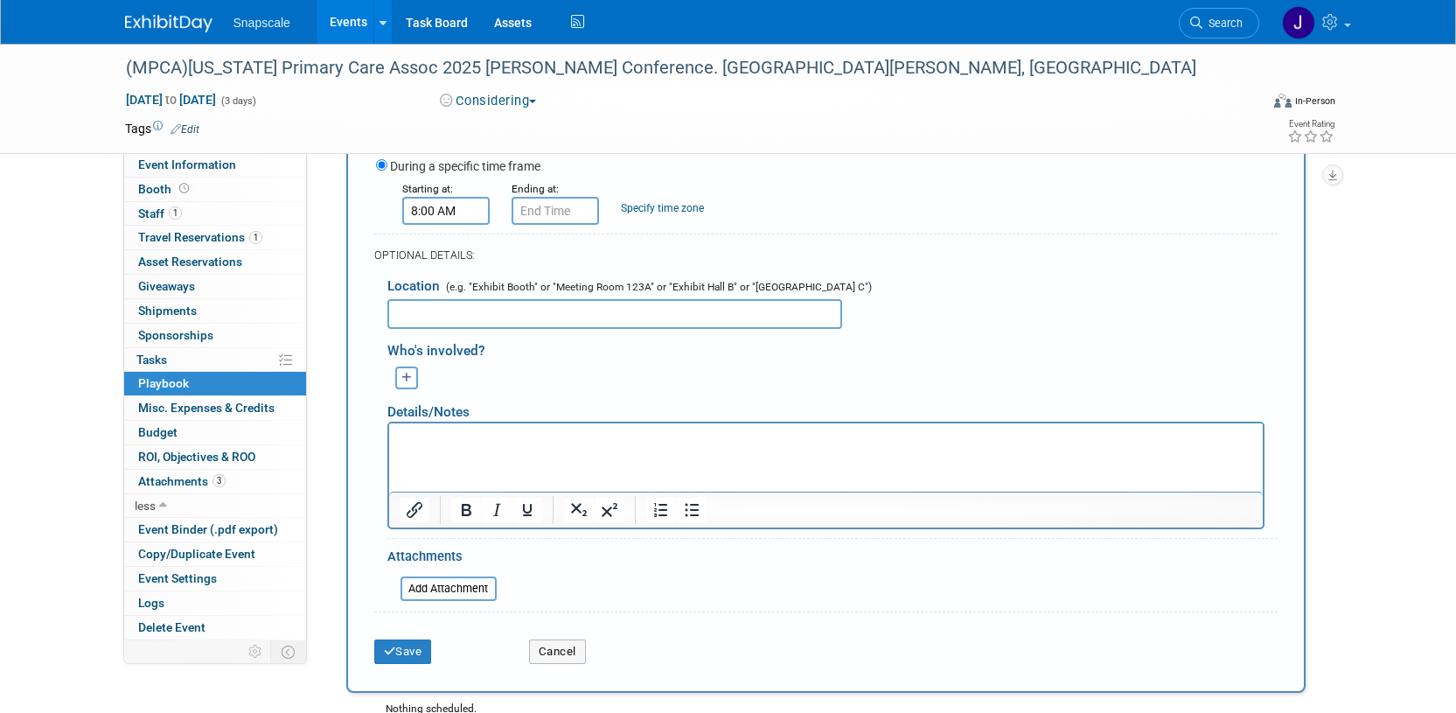
click at [428, 447] on html at bounding box center [824, 434] width 873 height 24
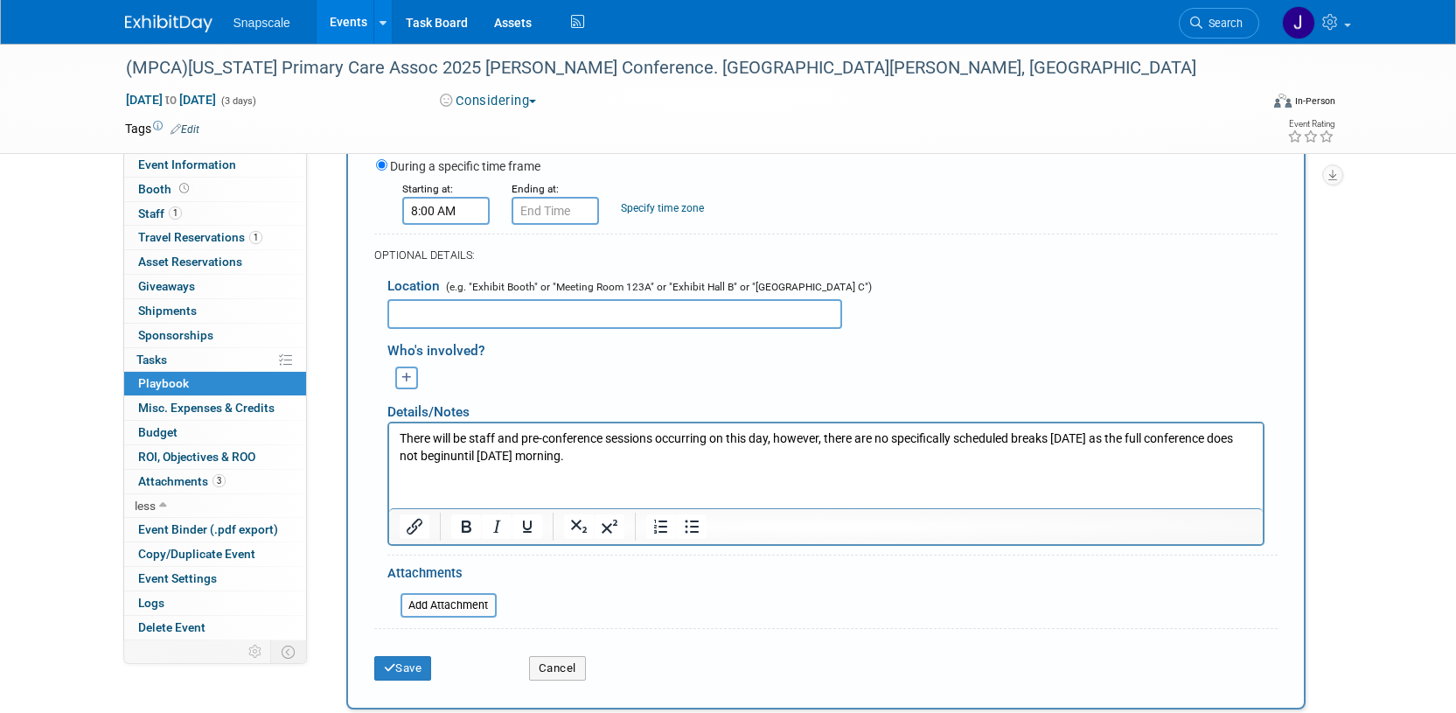
click at [549, 455] on p "There will be staff and pre-conference sessions occurring on this day, however,…" at bounding box center [825, 446] width 853 height 34
click at [391, 675] on button "Save" at bounding box center [403, 668] width 58 height 24
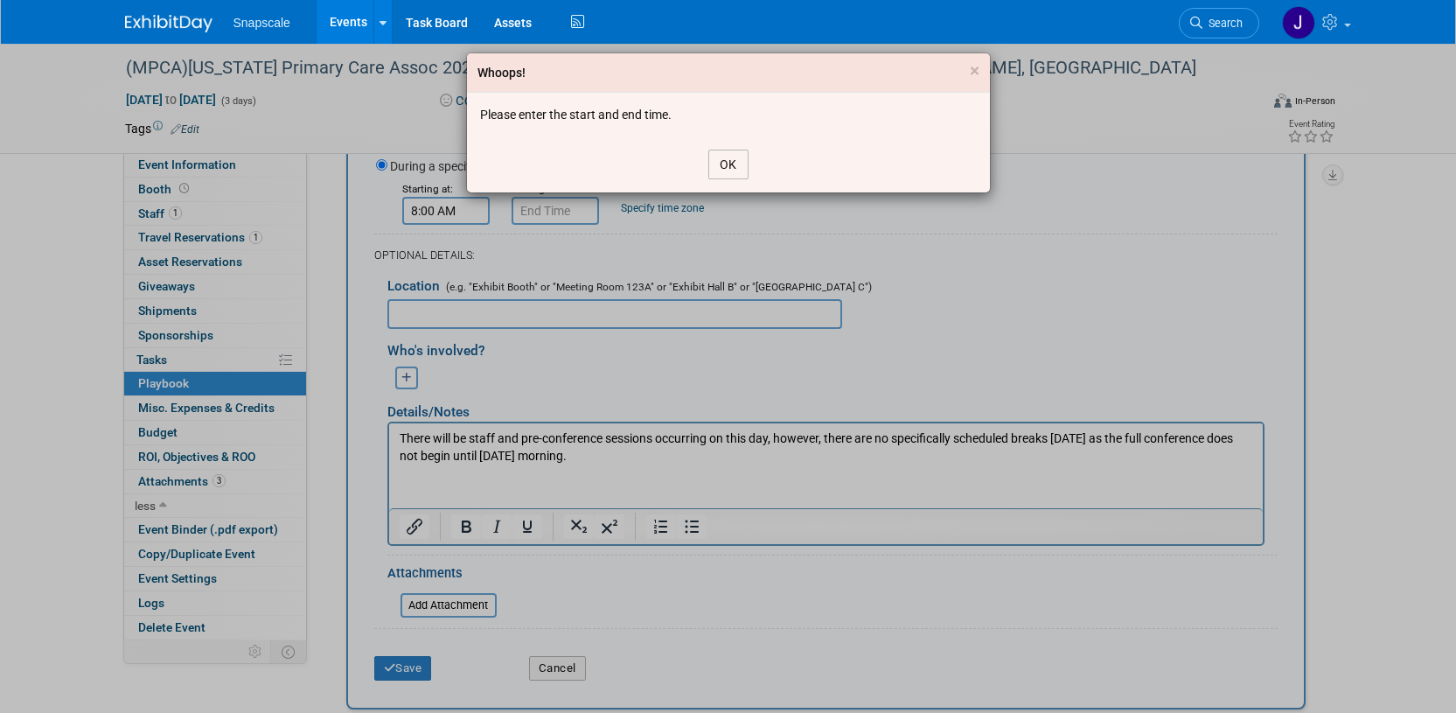
click at [721, 164] on button "OK" at bounding box center [728, 165] width 40 height 30
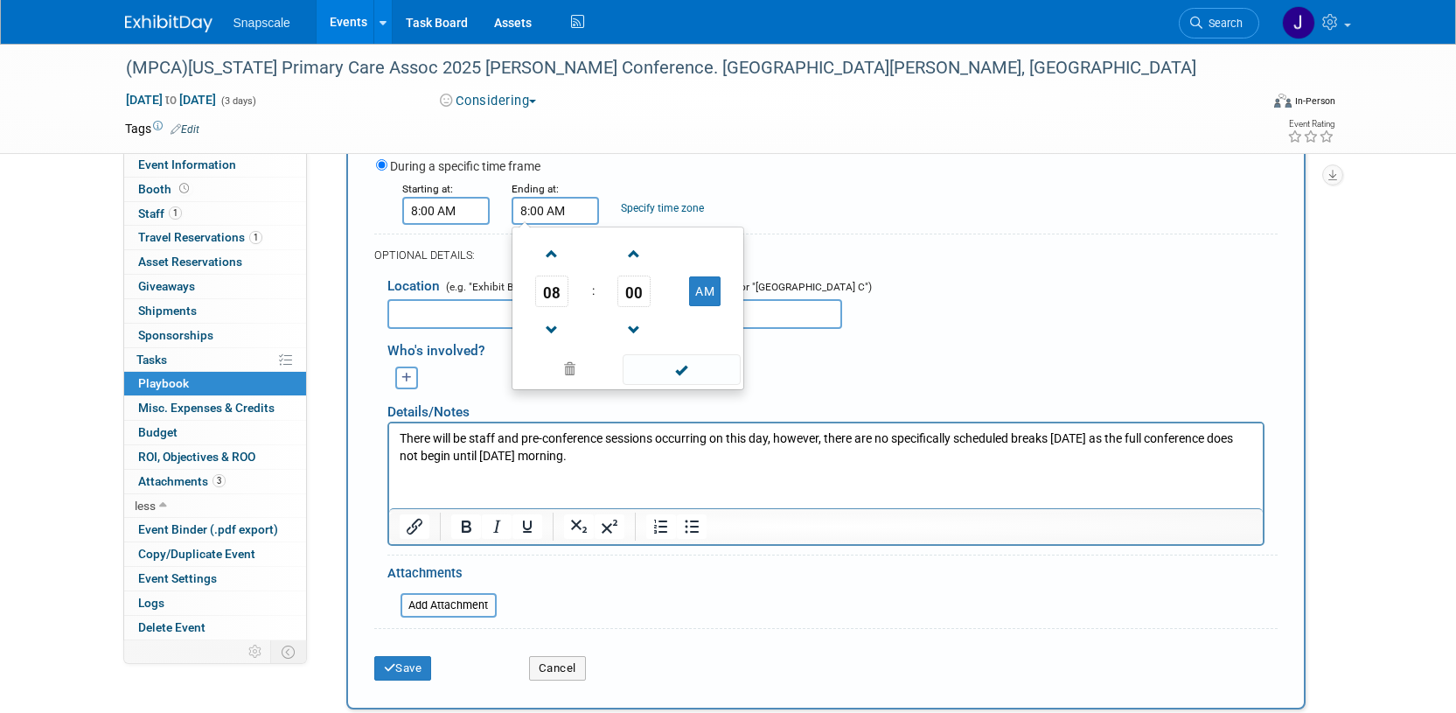
click at [569, 205] on input "8:00 AM" at bounding box center [554, 211] width 87 height 28
click at [553, 322] on span at bounding box center [552, 330] width 31 height 31
click at [553, 323] on span at bounding box center [552, 330] width 31 height 31
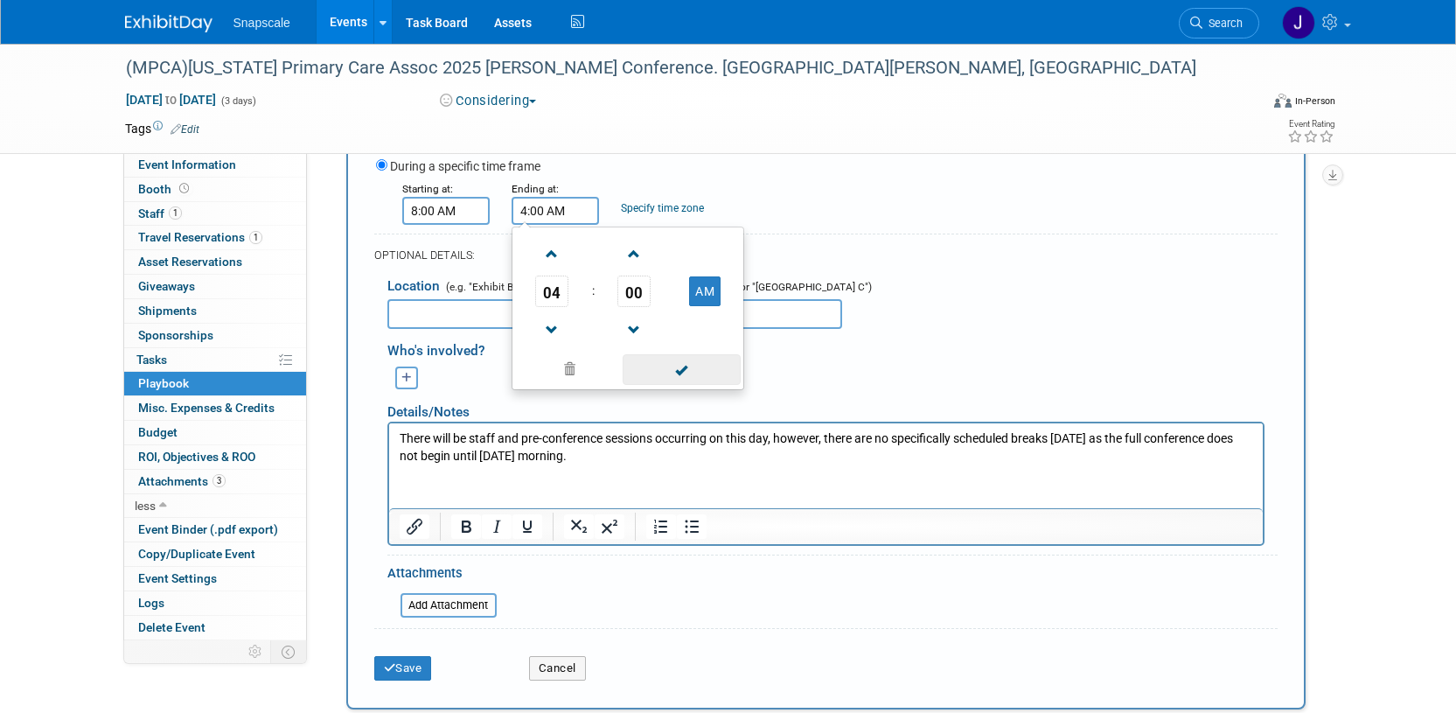
drag, startPoint x: 700, startPoint y: 300, endPoint x: 683, endPoint y: 360, distance: 62.8
click at [700, 300] on button "AM" at bounding box center [704, 291] width 31 height 30
type input "4:00 PM"
click at [682, 365] on span at bounding box center [682, 369] width 118 height 31
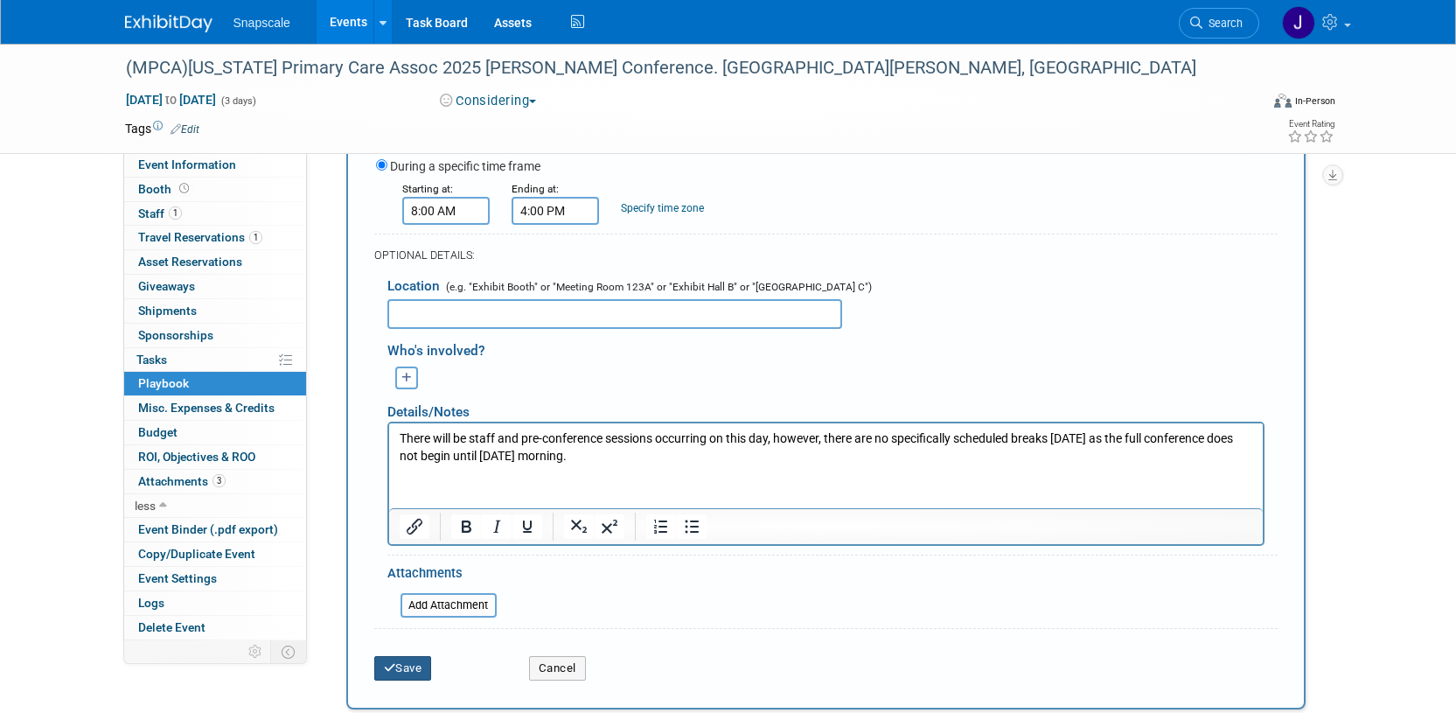
click at [393, 666] on icon "submit" at bounding box center [390, 667] width 12 height 11
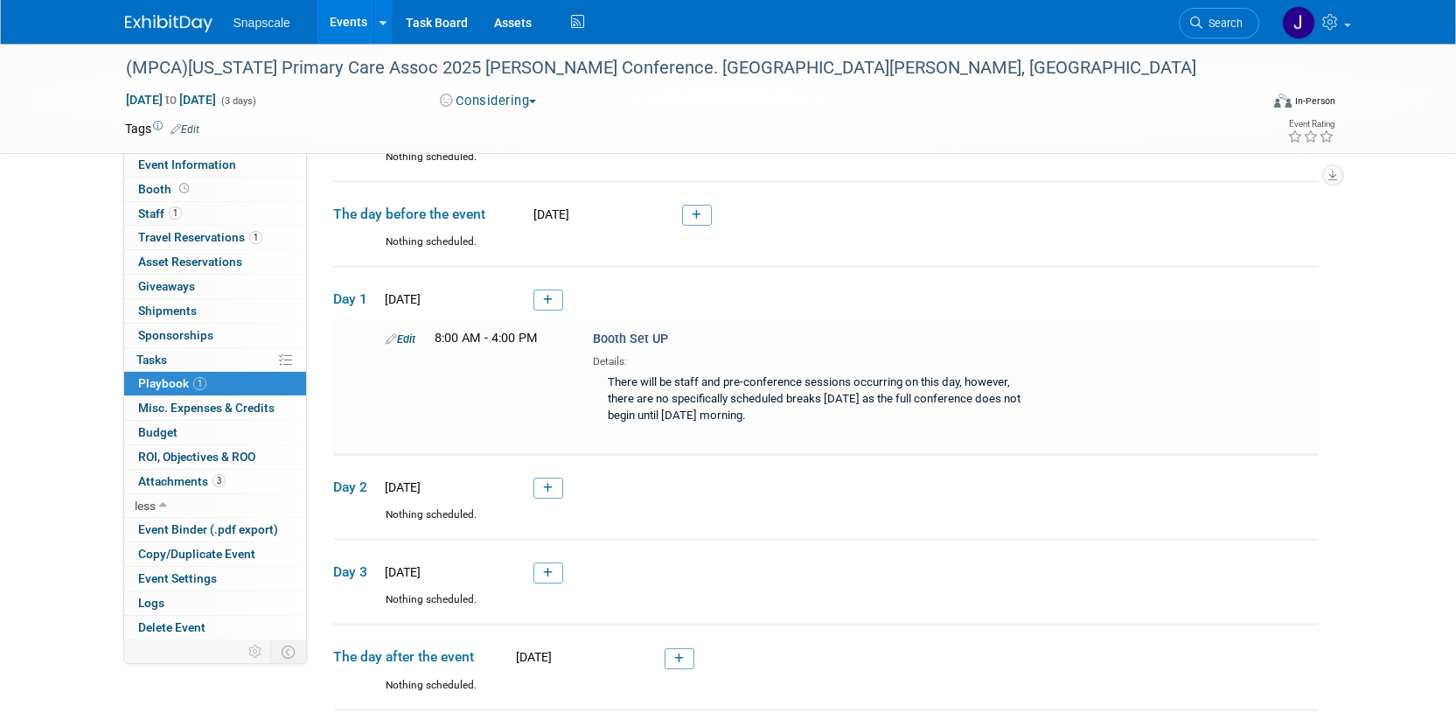
scroll to position [311, 0]
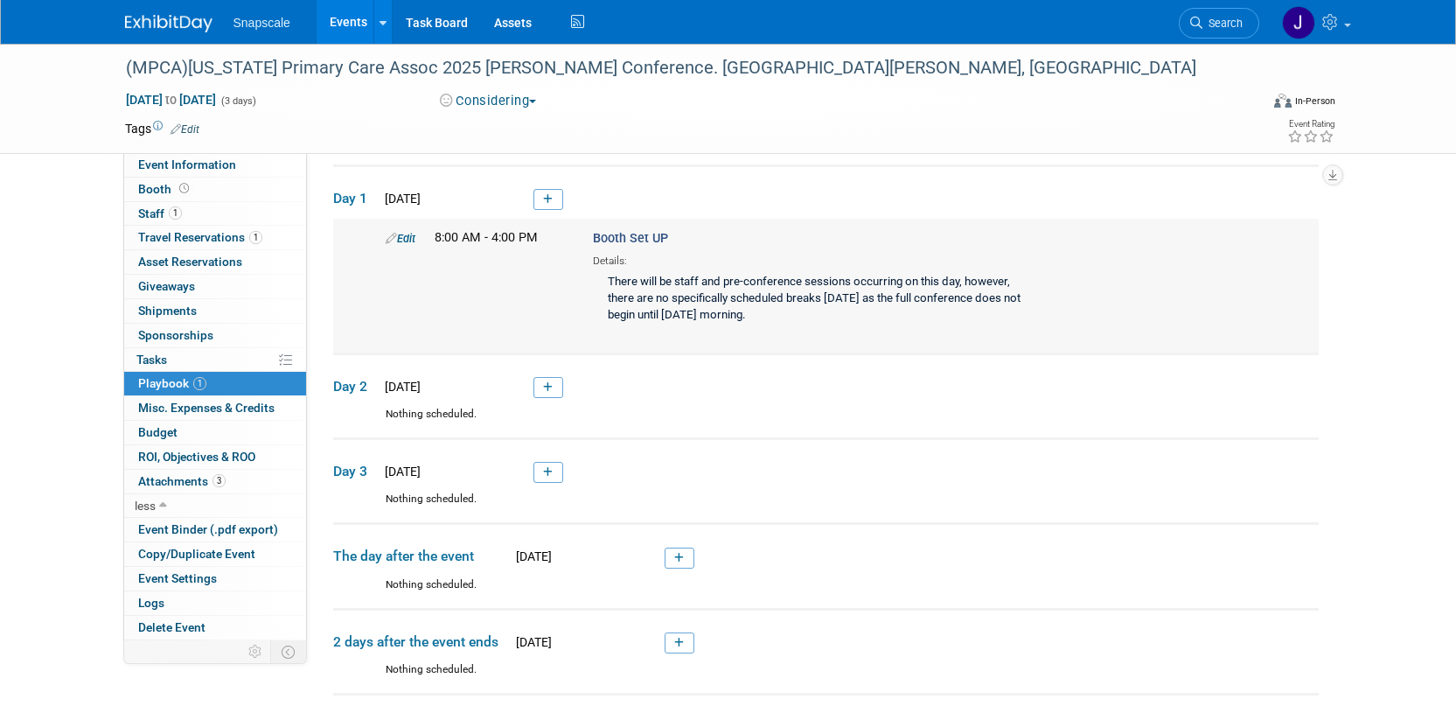
click at [613, 236] on span "Booth Set UP" at bounding box center [630, 238] width 75 height 15
click at [409, 237] on link "Edit" at bounding box center [401, 238] width 30 height 13
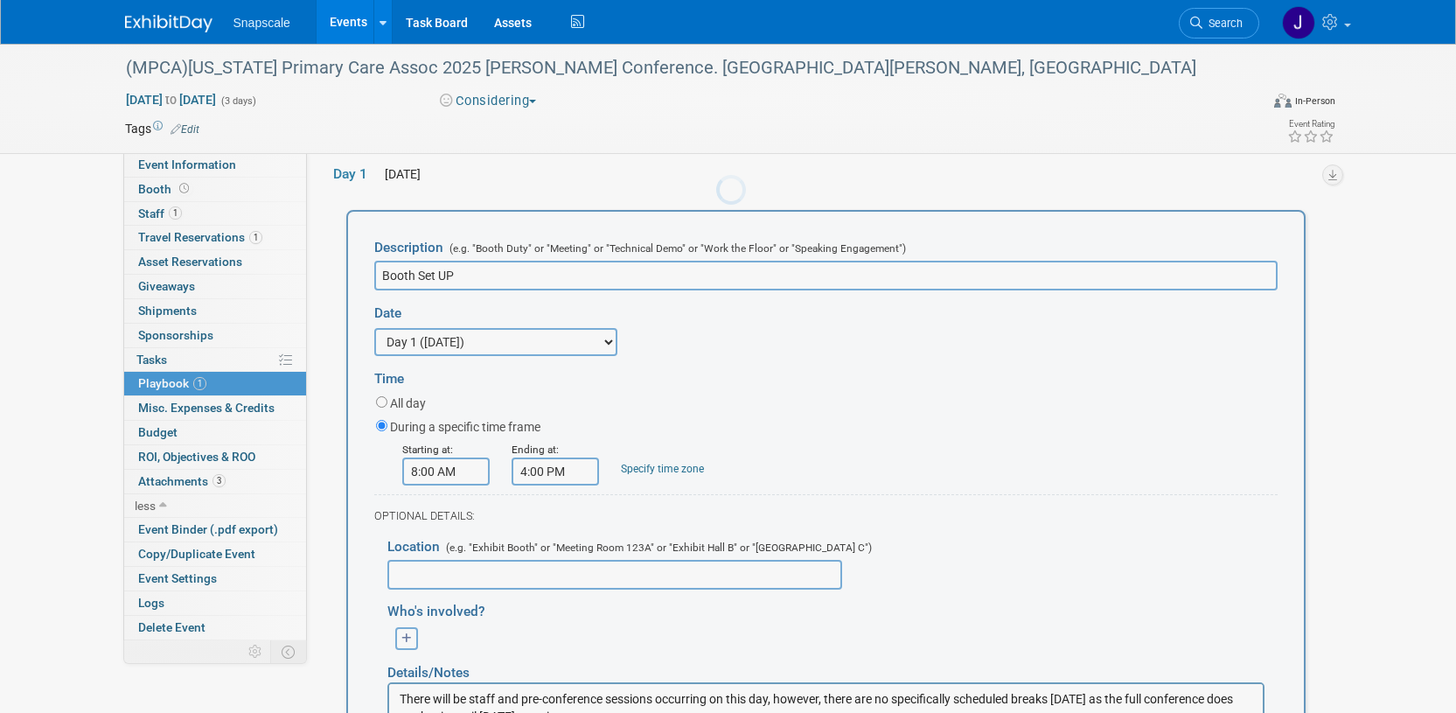
scroll to position [331, 0]
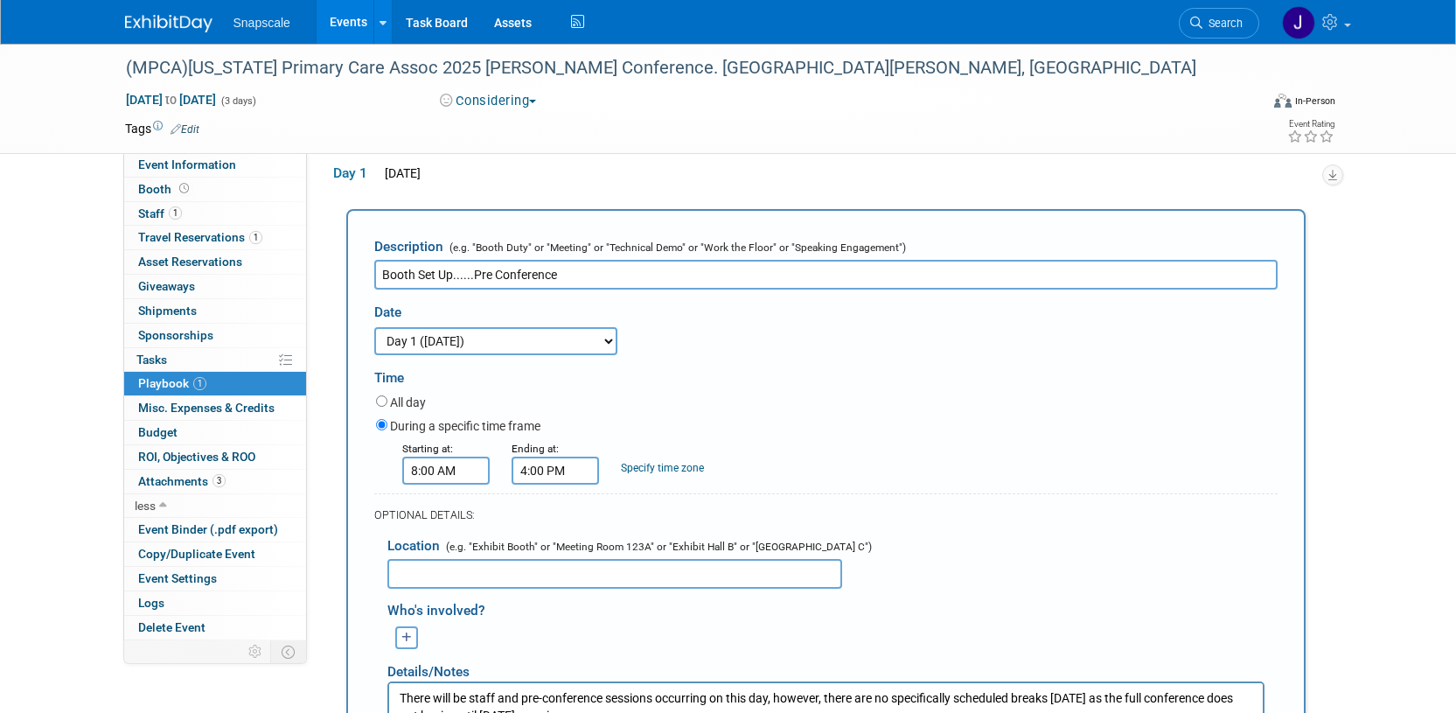
drag, startPoint x: 471, startPoint y: 277, endPoint x: 597, endPoint y: 287, distance: 126.3
click at [472, 277] on input "Booth Set Up......Pre Conference" at bounding box center [825, 275] width 903 height 30
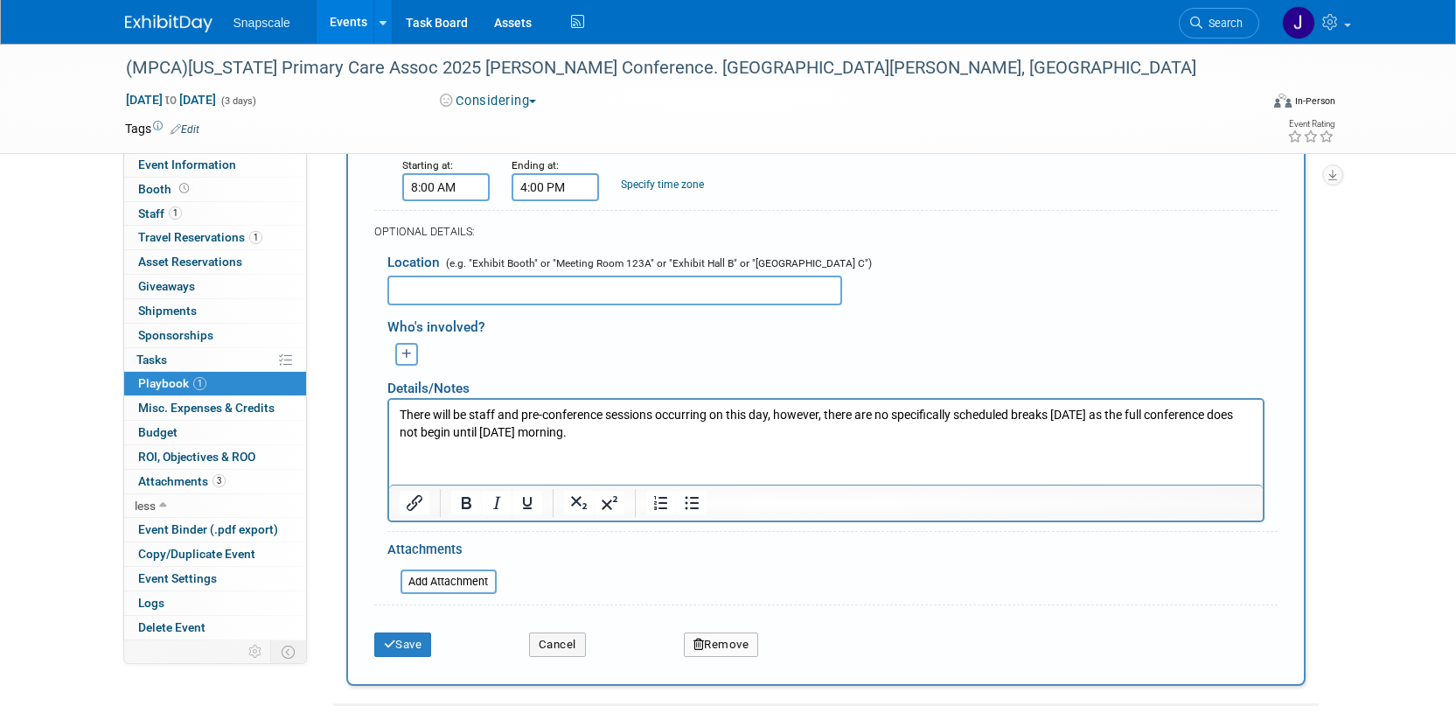
scroll to position [678, 0]
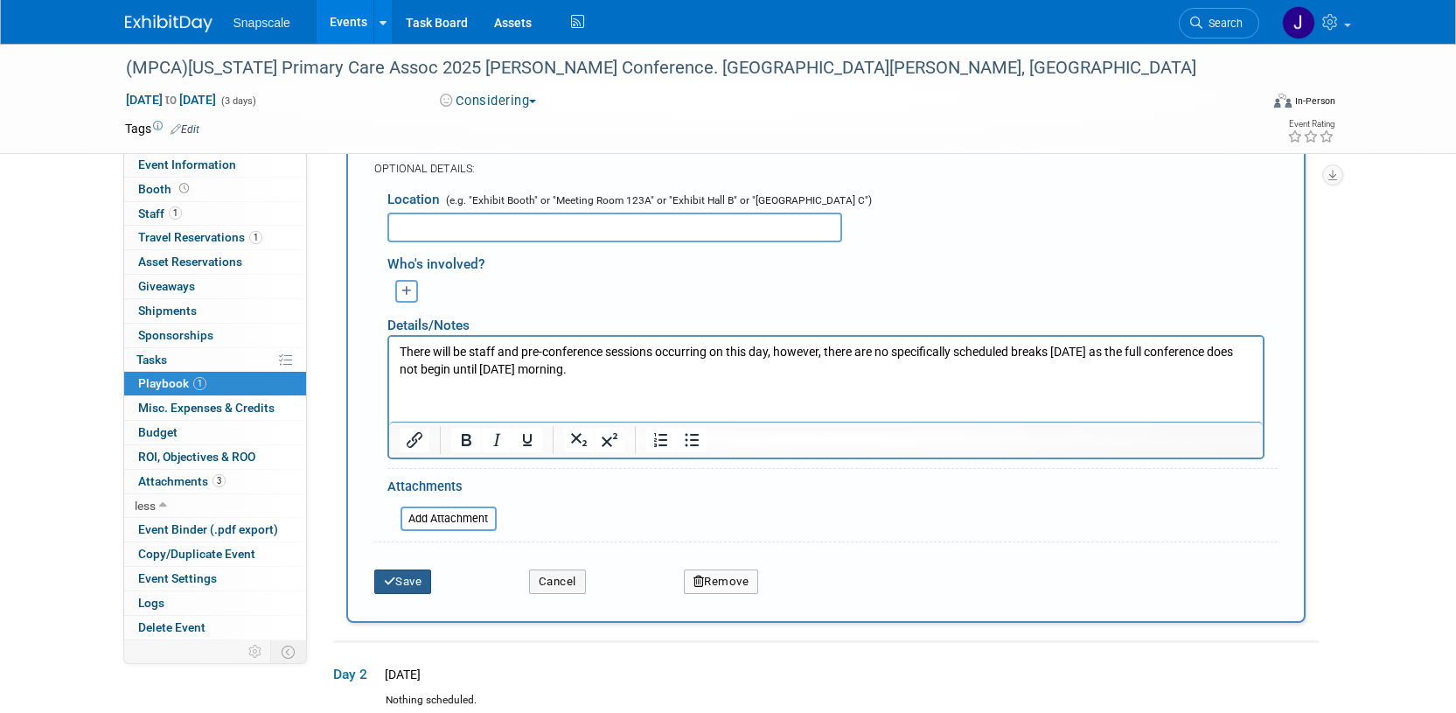
type input "Booth Set Up & Pre Conference"
click at [404, 581] on button "Save" at bounding box center [403, 581] width 58 height 24
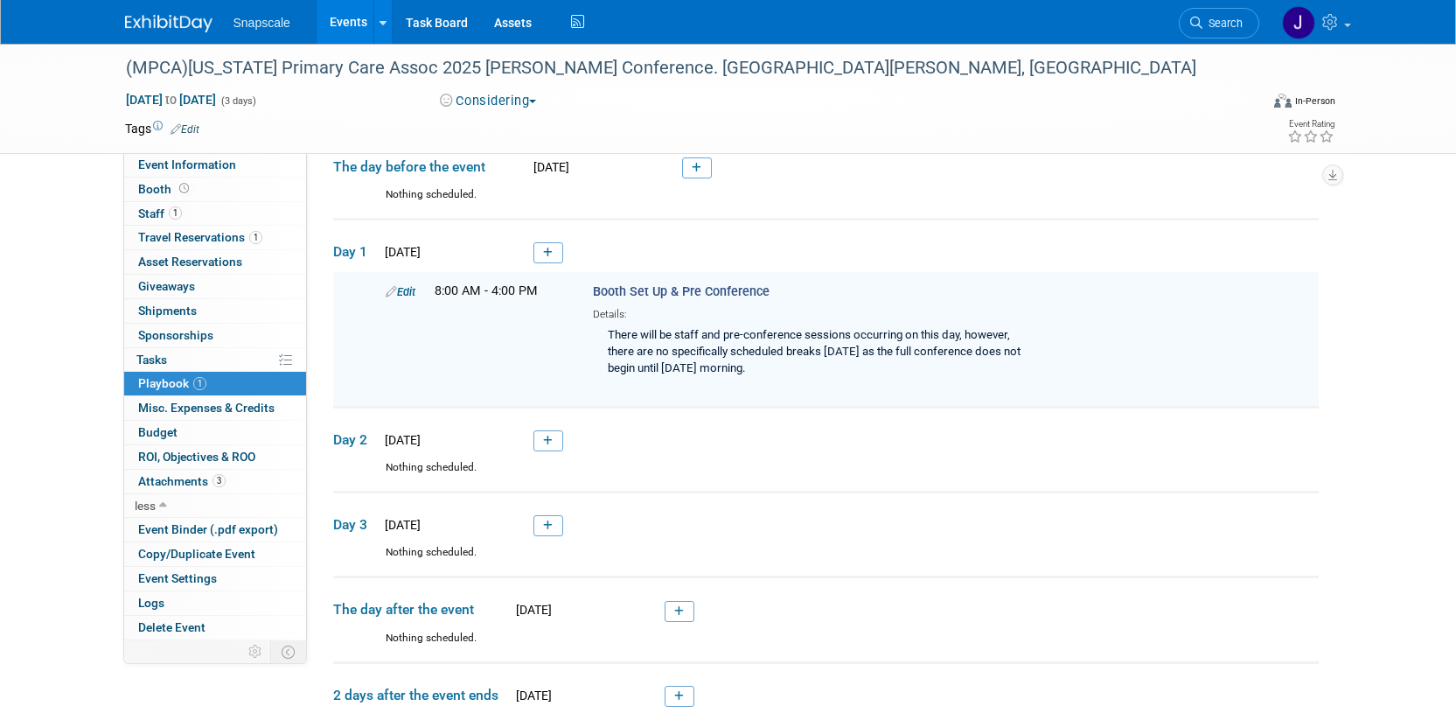
scroll to position [311, 0]
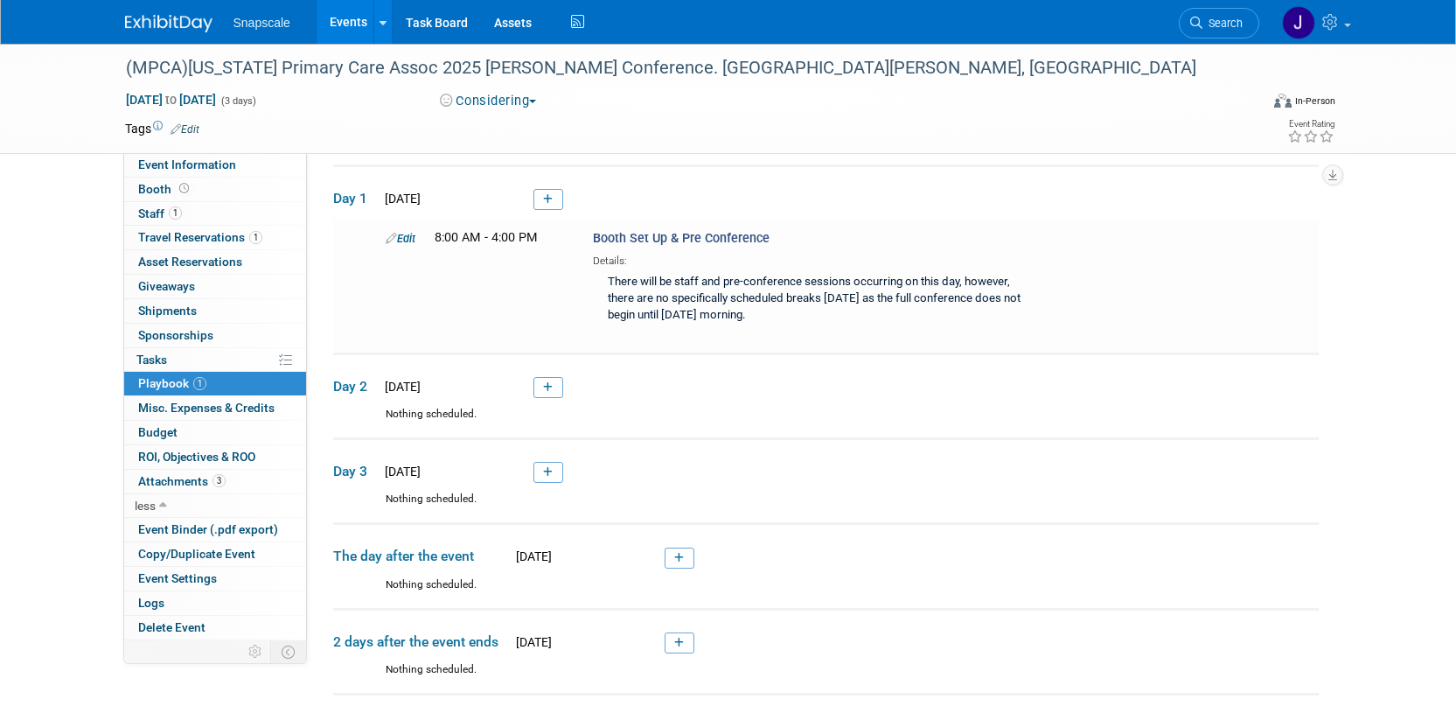
click at [548, 384] on icon at bounding box center [548, 387] width 10 height 10
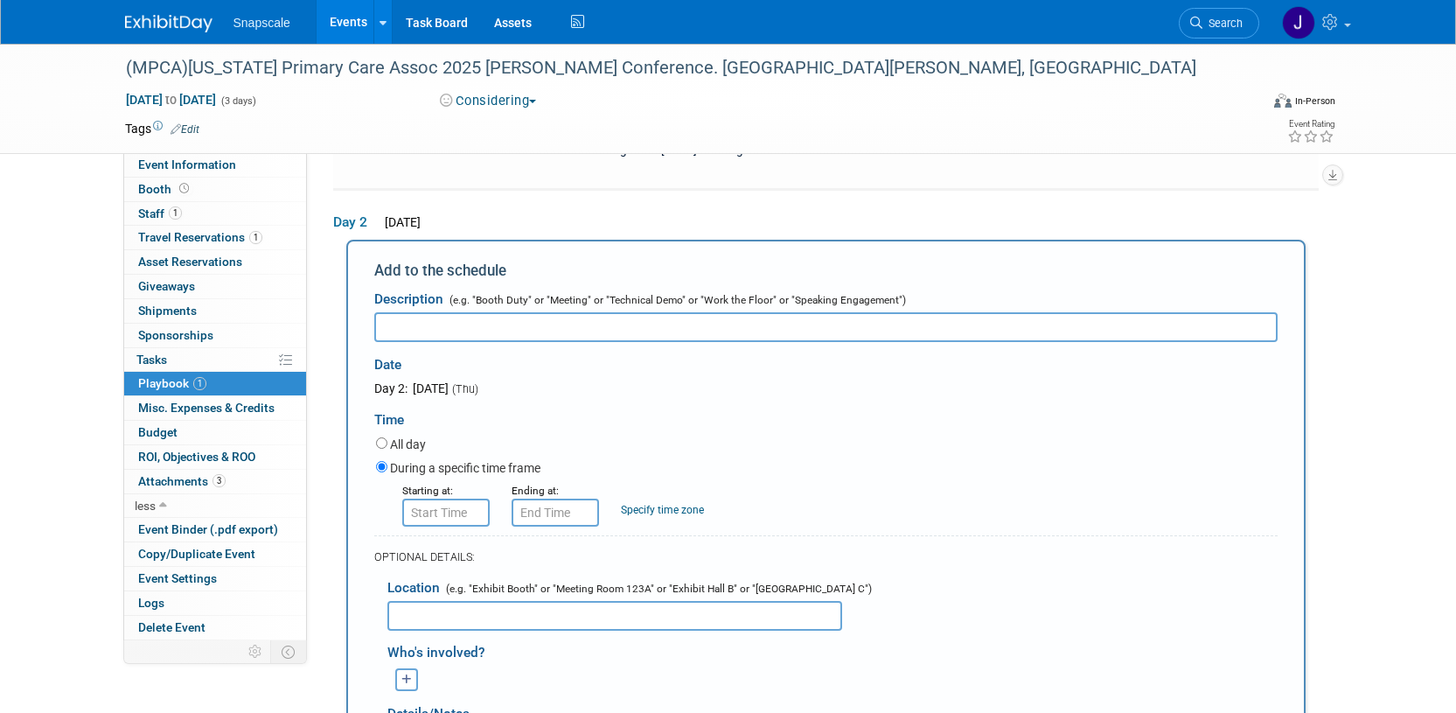
scroll to position [500, 0]
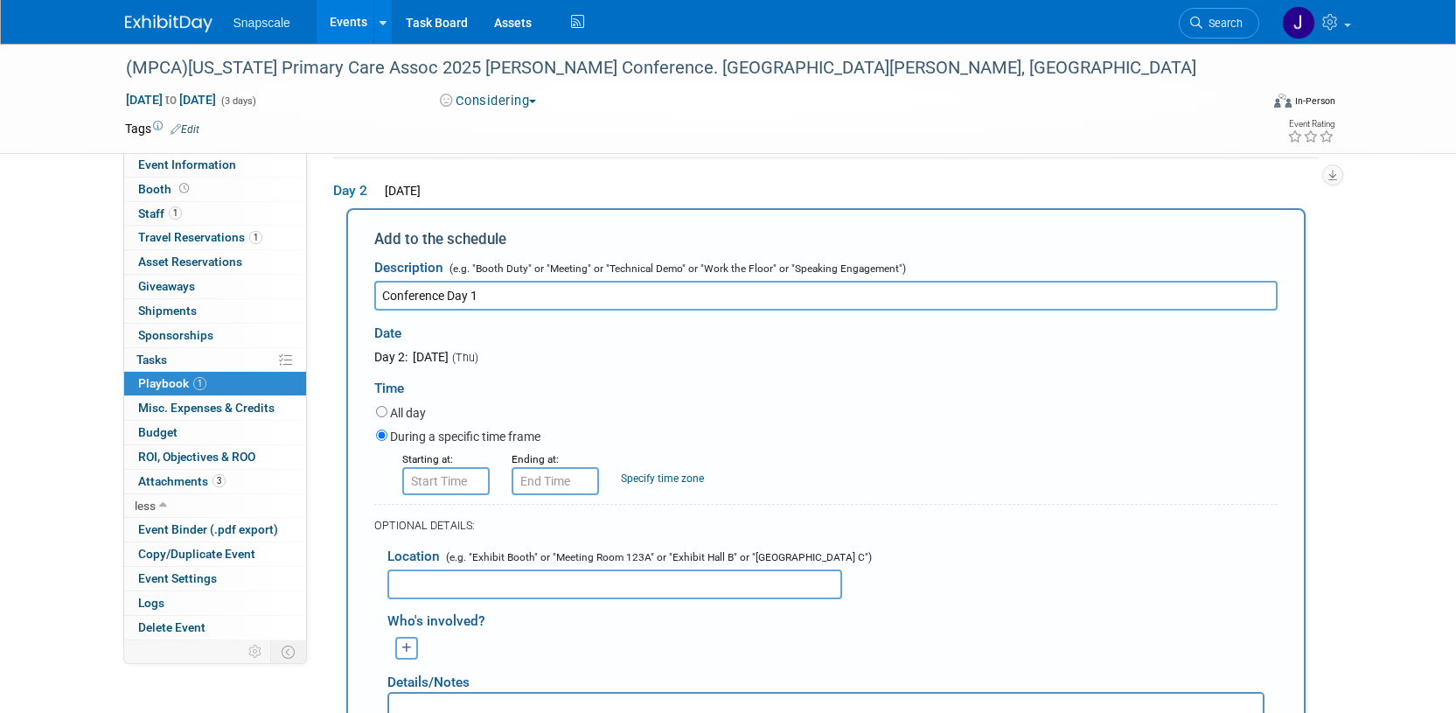
type input "Conference Day 1"
type input "8:00 AM"
click at [456, 475] on input "8:00 AM" at bounding box center [445, 481] width 87 height 28
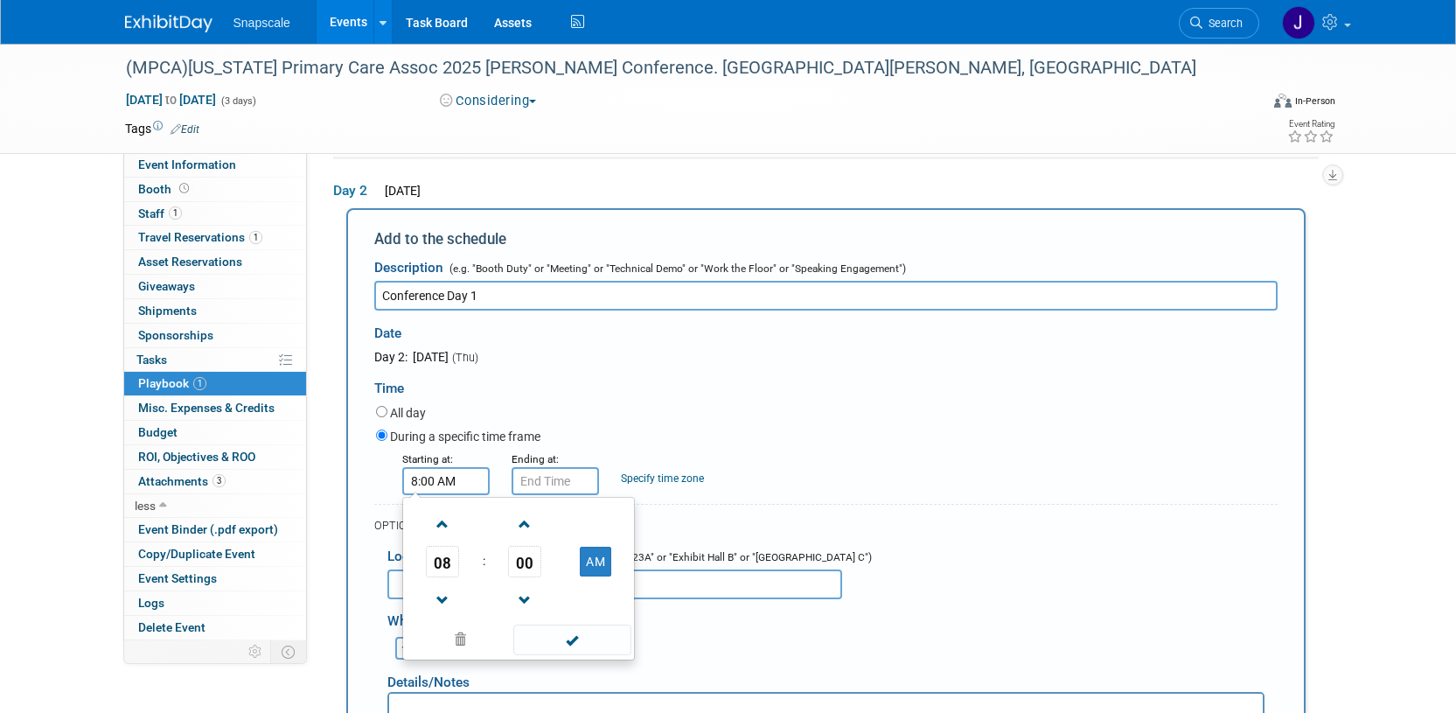
drag, startPoint x: 575, startPoint y: 634, endPoint x: 577, endPoint y: 574, distance: 59.5
click at [575, 628] on span at bounding box center [572, 639] width 118 height 31
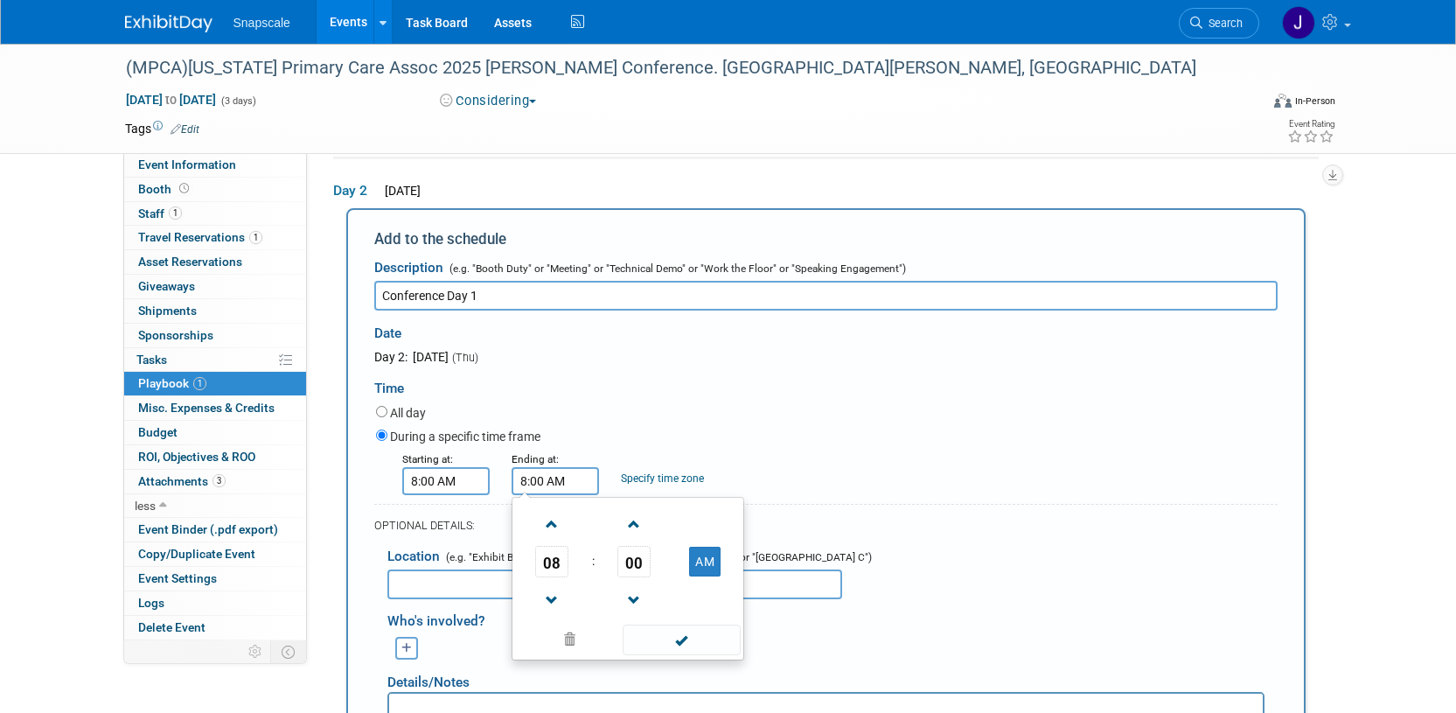
click at [571, 481] on input "8:00 AM" at bounding box center [554, 481] width 87 height 28
click at [560, 596] on span at bounding box center [552, 600] width 31 height 31
drag, startPoint x: 559, startPoint y: 596, endPoint x: 565, endPoint y: 588, distance: 10.0
click at [560, 595] on span at bounding box center [552, 600] width 31 height 31
drag, startPoint x: 698, startPoint y: 565, endPoint x: 689, endPoint y: 563, distance: 8.9
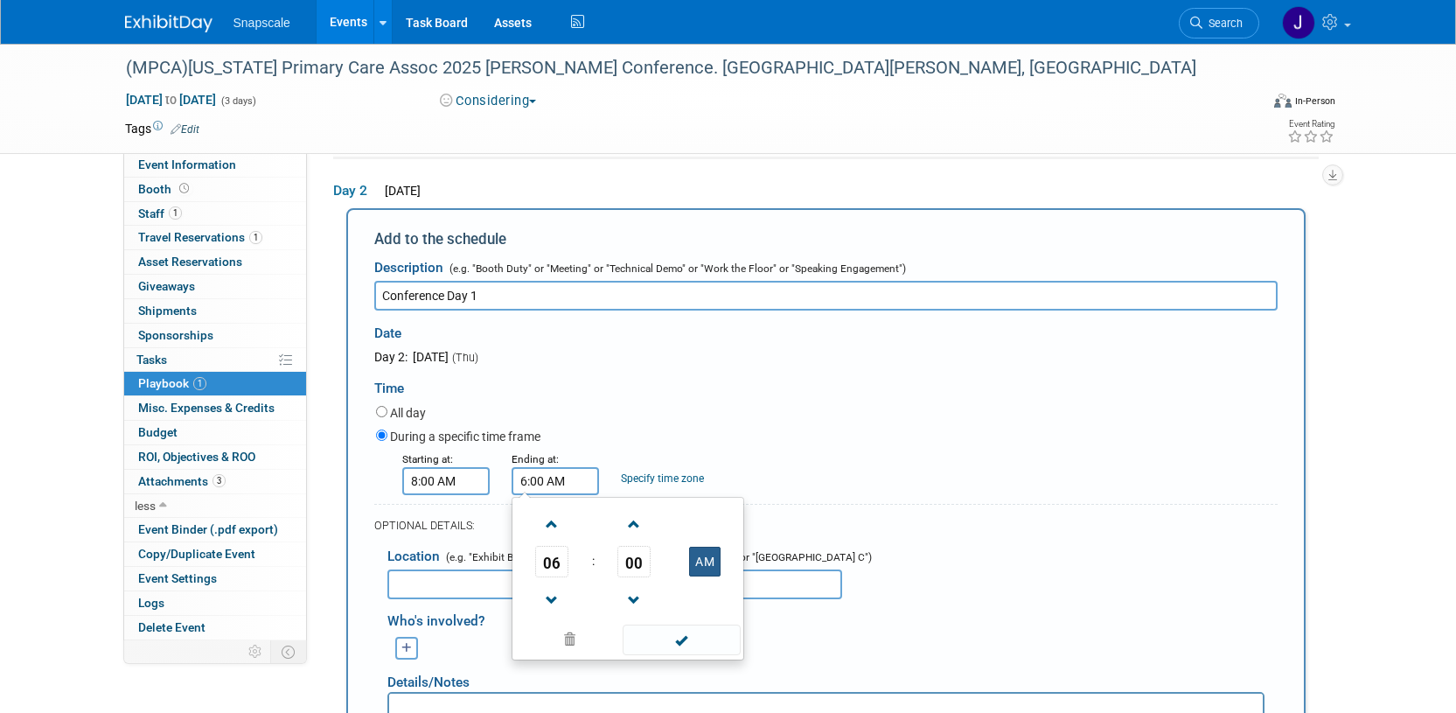
click at [698, 565] on button "AM" at bounding box center [704, 561] width 31 height 30
type input "6:00 PM"
drag, startPoint x: 677, startPoint y: 635, endPoint x: 675, endPoint y: 621, distance: 14.1
click at [677, 635] on span at bounding box center [682, 639] width 118 height 31
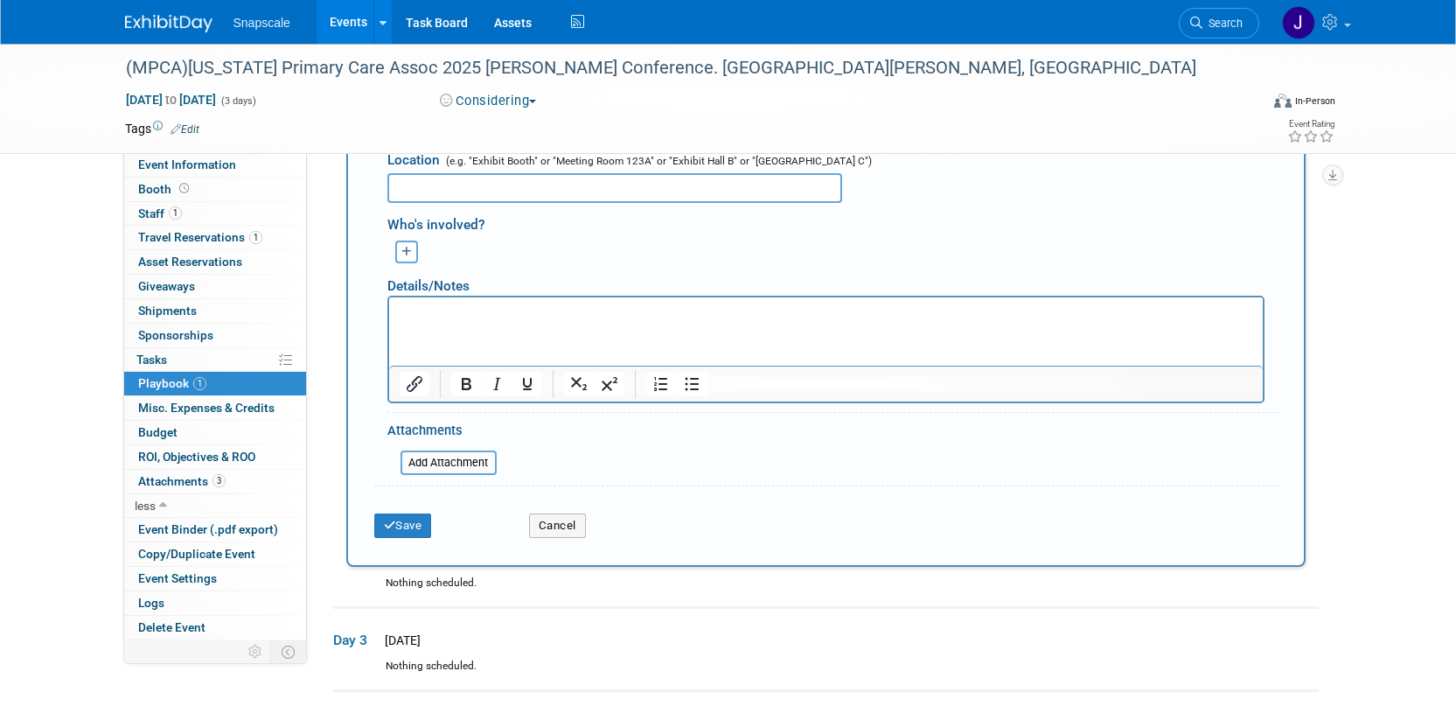
scroll to position [908, 0]
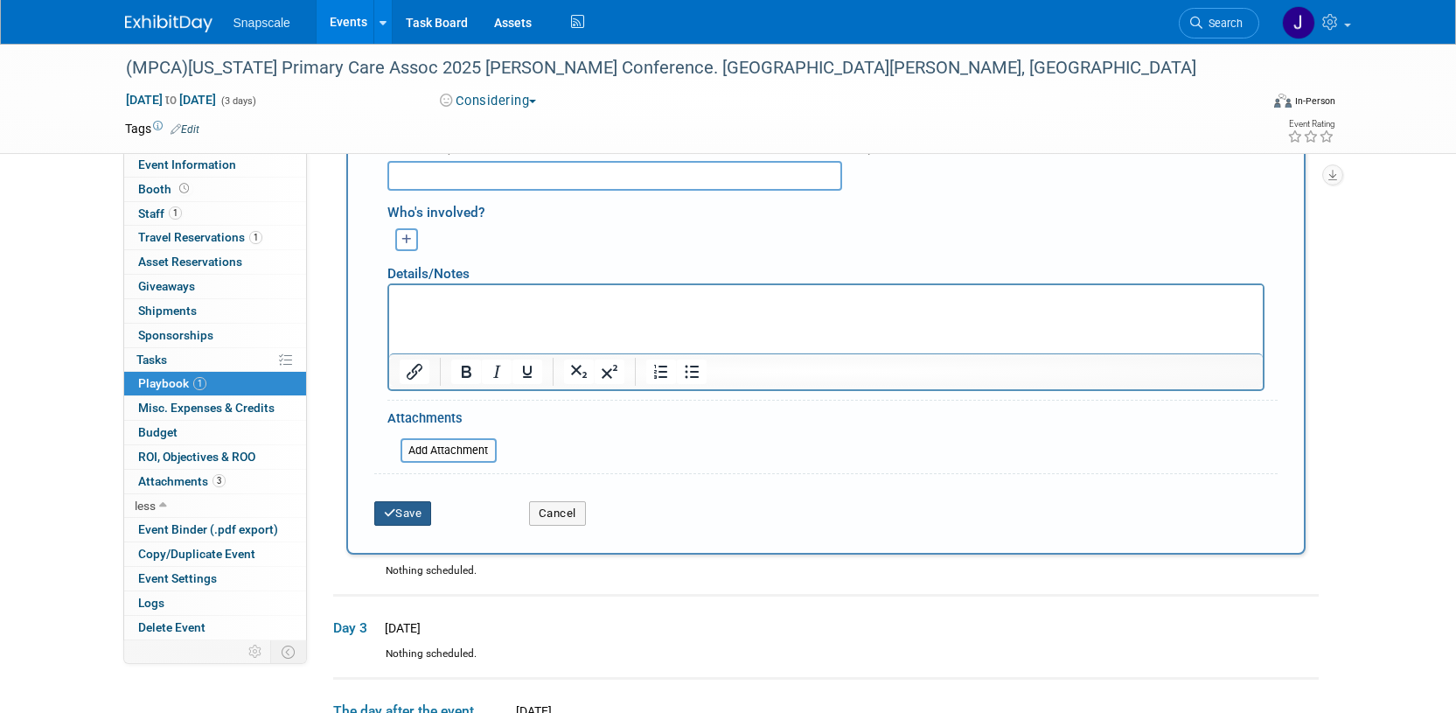
click at [393, 513] on icon "submit" at bounding box center [390, 512] width 12 height 11
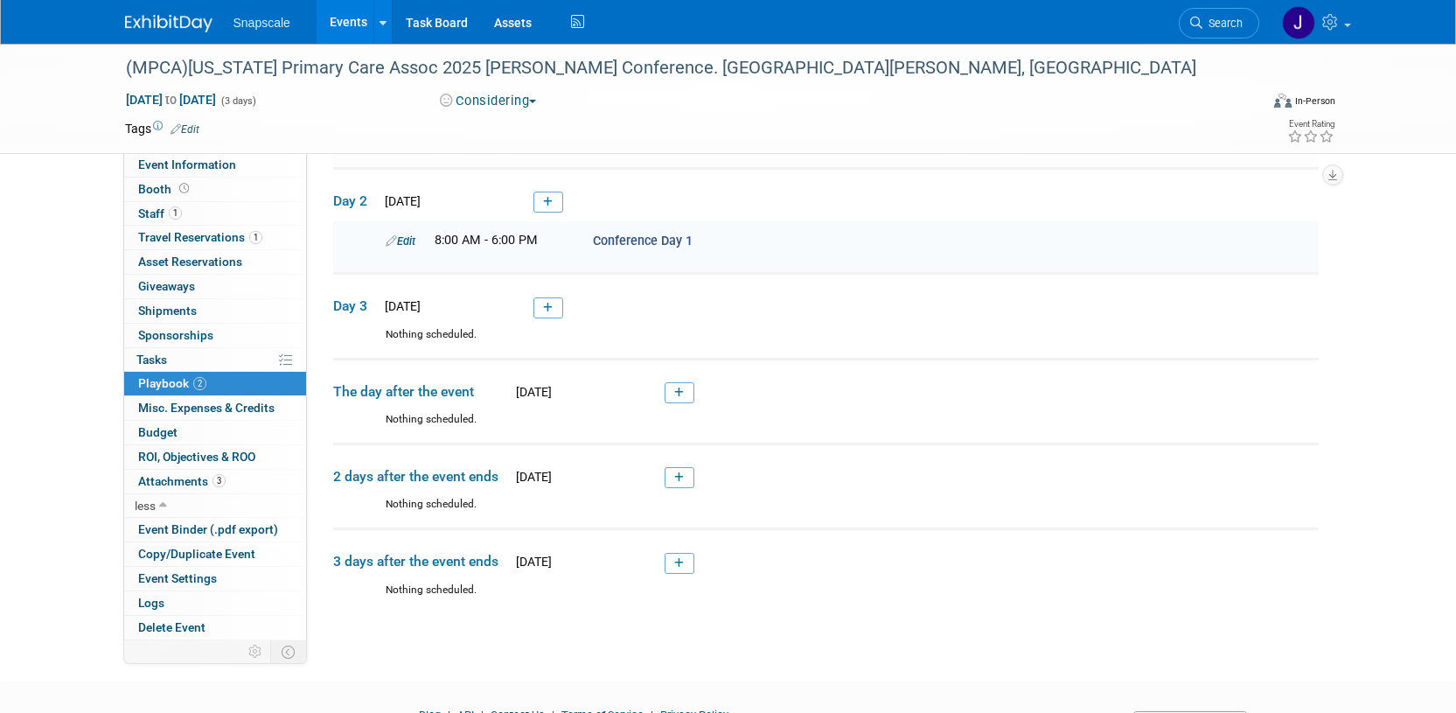
scroll to position [498, 0]
click at [553, 309] on link at bounding box center [548, 306] width 30 height 21
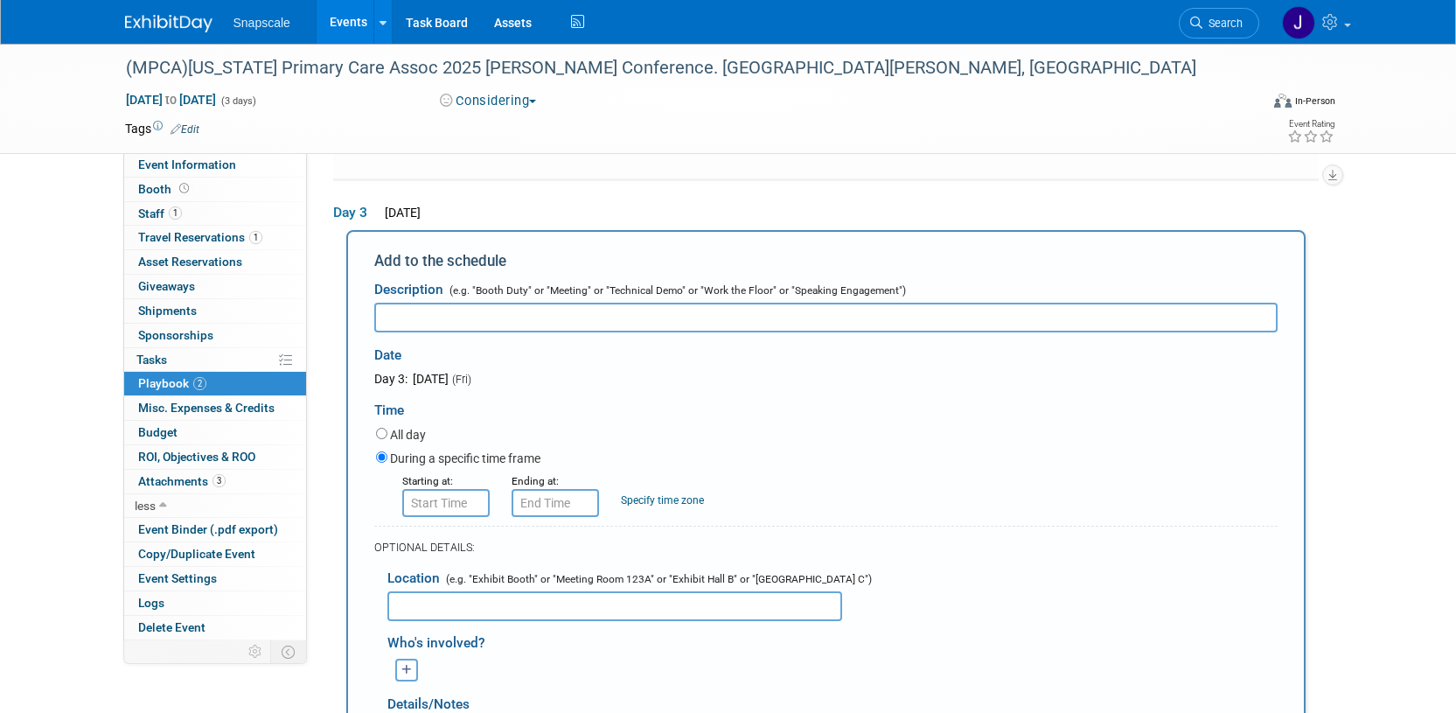
scroll to position [604, 0]
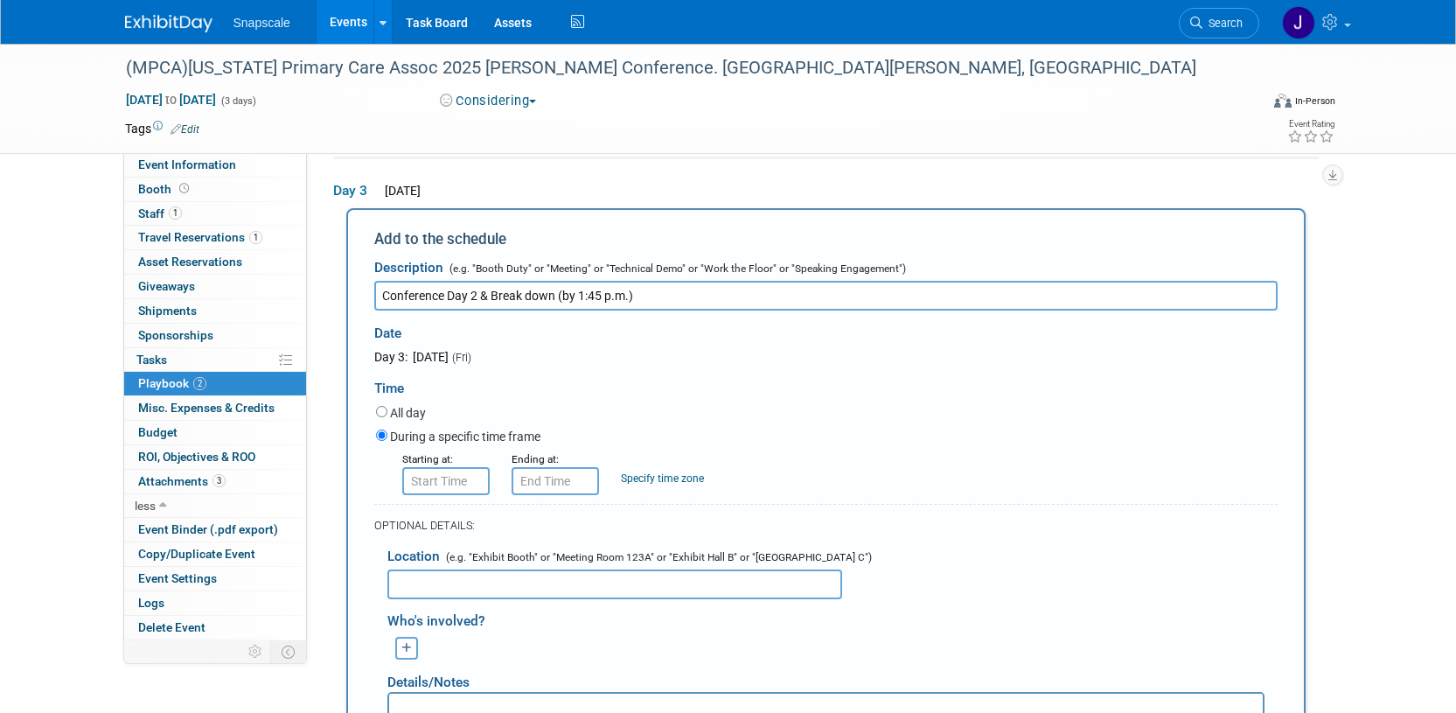
type input "Conference Day 2 & Break down (by 1:45 p.m.)"
type input "8:00 AM"
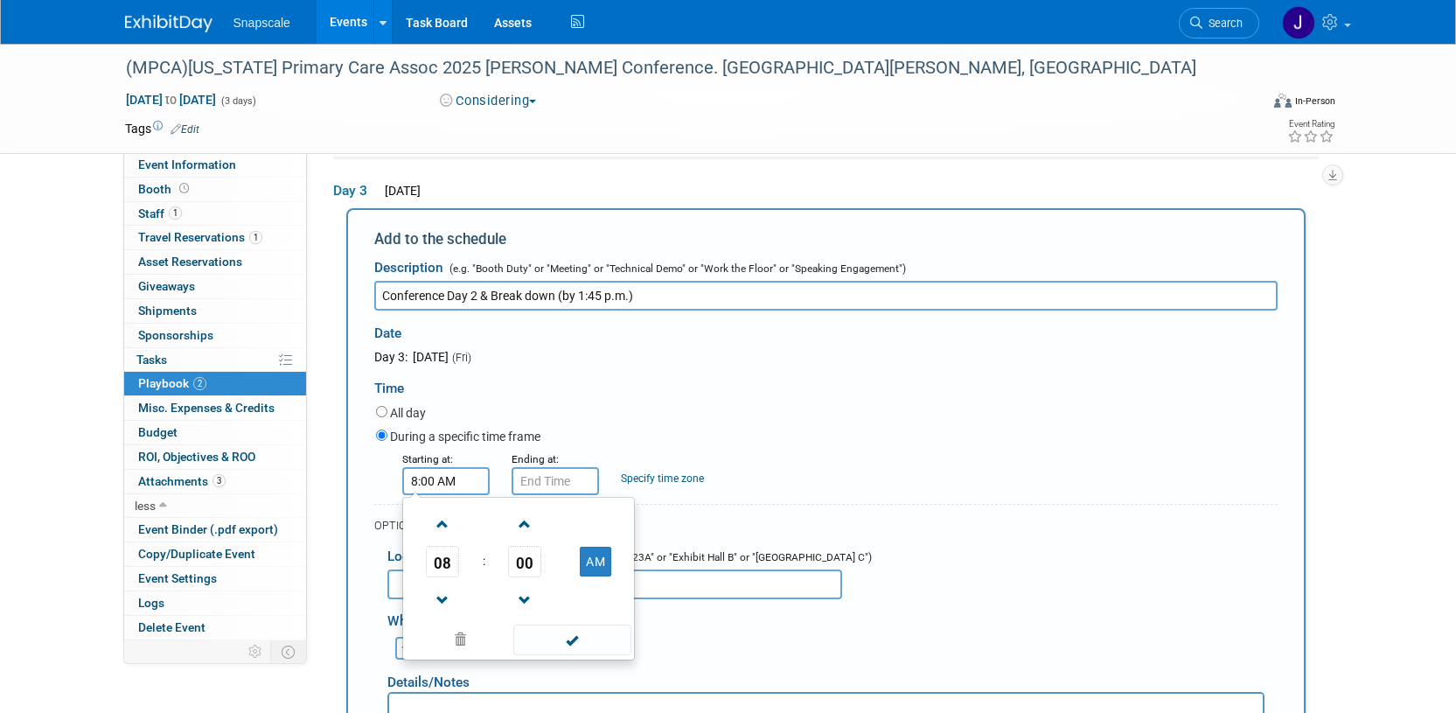
click at [449, 476] on input "8:00 AM" at bounding box center [445, 481] width 87 height 28
click at [578, 647] on span at bounding box center [572, 639] width 118 height 31
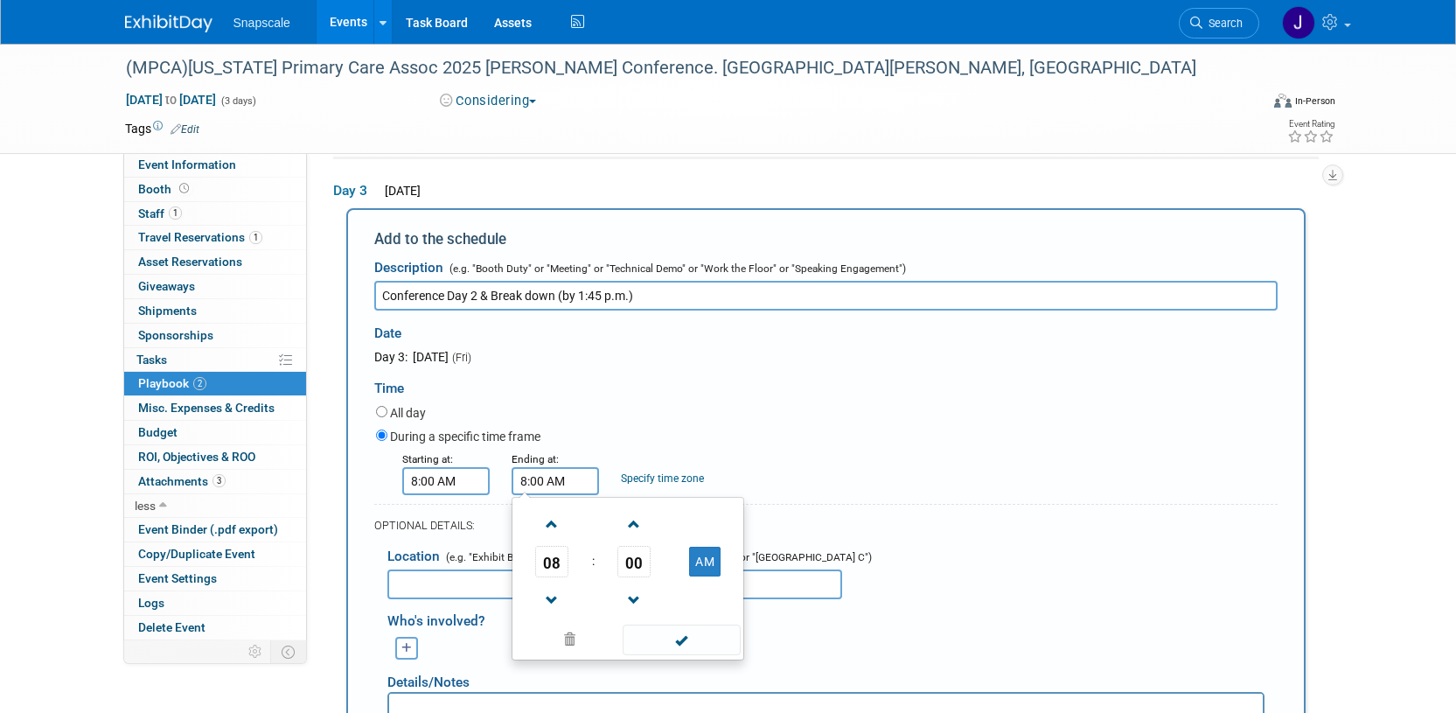
click at [555, 474] on input "8:00 AM" at bounding box center [554, 481] width 87 height 28
click at [556, 593] on span at bounding box center [552, 600] width 31 height 31
click at [557, 593] on span at bounding box center [552, 600] width 31 height 31
click at [557, 592] on span at bounding box center [552, 600] width 31 height 31
click at [554, 593] on span at bounding box center [552, 600] width 31 height 31
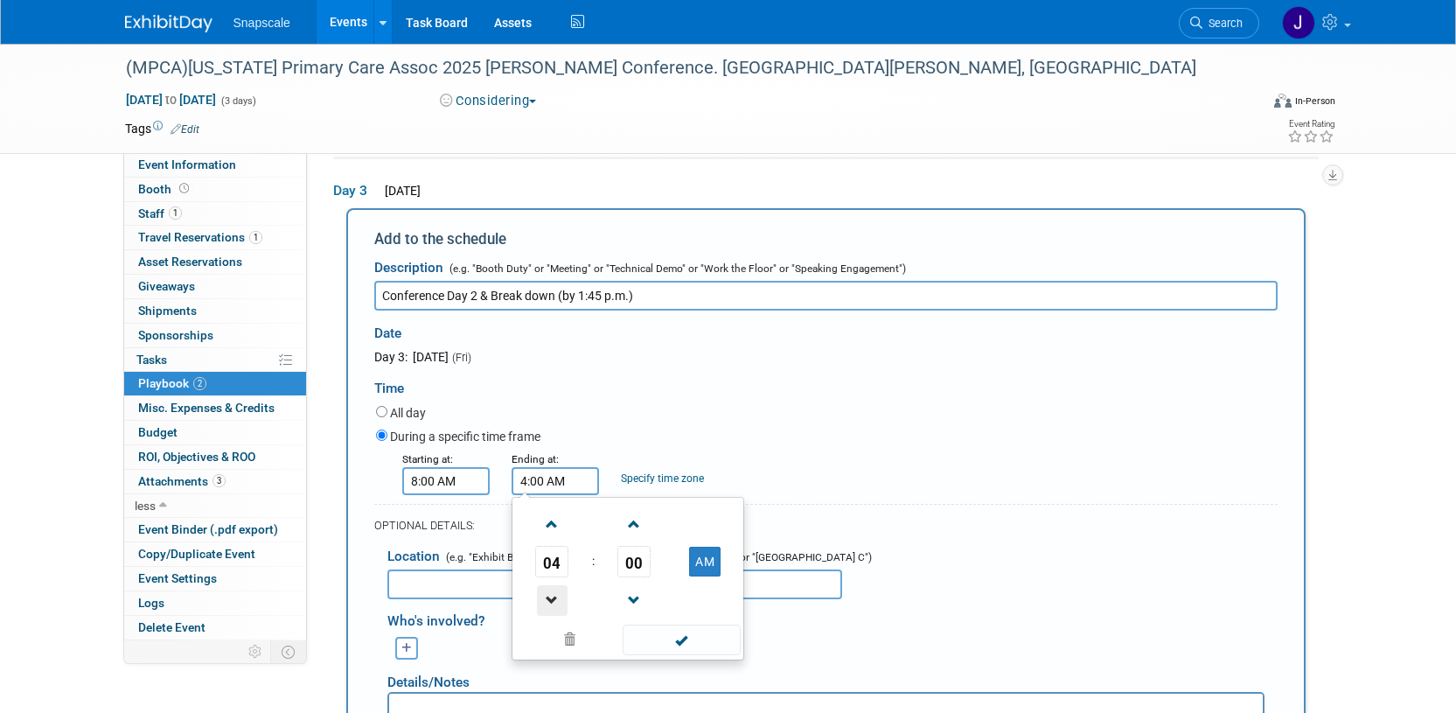
click at [554, 592] on span at bounding box center [552, 600] width 31 height 31
click at [554, 593] on span at bounding box center [552, 600] width 31 height 31
click at [632, 518] on span at bounding box center [634, 524] width 31 height 31
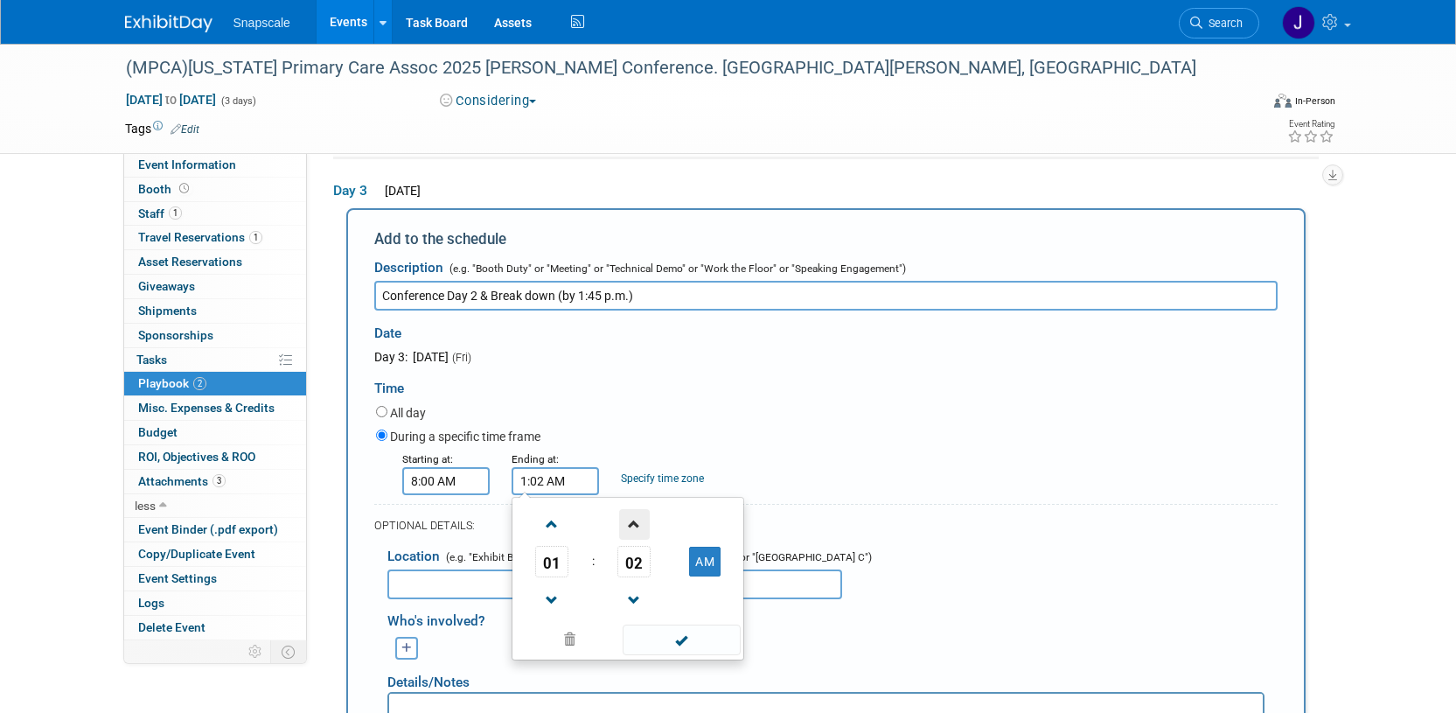
click at [632, 518] on span at bounding box center [634, 524] width 31 height 31
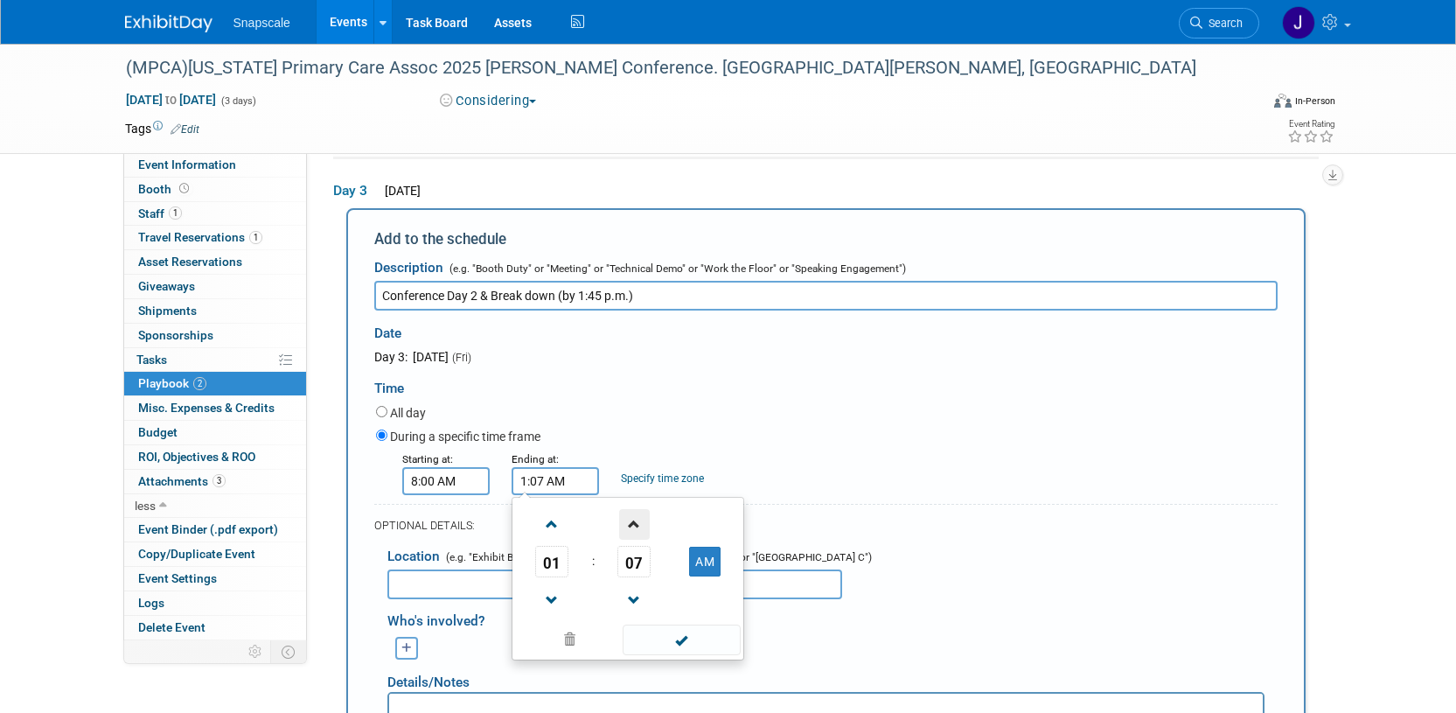
click at [632, 518] on span at bounding box center [634, 524] width 31 height 31
click at [632, 517] on span at bounding box center [634, 524] width 31 height 31
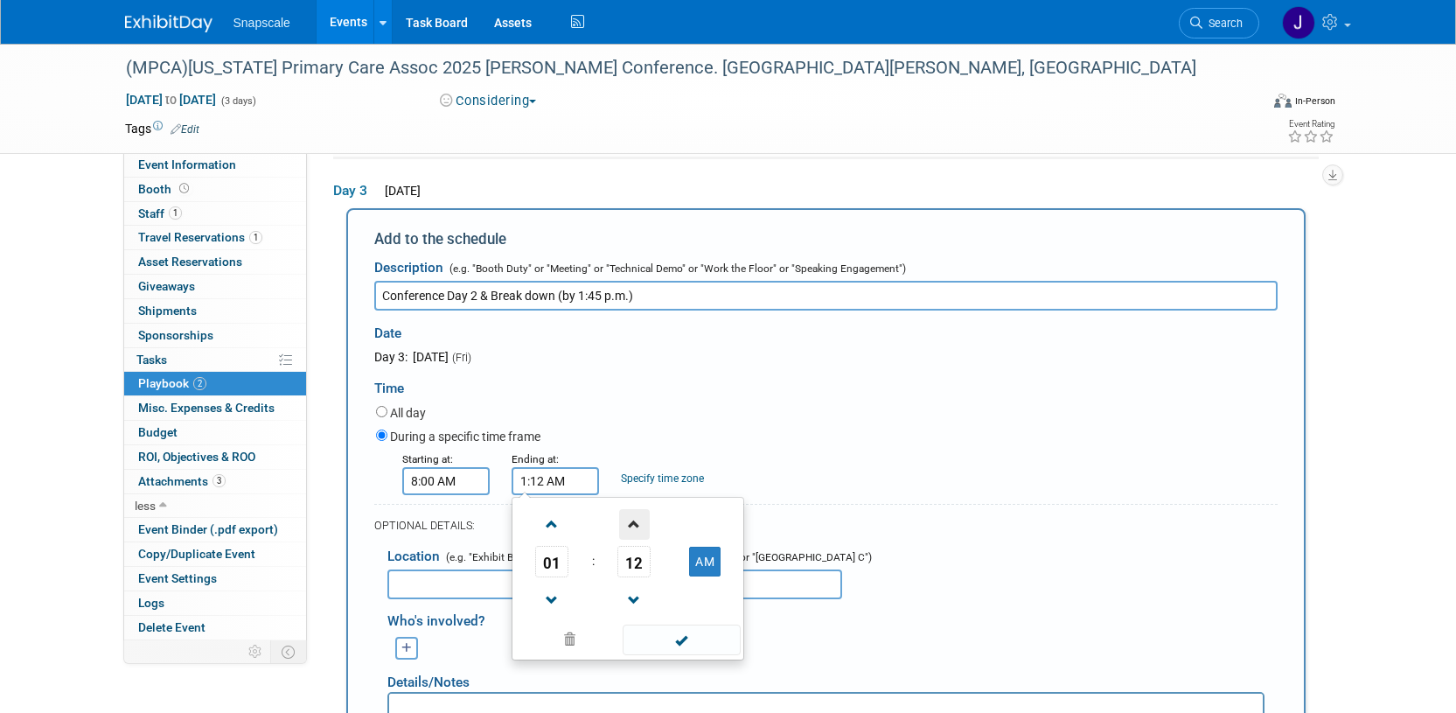
click at [632, 517] on span at bounding box center [634, 524] width 31 height 31
click at [632, 518] on span at bounding box center [634, 524] width 31 height 31
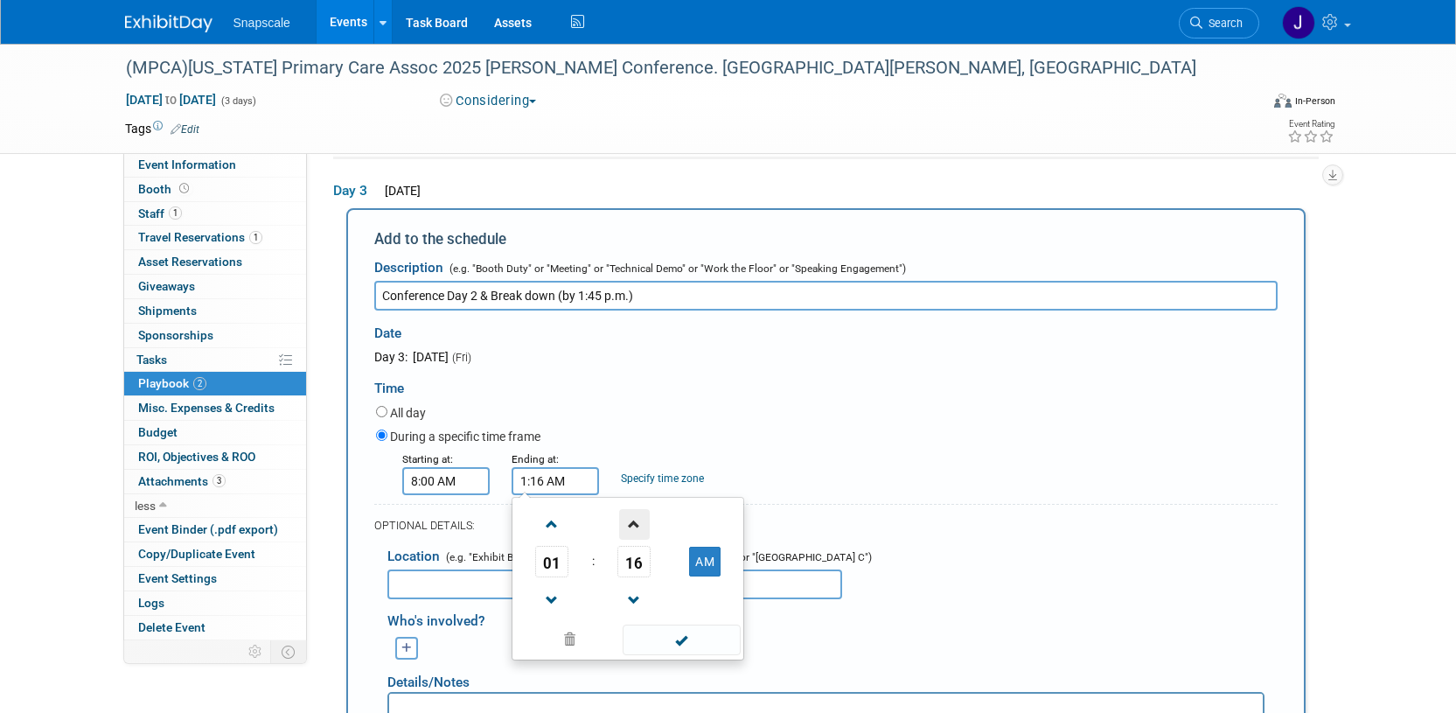
click at [633, 516] on span at bounding box center [634, 524] width 31 height 31
click at [633, 517] on span at bounding box center [634, 524] width 31 height 31
click at [634, 517] on span at bounding box center [634, 524] width 31 height 31
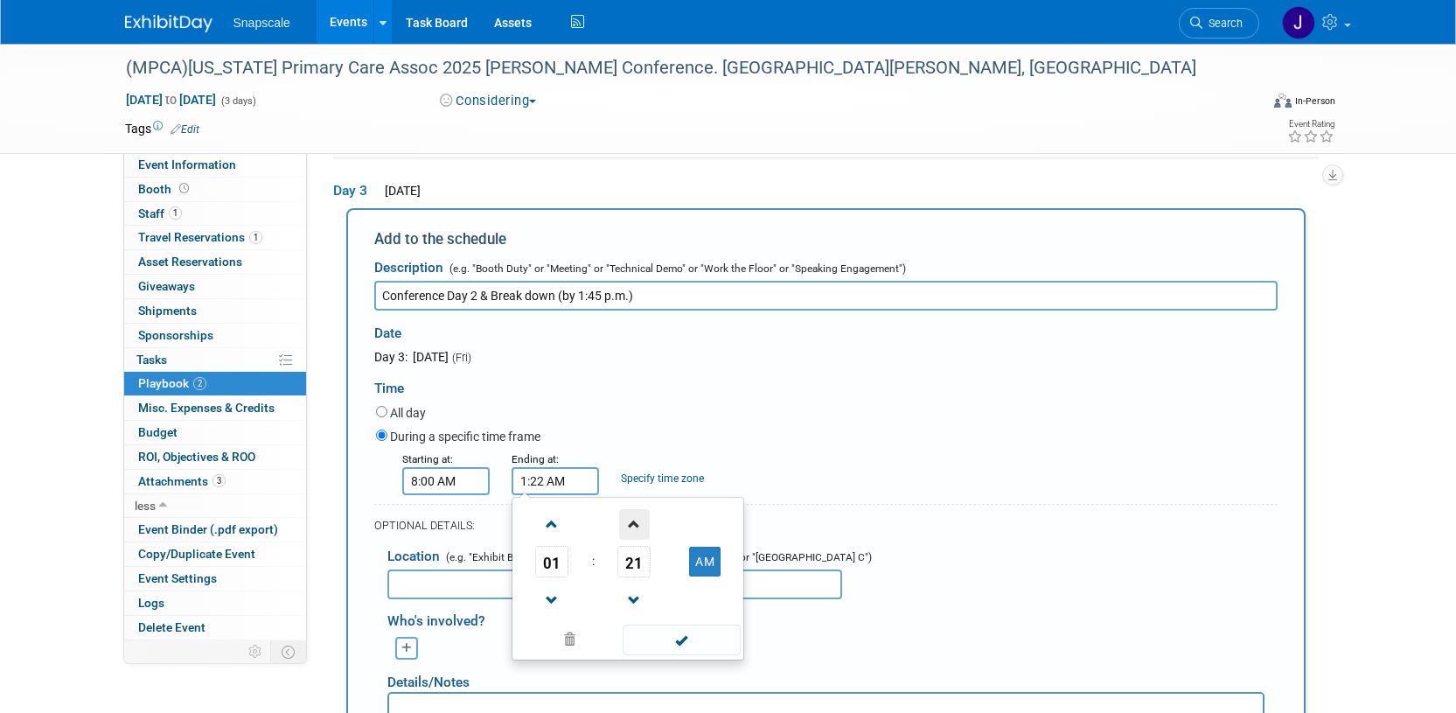
click at [635, 518] on span at bounding box center [634, 524] width 31 height 31
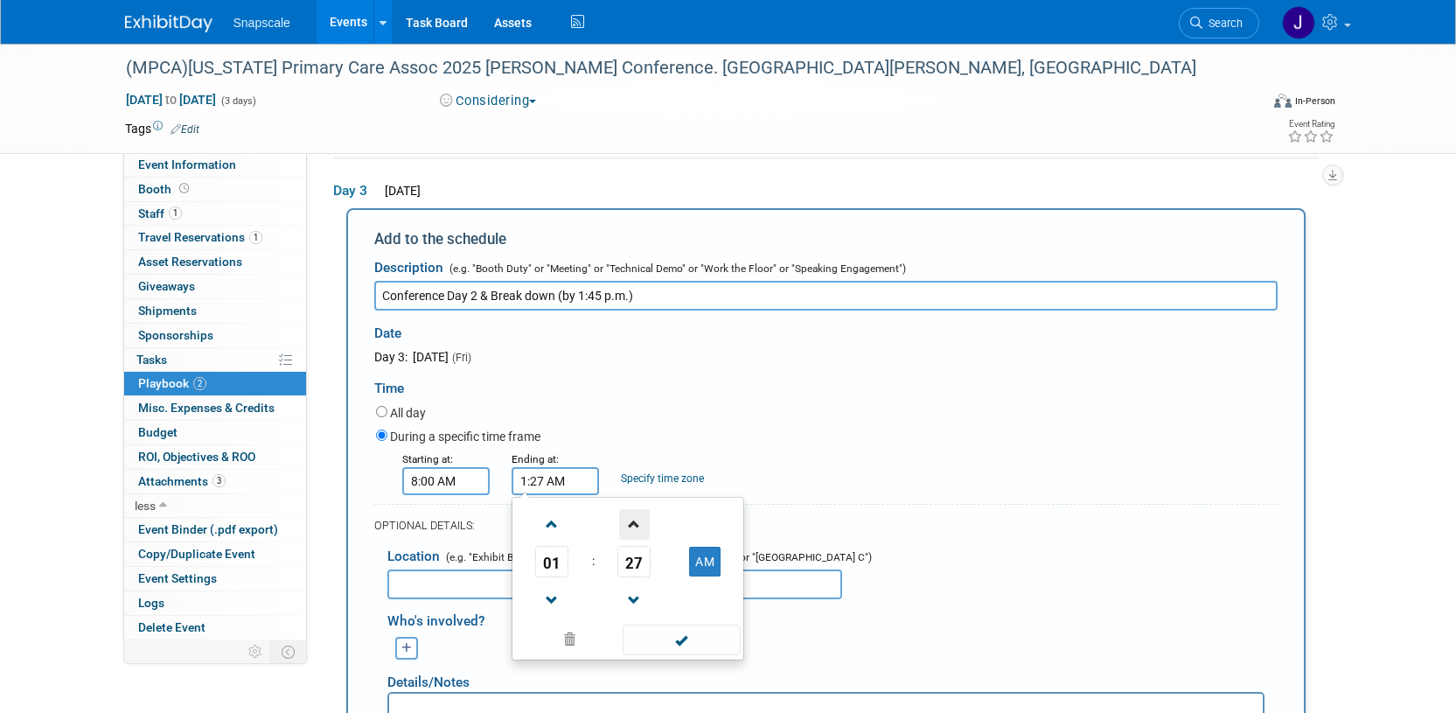
click at [636, 518] on span at bounding box center [634, 524] width 31 height 31
drag, startPoint x: 636, startPoint y: 518, endPoint x: 628, endPoint y: 535, distance: 18.4
click at [636, 518] on span at bounding box center [634, 524] width 31 height 31
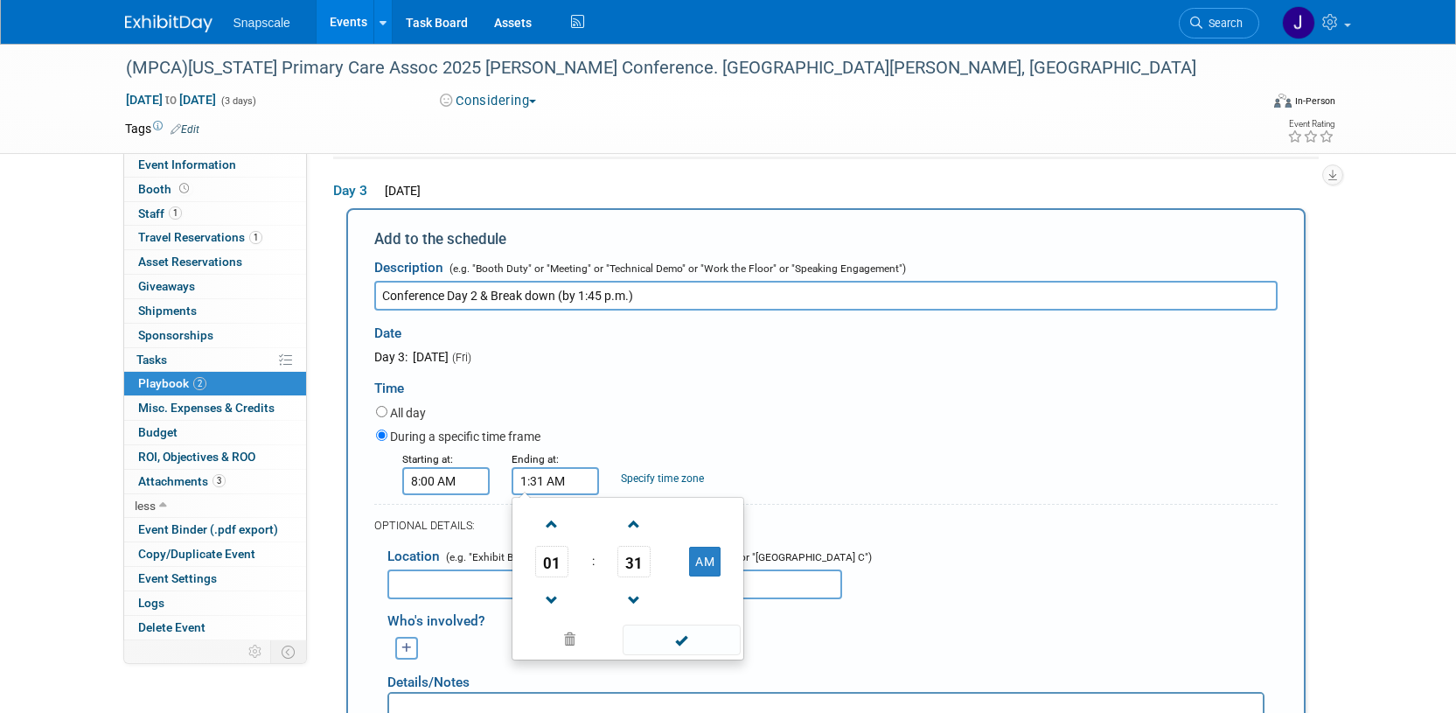
click at [630, 570] on span "31" at bounding box center [633, 561] width 33 height 31
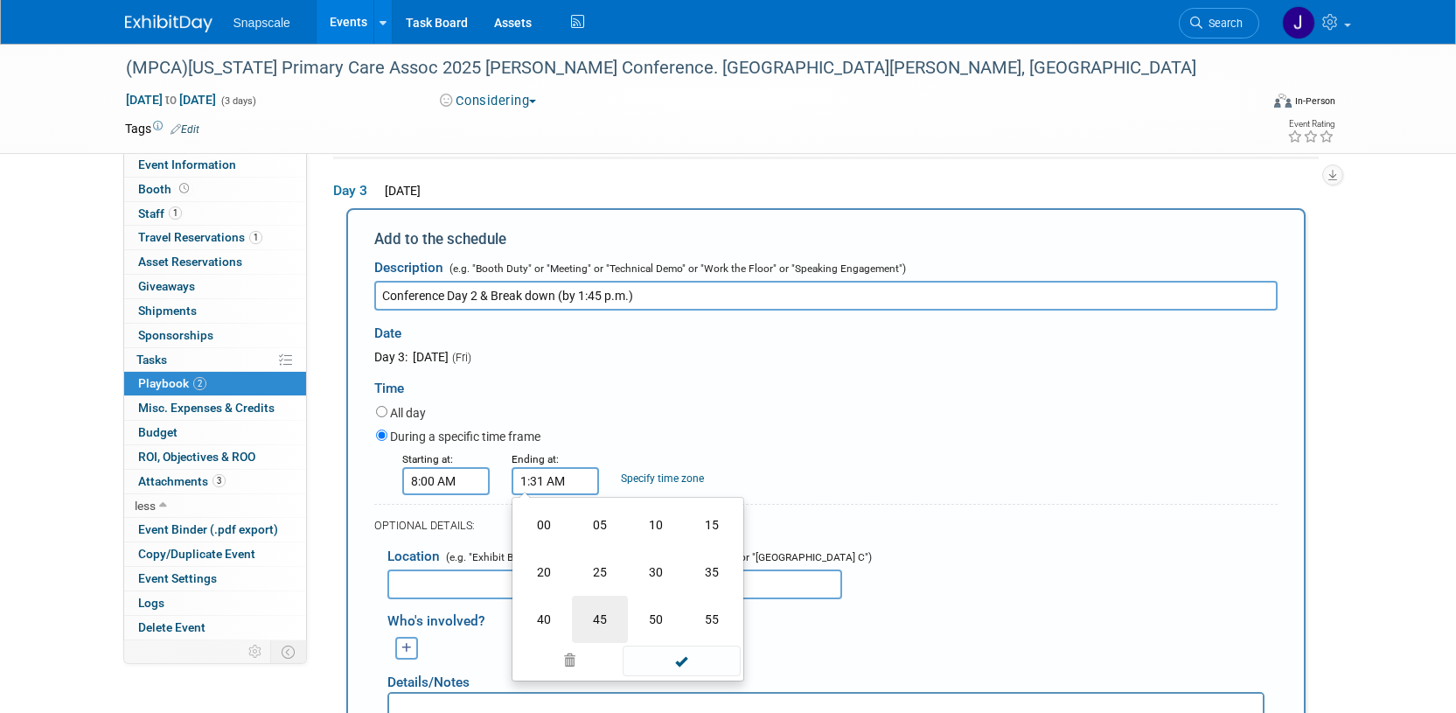
click at [607, 623] on td "45" at bounding box center [600, 618] width 56 height 47
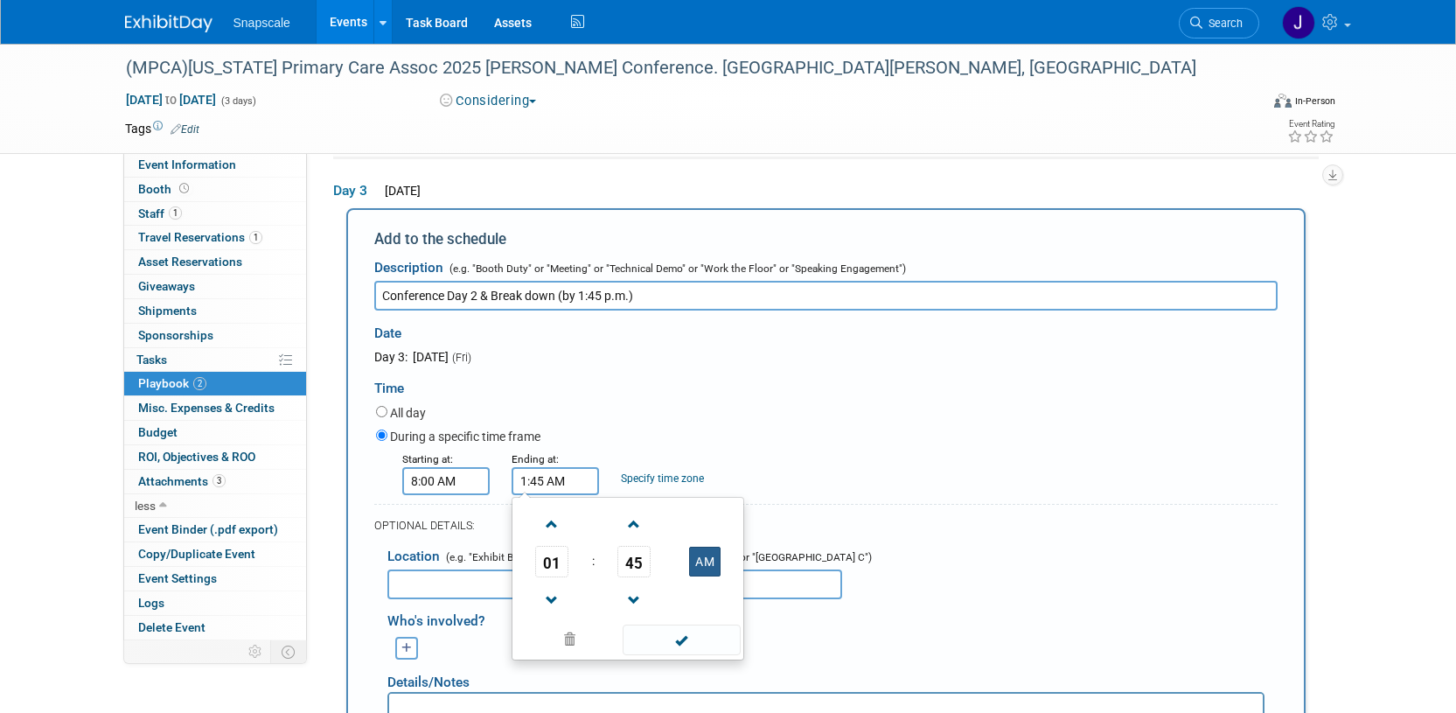
click at [699, 561] on button "AM" at bounding box center [704, 561] width 31 height 30
type input "1:45 PM"
click at [670, 642] on span at bounding box center [682, 639] width 118 height 31
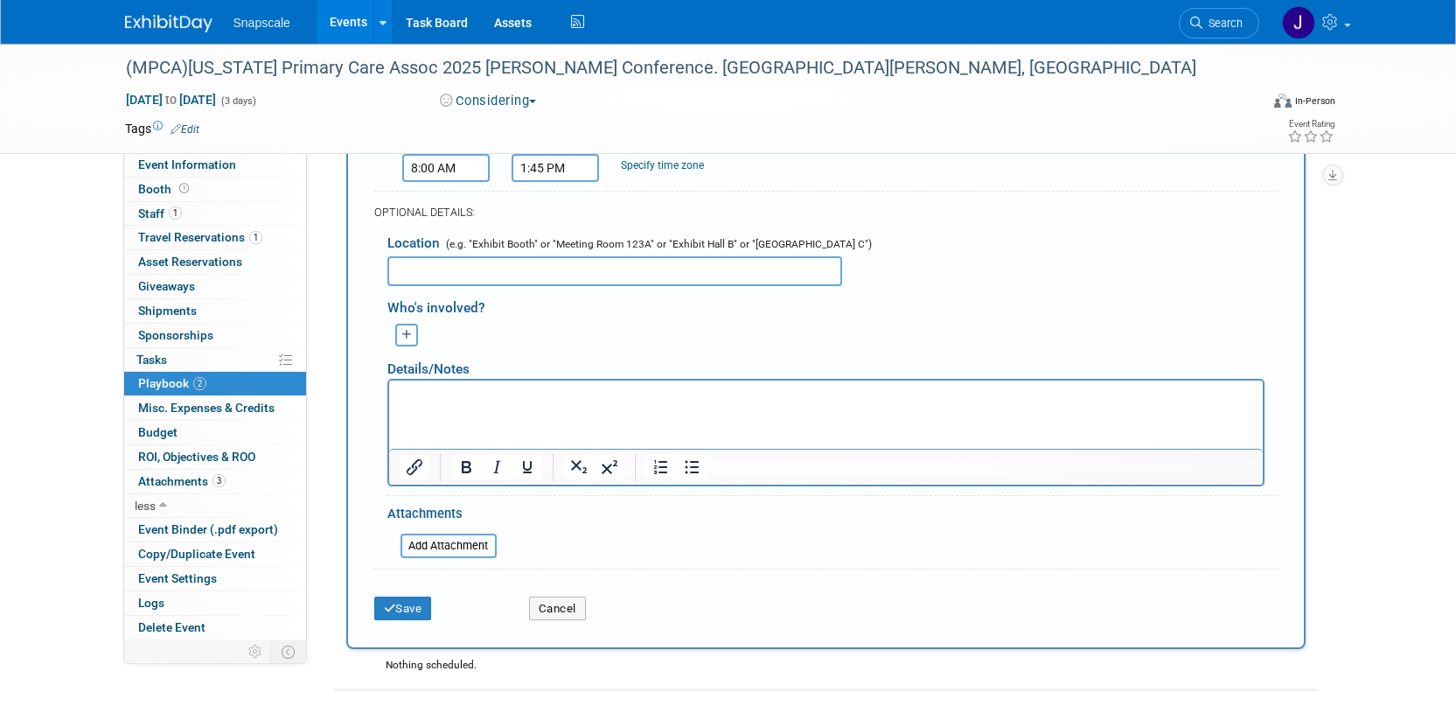
scroll to position [918, 0]
click at [452, 399] on p "Rich Text Area. Press ALT-0 for help." at bounding box center [825, 394] width 853 height 17
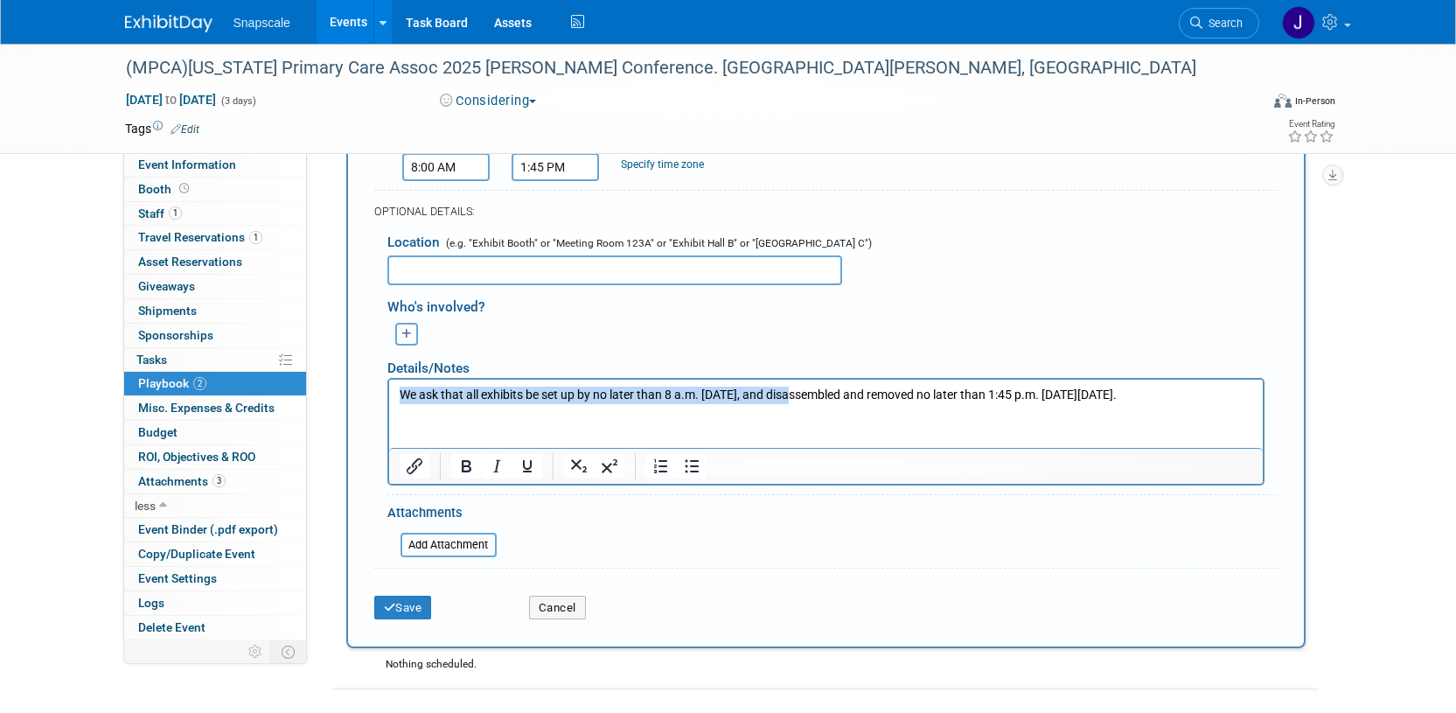
drag, startPoint x: 794, startPoint y: 394, endPoint x: 380, endPoint y: 388, distance: 413.6
click at [388, 388] on html "We ask that all exhibits be set up by no later than 8 a.m. on Thursday, and dis…" at bounding box center [824, 391] width 873 height 24
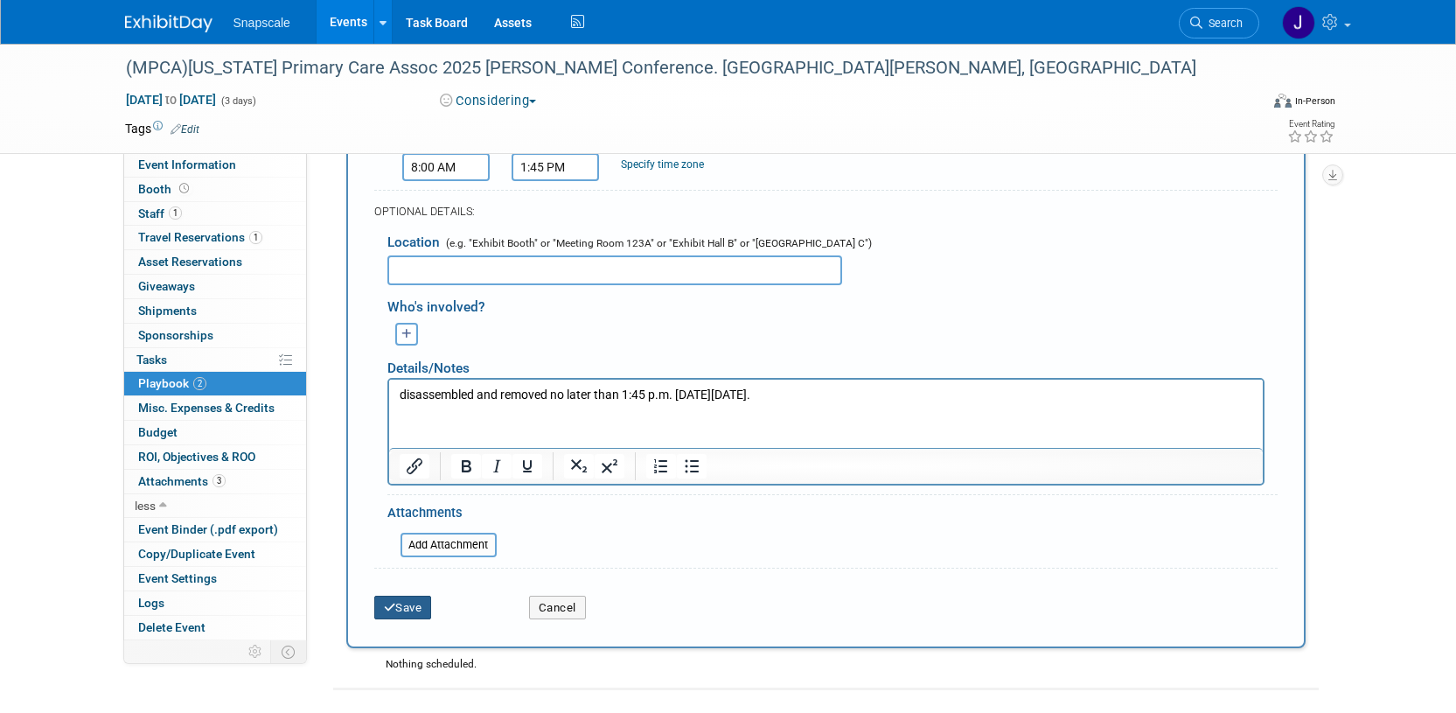
drag, startPoint x: 407, startPoint y: 599, endPoint x: 427, endPoint y: 552, distance: 51.0
click at [407, 599] on button "Save" at bounding box center [403, 607] width 58 height 24
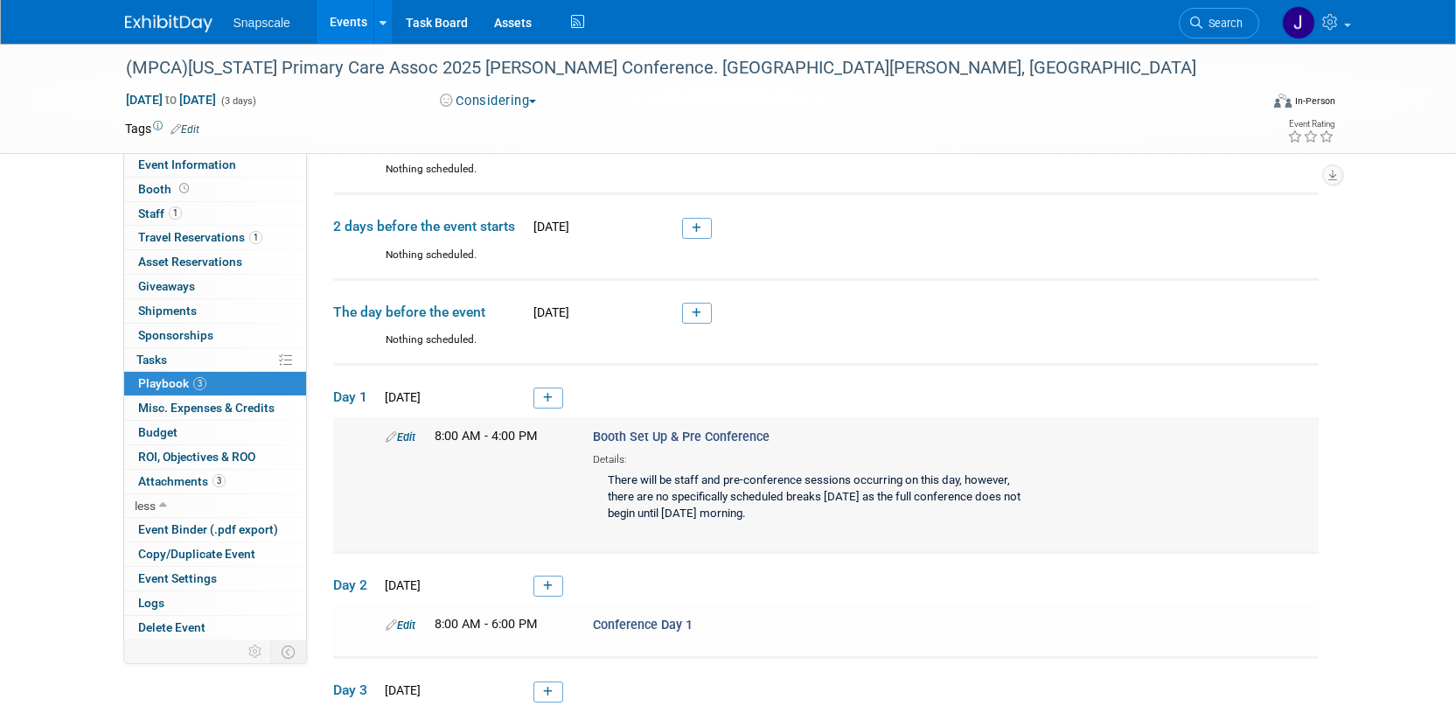
scroll to position [110, 0]
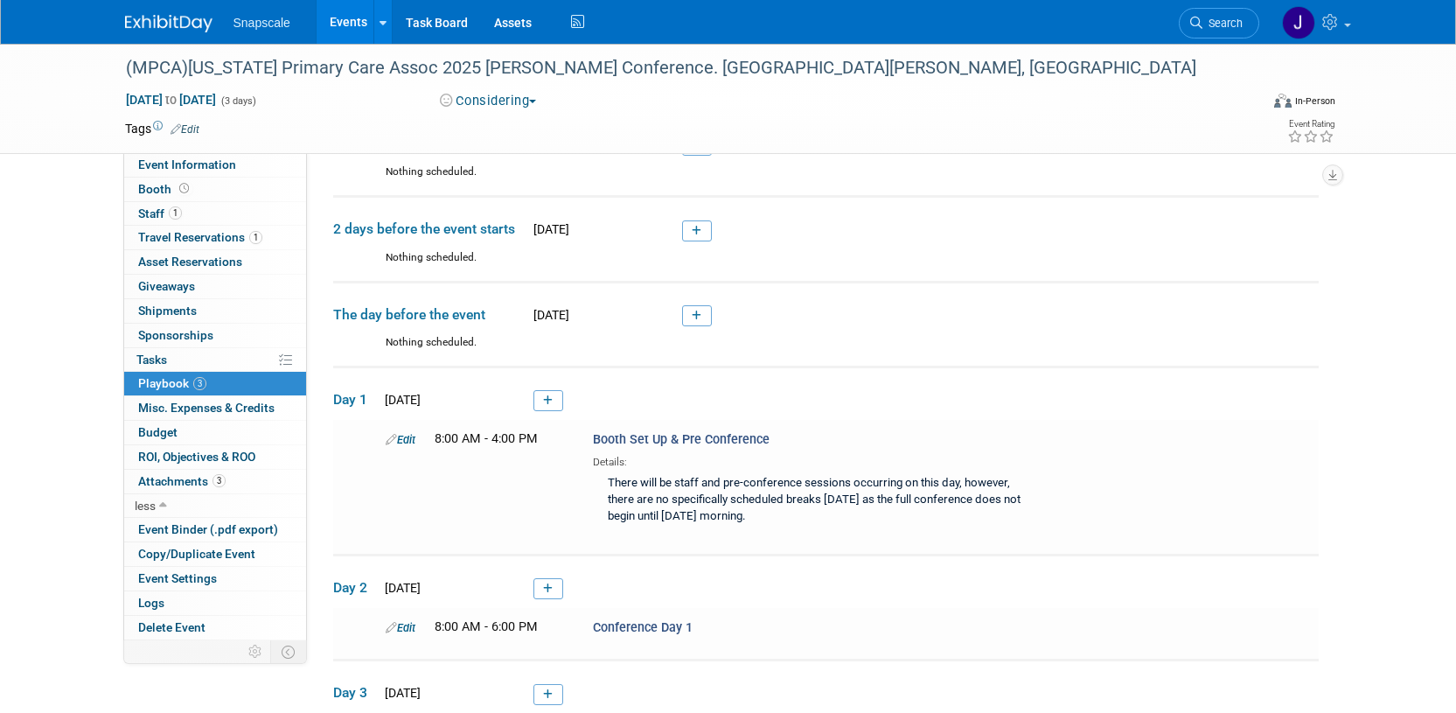
click at [405, 436] on link "Edit" at bounding box center [401, 439] width 30 height 13
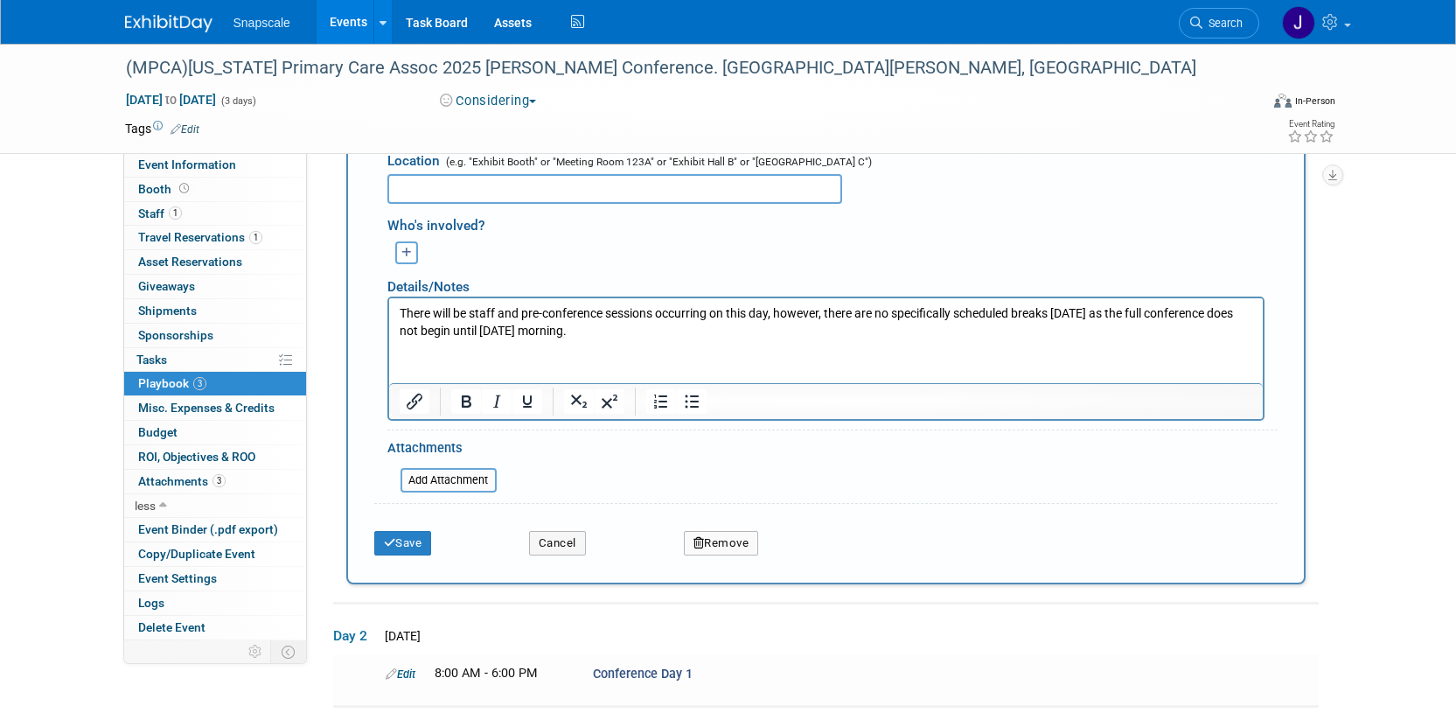
scroll to position [719, 0]
click at [724, 319] on p "There will be staff and pre-conference sessions occurring on this day, however,…" at bounding box center [825, 319] width 853 height 34
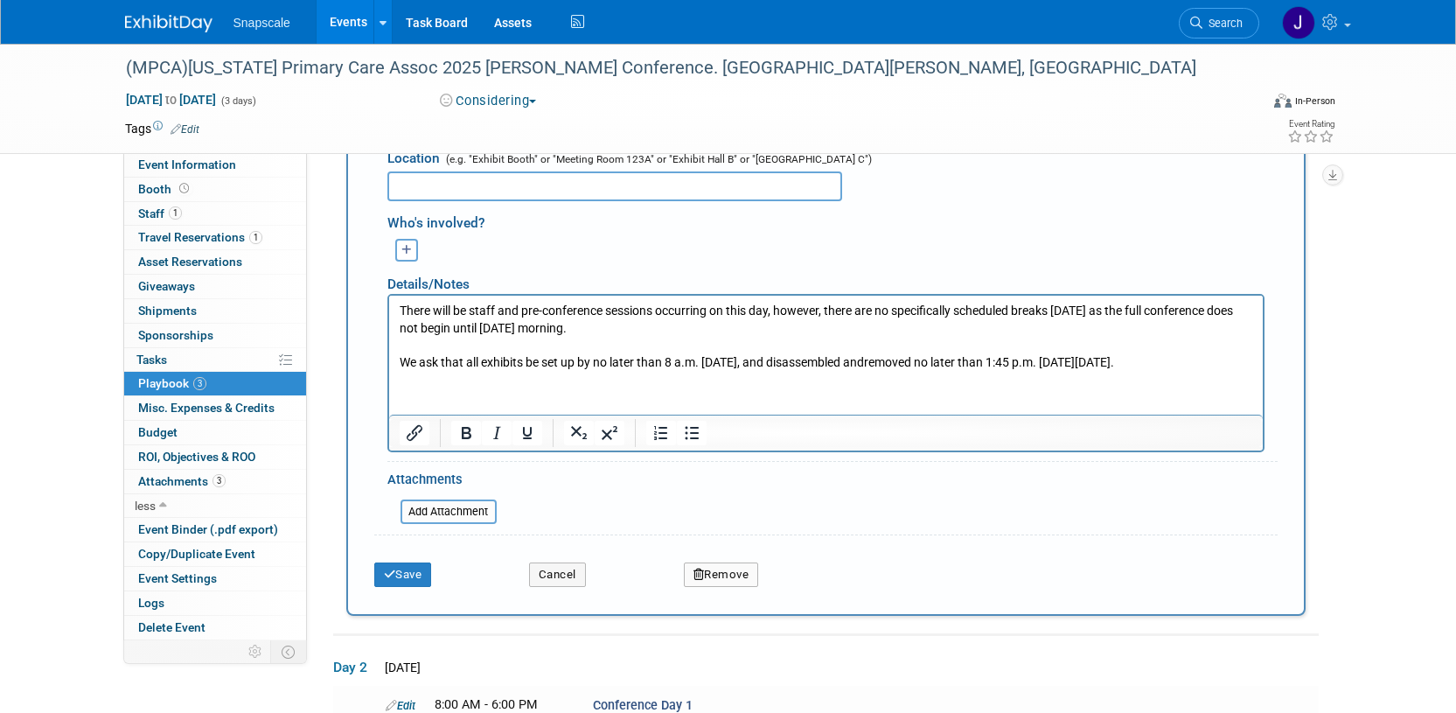
click at [1190, 363] on p "We ask that all exhibits be set up by no later than 8 a.m. on Thursday, and dis…" at bounding box center [825, 361] width 853 height 17
drag, startPoint x: 1190, startPoint y: 363, endPoint x: 872, endPoint y: 364, distance: 318.2
click at [873, 363] on p "We ask that all exhibits be set up by no later than 8 a.m. on Thursday, and dis…" at bounding box center [825, 361] width 853 height 17
click at [842, 370] on html "There will be staff and pre-conference sessions occurring on this day, however,…" at bounding box center [824, 332] width 873 height 75
click at [788, 370] on html "There will be staff and pre-conference sessions occurring on this day, however,…" at bounding box center [824, 332] width 873 height 75
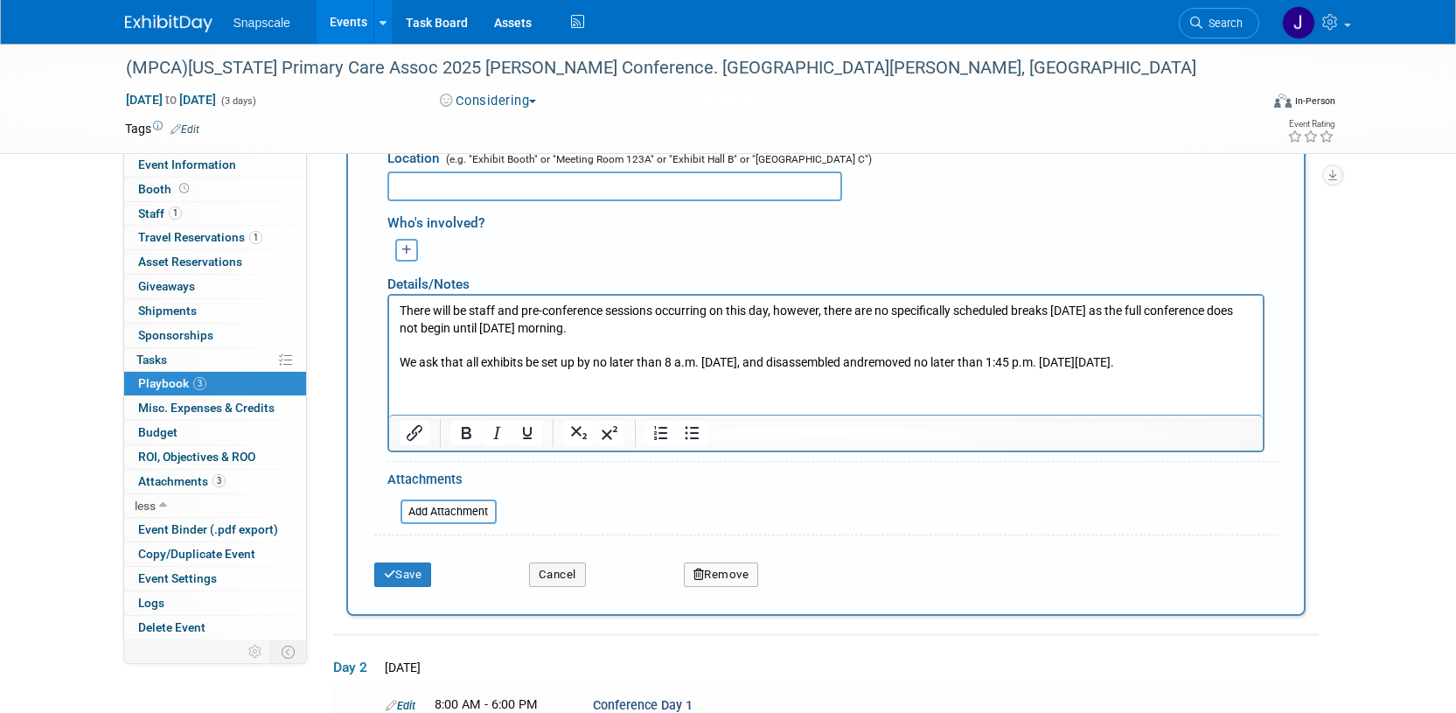
click at [789, 370] on html "There will be staff and pre-conference sessions occurring on this day, however,…" at bounding box center [824, 332] width 873 height 75
click at [1207, 361] on p "We ask that all exhibits be set up by no later than 8 a.m. on Thursday, and dis…" at bounding box center [825, 361] width 853 height 17
click at [397, 565] on button "Save" at bounding box center [403, 574] width 58 height 24
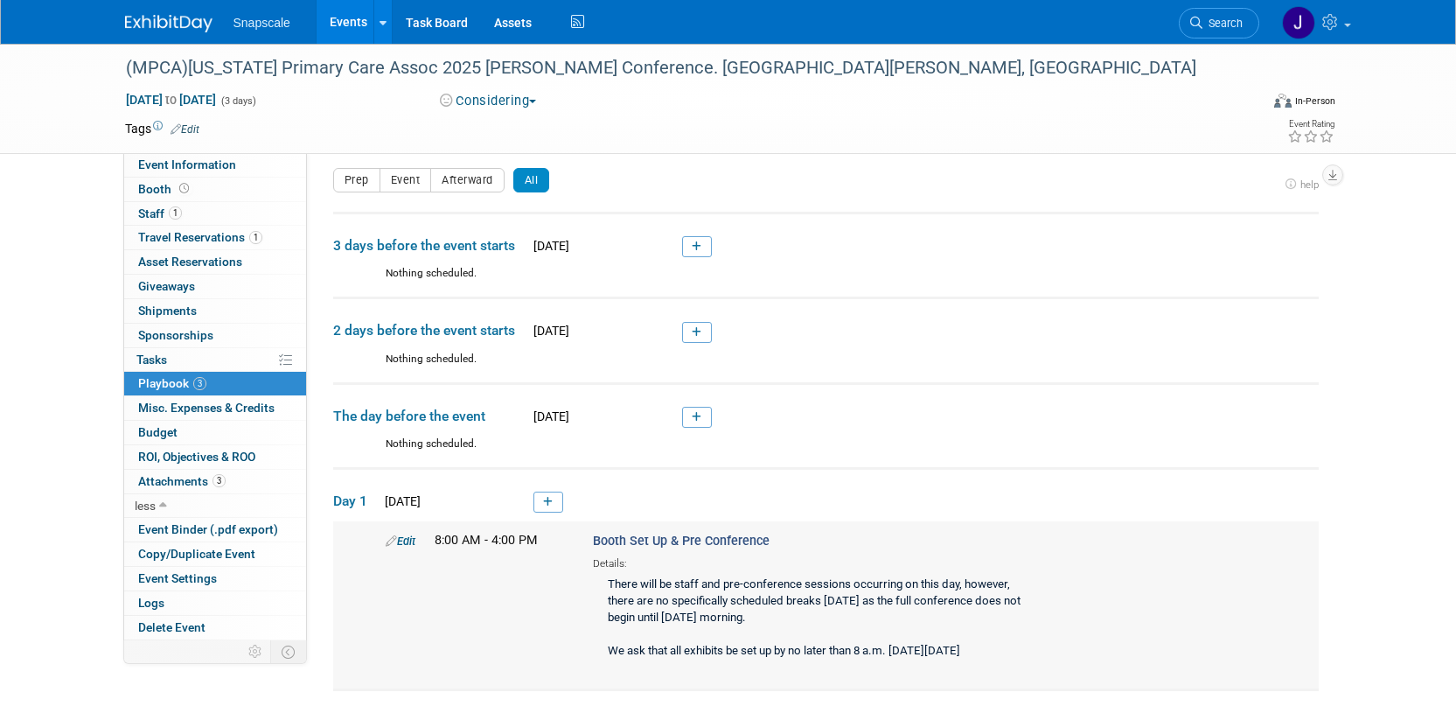
scroll to position [0, 0]
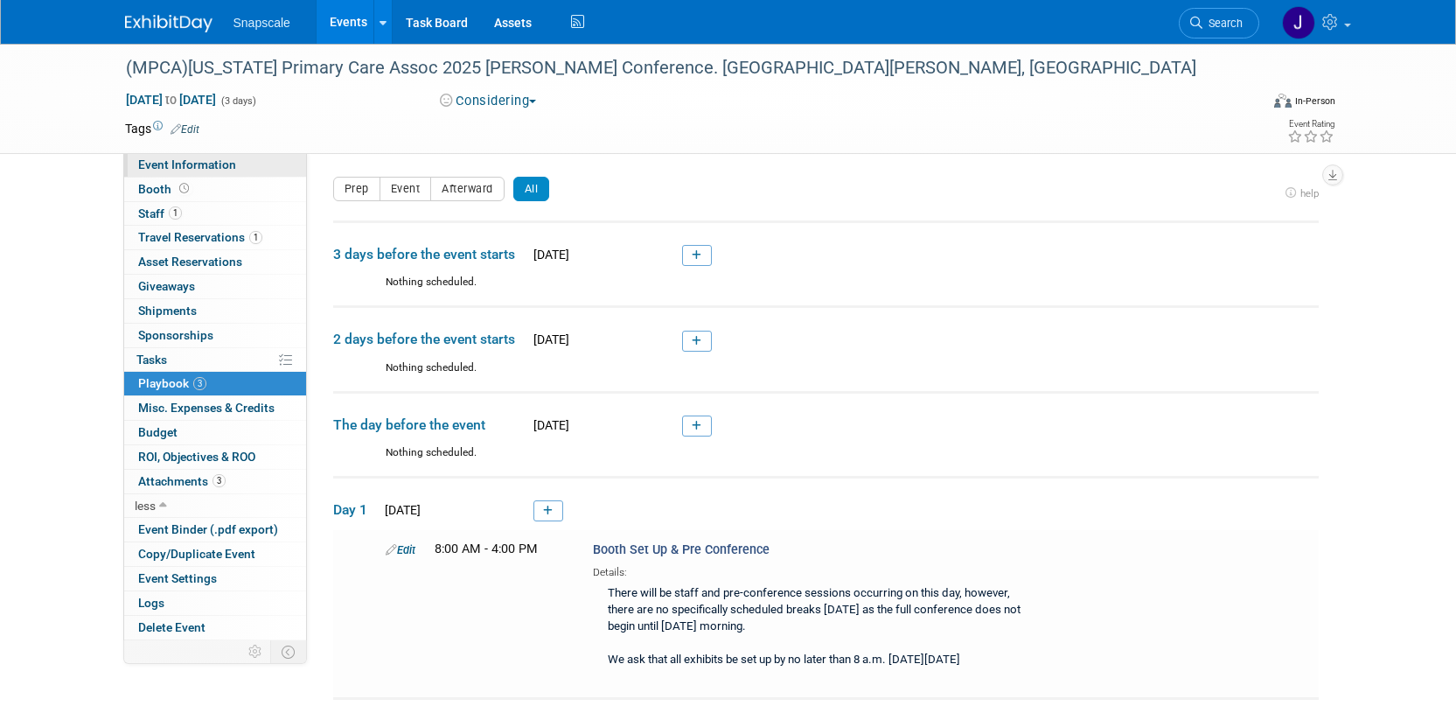
click at [227, 167] on span "Event Information" at bounding box center [187, 164] width 98 height 14
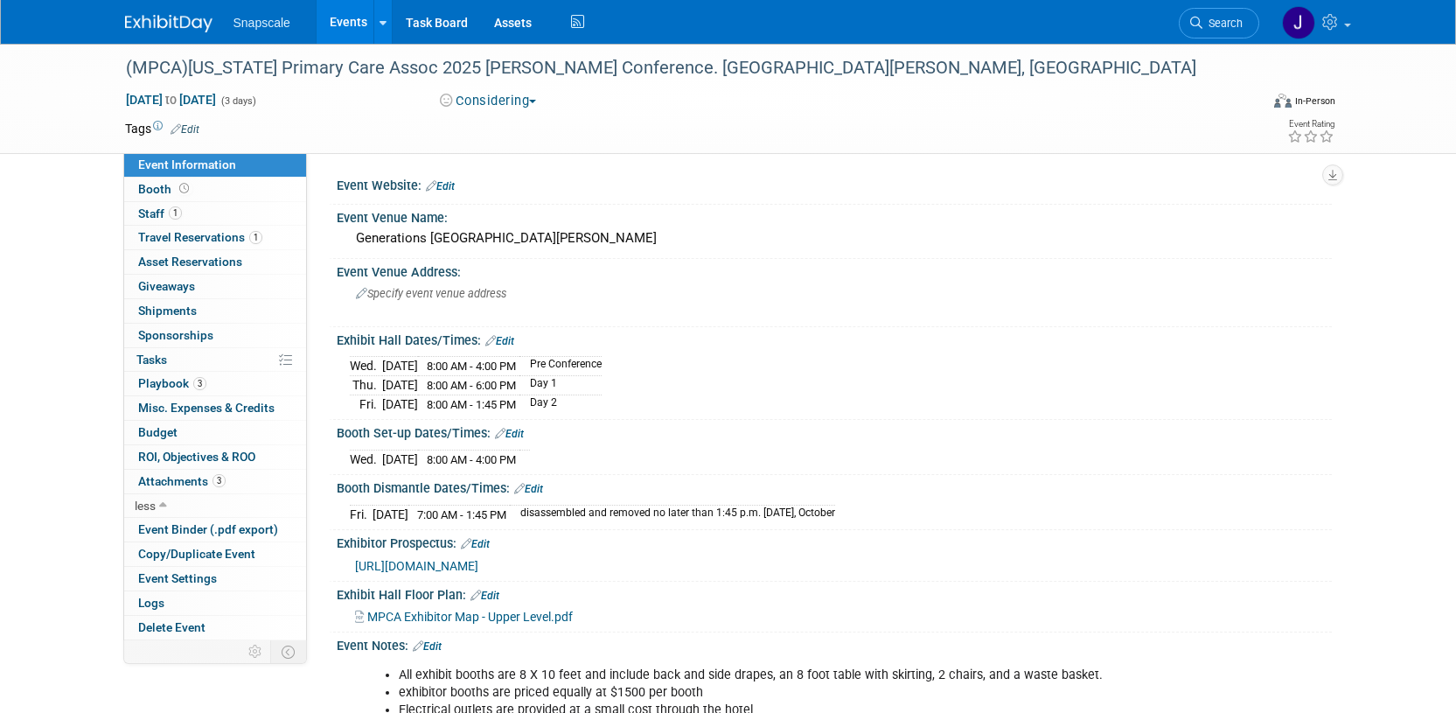
scroll to position [3, 0]
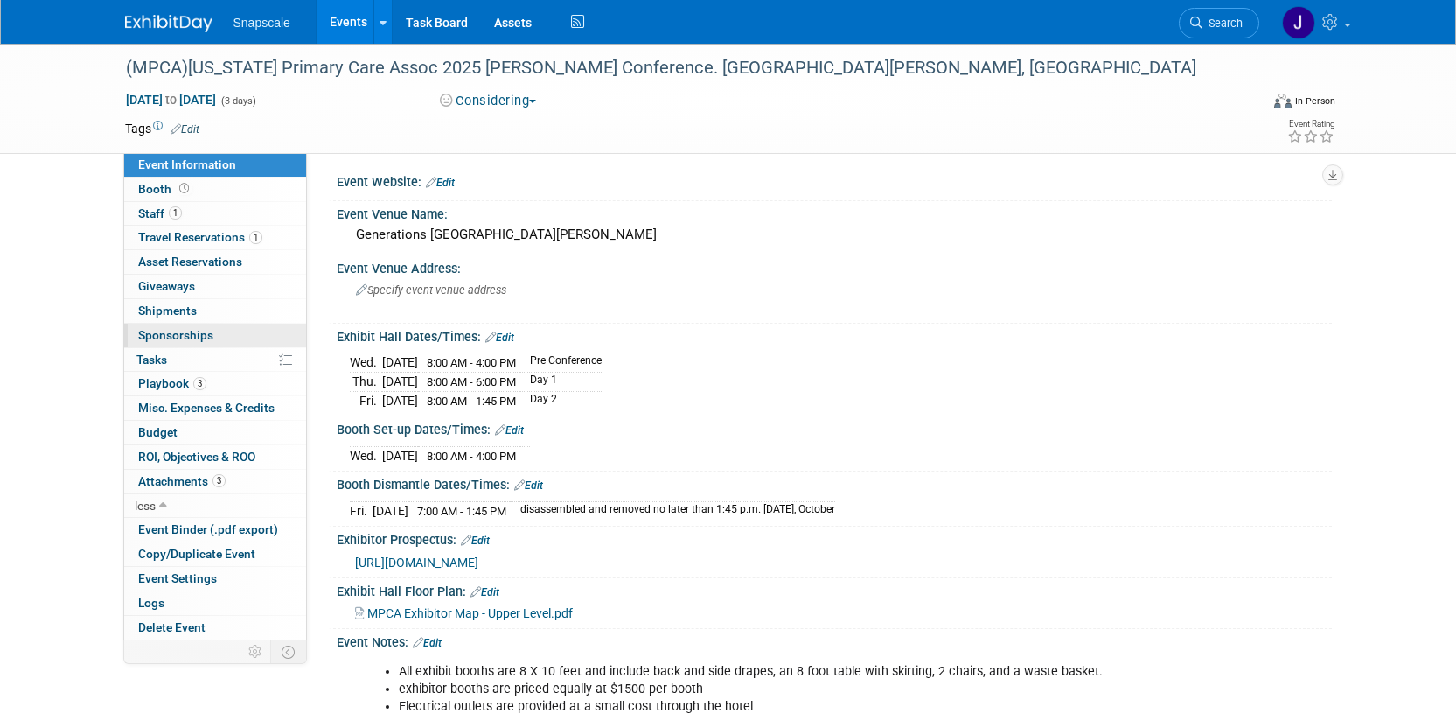
click at [163, 331] on span "Sponsorships 0" at bounding box center [175, 335] width 75 height 14
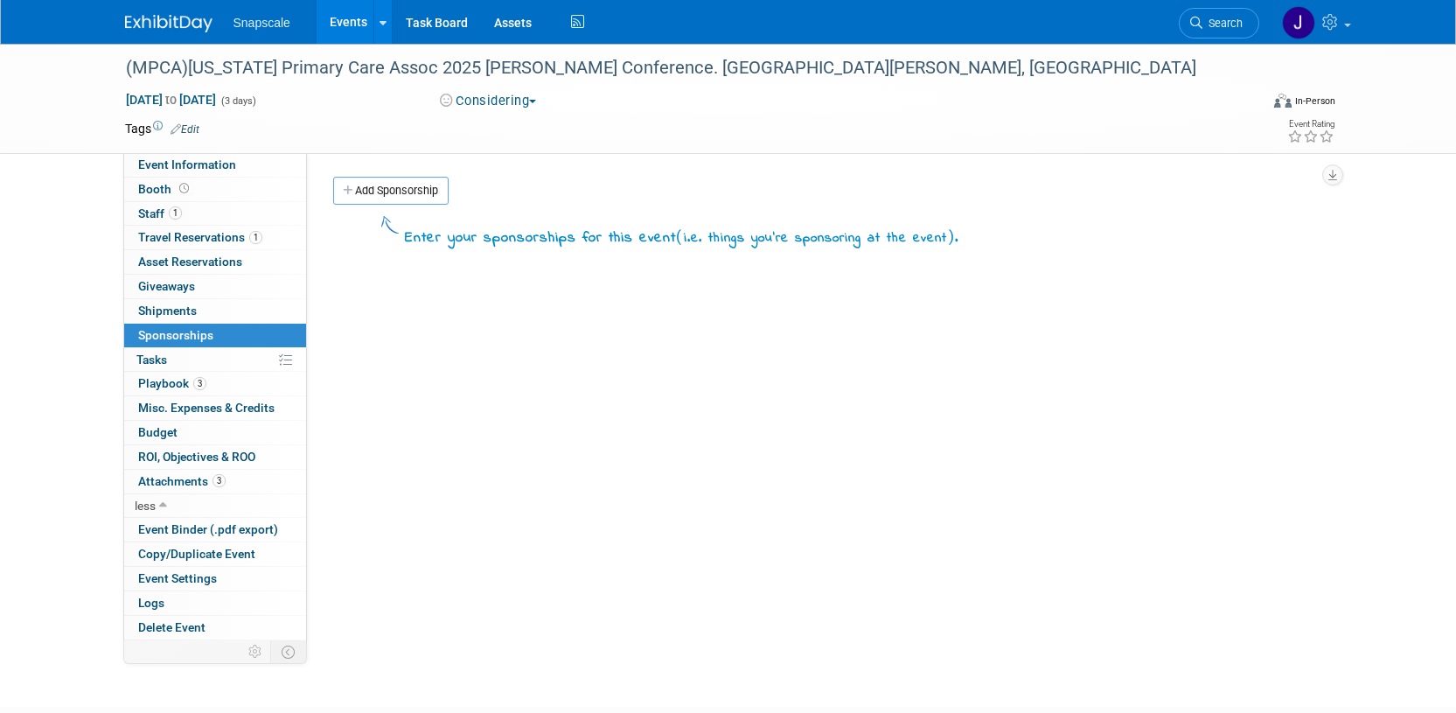
click at [396, 194] on link "Add Sponsorship" at bounding box center [390, 191] width 115 height 28
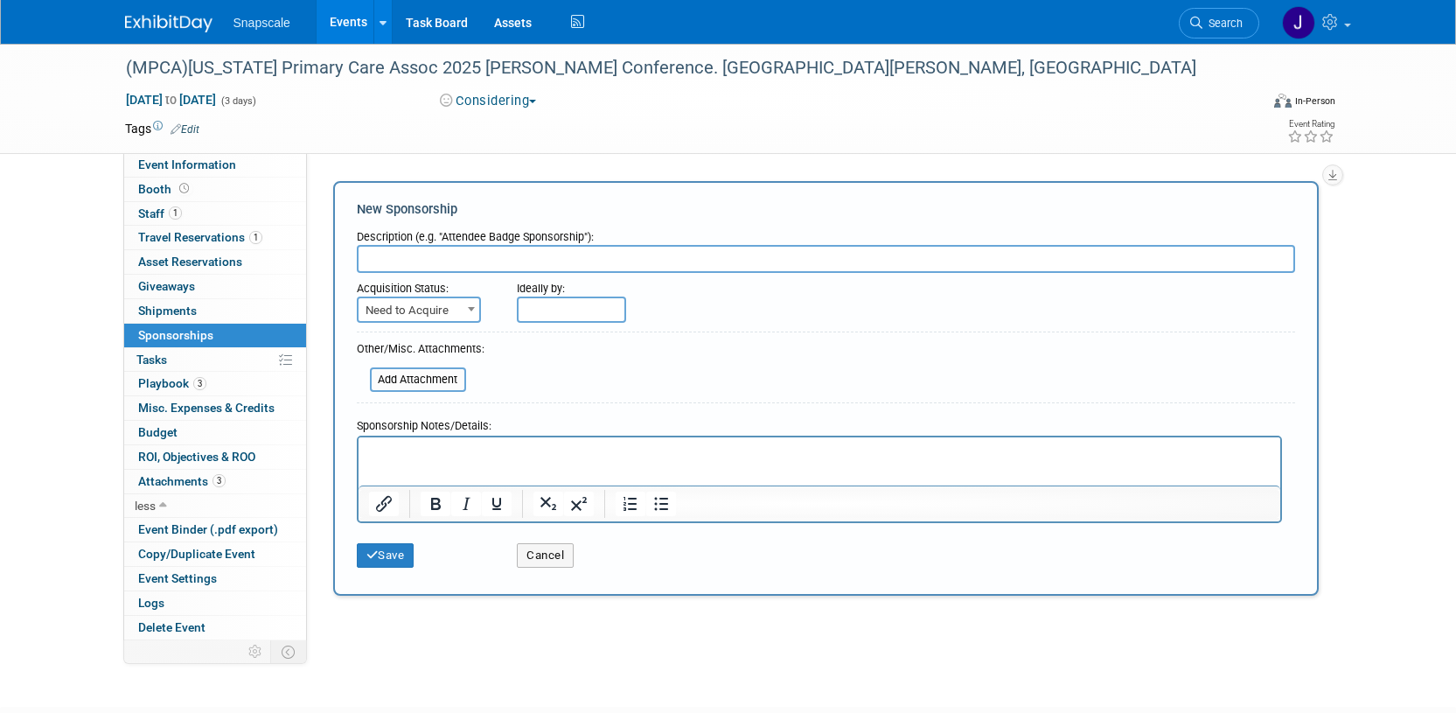
click at [378, 445] on p "Rich Text Area. Press ALT-0 for help." at bounding box center [818, 451] width 901 height 17
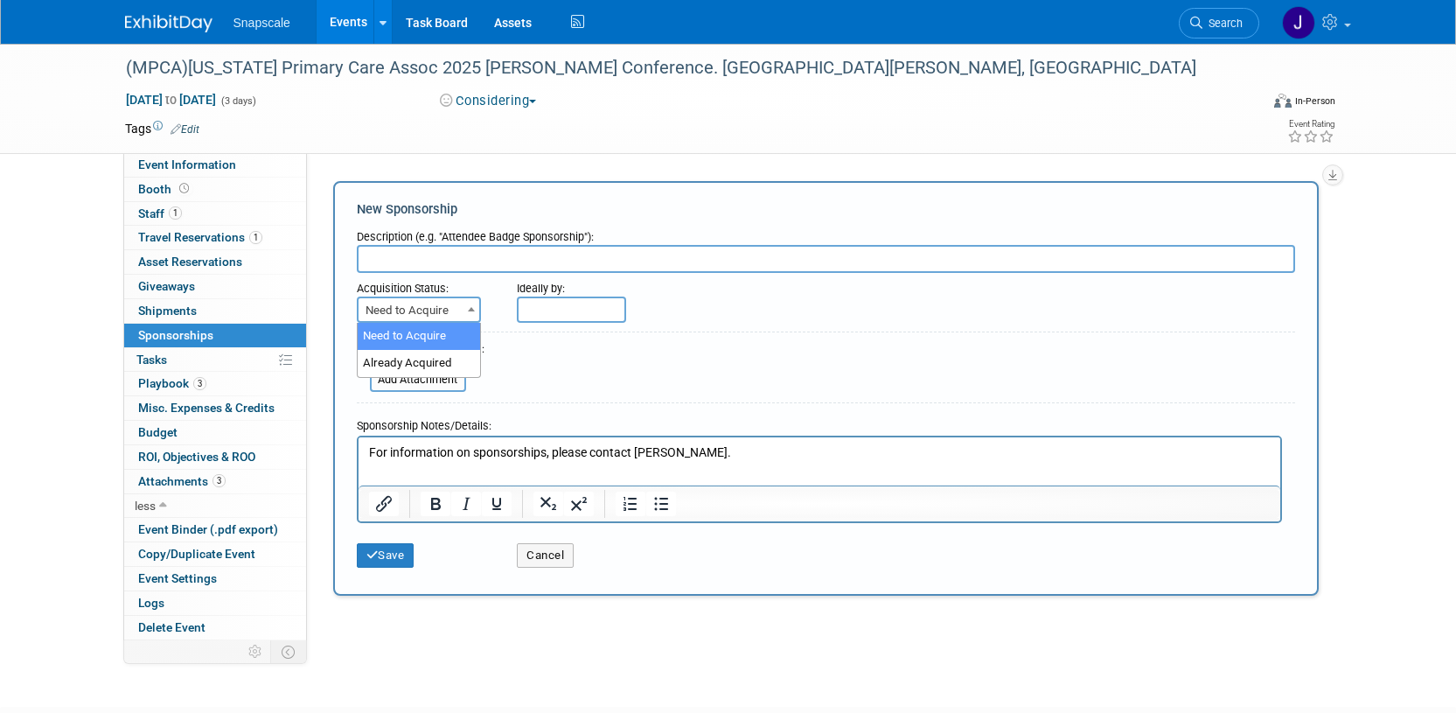
click at [432, 314] on span "Need to Acquire" at bounding box center [418, 310] width 121 height 24
click at [469, 307] on b at bounding box center [471, 309] width 7 height 4
click at [394, 546] on button "Save" at bounding box center [386, 555] width 58 height 24
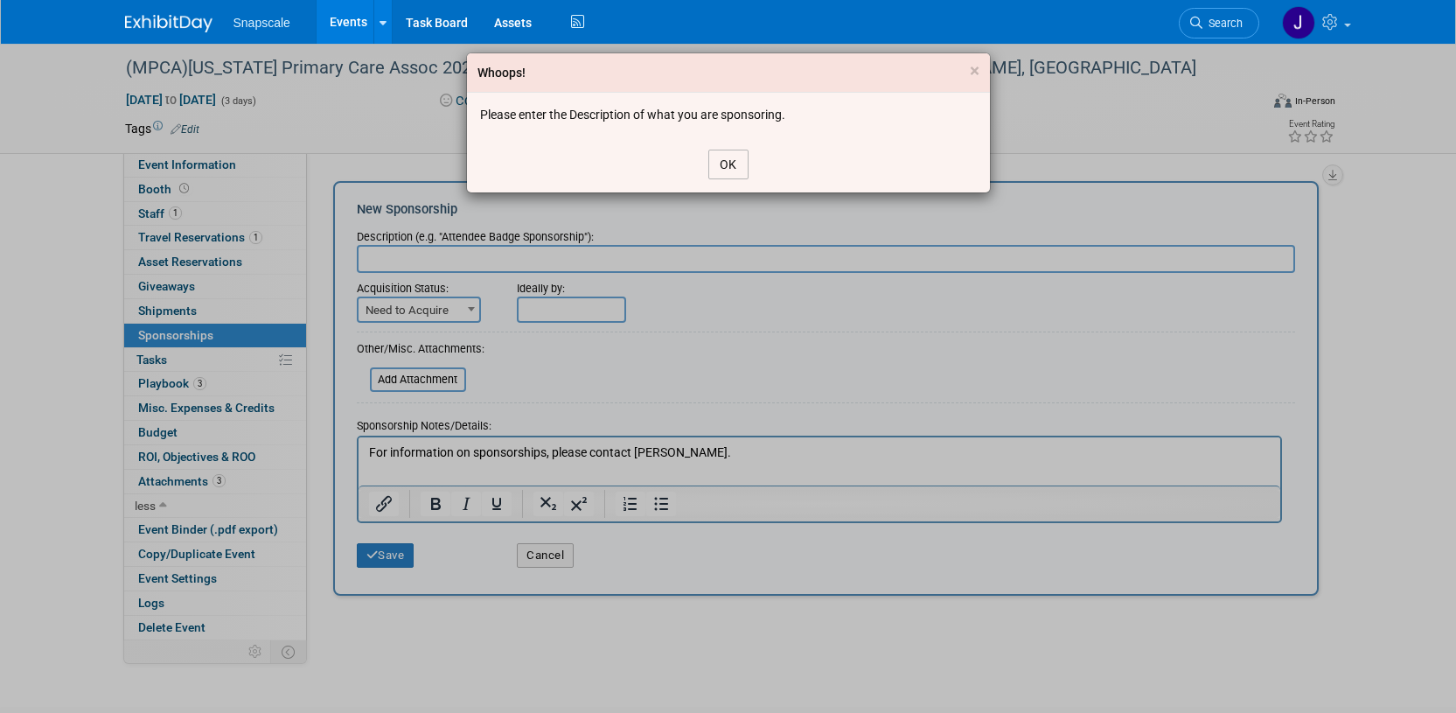
drag, startPoint x: 736, startPoint y: 155, endPoint x: 628, endPoint y: 179, distance: 111.1
click at [736, 155] on button "OK" at bounding box center [728, 165] width 40 height 30
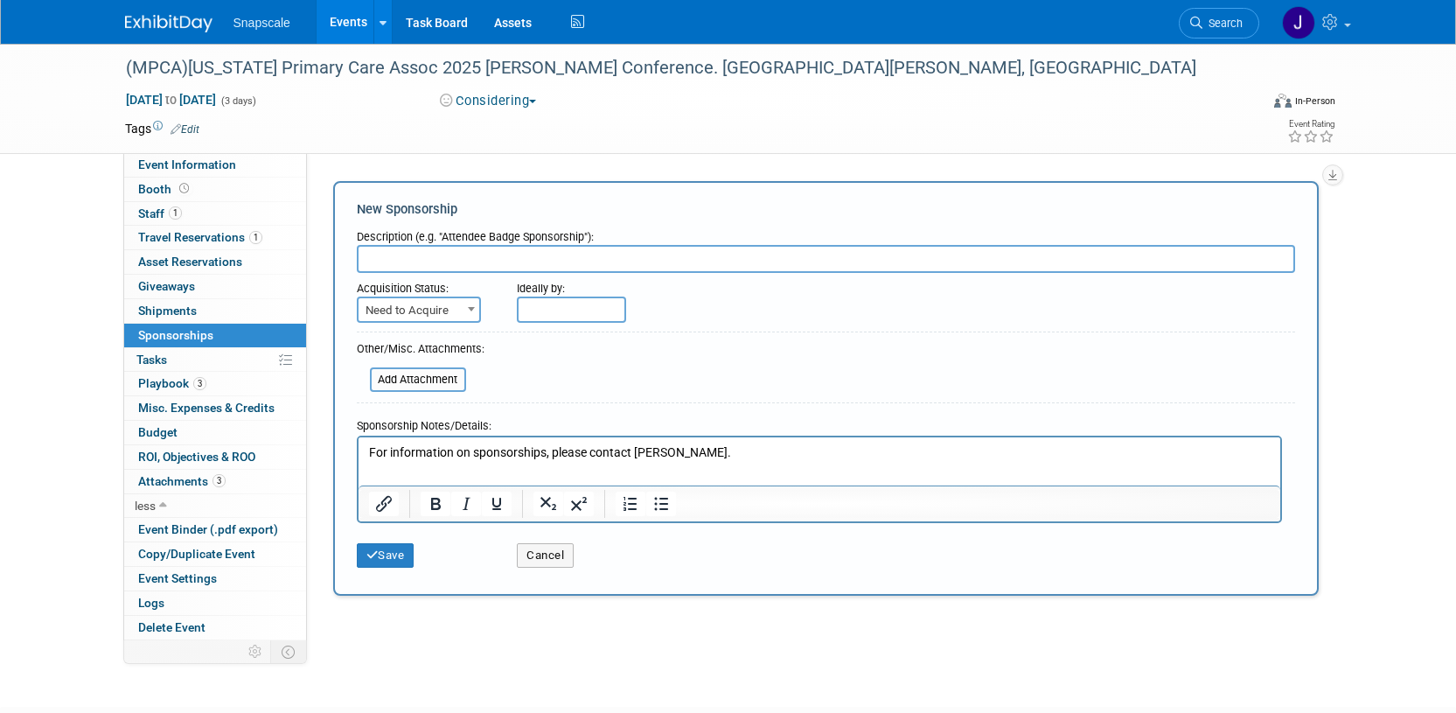
click at [406, 260] on input "text" at bounding box center [826, 259] width 938 height 28
type input "Sponsorships?"
drag, startPoint x: 383, startPoint y: 557, endPoint x: 393, endPoint y: 550, distance: 11.9
click at [383, 556] on button "Save" at bounding box center [386, 555] width 58 height 24
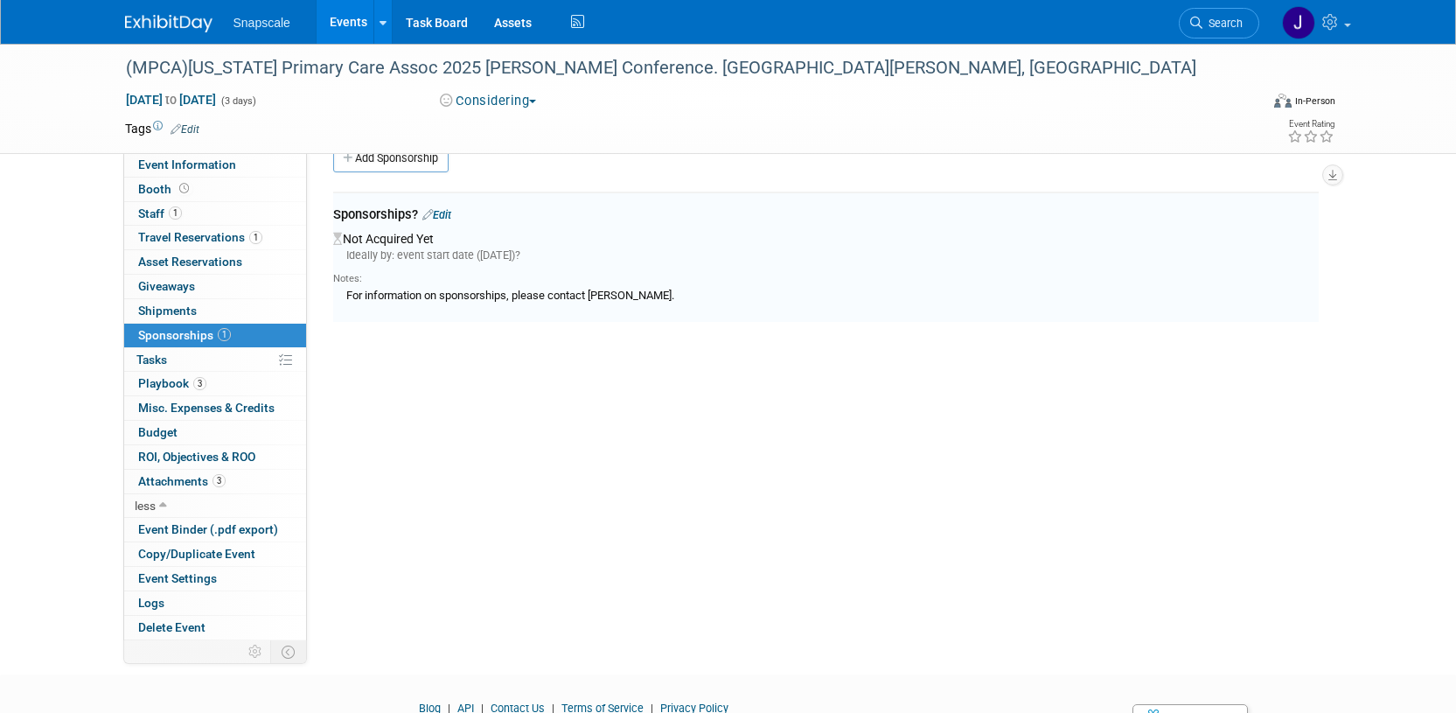
scroll to position [37, 0]
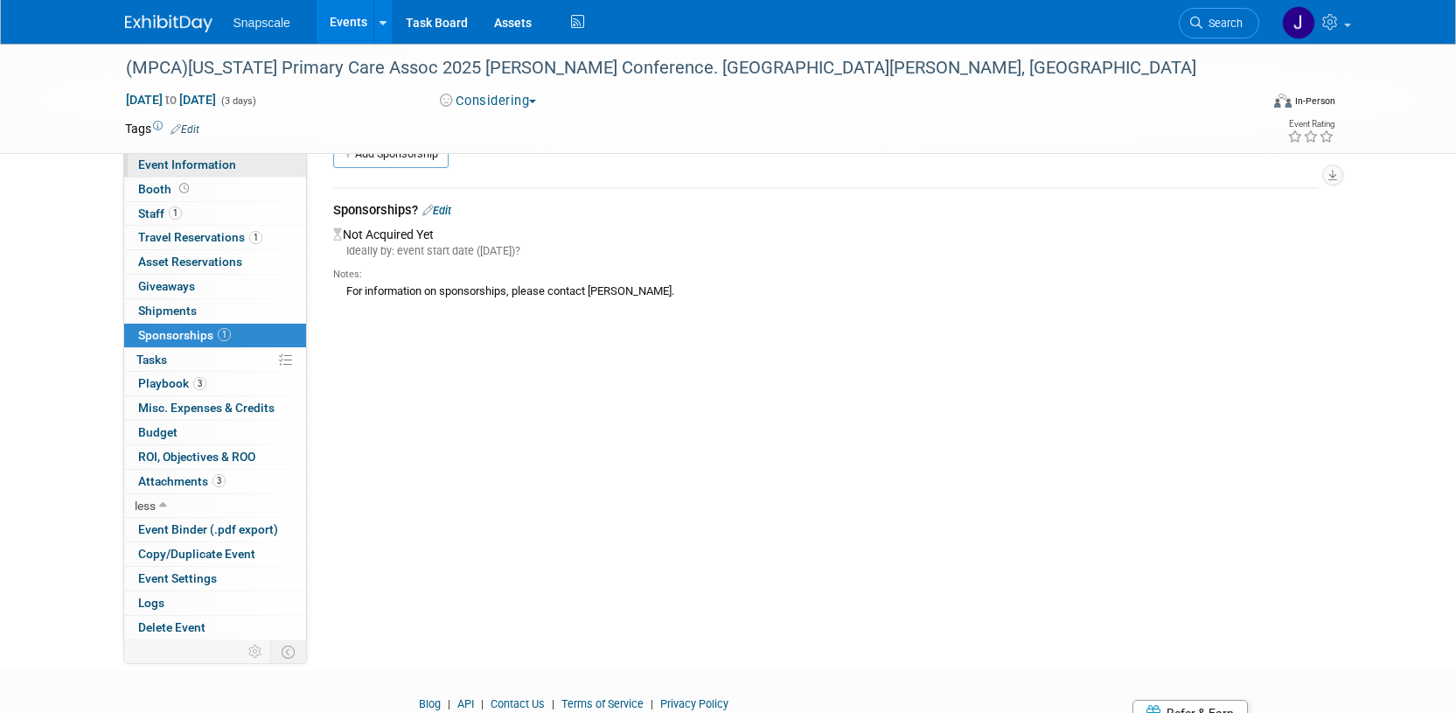
click at [185, 167] on span "Event Information" at bounding box center [187, 164] width 98 height 14
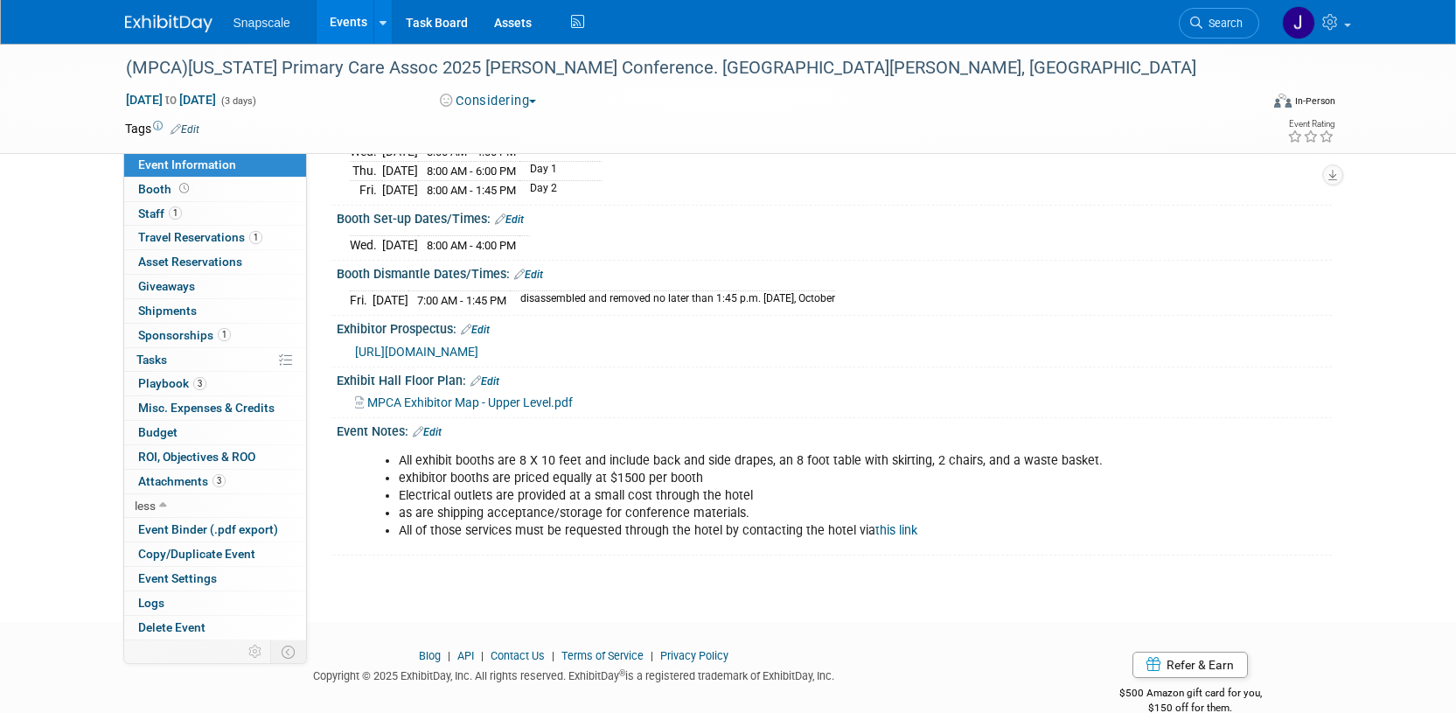
scroll to position [243, 0]
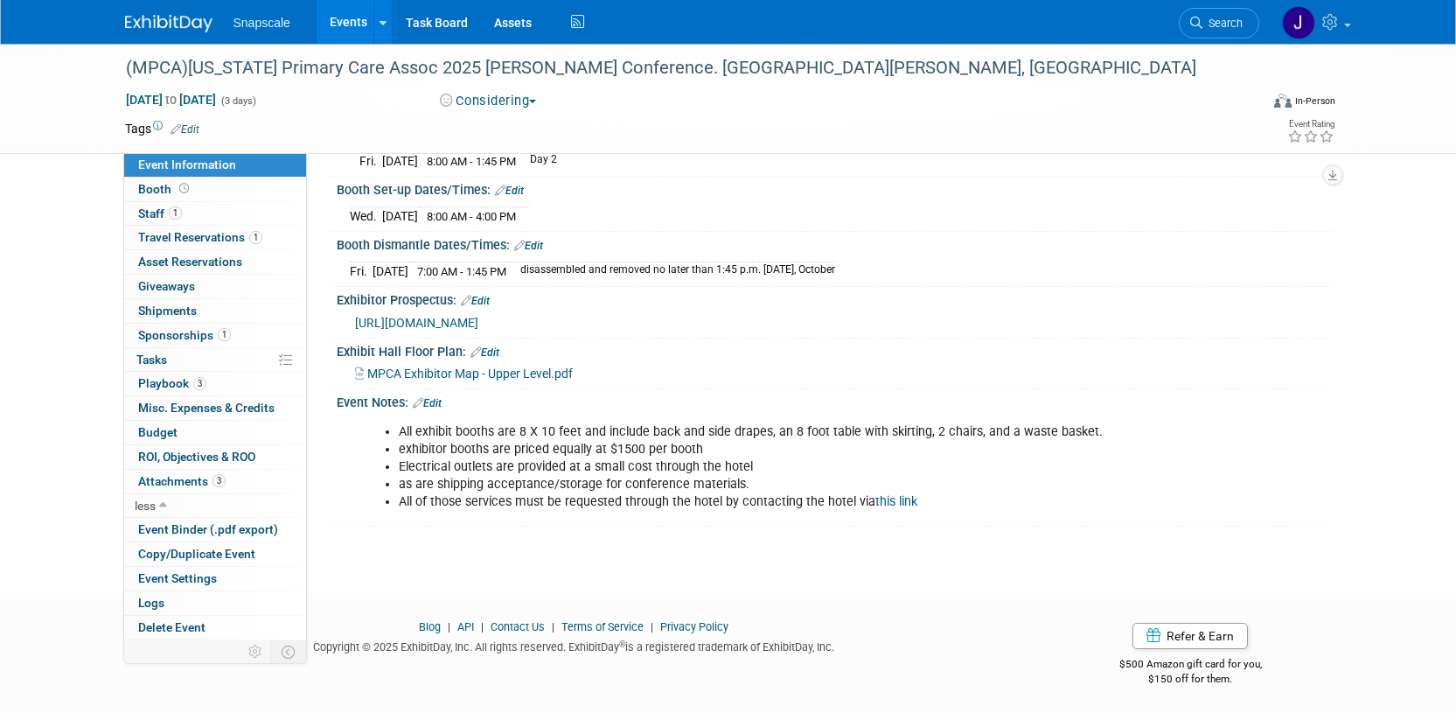
click at [920, 499] on li "All of those services must be requested through the hotel by contacting the hot…" at bounding box center [764, 501] width 730 height 17
click at [445, 398] on div "Event Notes: Edit" at bounding box center [834, 400] width 995 height 23
click at [156, 208] on span "Staff 1" at bounding box center [160, 213] width 44 height 14
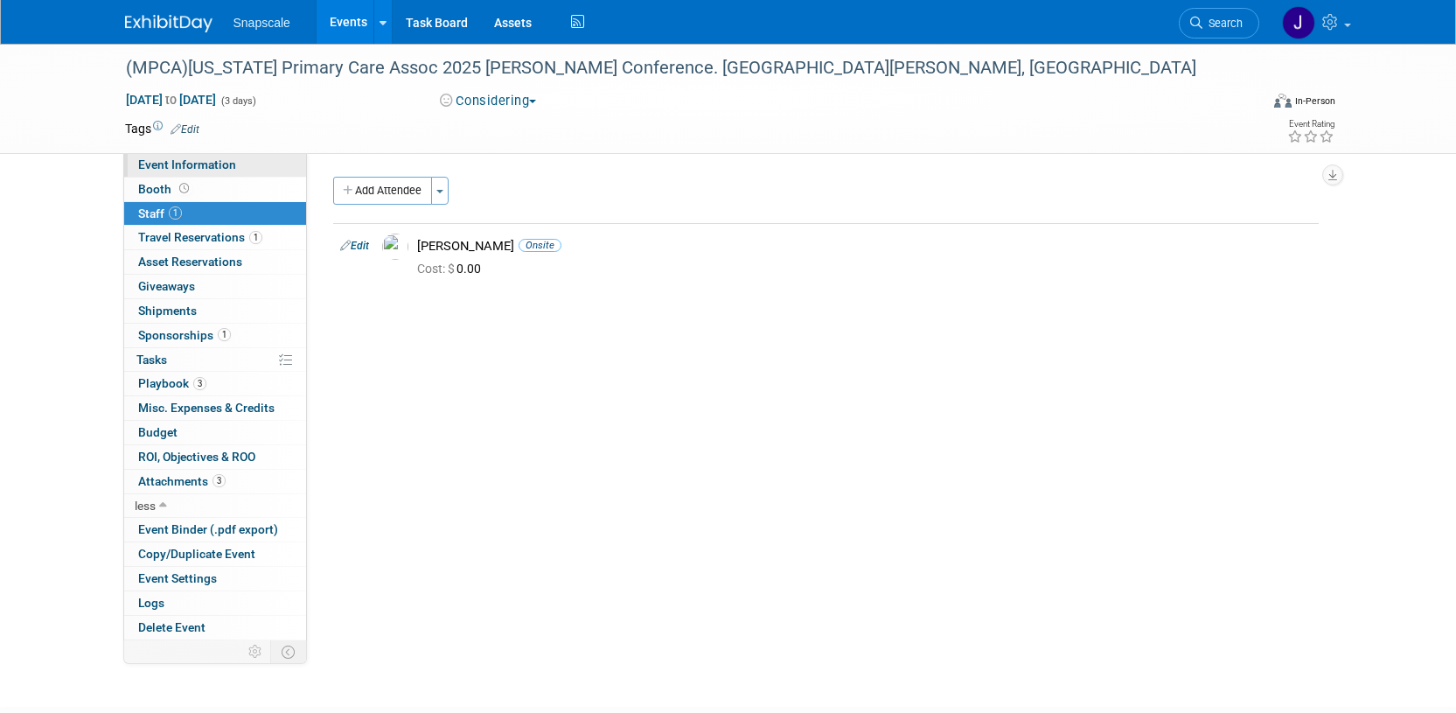
click at [156, 163] on span "Event Information" at bounding box center [187, 164] width 98 height 14
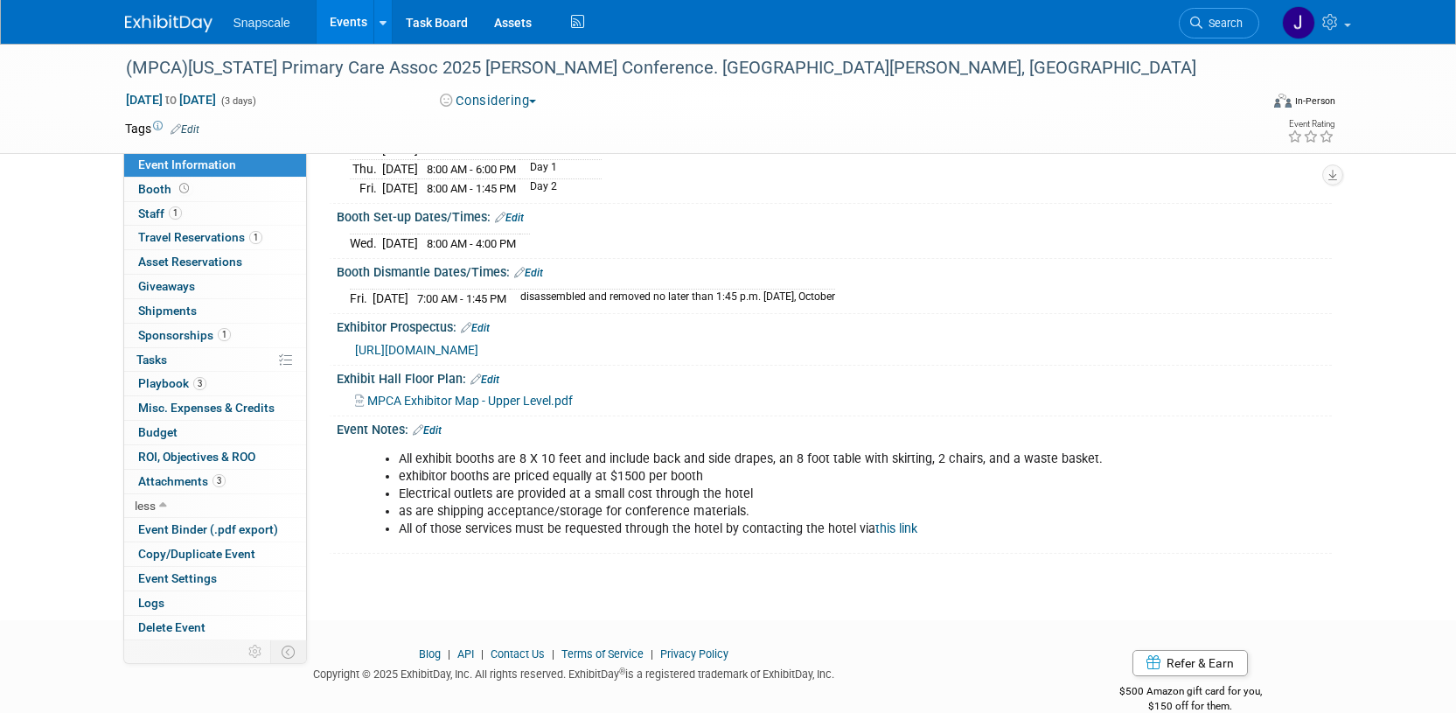
scroll to position [243, 0]
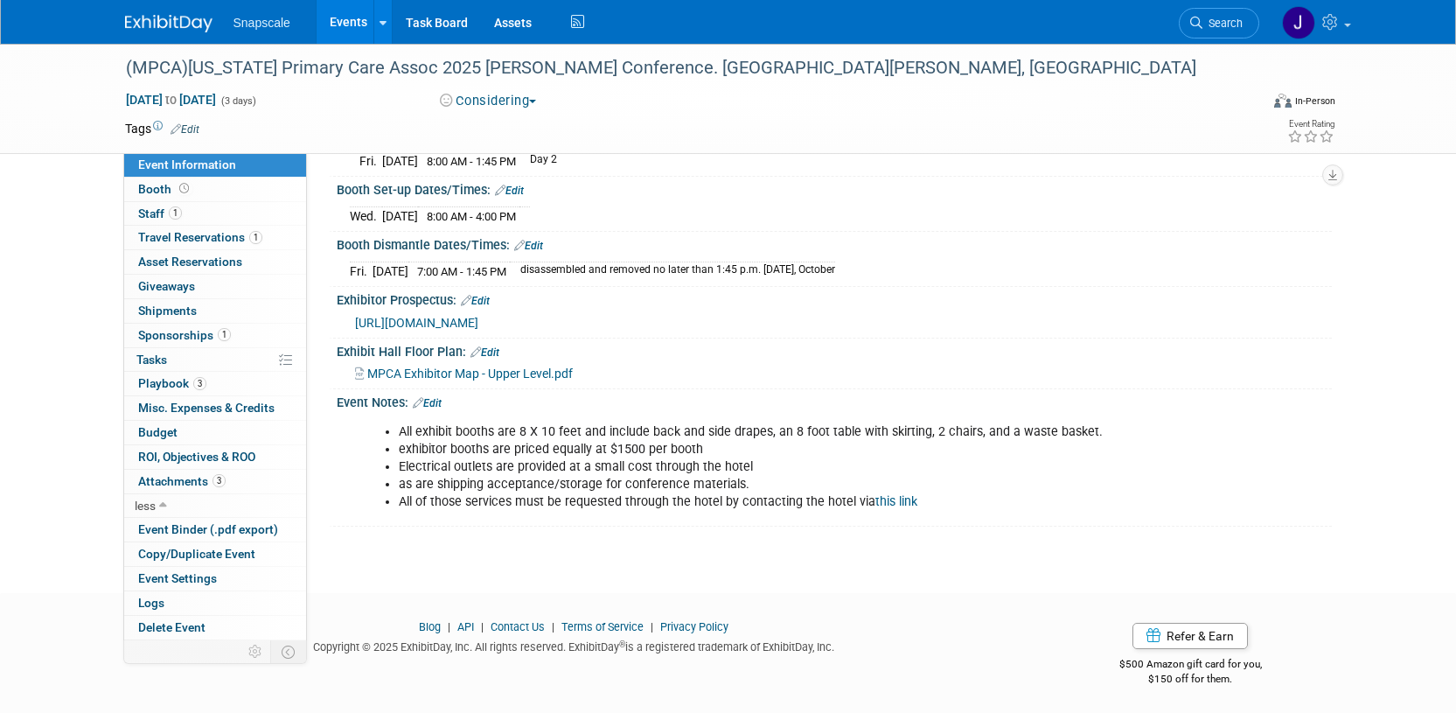
click at [929, 503] on li "All of those services must be requested through the hotel by contacting the hot…" at bounding box center [764, 501] width 730 height 17
click at [438, 400] on link "Edit" at bounding box center [427, 403] width 29 height 12
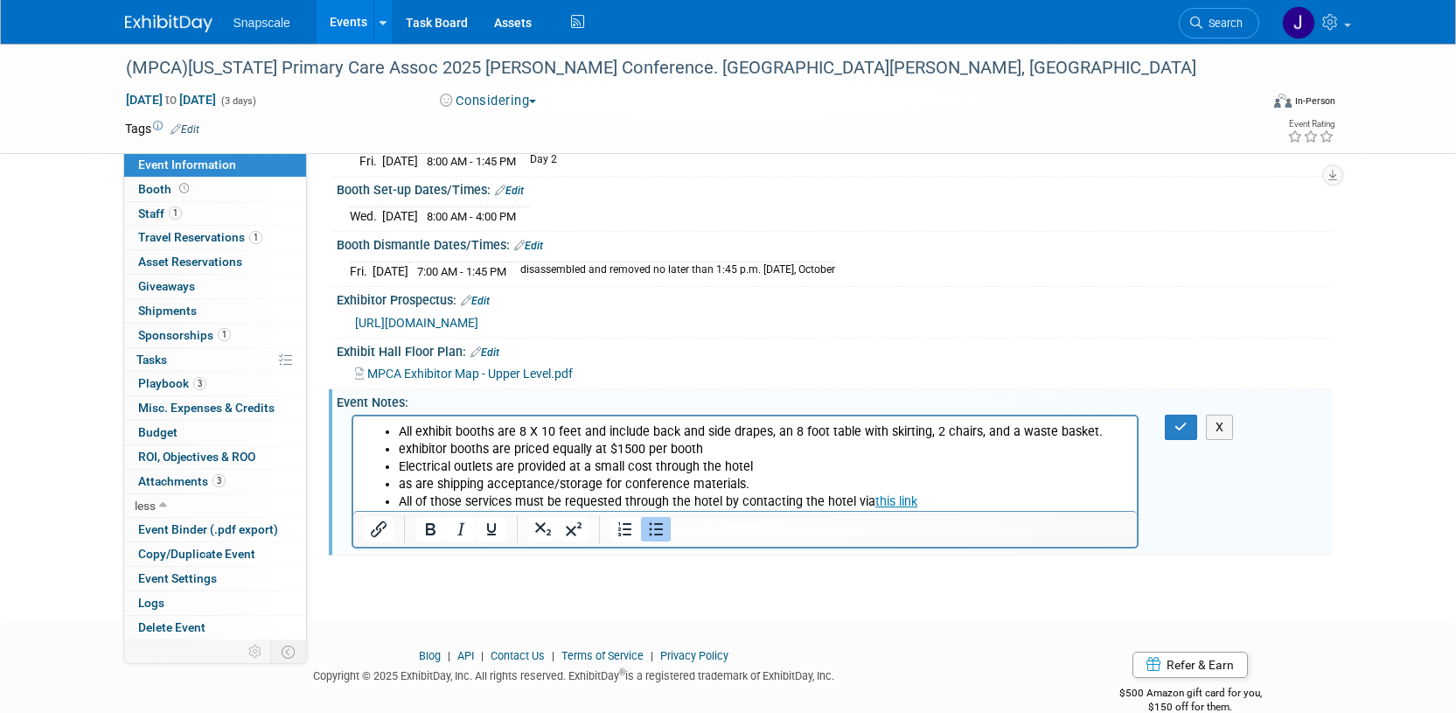
scroll to position [0, 0]
click at [930, 497] on li "All of those services must be requested through the hotel by contacting the hot…" at bounding box center [762, 500] width 729 height 17
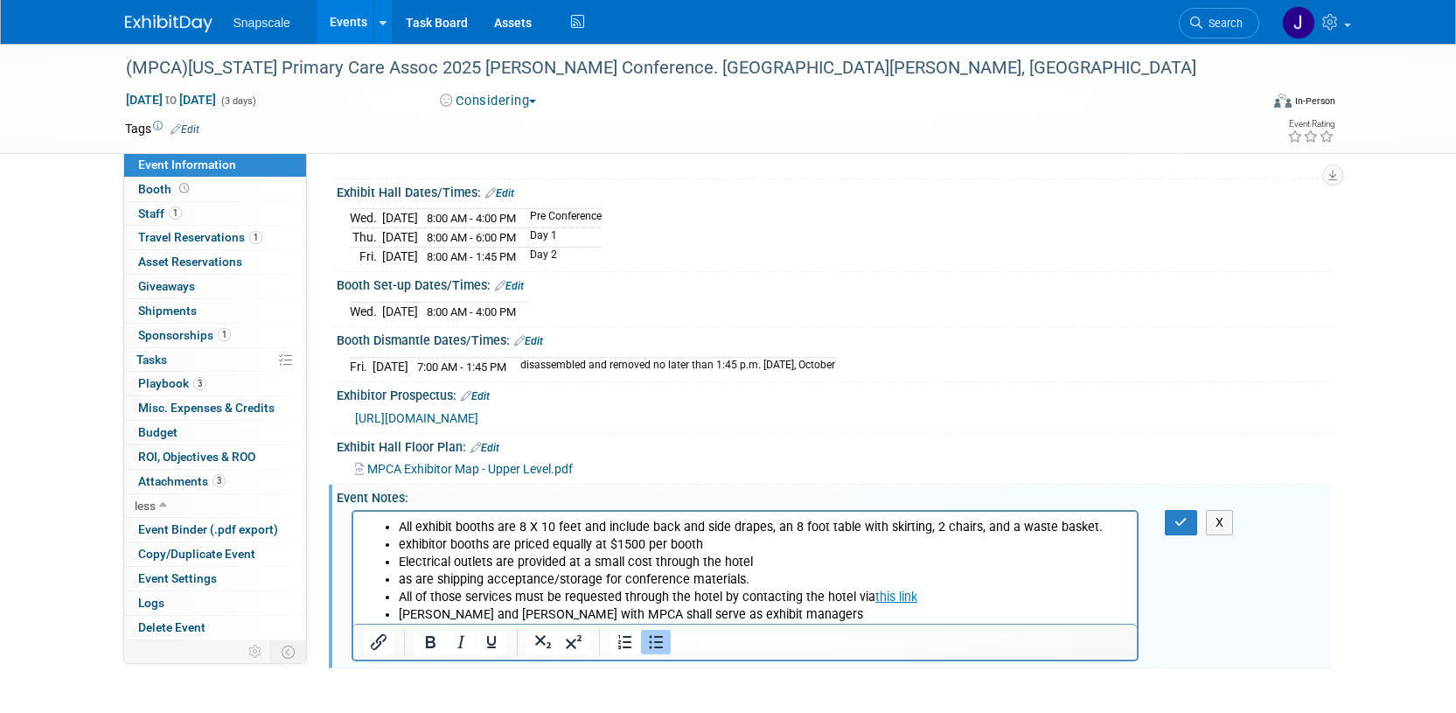
scroll to position [178, 0]
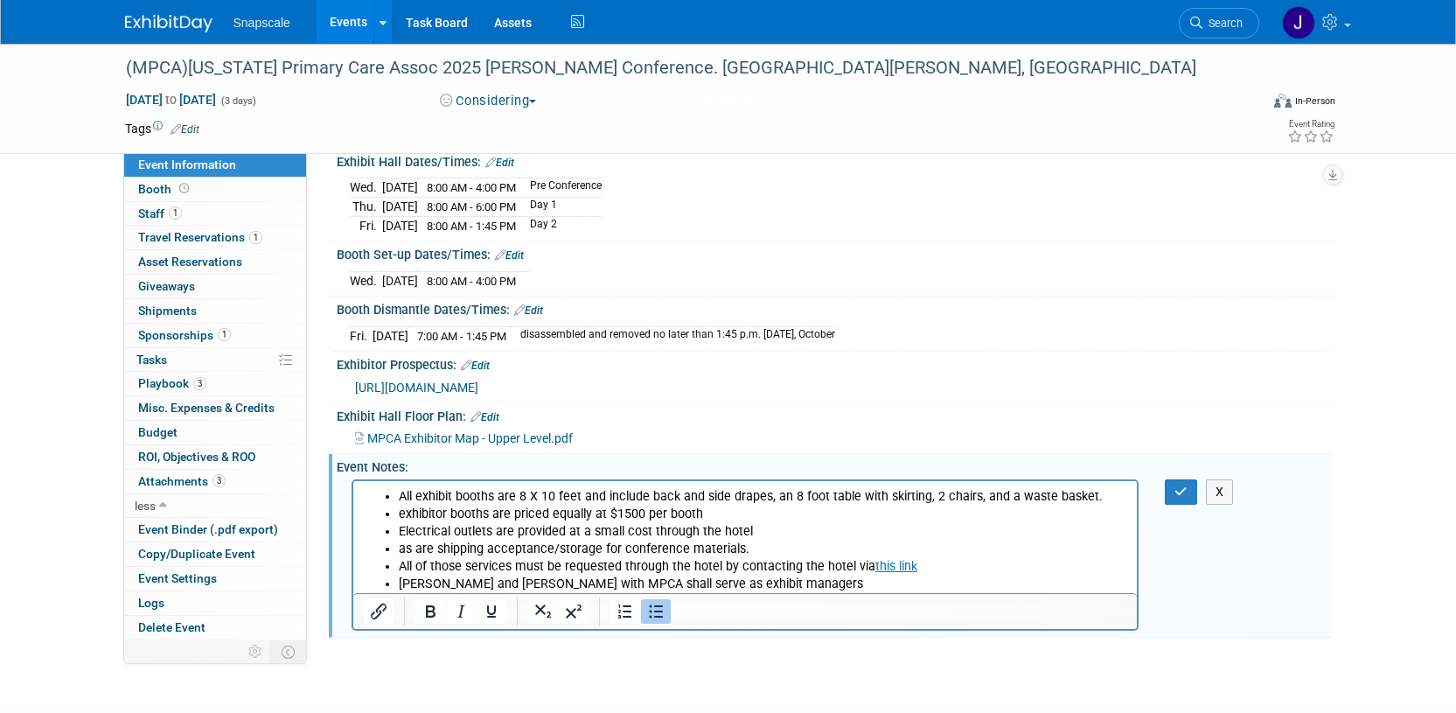
click at [515, 255] on link "Edit" at bounding box center [509, 255] width 29 height 12
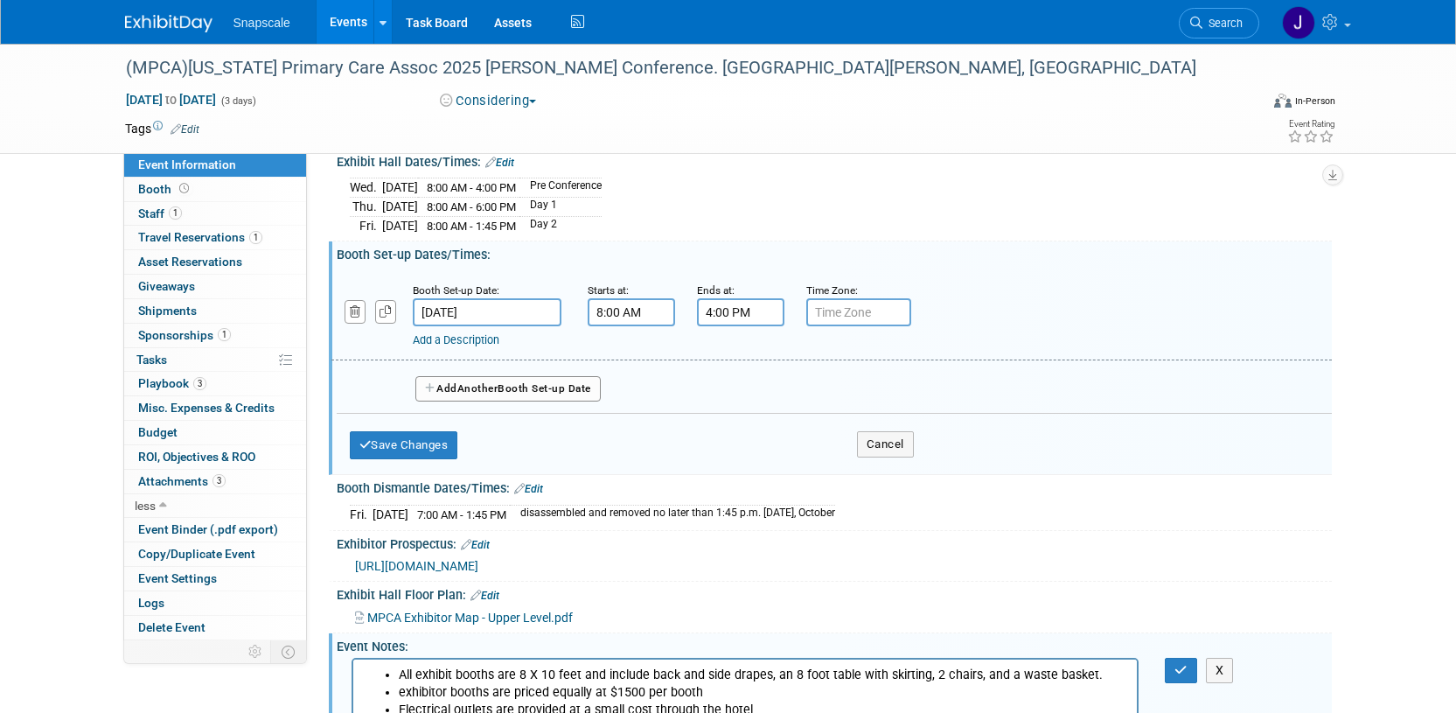
click at [755, 315] on input "4:00 PM" at bounding box center [740, 312] width 87 height 28
click at [736, 419] on span at bounding box center [737, 431] width 31 height 31
click at [736, 420] on span at bounding box center [737, 431] width 31 height 31
click at [736, 419] on span at bounding box center [737, 431] width 31 height 31
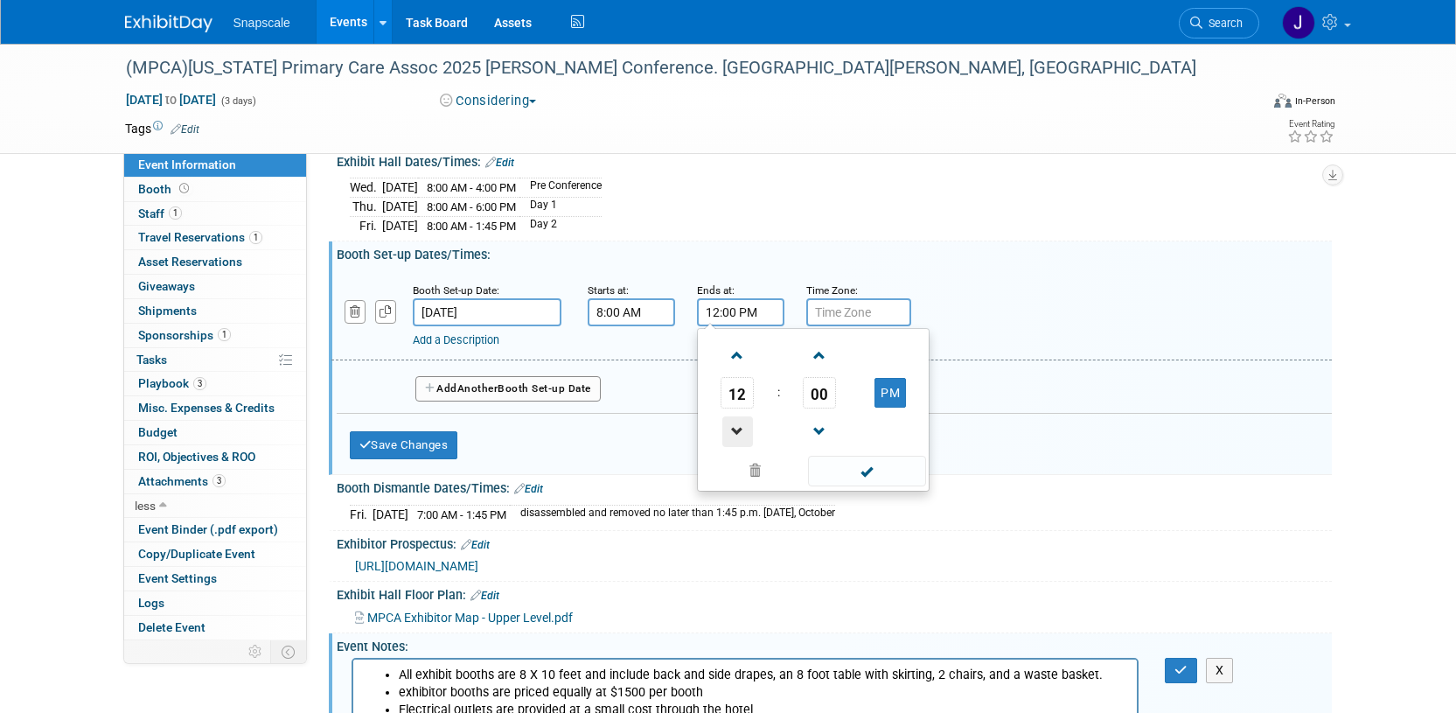
click at [736, 419] on span at bounding box center [737, 431] width 31 height 31
click at [740, 351] on span at bounding box center [737, 355] width 31 height 31
type input "12:00 PM"
click at [842, 466] on span at bounding box center [867, 471] width 118 height 31
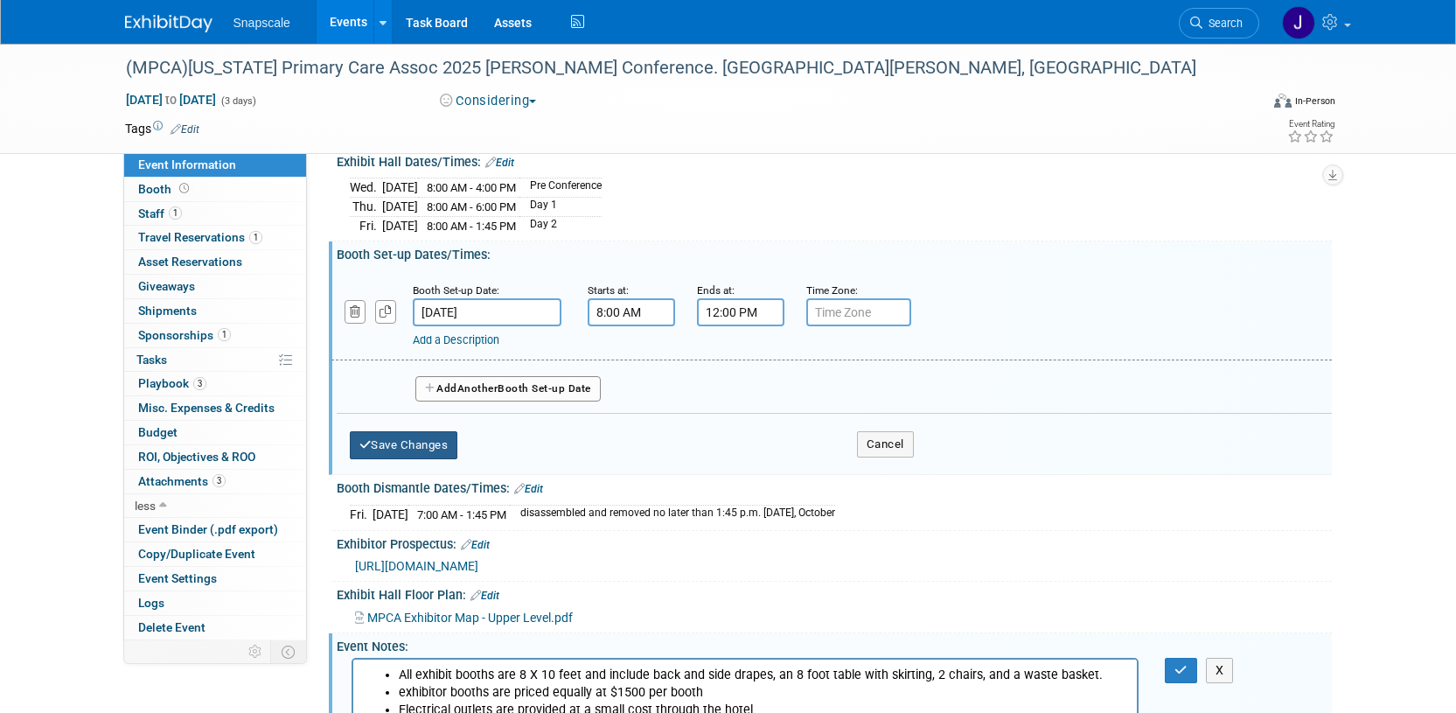
click at [420, 443] on button "Save Changes" at bounding box center [404, 445] width 108 height 28
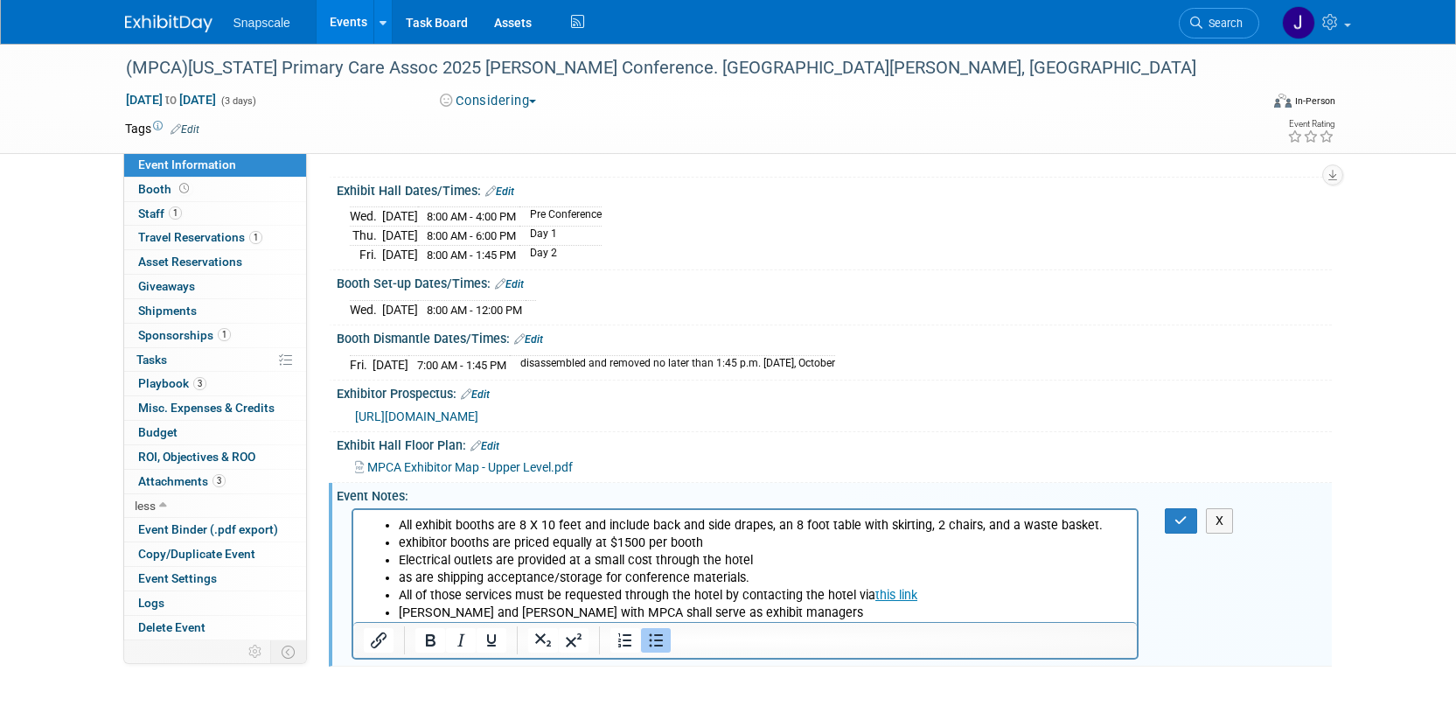
scroll to position [150, 0]
click at [1172, 513] on button "button" at bounding box center [1181, 519] width 32 height 25
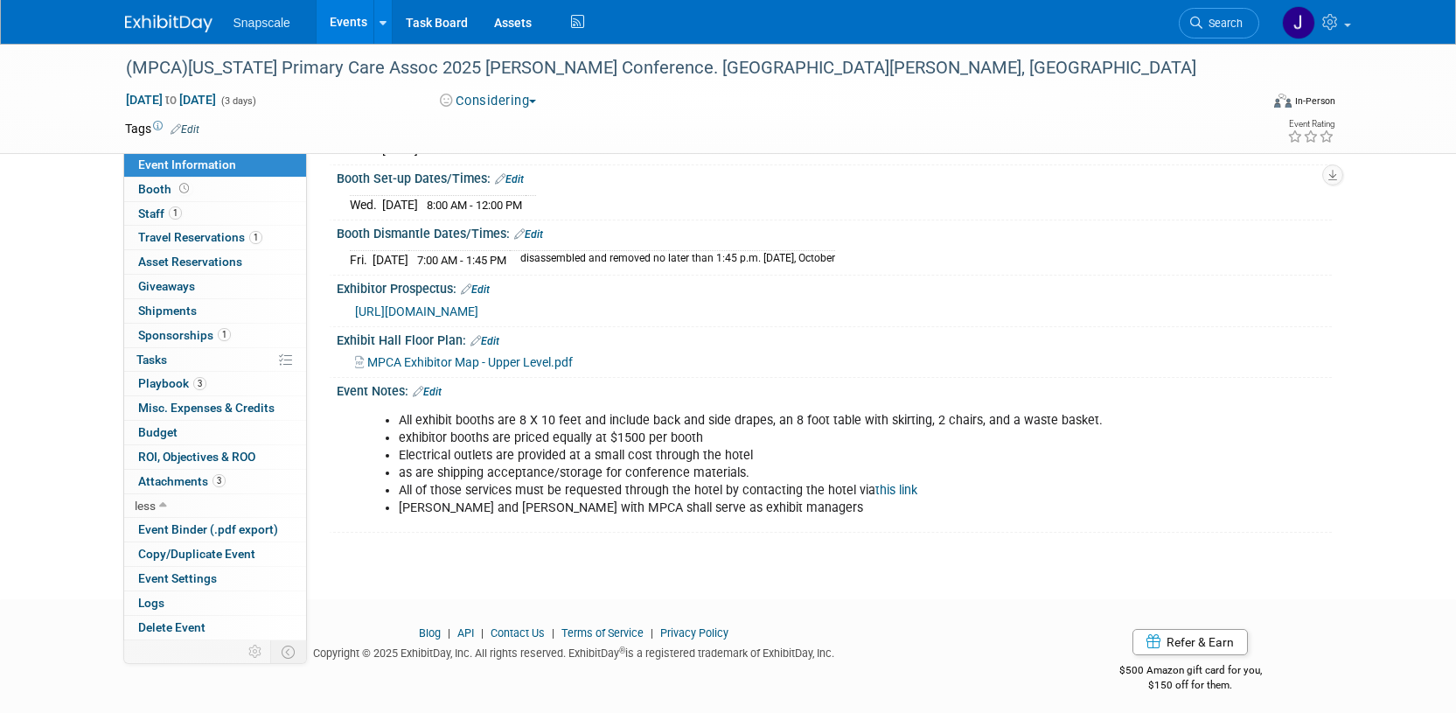
scroll to position [261, 0]
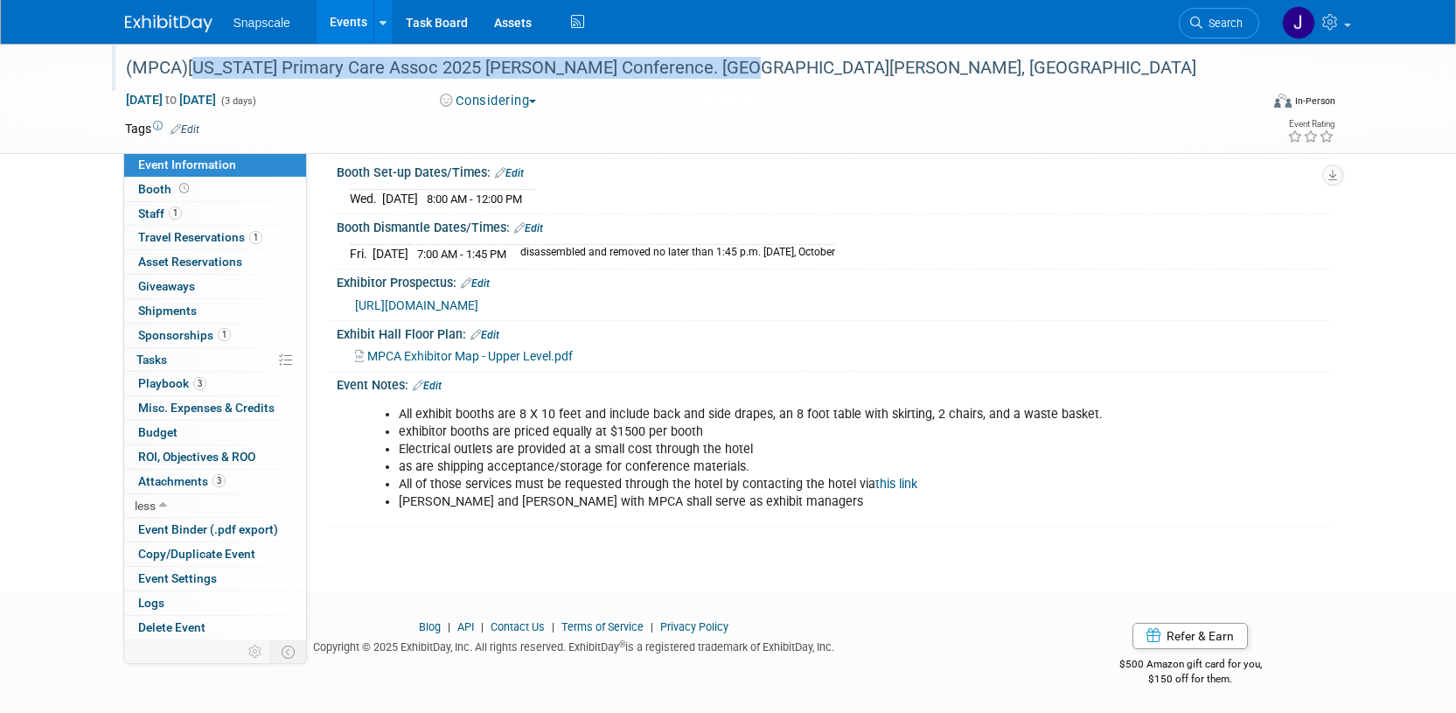
drag, startPoint x: 188, startPoint y: 68, endPoint x: 731, endPoint y: 70, distance: 542.9
click at [731, 70] on div "(MPCA)[US_STATE] Primary Care Assoc 2025 [PERSON_NAME] Conference. [GEOGRAPHIC_…" at bounding box center [676, 67] width 1113 height 31
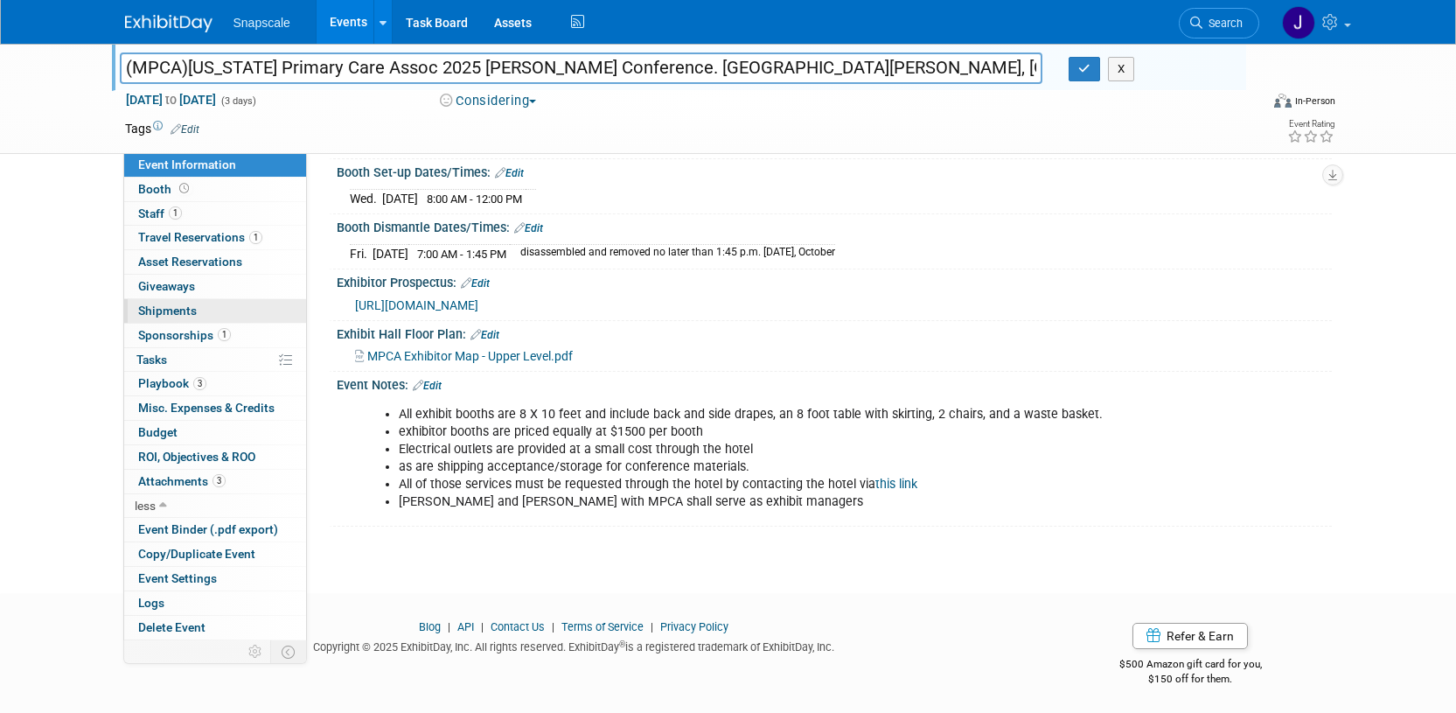
click at [163, 306] on span "Shipments 0" at bounding box center [167, 310] width 59 height 14
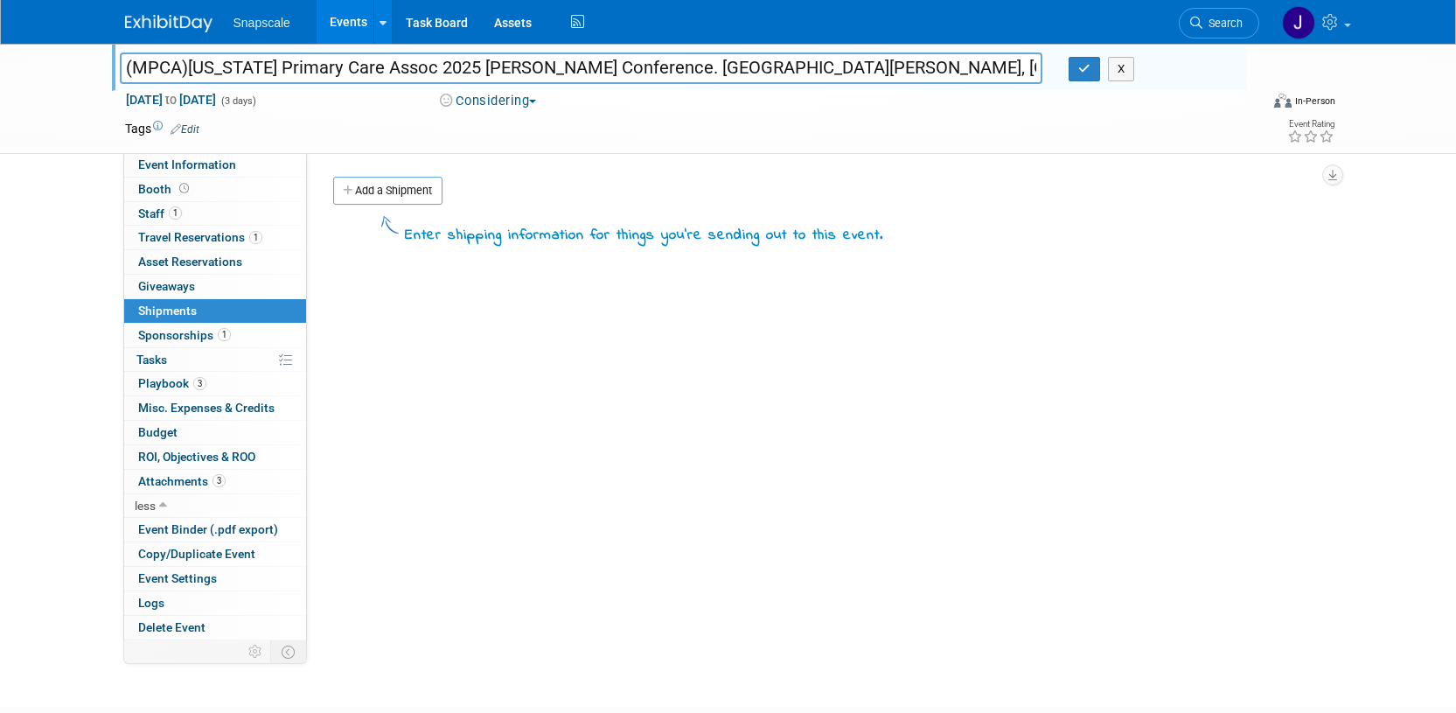
click at [421, 184] on link "Add a Shipment" at bounding box center [387, 191] width 109 height 28
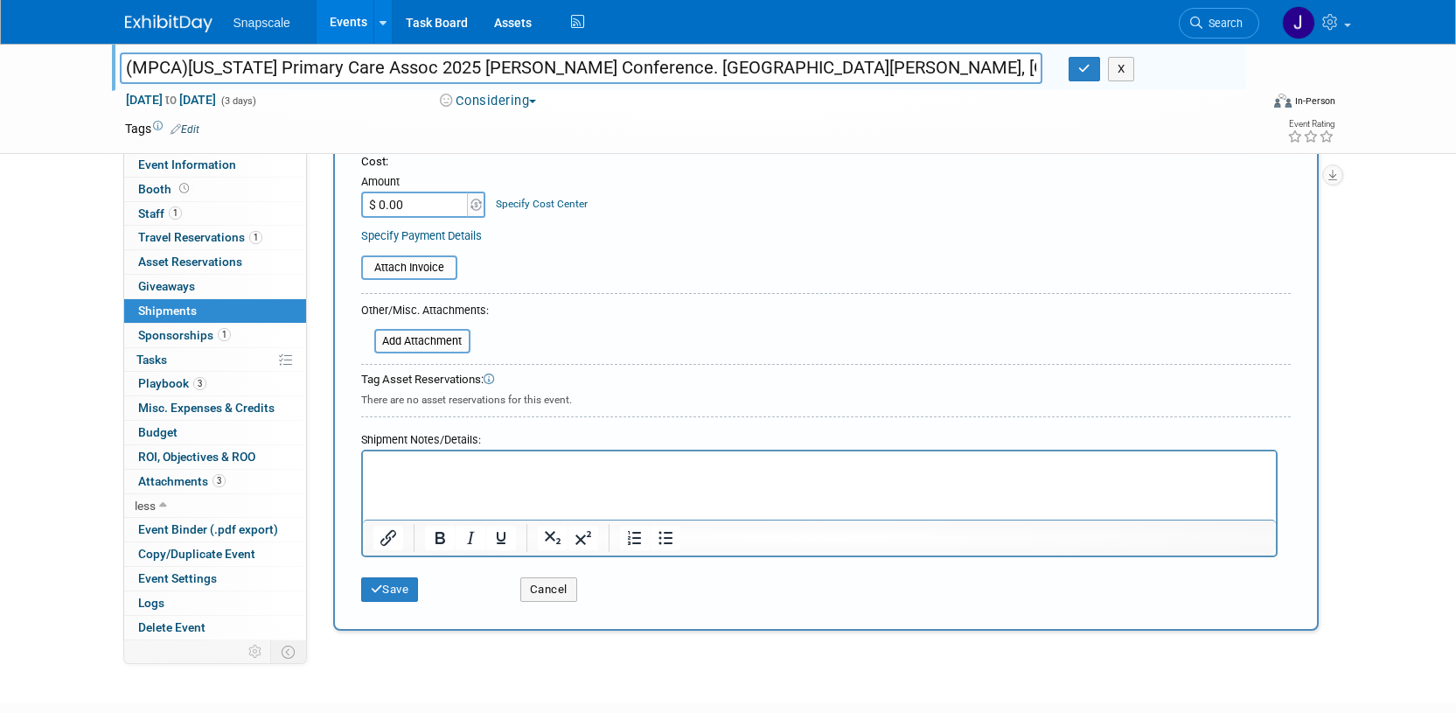
scroll to position [393, 0]
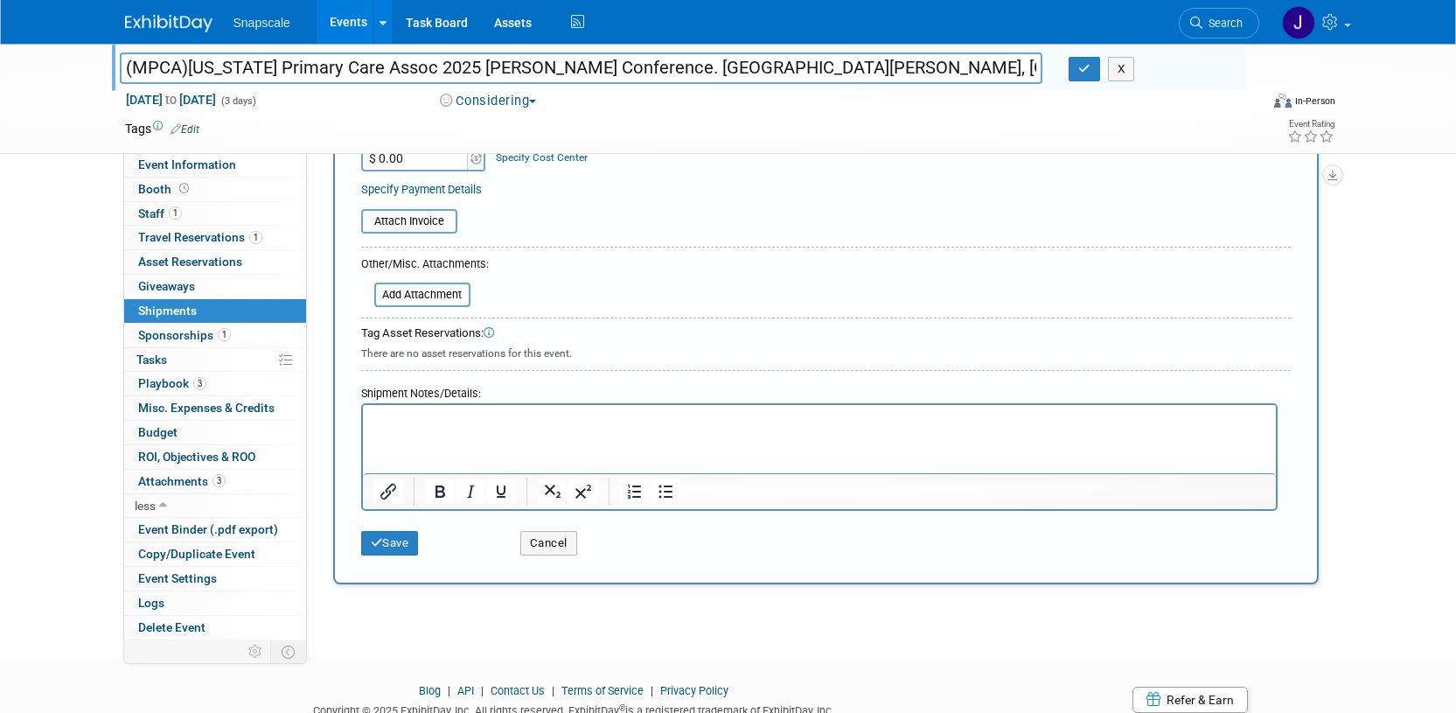
click at [395, 421] on p "Rich Text Area. Press ALT-0 for help." at bounding box center [818, 420] width 893 height 17
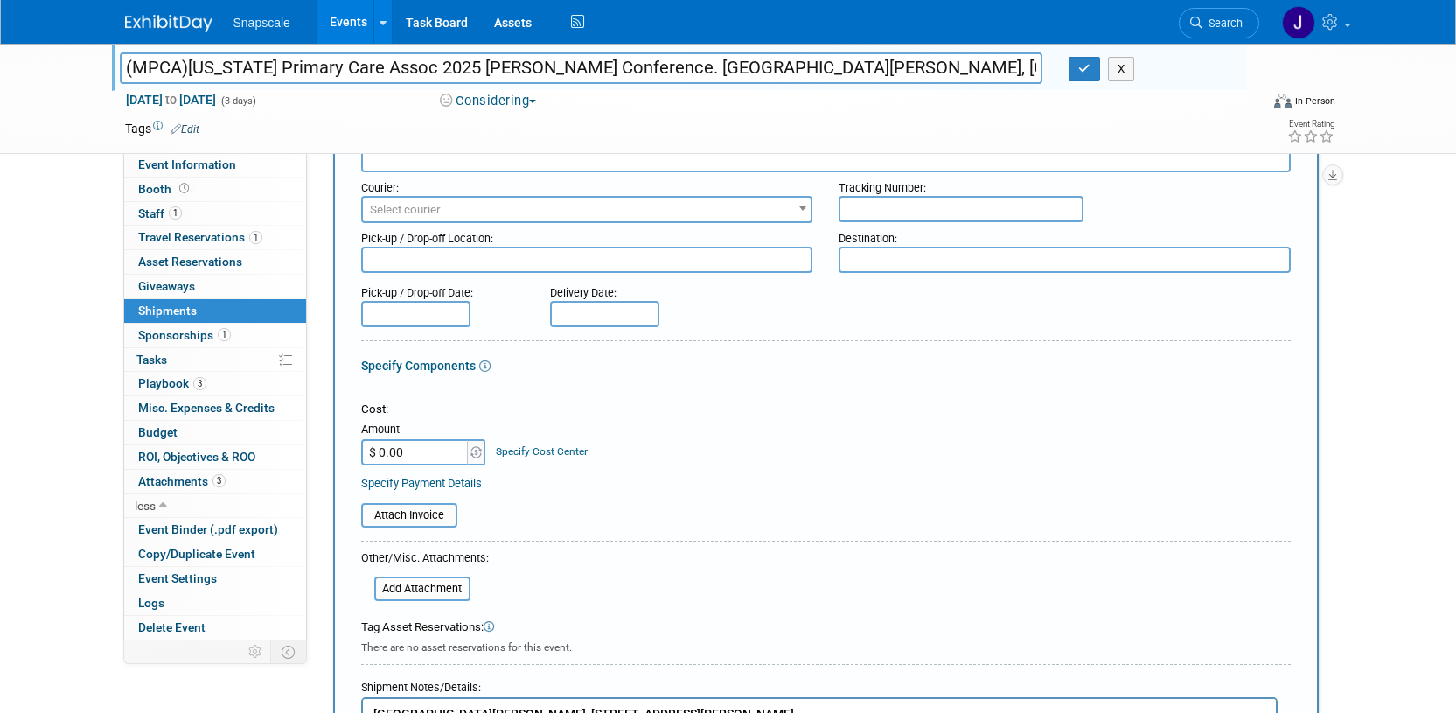
scroll to position [0, 0]
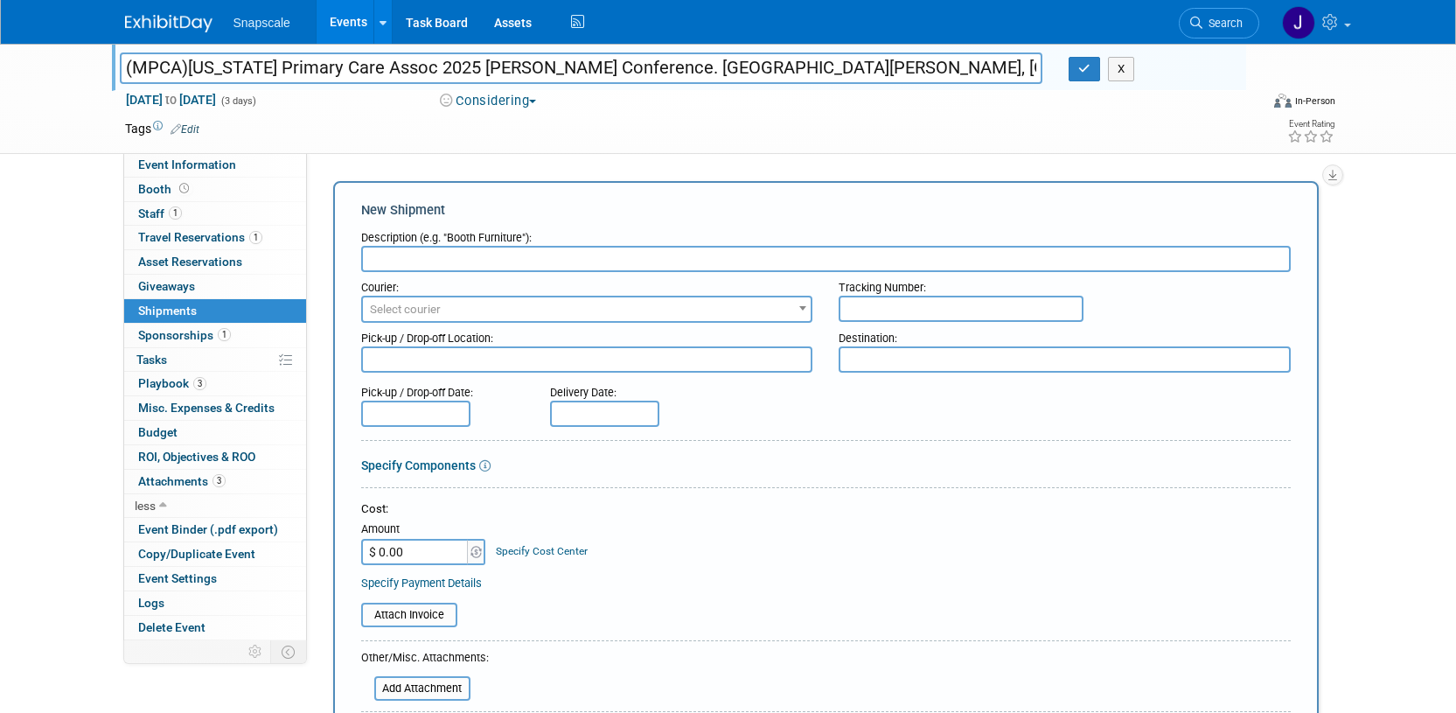
click at [397, 252] on input "text" at bounding box center [825, 259] width 929 height 26
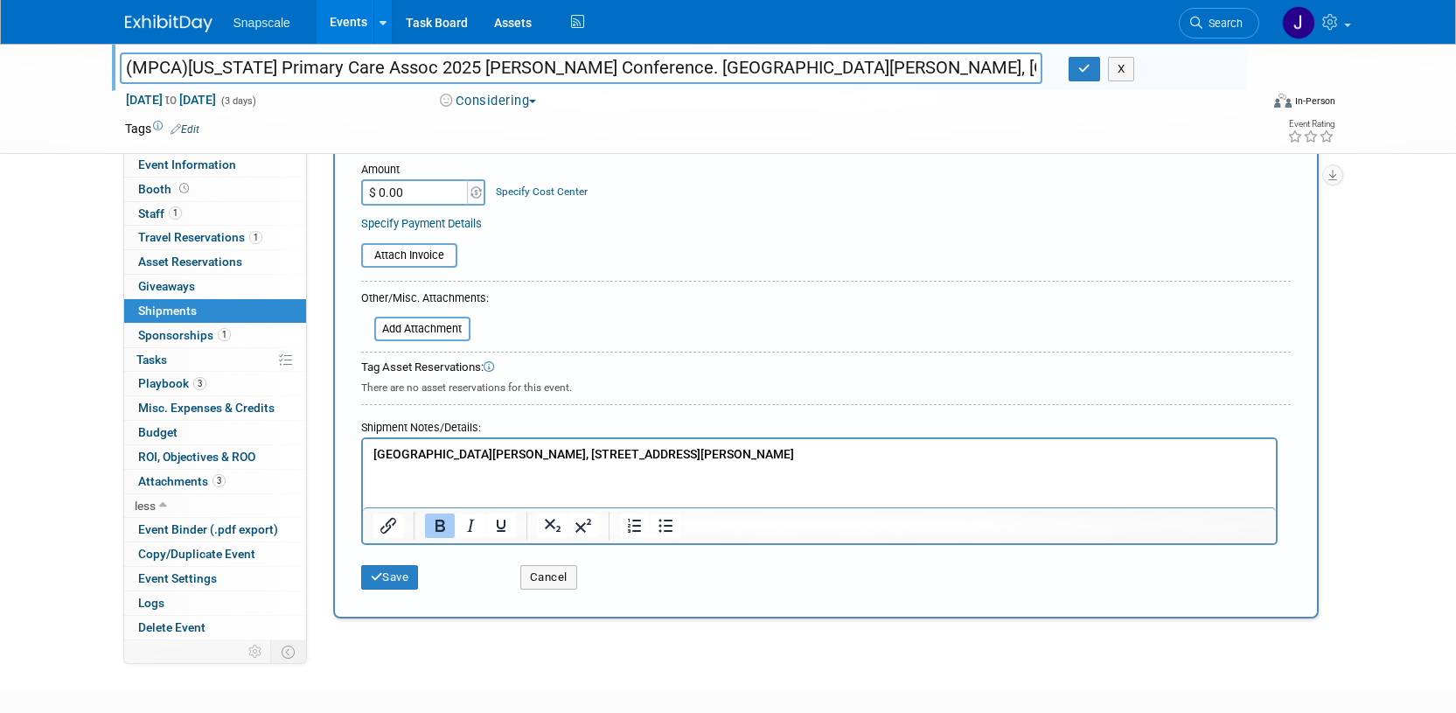
scroll to position [460, 0]
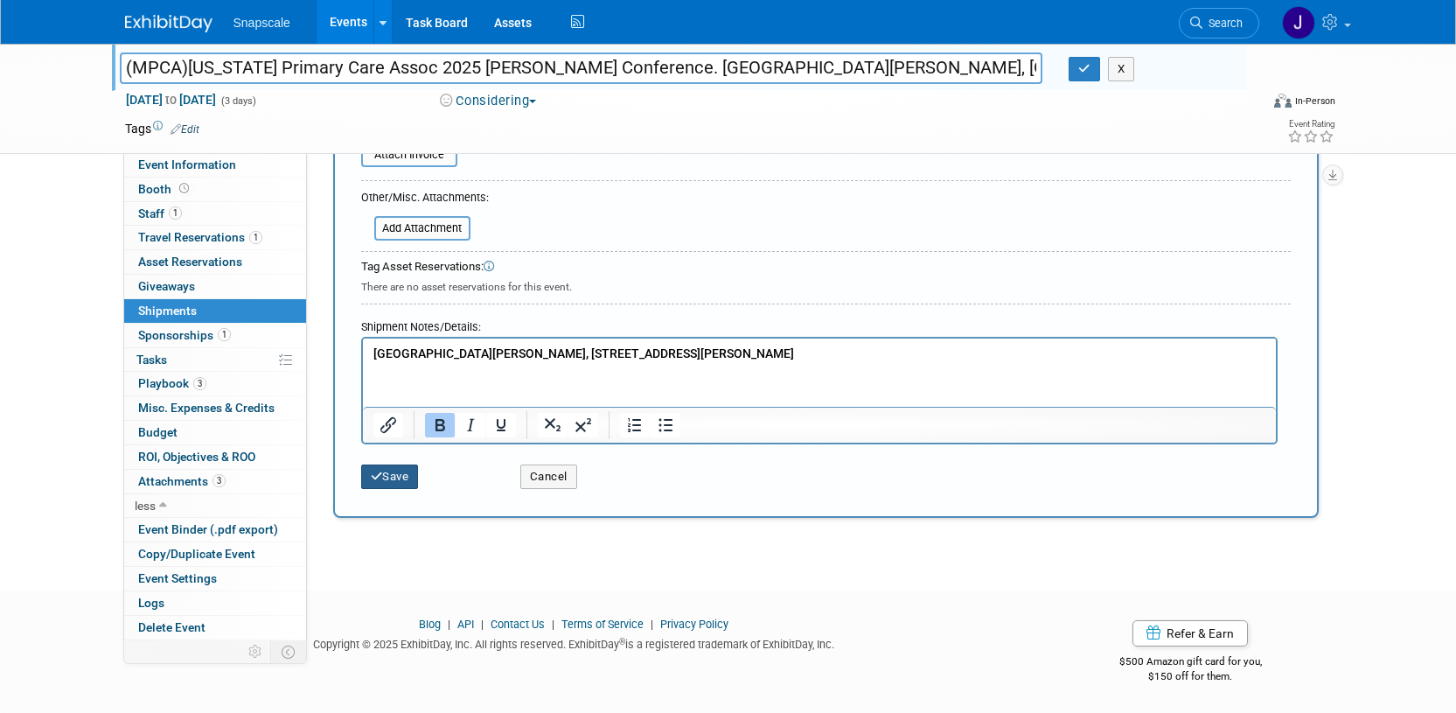
type input "Booth trunk"
click at [407, 479] on button "Save" at bounding box center [390, 476] width 58 height 24
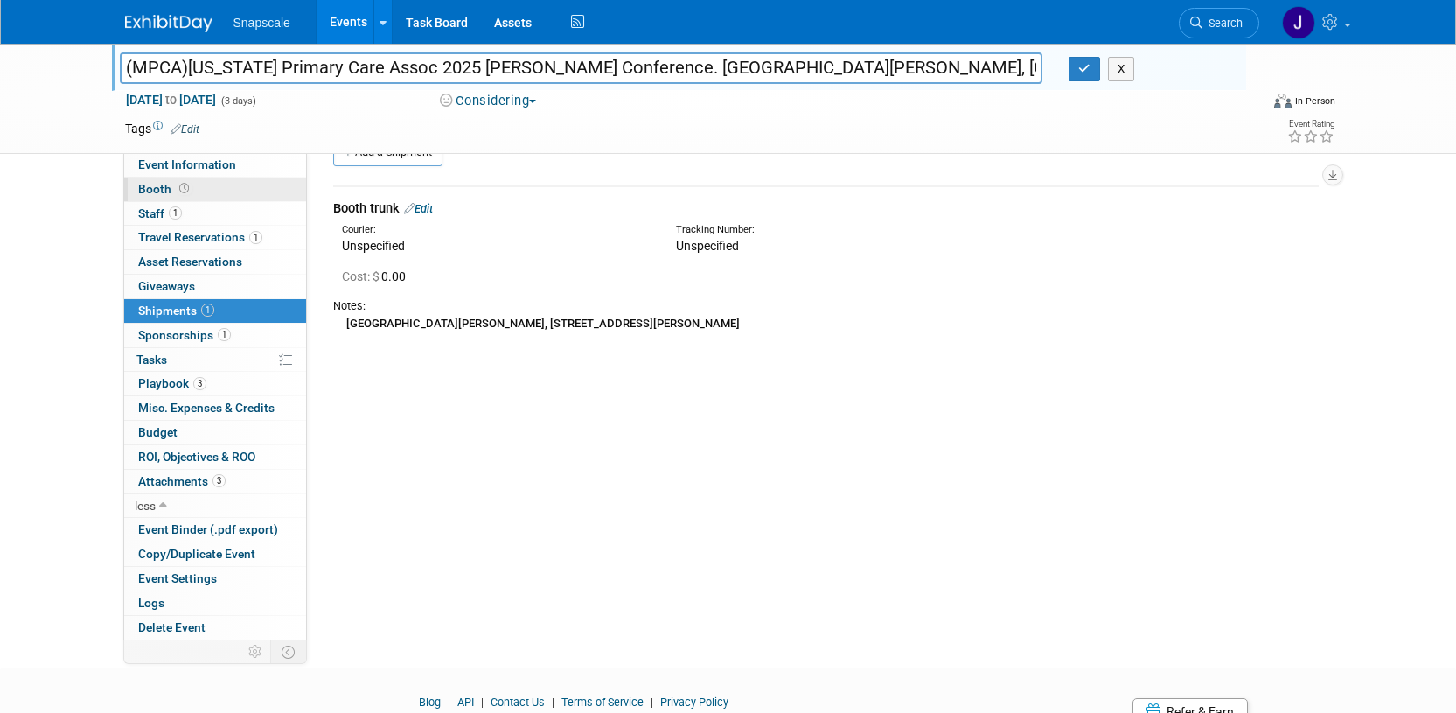
scroll to position [0, 0]
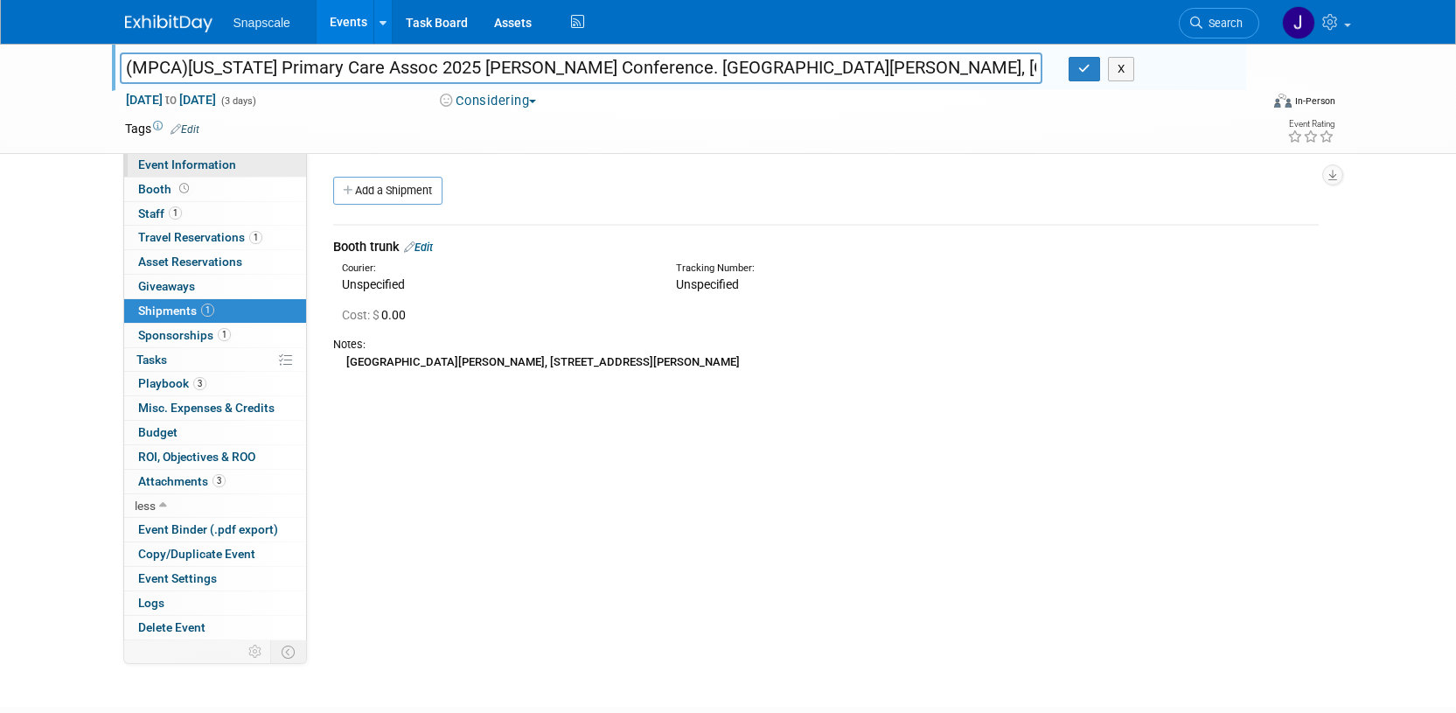
click at [190, 156] on link "Event Information" at bounding box center [215, 165] width 182 height 24
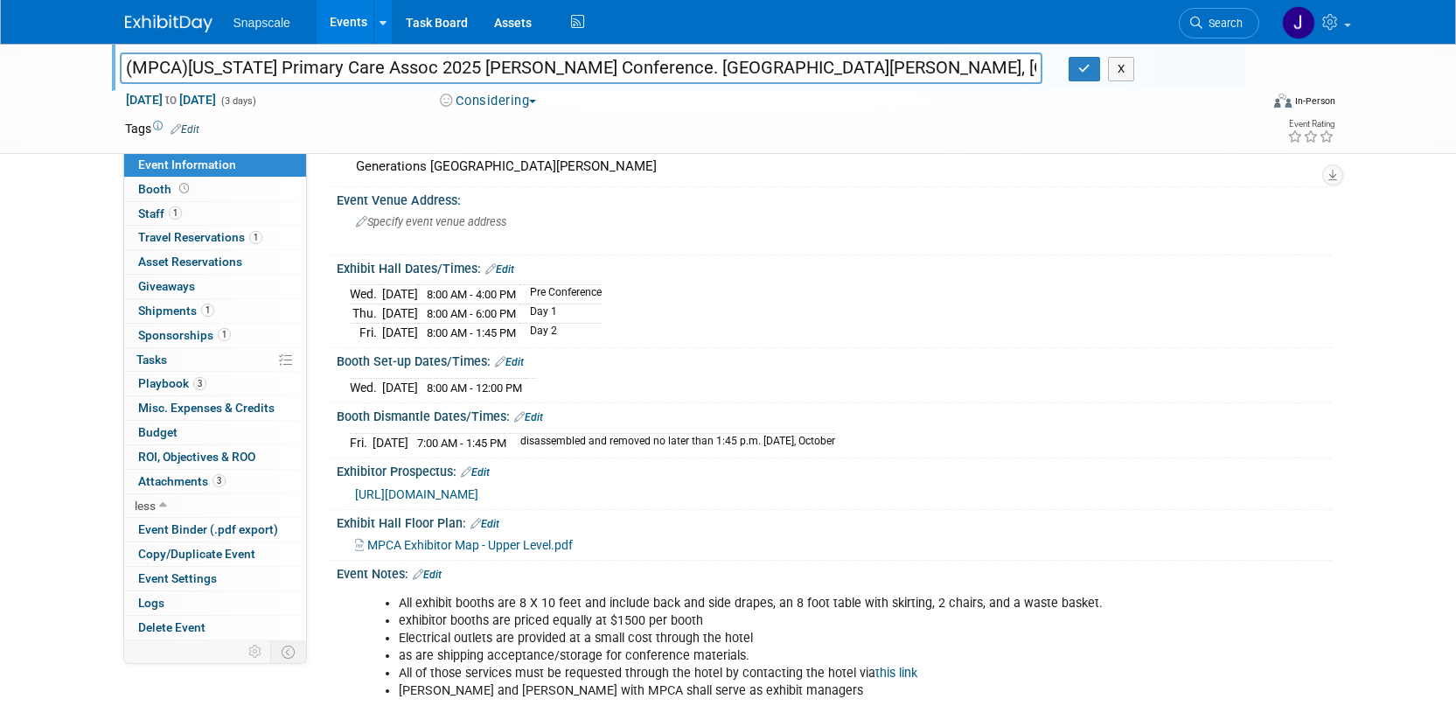
scroll to position [261, 0]
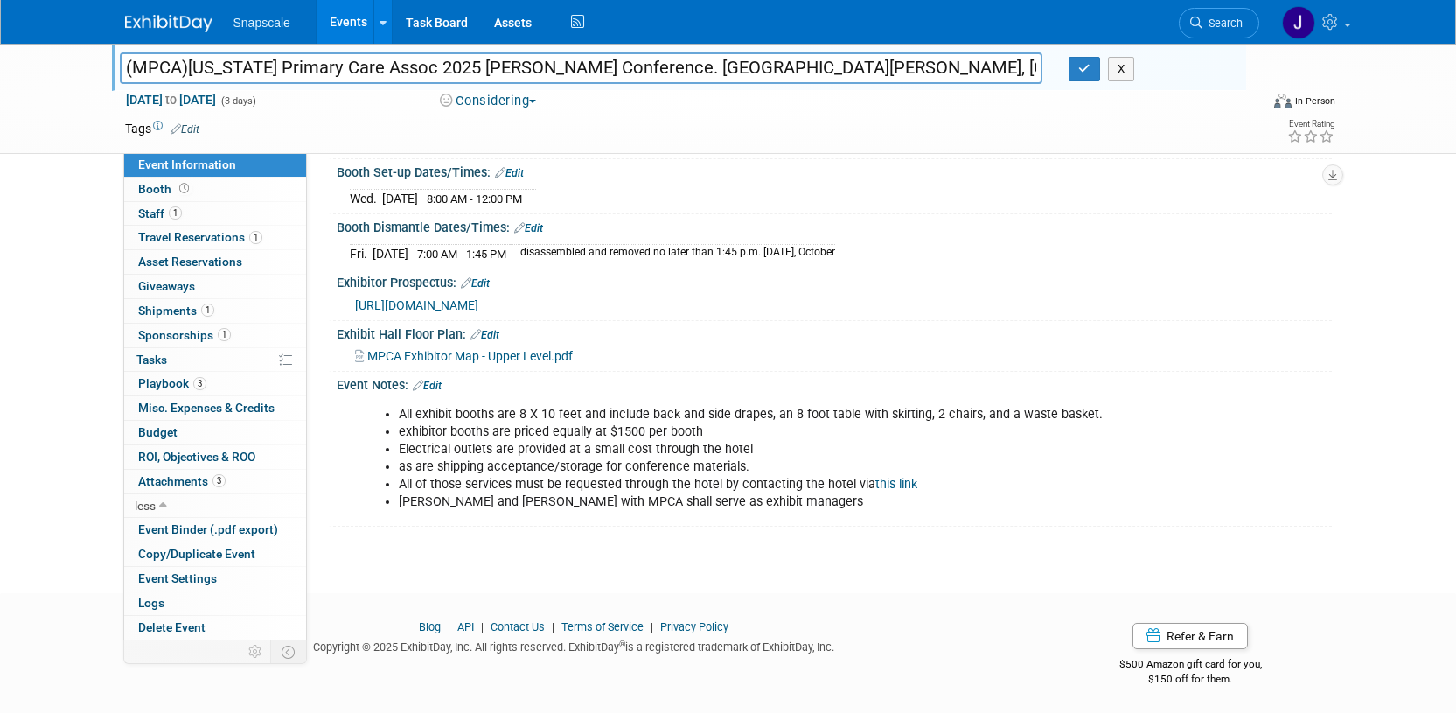
click at [441, 379] on link "Edit" at bounding box center [427, 385] width 29 height 12
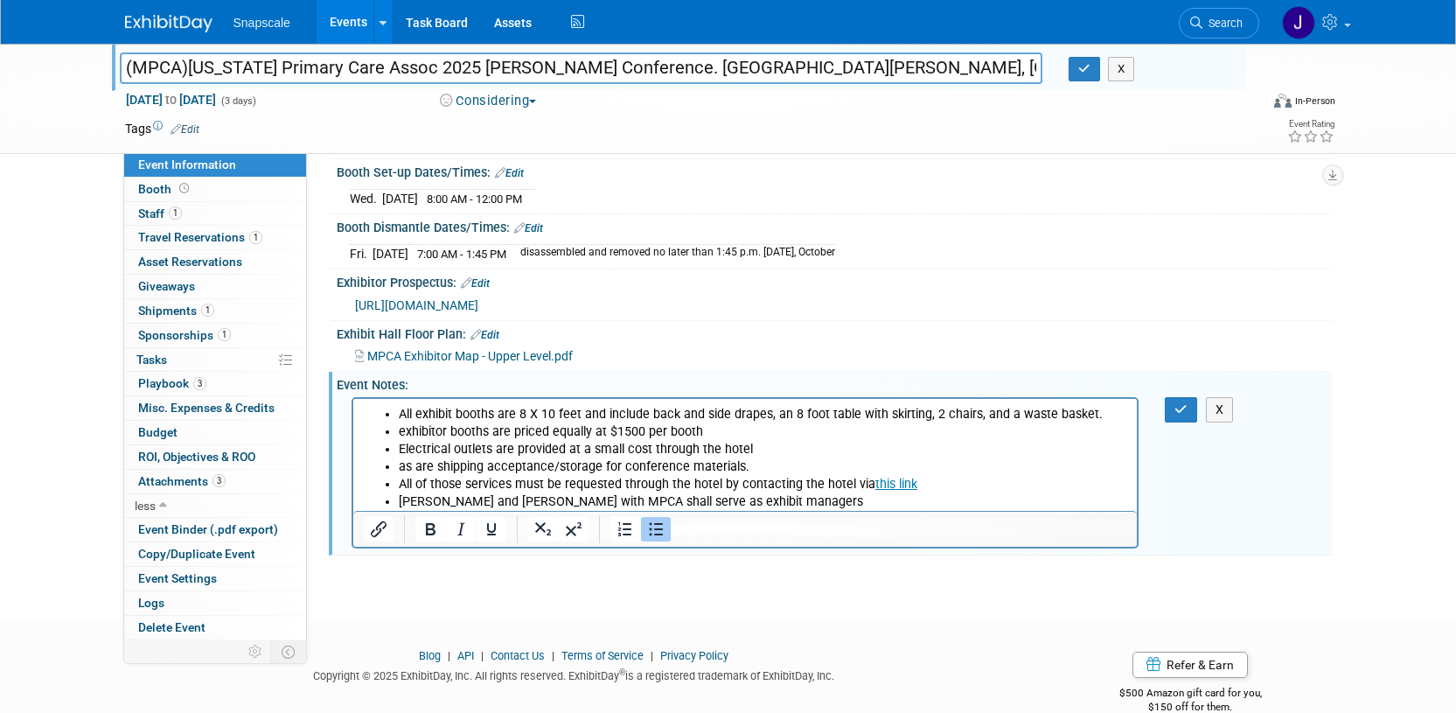
scroll to position [0, 0]
click at [850, 497] on li "Amanda Keilholz and Jessica Long with MPCA shall serve as exhibit managers" at bounding box center [762, 500] width 729 height 17
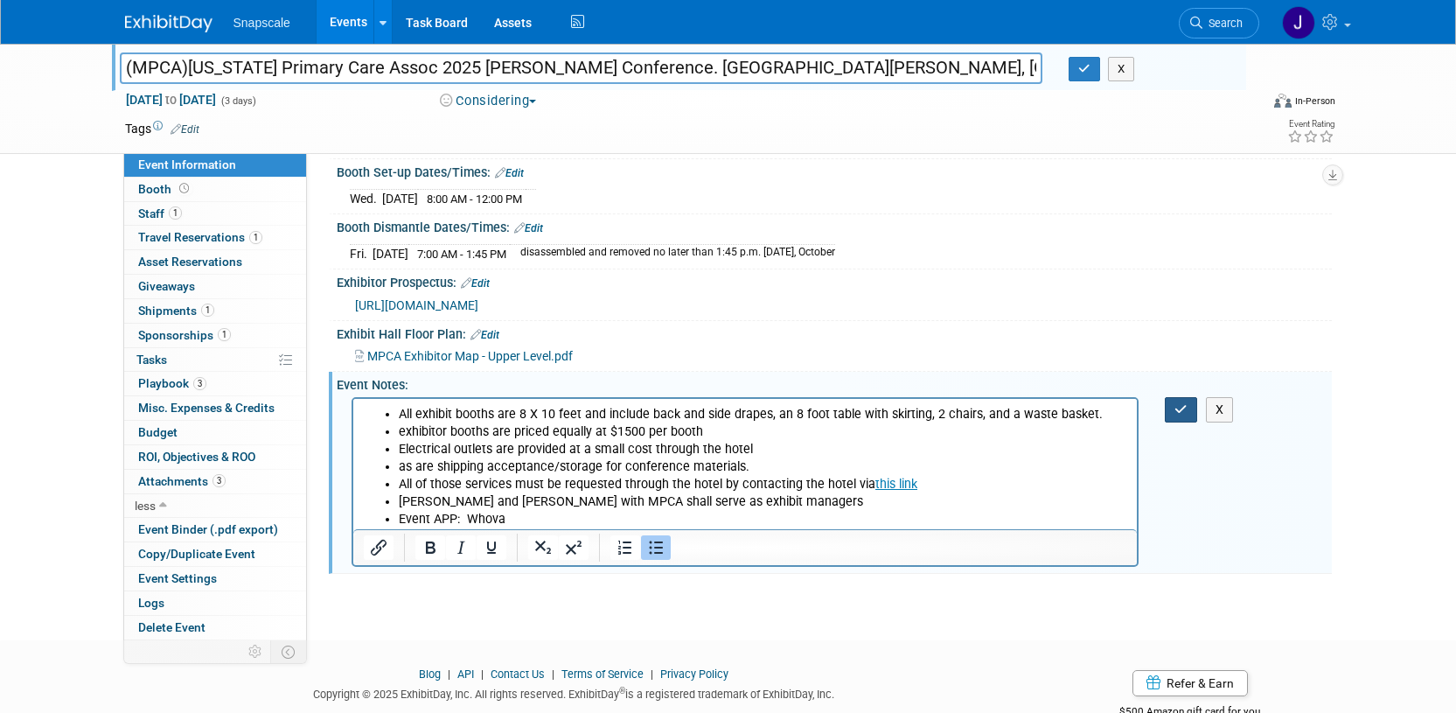
click at [1176, 404] on icon "button" at bounding box center [1180, 409] width 13 height 12
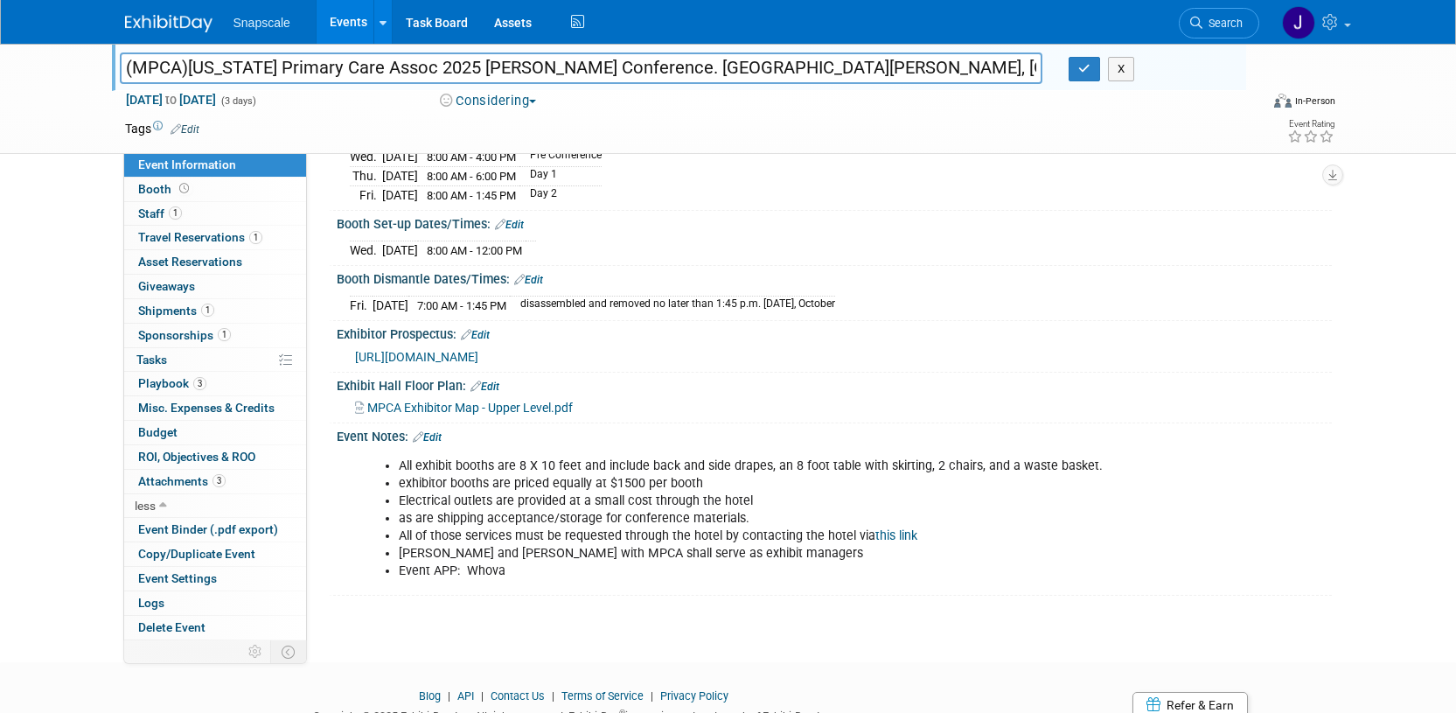
scroll to position [205, 0]
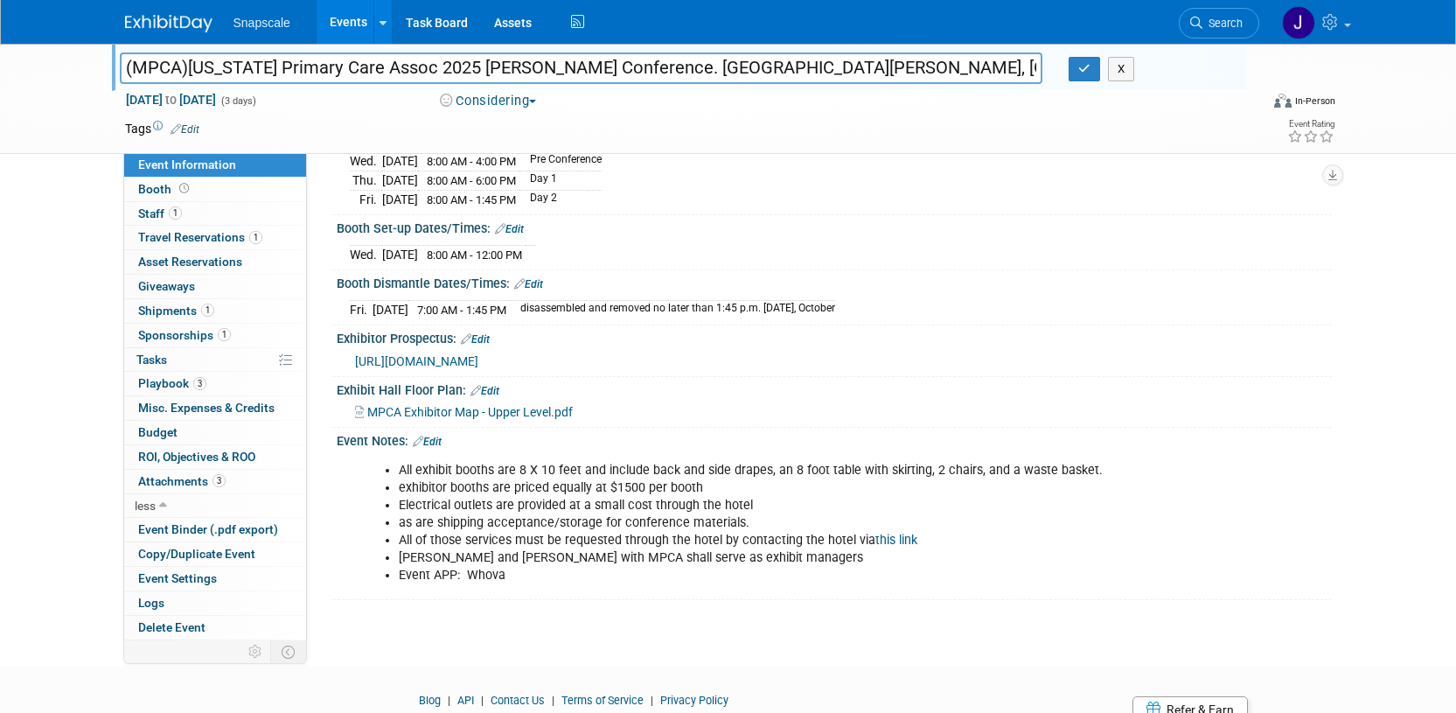
click at [478, 354] on span "https://mo-pca.org/wp-content/uploads/2025/07/2025-Exhibitor-Packet-Final.pdf" at bounding box center [416, 361] width 123 height 14
click at [160, 379] on span "Playbook 3" at bounding box center [172, 383] width 68 height 14
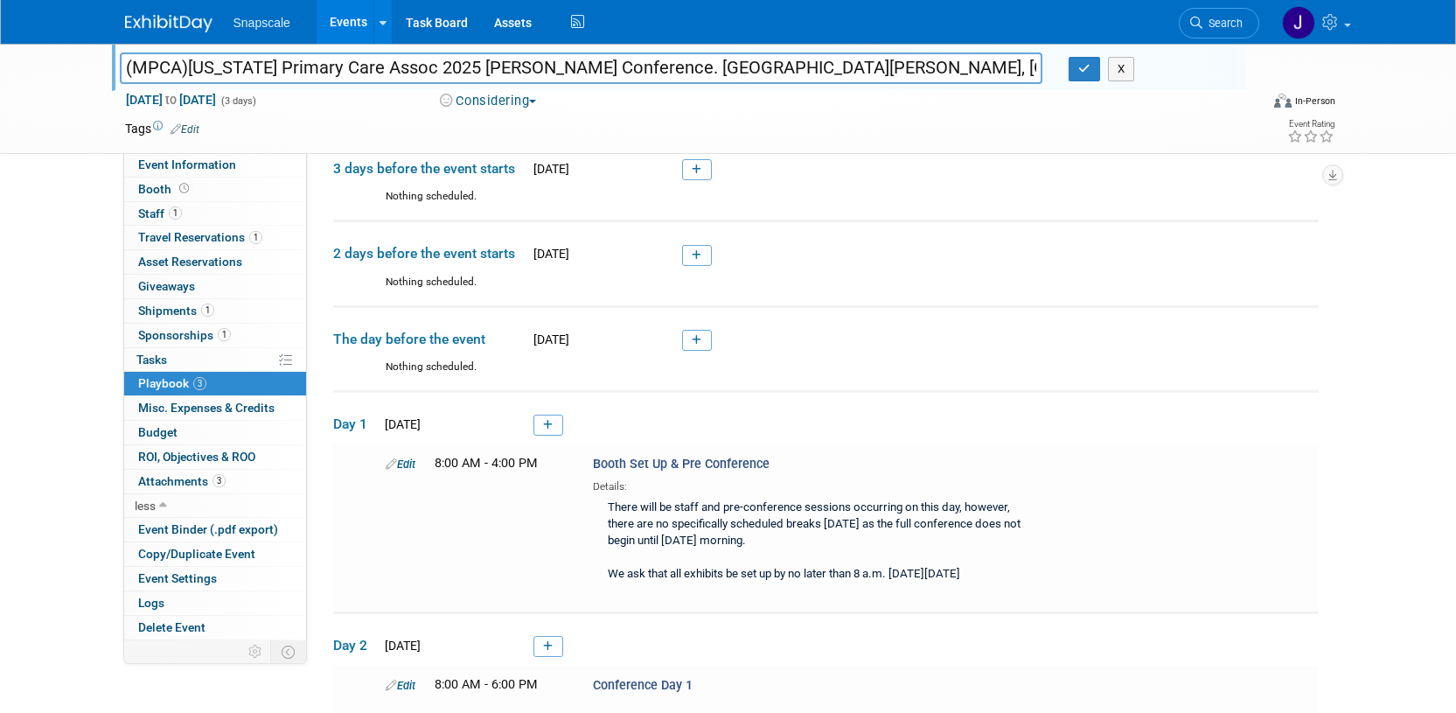
scroll to position [91, 0]
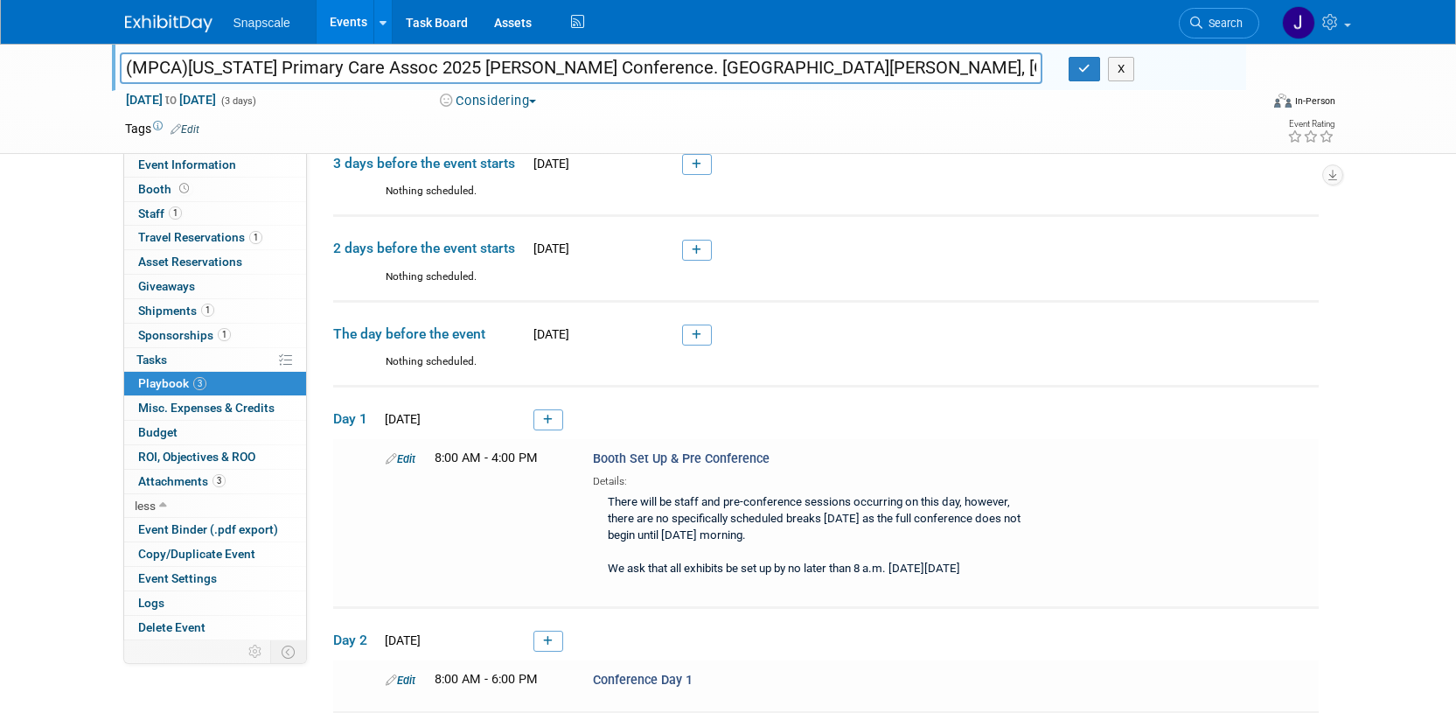
click at [547, 420] on icon at bounding box center [548, 419] width 10 height 10
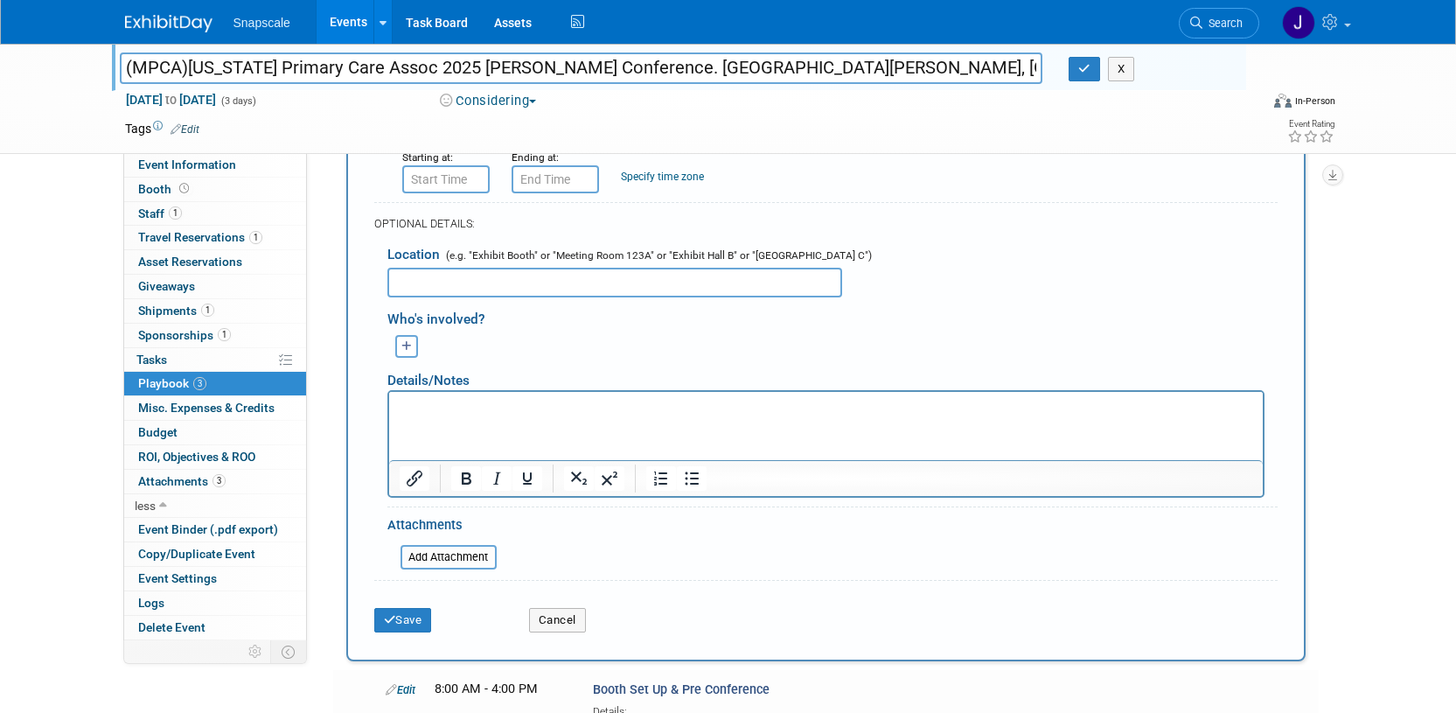
scroll to position [621, 0]
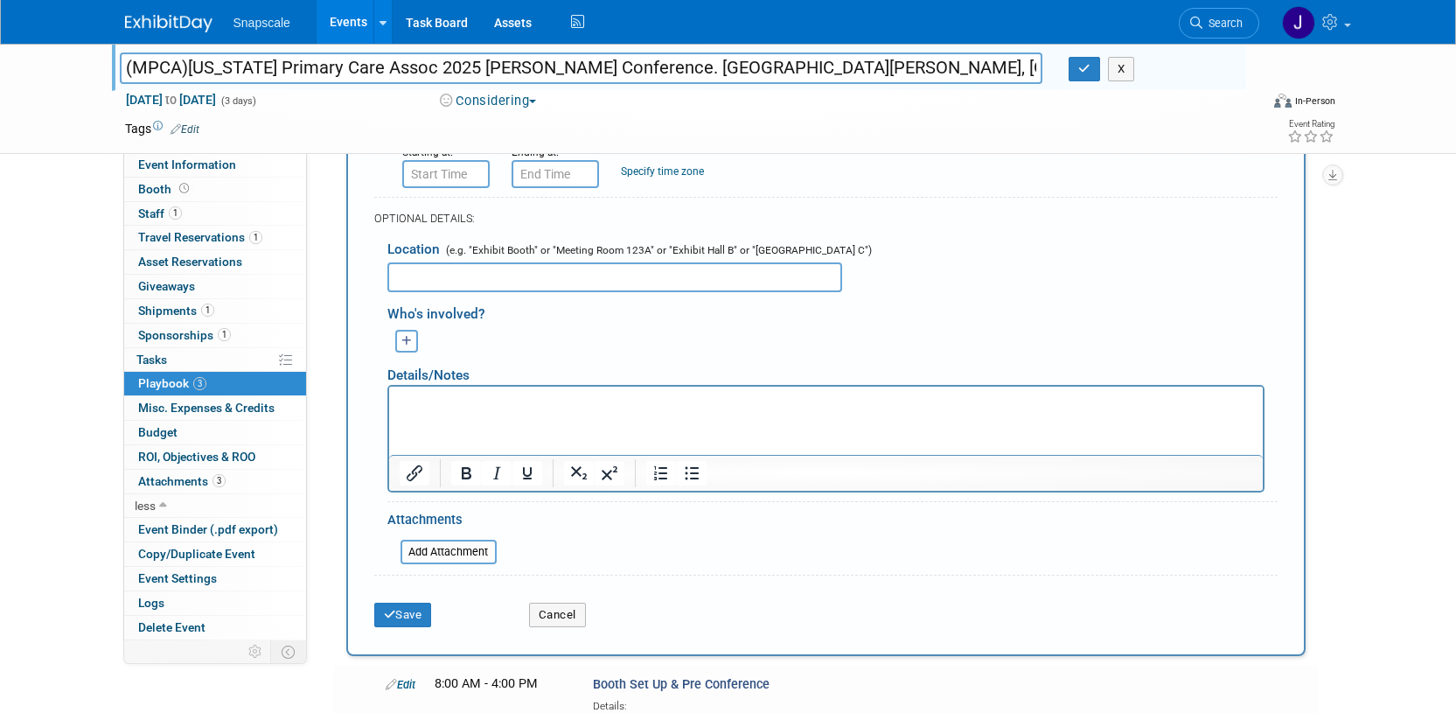
click at [431, 400] on p "Rich Text Area. Press ALT-0 for help." at bounding box center [825, 401] width 853 height 17
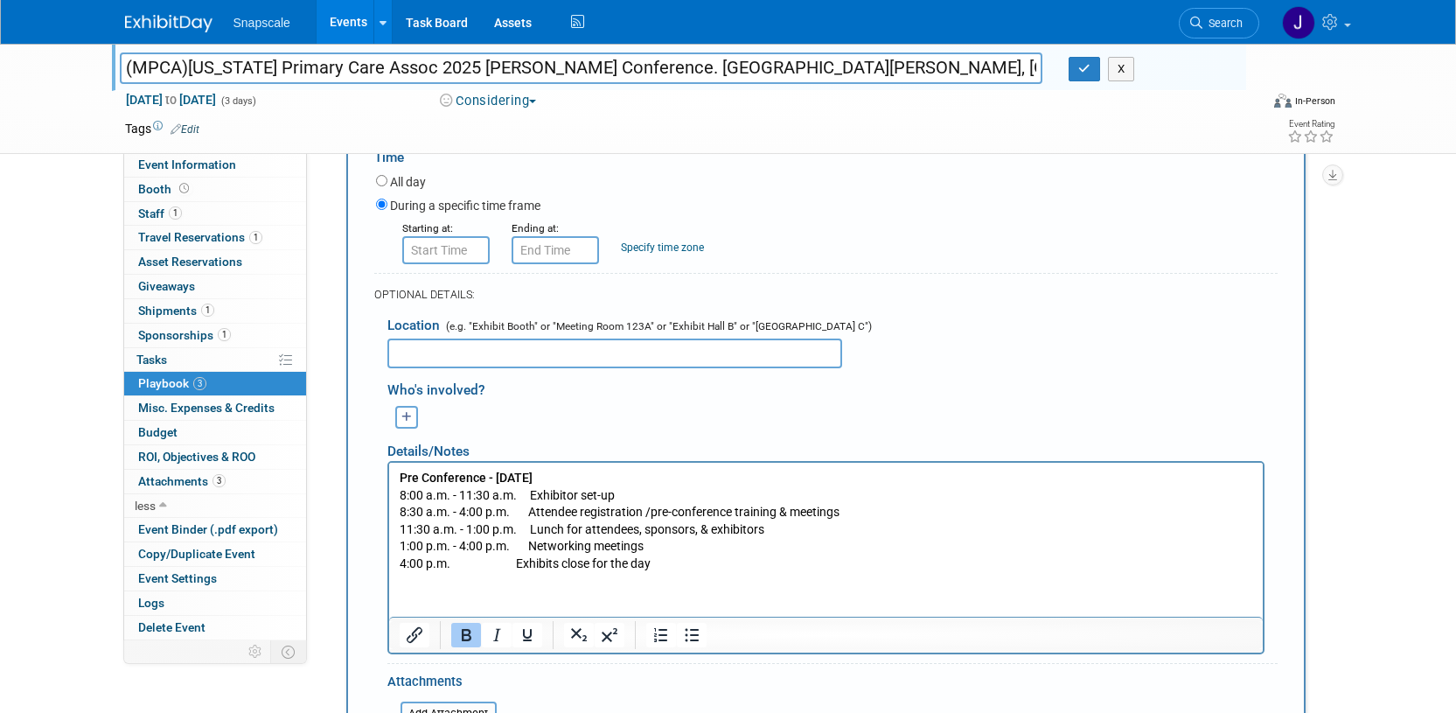
scroll to position [524, 0]
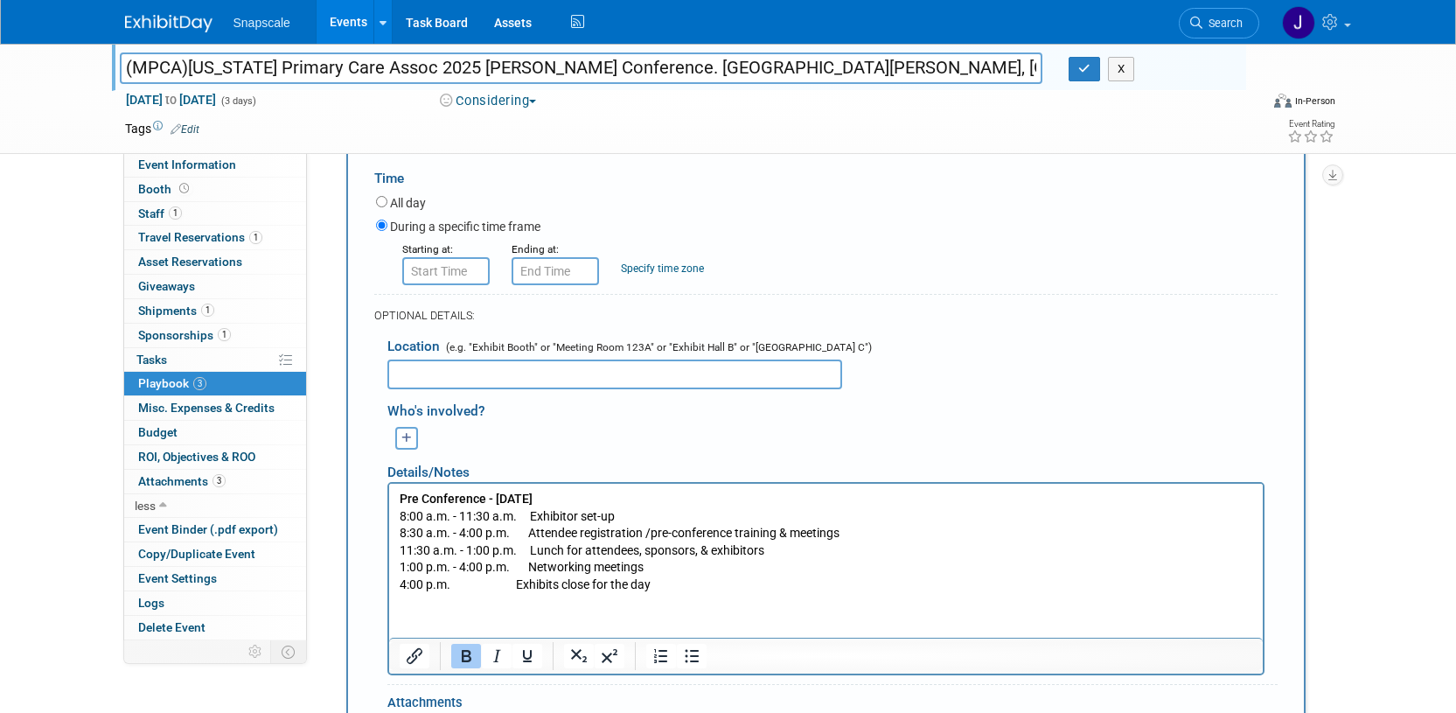
type input "8:00 AM"
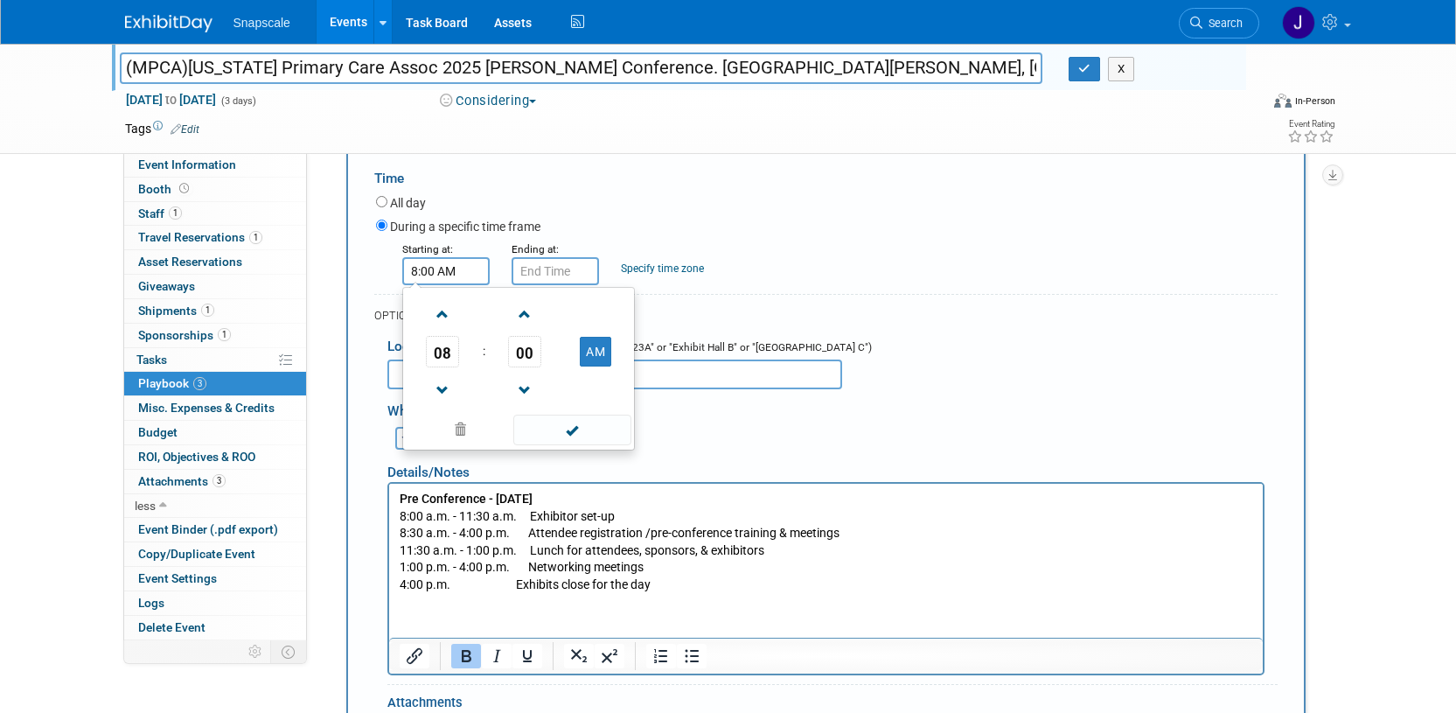
click at [443, 280] on input "8:00 AM" at bounding box center [445, 271] width 87 height 28
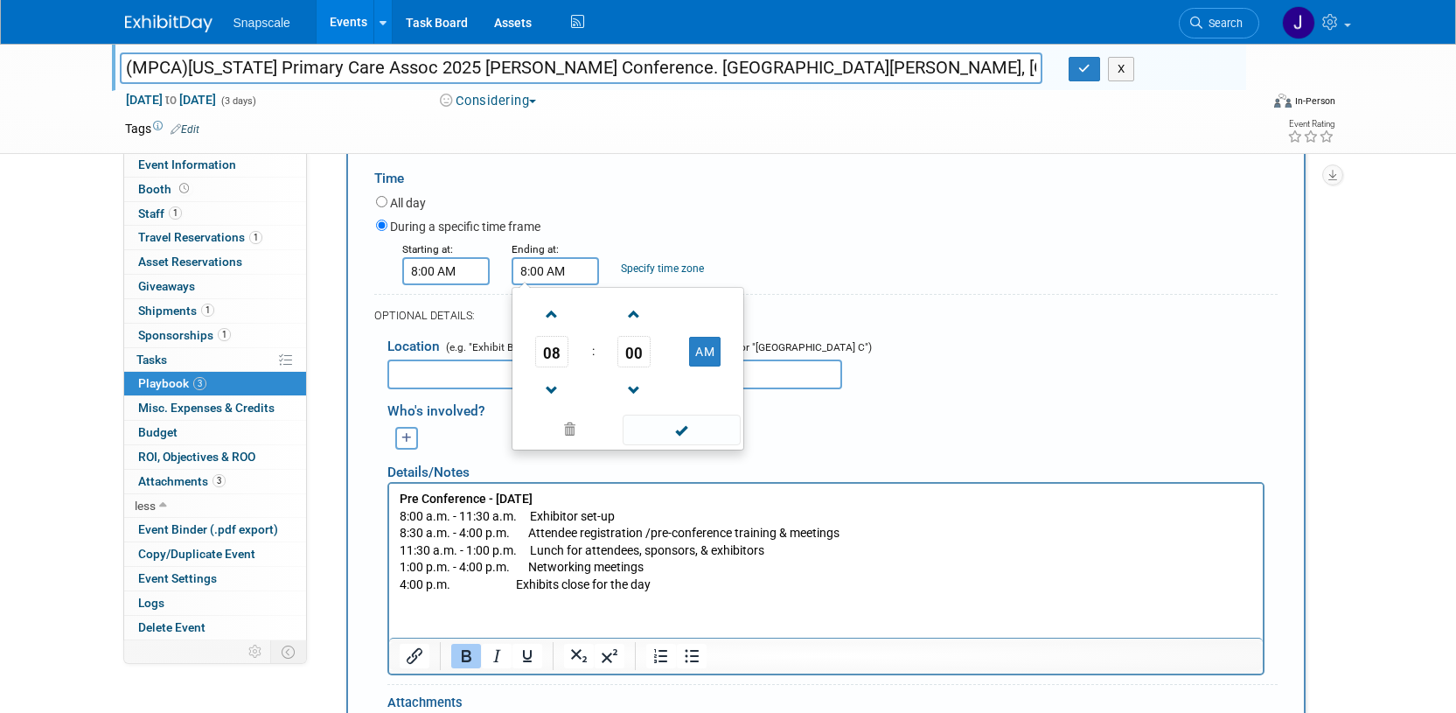
click at [537, 275] on input "8:00 AM" at bounding box center [554, 271] width 87 height 28
click at [546, 377] on span at bounding box center [552, 390] width 31 height 31
click at [547, 377] on span at bounding box center [552, 390] width 31 height 31
click at [547, 379] on span at bounding box center [552, 390] width 31 height 31
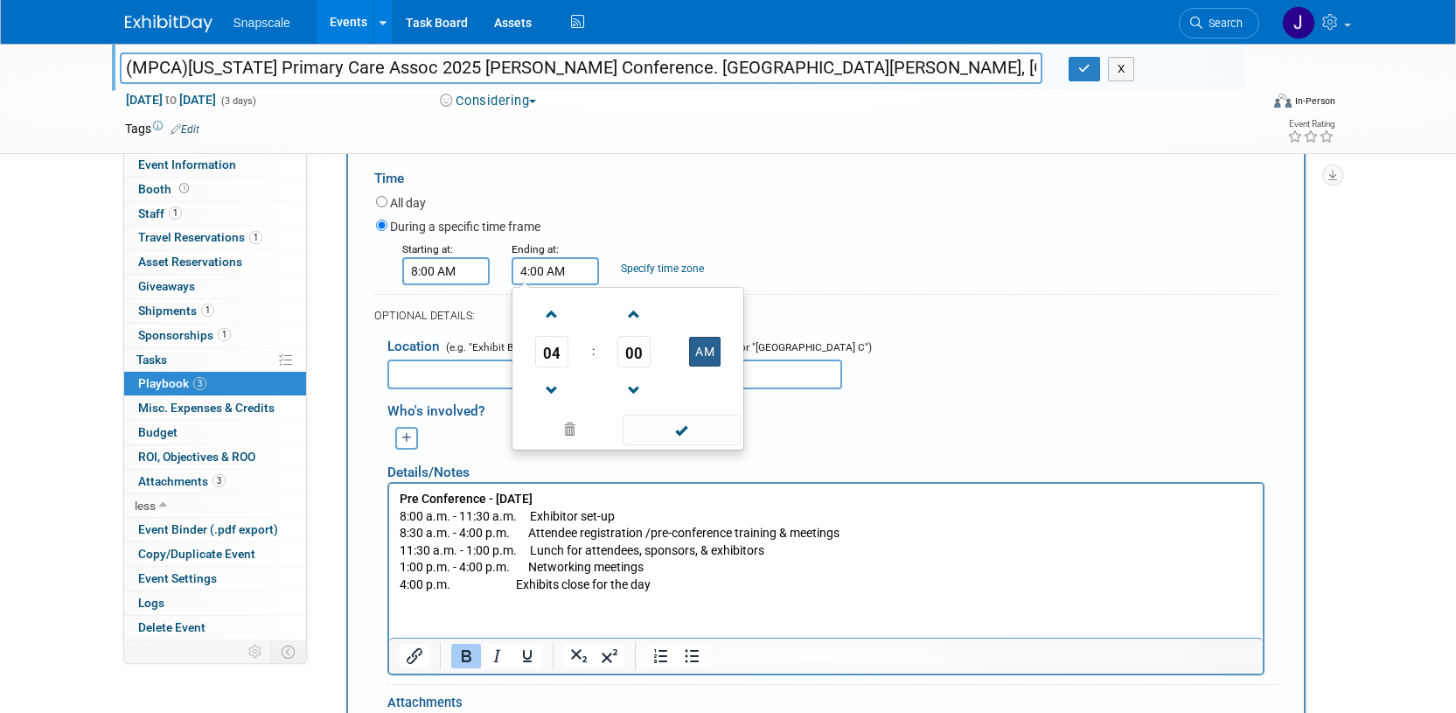
drag, startPoint x: 703, startPoint y: 353, endPoint x: 697, endPoint y: 362, distance: 10.7
click at [703, 353] on button "AM" at bounding box center [704, 352] width 31 height 30
type input "4:00 PM"
click at [680, 436] on span at bounding box center [682, 429] width 118 height 31
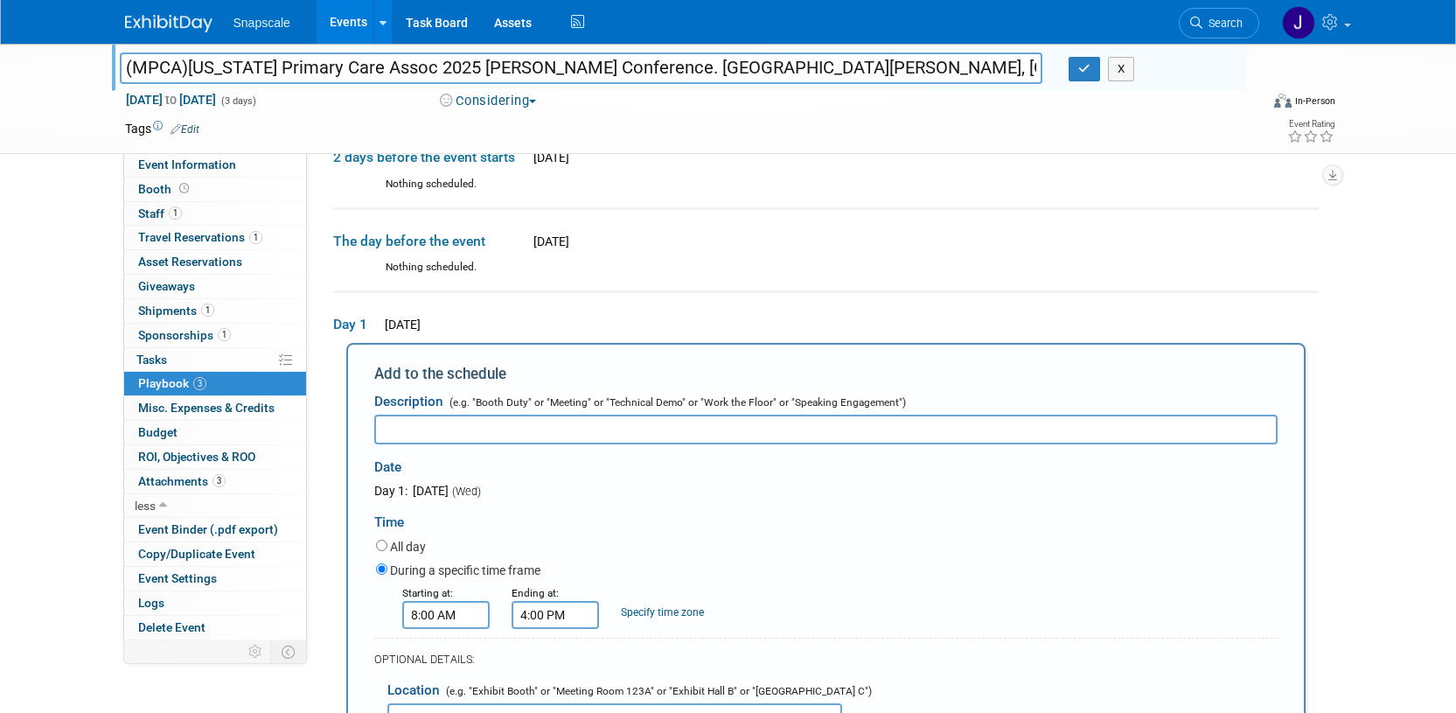
click at [410, 423] on input "text" at bounding box center [825, 429] width 903 height 30
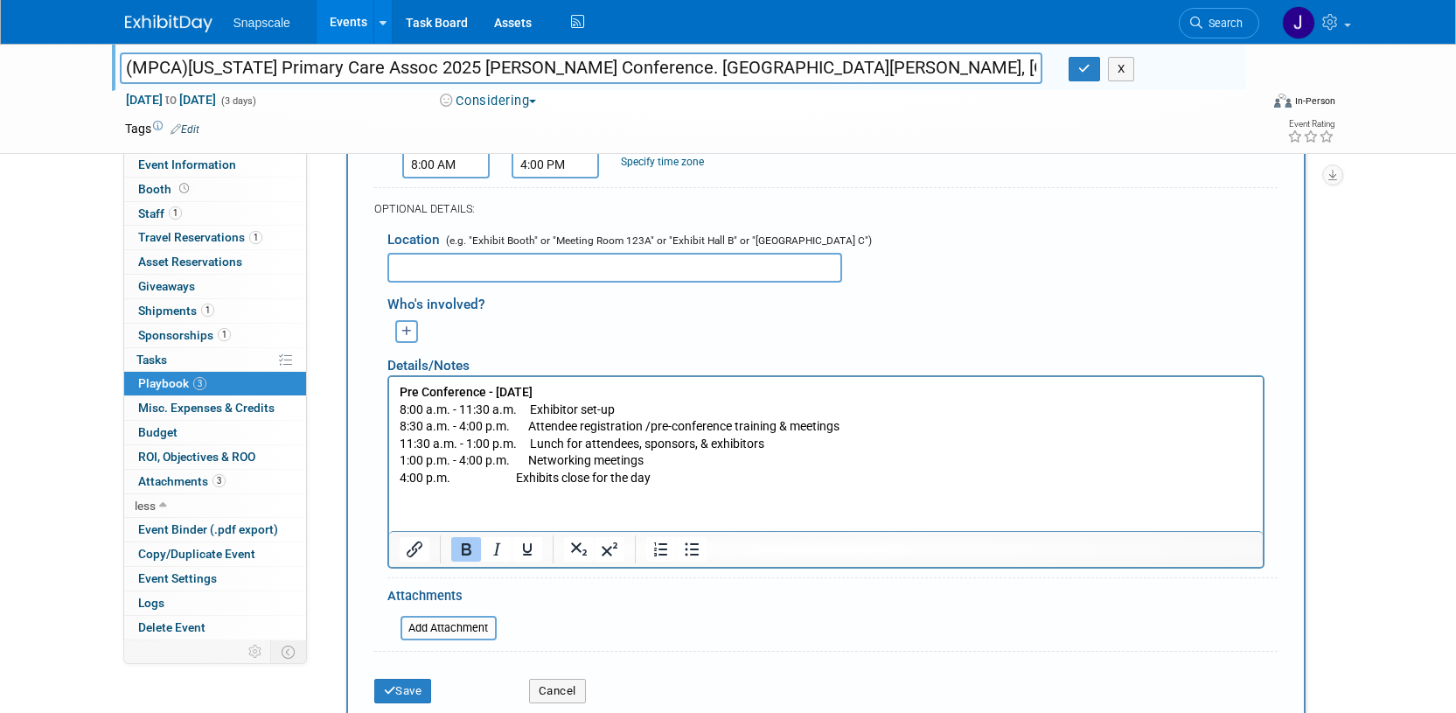
scroll to position [647, 0]
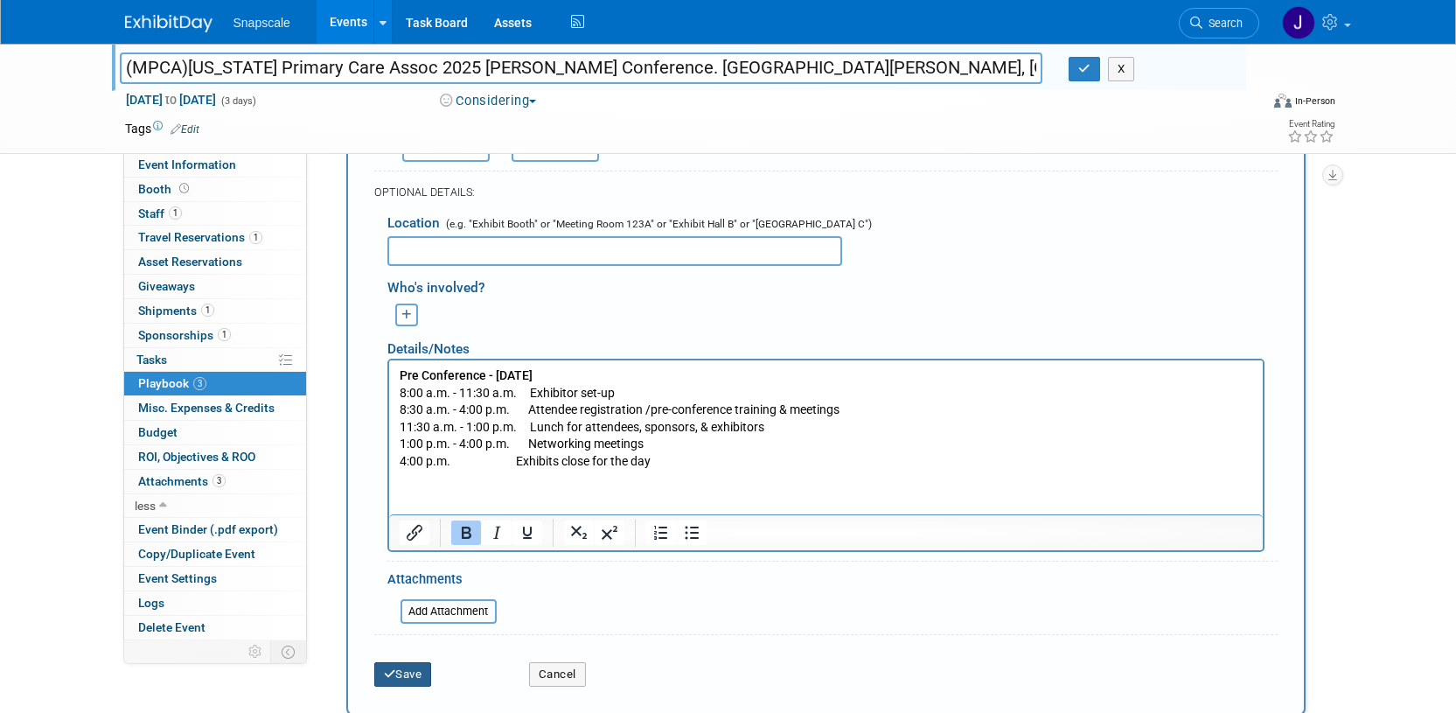
type input "TENTATIVE SCHEDULE"
click at [403, 673] on button "Save" at bounding box center [403, 674] width 58 height 24
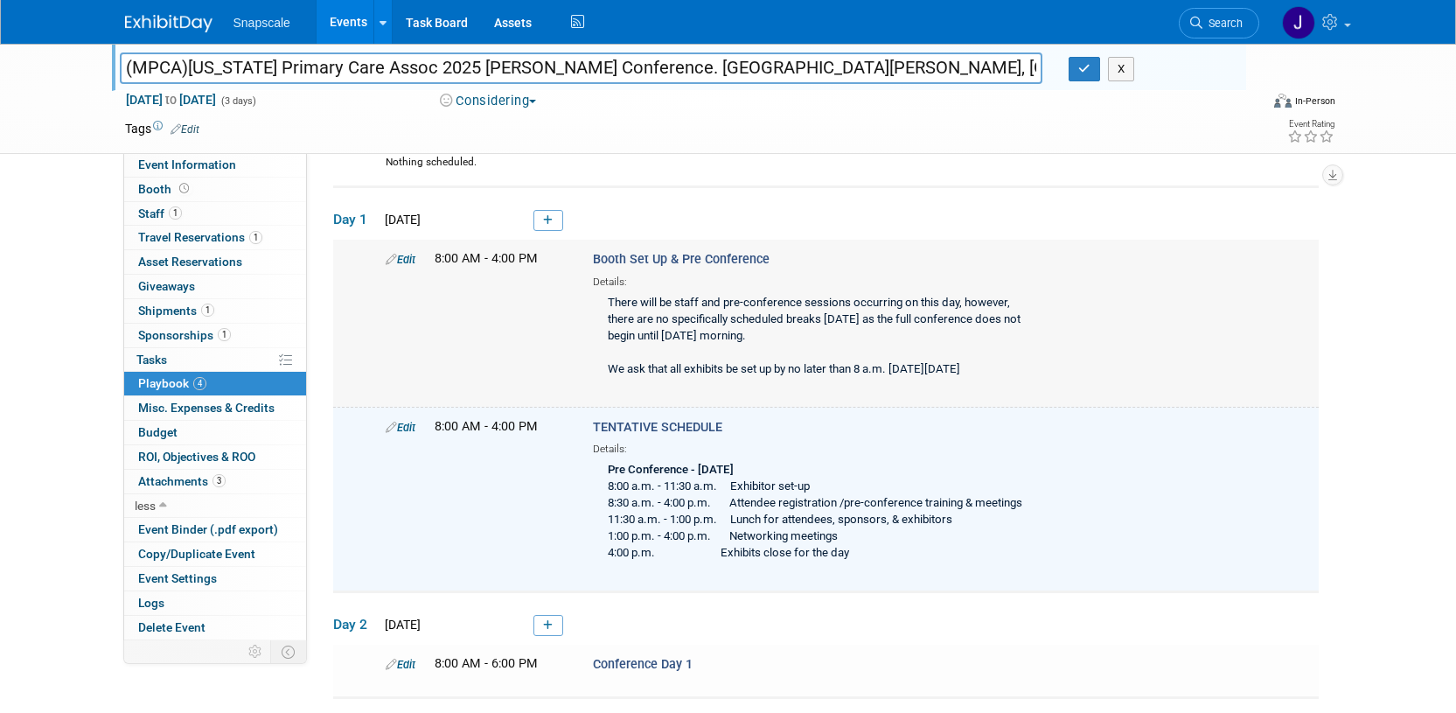
scroll to position [256, 0]
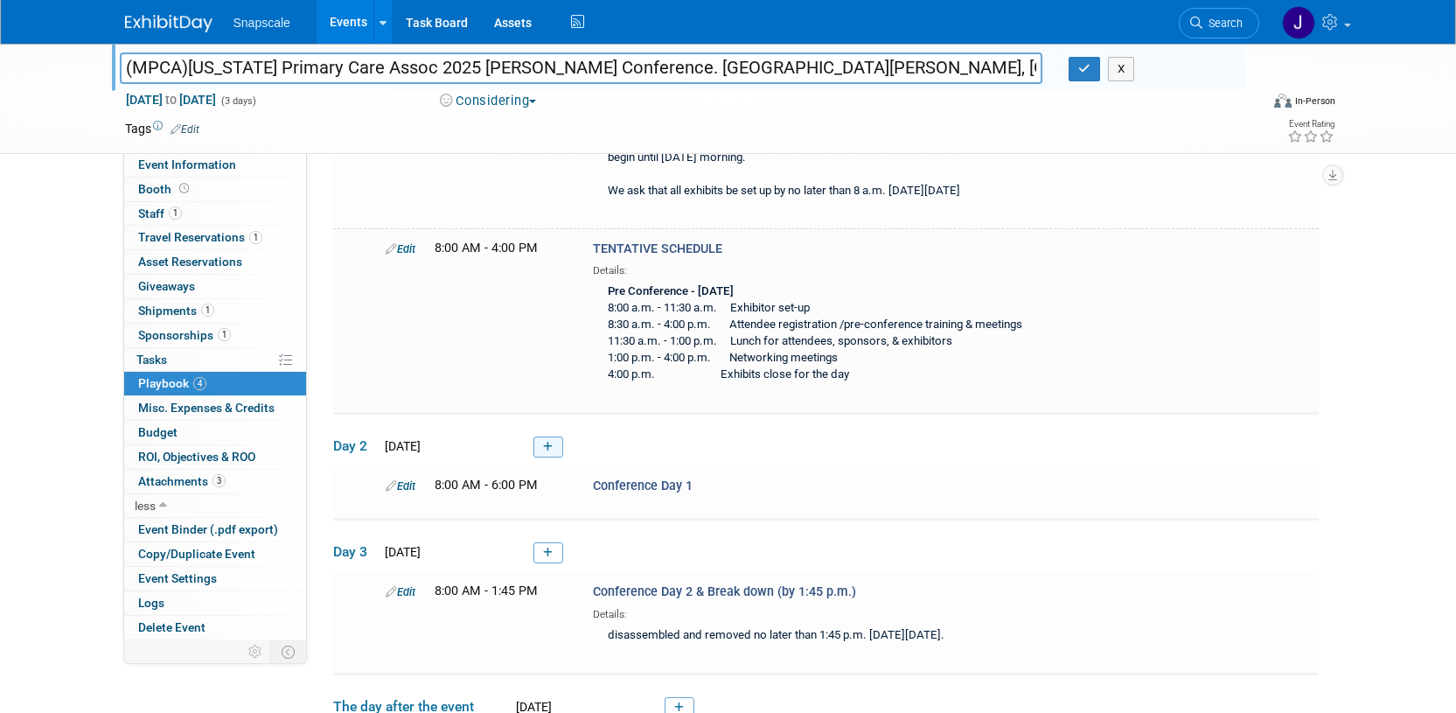
click at [546, 438] on link at bounding box center [548, 446] width 30 height 21
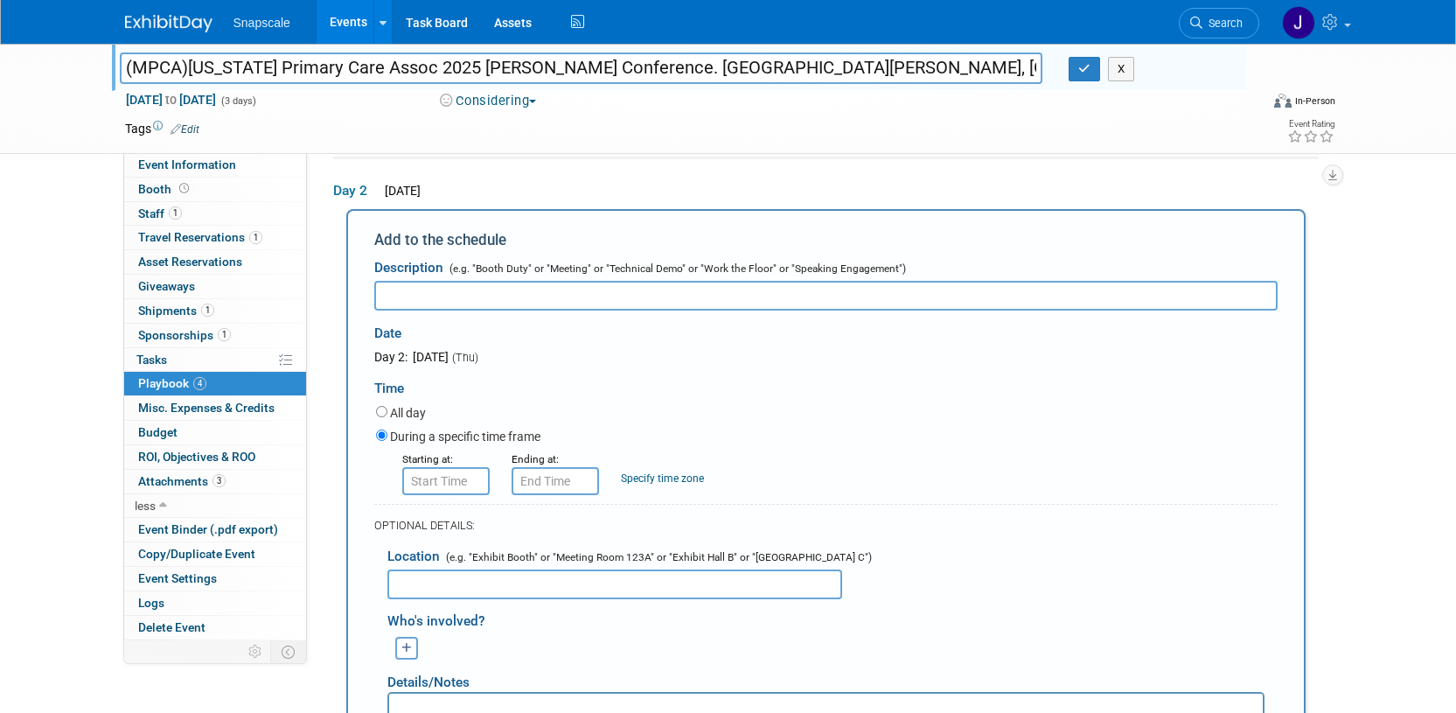
scroll to position [721, 0]
click at [416, 695] on p "Rich Text Area. Press ALT-0 for help." at bounding box center [825, 703] width 853 height 17
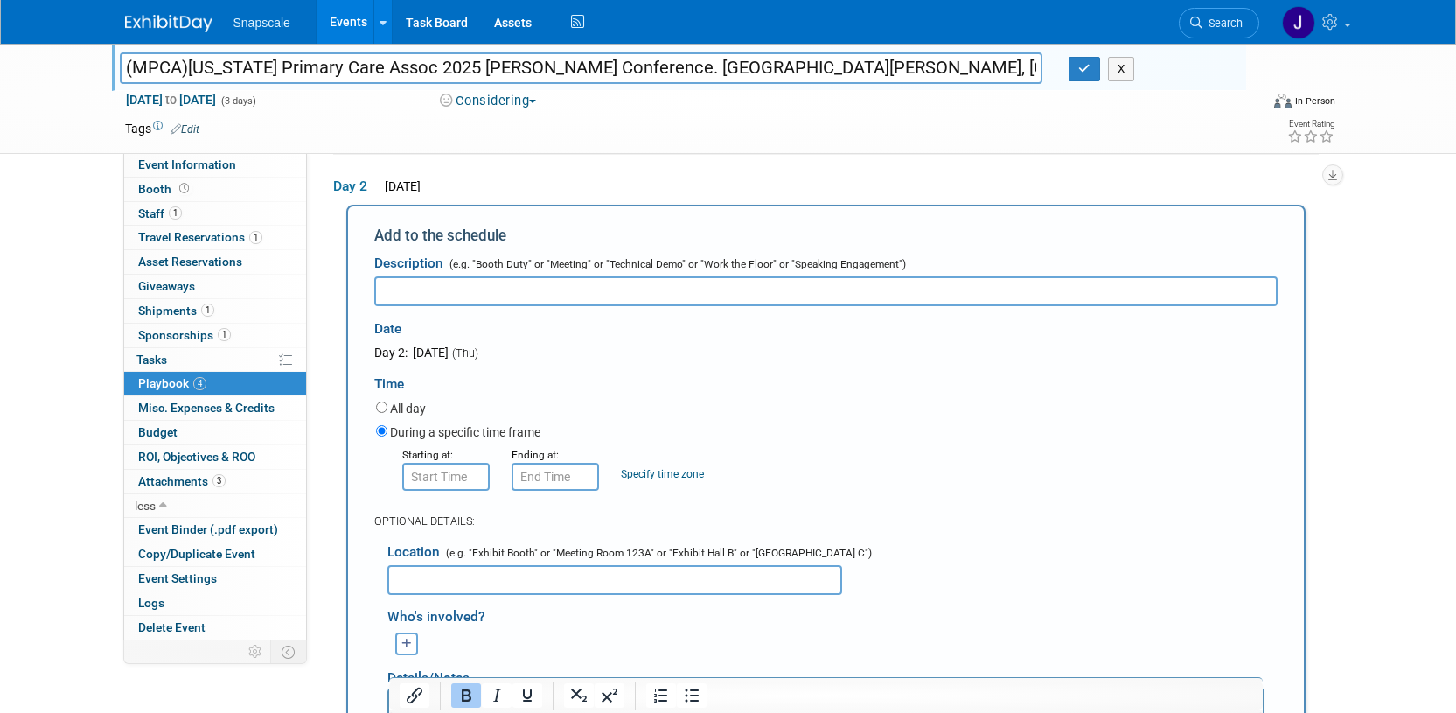
scroll to position [877, 0]
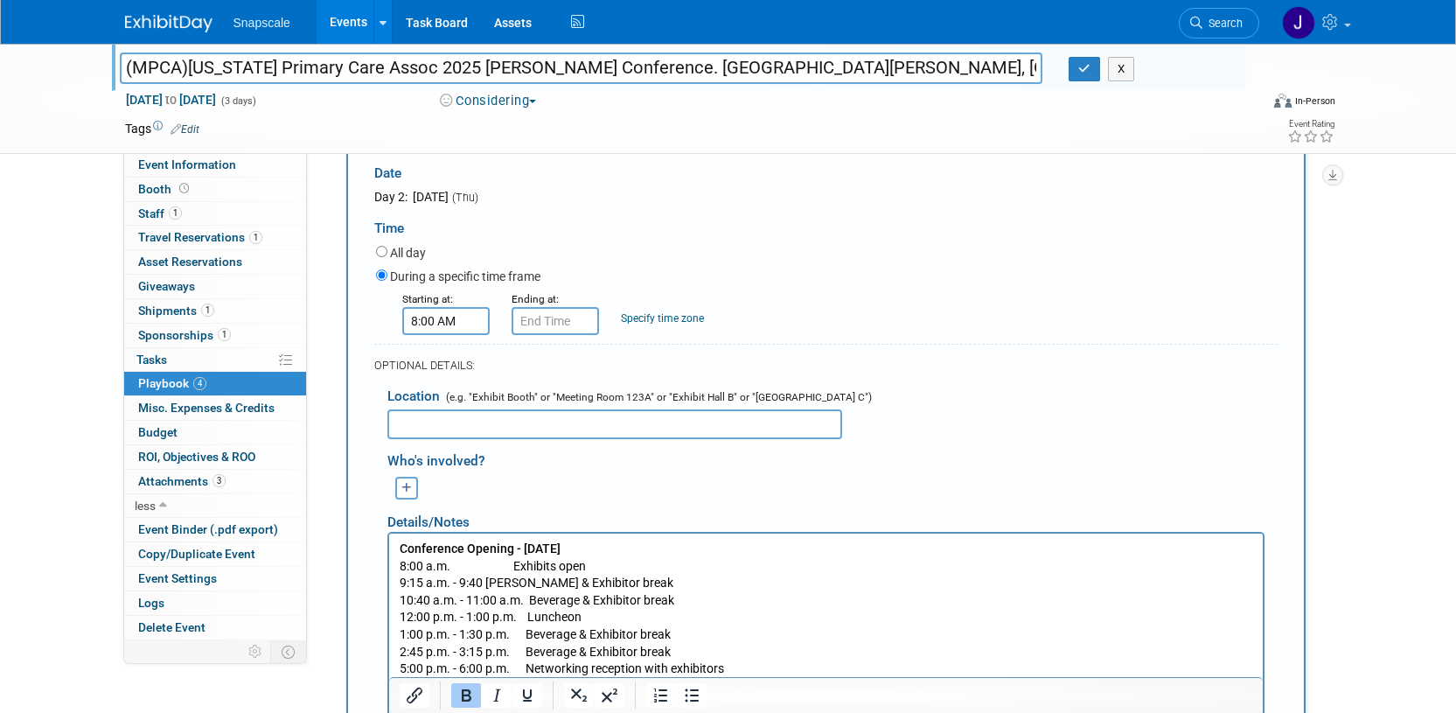
click at [440, 321] on input "8:00 AM" at bounding box center [445, 321] width 87 height 28
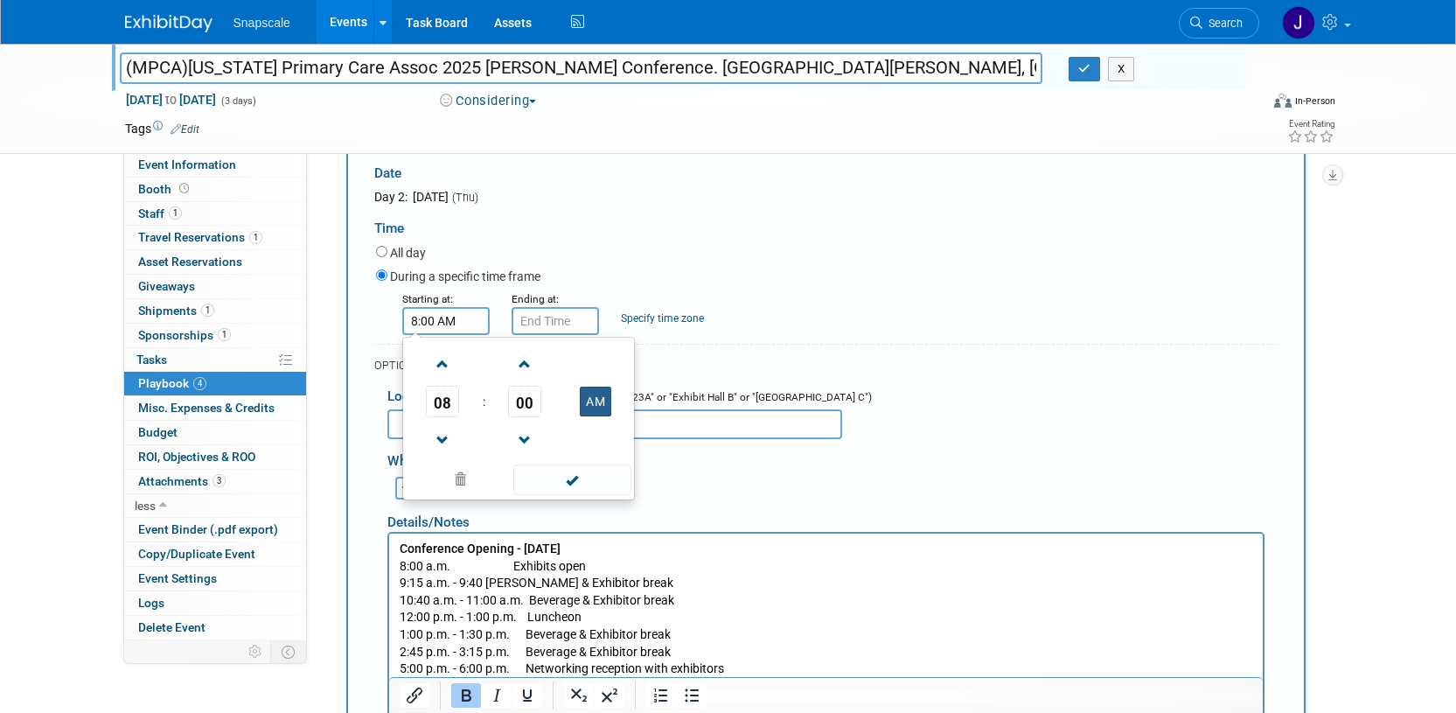
click at [588, 387] on button "AM" at bounding box center [595, 401] width 31 height 30
click at [601, 405] on button "PM" at bounding box center [595, 401] width 31 height 30
type input "8:00 AM"
click at [572, 480] on span at bounding box center [572, 479] width 118 height 31
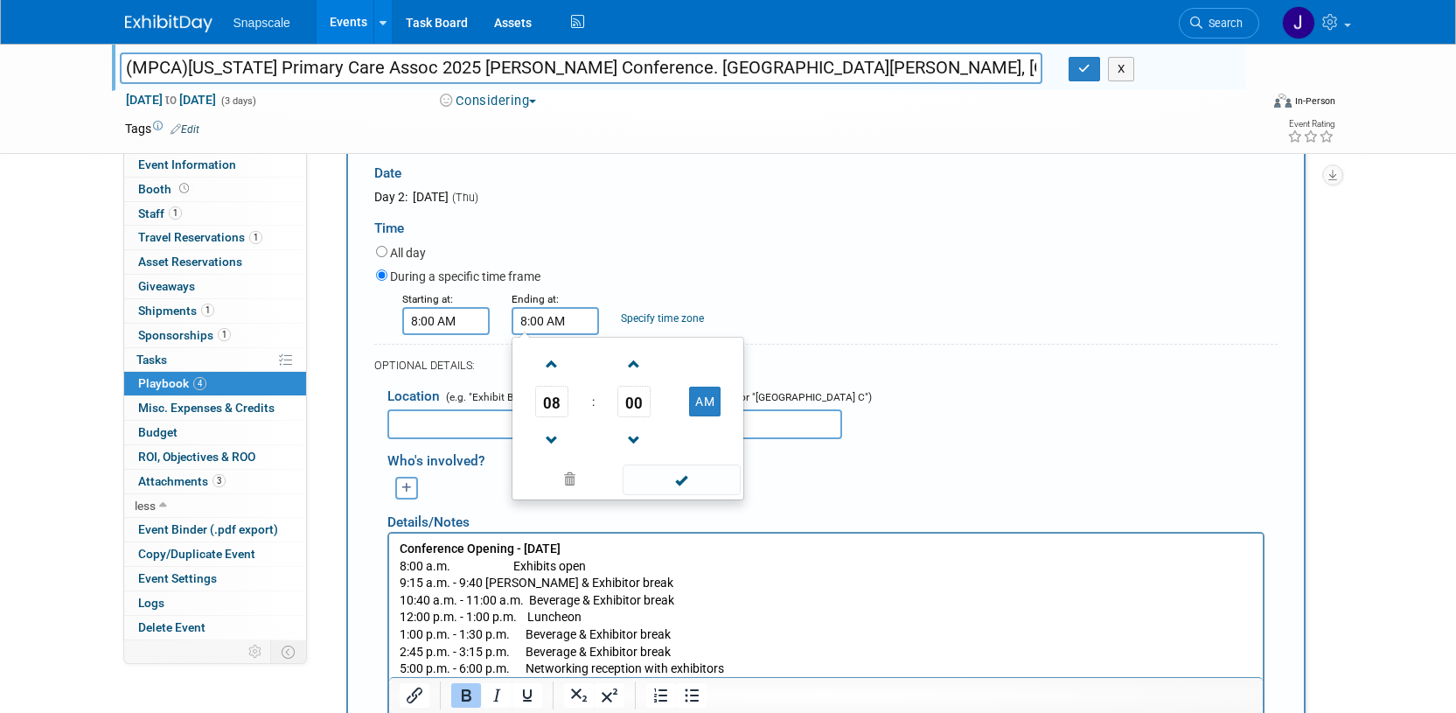
click at [564, 316] on input "8:00 AM" at bounding box center [554, 321] width 87 height 28
click at [547, 429] on span at bounding box center [552, 440] width 31 height 31
click at [727, 397] on td "AM" at bounding box center [705, 401] width 69 height 31
click at [712, 400] on button "AM" at bounding box center [704, 401] width 31 height 30
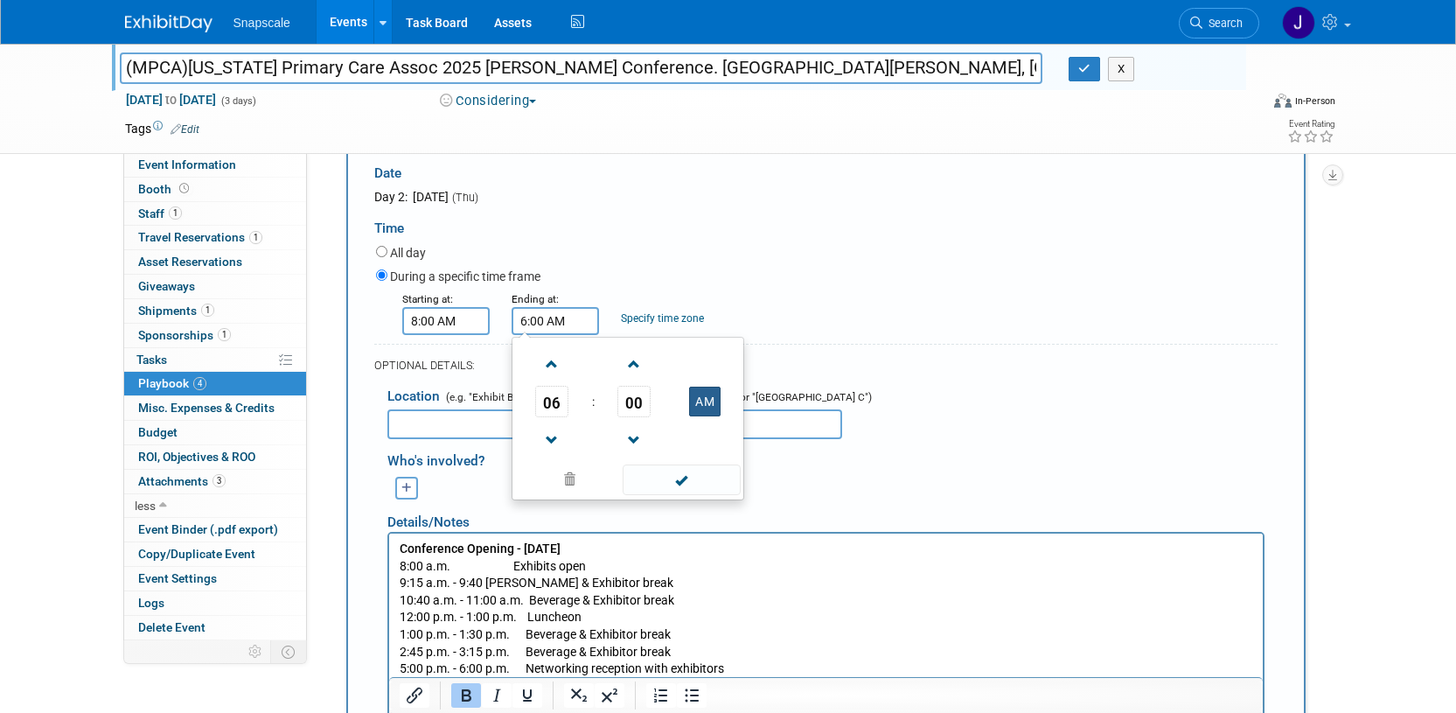
type input "6:00 PM"
drag, startPoint x: 690, startPoint y: 477, endPoint x: 700, endPoint y: 470, distance: 12.6
click at [690, 477] on span at bounding box center [682, 479] width 118 height 31
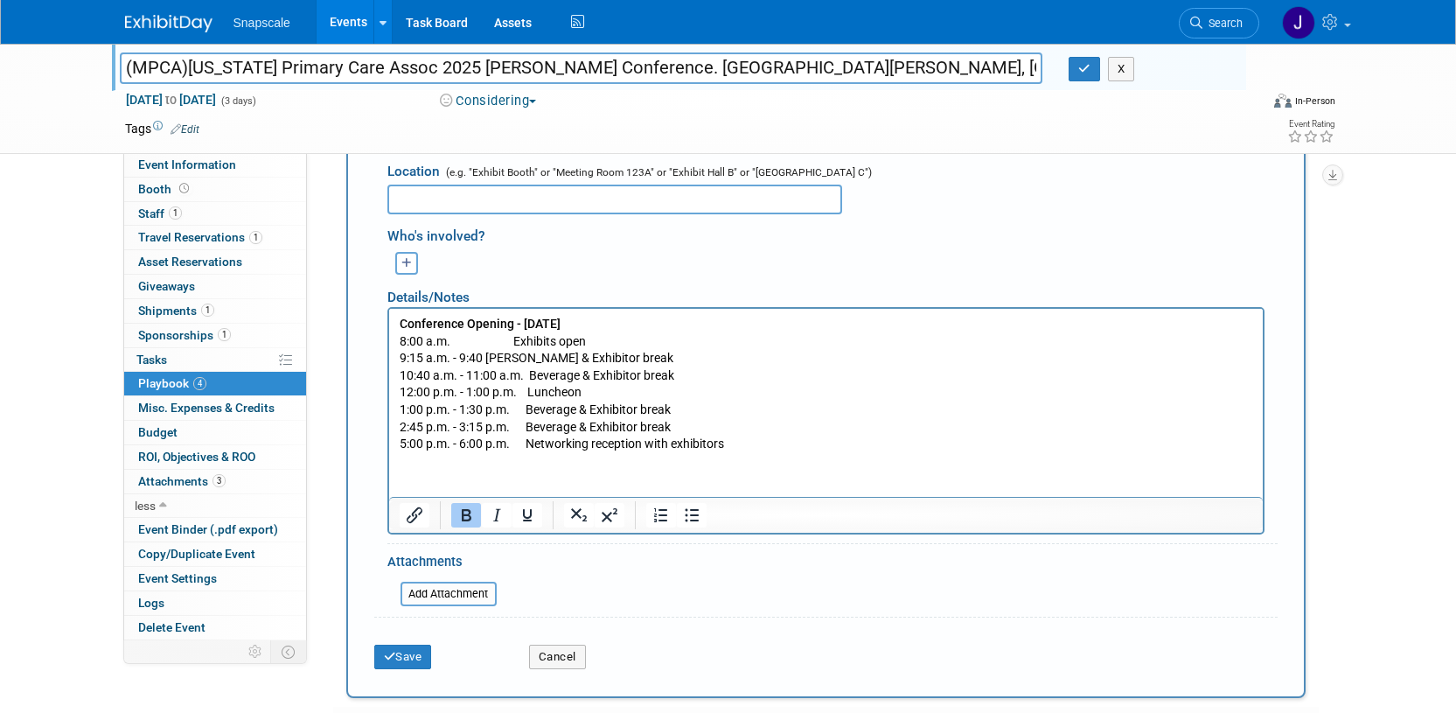
scroll to position [1115, 0]
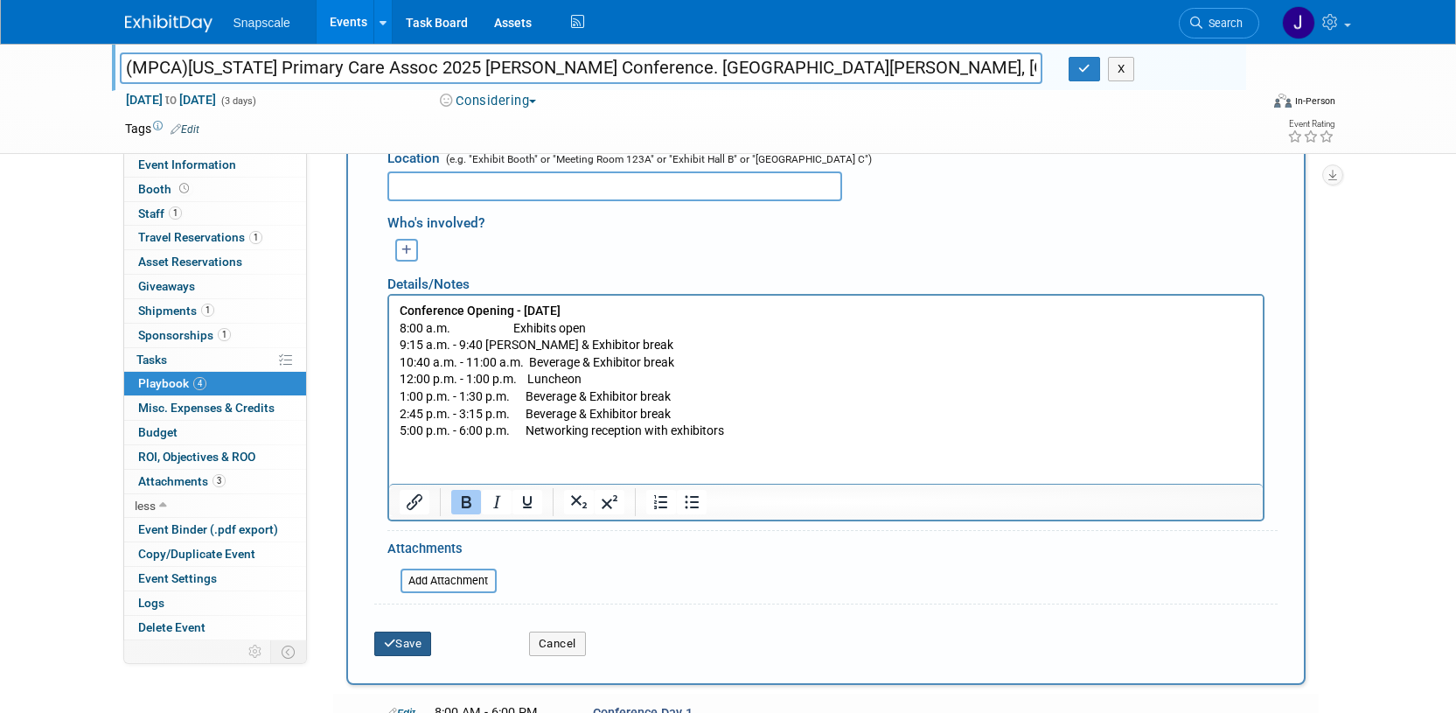
click at [400, 635] on button "Save" at bounding box center [403, 643] width 58 height 24
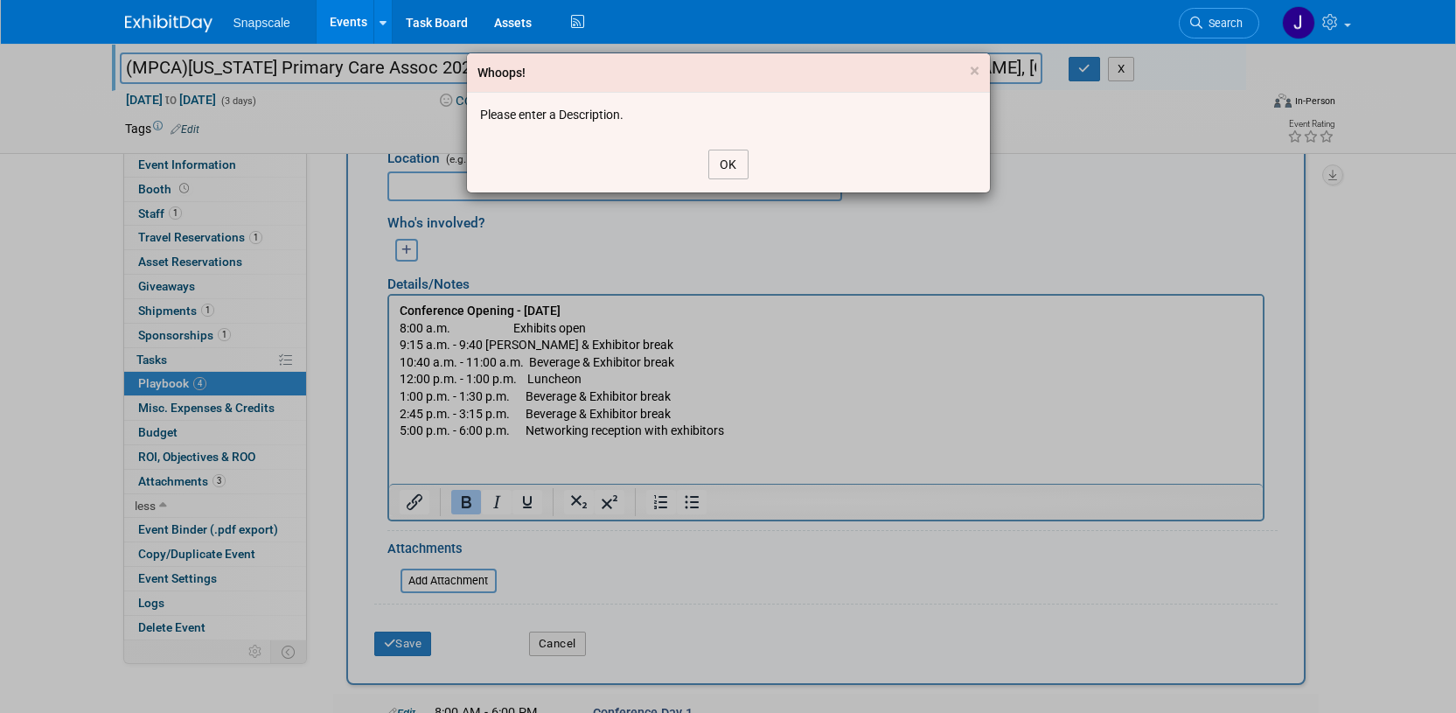
click at [727, 169] on button "OK" at bounding box center [728, 165] width 40 height 30
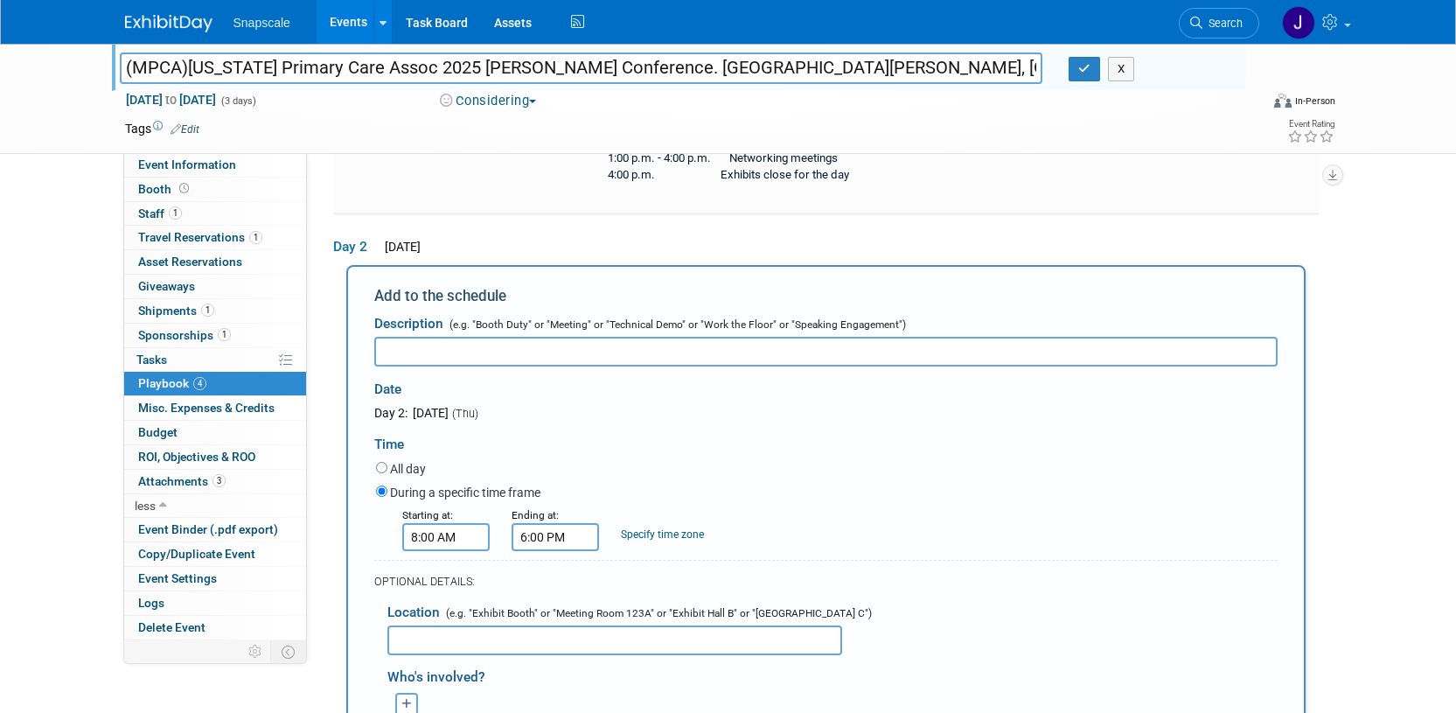
scroll to position [667, 0]
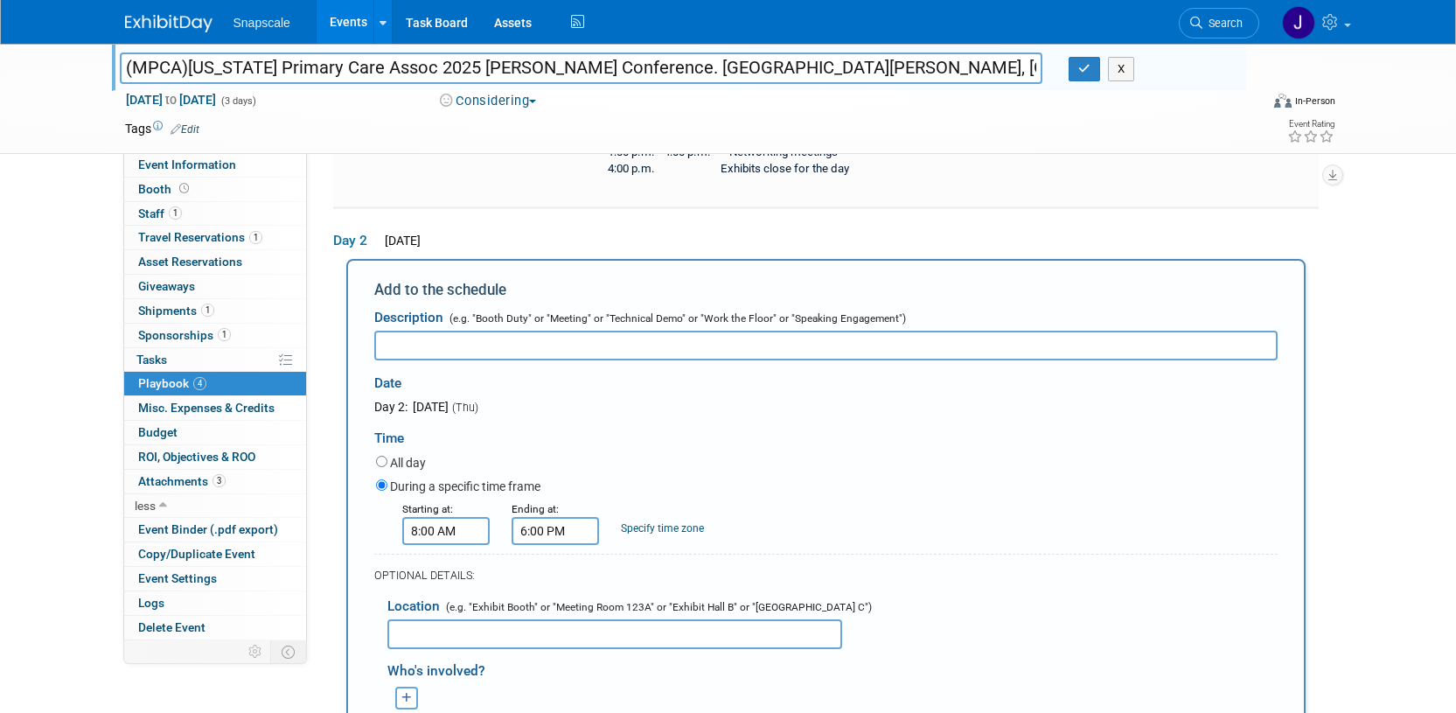
click at [438, 345] on input "text" at bounding box center [825, 345] width 903 height 30
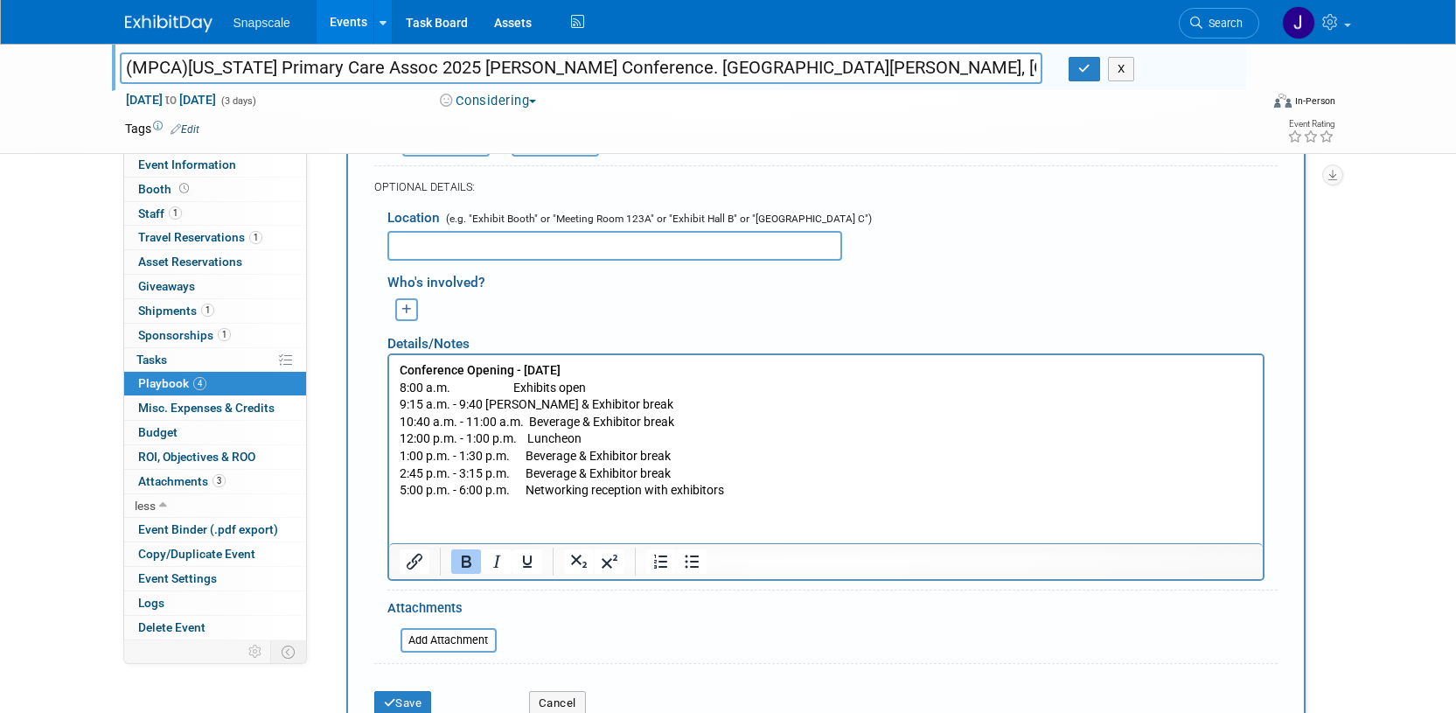
scroll to position [1064, 0]
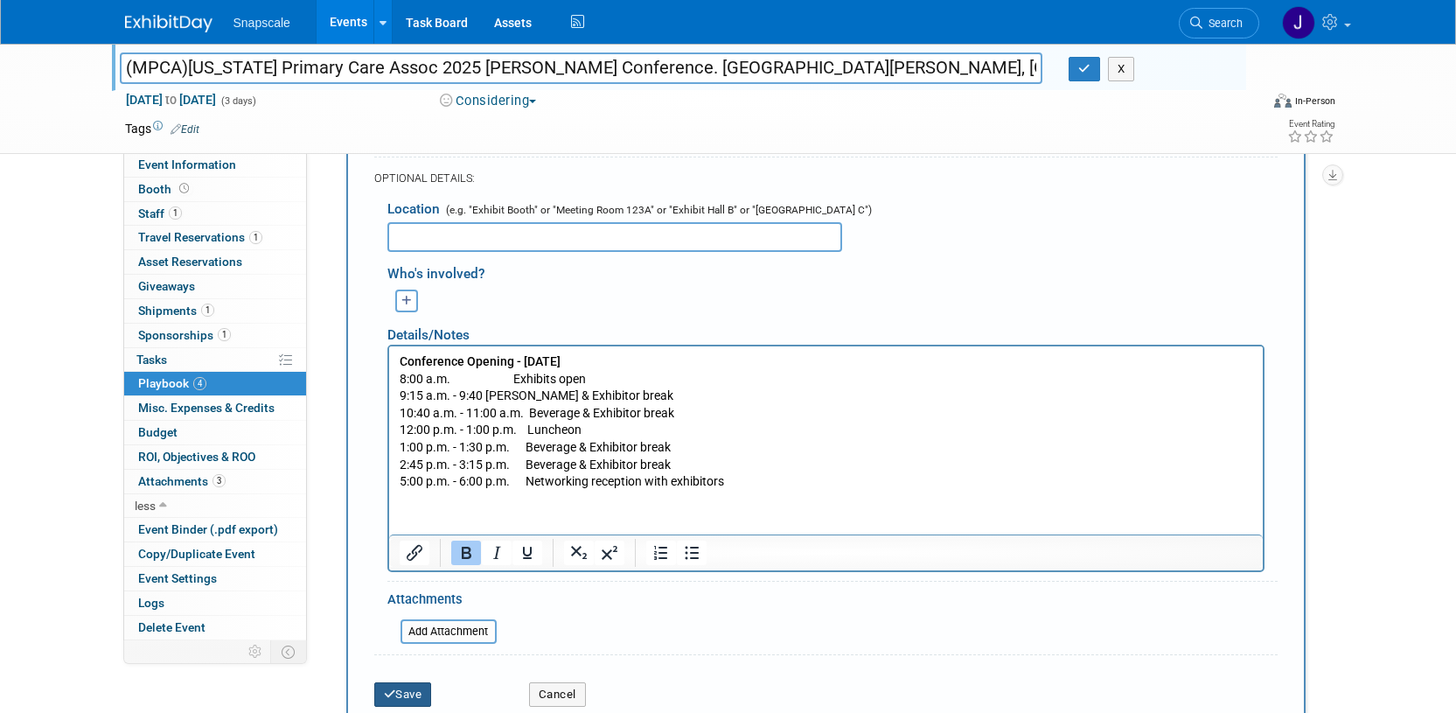
type input "TENTATIVE SCHEDULE - DAY 1"
click at [420, 691] on button "Save" at bounding box center [403, 694] width 58 height 24
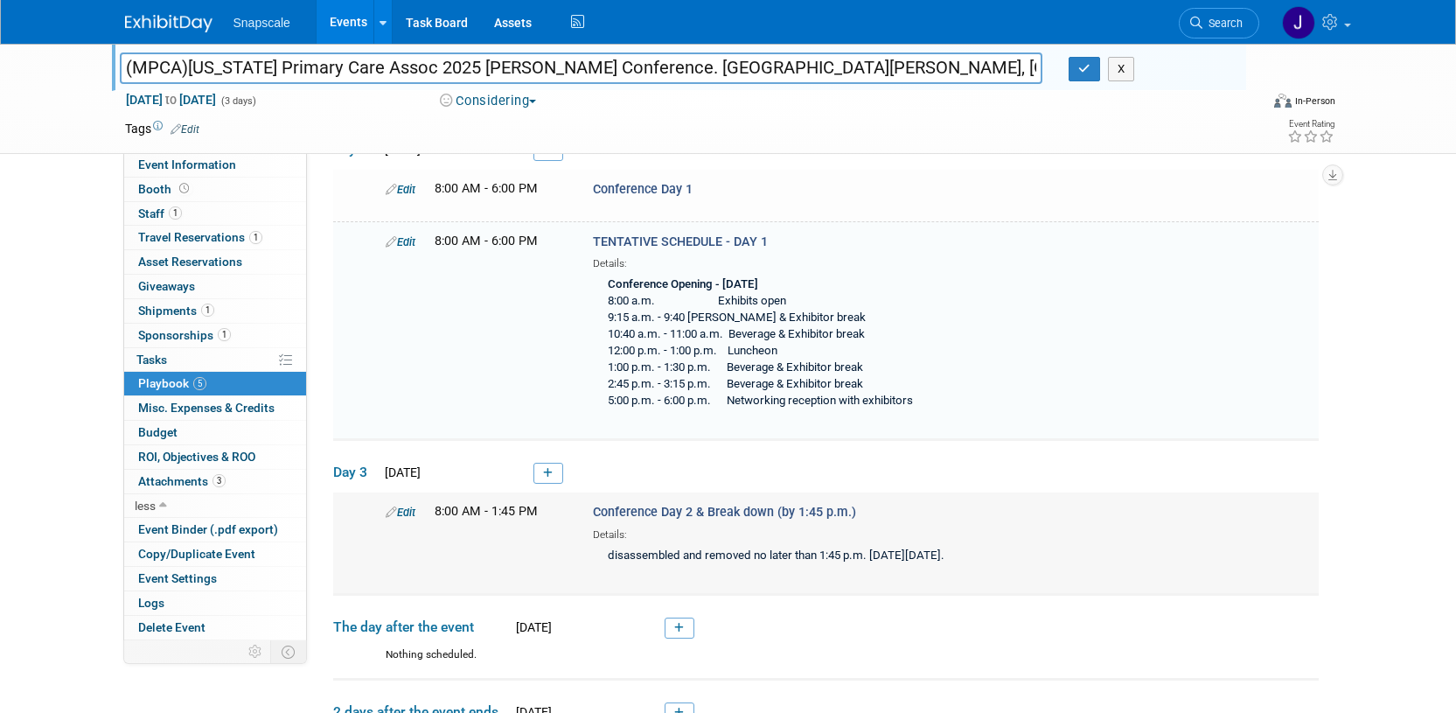
scroll to position [765, 0]
click at [539, 471] on link at bounding box center [548, 473] width 30 height 21
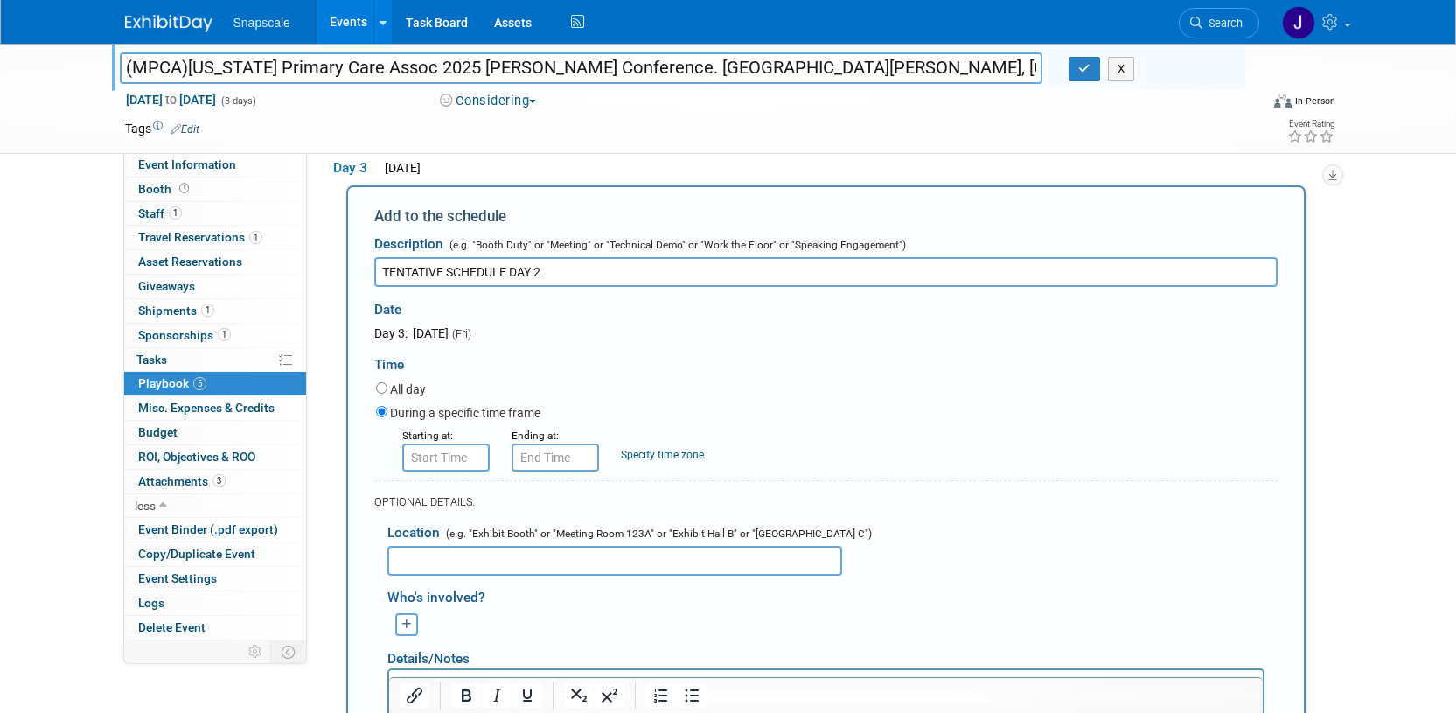
scroll to position [1050, 0]
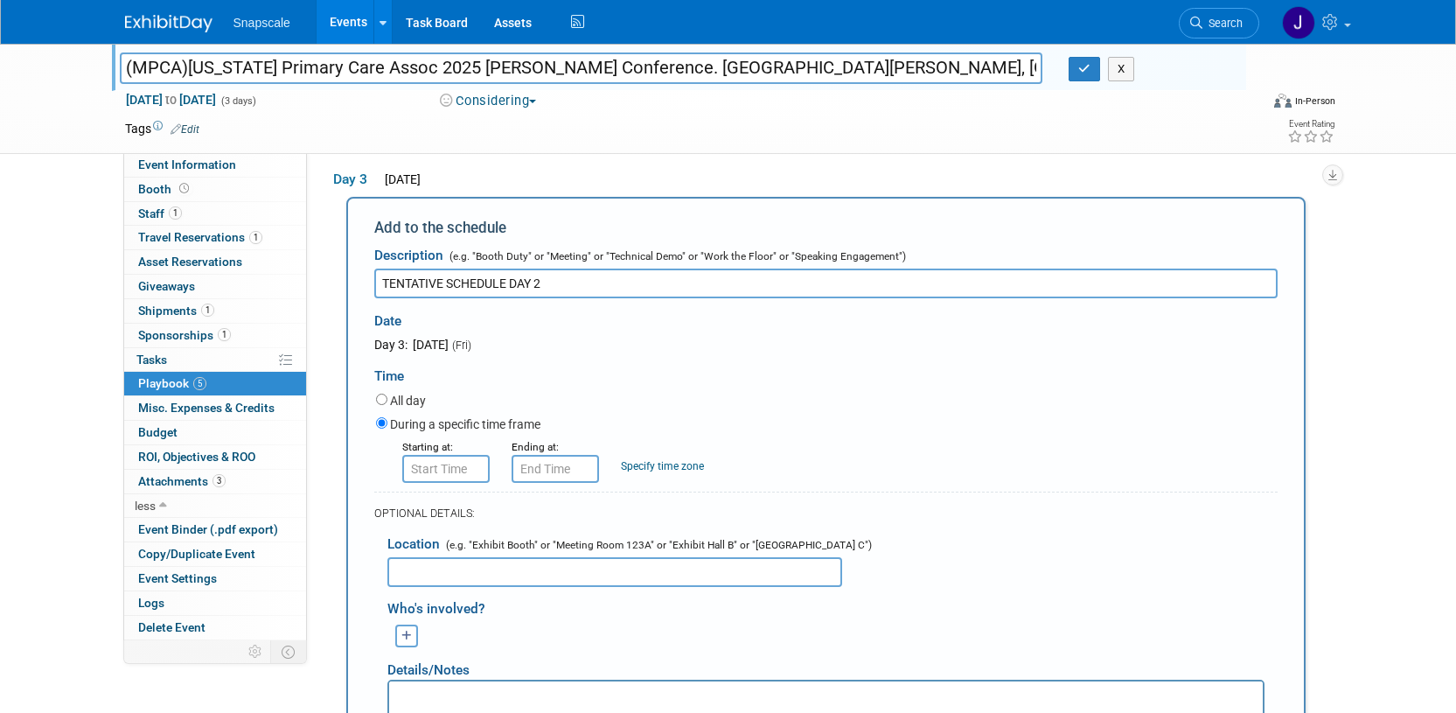
click at [512, 282] on input "TENTATIVE SCHEDULE DAY 2" at bounding box center [825, 283] width 903 height 30
type input "TENTATIVE SCHEDULE - DAY 2"
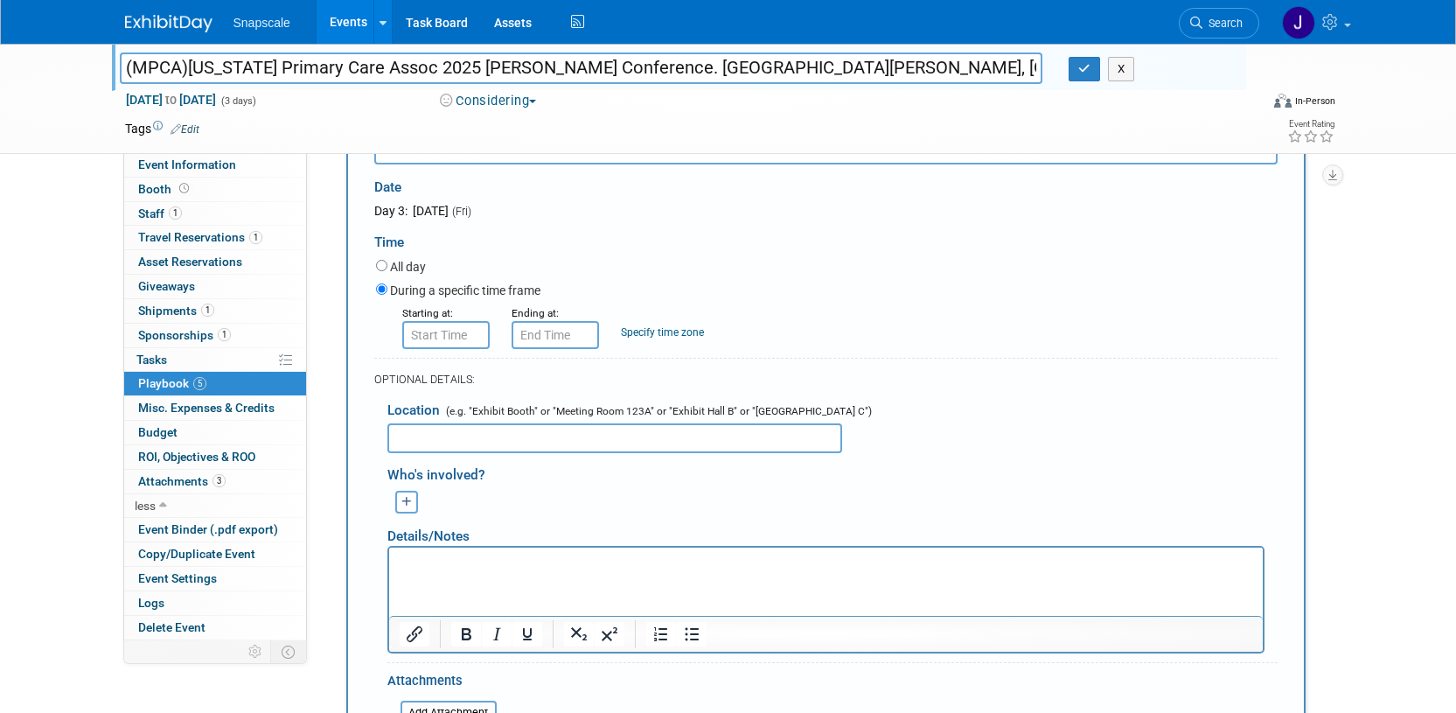
scroll to position [1192, 0]
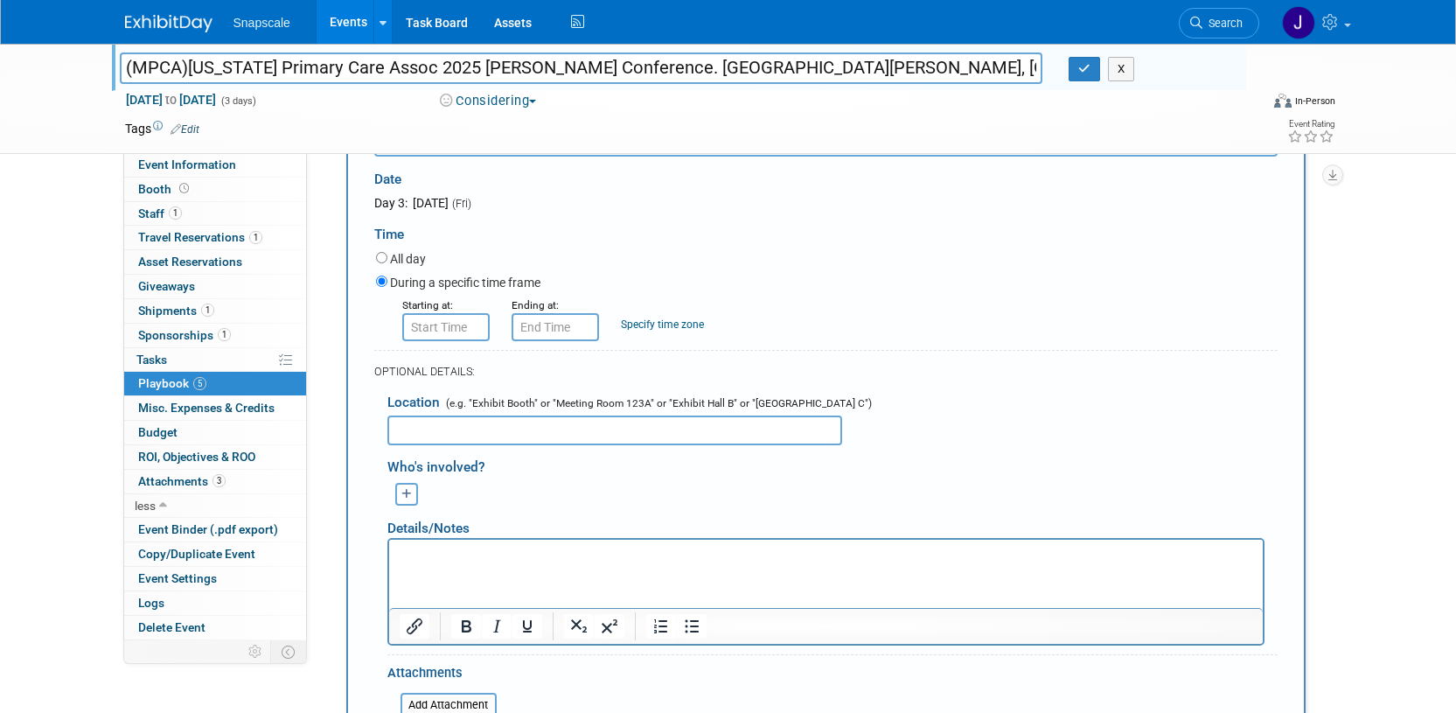
click at [406, 552] on p "Rich Text Area. Press ALT-0 for help." at bounding box center [825, 554] width 853 height 17
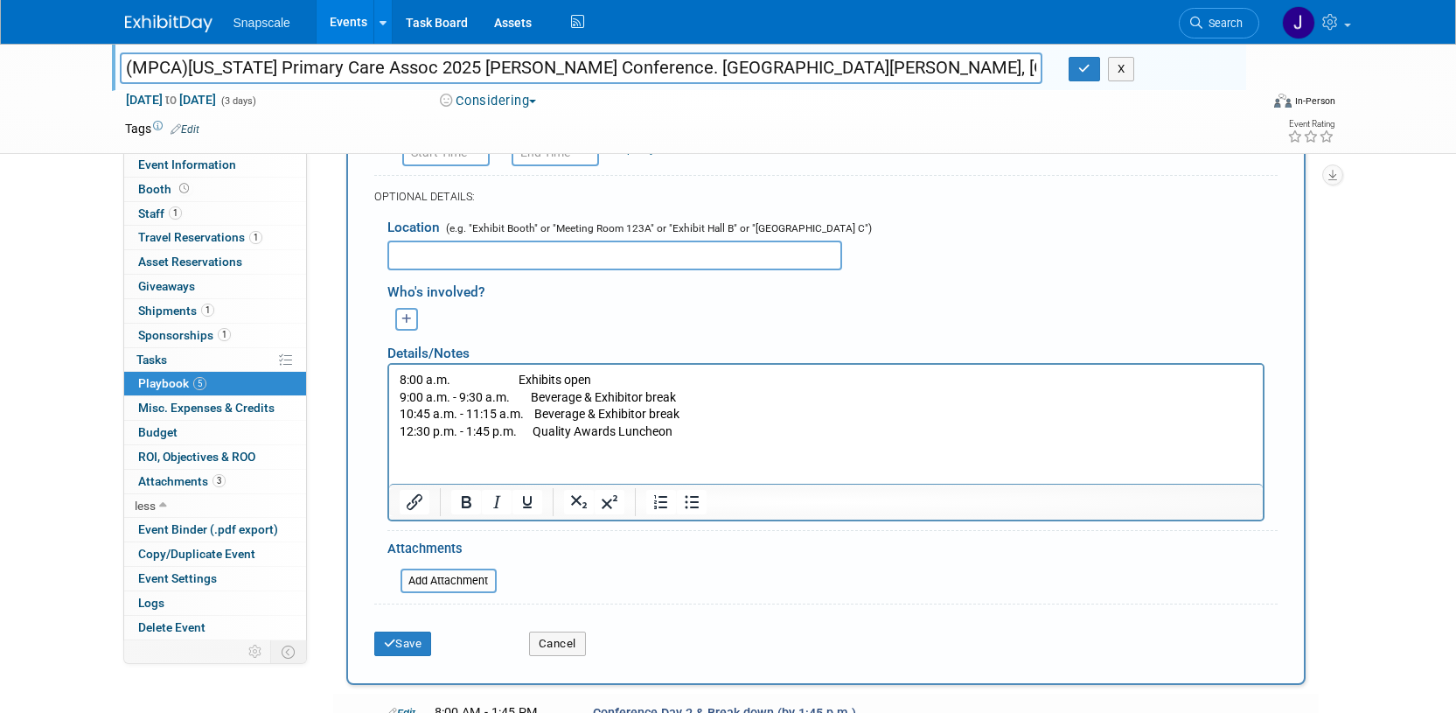
scroll to position [1401, 0]
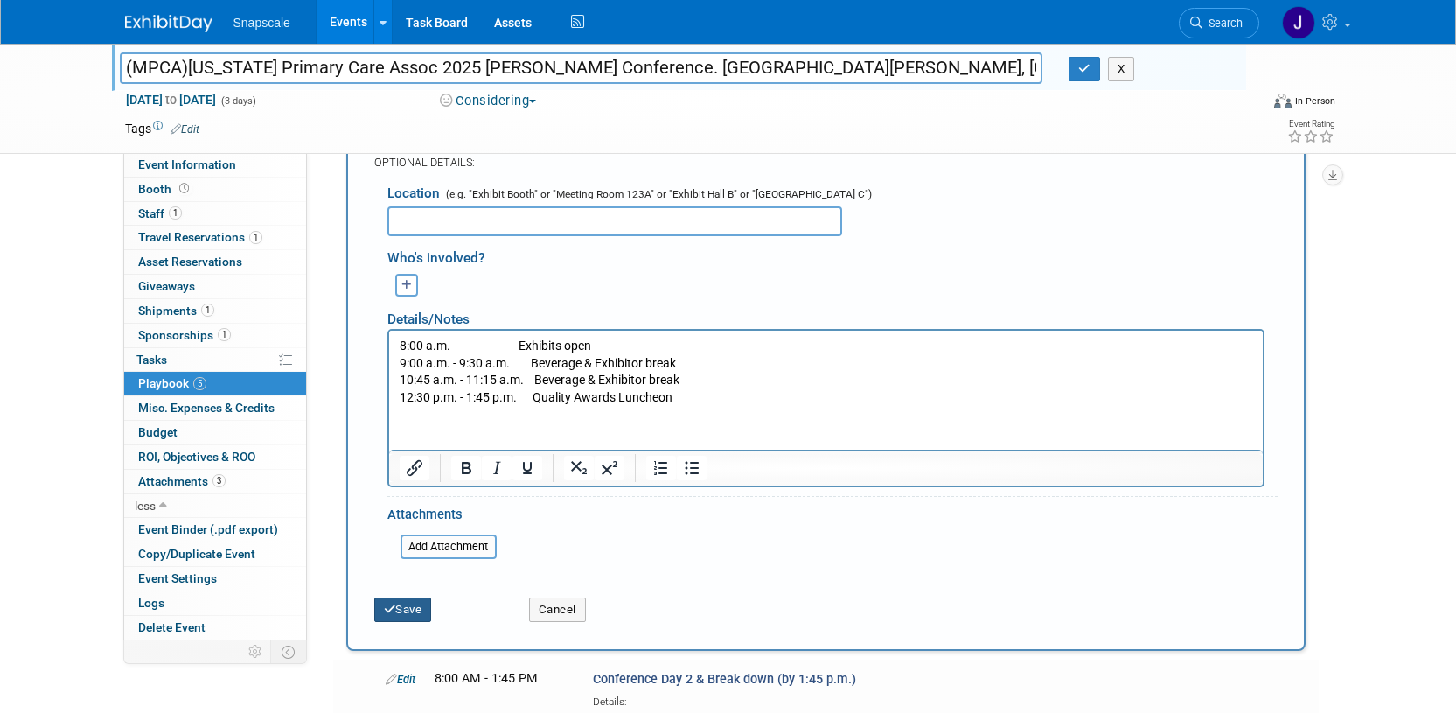
click at [406, 607] on button "Save" at bounding box center [403, 609] width 58 height 24
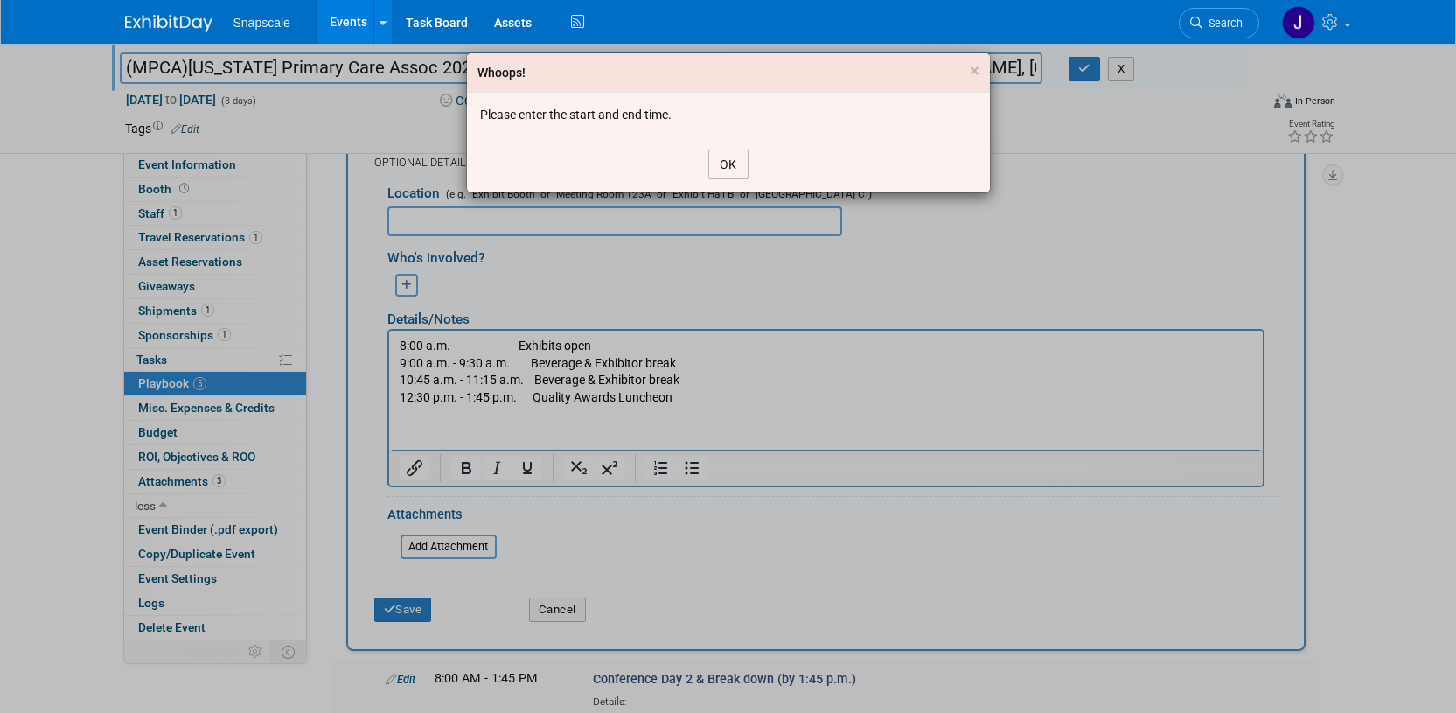
click at [717, 164] on button "OK" at bounding box center [728, 165] width 40 height 30
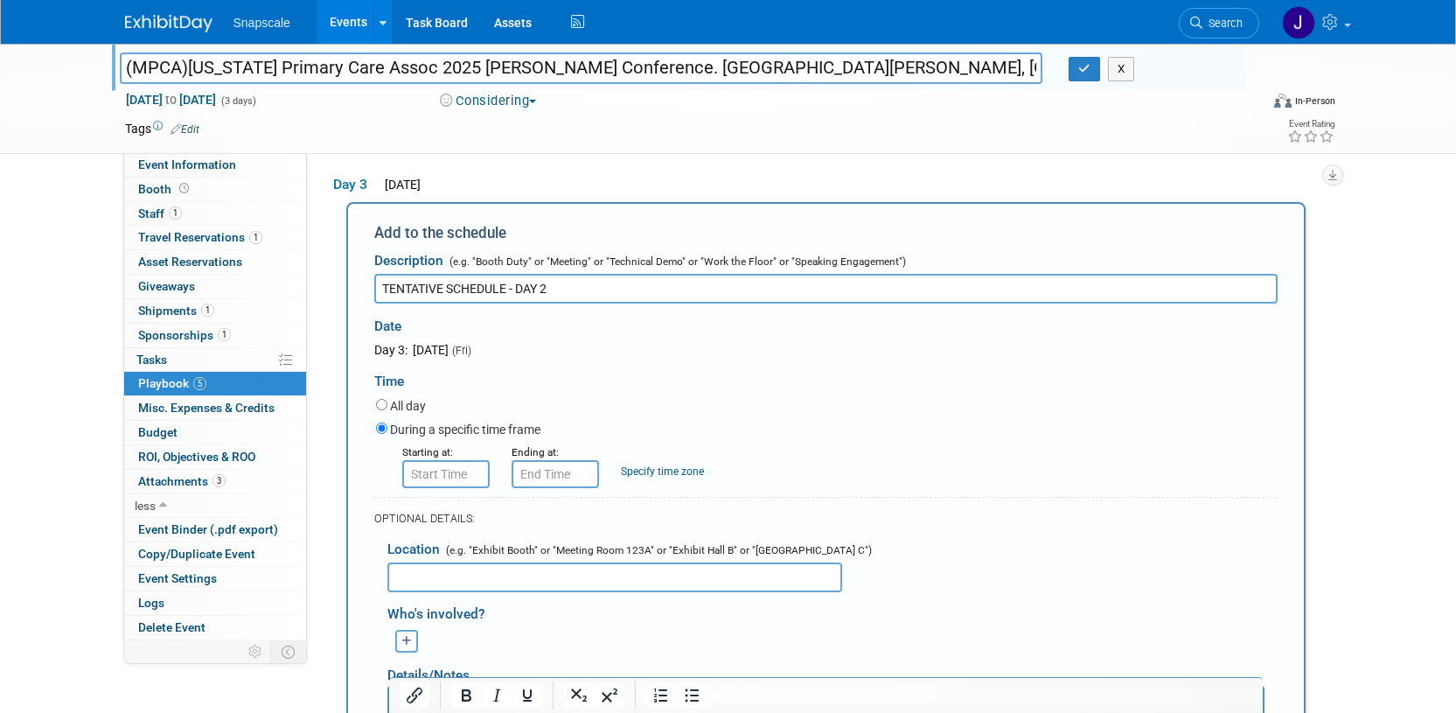
scroll to position [1062, 0]
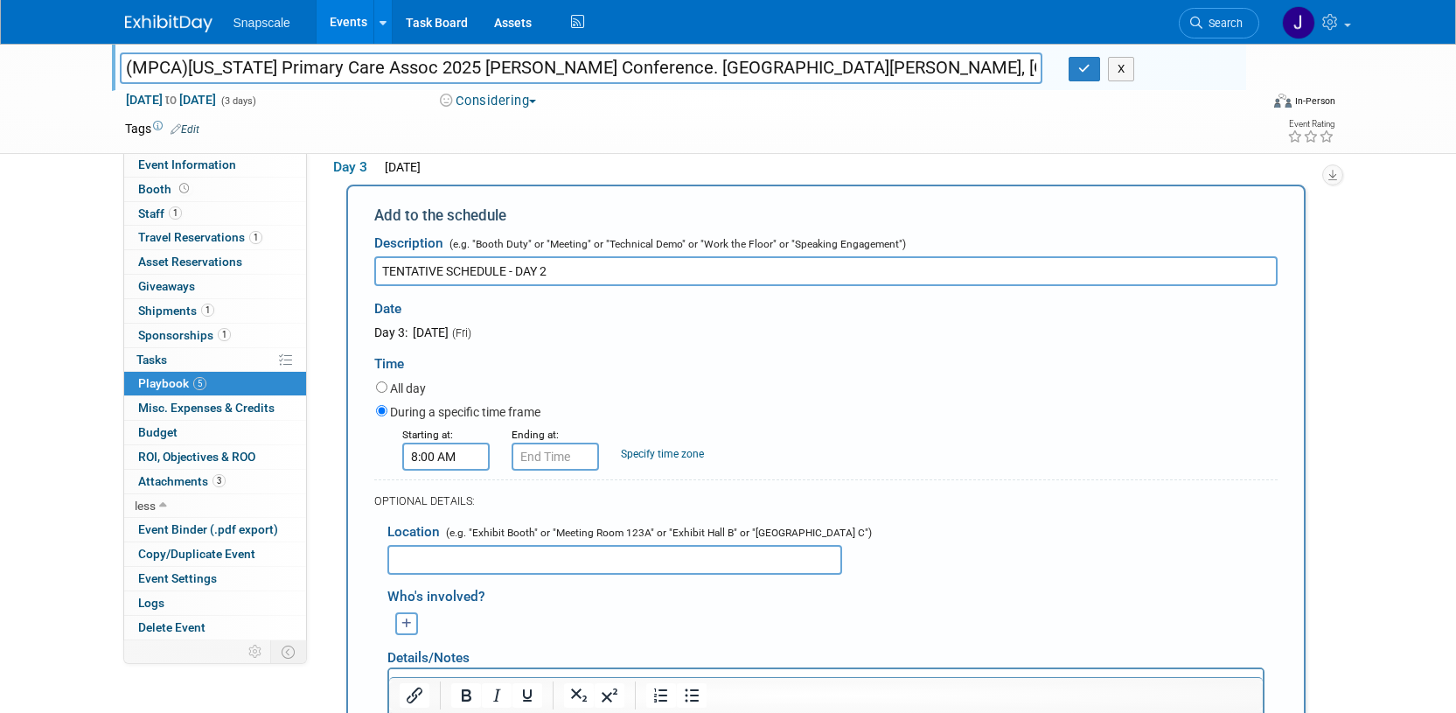
click at [439, 467] on input "8:00 AM" at bounding box center [445, 456] width 87 height 28
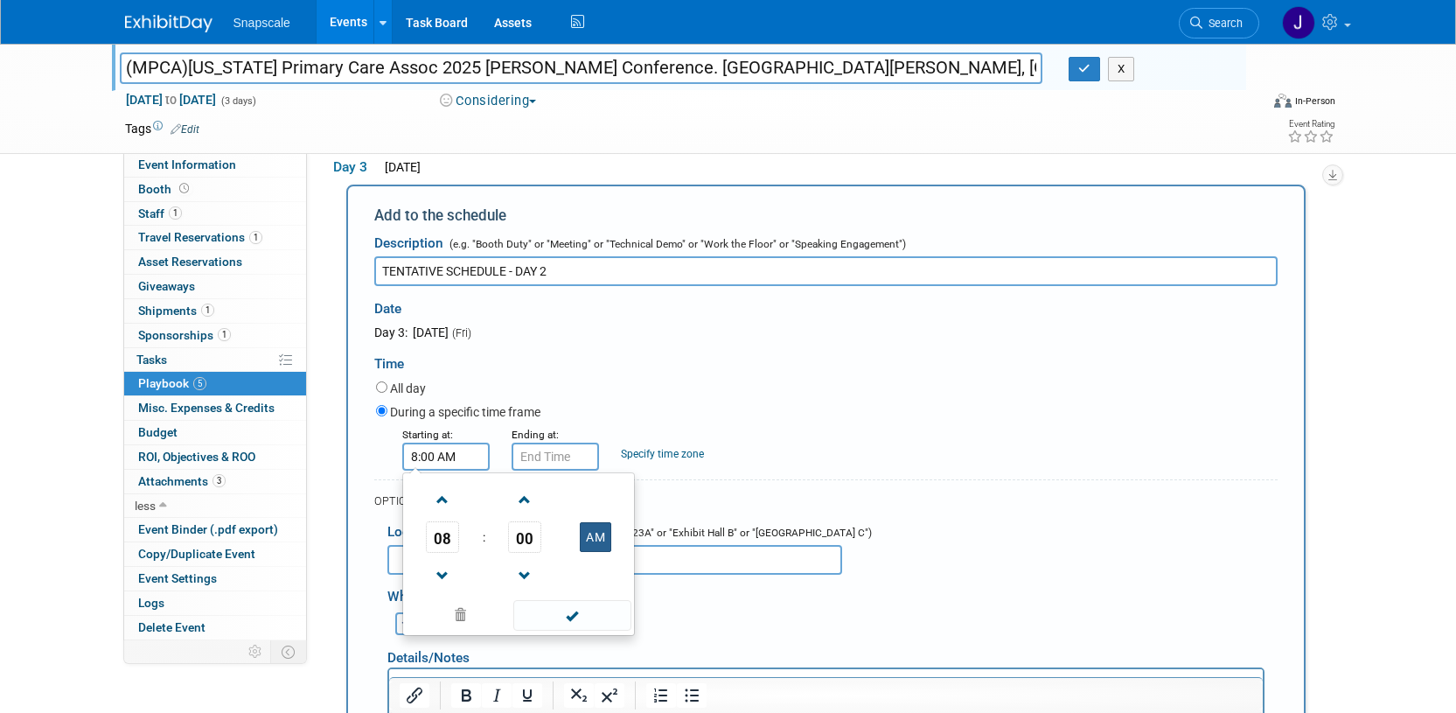
click at [591, 539] on button "AM" at bounding box center [595, 537] width 31 height 30
click at [605, 533] on button "PM" at bounding box center [595, 537] width 31 height 30
type input "8:00 AM"
drag, startPoint x: 581, startPoint y: 618, endPoint x: 581, endPoint y: 594, distance: 24.5
click at [581, 617] on span at bounding box center [572, 615] width 118 height 31
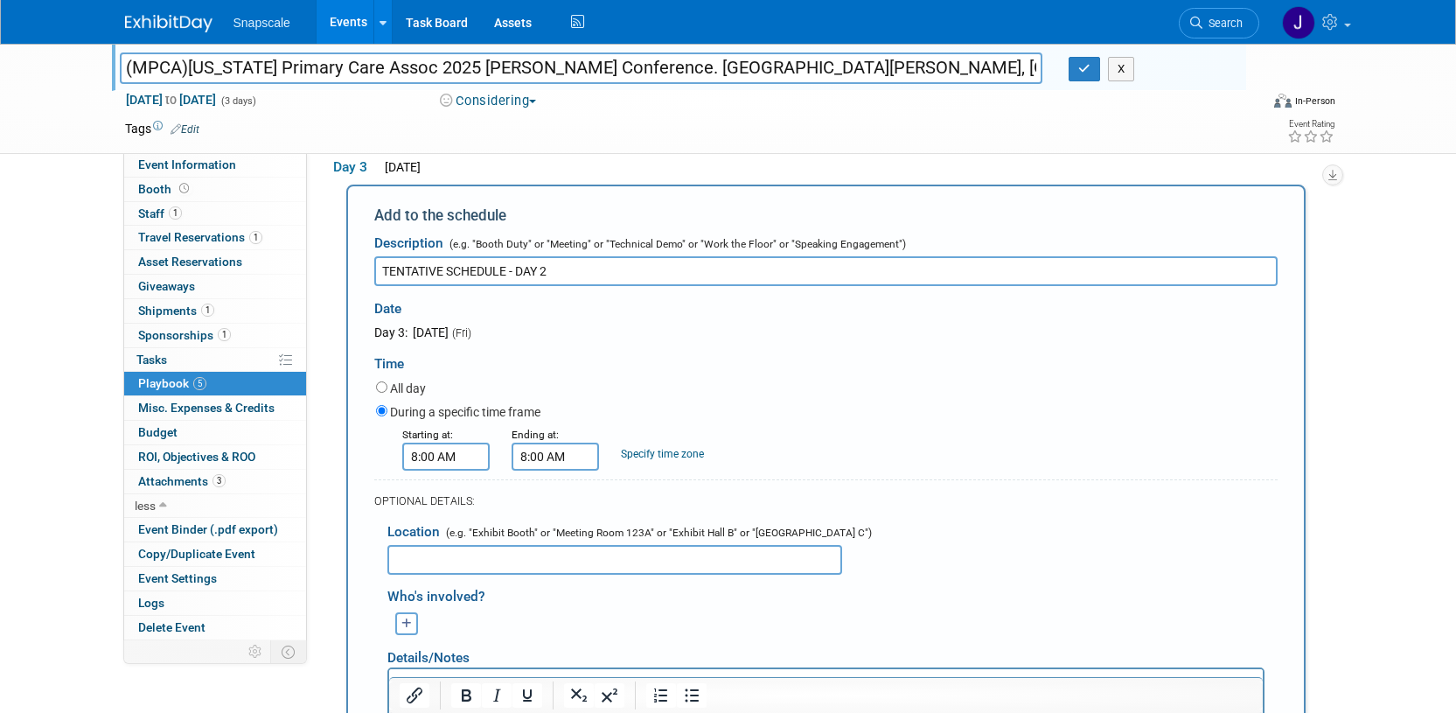
click at [567, 456] on input "8:00 AM" at bounding box center [554, 456] width 87 height 28
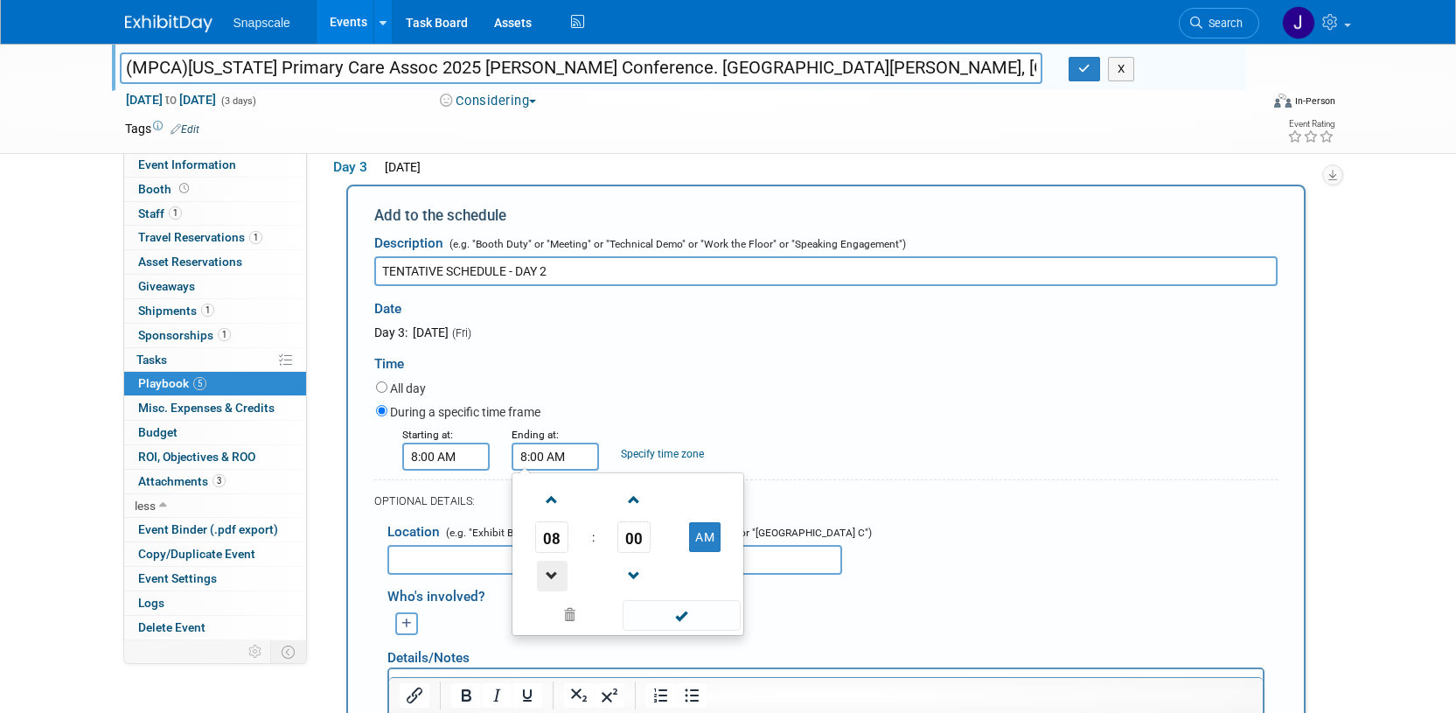
click at [557, 565] on span at bounding box center [552, 575] width 31 height 31
click at [557, 563] on span at bounding box center [552, 575] width 31 height 31
click at [557, 564] on span at bounding box center [552, 575] width 31 height 31
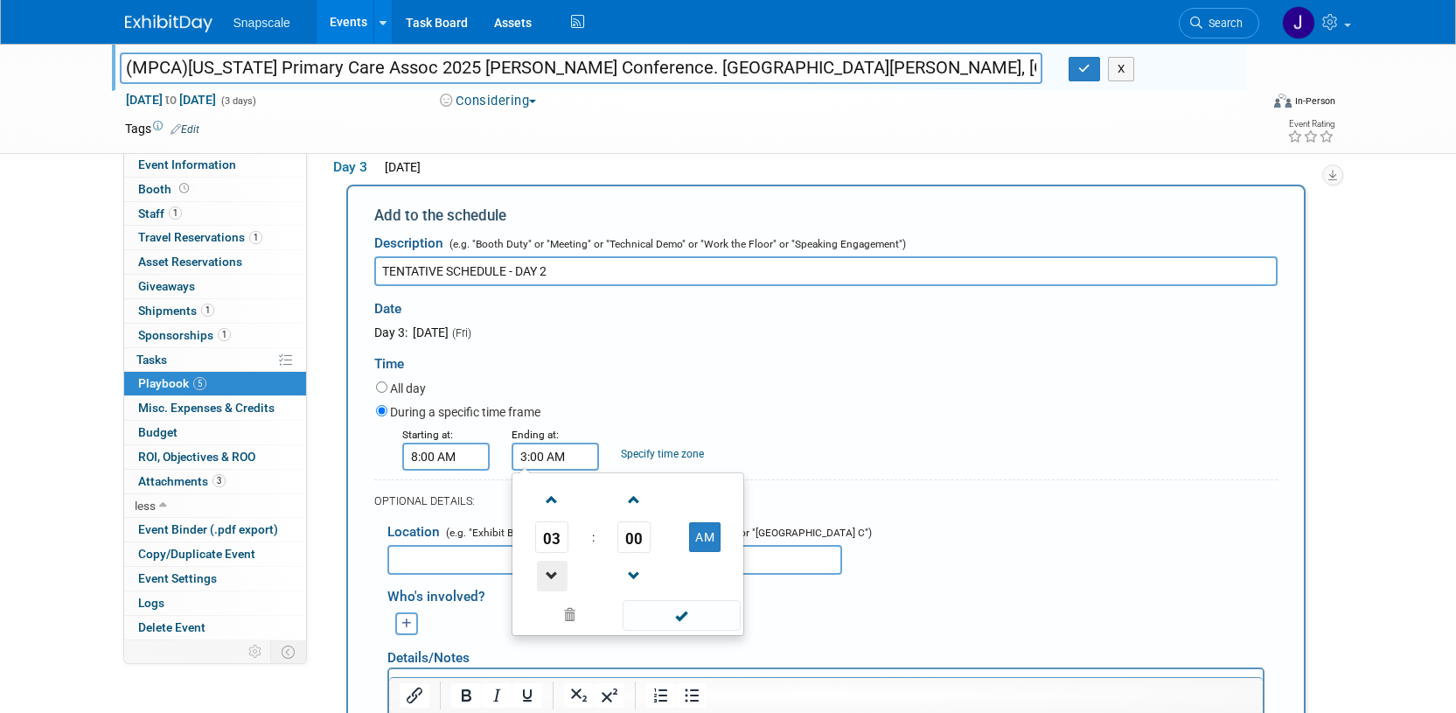
click at [557, 563] on span at bounding box center [552, 575] width 31 height 31
click at [709, 531] on button "AM" at bounding box center [704, 537] width 31 height 30
type input "2:00 PM"
click at [693, 620] on span at bounding box center [682, 615] width 118 height 31
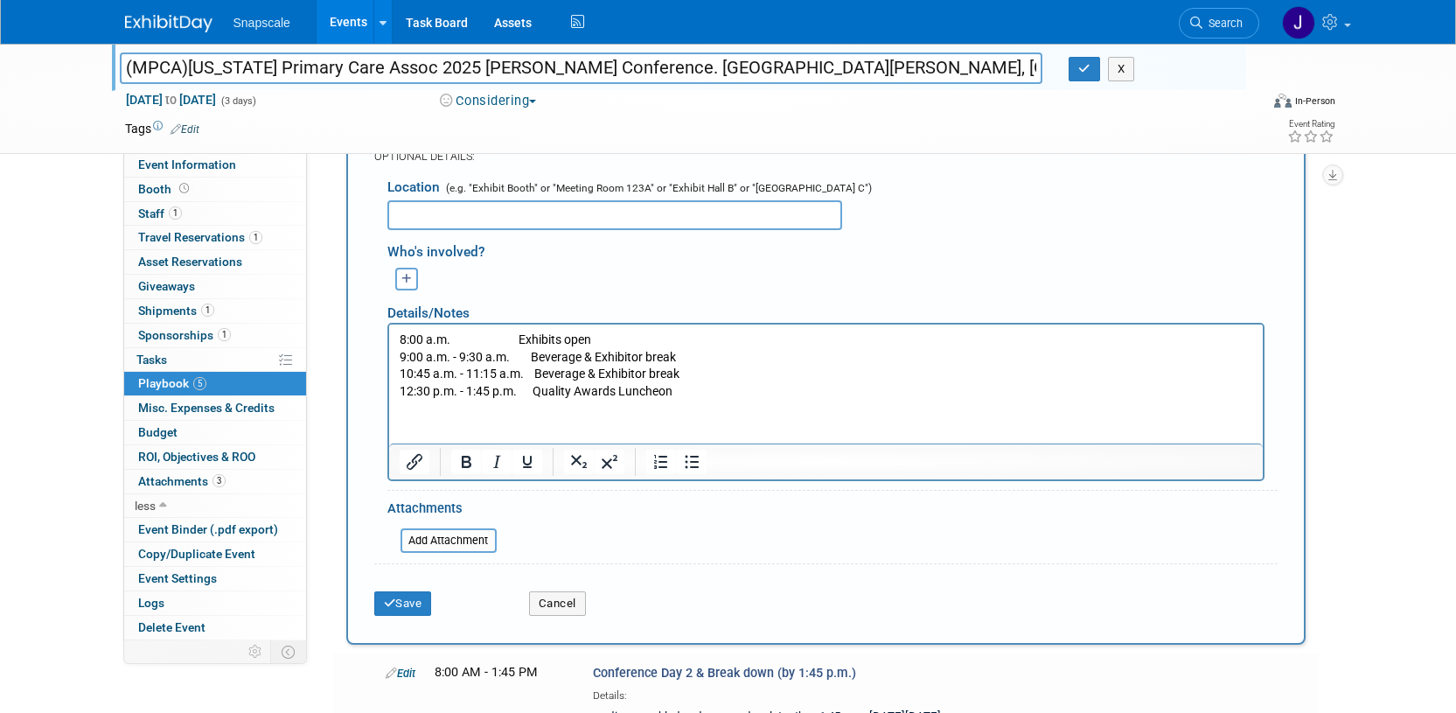
scroll to position [1418, 0]
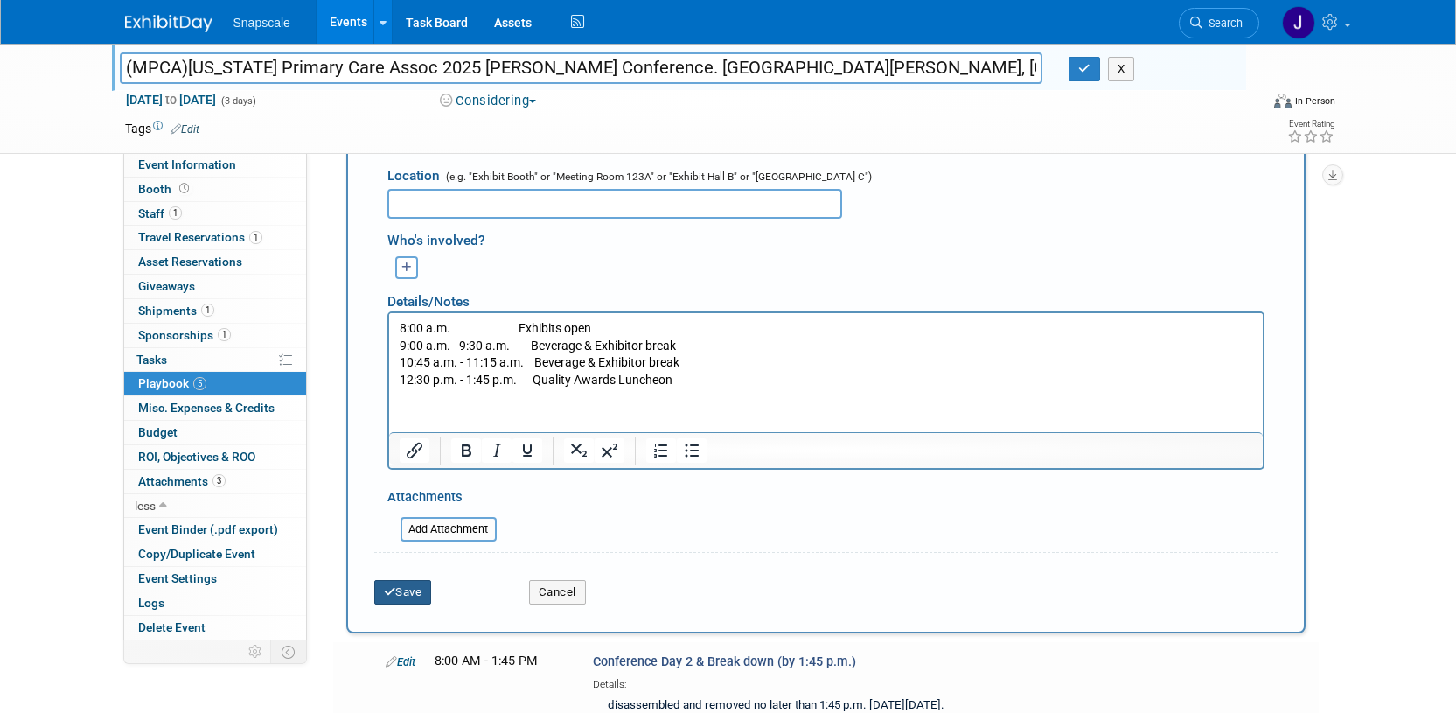
click at [410, 589] on button "Save" at bounding box center [403, 592] width 58 height 24
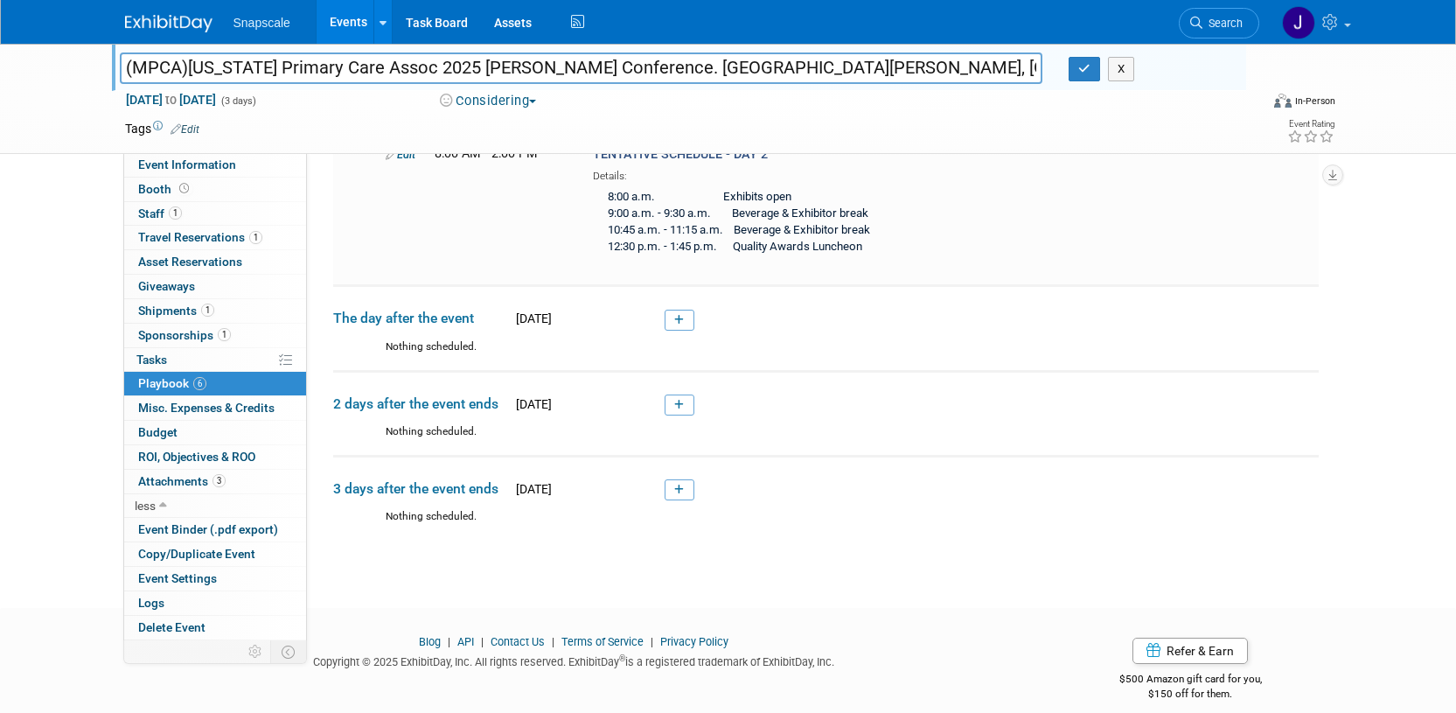
scroll to position [1236, 0]
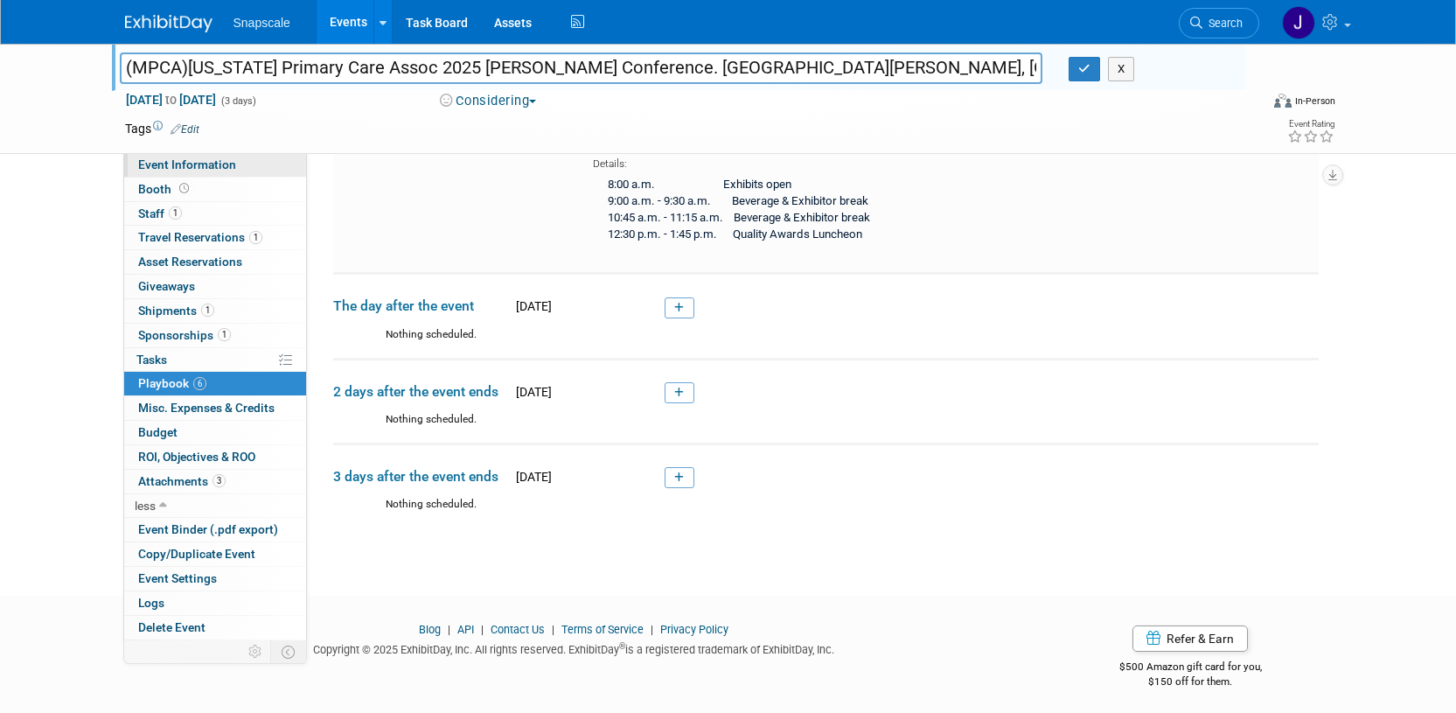
click at [224, 166] on span "Event Information" at bounding box center [187, 164] width 98 height 14
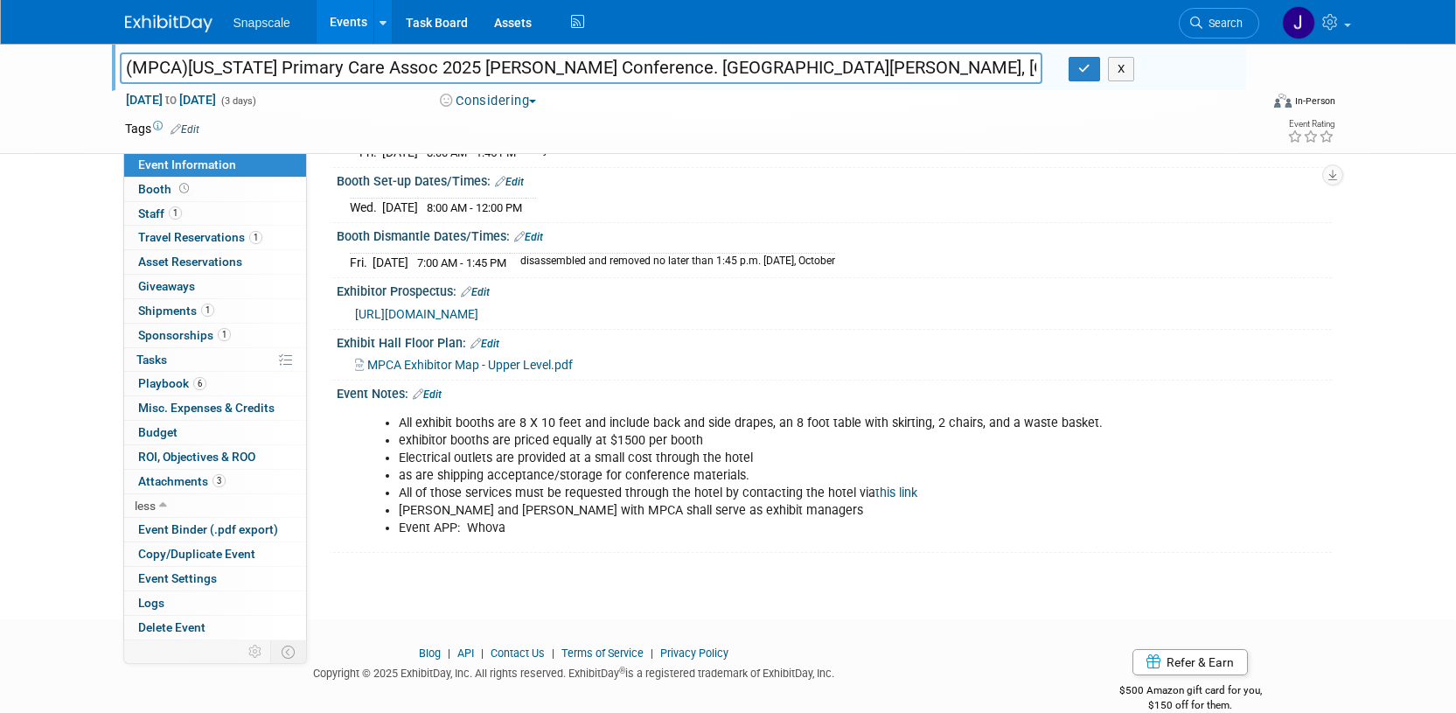
scroll to position [278, 0]
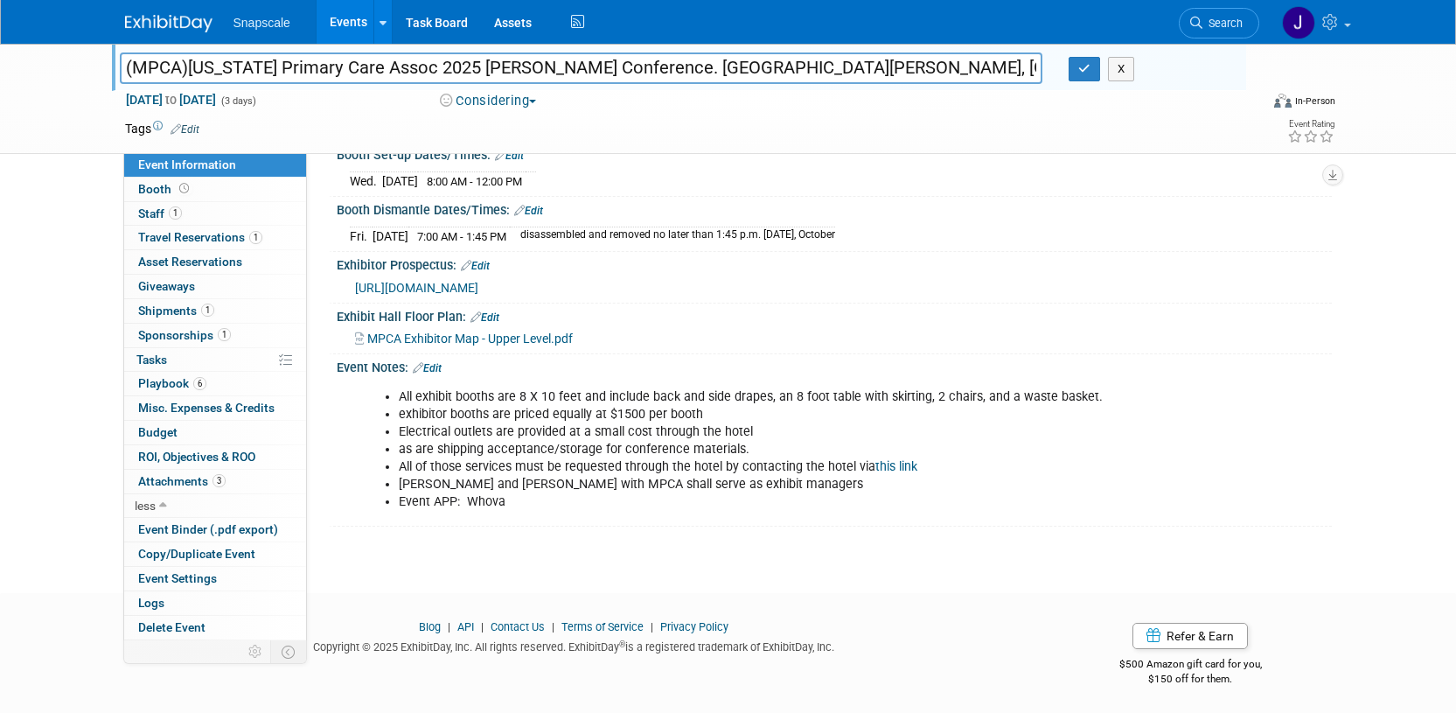
click at [162, 336] on span "Sponsorships 1" at bounding box center [184, 335] width 93 height 14
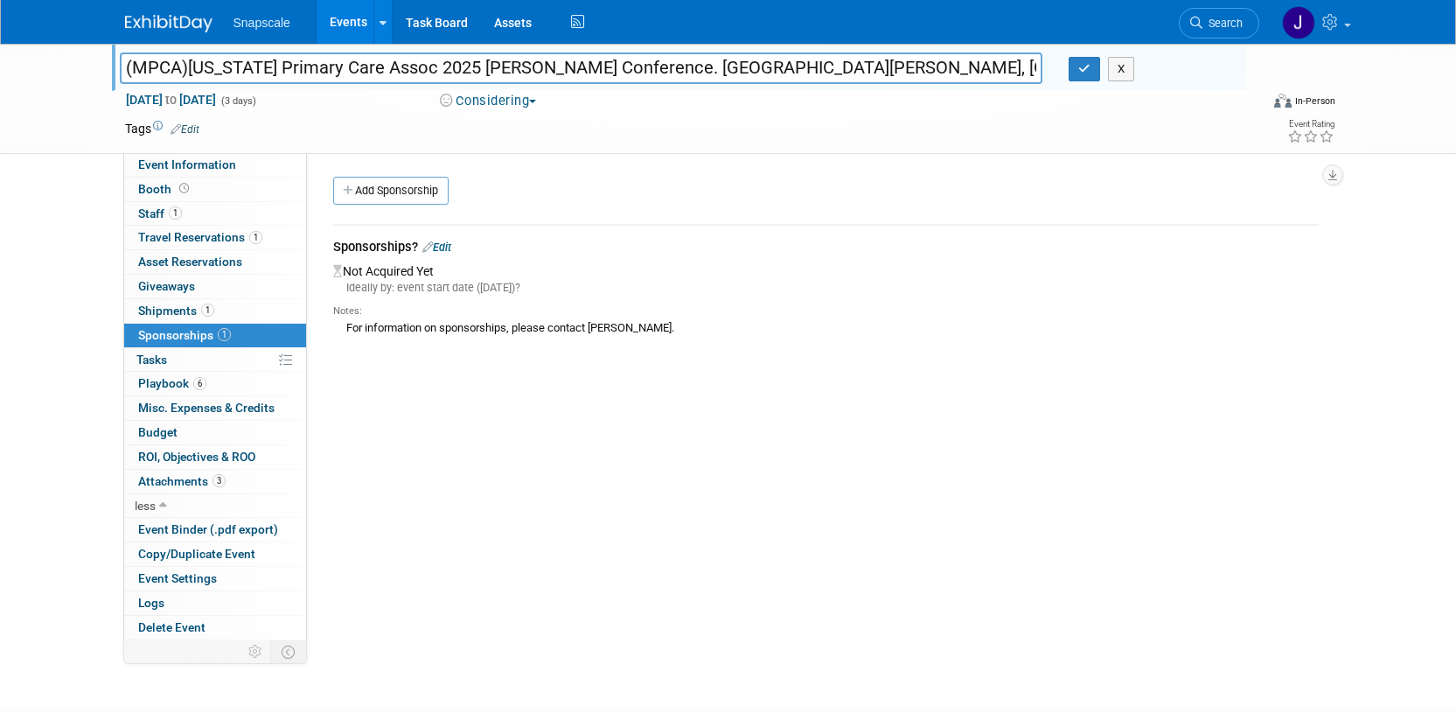
click at [451, 245] on link "Edit" at bounding box center [436, 246] width 29 height 13
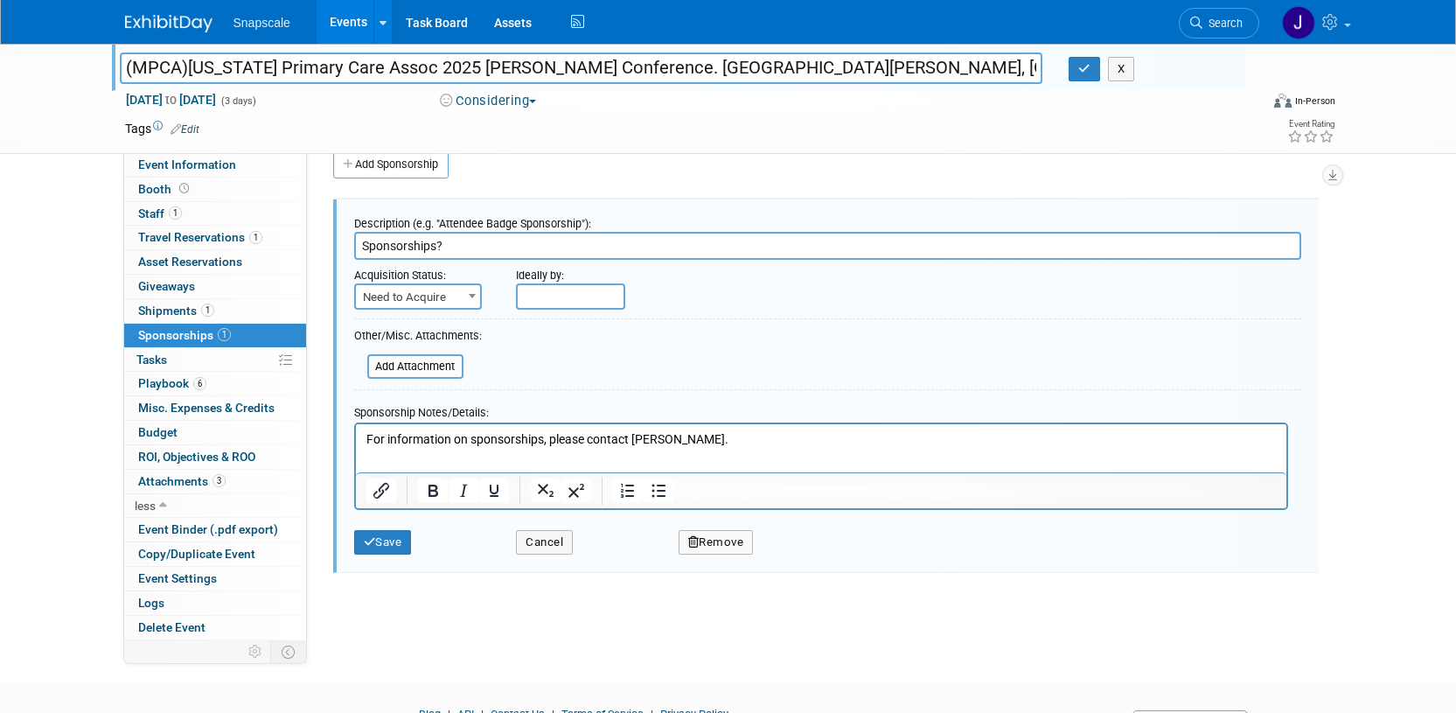
click at [737, 436] on p "For information on sponsorships, please contact Melissa Ortega." at bounding box center [820, 438] width 910 height 17
click at [680, 647] on div "(MPCA)Missouri Primary Care Assoc 2025 Ann Conference. St. Charles, MO (MPCA)Mi…" at bounding box center [728, 332] width 1456 height 631
click at [376, 543] on button "Save" at bounding box center [383, 542] width 58 height 24
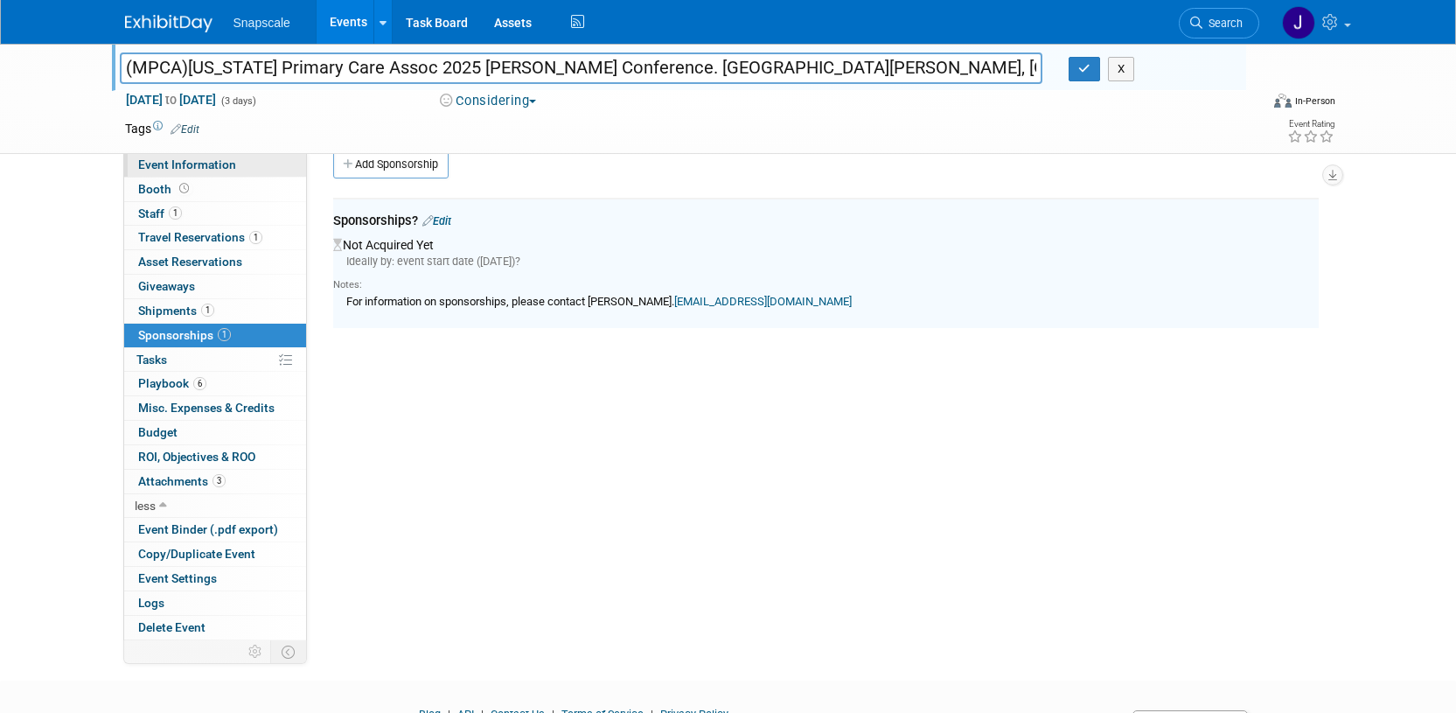
click at [233, 161] on link "Event Information" at bounding box center [215, 165] width 182 height 24
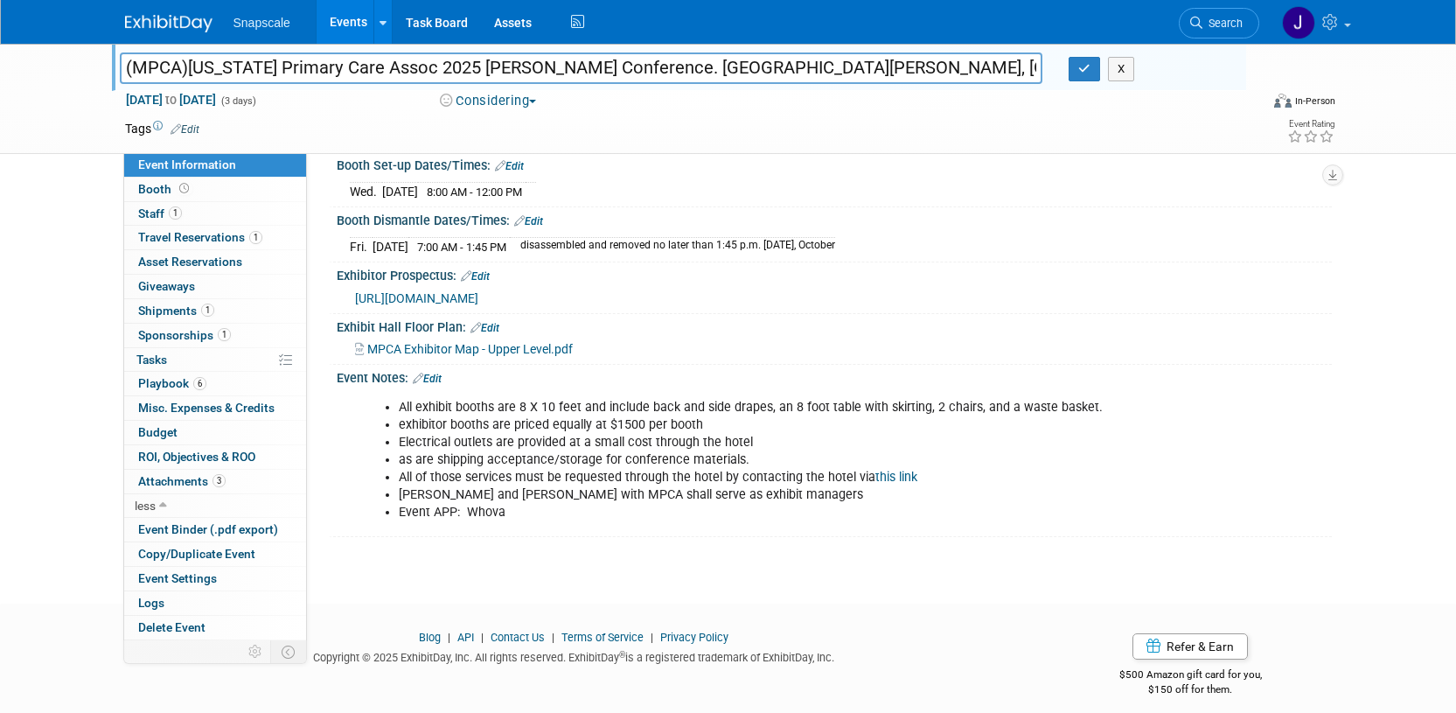
scroll to position [278, 0]
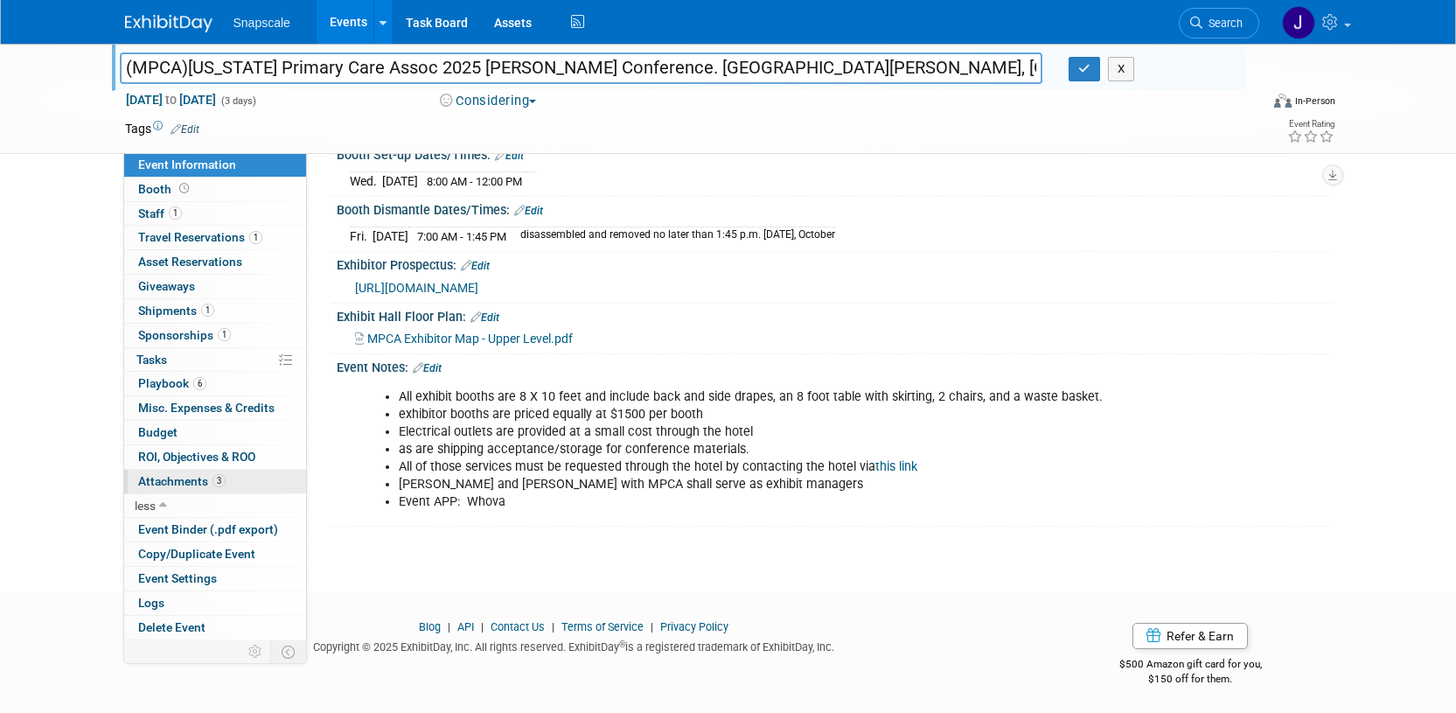
click at [165, 478] on span "Attachments 3" at bounding box center [181, 481] width 87 height 14
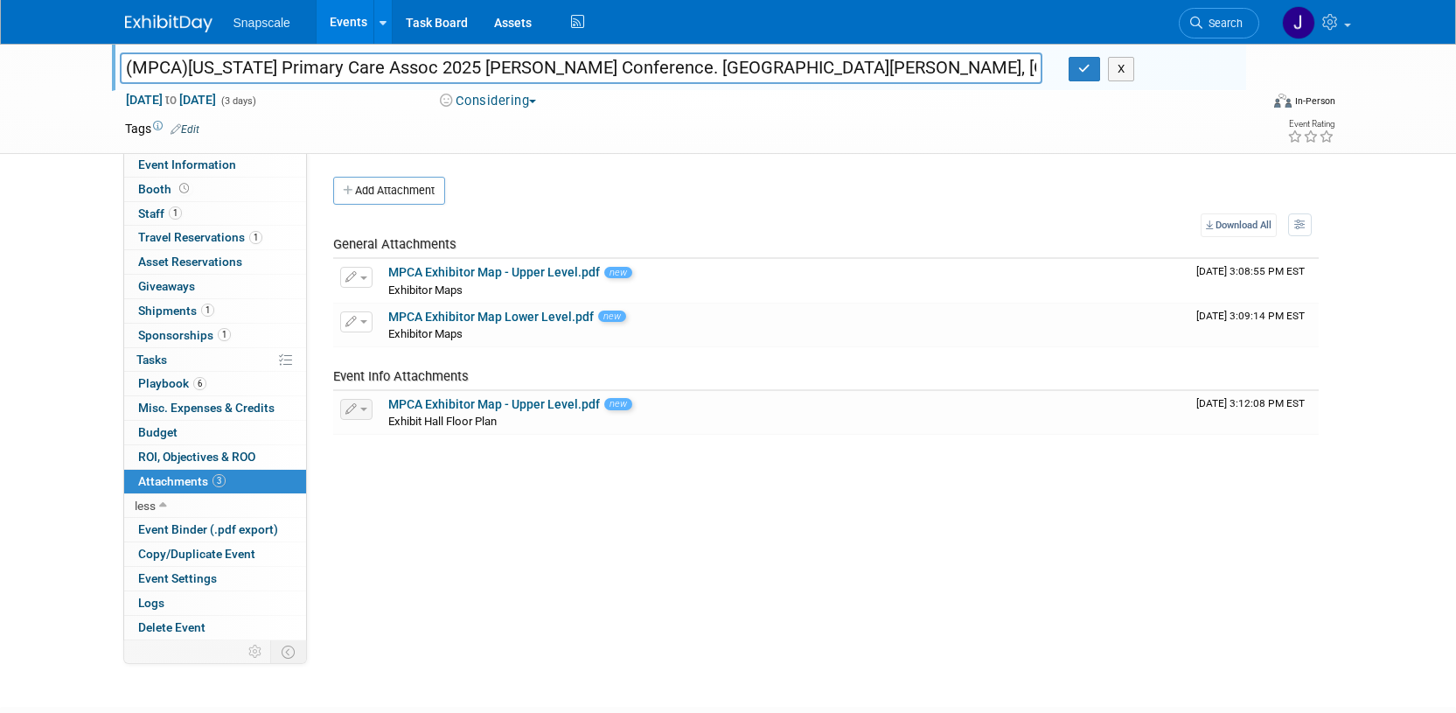
click at [428, 192] on button "Add Attachment" at bounding box center [389, 191] width 112 height 28
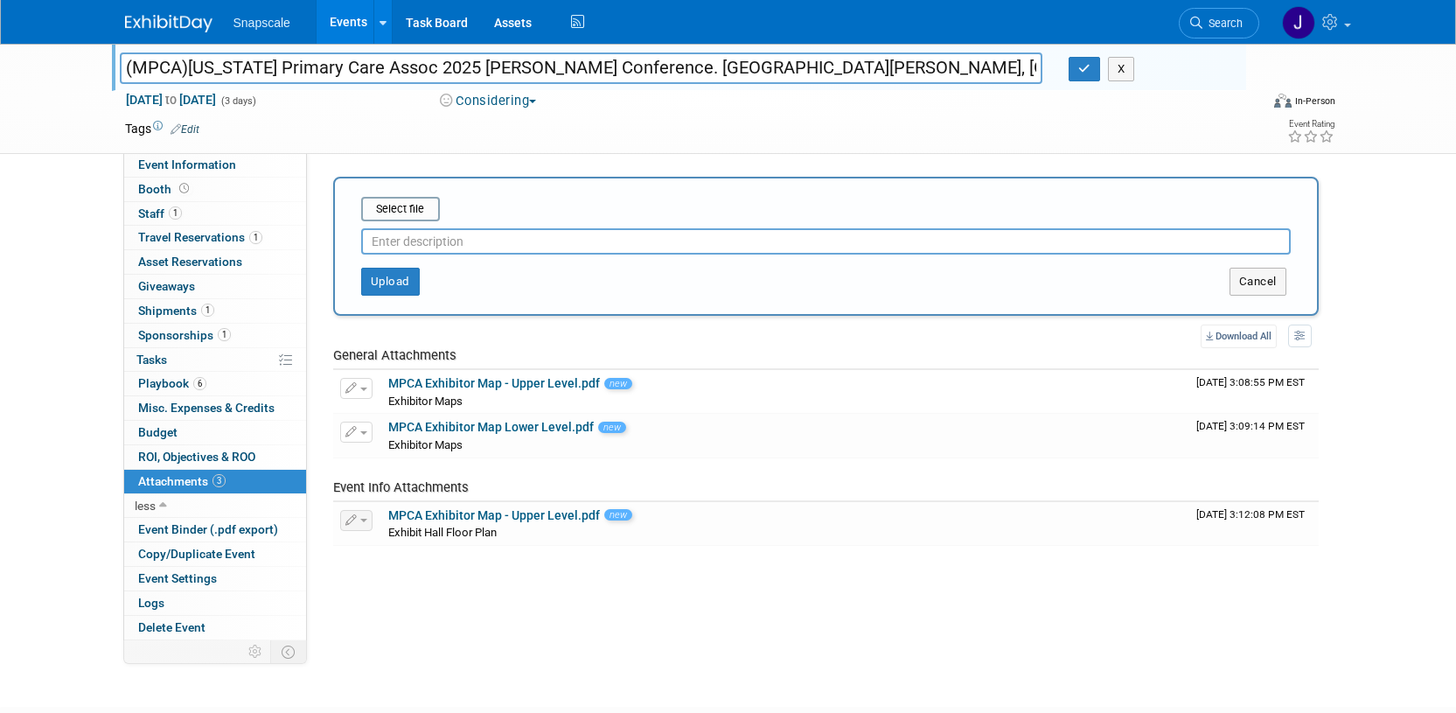
click at [420, 238] on input "text" at bounding box center [825, 241] width 929 height 26
type input "Prospectus"
click at [414, 213] on input "file" at bounding box center [334, 208] width 208 height 21
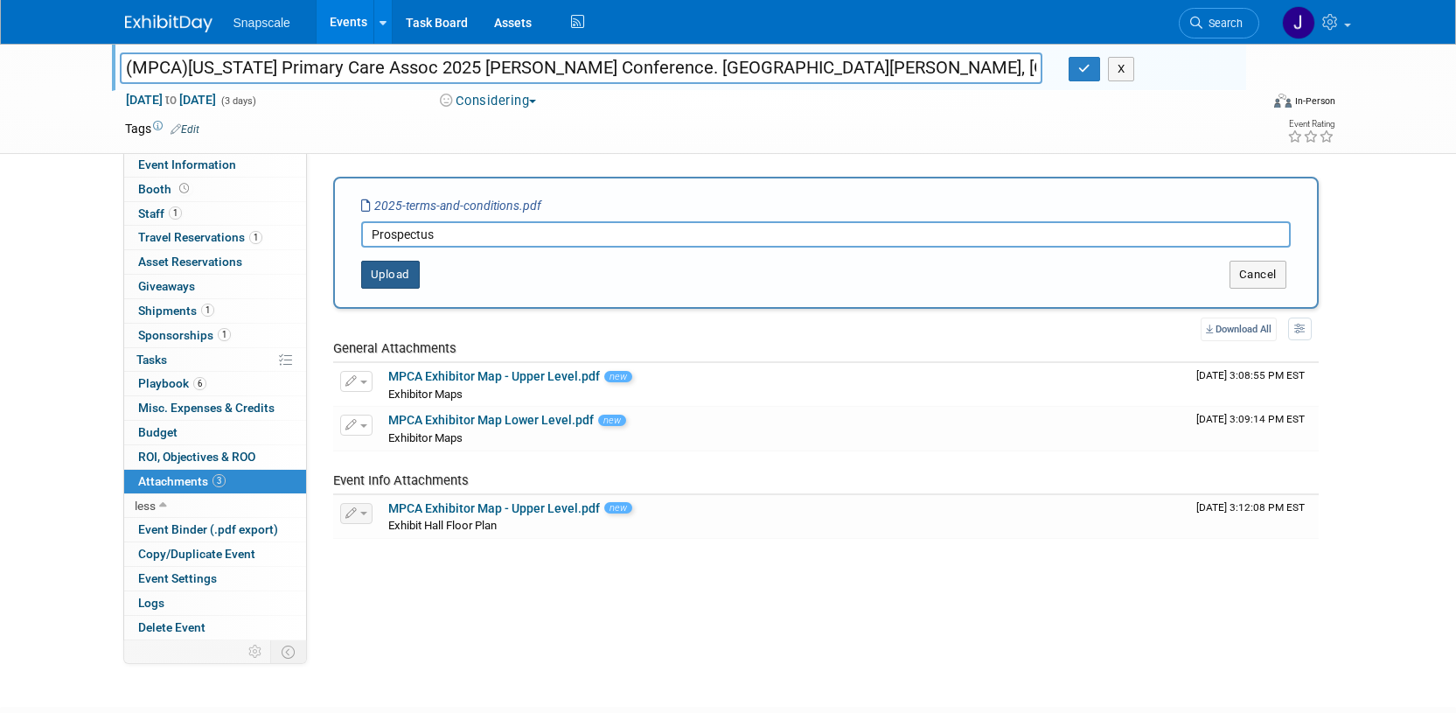
click at [410, 272] on button "Upload" at bounding box center [390, 275] width 59 height 28
